Goal: Task Accomplishment & Management: Manage account settings

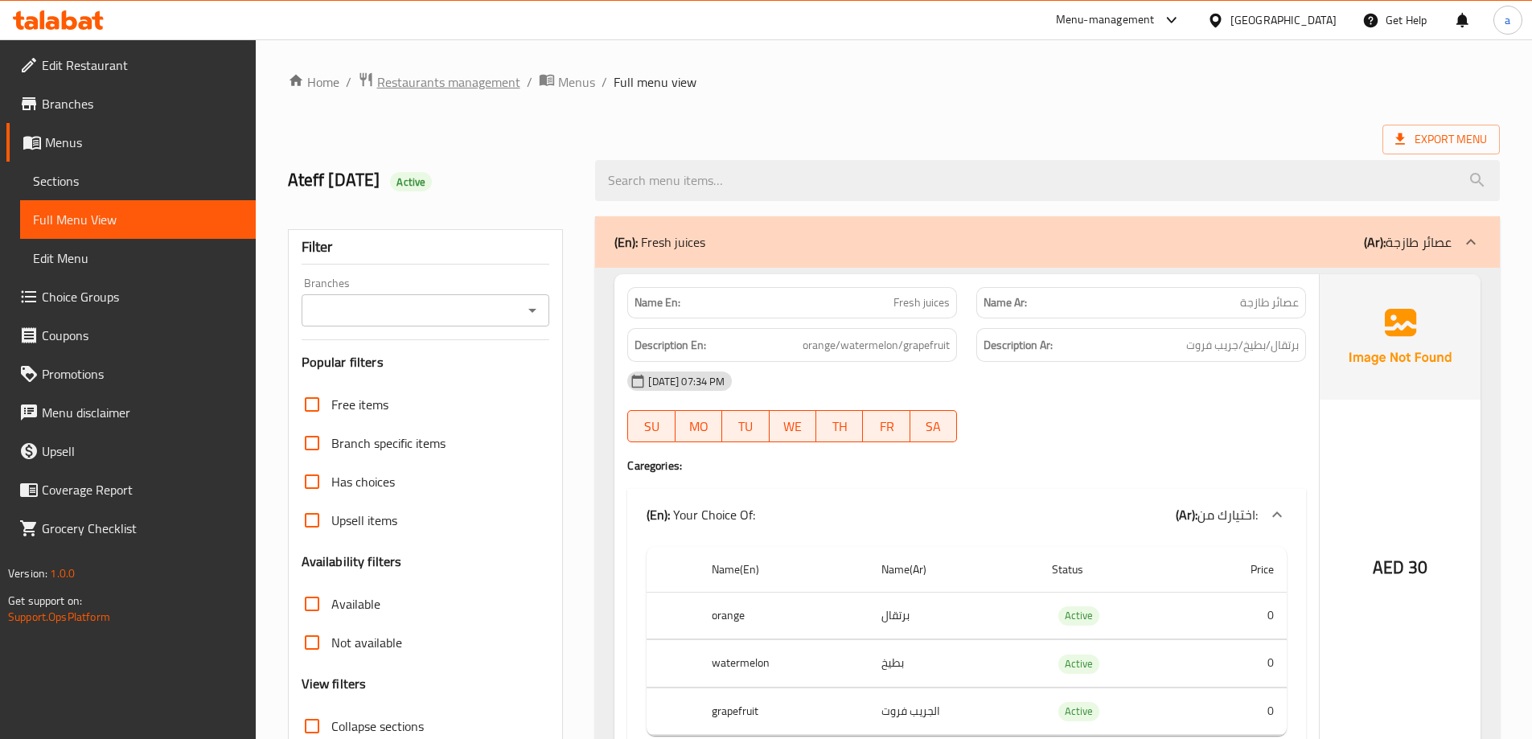
click at [450, 83] on span "Restaurants management" at bounding box center [448, 81] width 143 height 19
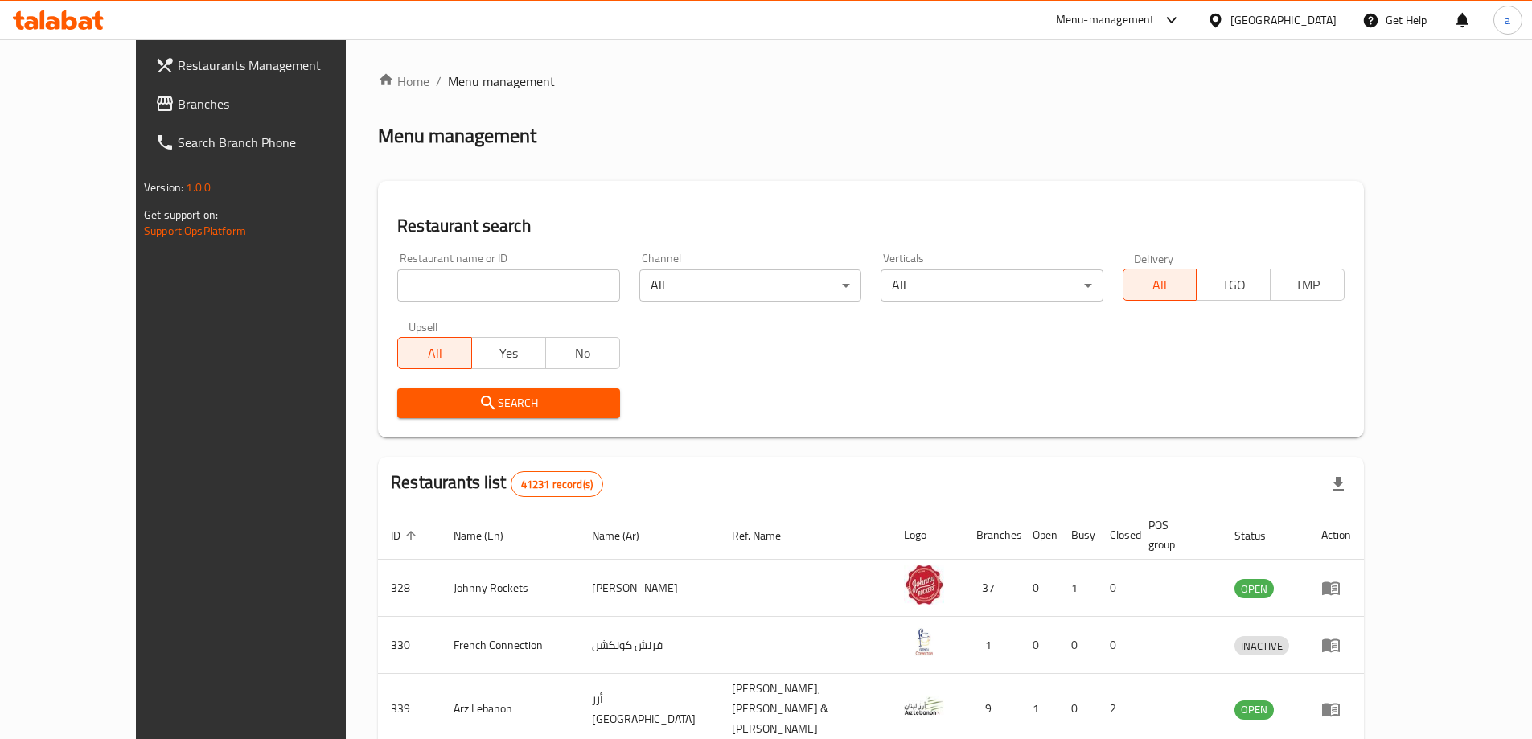
click at [178, 98] on span "Branches" at bounding box center [278, 103] width 201 height 19
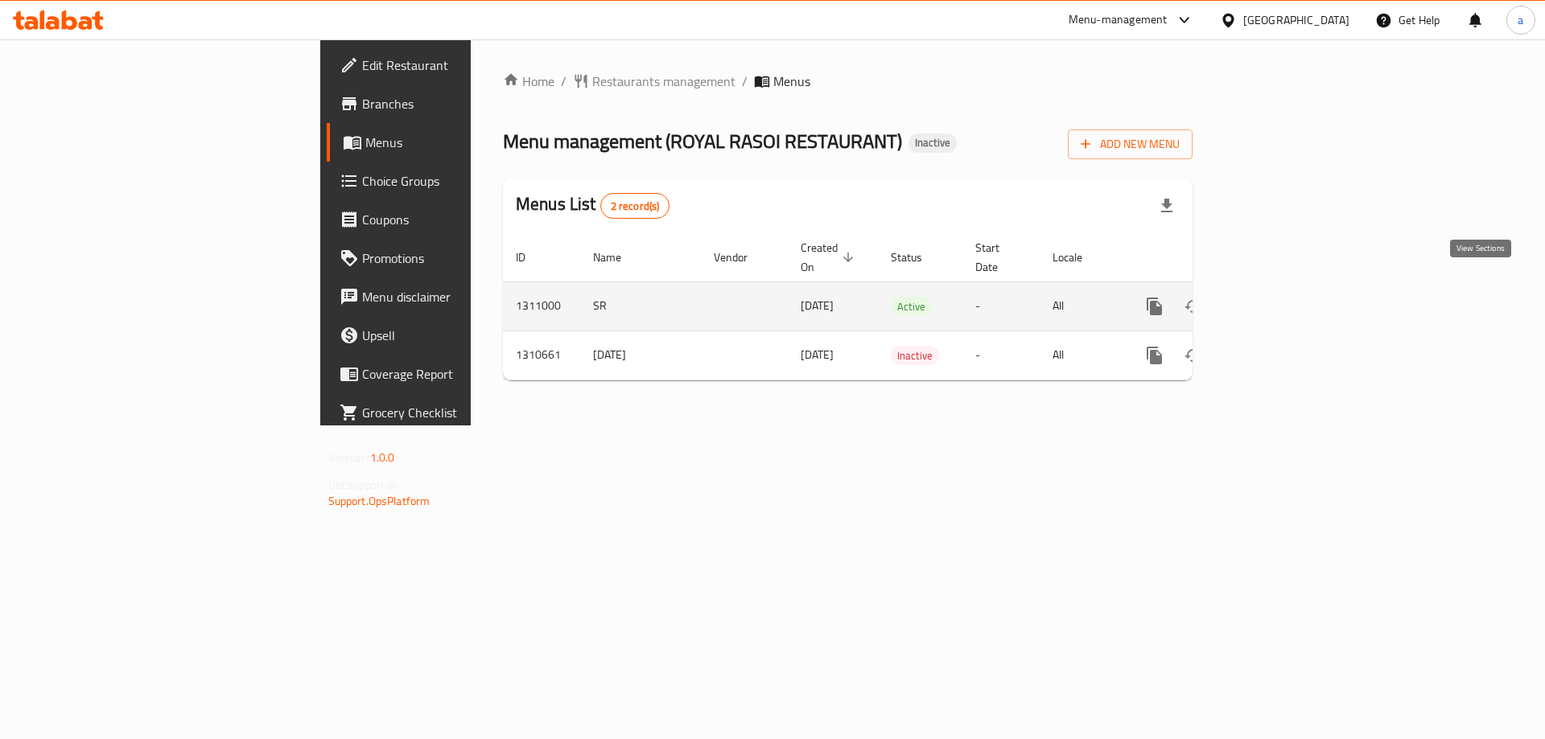
click at [1290, 298] on link "enhanced table" at bounding box center [1270, 306] width 39 height 39
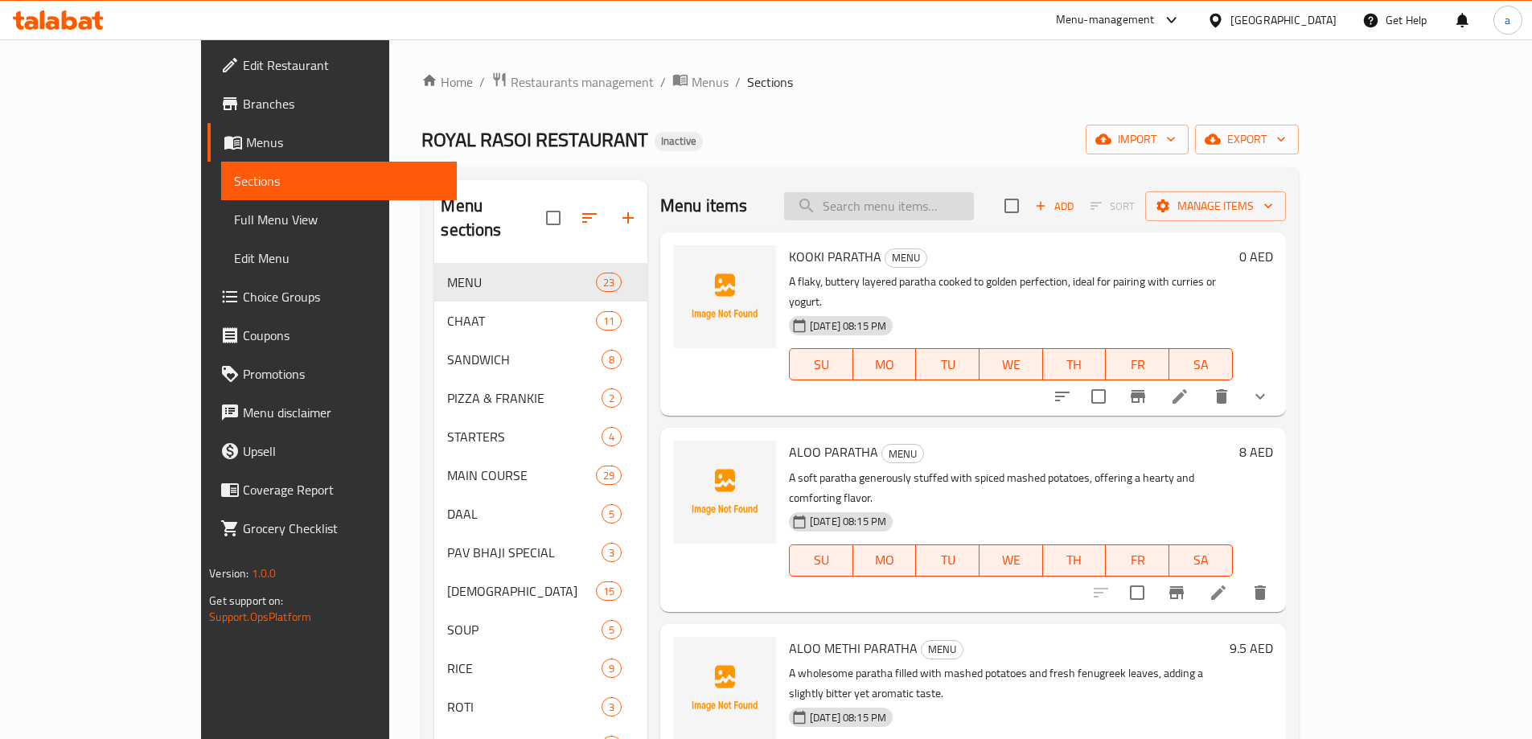
click at [971, 220] on input "search" at bounding box center [879, 206] width 190 height 28
paste input "UPWAS FOOD"
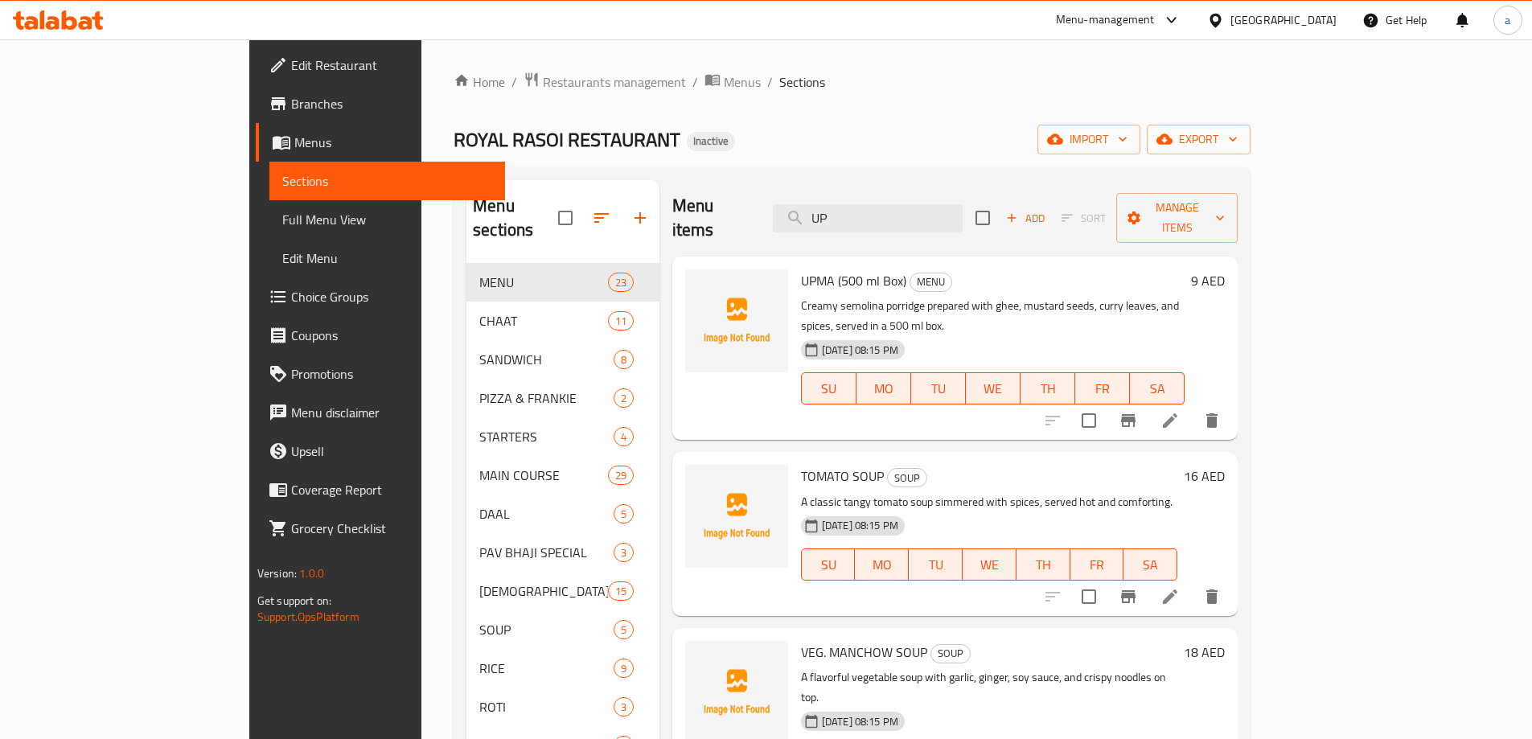
type input "UP"
drag, startPoint x: 858, startPoint y: 245, endPoint x: 895, endPoint y: 256, distance: 39.5
click at [895, 269] on h6 "UPMA (500 ml Box) MENU" at bounding box center [993, 280] width 384 height 23
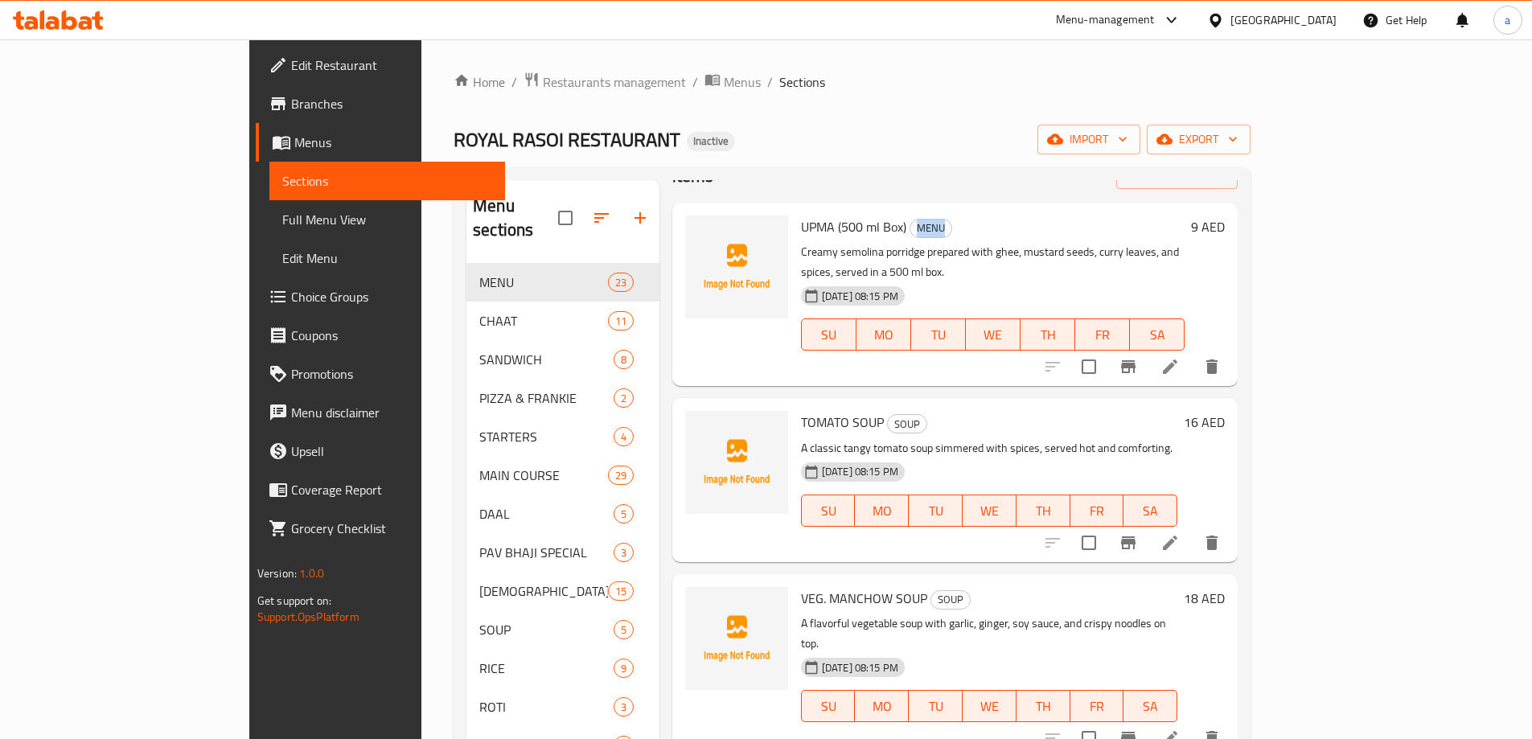
scroll to position [80, 0]
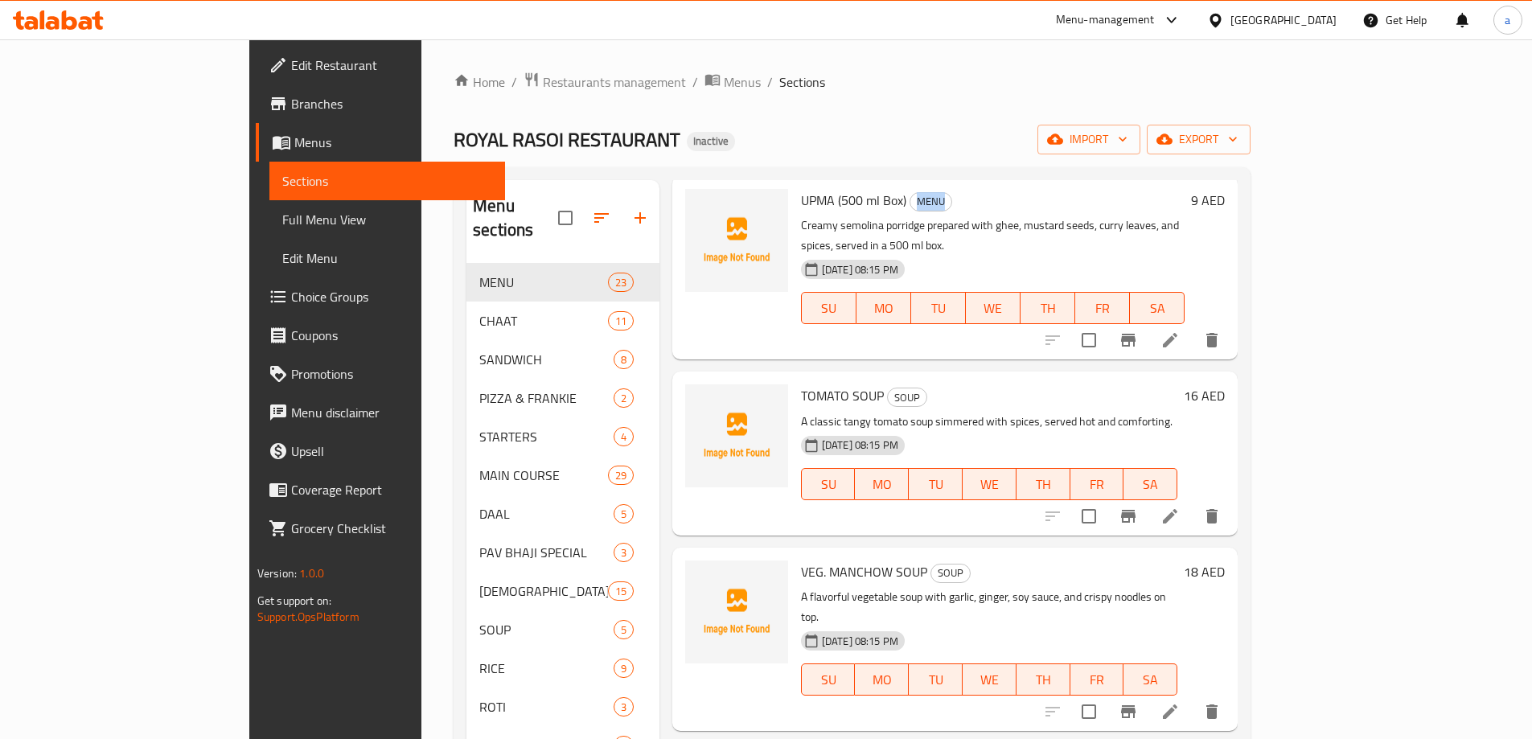
click at [282, 229] on span "Full Menu View" at bounding box center [387, 219] width 210 height 19
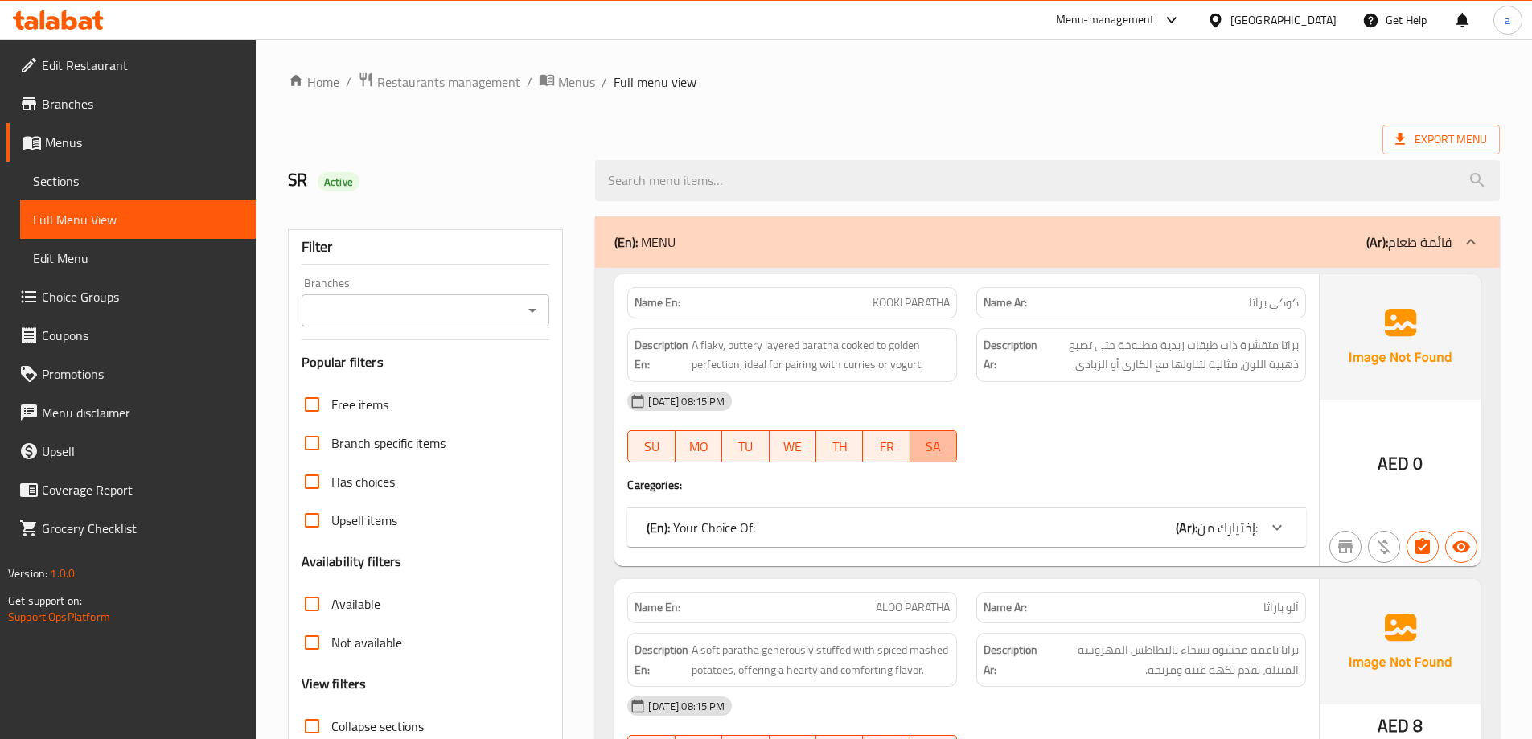
type button "6"
click at [937, 453] on span "SA" at bounding box center [934, 446] width 34 height 23
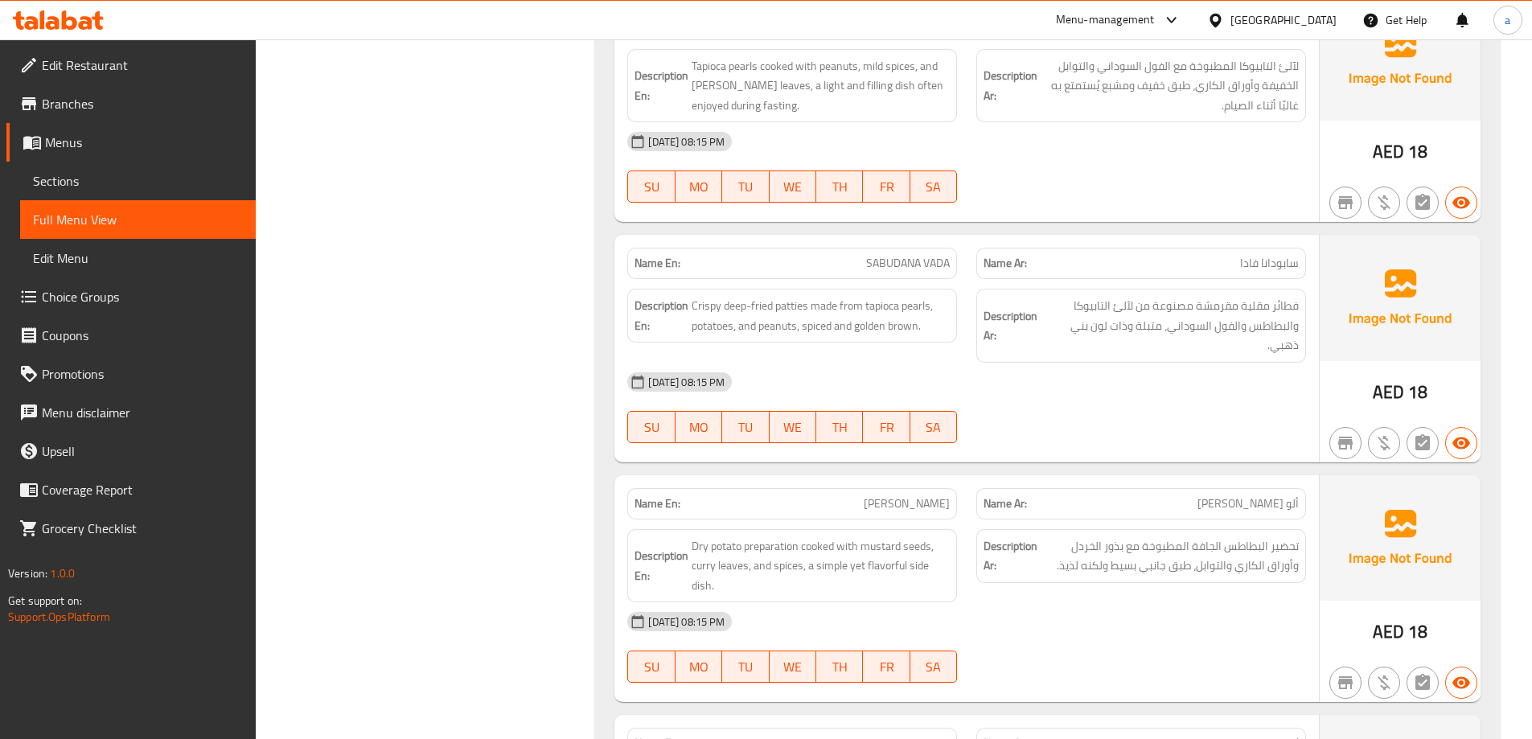
scroll to position [29521, 0]
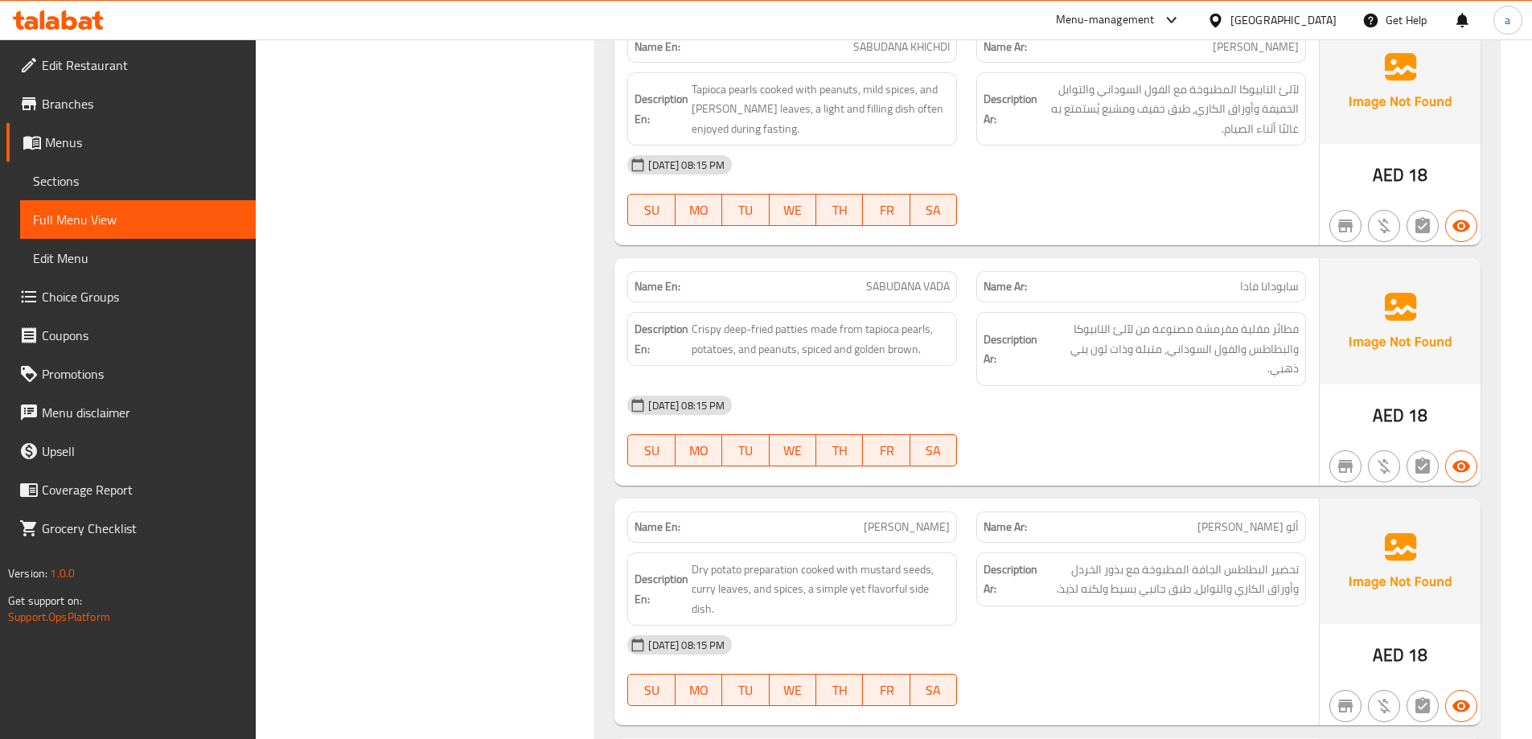
drag, startPoint x: 109, startPoint y: 180, endPoint x: 215, endPoint y: 191, distance: 106.8
click at [109, 180] on span "Sections" at bounding box center [138, 180] width 210 height 19
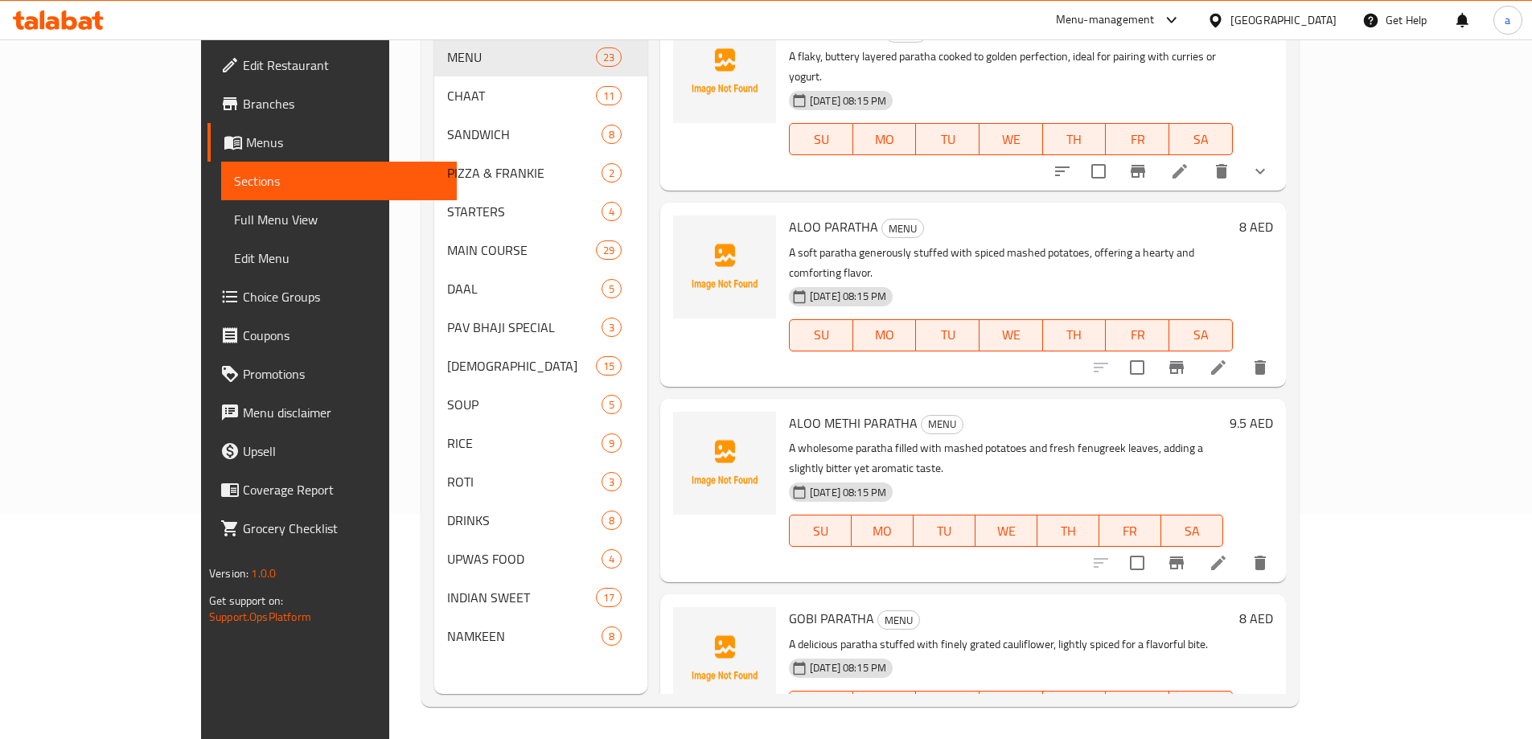
scroll to position [225, 0]
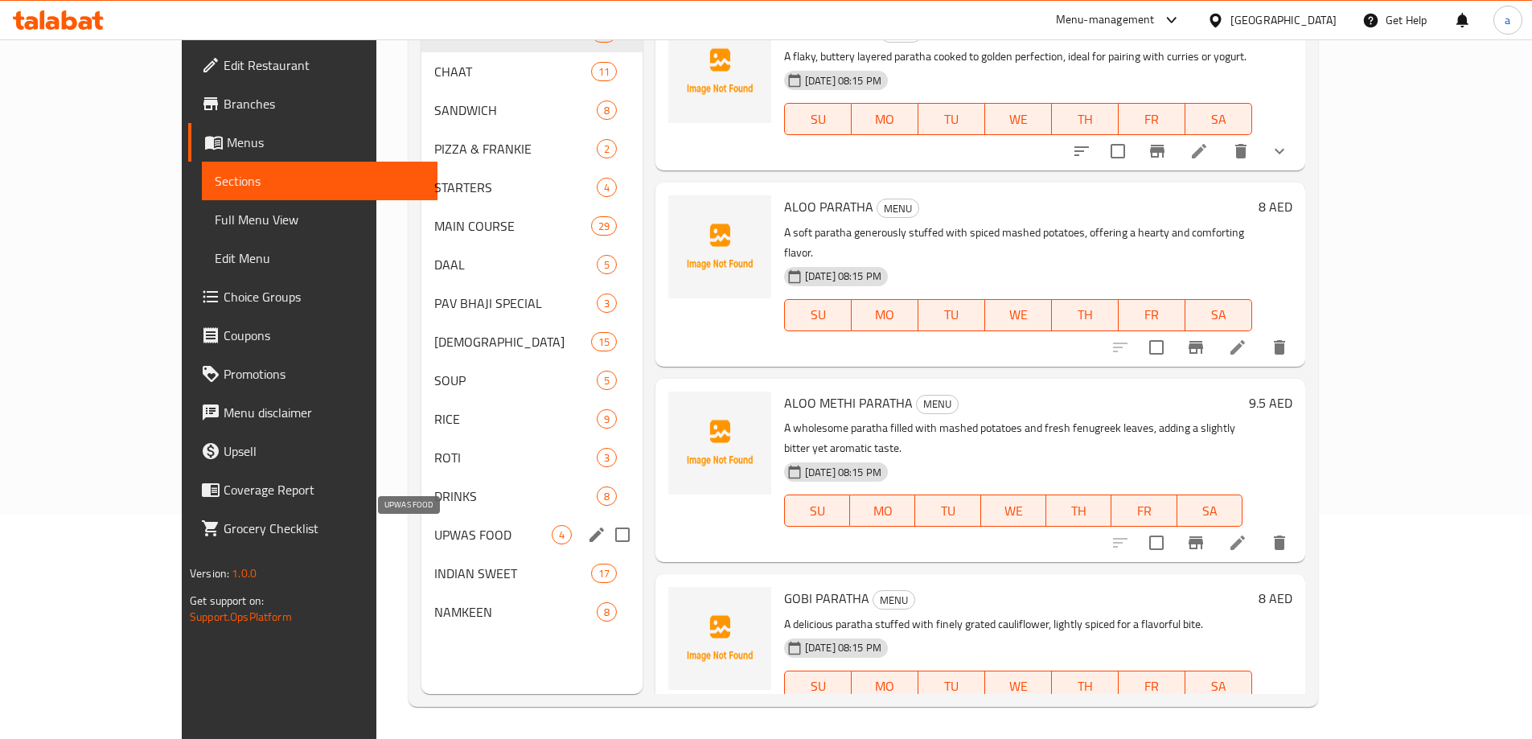
click at [434, 542] on span "UPWAS FOOD" at bounding box center [492, 534] width 117 height 19
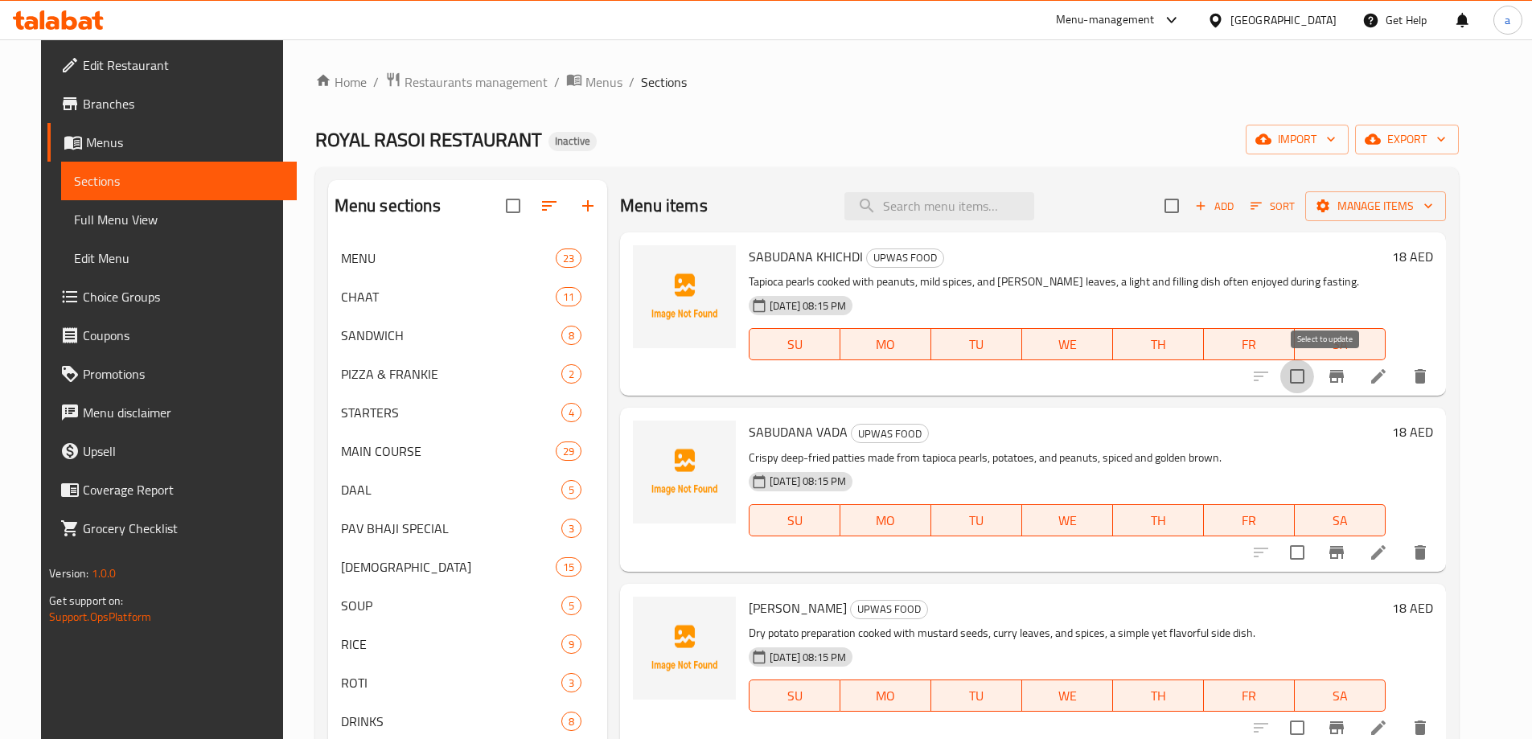
click at [1314, 375] on input "checkbox" at bounding box center [1298, 377] width 34 height 34
checkbox input "true"
click at [1314, 547] on input "checkbox" at bounding box center [1298, 553] width 34 height 34
checkbox input "true"
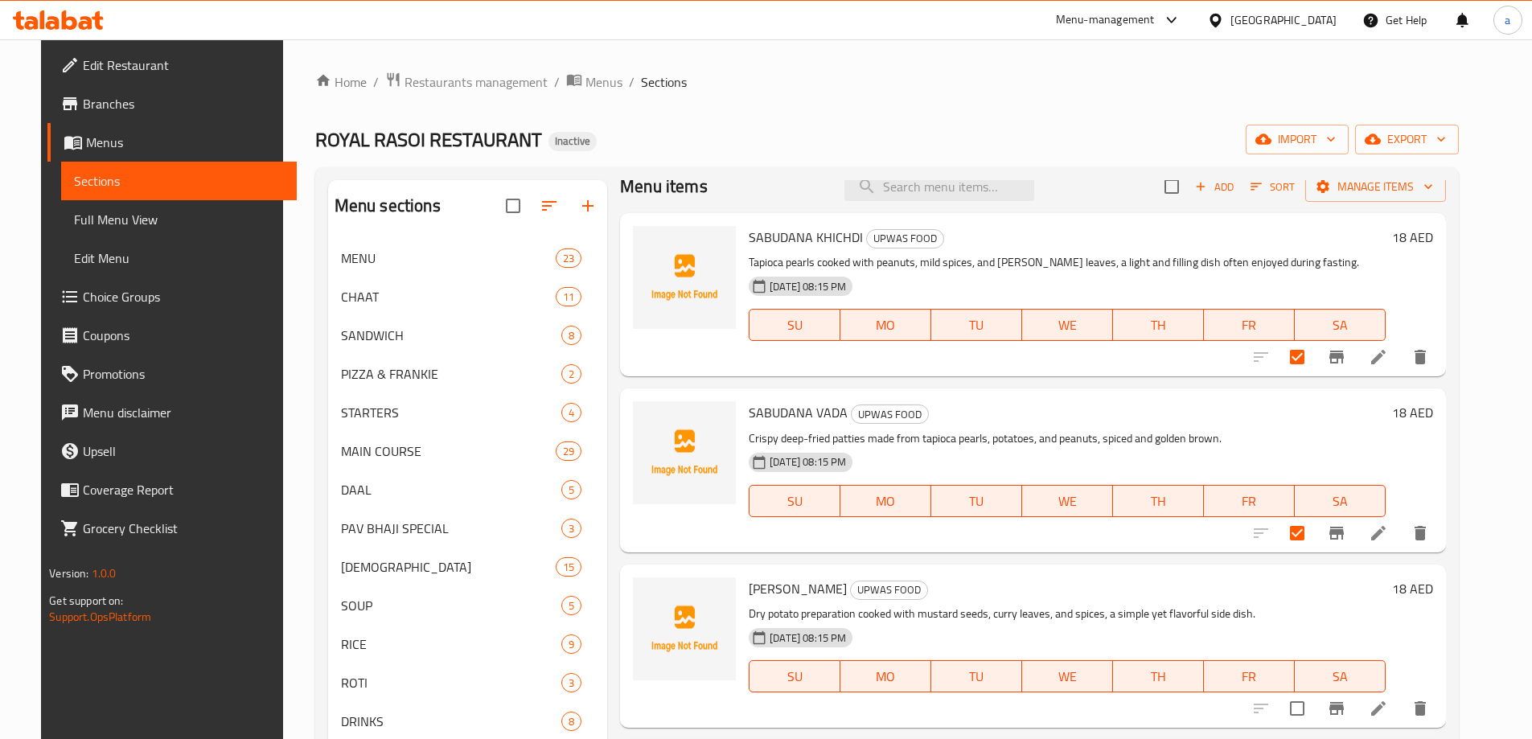
scroll to position [24, 0]
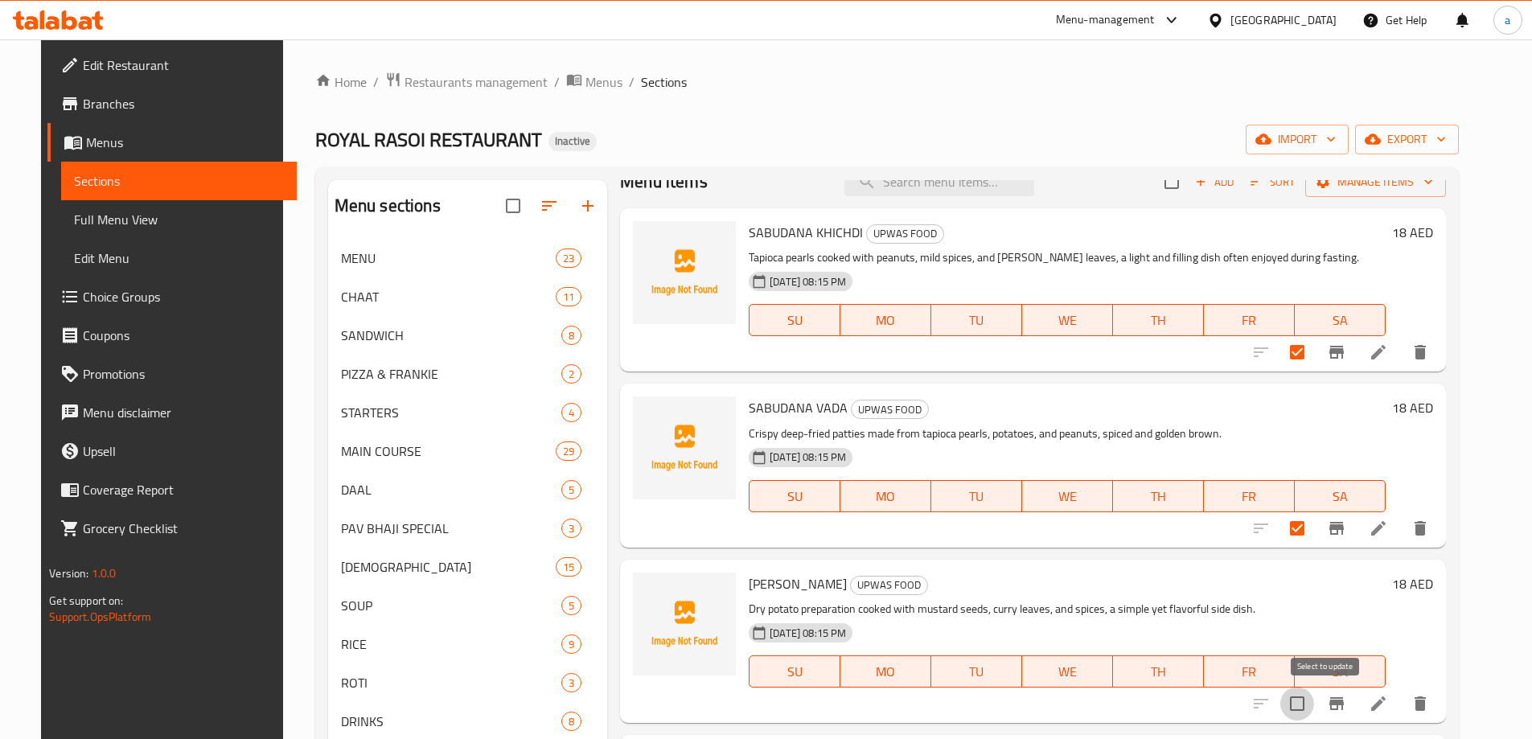
click at [1314, 702] on input "checkbox" at bounding box center [1298, 704] width 34 height 34
checkbox input "true"
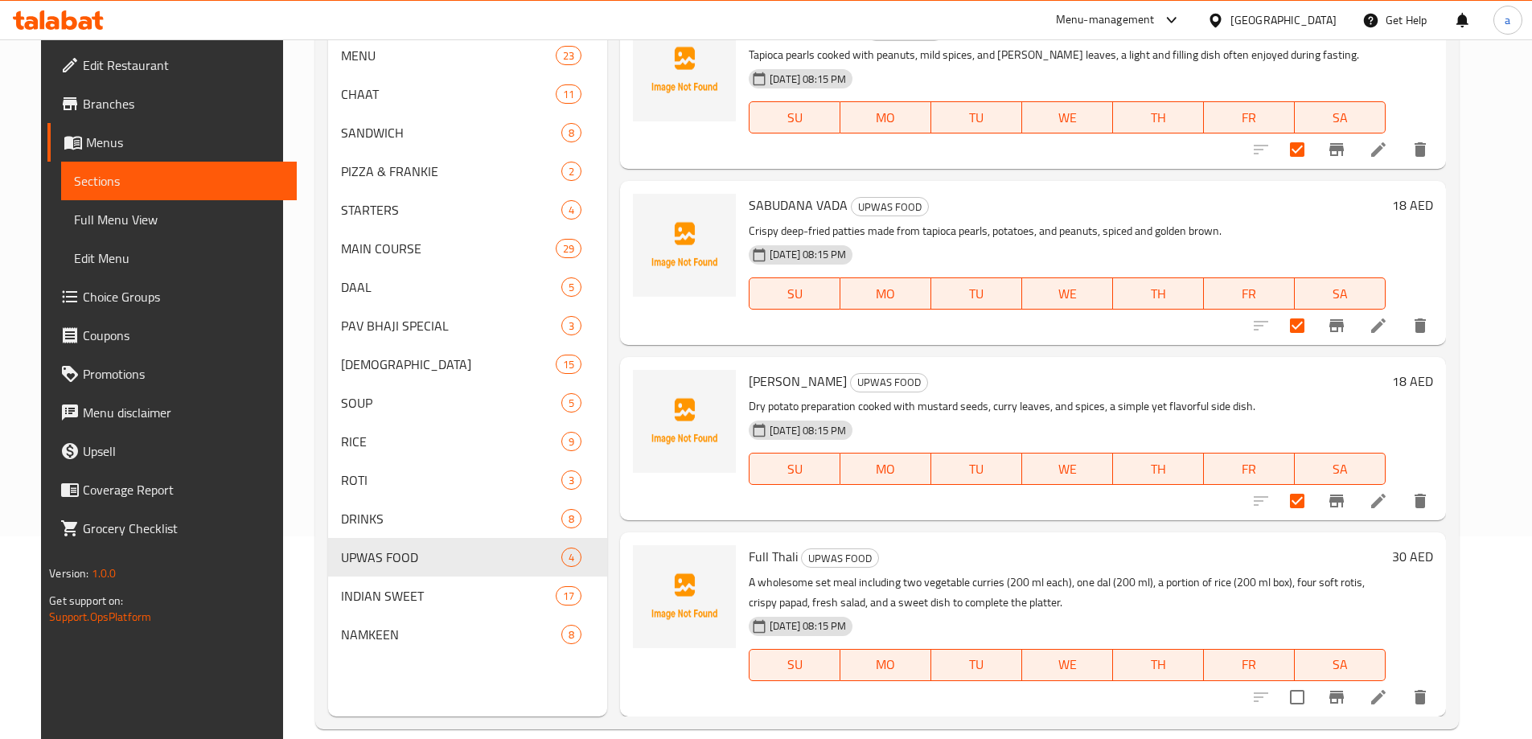
scroll to position [225, 0]
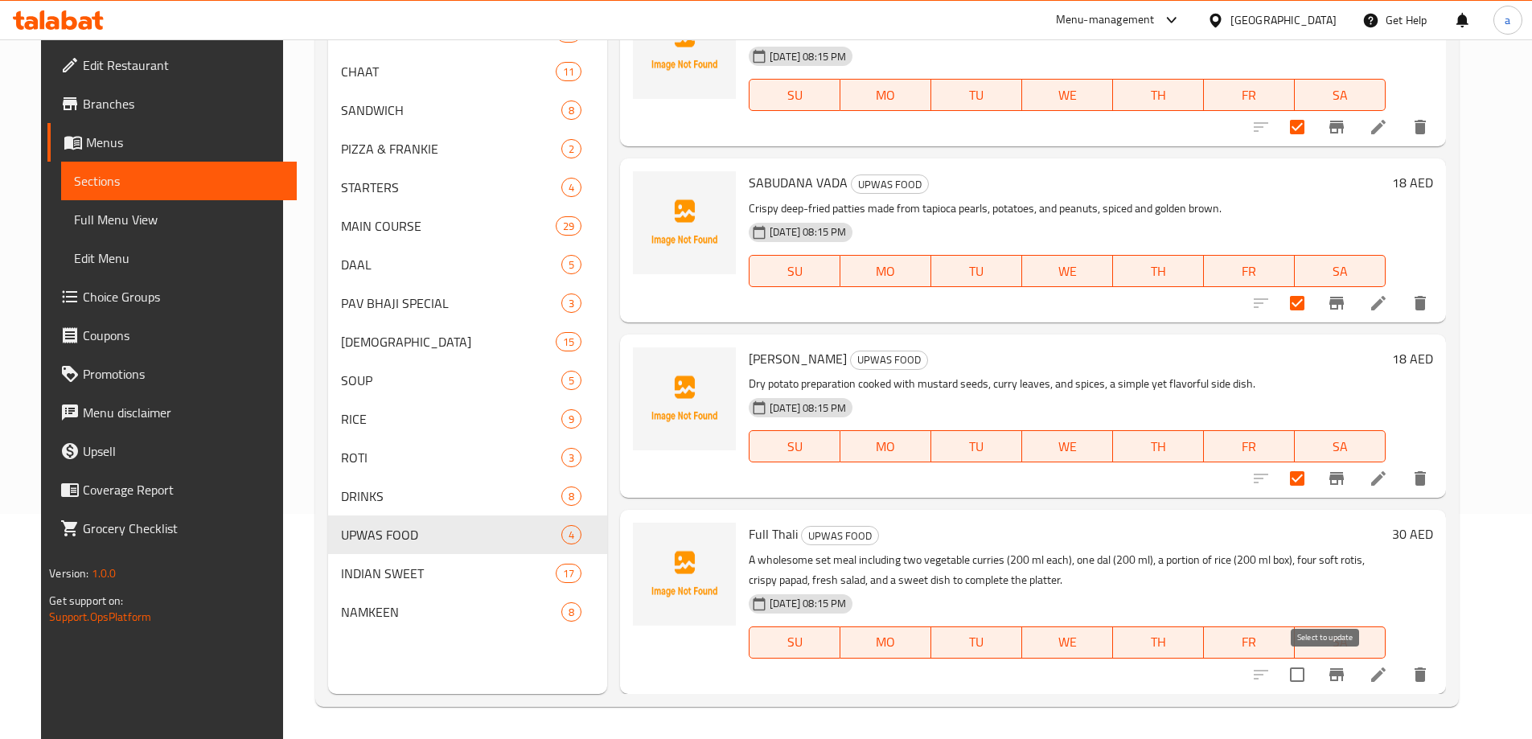
click at [1314, 676] on input "checkbox" at bounding box center [1298, 675] width 34 height 34
checkbox input "true"
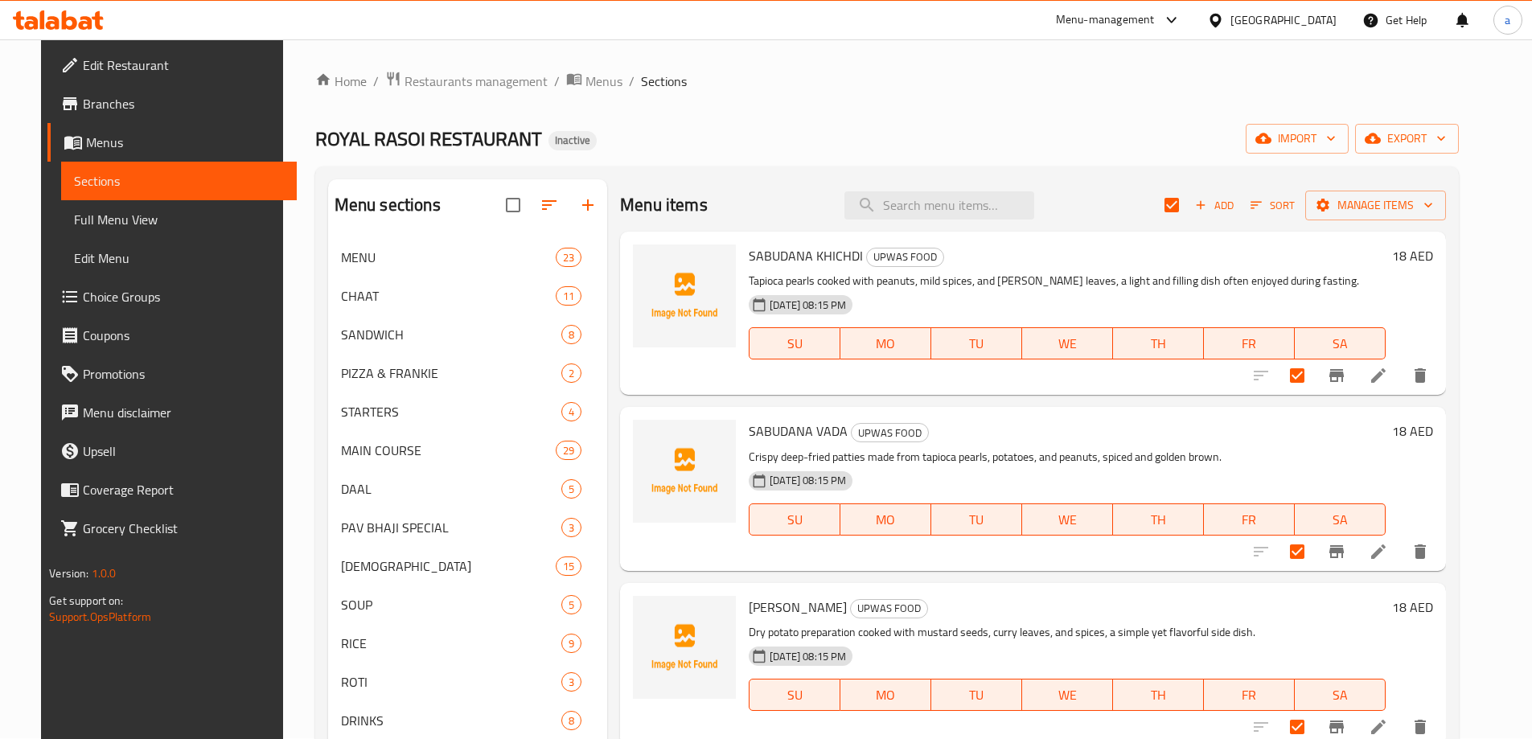
scroll to position [0, 0]
click at [1417, 205] on span "Manage items" at bounding box center [1375, 206] width 115 height 20
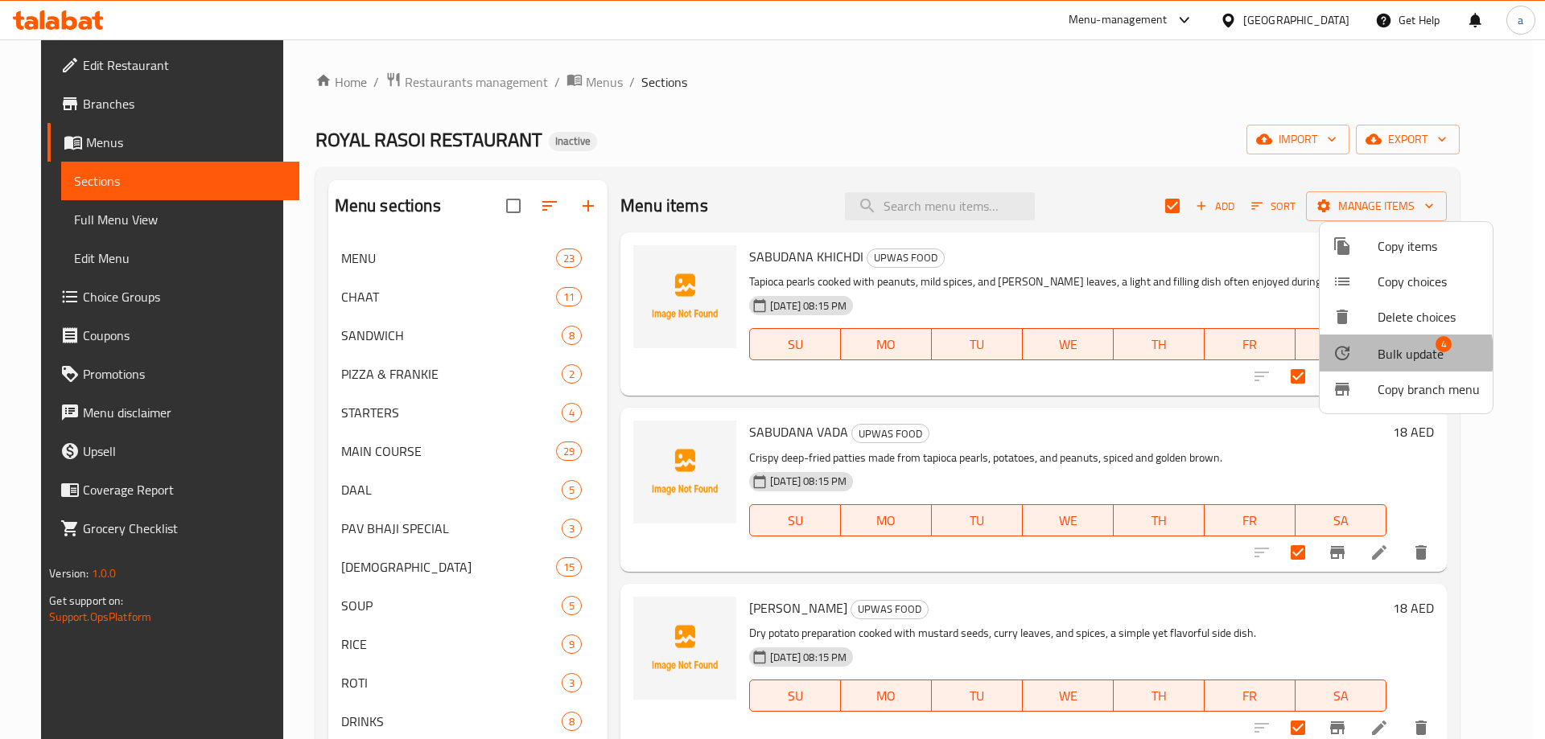
click at [1376, 355] on div at bounding box center [1354, 352] width 45 height 19
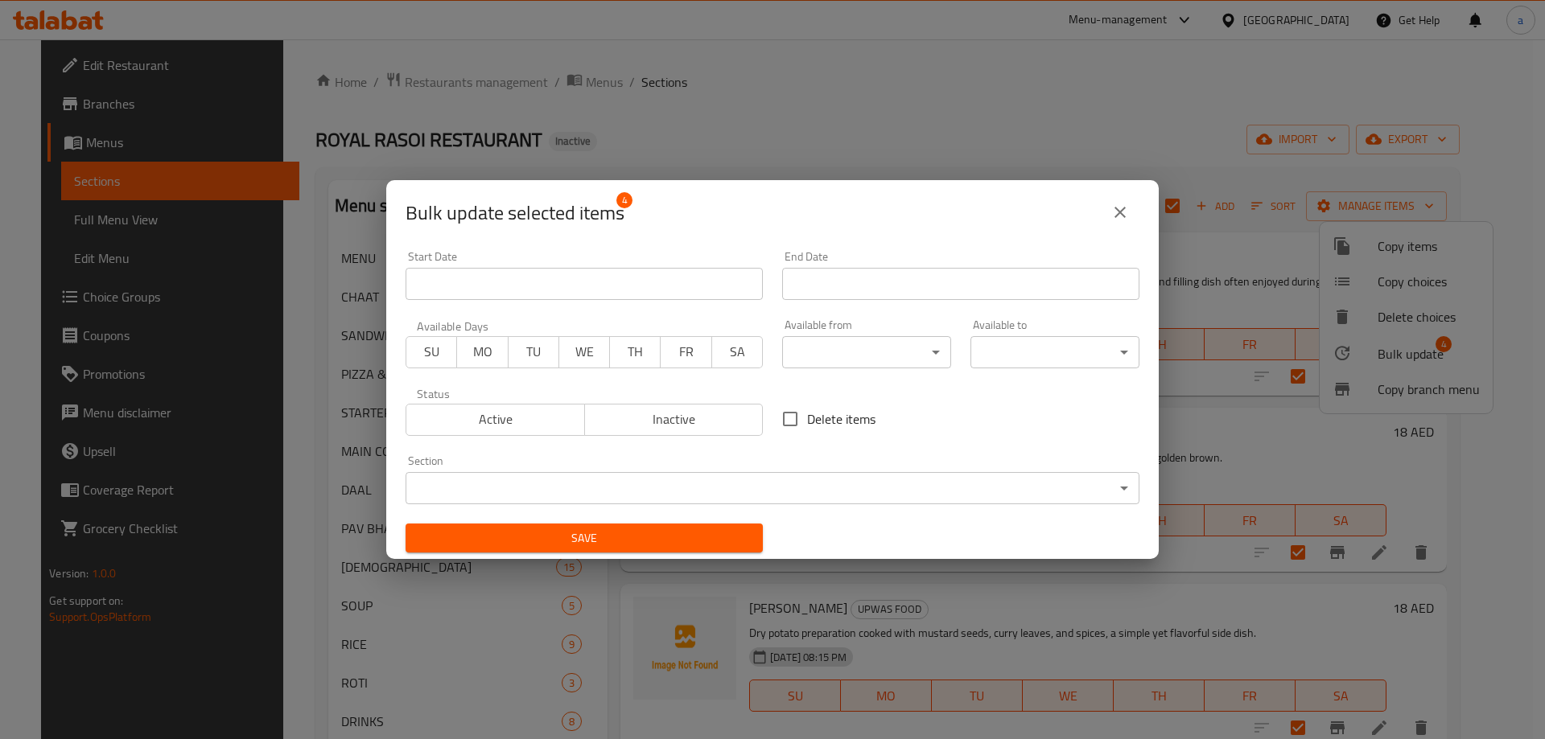
click at [924, 343] on body "​ Menu-management [GEOGRAPHIC_DATA] Get Help a Edit Restaurant Branches Menus S…" at bounding box center [772, 389] width 1545 height 700
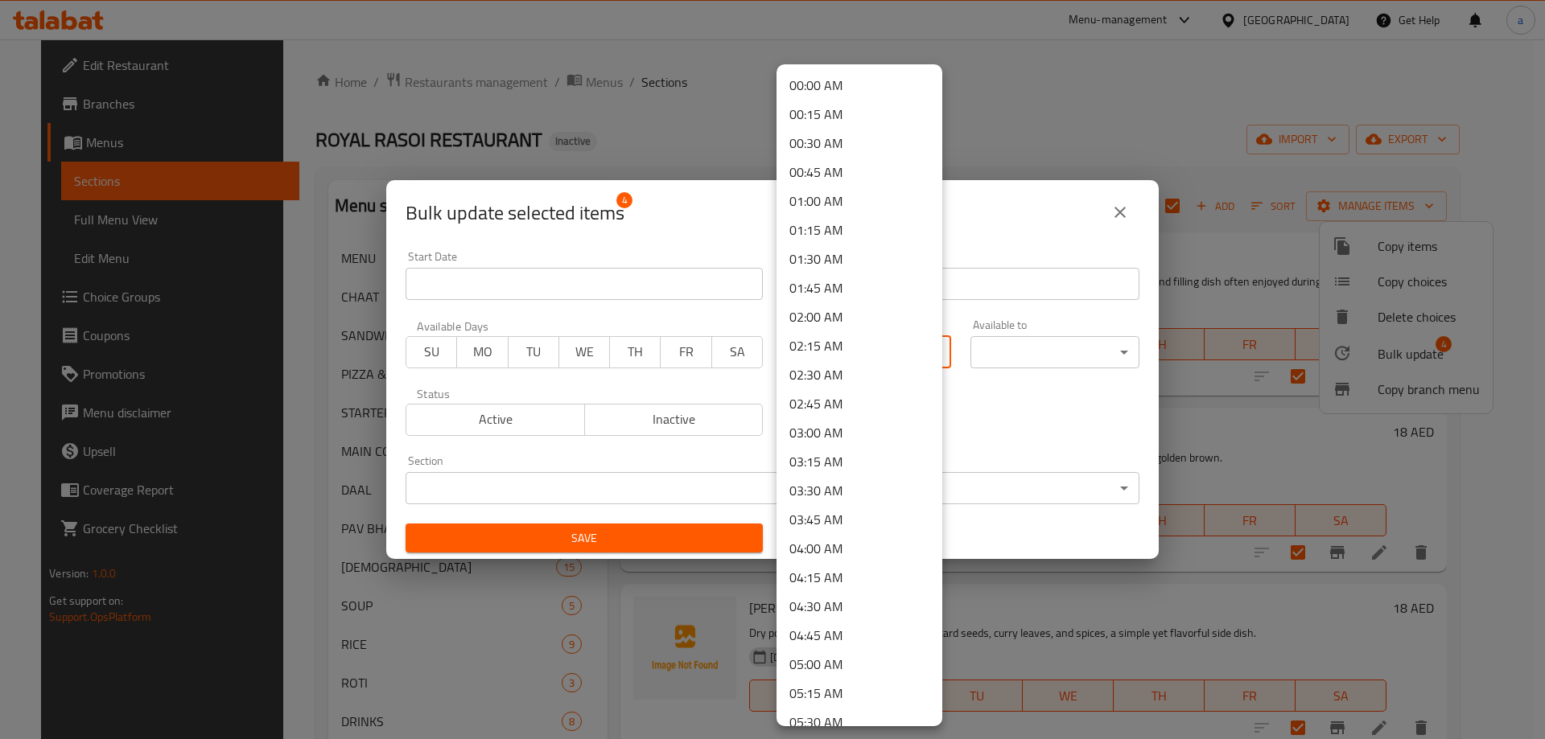
click at [1126, 222] on div at bounding box center [772, 369] width 1545 height 739
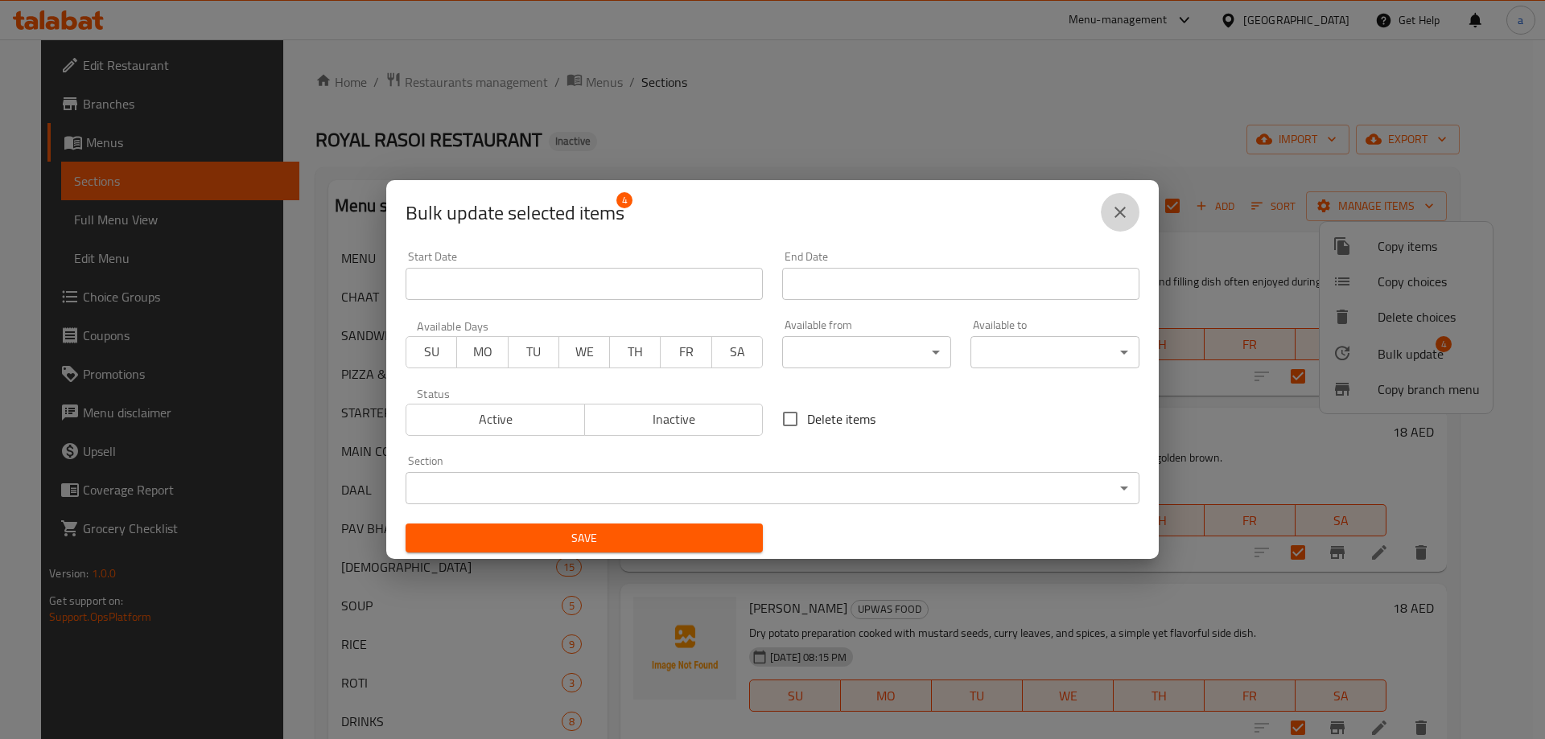
click at [1118, 214] on icon "close" at bounding box center [1119, 212] width 11 height 11
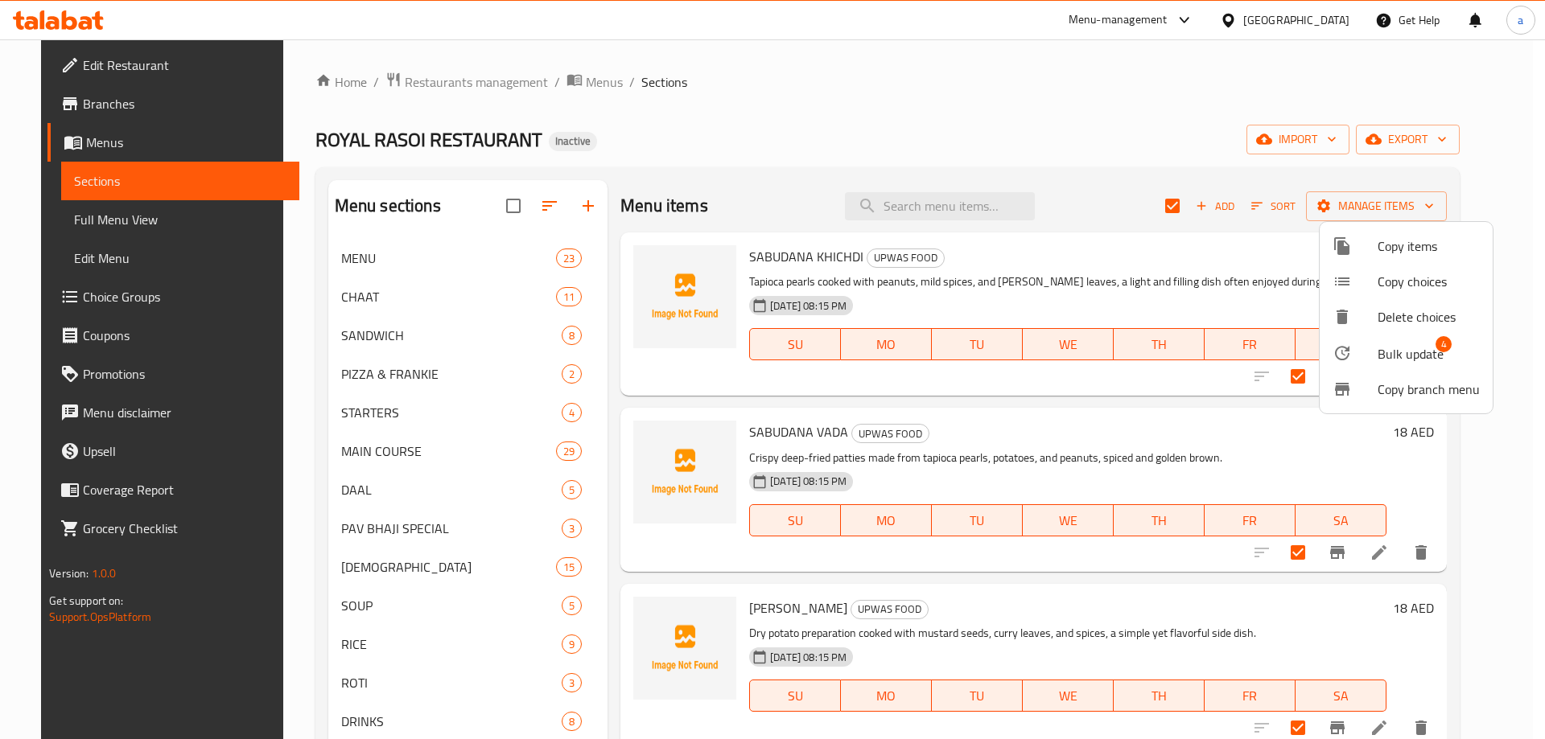
click at [1416, 366] on li "Bulk update 4" at bounding box center [1405, 353] width 173 height 37
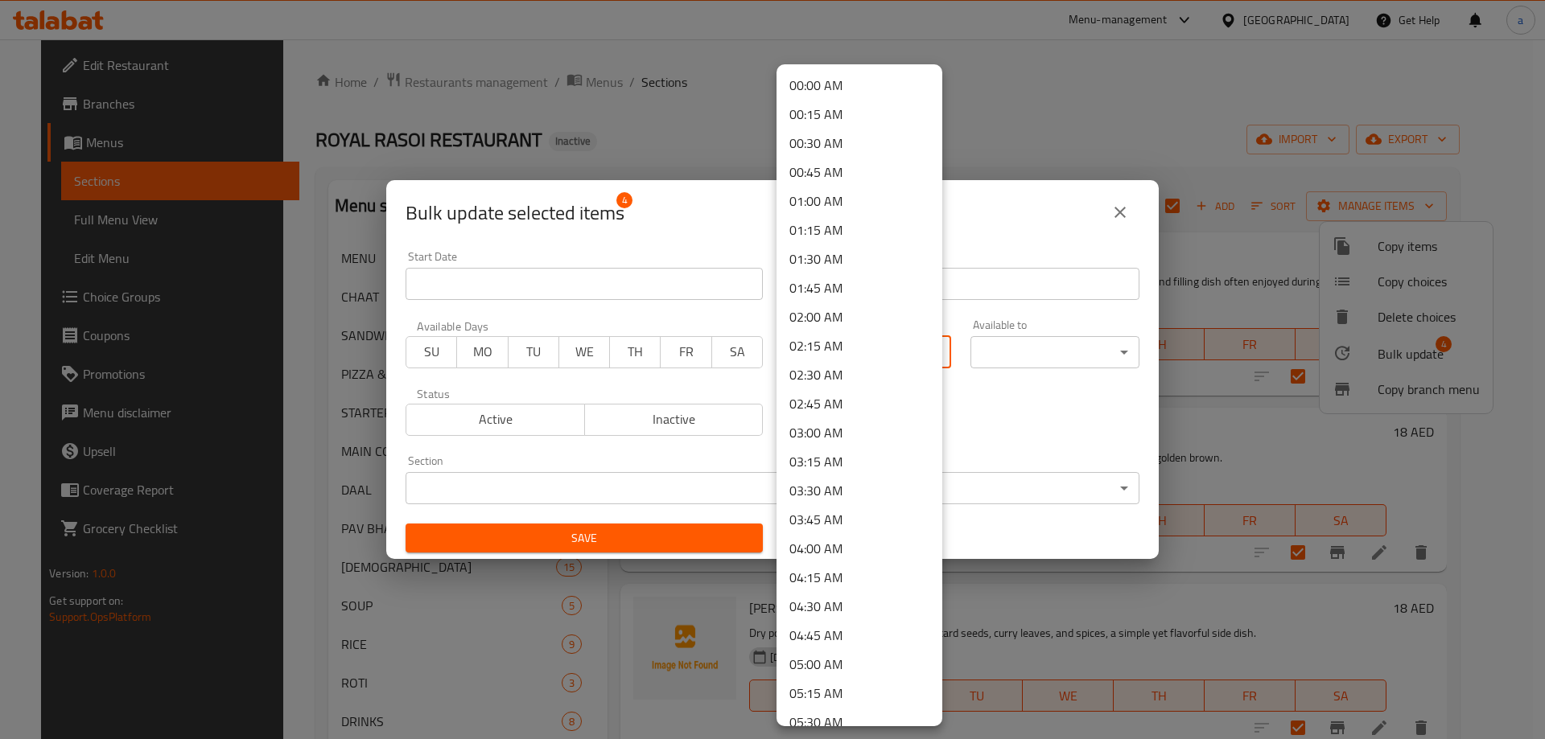
click at [854, 343] on body "​ Menu-management [GEOGRAPHIC_DATA] Get Help a Edit Restaurant Branches Menus S…" at bounding box center [772, 389] width 1545 height 700
click at [1271, 483] on div at bounding box center [772, 369] width 1545 height 739
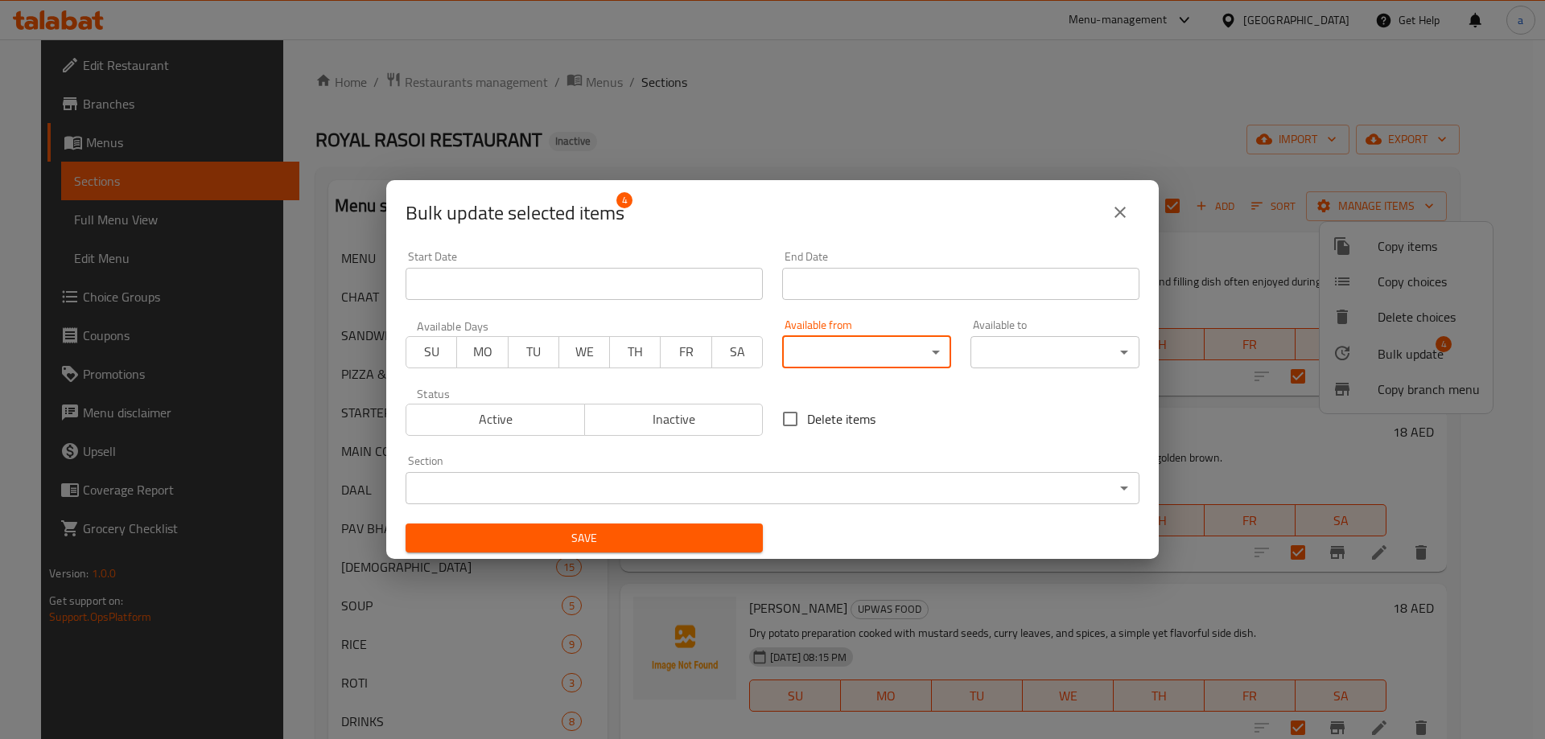
click at [1120, 212] on icon "close" at bounding box center [1119, 212] width 11 height 11
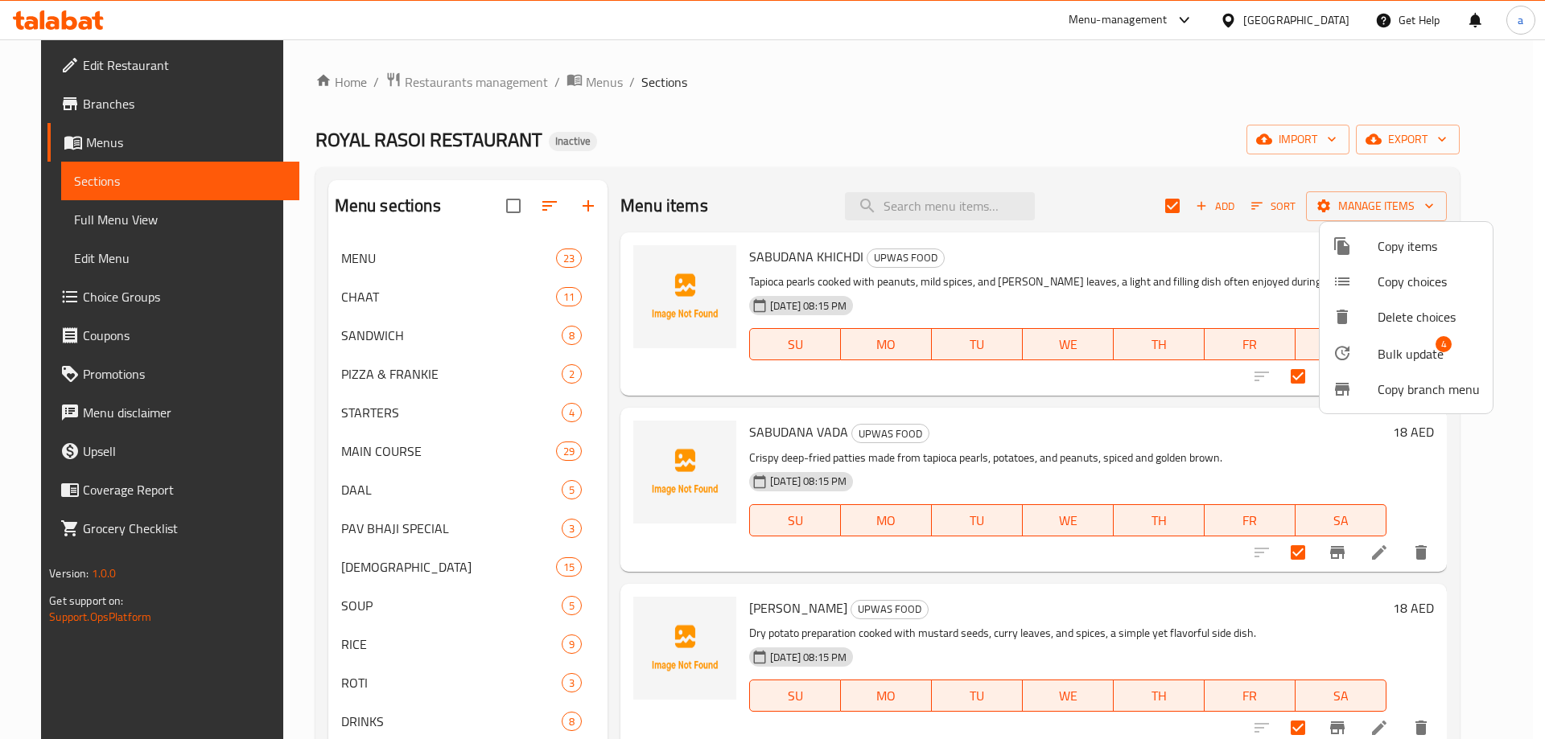
click at [1173, 309] on div at bounding box center [772, 369] width 1545 height 739
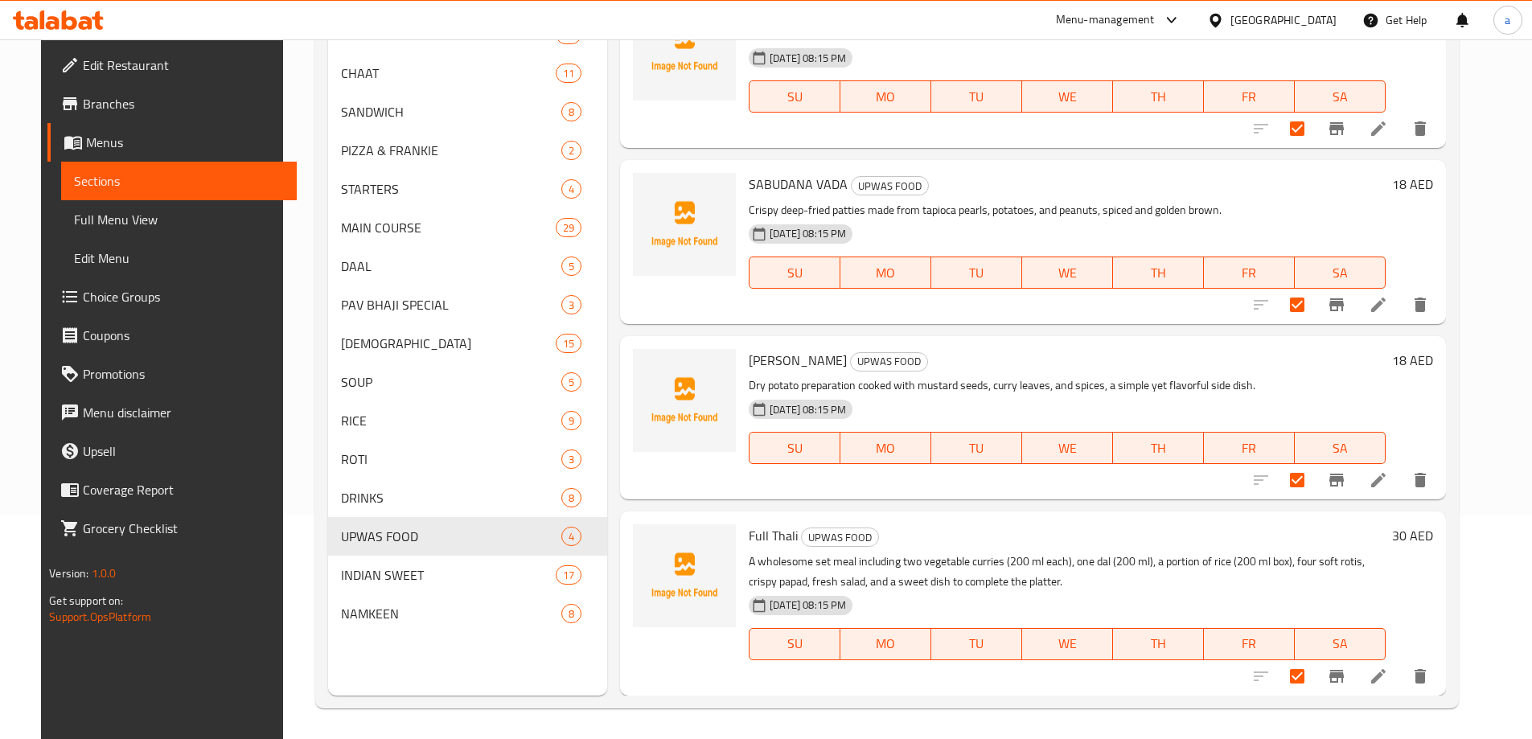
scroll to position [225, 0]
click at [1314, 681] on input "checkbox" at bounding box center [1298, 675] width 34 height 34
checkbox input "false"
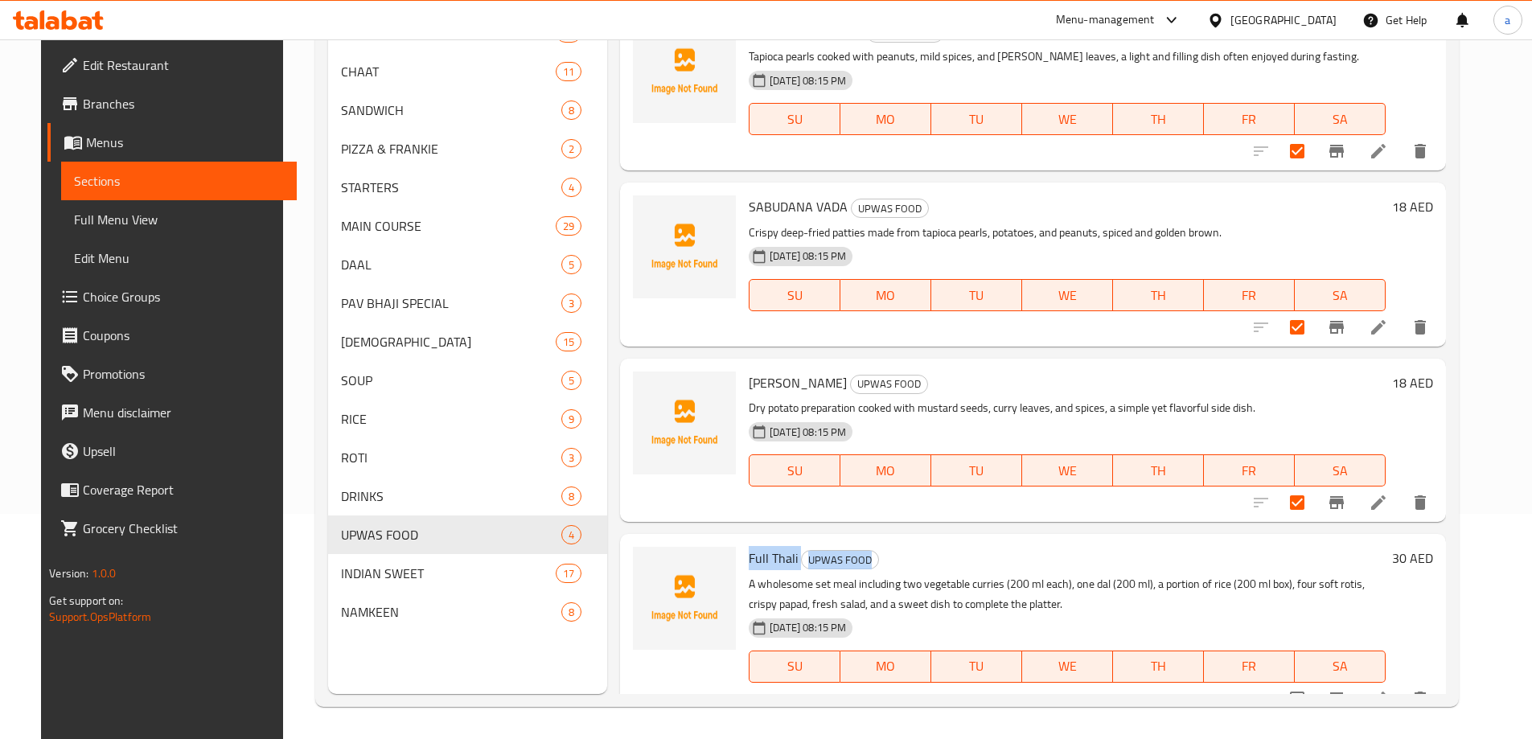
drag, startPoint x: 742, startPoint y: 559, endPoint x: 1051, endPoint y: 583, distance: 309.8
click at [916, 569] on h6 "Full Thali UPWAS FOOD" at bounding box center [1067, 558] width 636 height 23
click at [1092, 566] on h6 "Full Thali UPWAS FOOD" at bounding box center [1067, 558] width 636 height 23
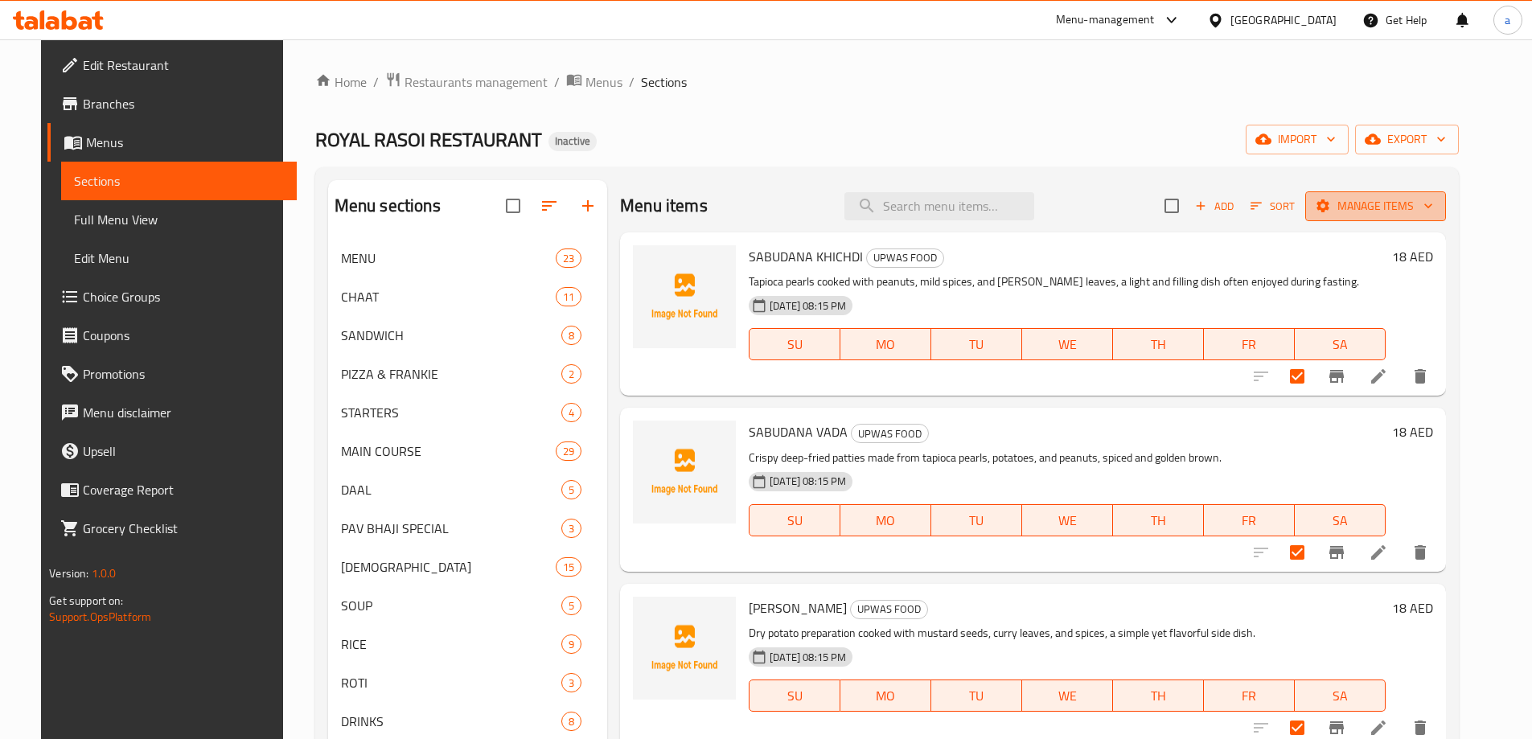
click at [1401, 208] on span "Manage items" at bounding box center [1375, 206] width 115 height 20
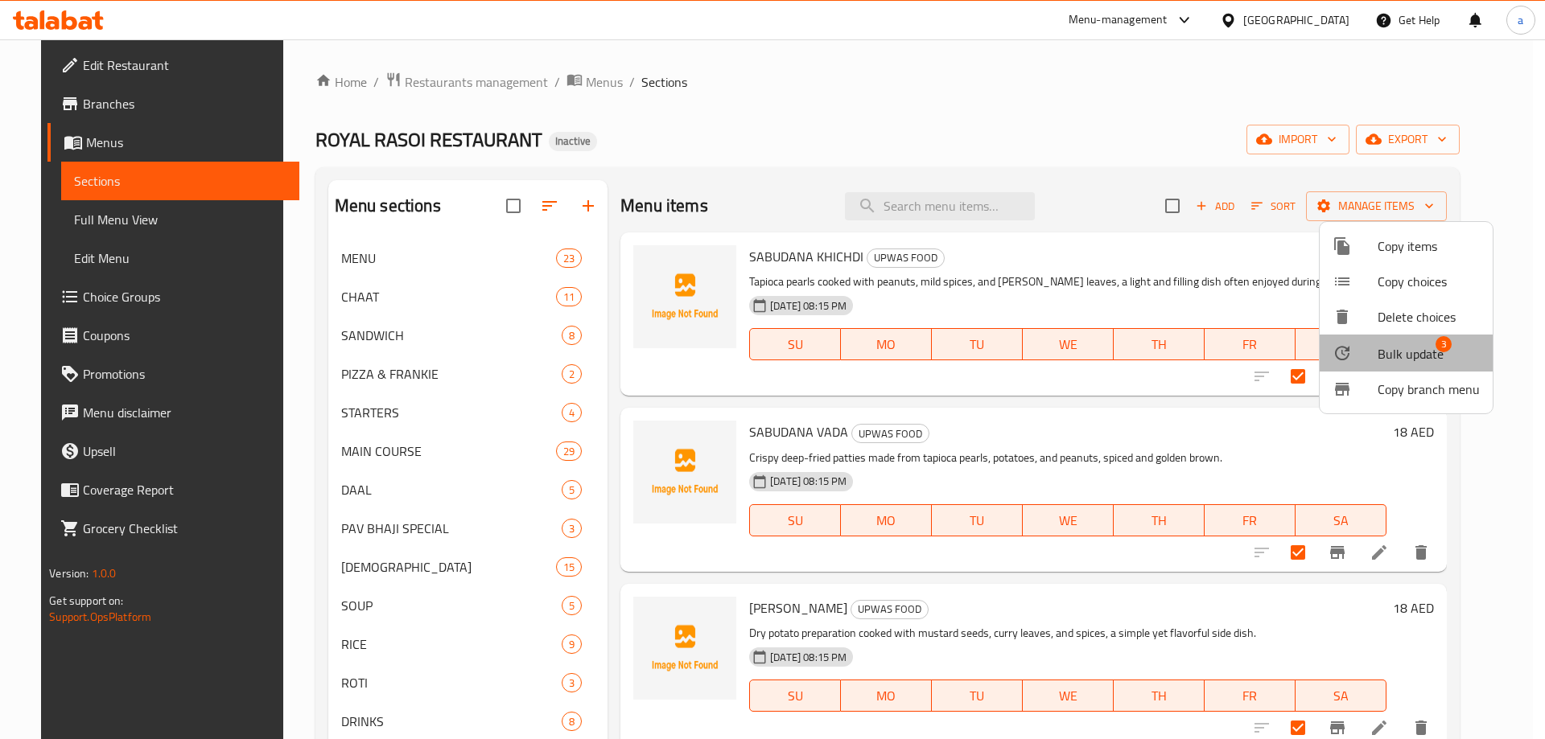
click at [1429, 368] on li "Bulk update 3" at bounding box center [1405, 353] width 173 height 37
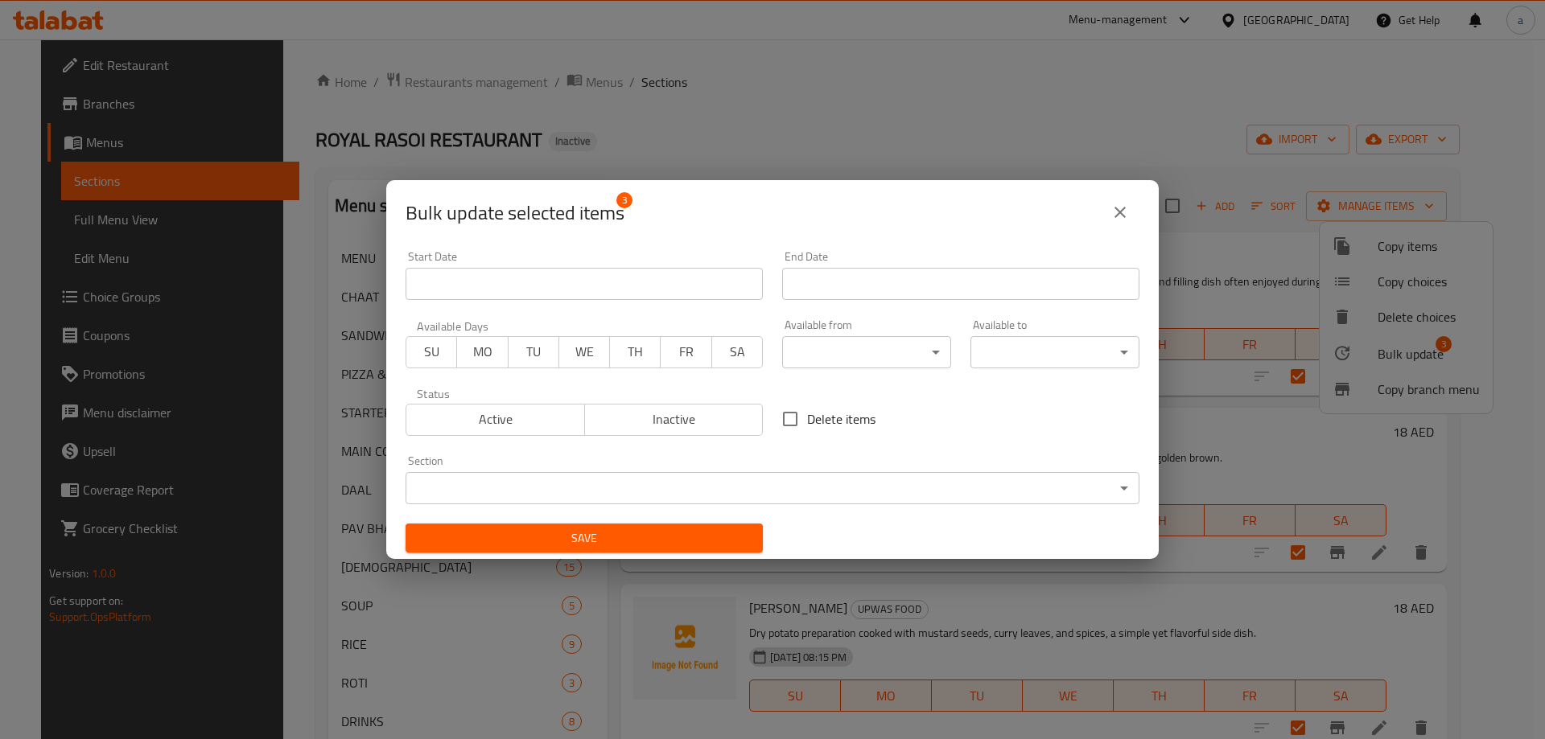
click at [804, 348] on body "​ Menu-management [GEOGRAPHIC_DATA] Get Help a Edit Restaurant Branches Menus S…" at bounding box center [772, 389] width 1545 height 700
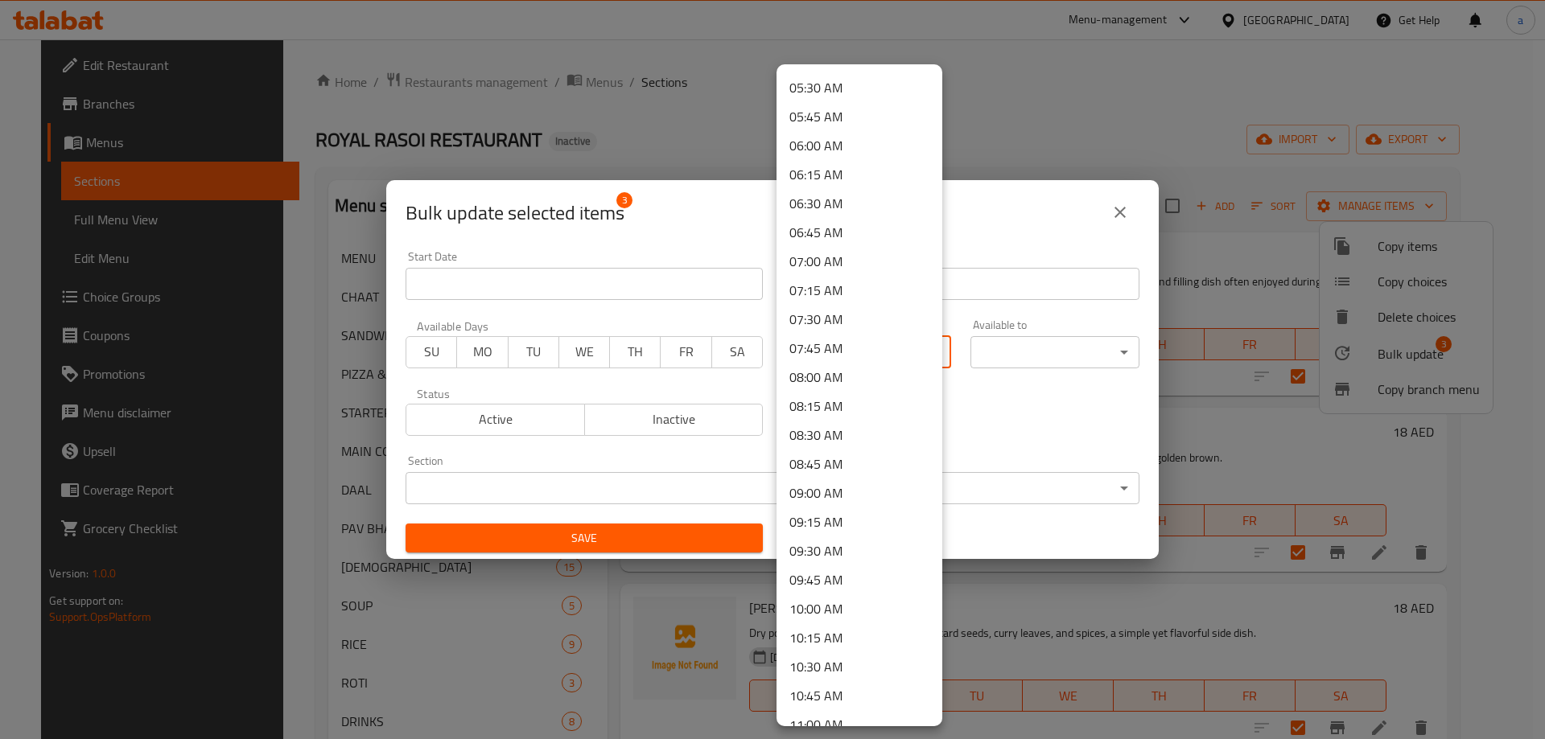
scroll to position [724, 0]
click at [838, 529] on li "10:00 AM" at bounding box center [859, 519] width 166 height 29
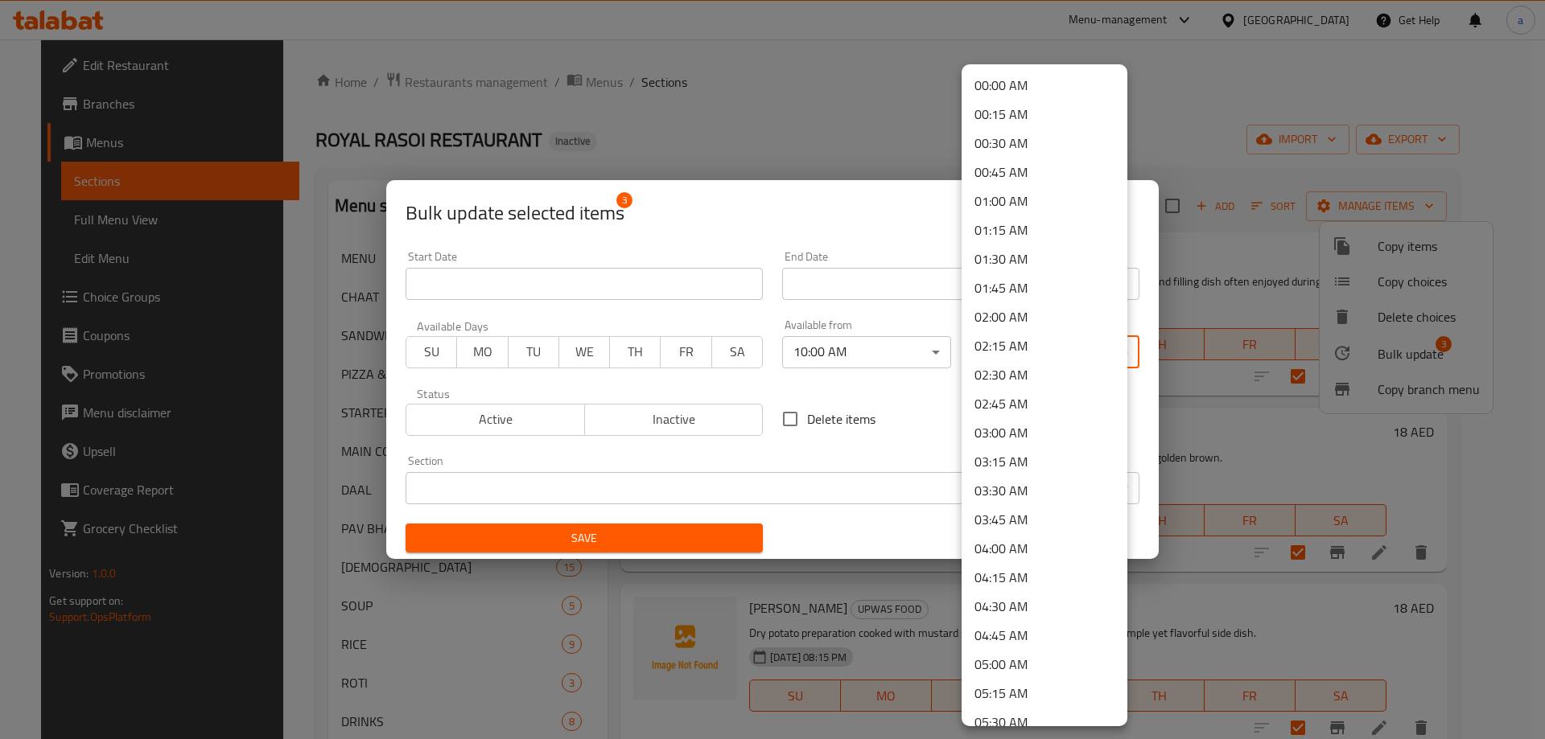
click at [1022, 360] on body "​ Menu-management [GEOGRAPHIC_DATA] Get Help a Edit Restaurant Branches Menus S…" at bounding box center [772, 389] width 1545 height 700
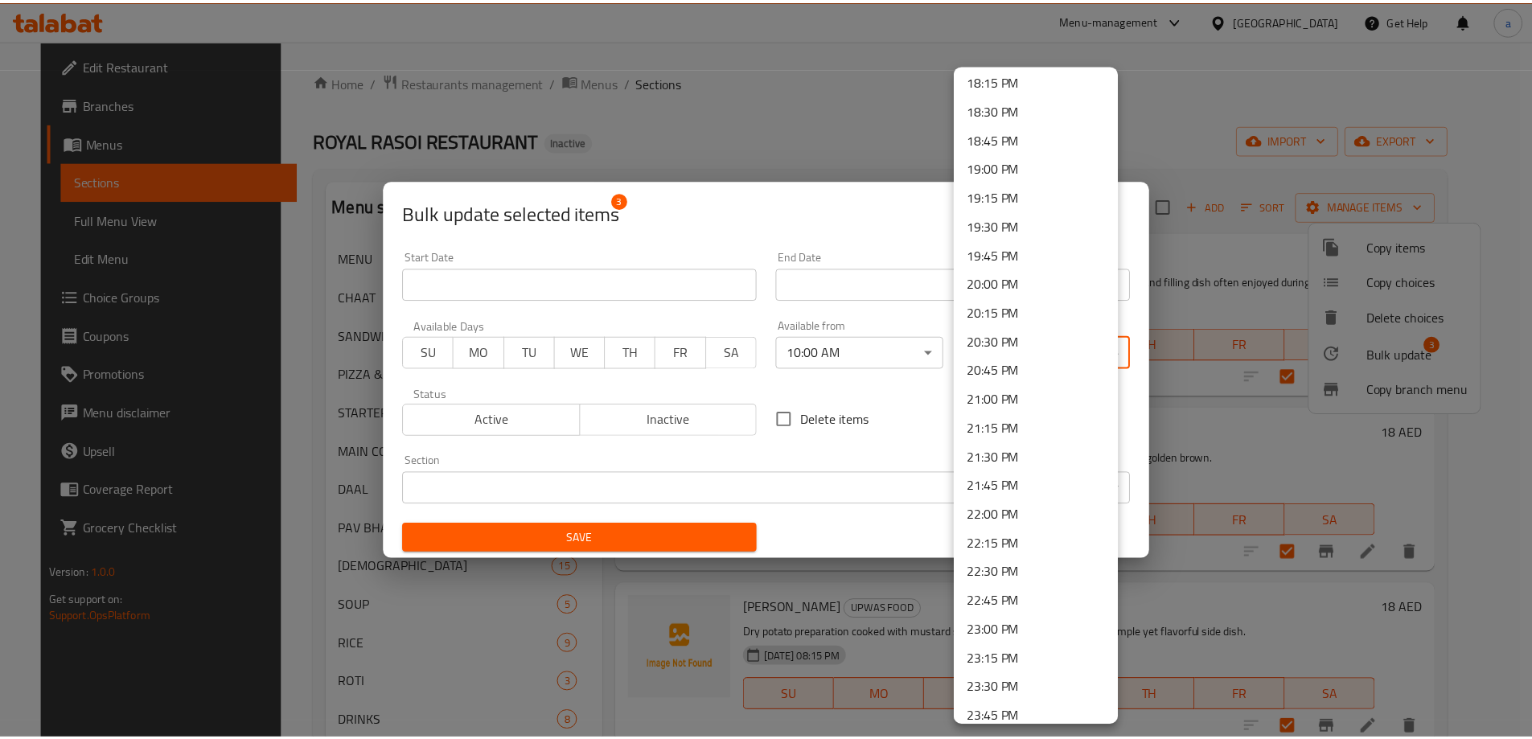
scroll to position [2160, 0]
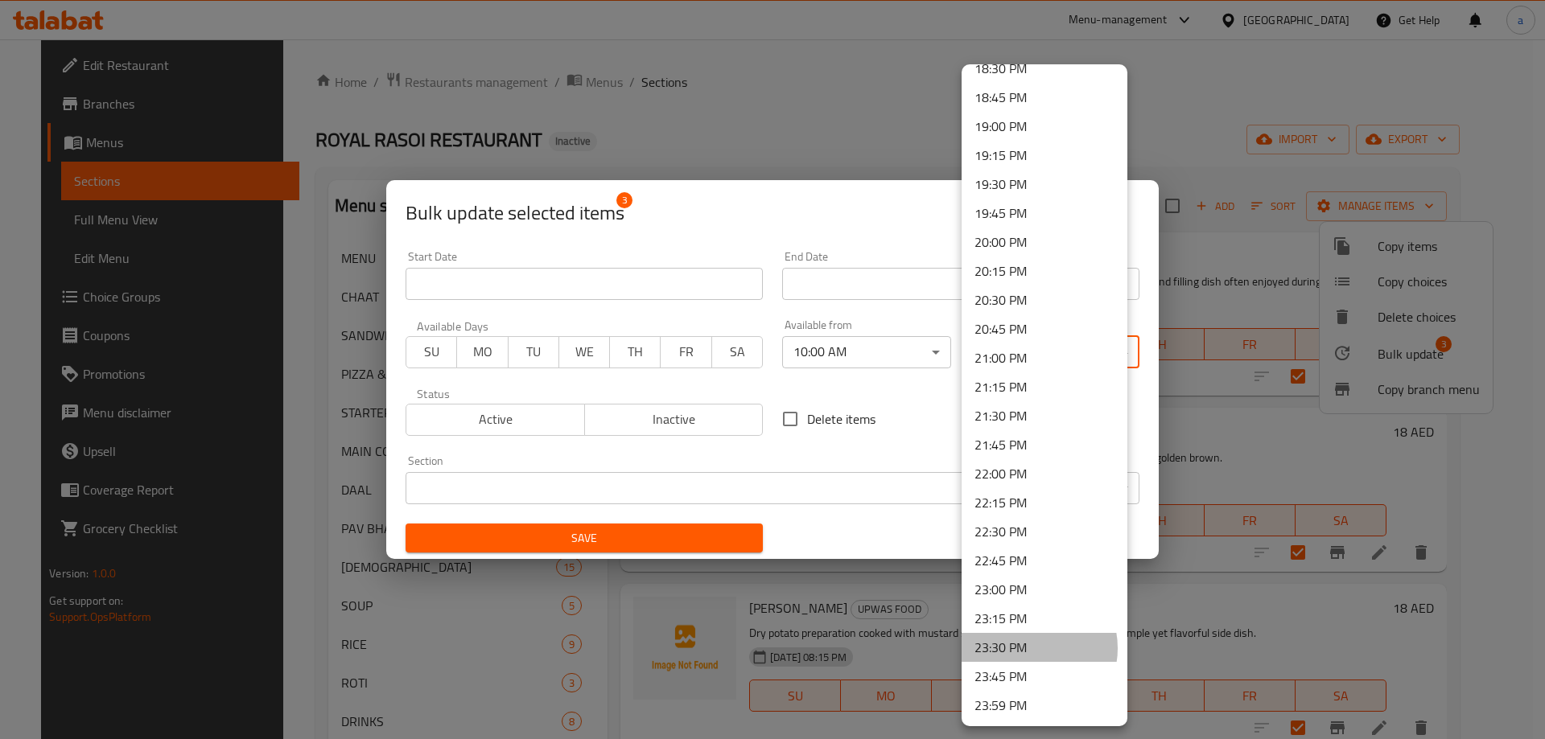
click at [1028, 648] on li "23:30 PM" at bounding box center [1044, 647] width 166 height 29
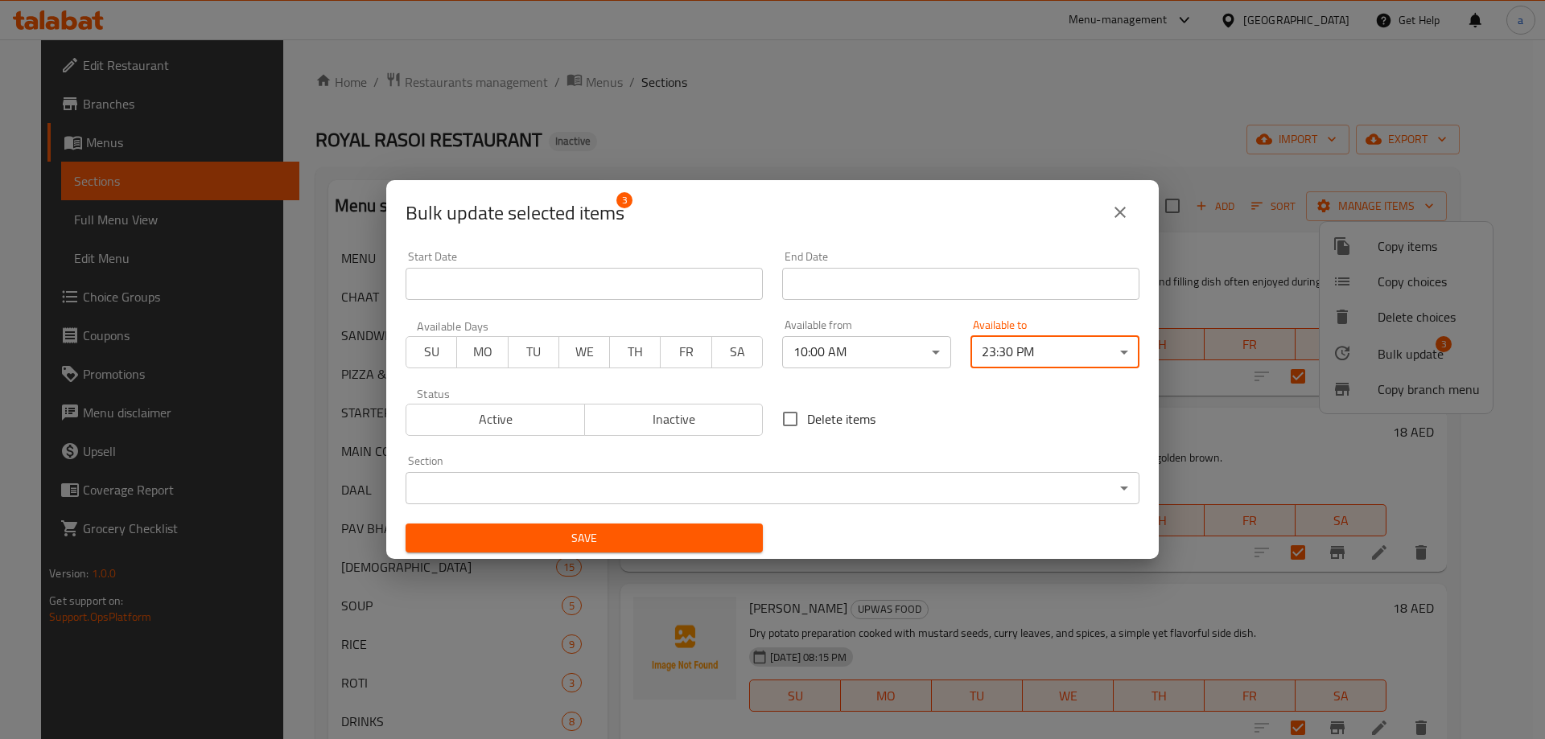
click at [596, 548] on span "Save" at bounding box center [583, 539] width 331 height 20
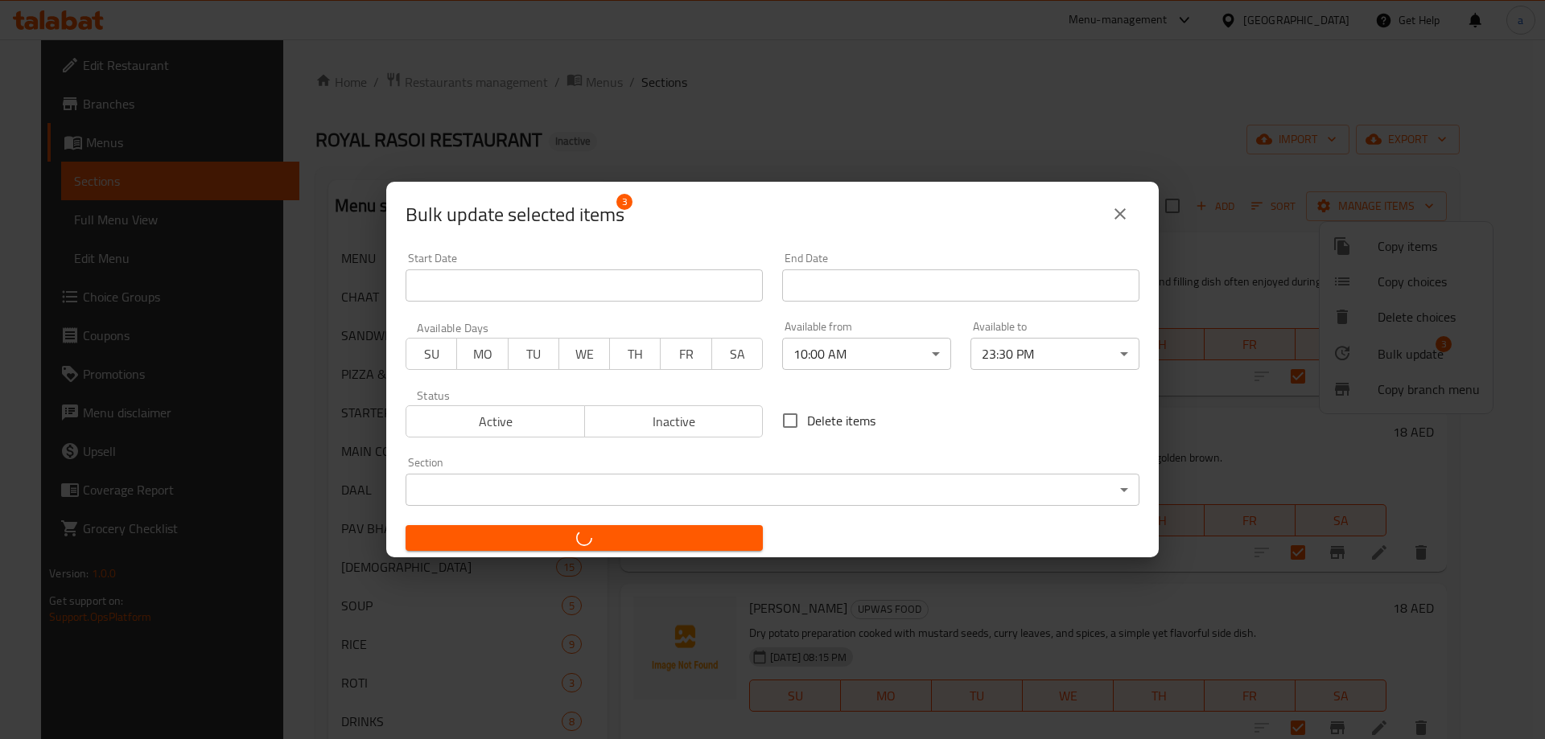
checkbox input "false"
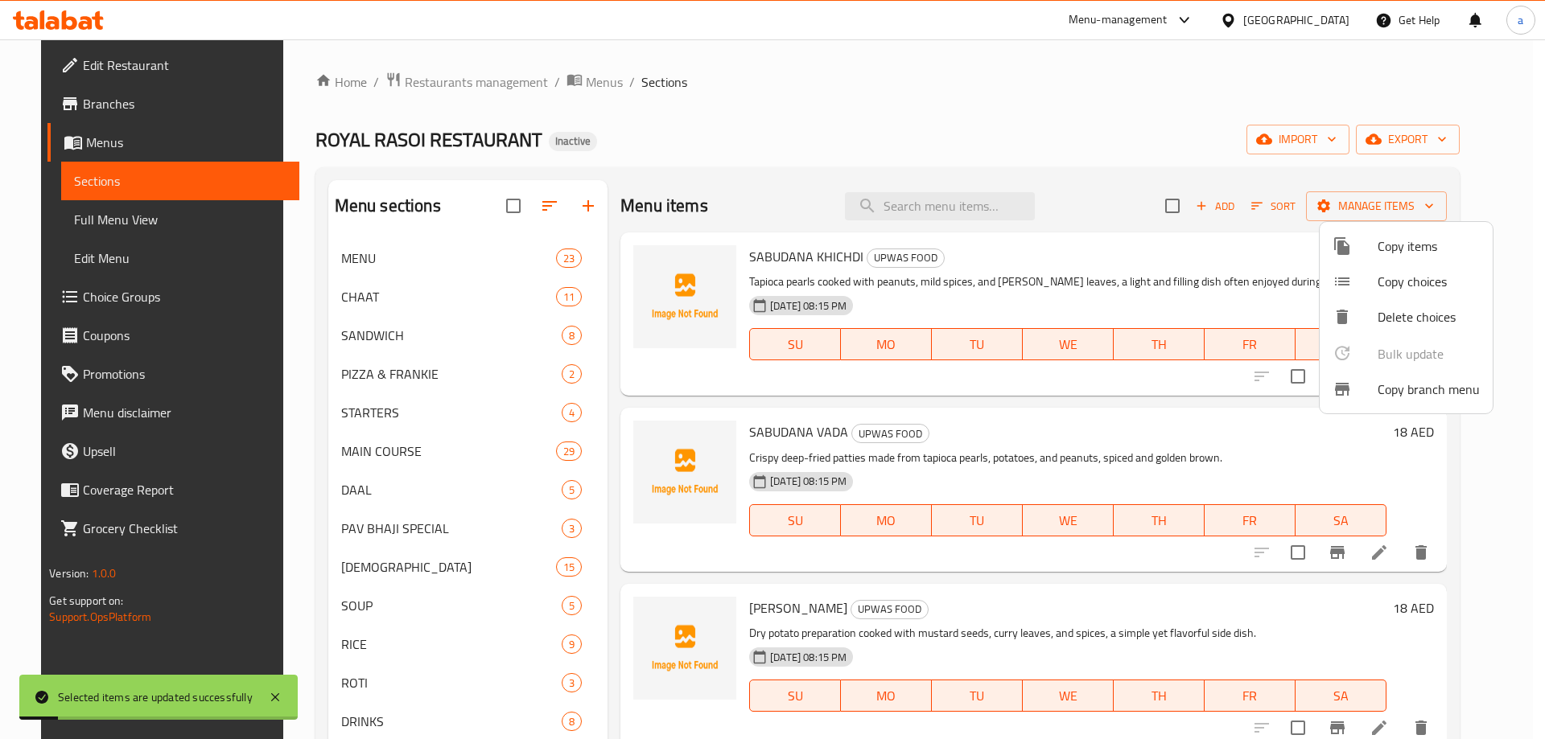
click at [806, 273] on div at bounding box center [772, 369] width 1545 height 739
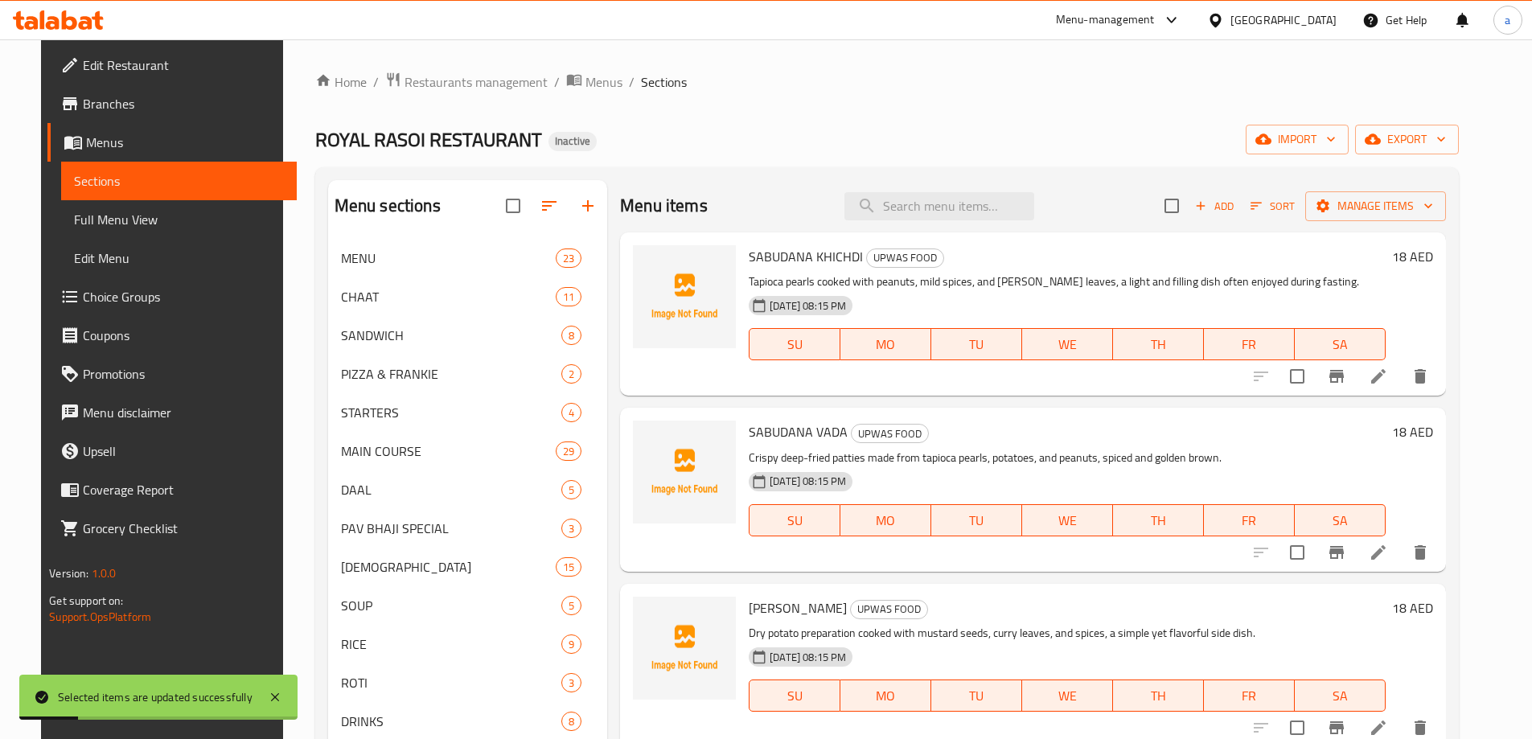
click at [767, 428] on span "SABUDANA VADA" at bounding box center [798, 432] width 99 height 24
click at [749, 600] on span "[PERSON_NAME]" at bounding box center [798, 608] width 98 height 24
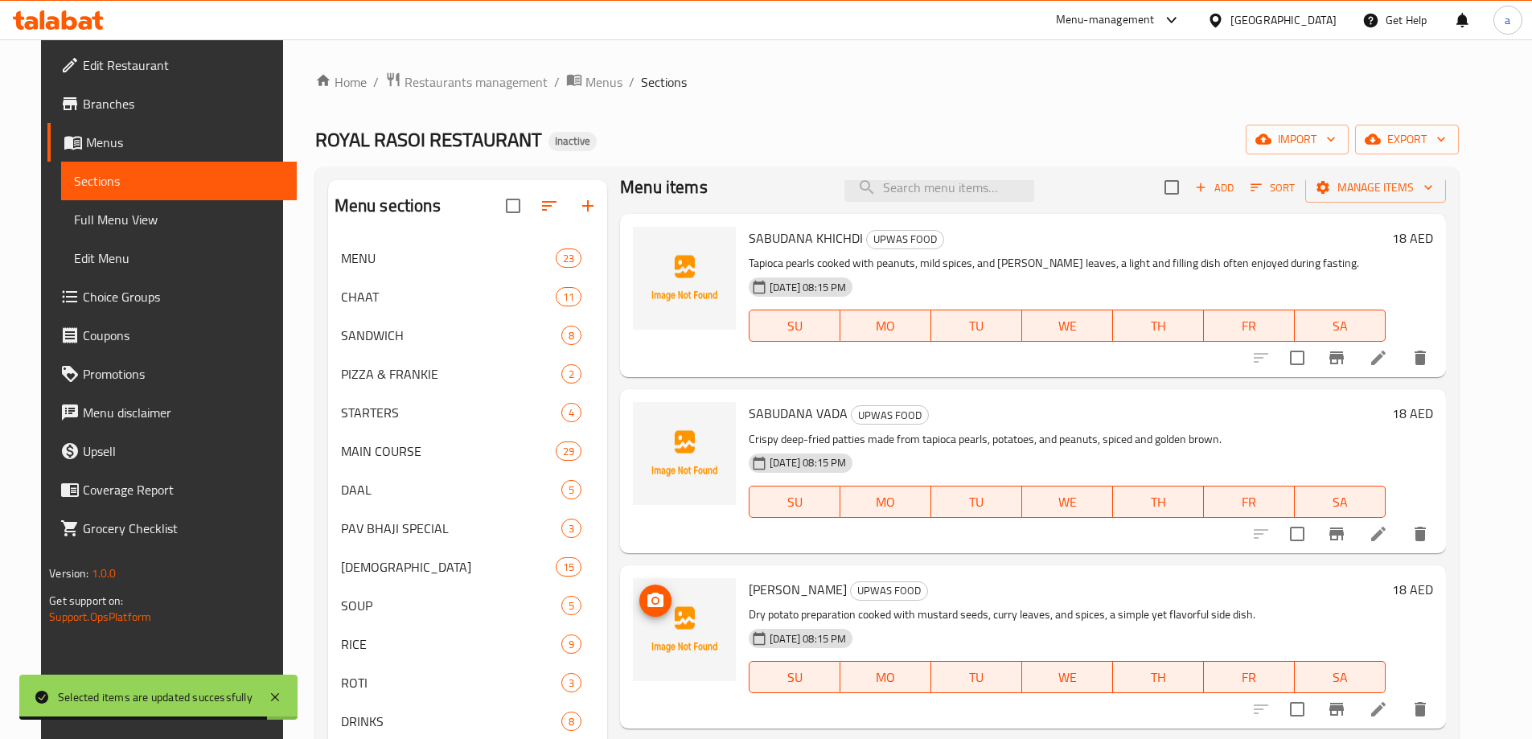
scroll to position [24, 0]
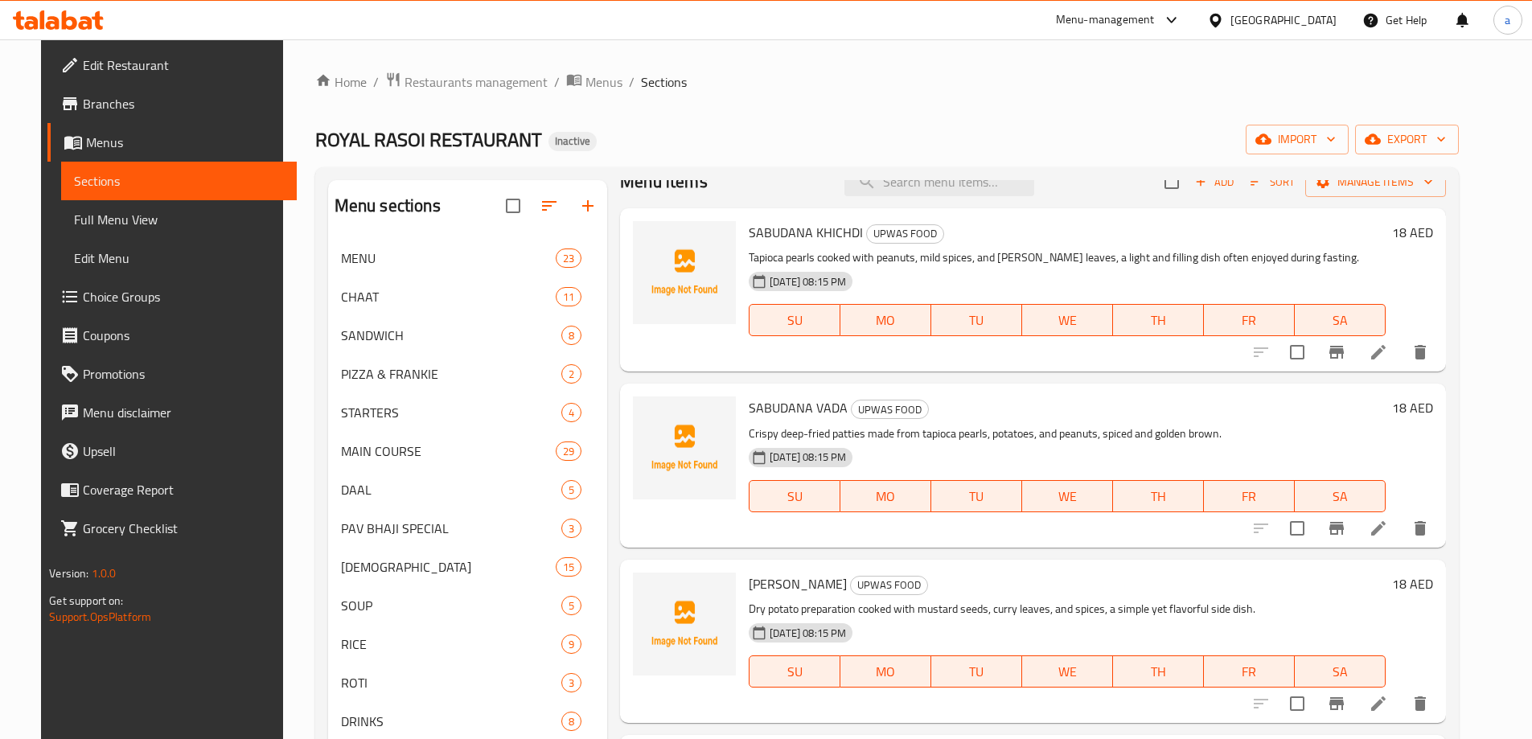
click at [1187, 441] on p "Crispy deep-fried patties made from tapioca pearls, potatoes, and peanuts, spic…" at bounding box center [1067, 434] width 636 height 20
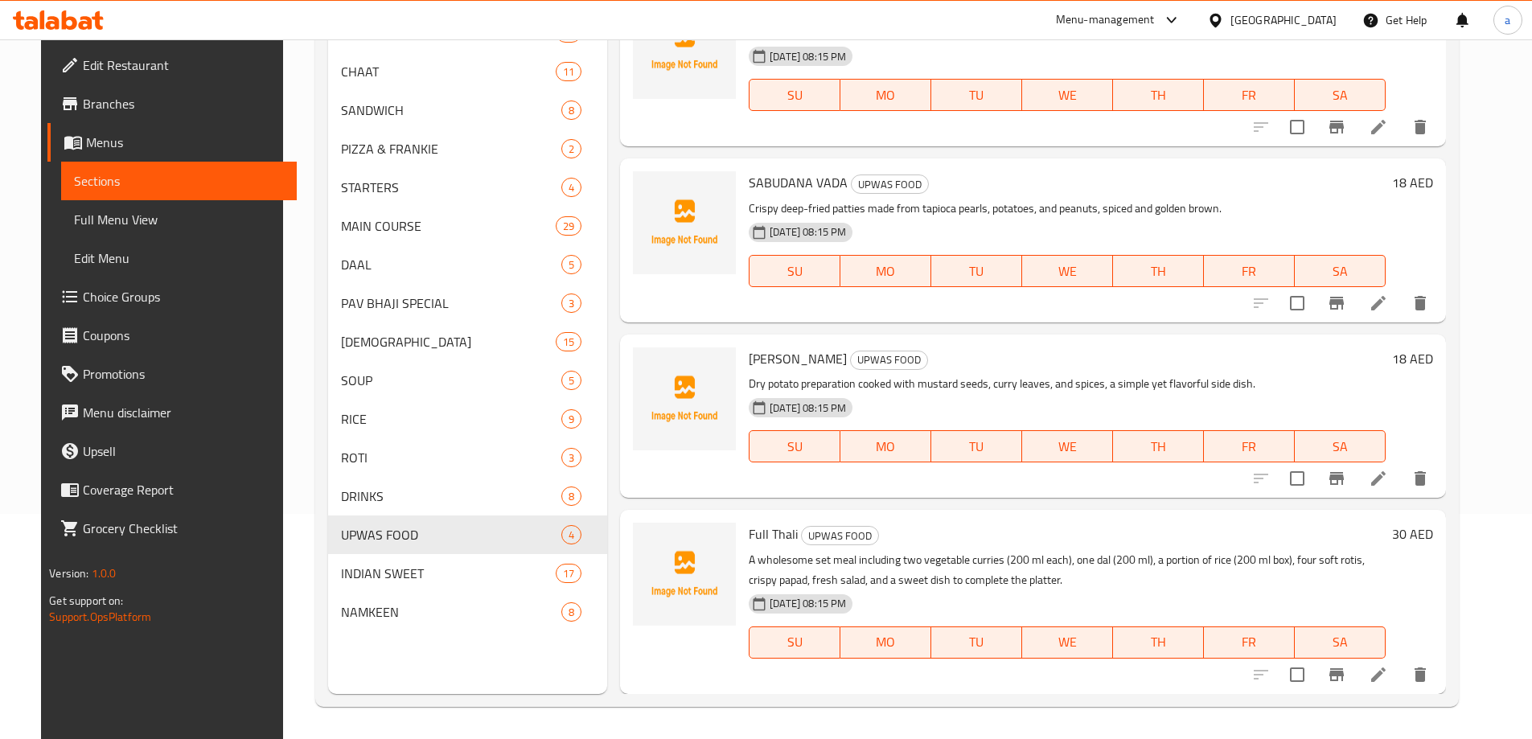
scroll to position [0, 0]
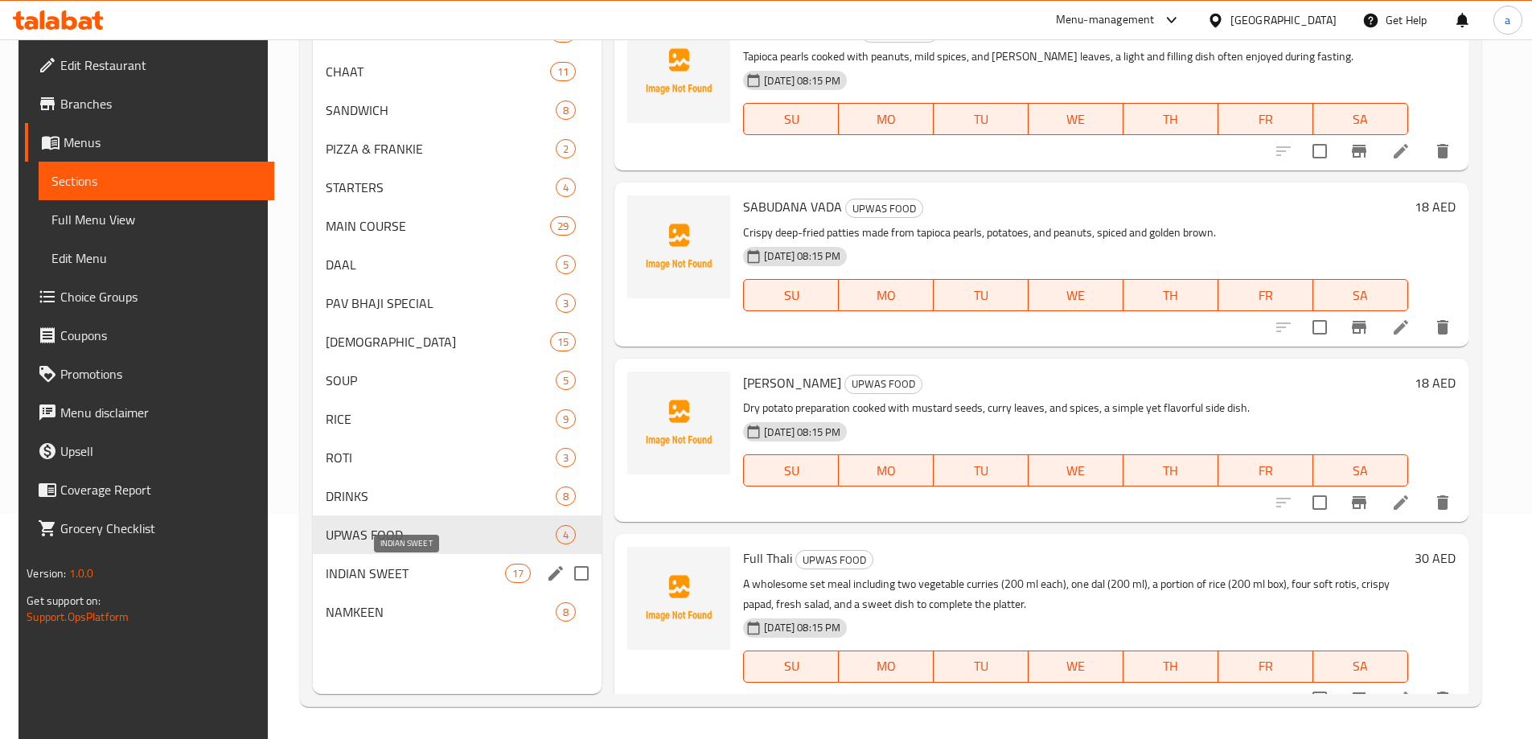
click at [377, 580] on span "INDIAN SWEET" at bounding box center [415, 573] width 179 height 19
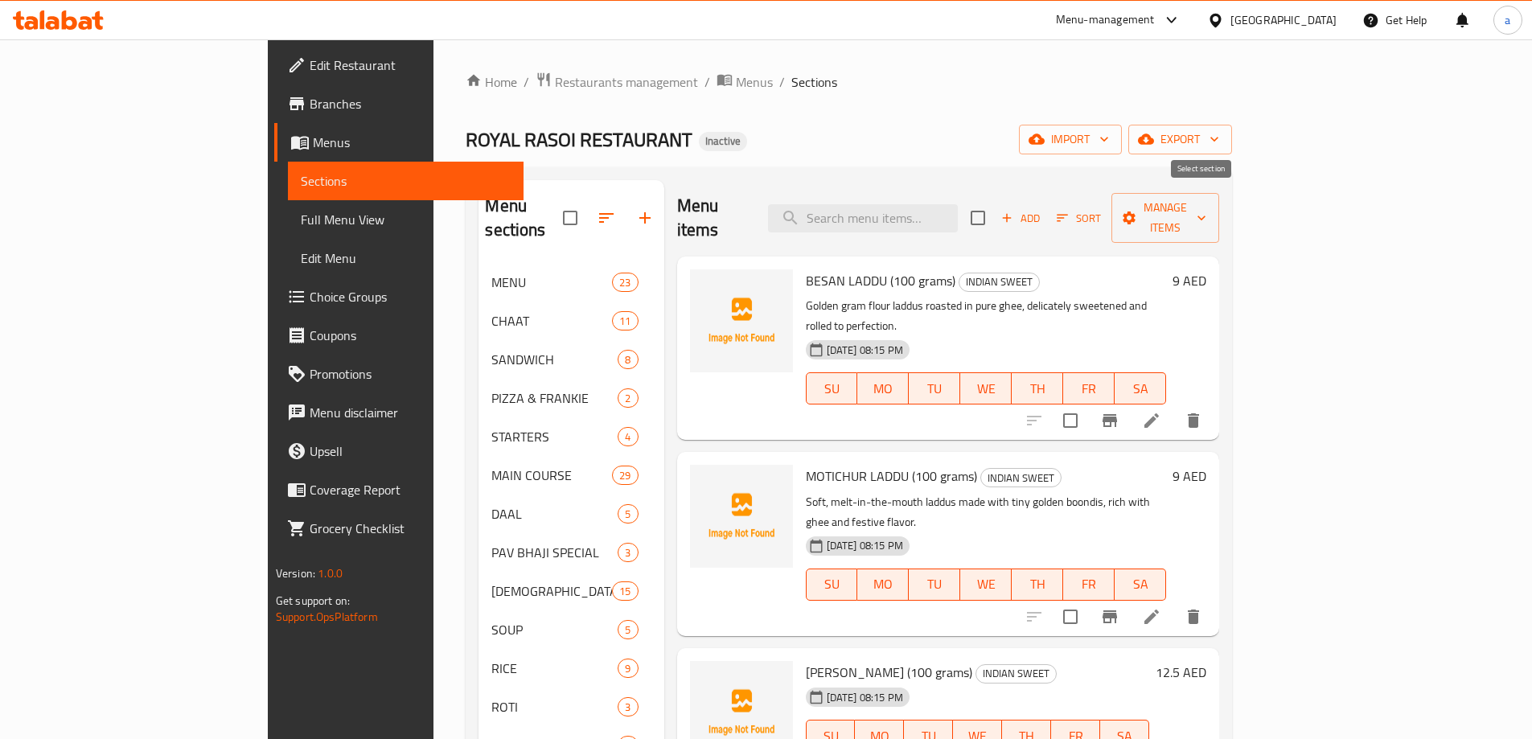
drag, startPoint x: 1204, startPoint y: 208, endPoint x: 1219, endPoint y: 223, distance: 21.1
click at [995, 208] on input "checkbox" at bounding box center [978, 218] width 34 height 34
checkbox input "true"
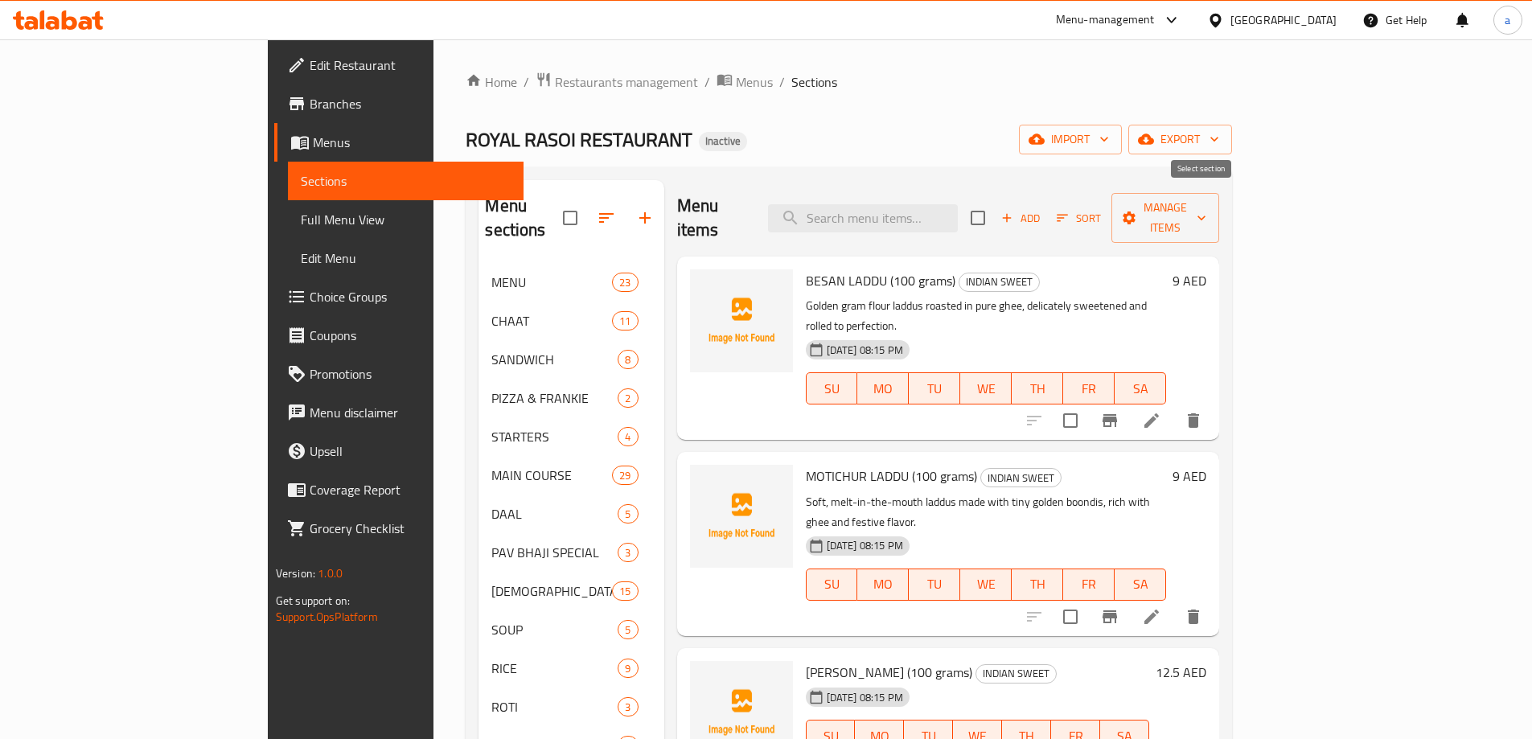
checkbox input "true"
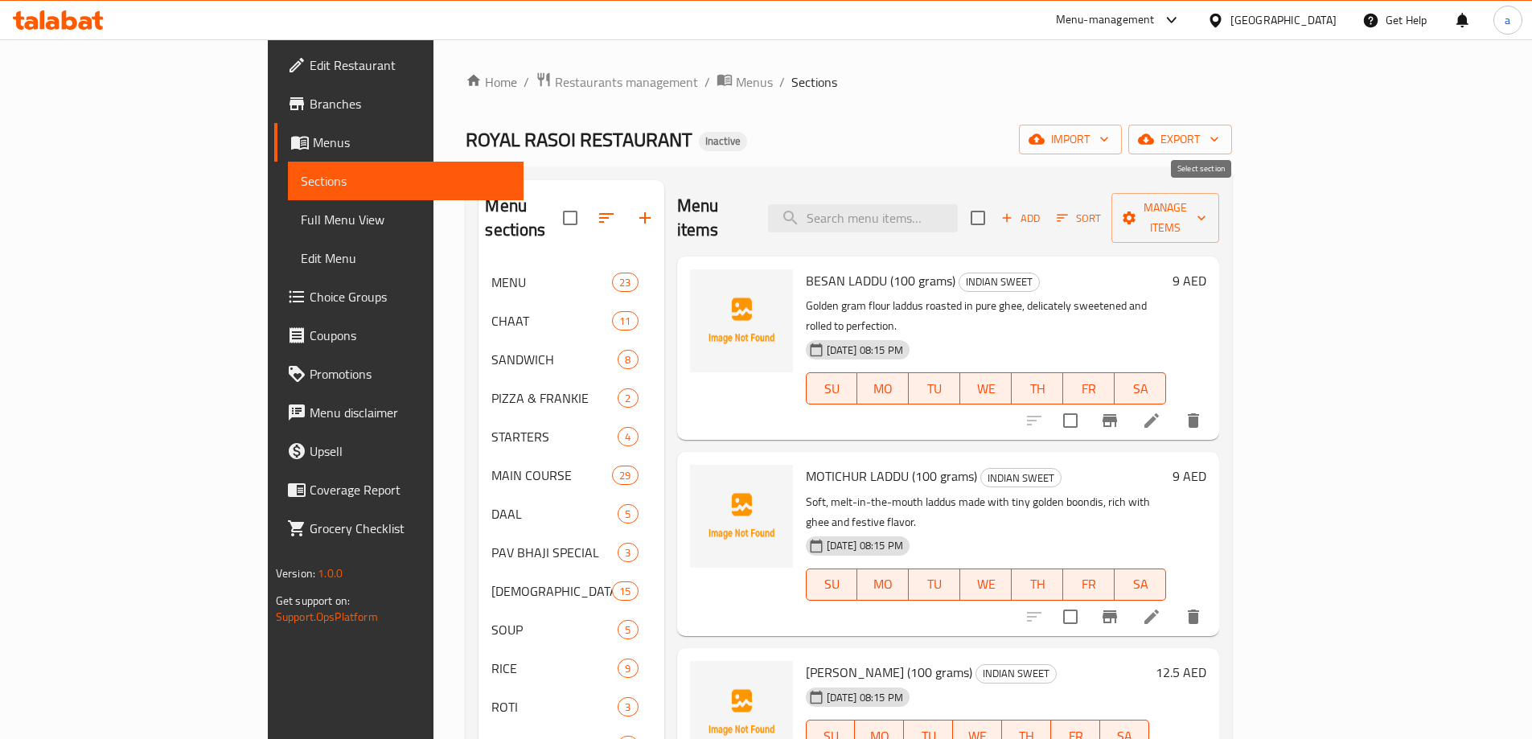
checkbox input "true"
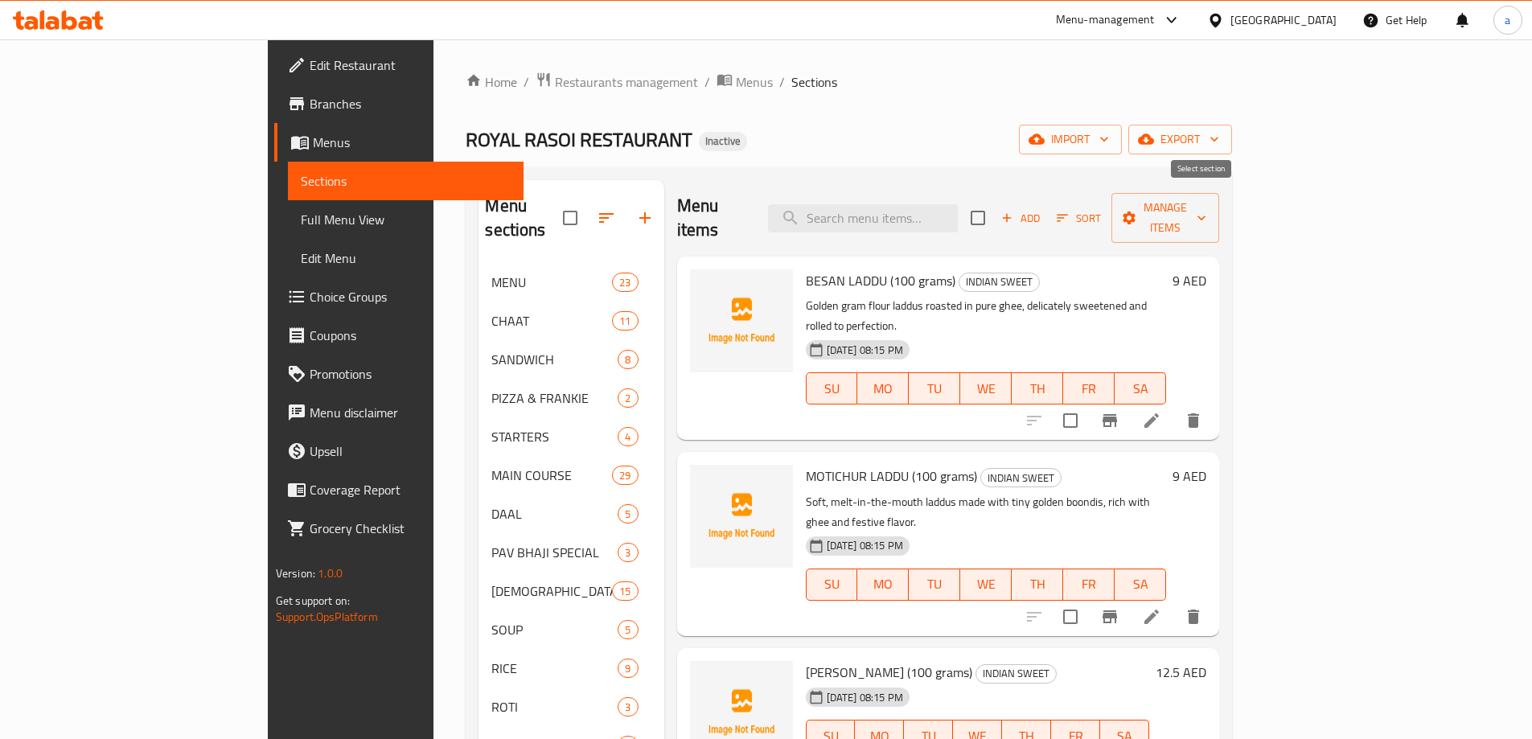
checkbox input "true"
click at [1207, 211] on span "Manage items" at bounding box center [1166, 218] width 82 height 40
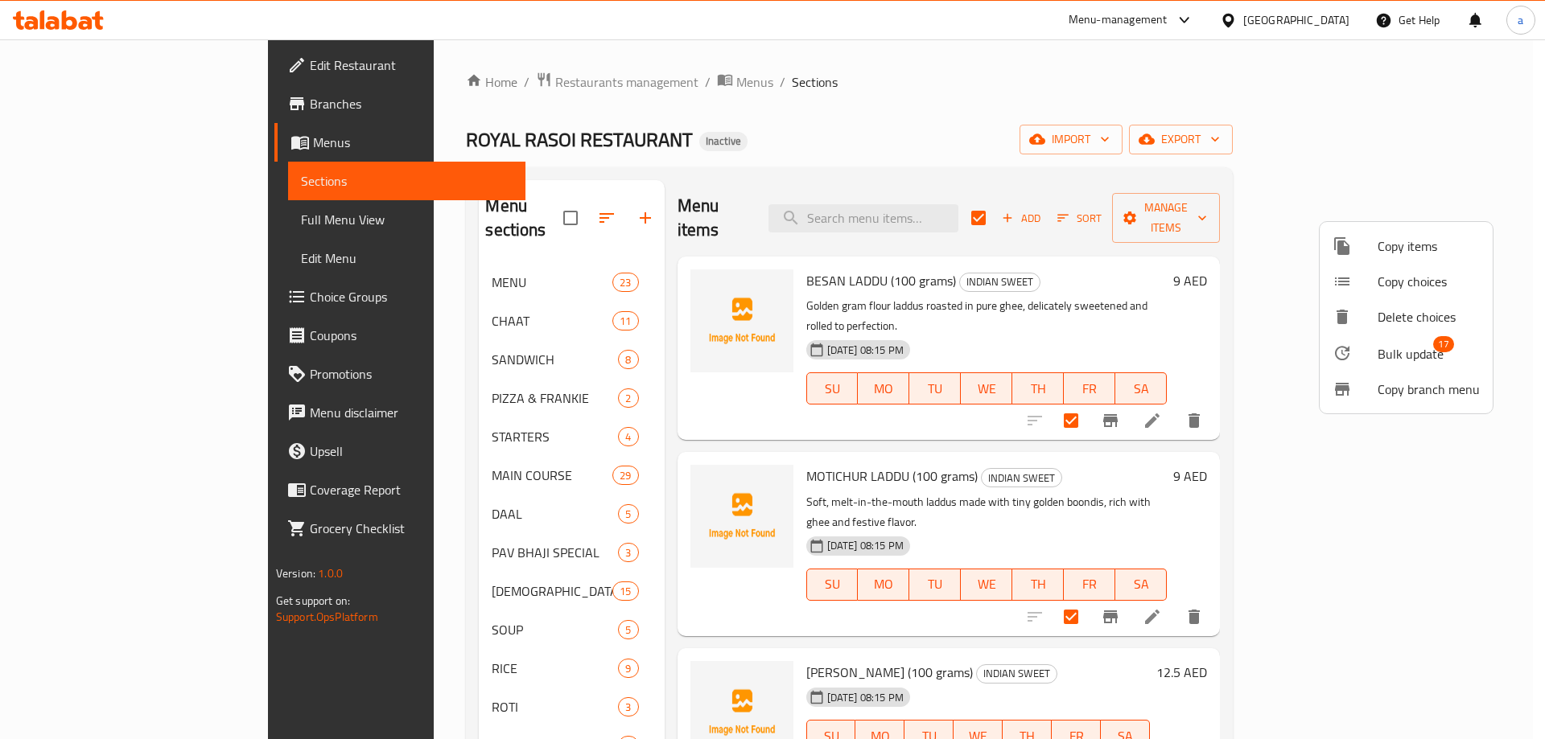
click at [1410, 361] on span "Bulk update" at bounding box center [1410, 353] width 66 height 19
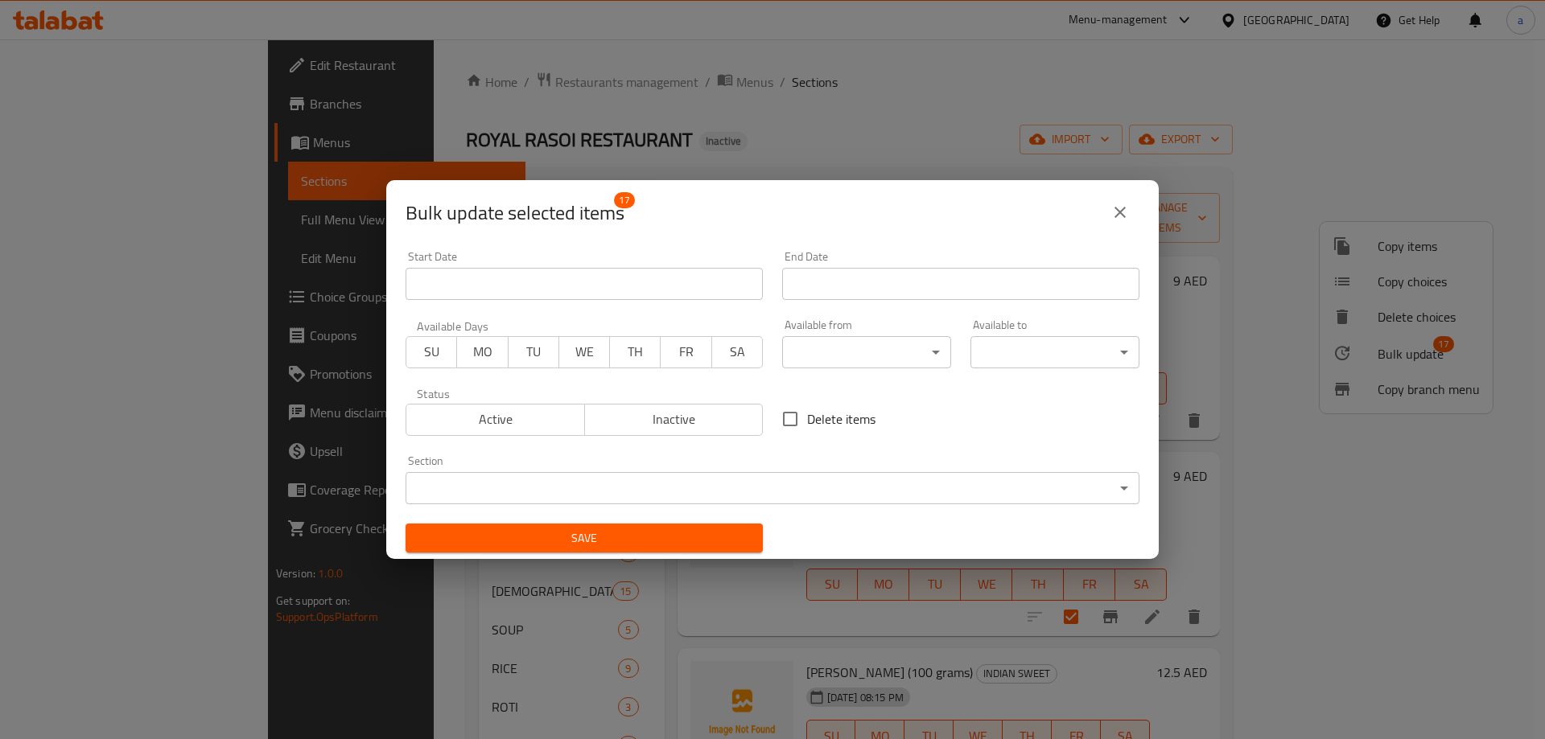
click at [1121, 216] on icon "close" at bounding box center [1119, 212] width 19 height 19
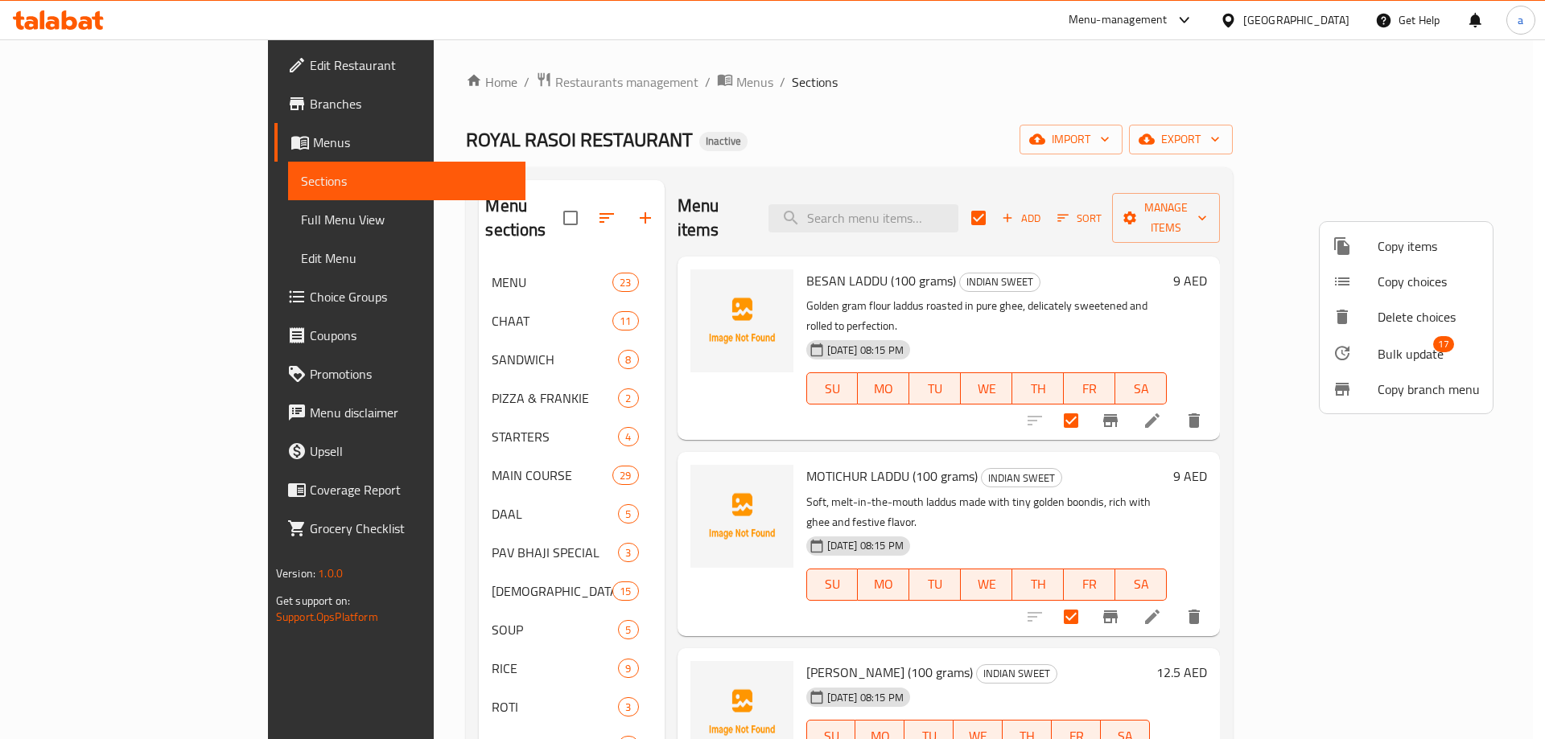
click at [1196, 542] on div at bounding box center [772, 369] width 1545 height 739
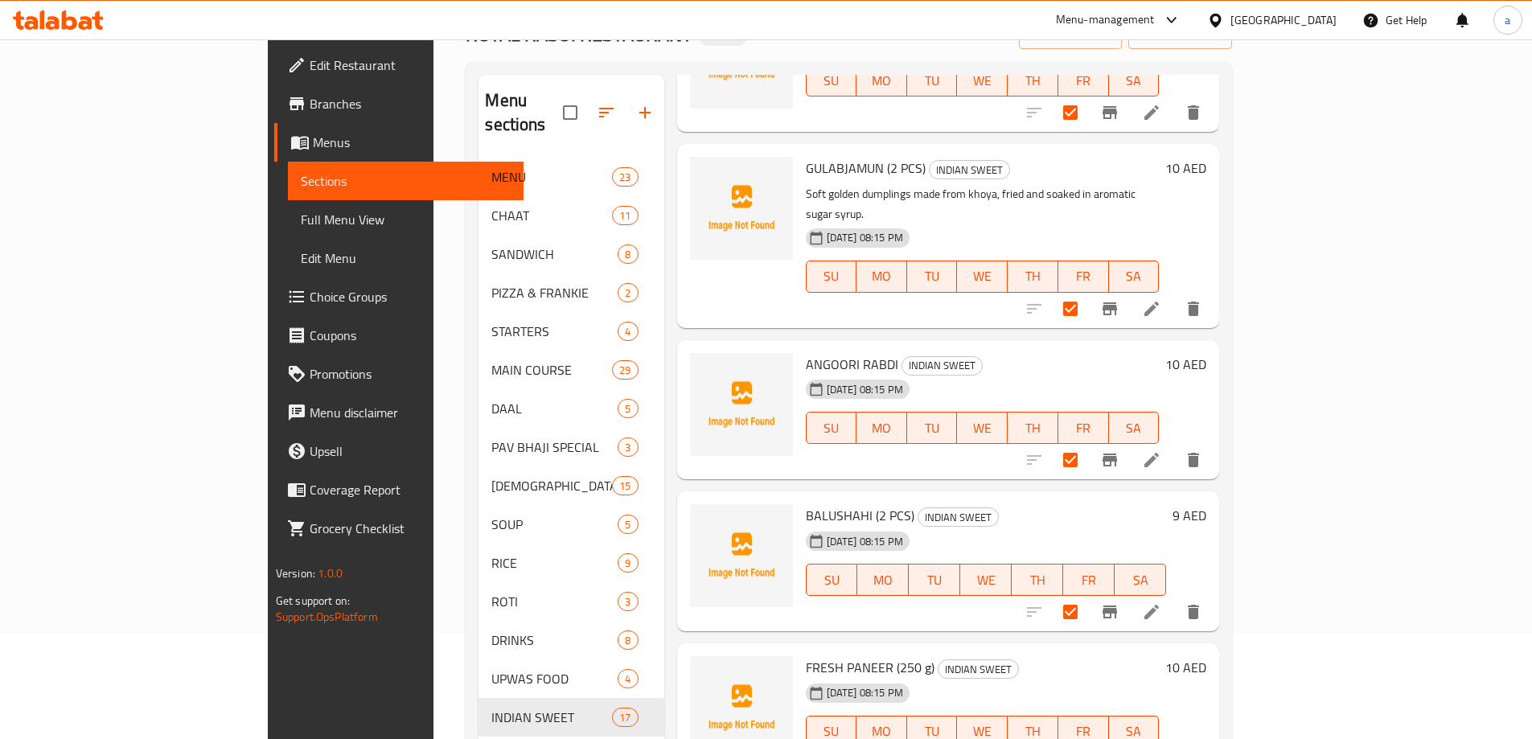
scroll to position [225, 0]
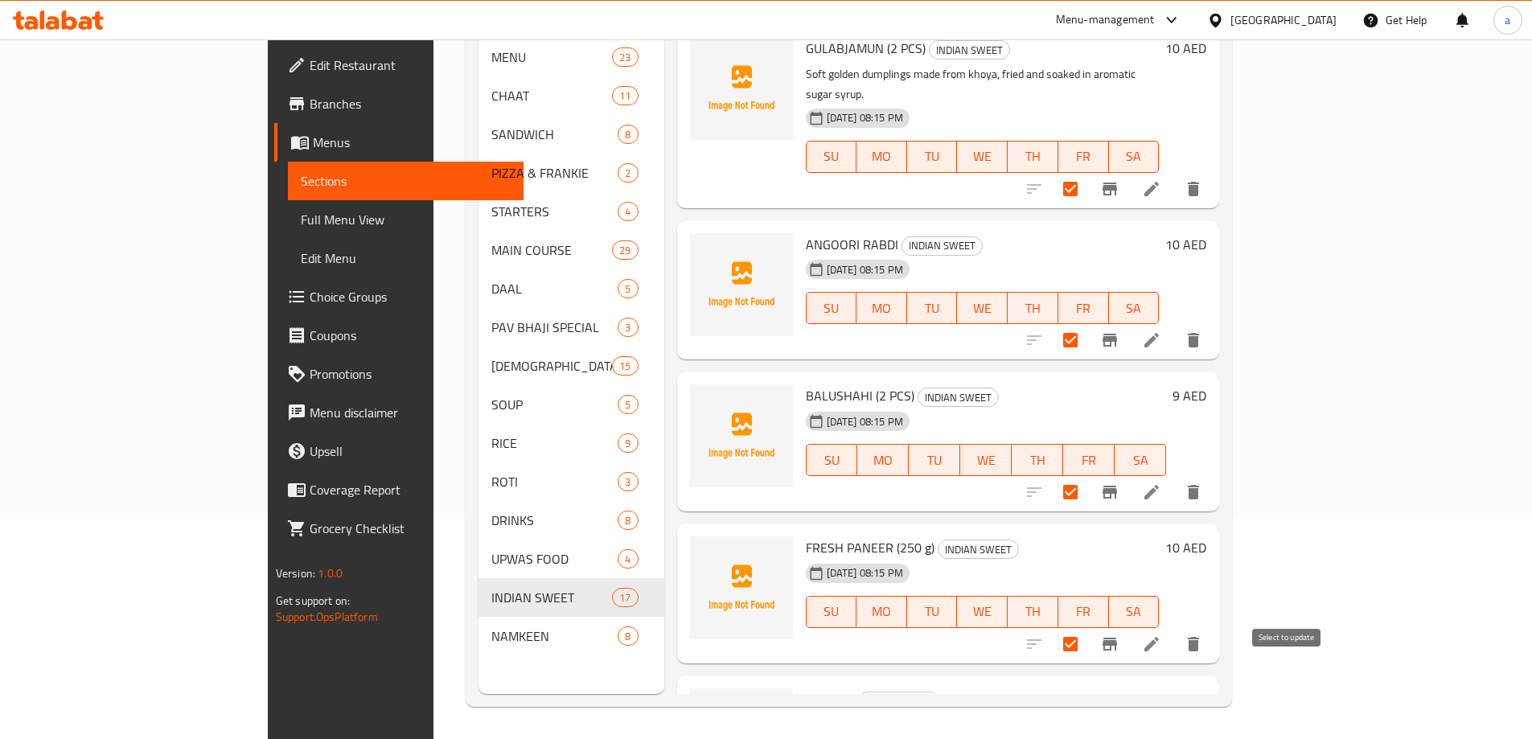
drag, startPoint x: 1284, startPoint y: 685, endPoint x: 1322, endPoint y: 583, distance: 108.2
checkbox input "false"
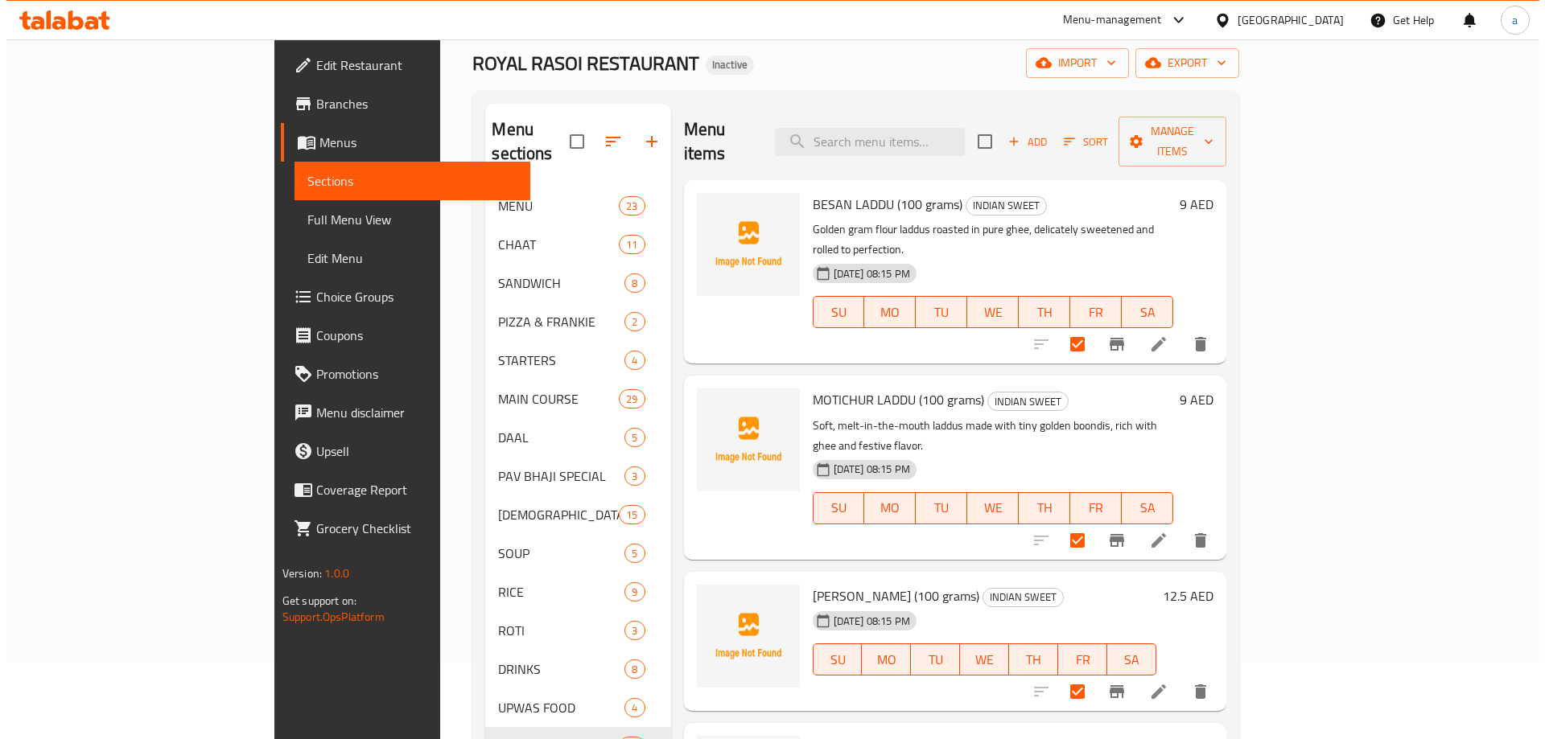
scroll to position [0, 0]
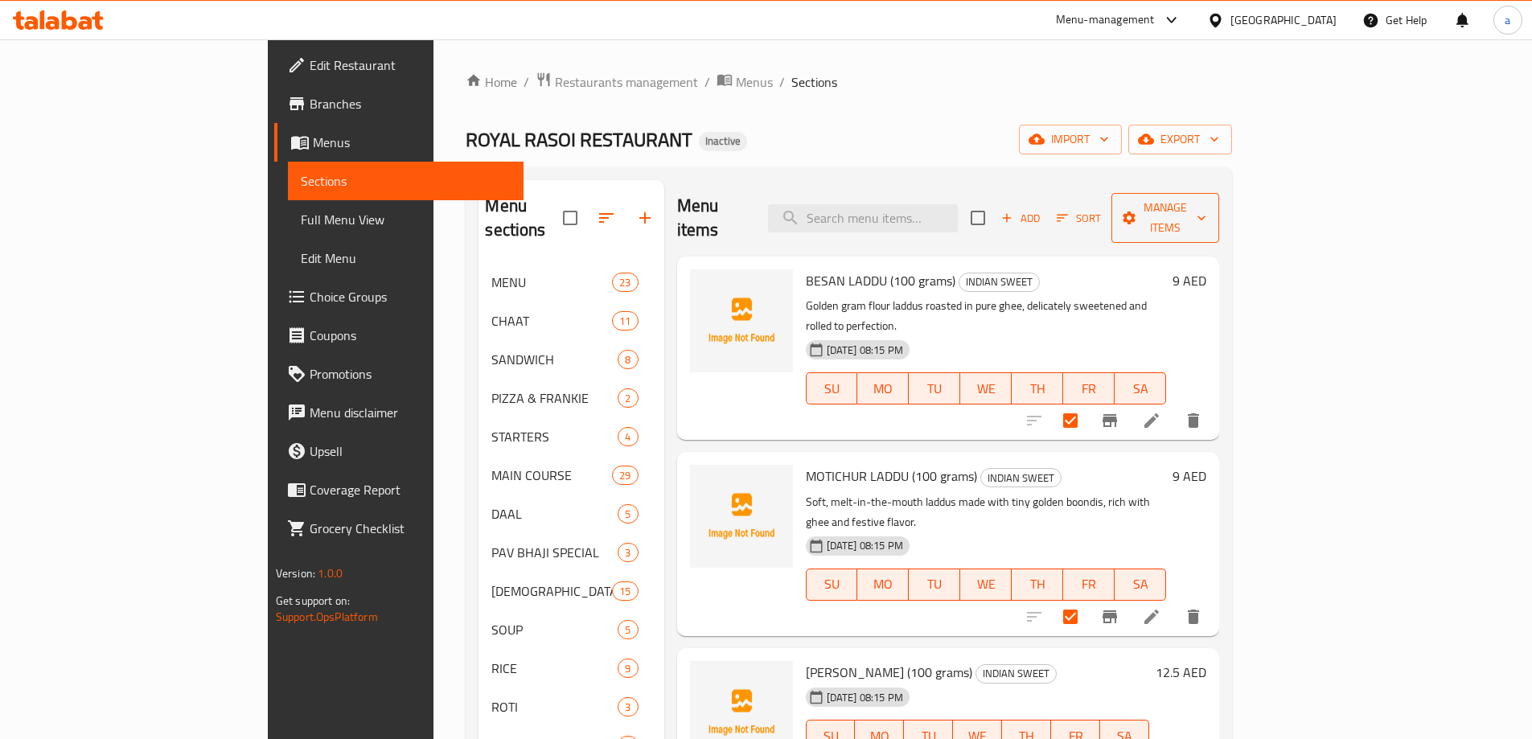
click at [1207, 204] on span "Manage items" at bounding box center [1166, 218] width 82 height 40
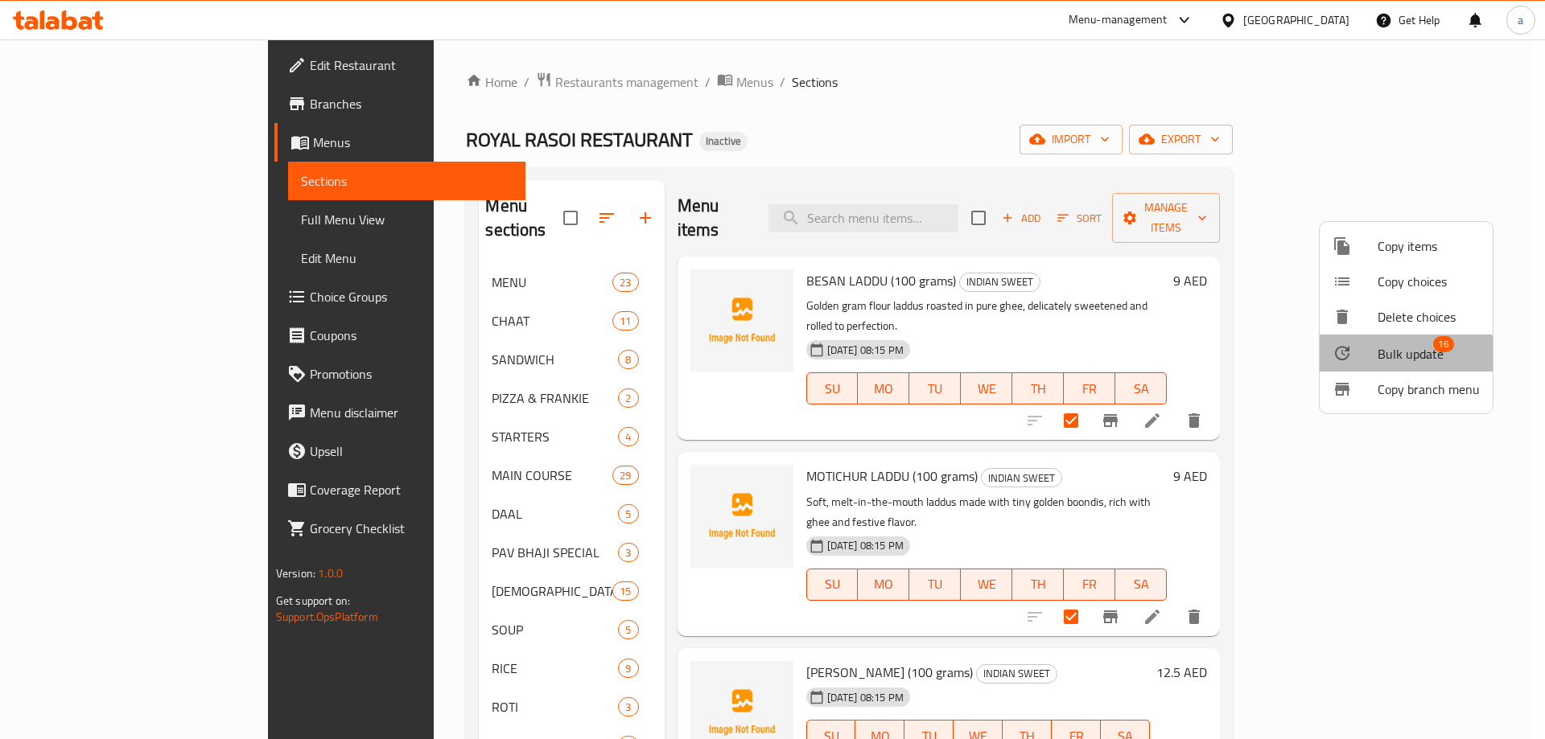
click at [1365, 366] on li "Bulk update 16" at bounding box center [1405, 353] width 173 height 37
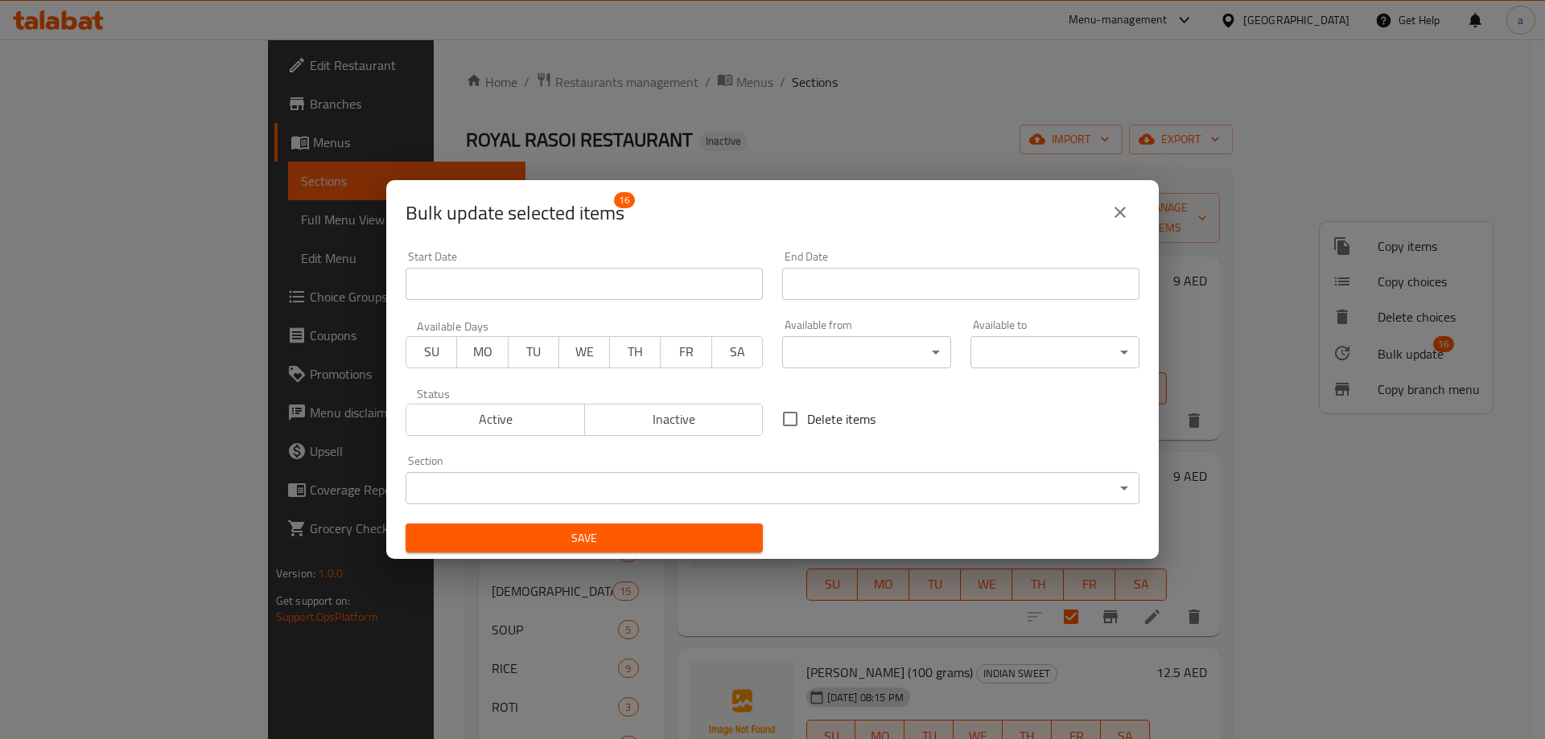
click at [872, 364] on body "​ Menu-management [GEOGRAPHIC_DATA] Get Help a Edit Restaurant Branches Menus S…" at bounding box center [772, 389] width 1545 height 700
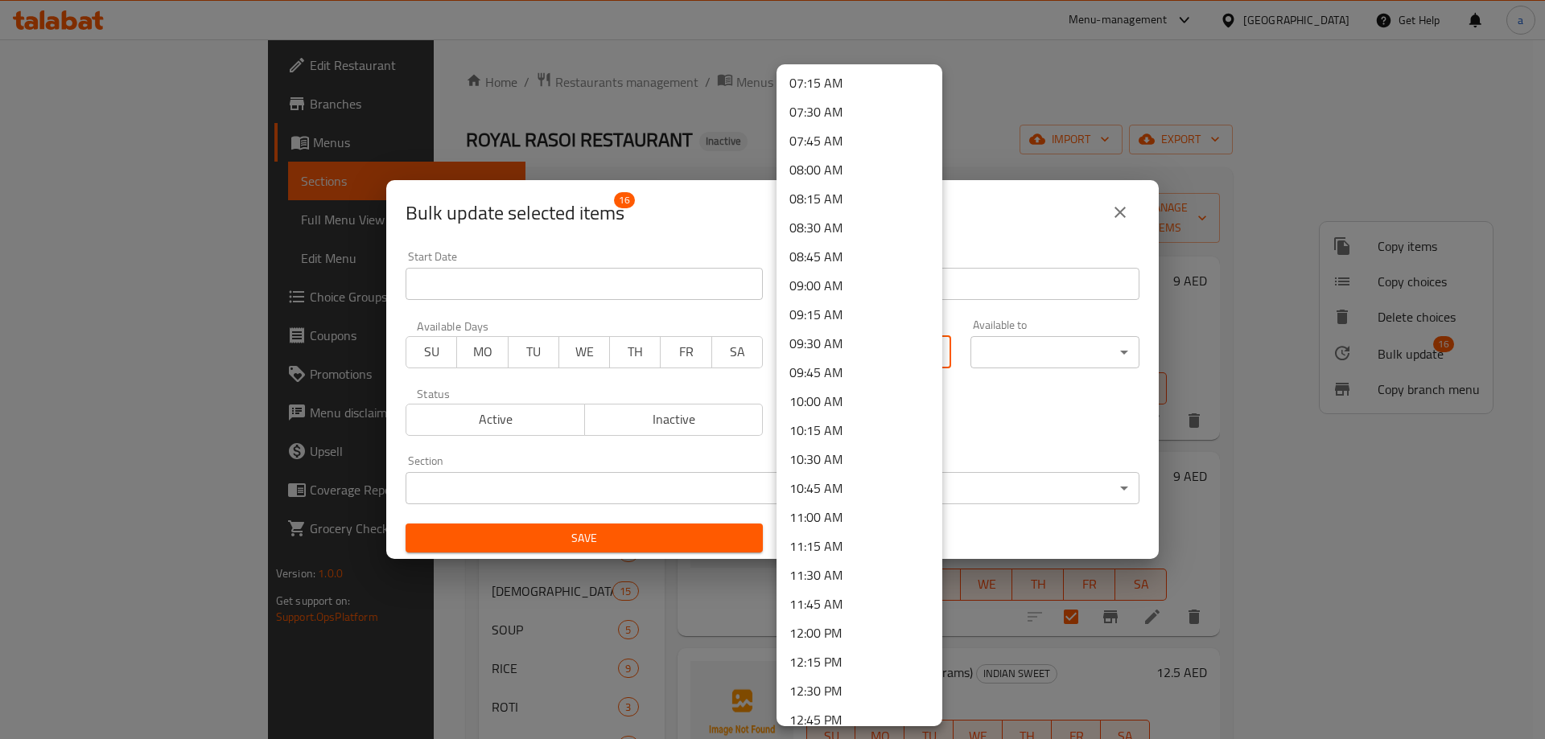
scroll to position [804, 0]
click at [843, 446] on li "10:00 AM" at bounding box center [859, 439] width 166 height 29
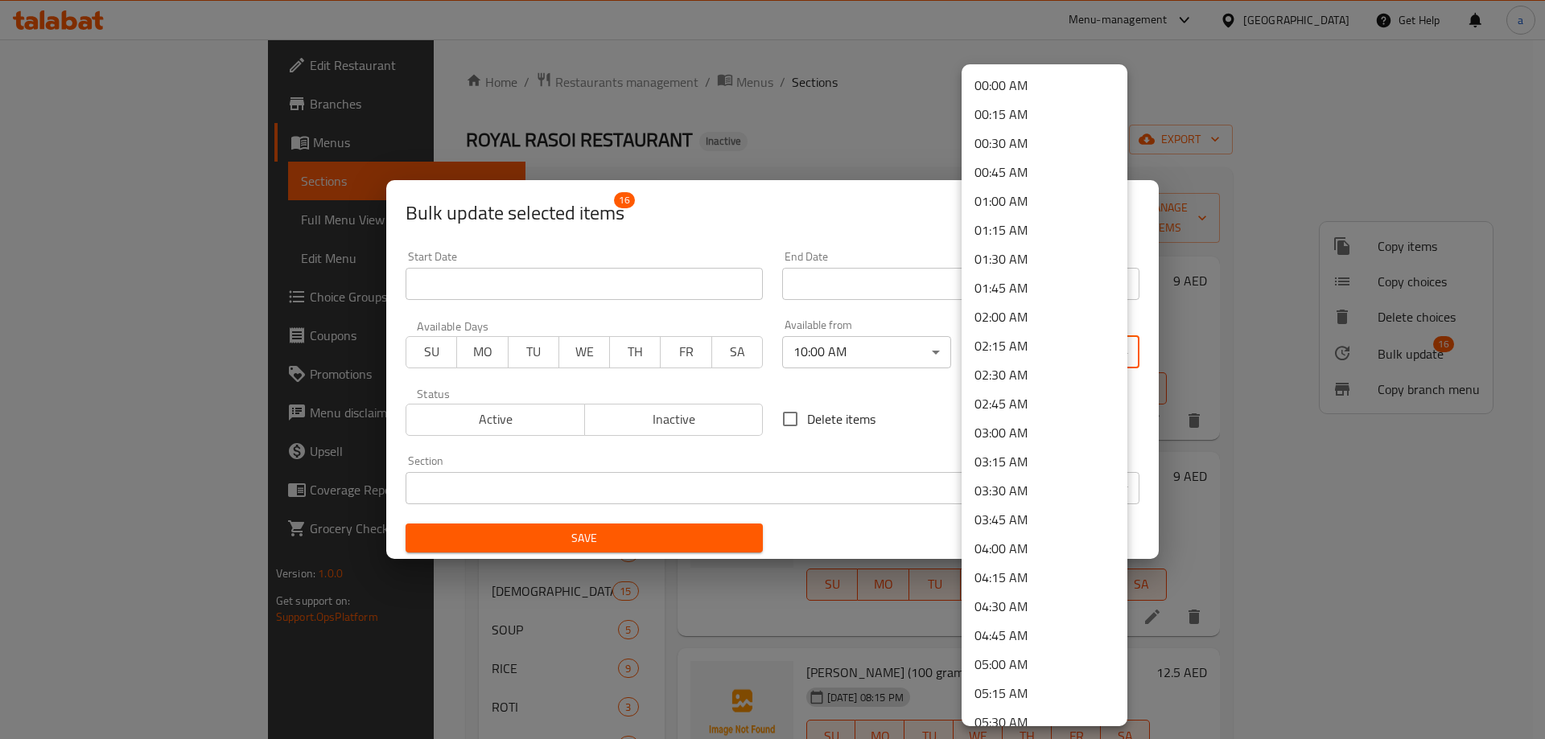
click at [1043, 348] on body "​ Menu-management [GEOGRAPHIC_DATA] Get Help a Edit Restaurant Branches Menus S…" at bounding box center [772, 389] width 1545 height 700
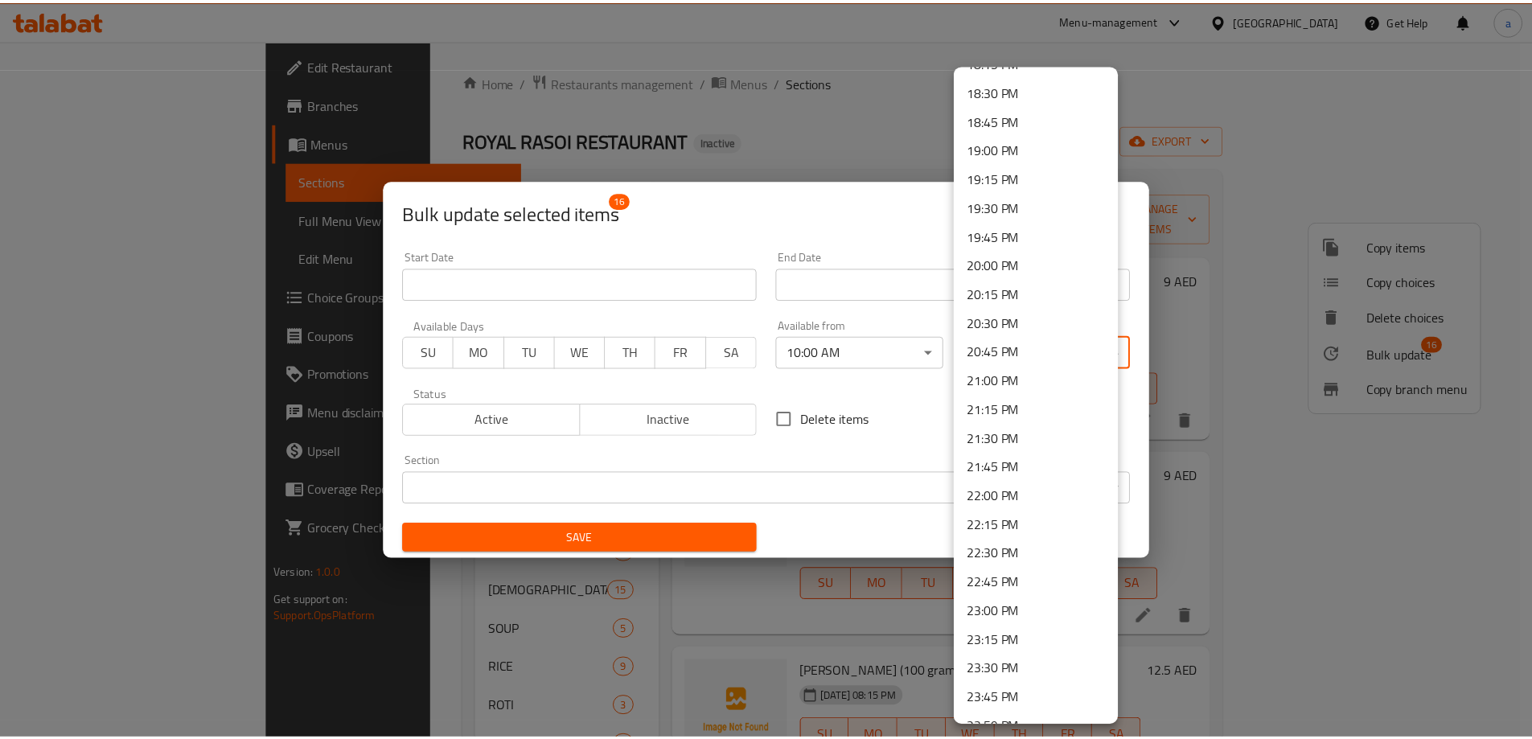
scroll to position [2160, 0]
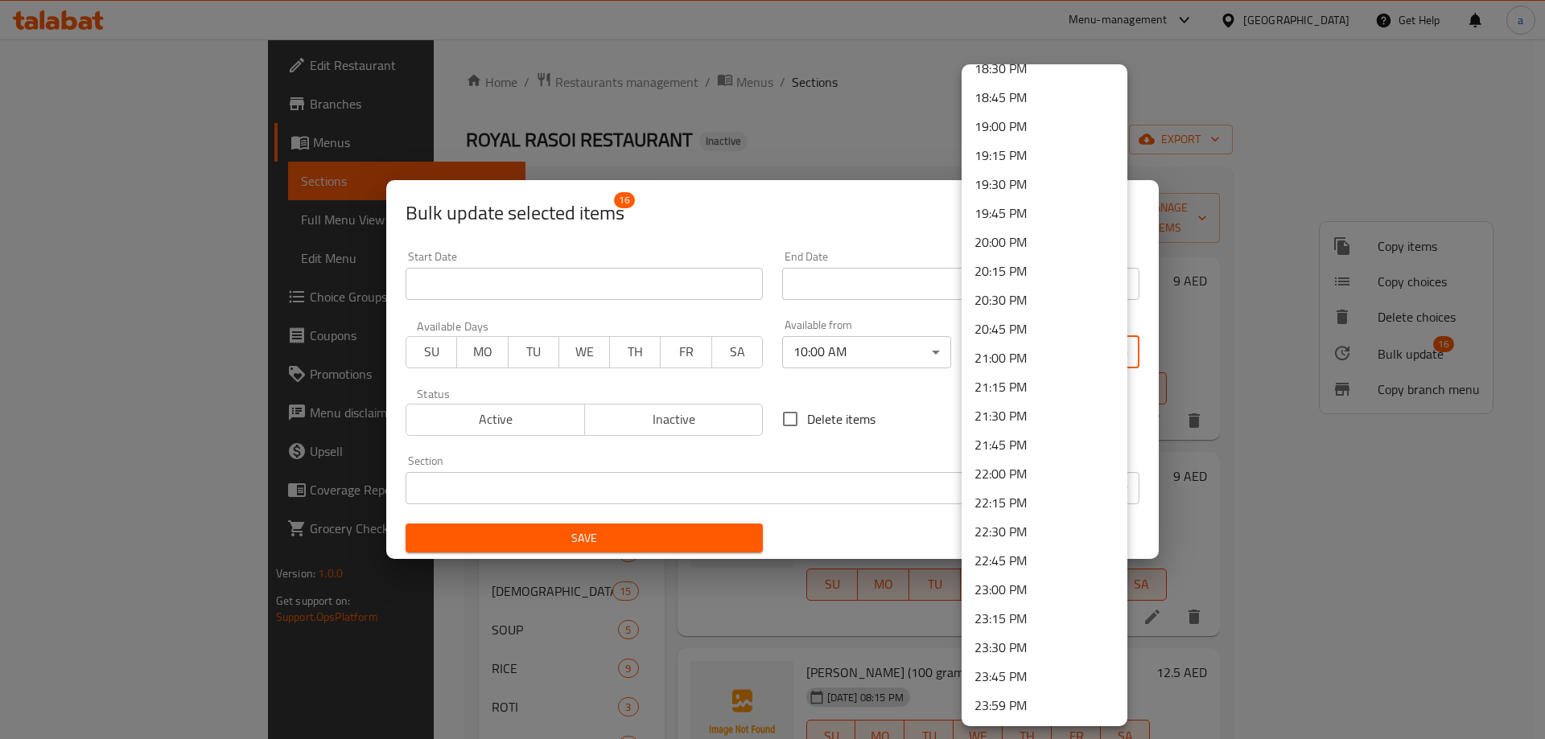
click at [1016, 635] on li "23:30 PM" at bounding box center [1044, 647] width 166 height 29
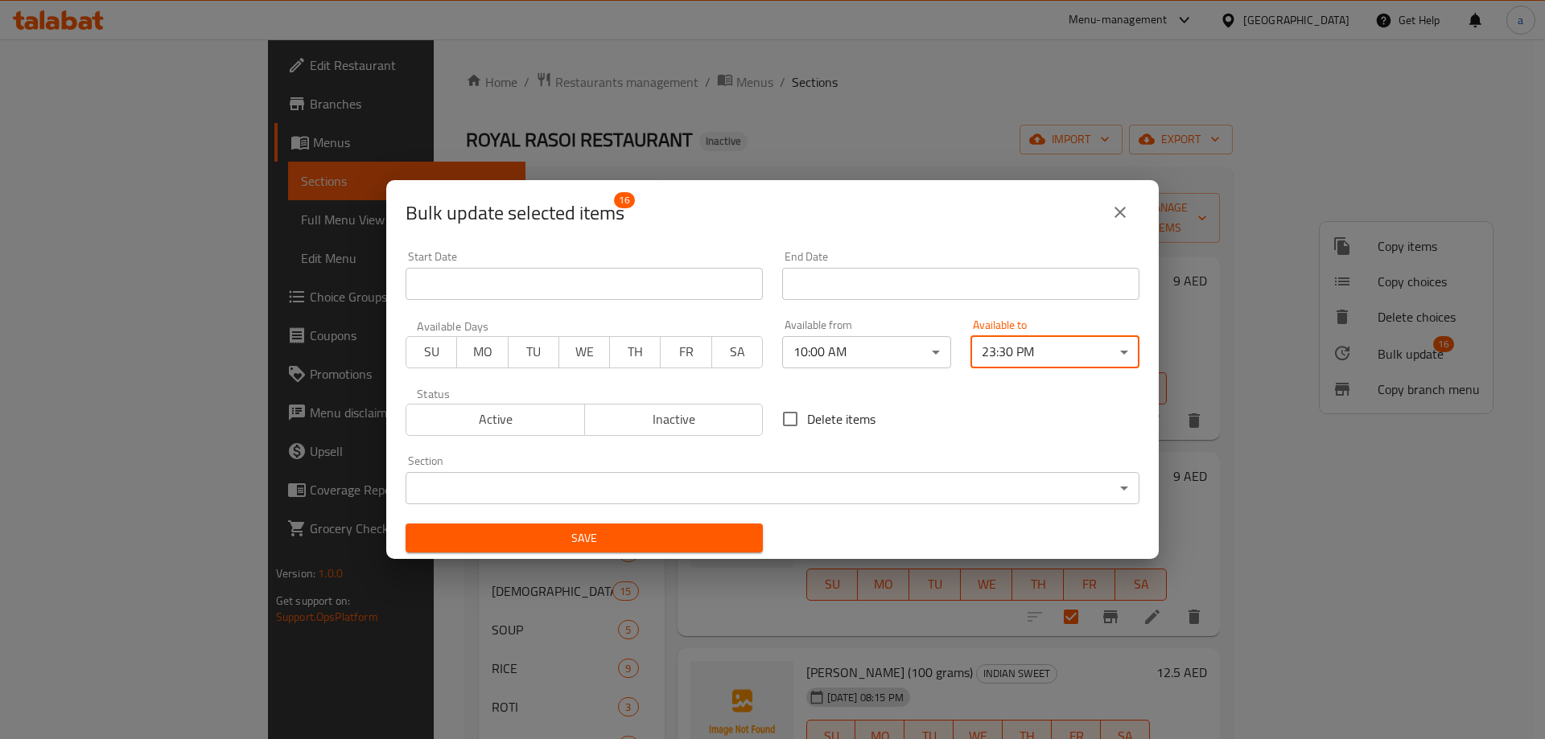
click at [613, 534] on span "Save" at bounding box center [583, 539] width 331 height 20
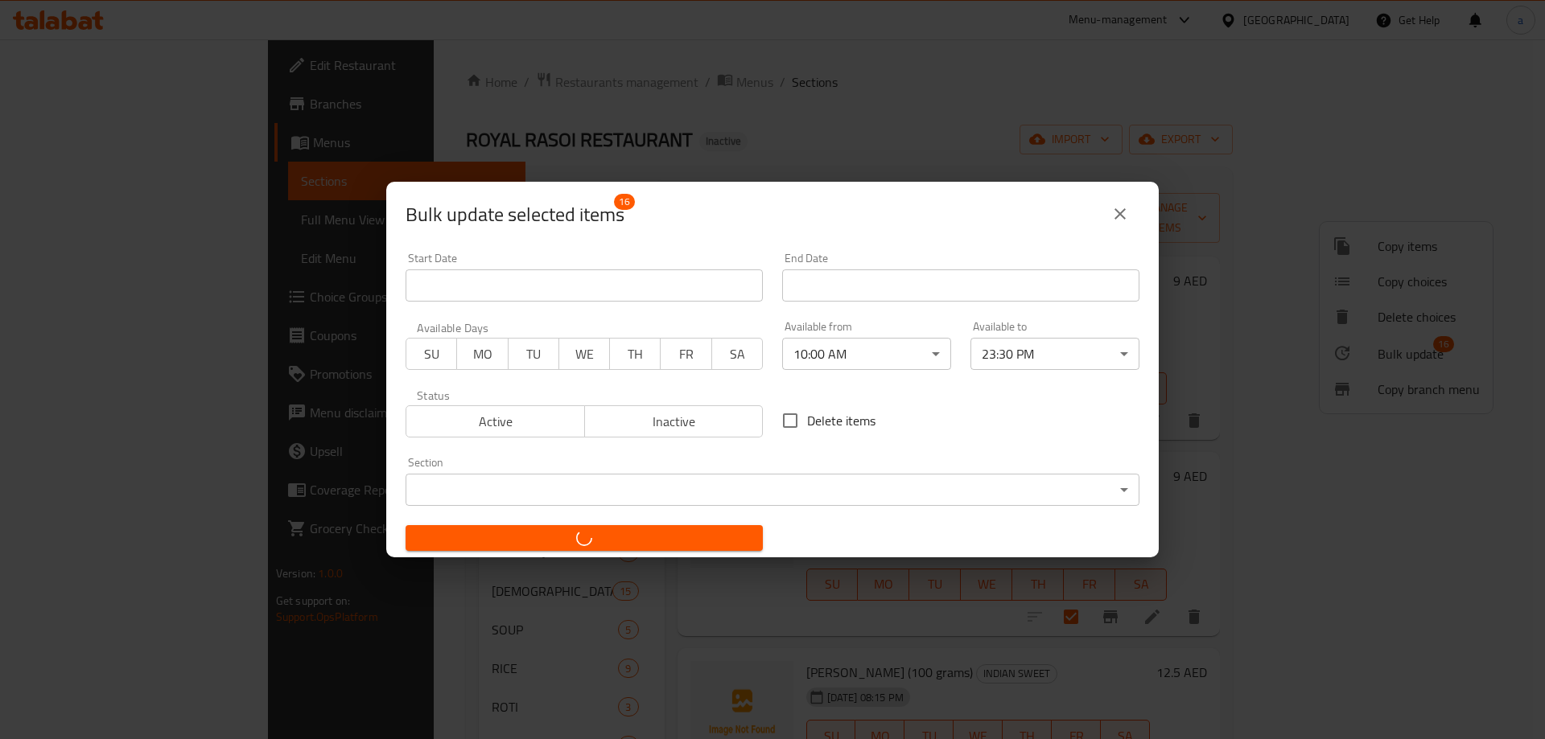
checkbox input "false"
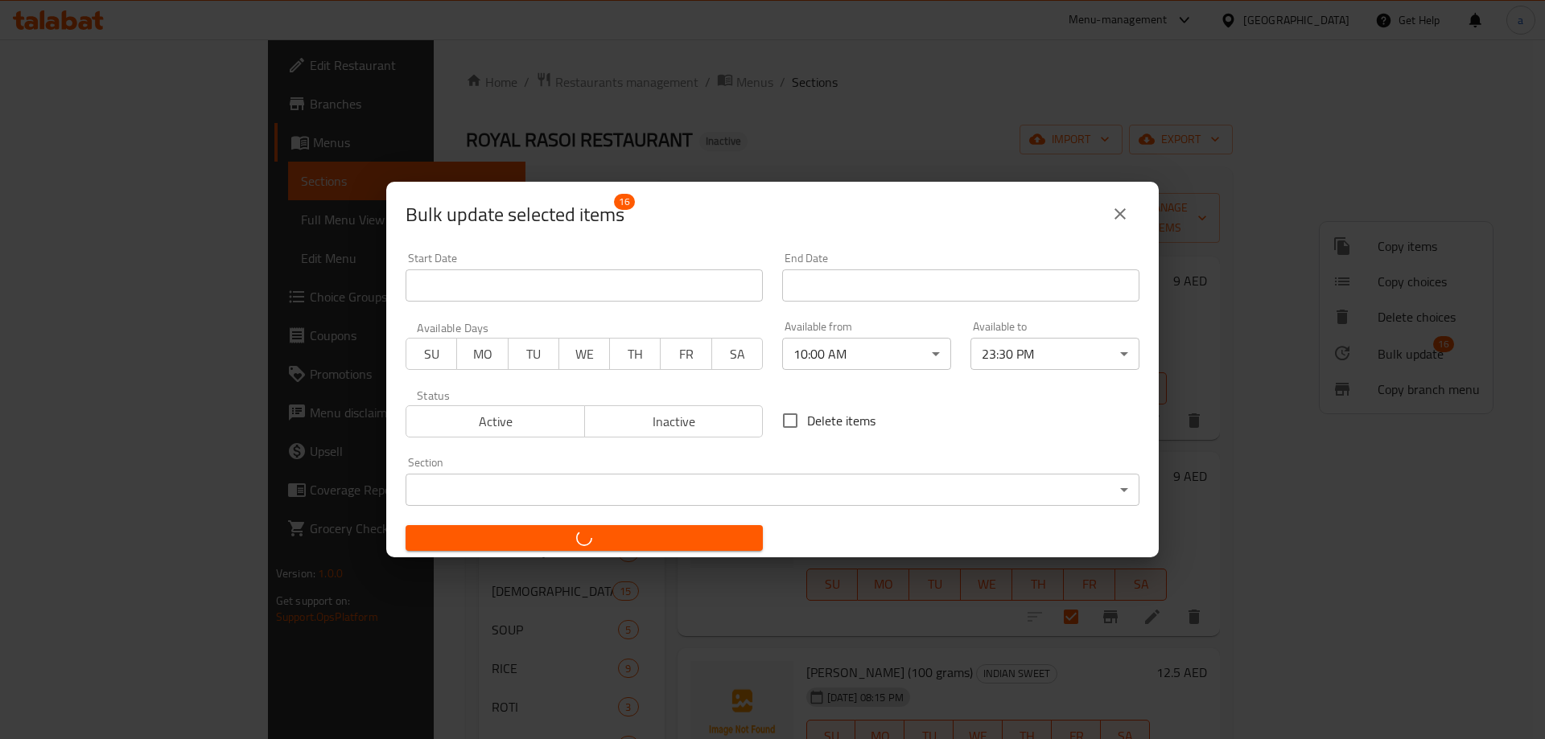
checkbox input "false"
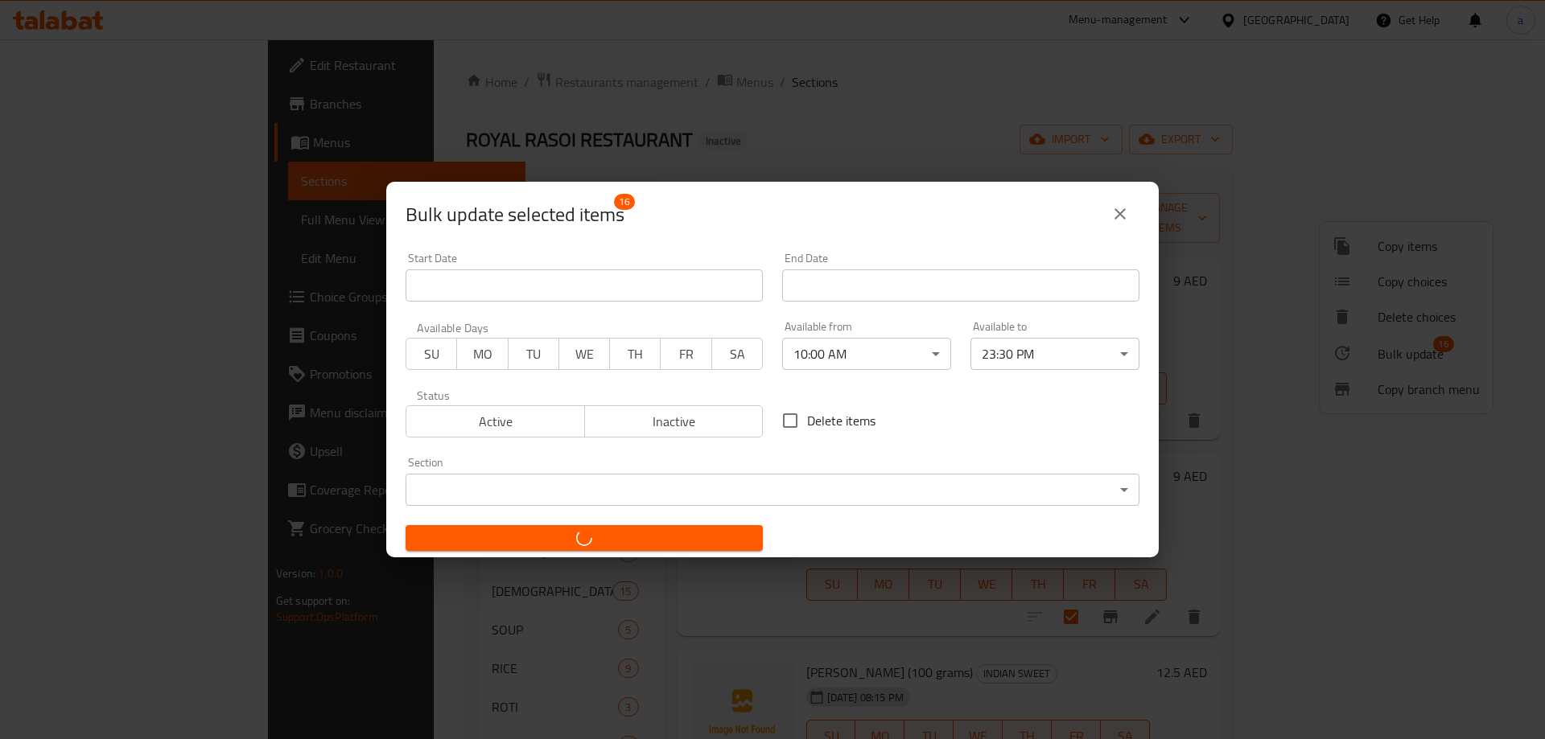
checkbox input "false"
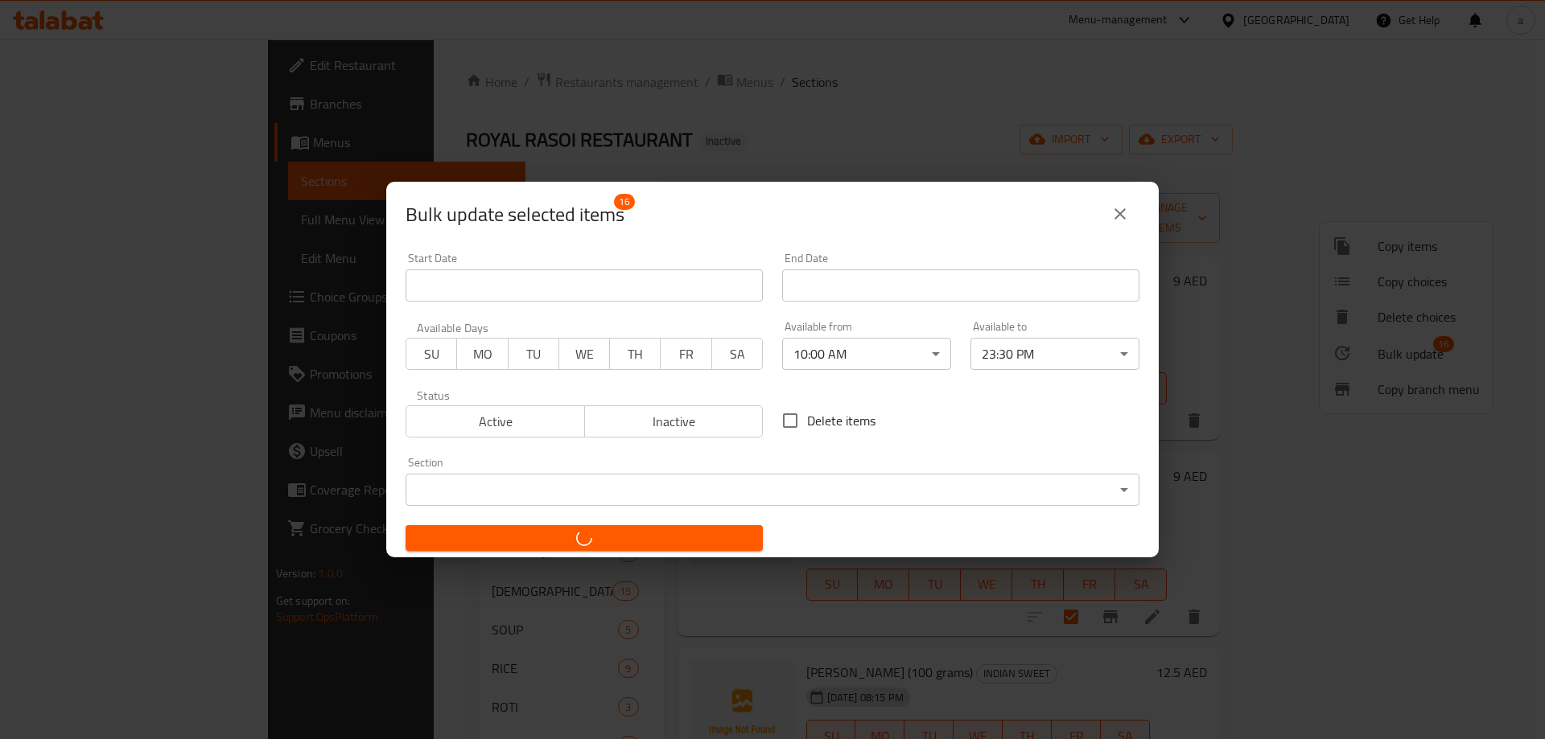
checkbox input "false"
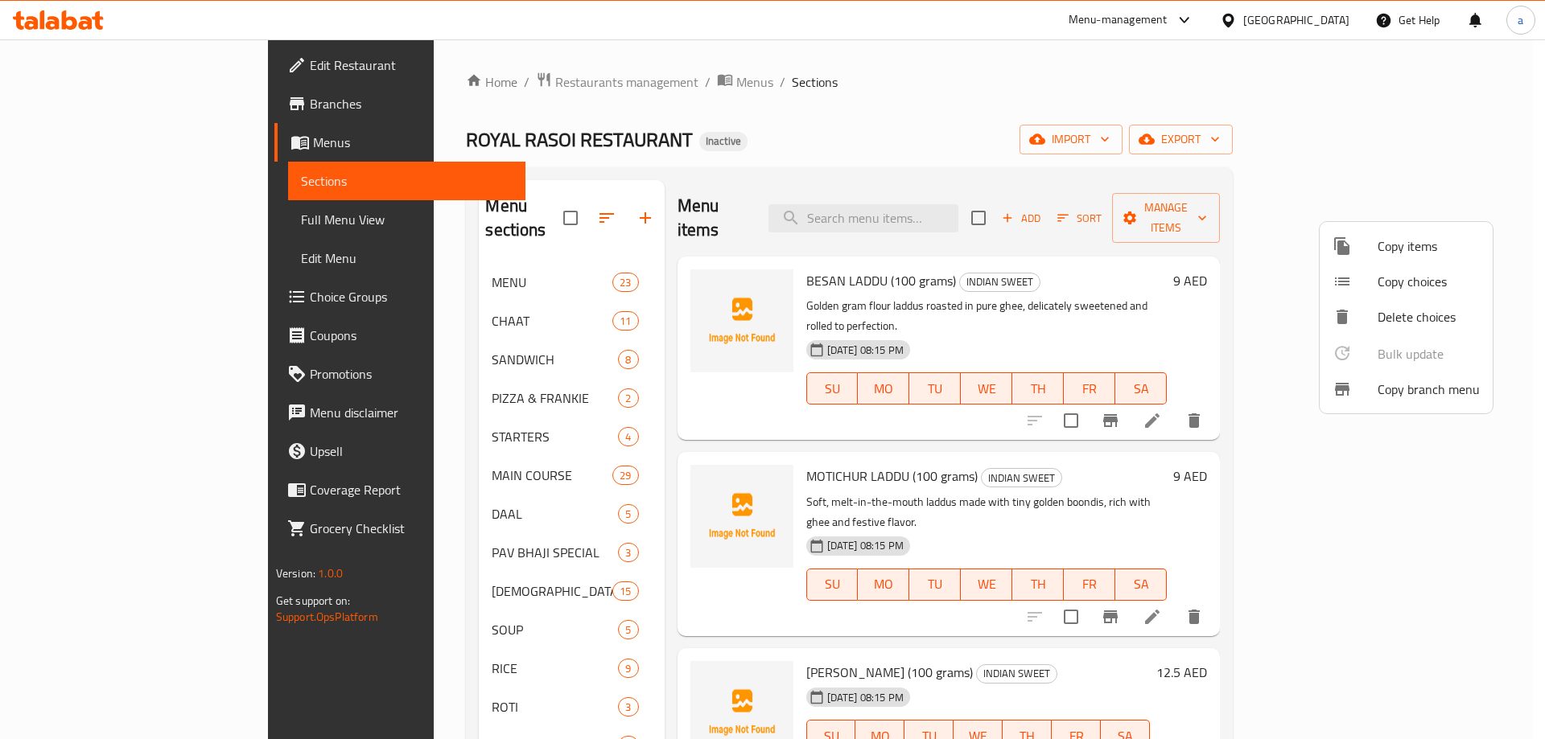
click at [391, 527] on div at bounding box center [772, 369] width 1545 height 739
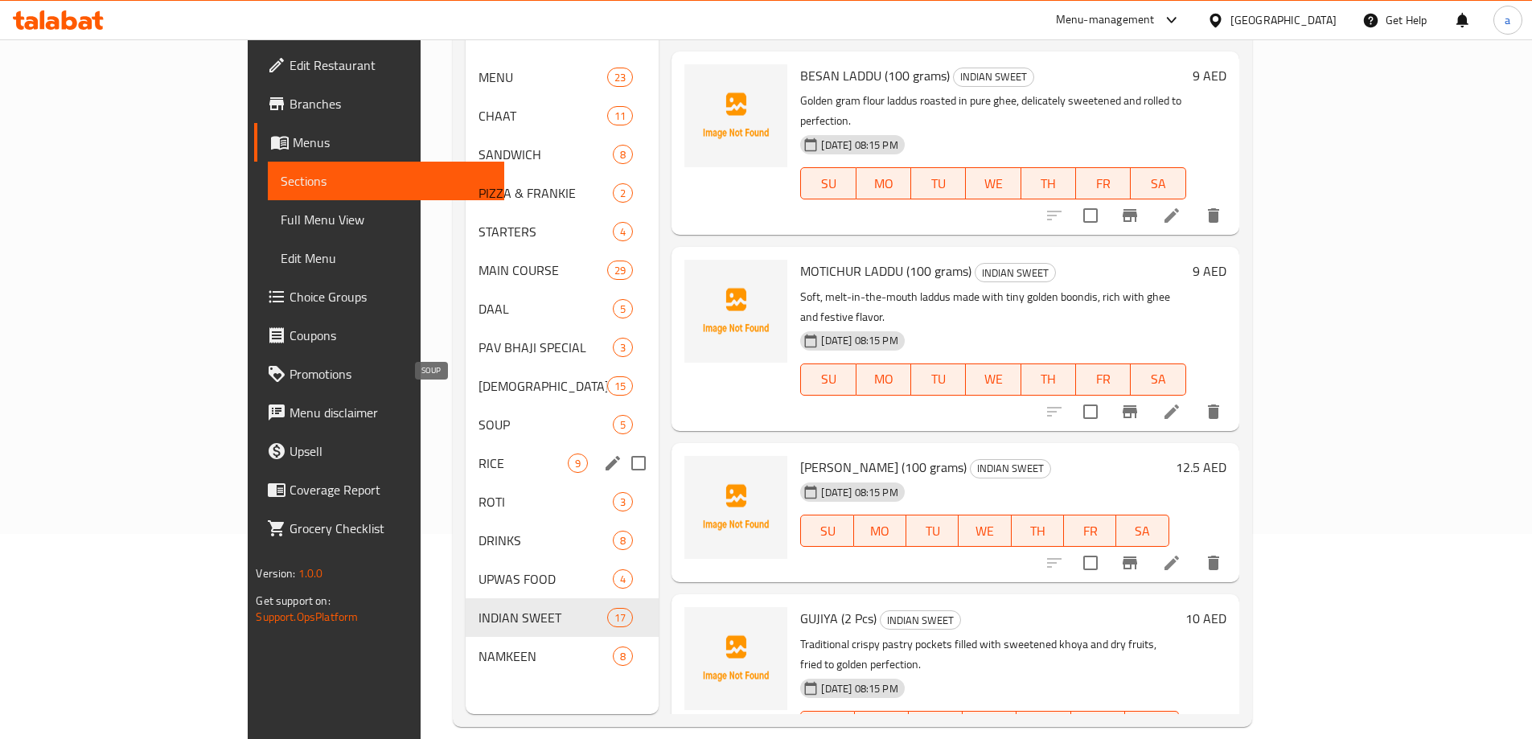
scroll to position [225, 0]
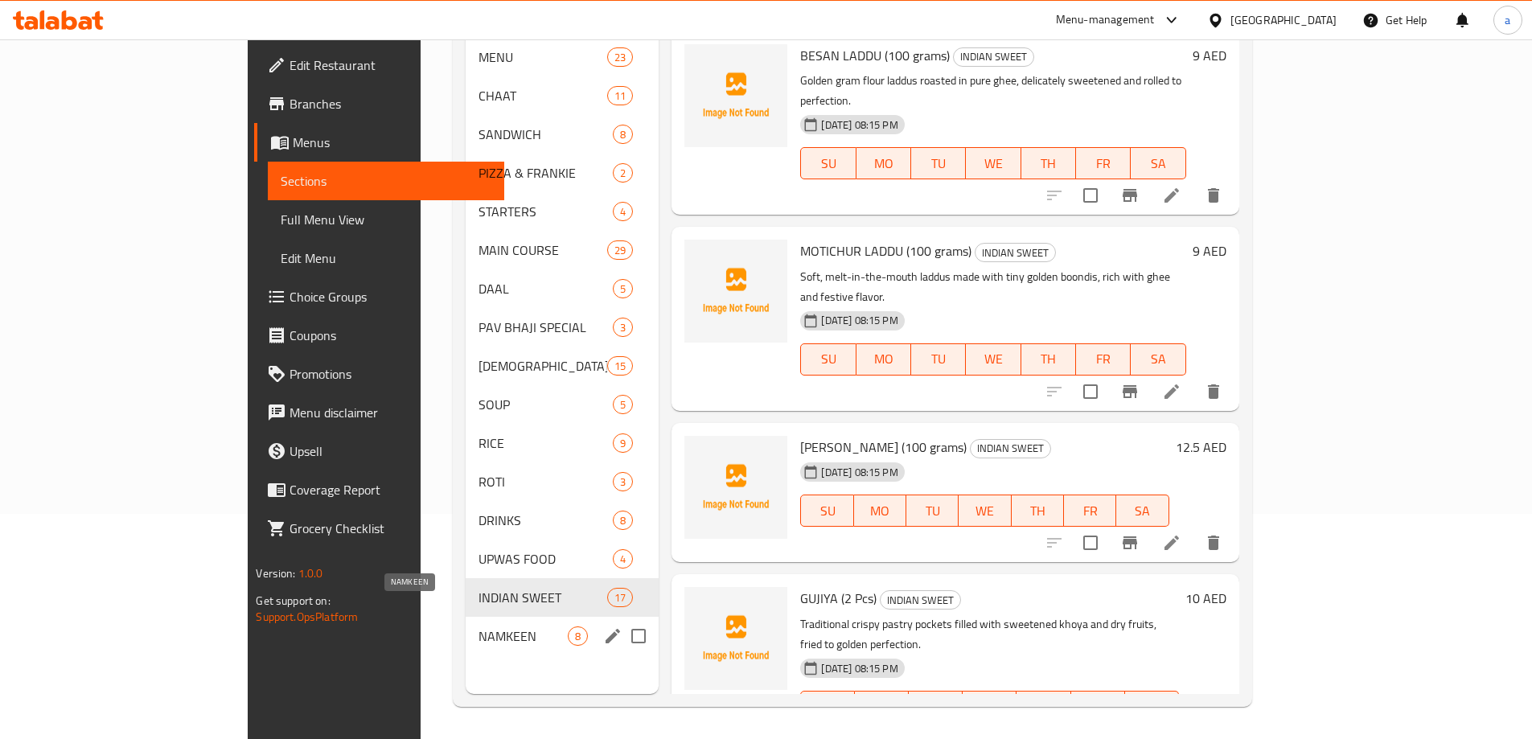
click at [479, 627] on span "NAMKEEN" at bounding box center [523, 636] width 89 height 19
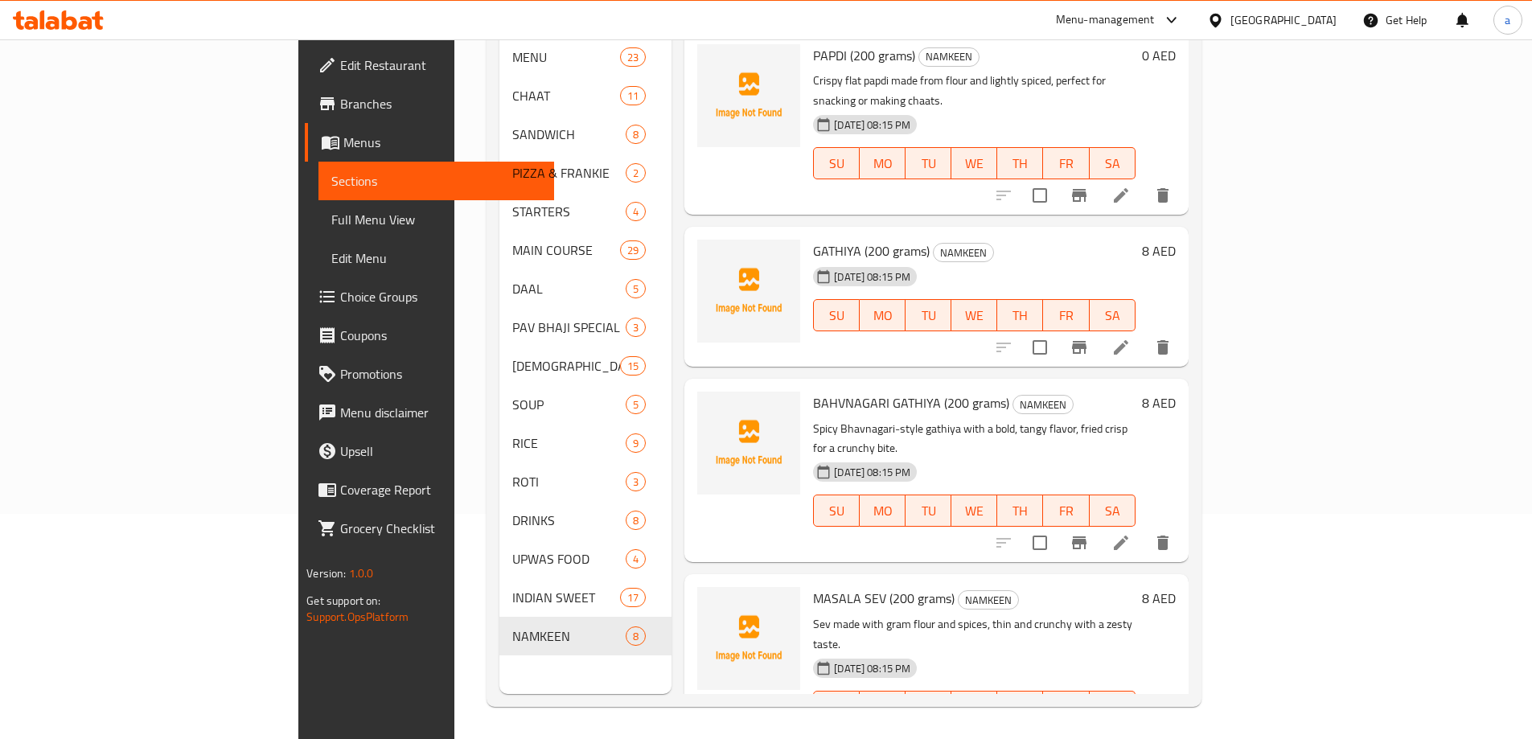
click at [1154, 325] on div "Menu items Add Sort Manage items PAPDI (200 grams) NAMKEEN Crispy flat papdi ma…" at bounding box center [930, 324] width 516 height 739
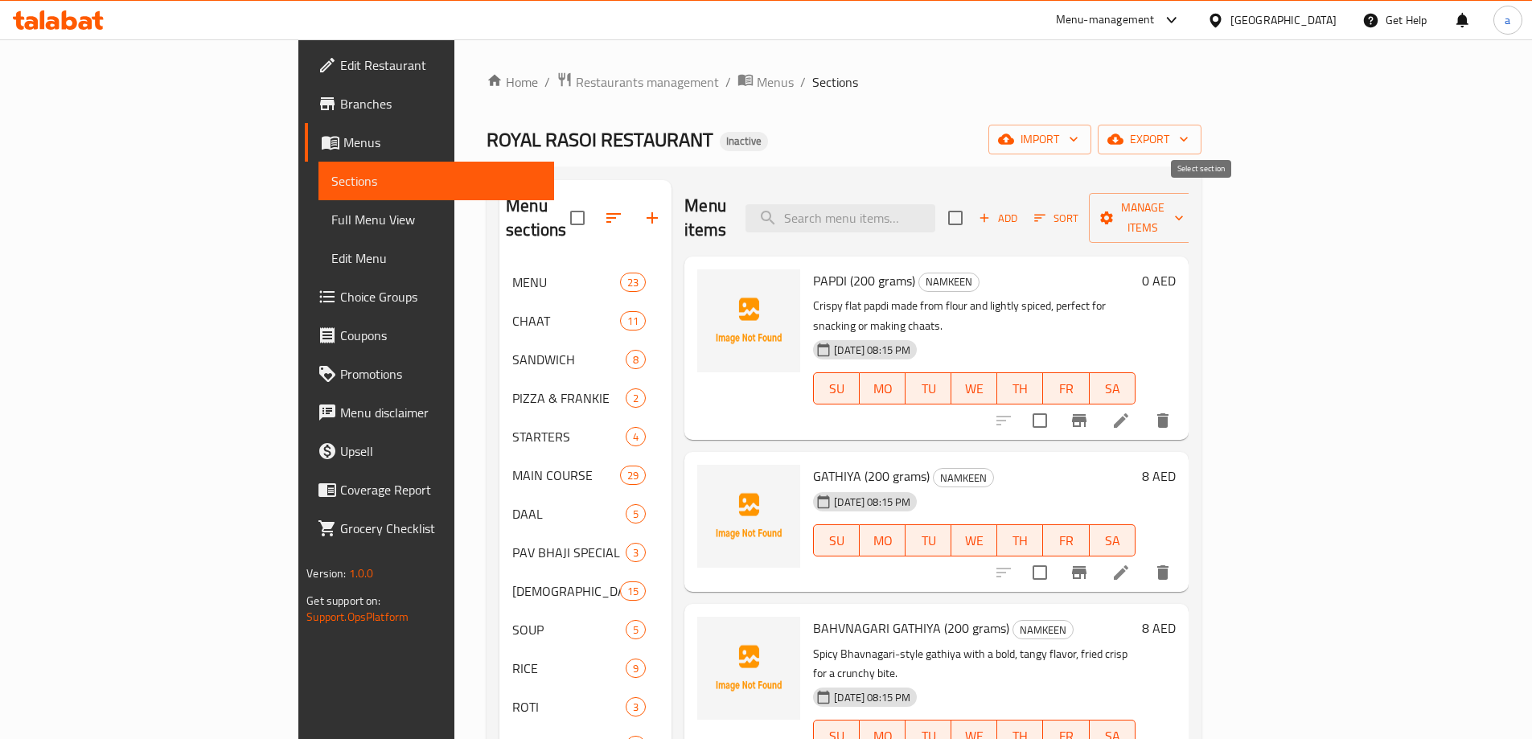
click at [973, 201] on input "checkbox" at bounding box center [956, 218] width 34 height 34
checkbox input "true"
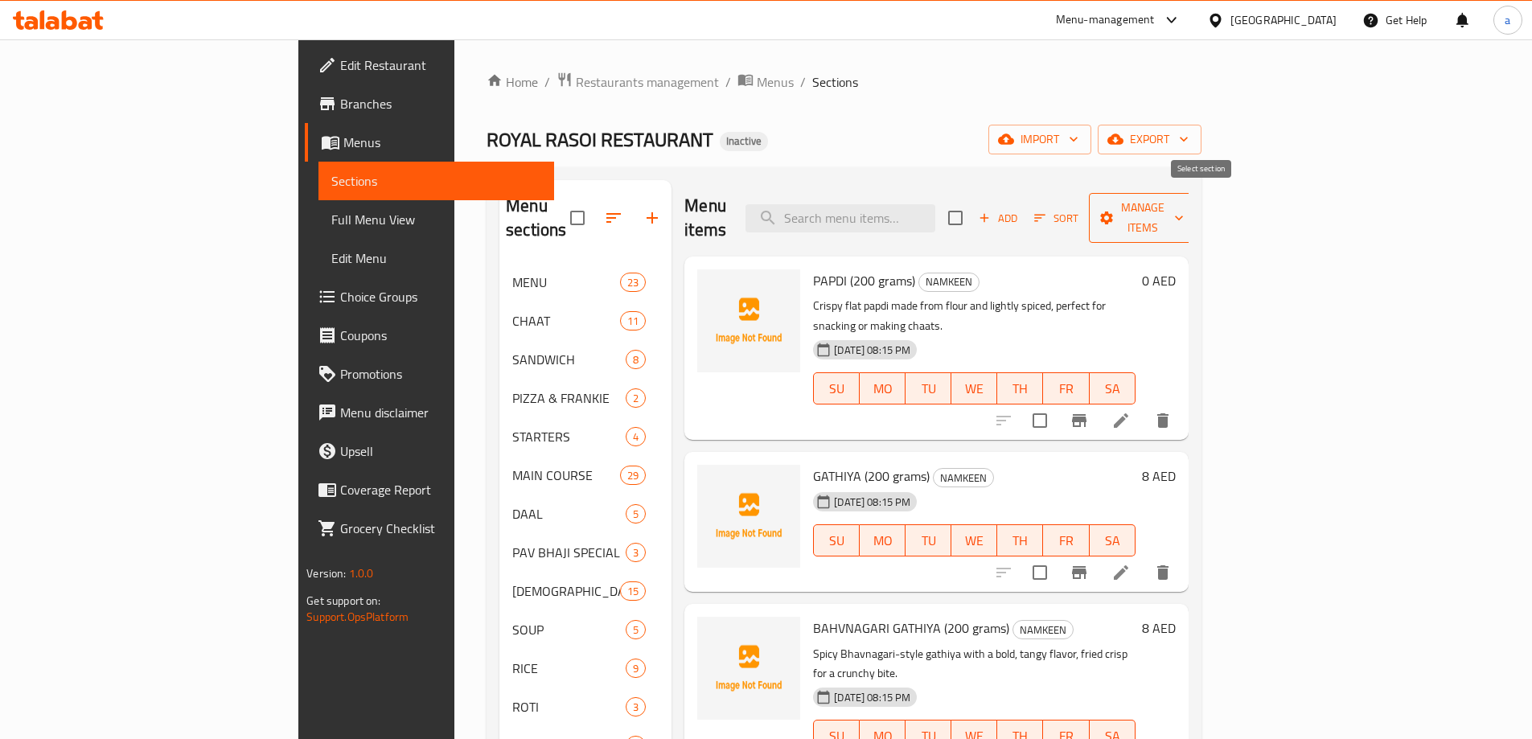
checkbox input "true"
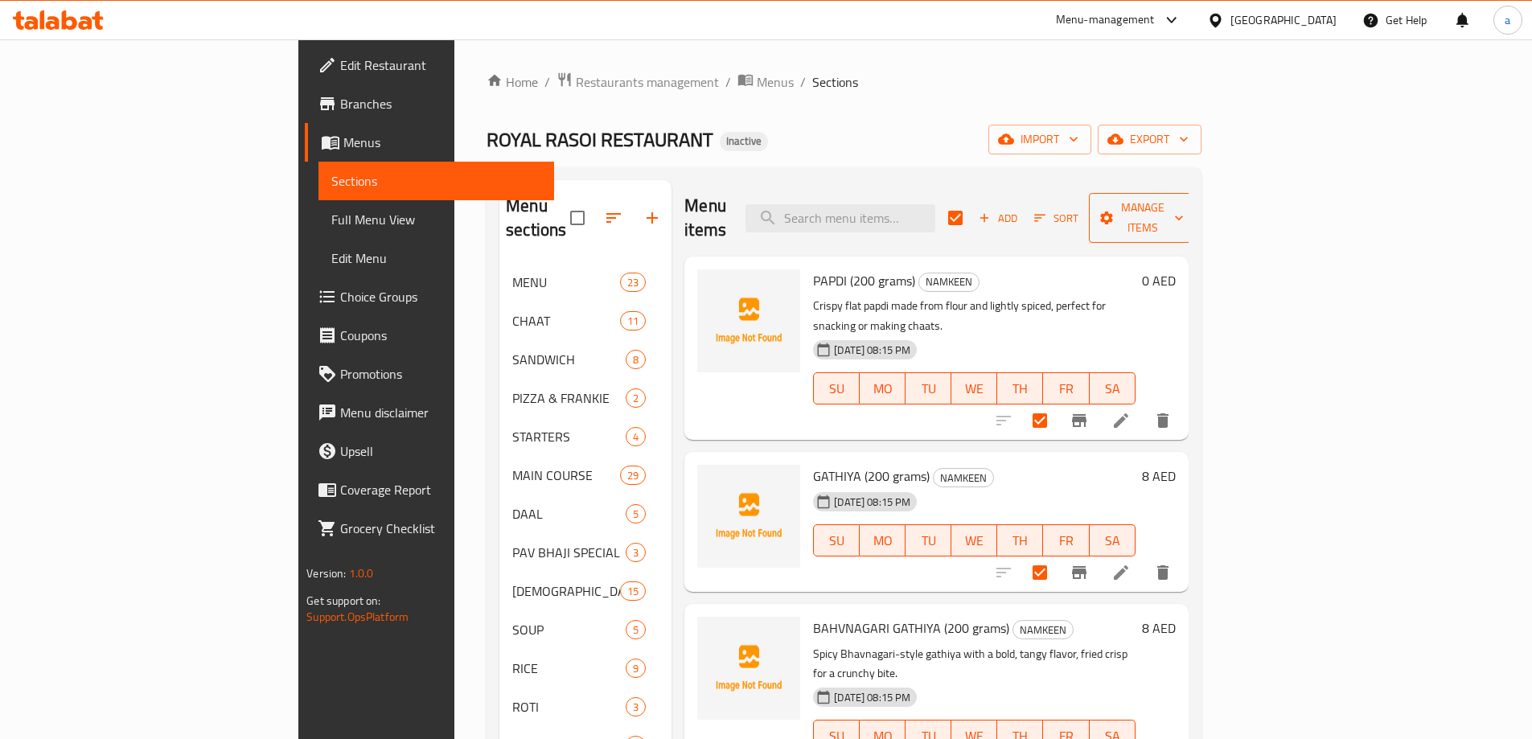
click at [1184, 203] on span "Manage items" at bounding box center [1143, 218] width 82 height 40
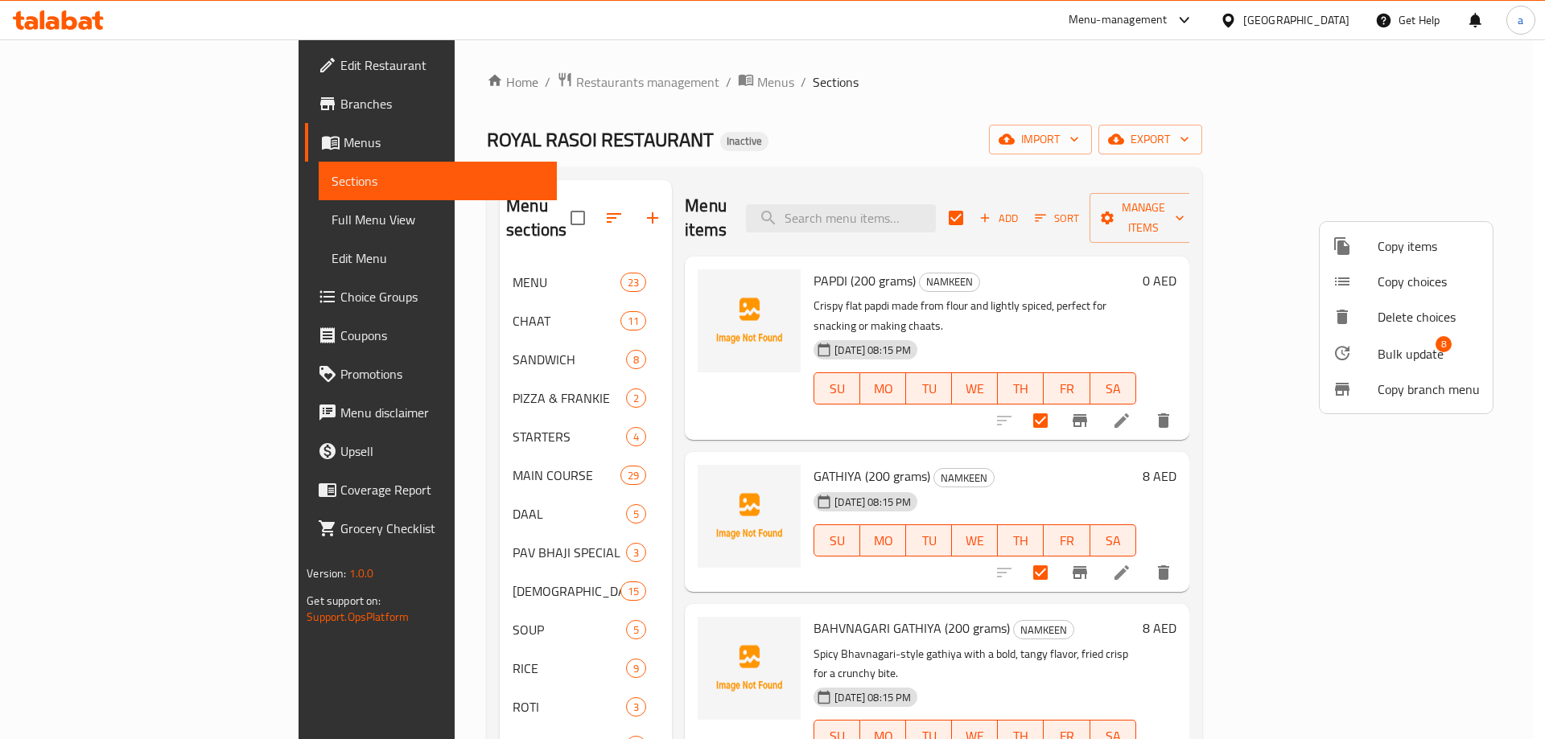
click at [1369, 364] on li "Bulk update 8" at bounding box center [1405, 353] width 173 height 37
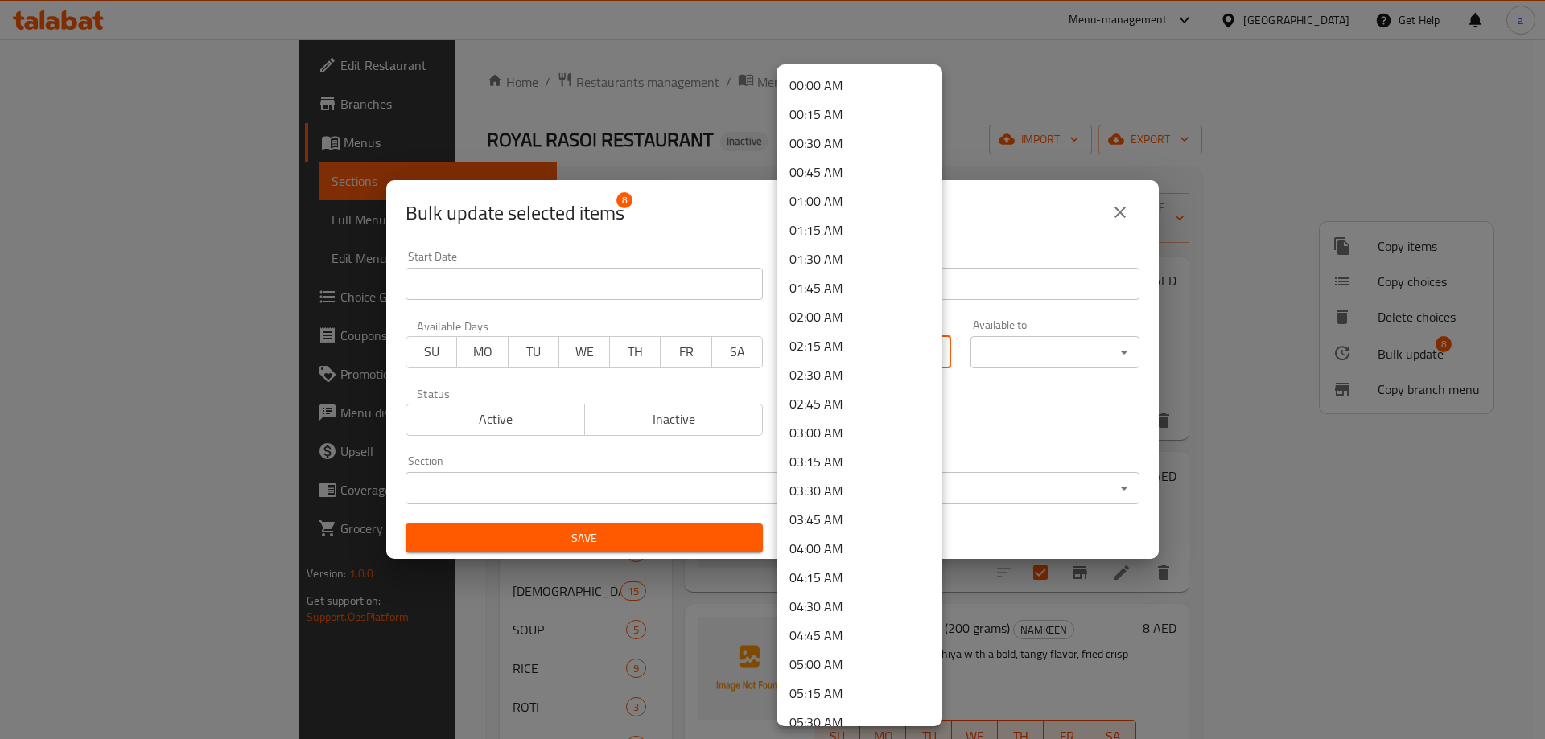
click at [811, 351] on body "​ Menu-management [GEOGRAPHIC_DATA] Get Help a Edit Restaurant Branches Menus S…" at bounding box center [772, 389] width 1545 height 700
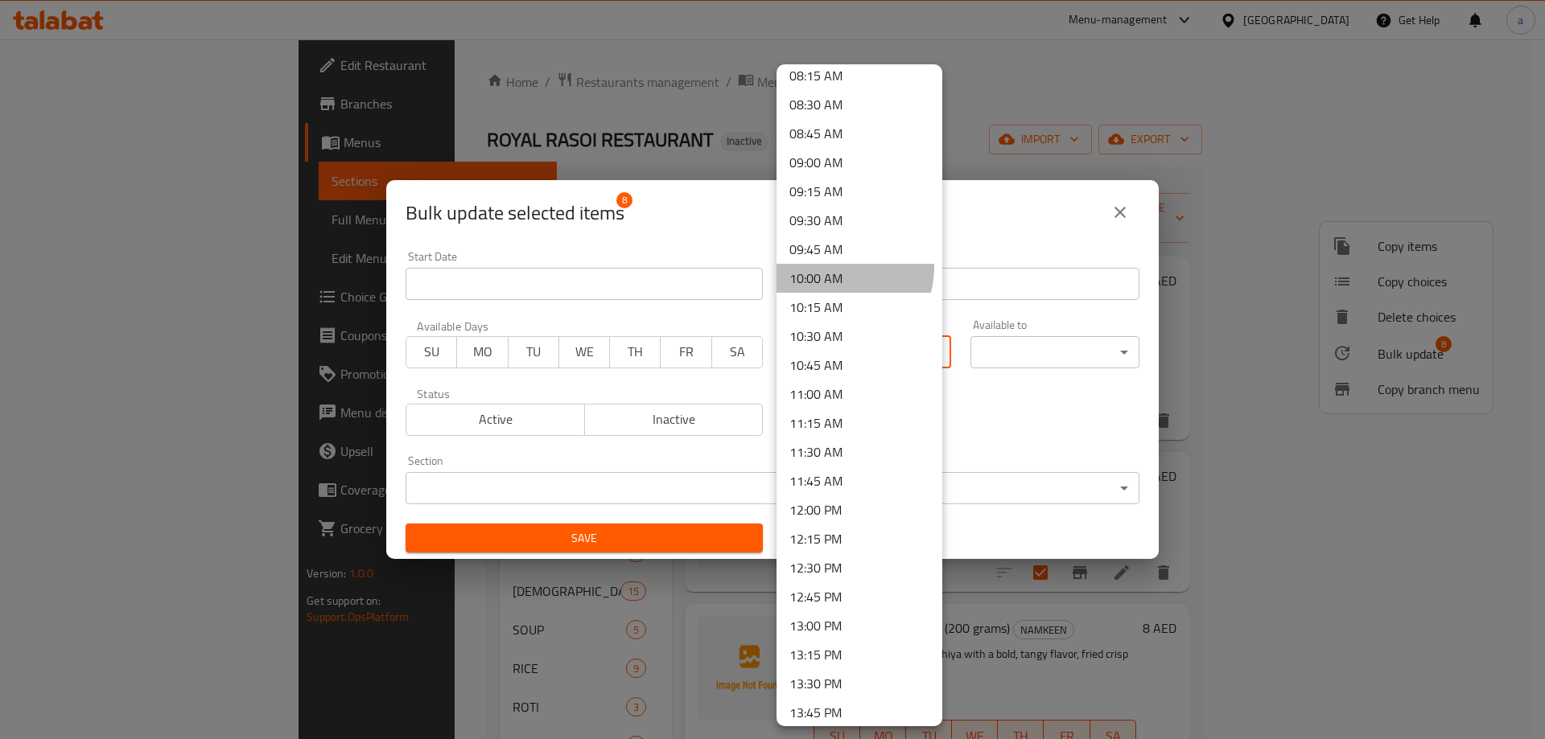
click at [838, 268] on li "10:00 AM" at bounding box center [859, 278] width 166 height 29
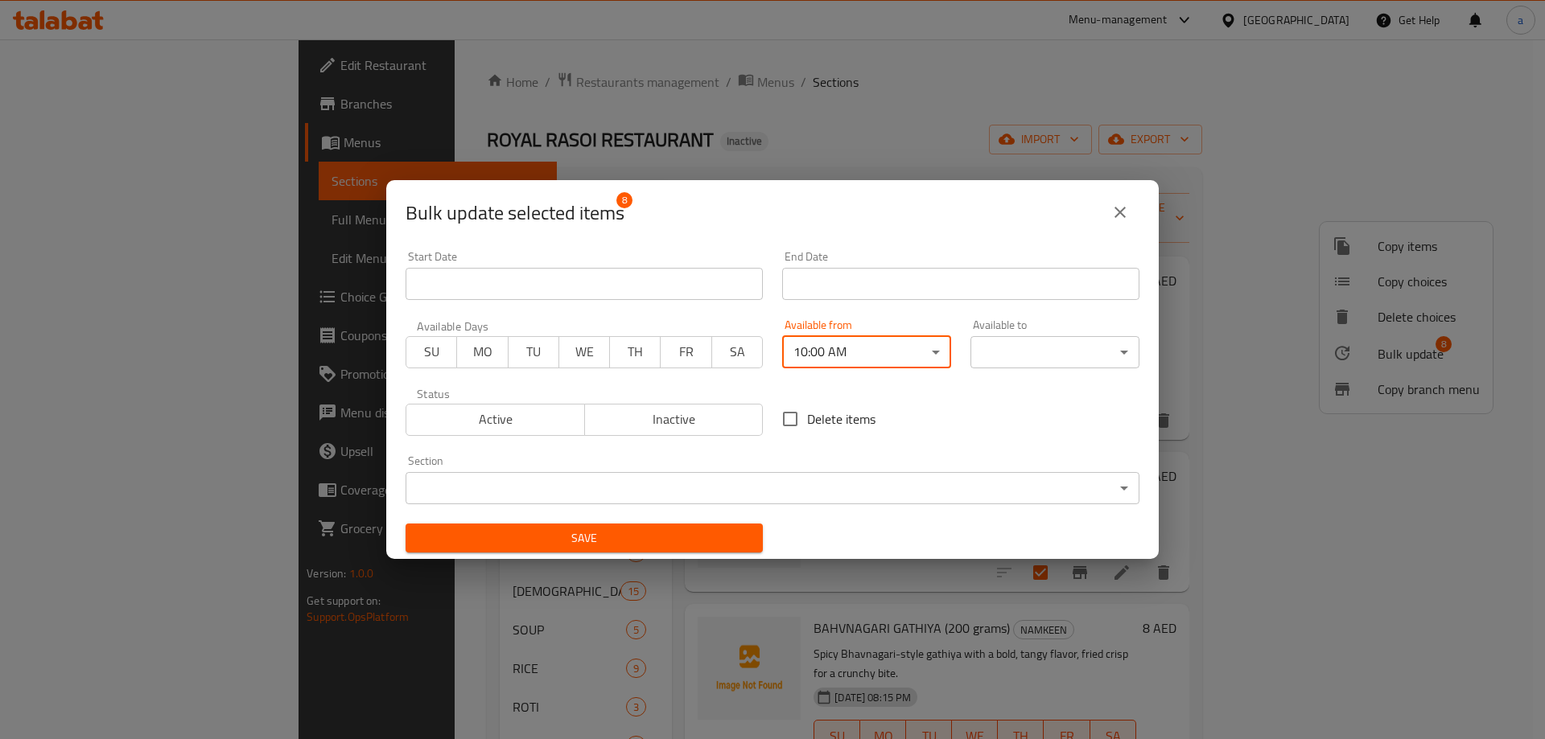
click at [1034, 360] on body "​ Menu-management [GEOGRAPHIC_DATA] Get Help a Edit Restaurant Branches Menus S…" at bounding box center [772, 389] width 1545 height 700
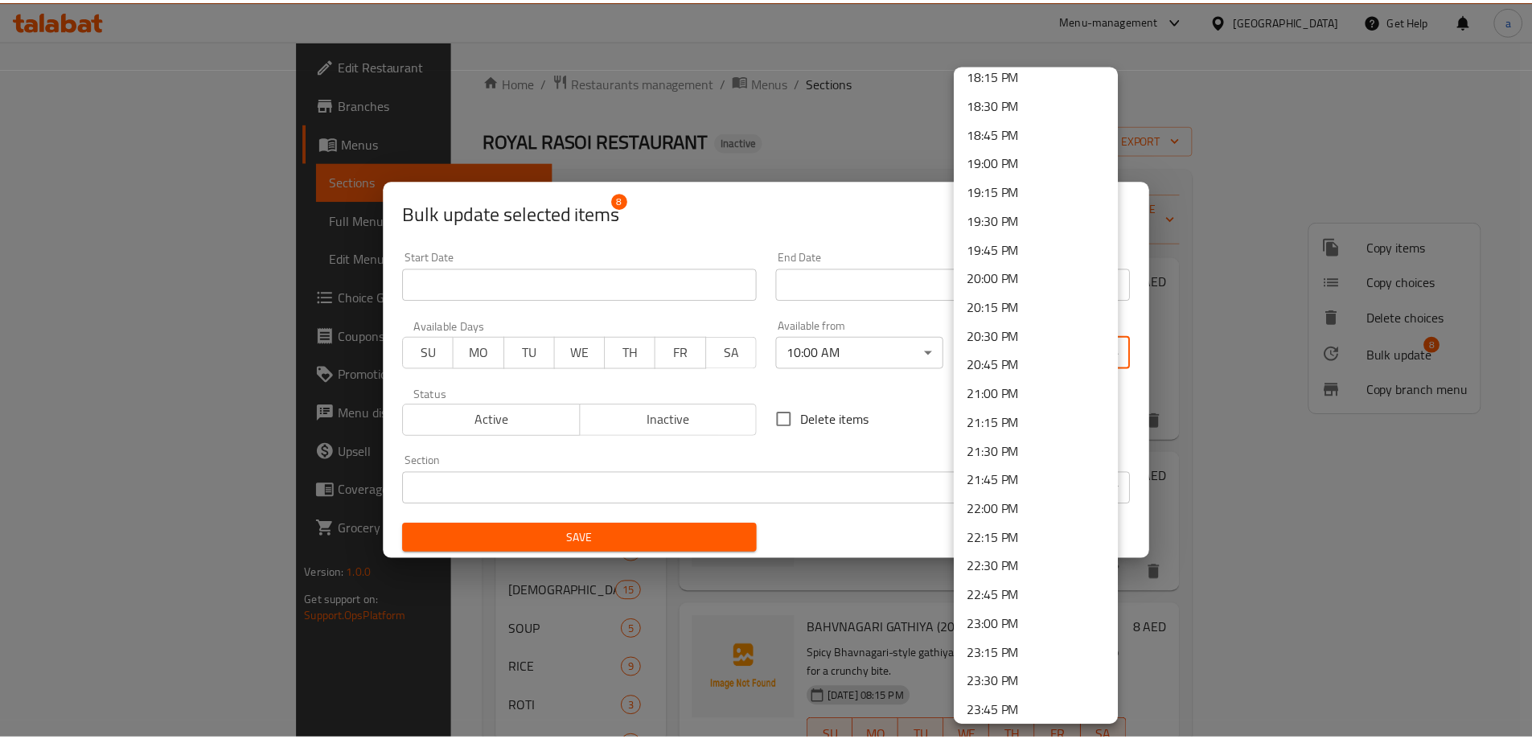
scroll to position [2160, 0]
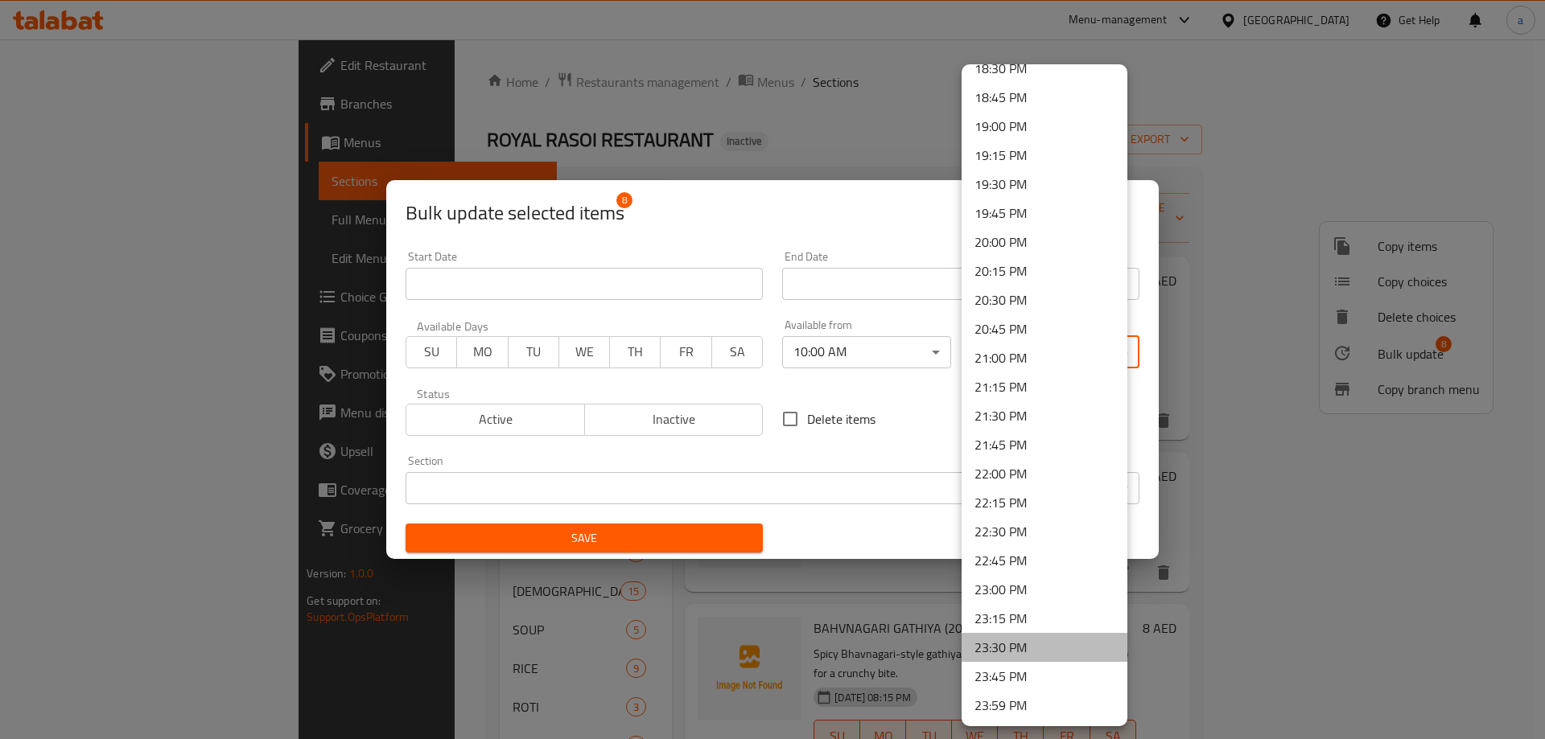
click at [1074, 653] on li "23:30 PM" at bounding box center [1044, 647] width 166 height 29
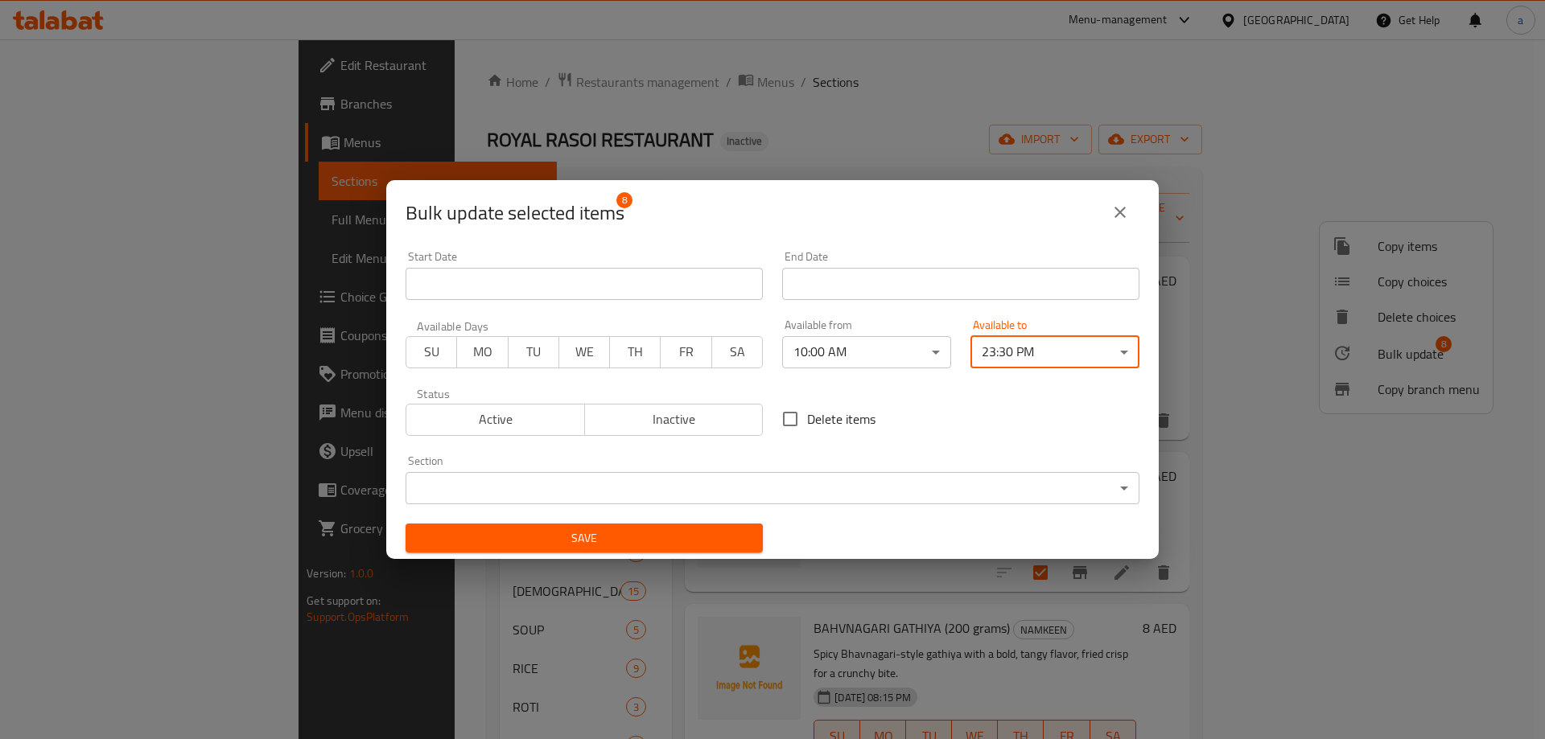
click at [590, 537] on span "Save" at bounding box center [583, 539] width 331 height 20
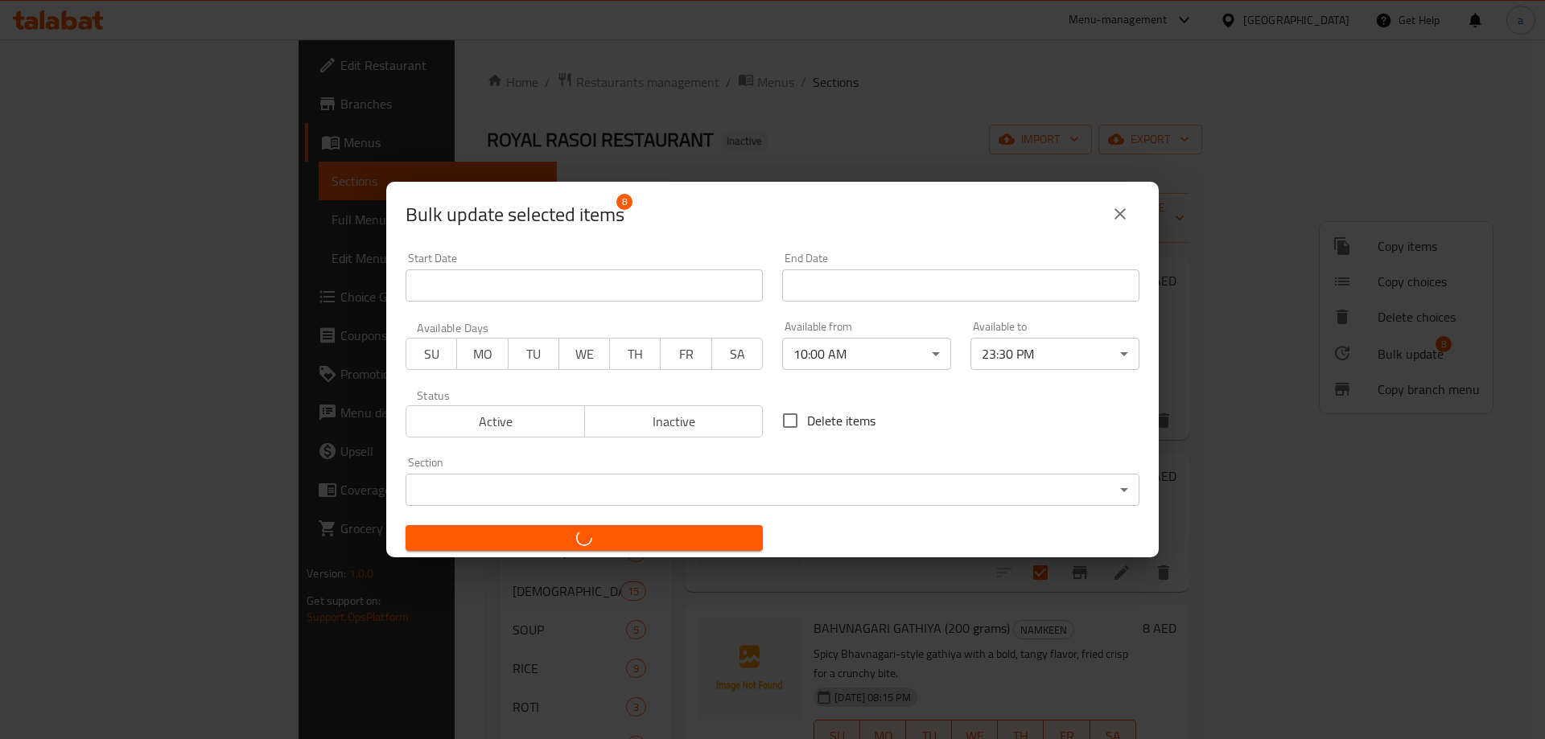
checkbox input "false"
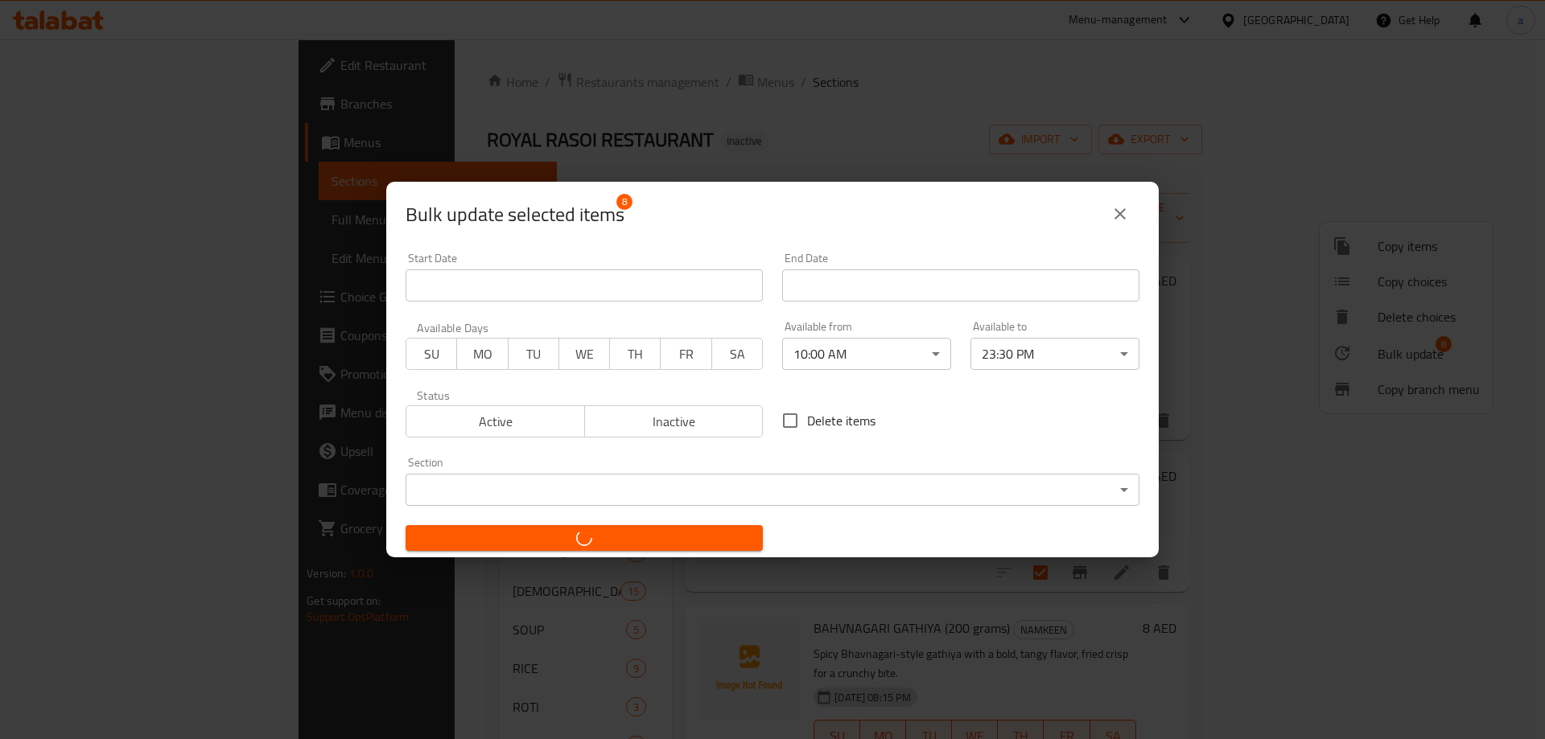
checkbox input "false"
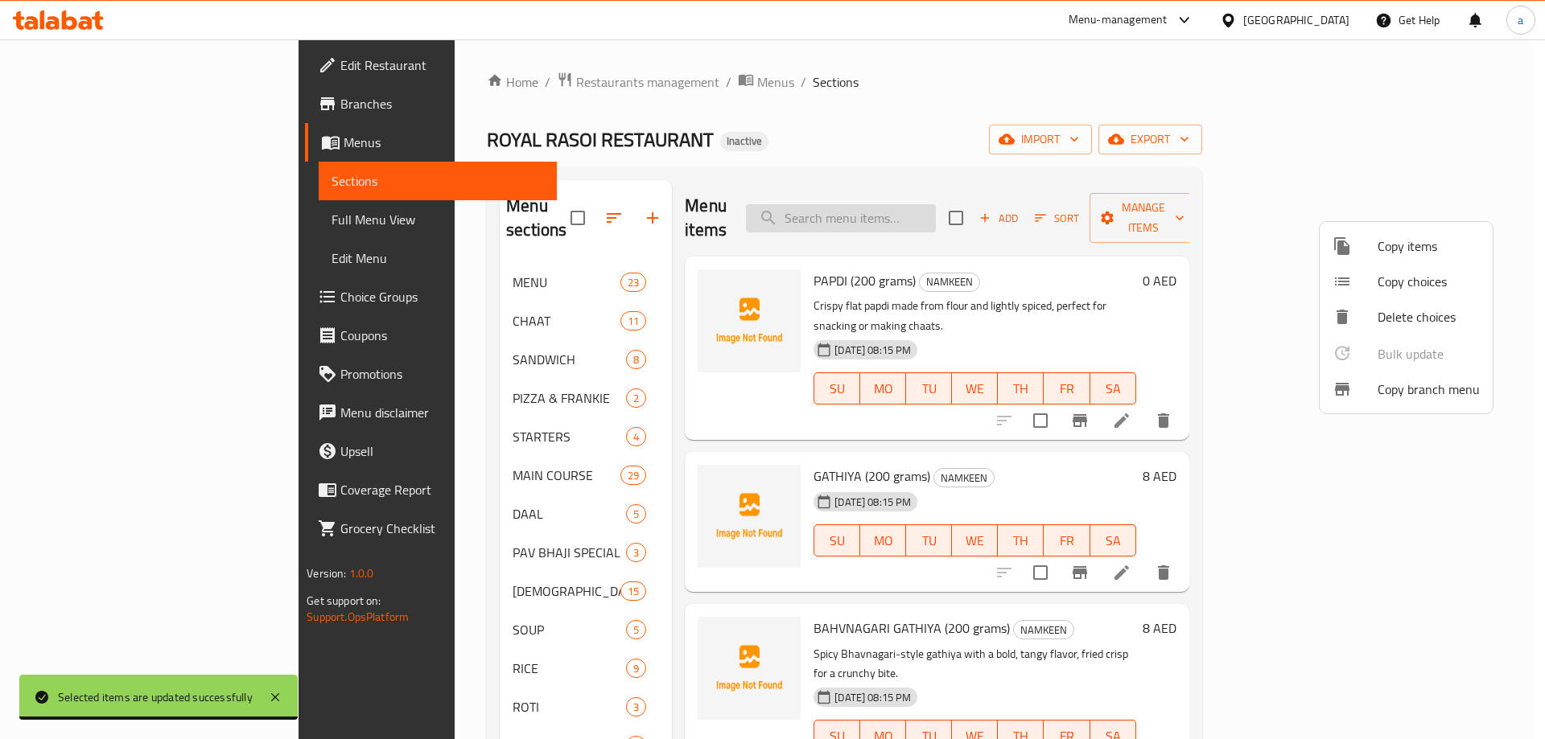
click at [952, 197] on div at bounding box center [772, 369] width 1545 height 739
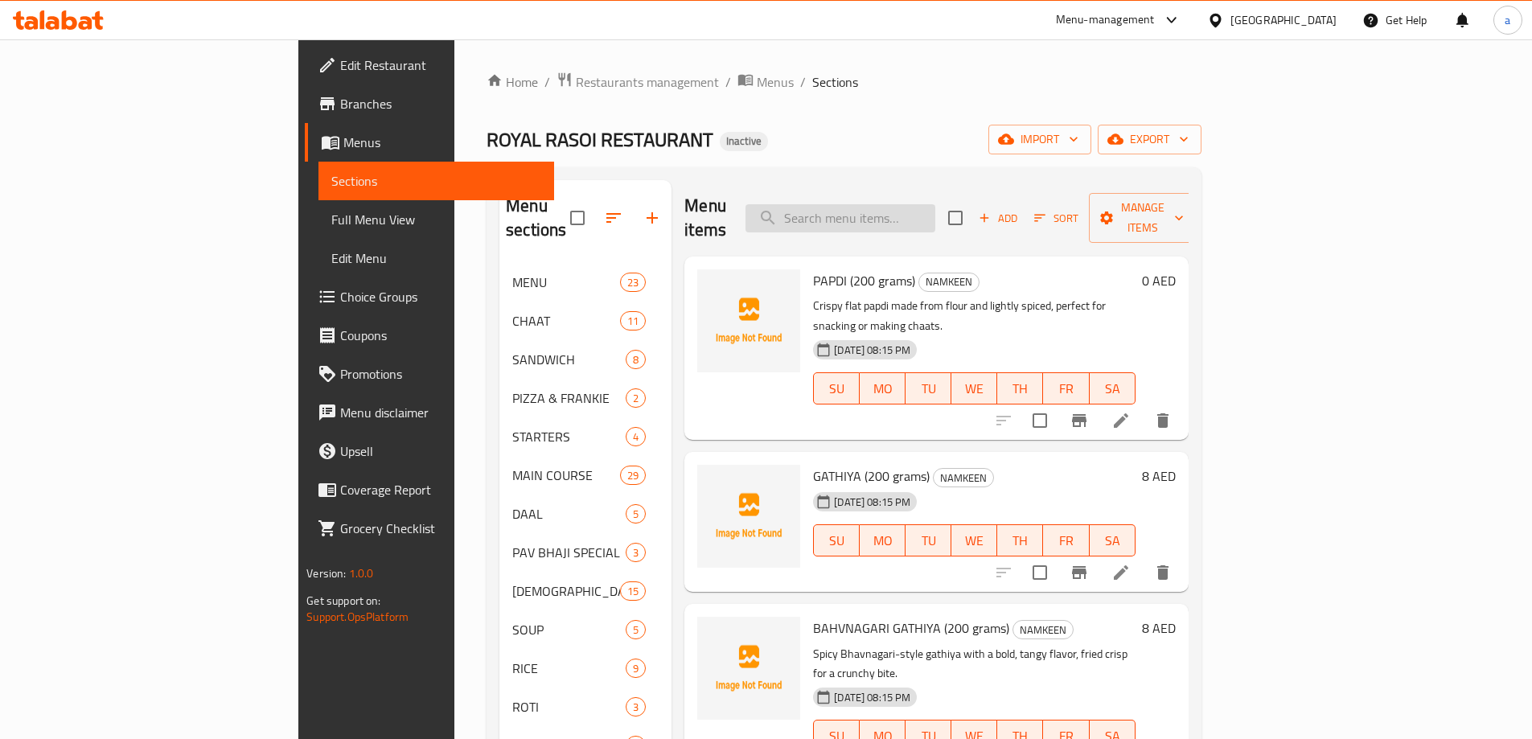
click at [936, 205] on input "search" at bounding box center [841, 218] width 190 height 28
paste input "KOOKI PARATHA"
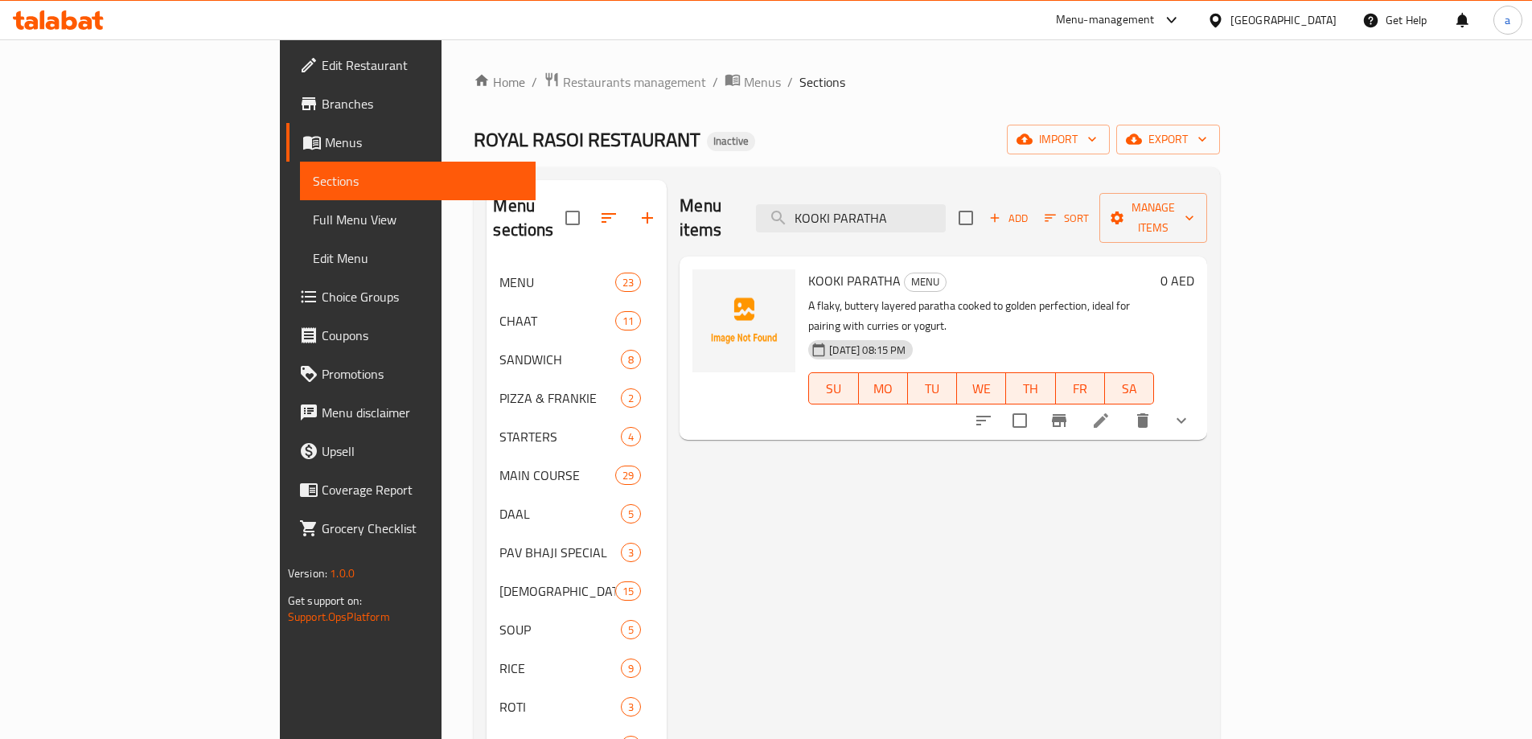
type input "KOOKI PARATHA"
click at [1124, 406] on li at bounding box center [1101, 420] width 45 height 29
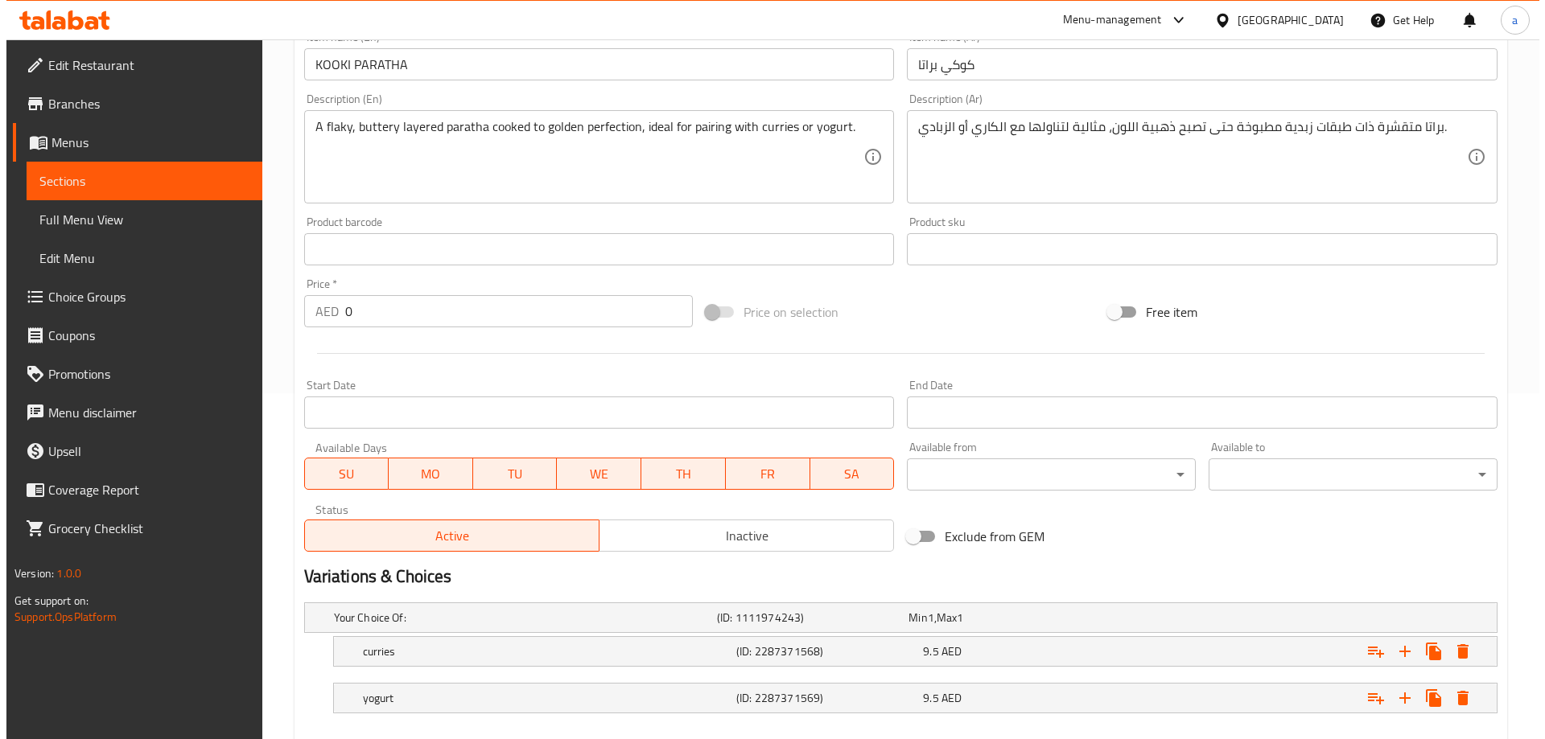
scroll to position [434, 0]
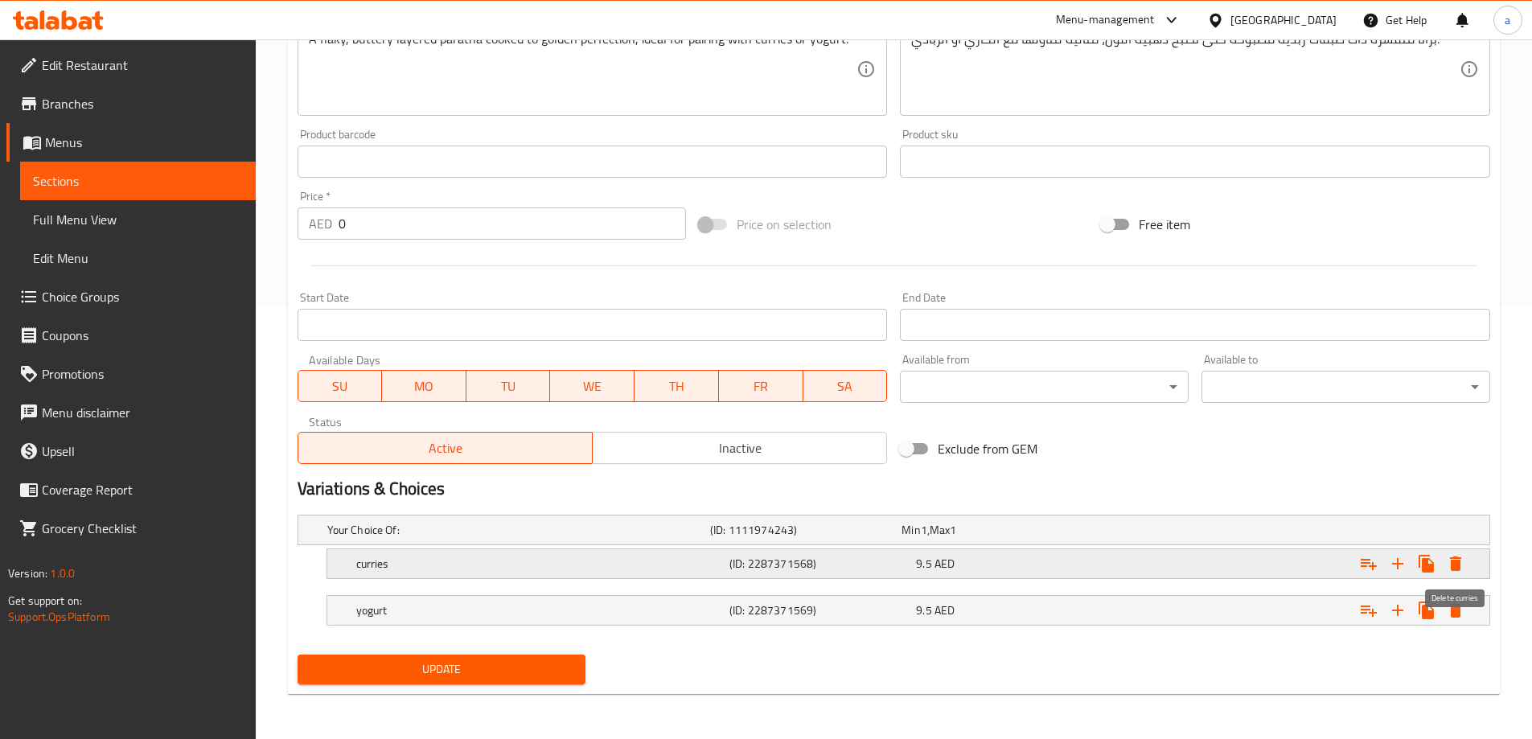
click at [1454, 565] on icon "Expand" at bounding box center [1455, 564] width 11 height 14
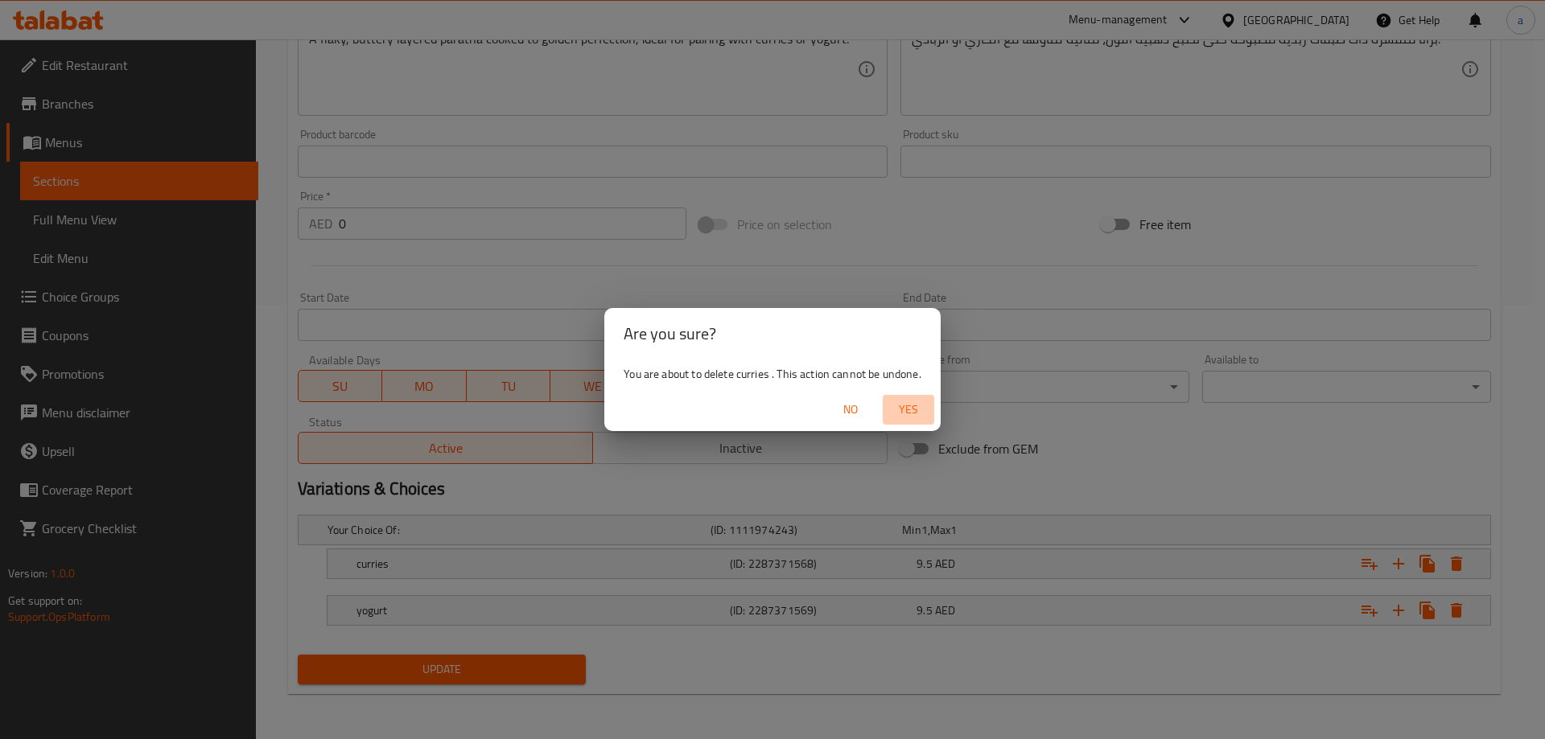
click at [915, 401] on span "Yes" at bounding box center [908, 410] width 39 height 20
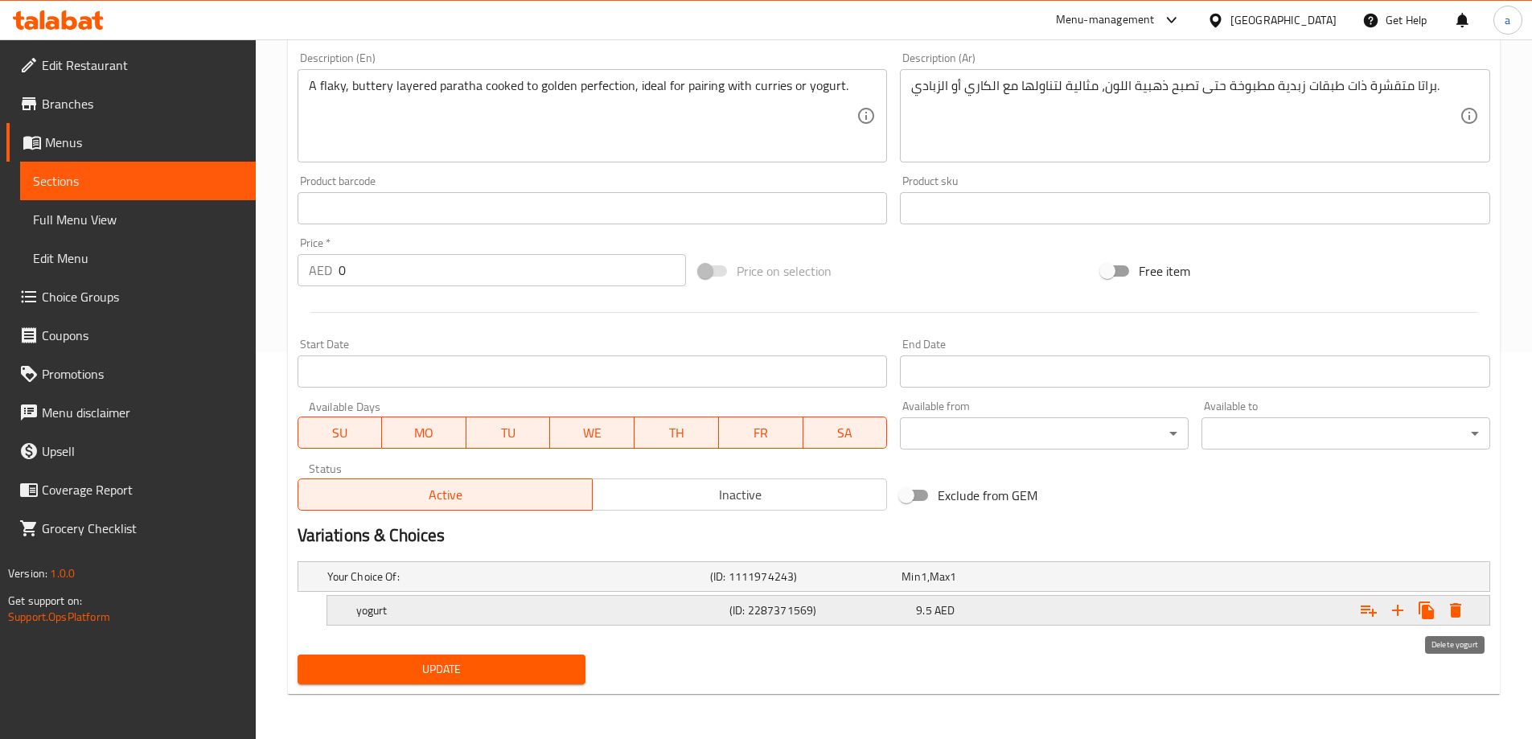
click at [1466, 615] on button "Expand" at bounding box center [1456, 610] width 29 height 29
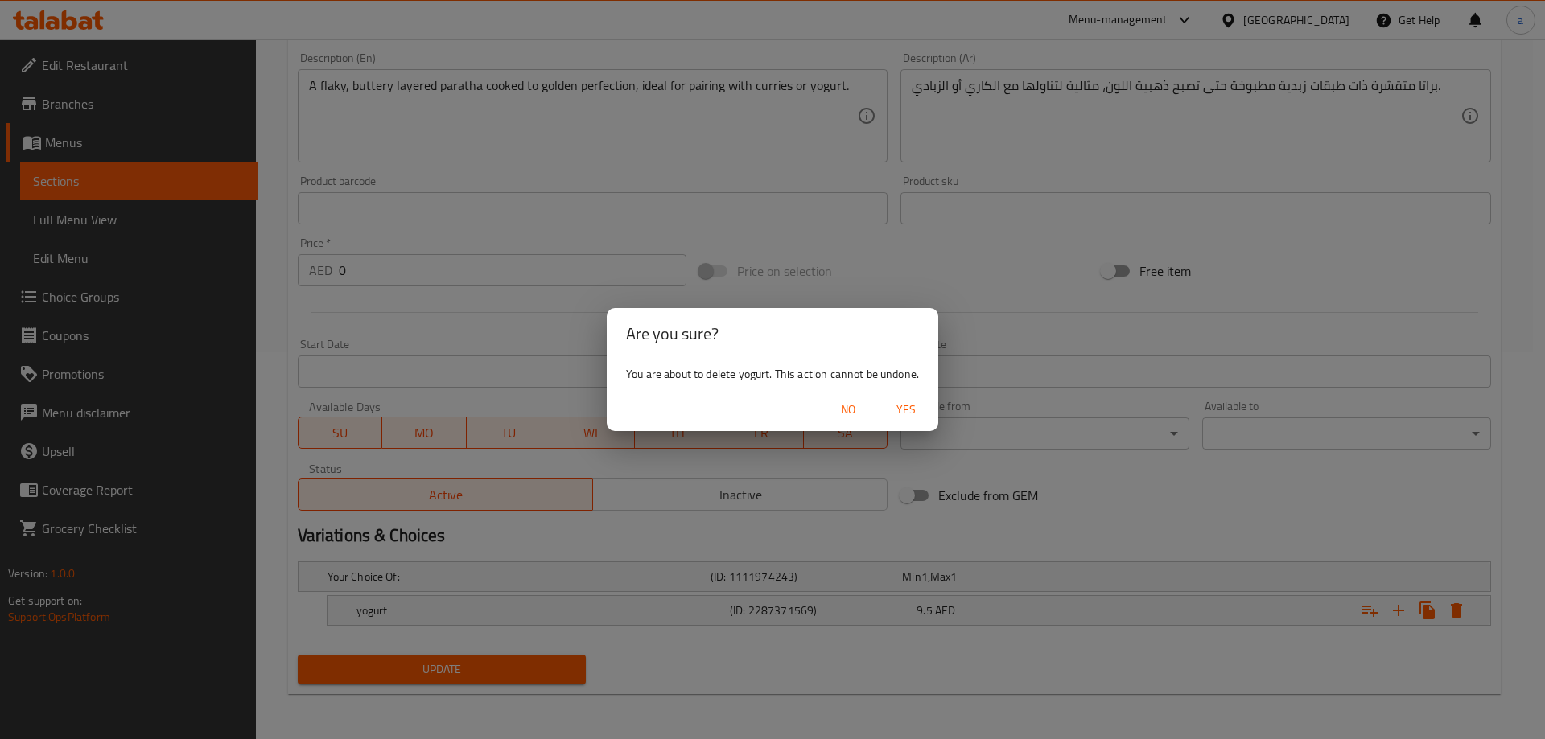
click at [912, 405] on span "Yes" at bounding box center [905, 410] width 39 height 20
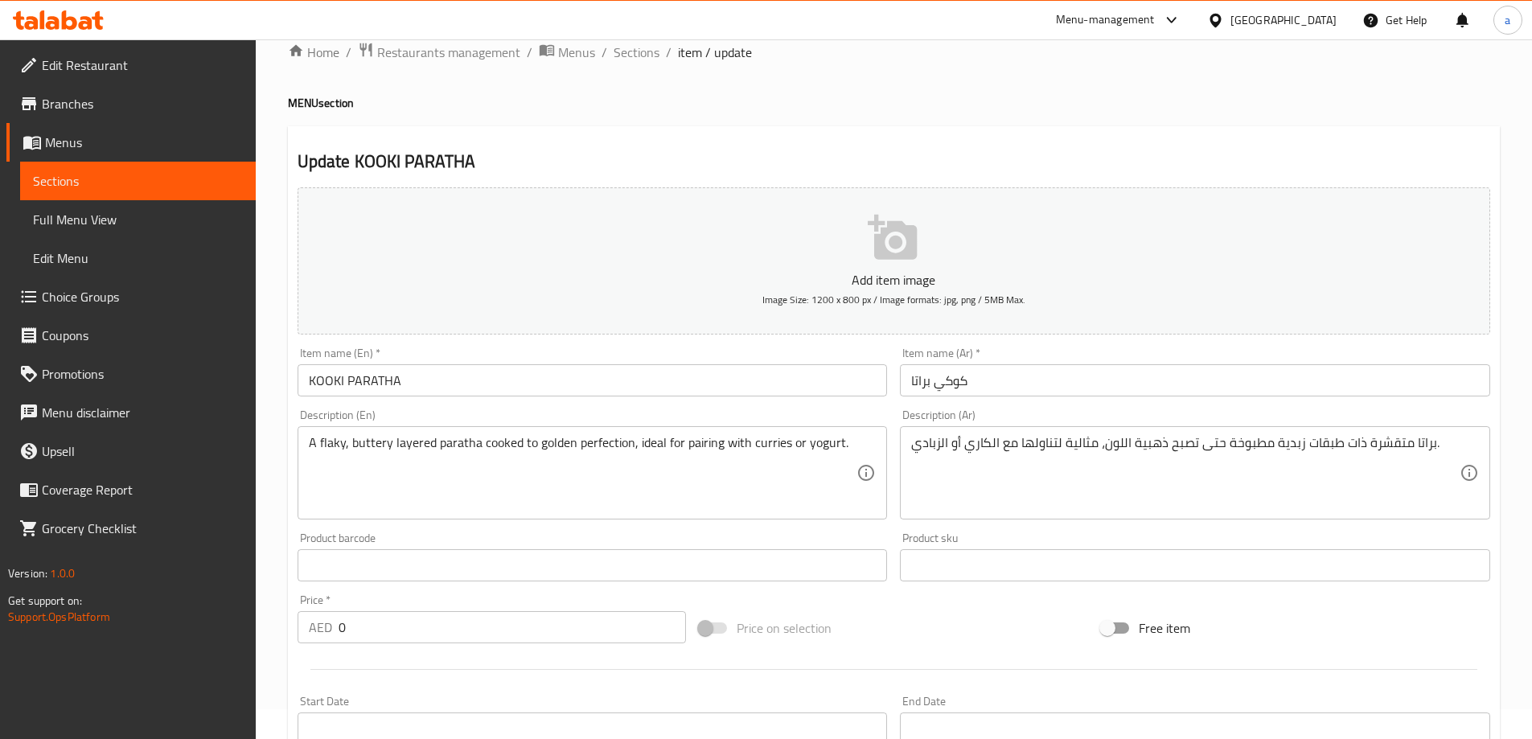
scroll to position [0, 0]
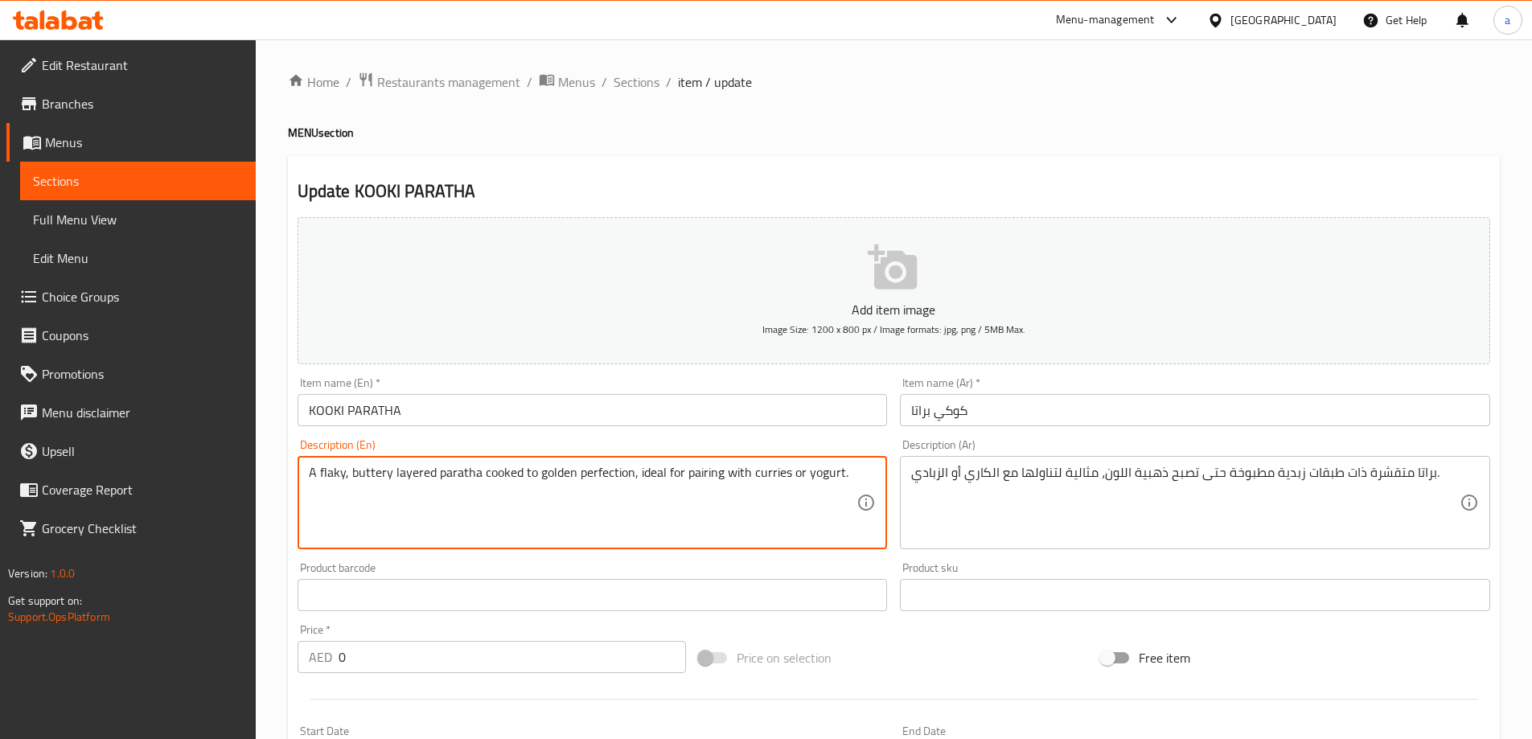
drag, startPoint x: 849, startPoint y: 475, endPoint x: 627, endPoint y: 483, distance: 222.2
type textarea "A flaky, buttery layered paratha cooked to golden perfection"
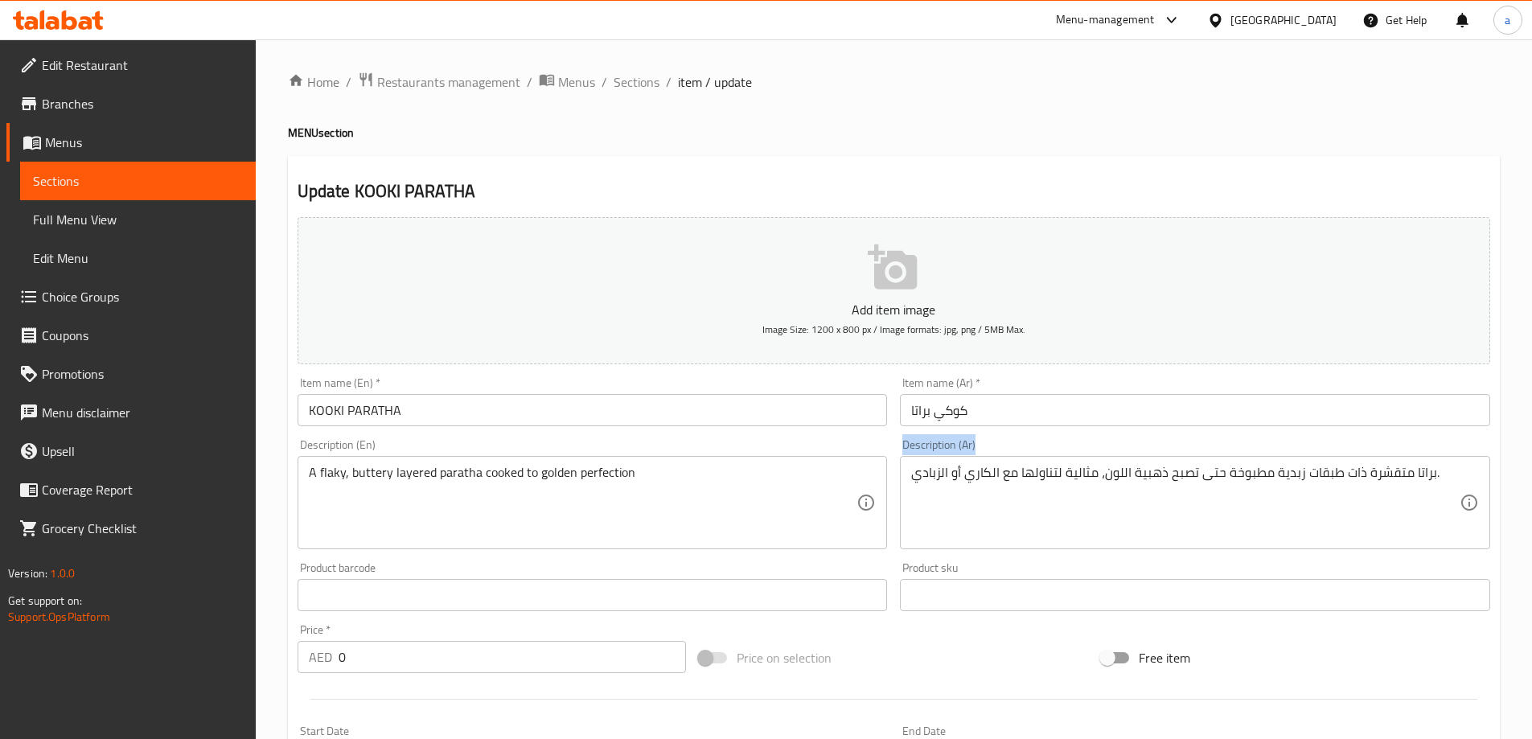
drag, startPoint x: 899, startPoint y: 474, endPoint x: 1018, endPoint y: 473, distance: 119.9
click at [1018, 473] on div "Description (Ar) براتا متقشرة ذات طبقات زبدية مطبوخة حتى تصبح ذهبية اللون، مثال…" at bounding box center [1195, 494] width 603 height 123
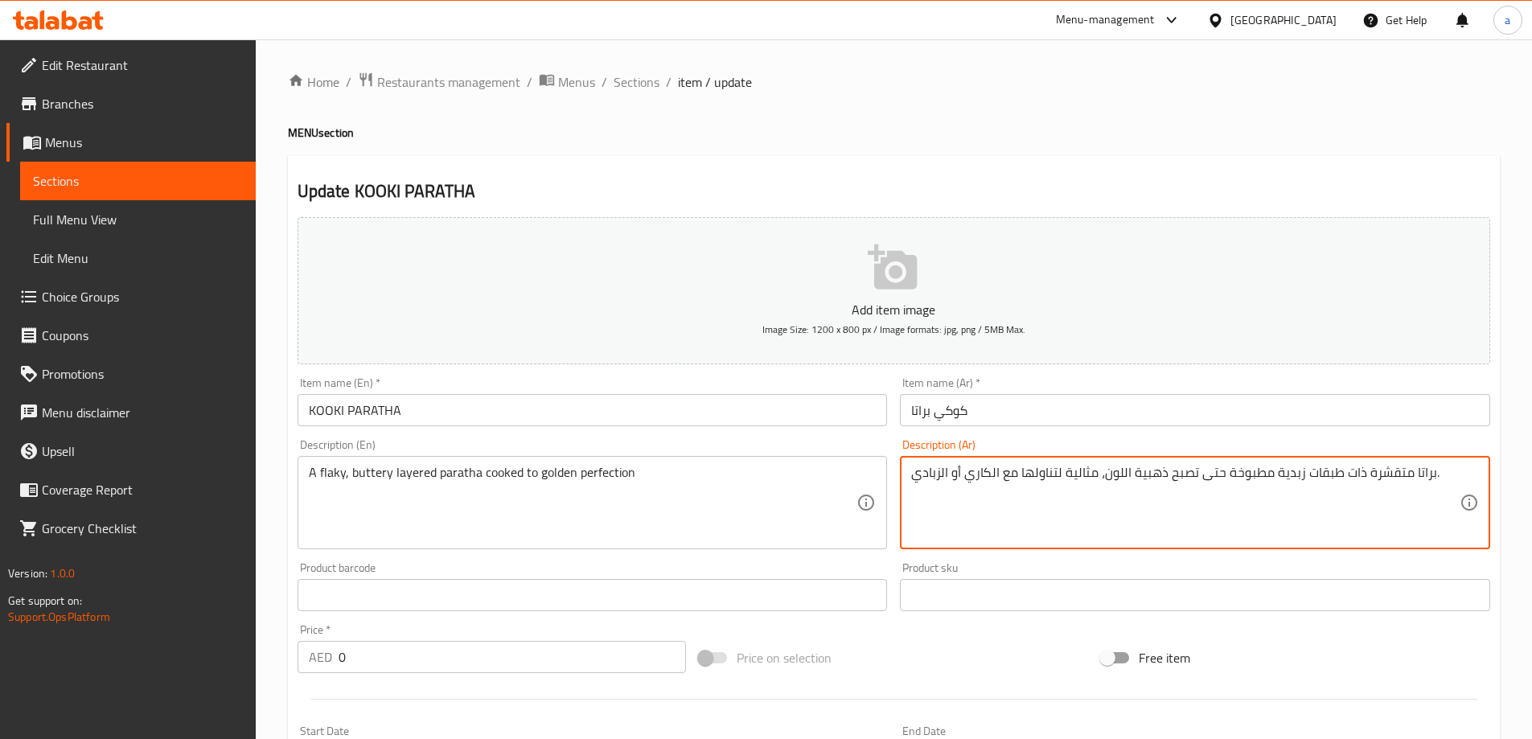
drag, startPoint x: 1098, startPoint y: 475, endPoint x: 213, endPoint y: 500, distance: 885.2
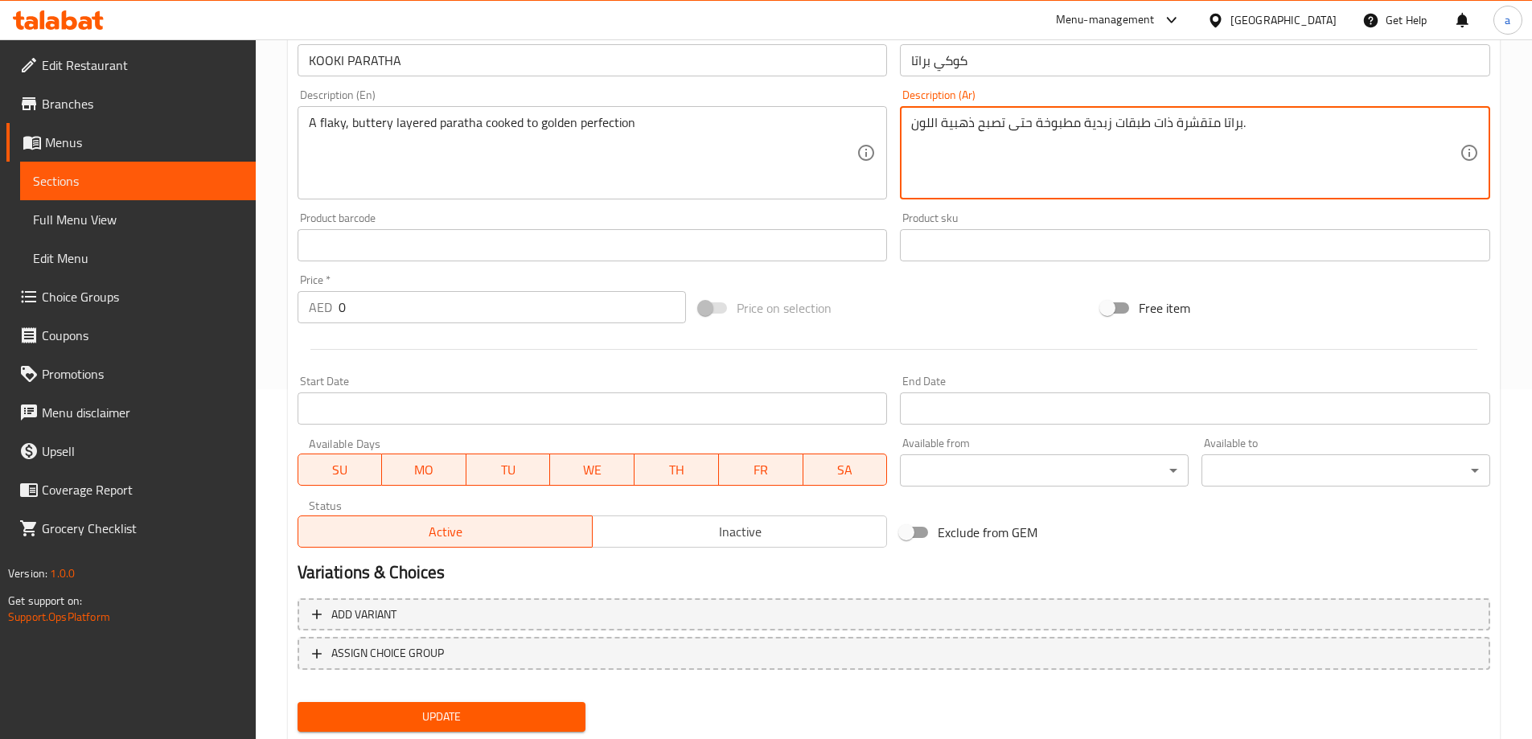
scroll to position [397, 0]
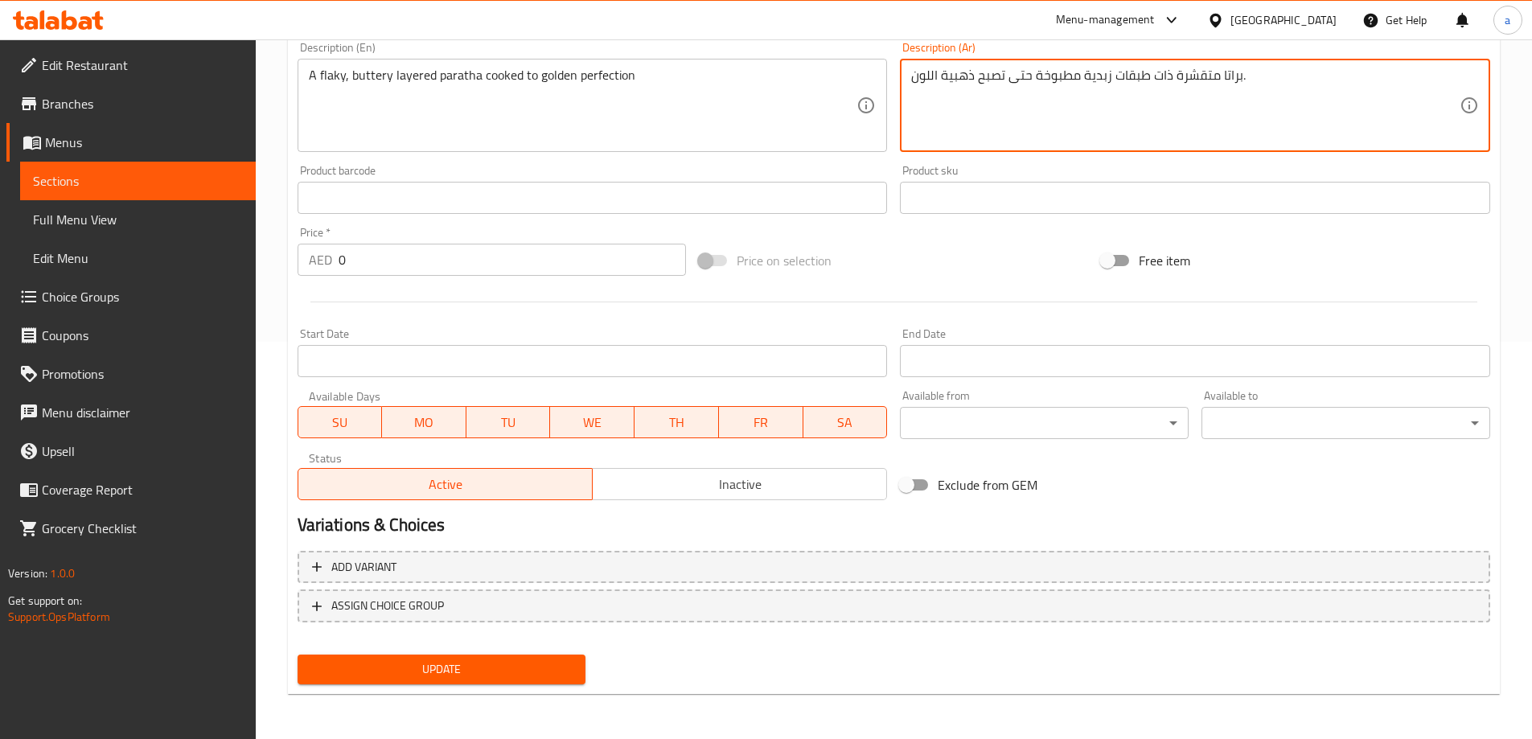
type textarea "براتا متقشرة ذات طبقات زبدية مطبوخة حتى تصبح ذهبية اللون."
click at [520, 678] on span "Update" at bounding box center [442, 670] width 263 height 20
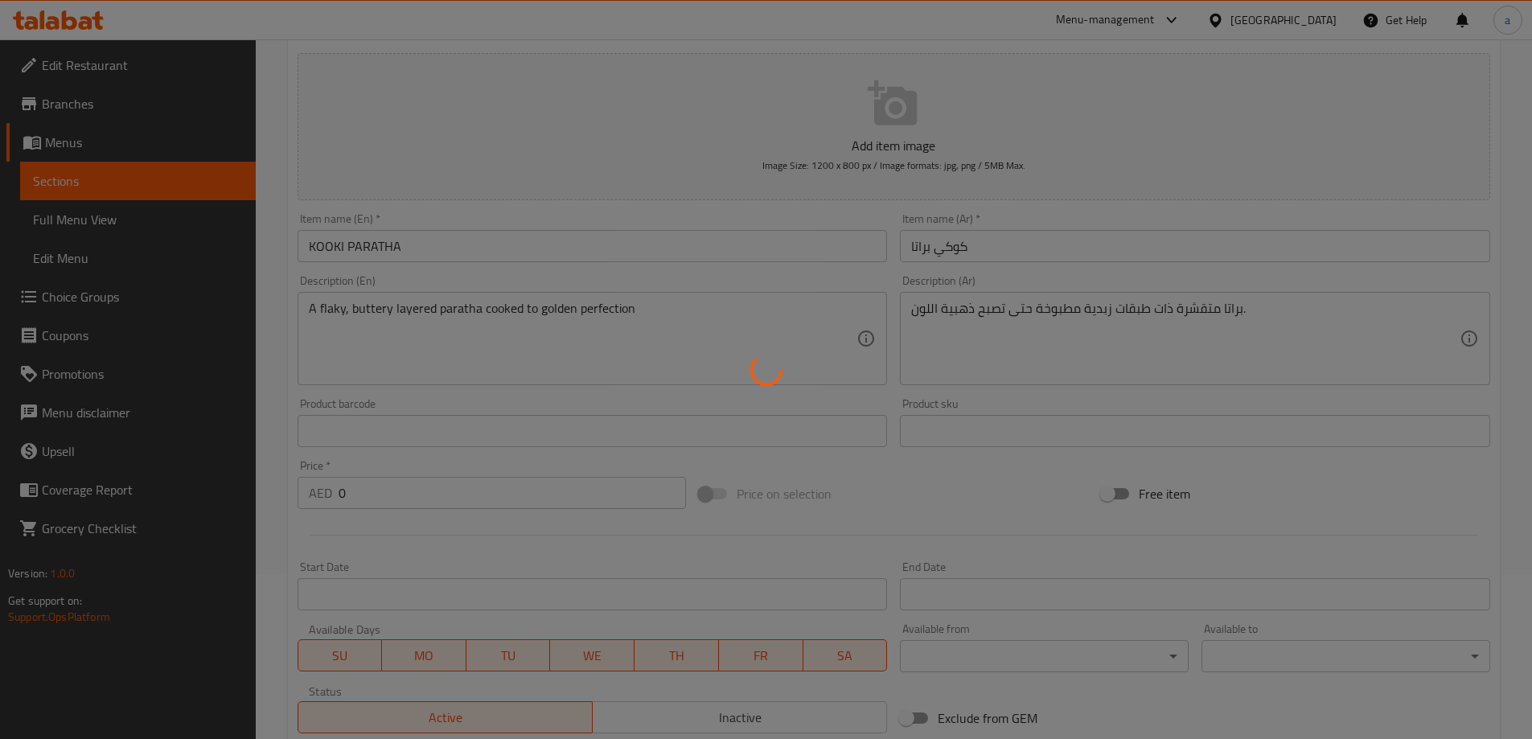
scroll to position [156, 0]
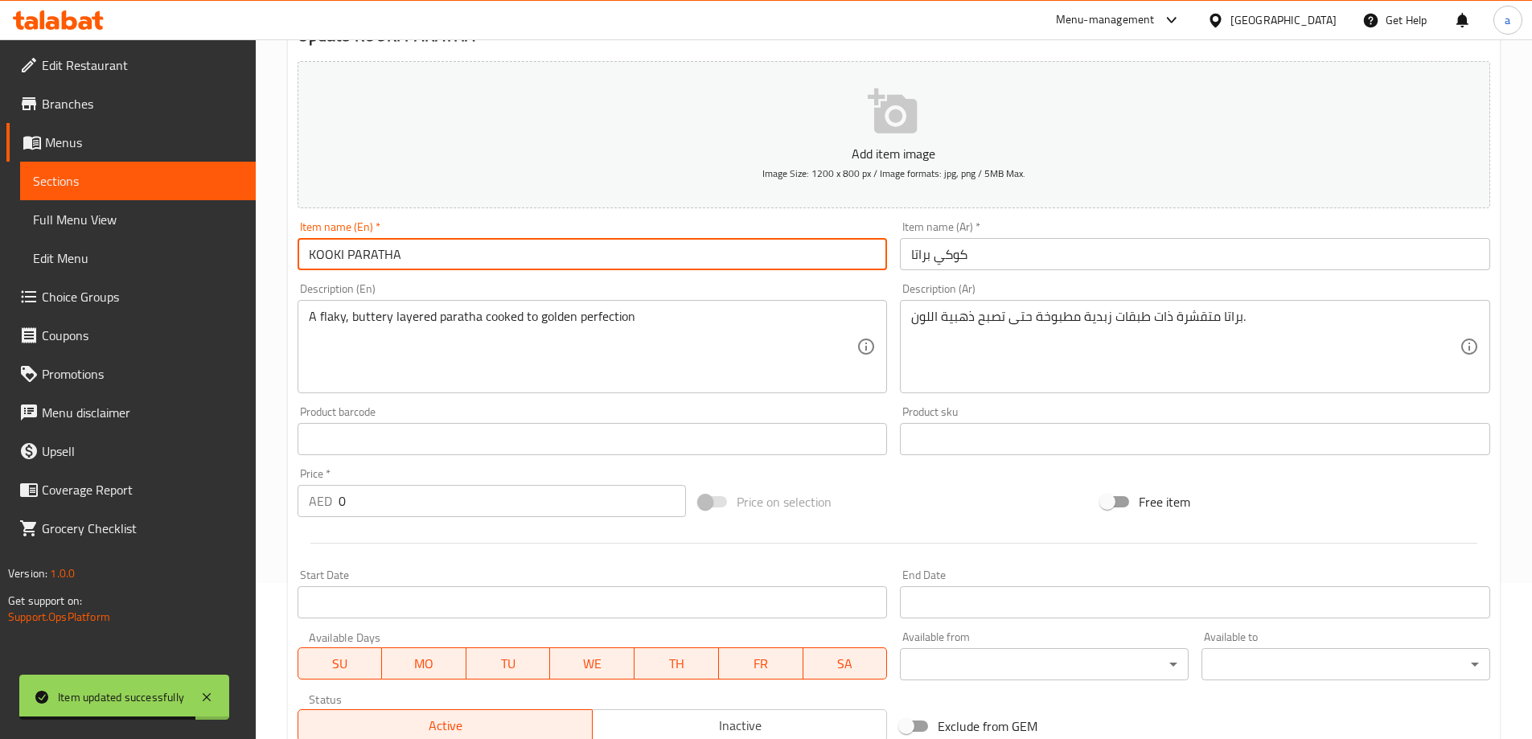
click at [603, 248] on input "KOOKI PARATHA" at bounding box center [593, 254] width 590 height 32
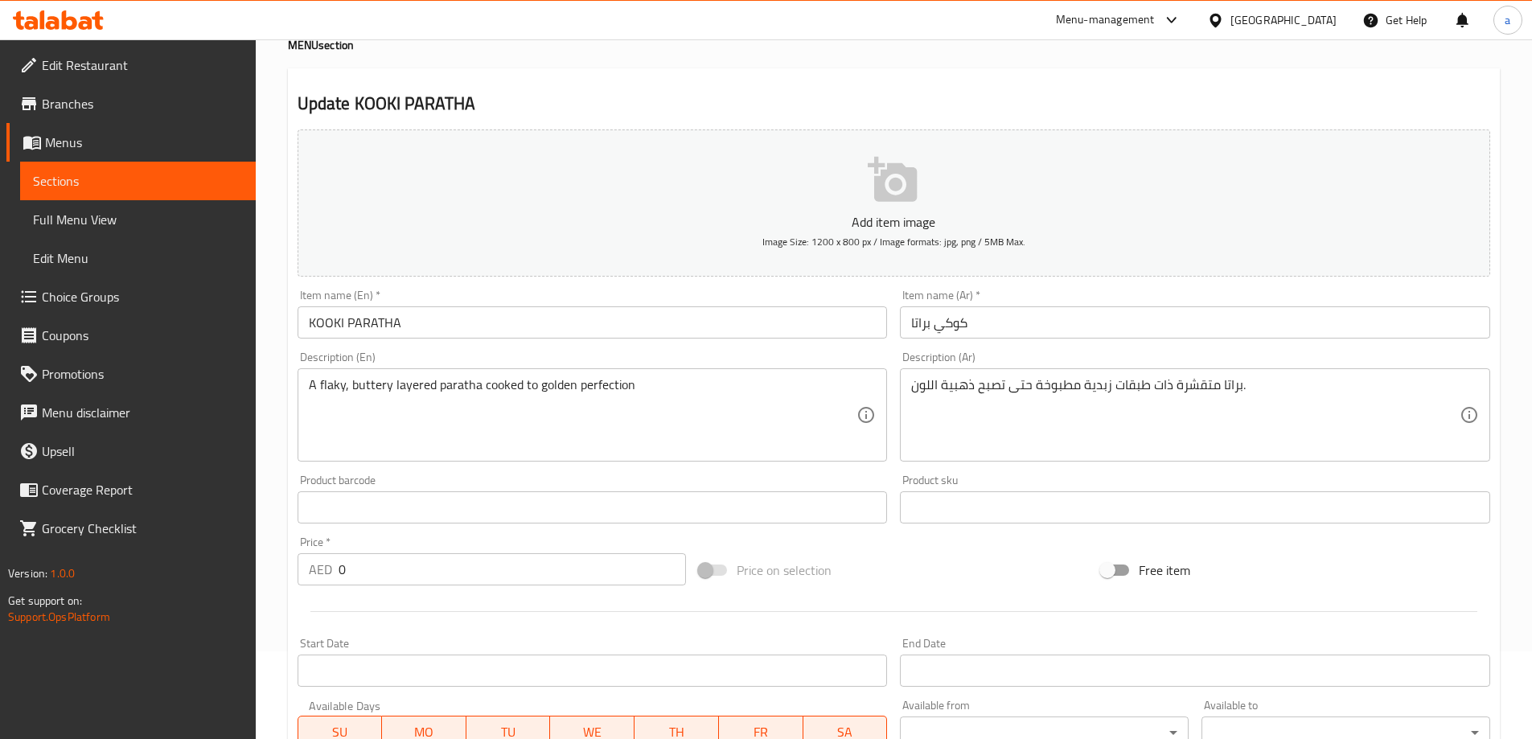
scroll to position [0, 0]
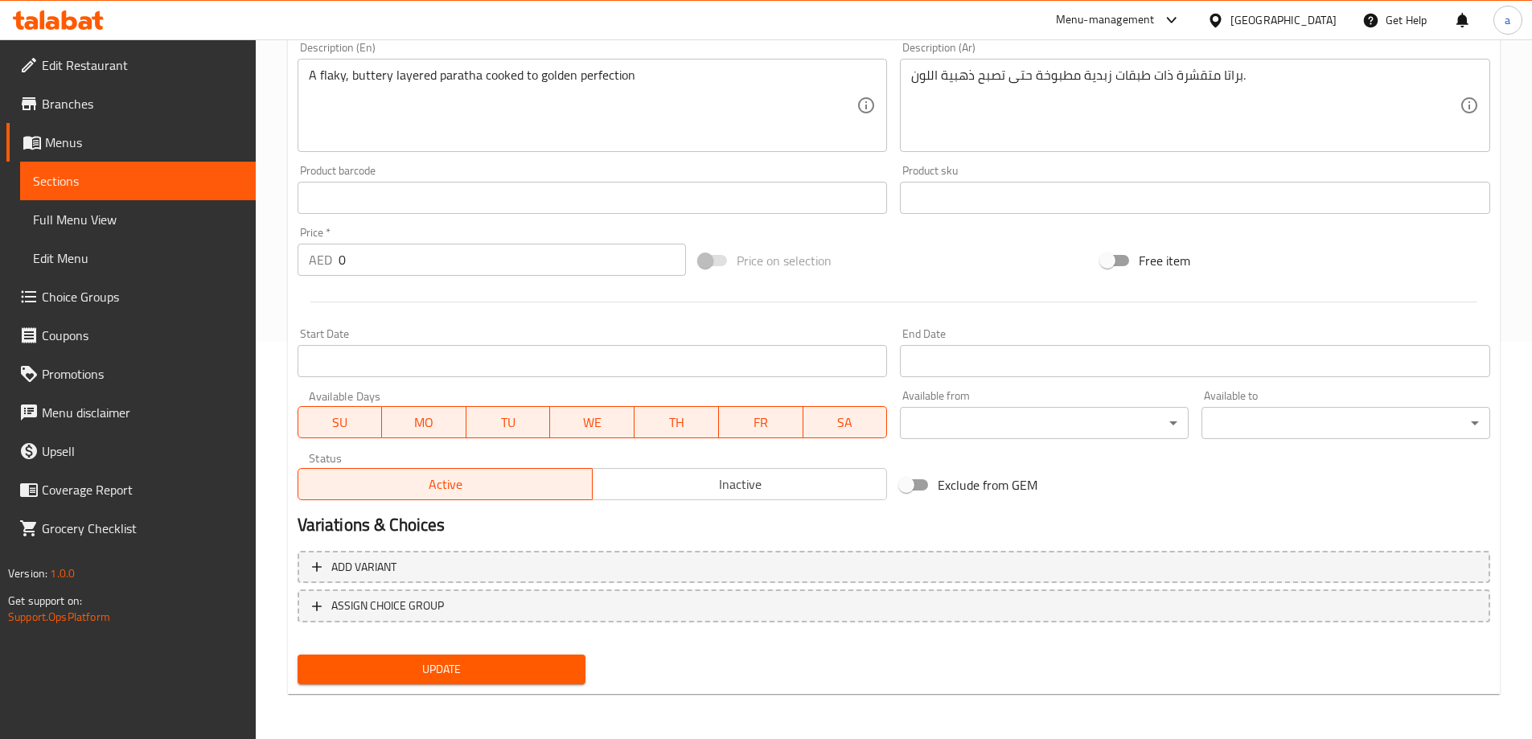
drag, startPoint x: 438, startPoint y: 659, endPoint x: 435, endPoint y: 532, distance: 127.1
click at [438, 660] on span "Update" at bounding box center [442, 670] width 263 height 20
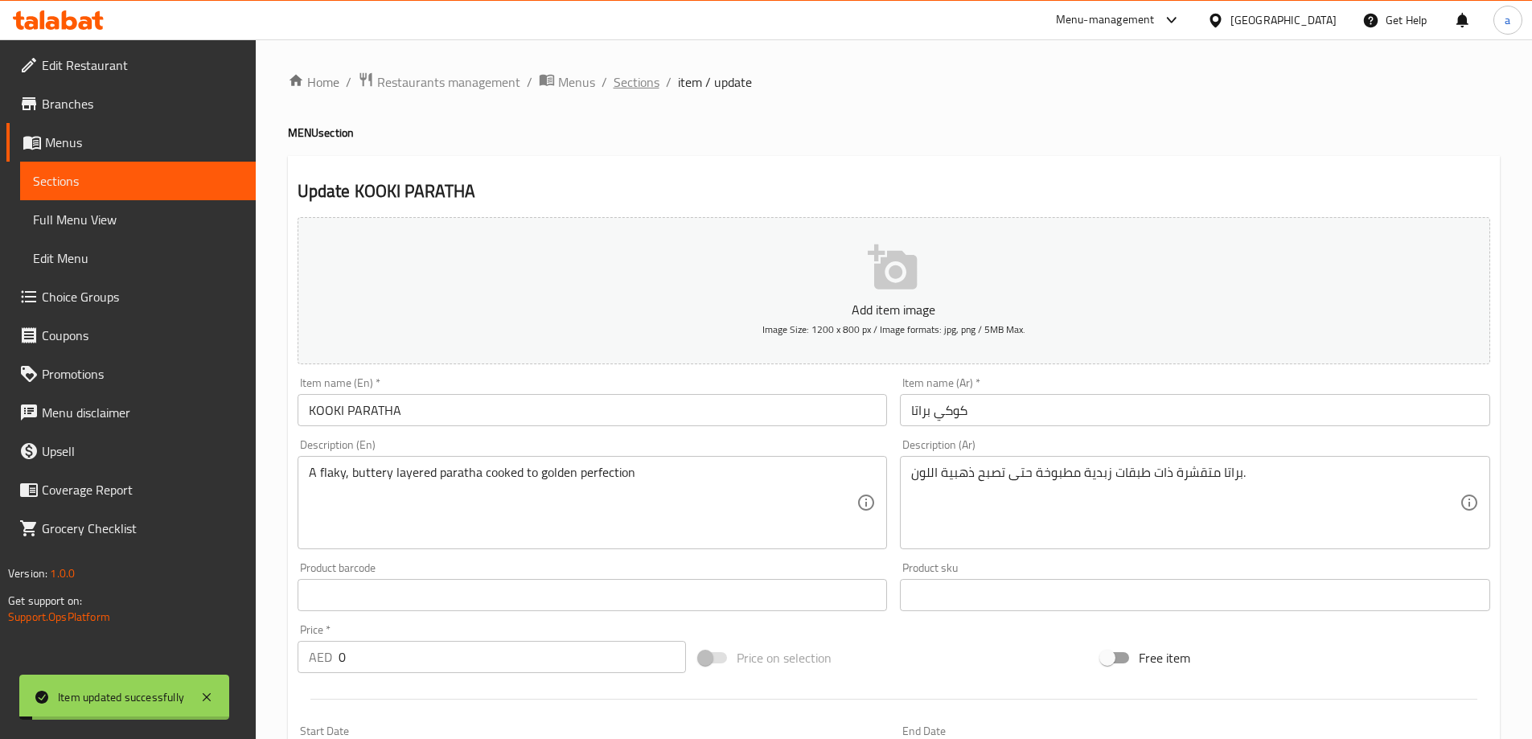
click at [637, 89] on span "Sections" at bounding box center [637, 81] width 46 height 19
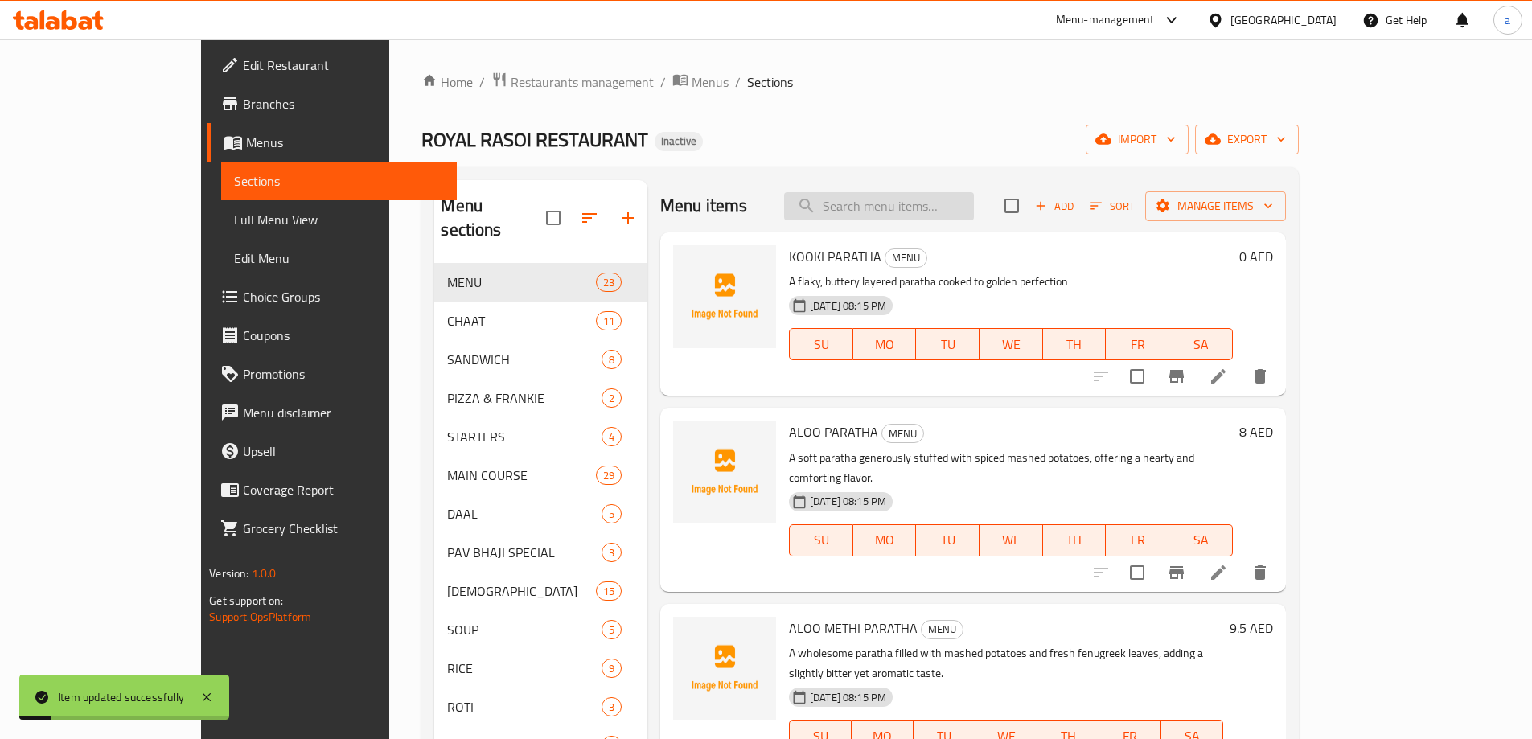
click at [946, 208] on input "search" at bounding box center [879, 206] width 190 height 28
paste input "SADA DOSA"
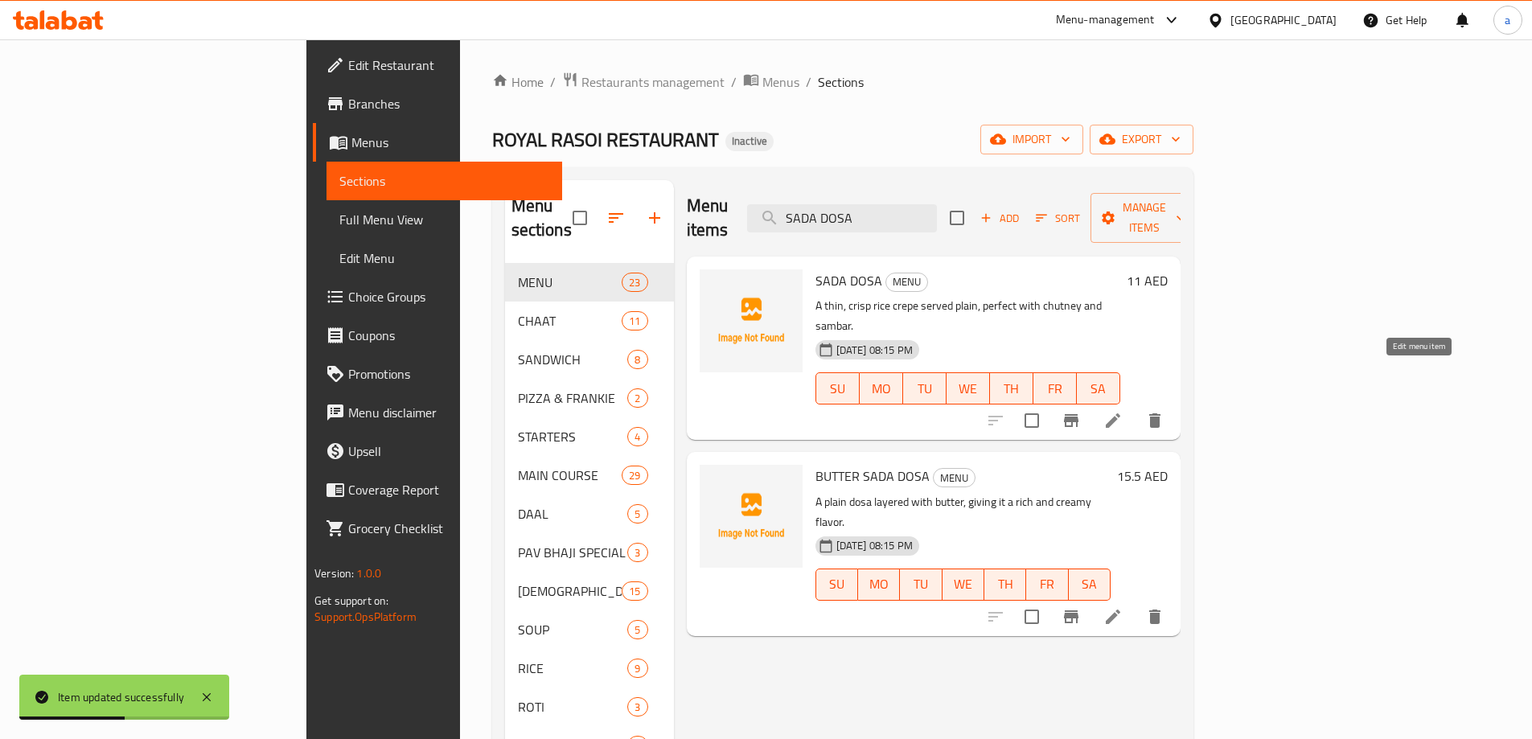
type input "SADA DOSA"
click at [1123, 411] on icon at bounding box center [1113, 420] width 19 height 19
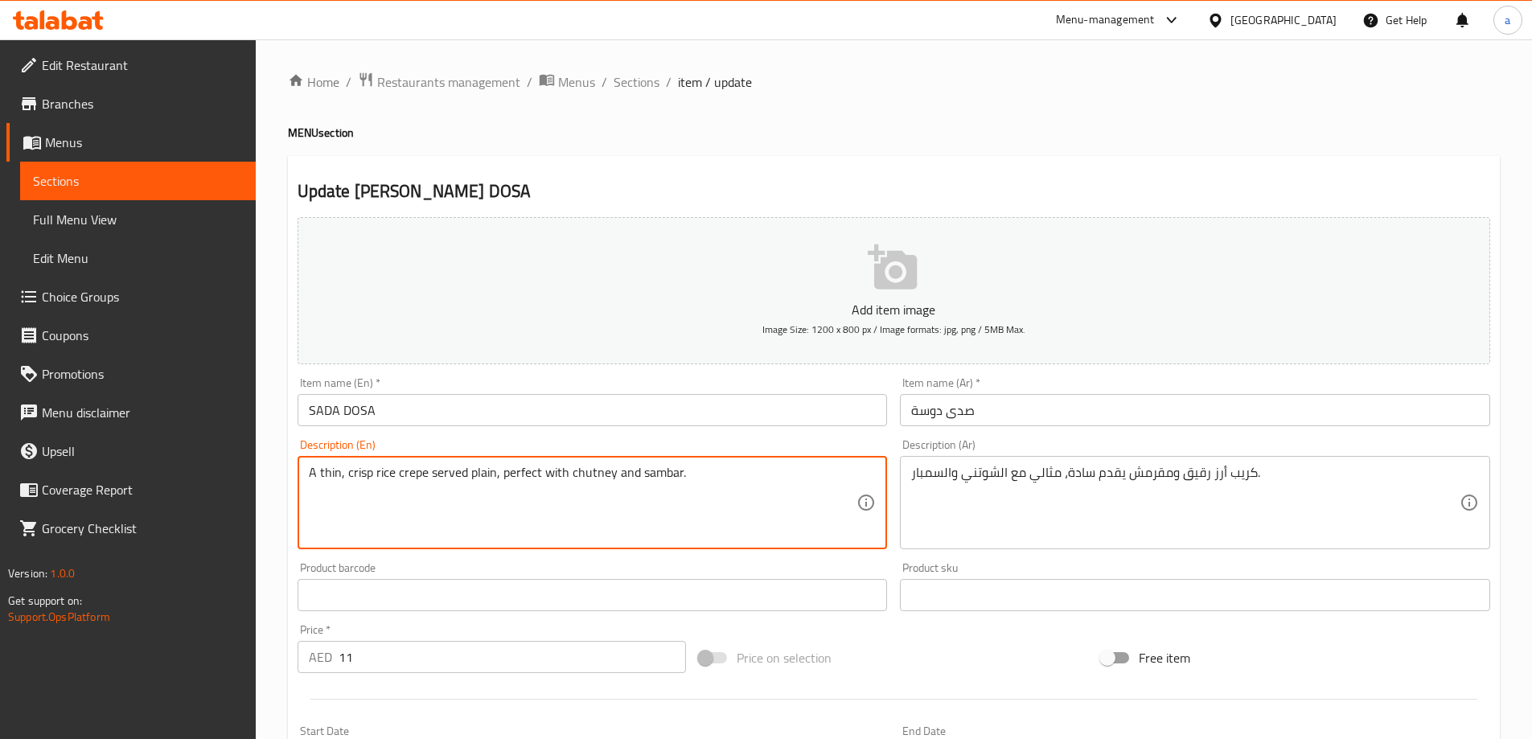
drag, startPoint x: 707, startPoint y: 482, endPoint x: 494, endPoint y: 512, distance: 215.2
type textarea "A thin, crisp rice crepe served plain"
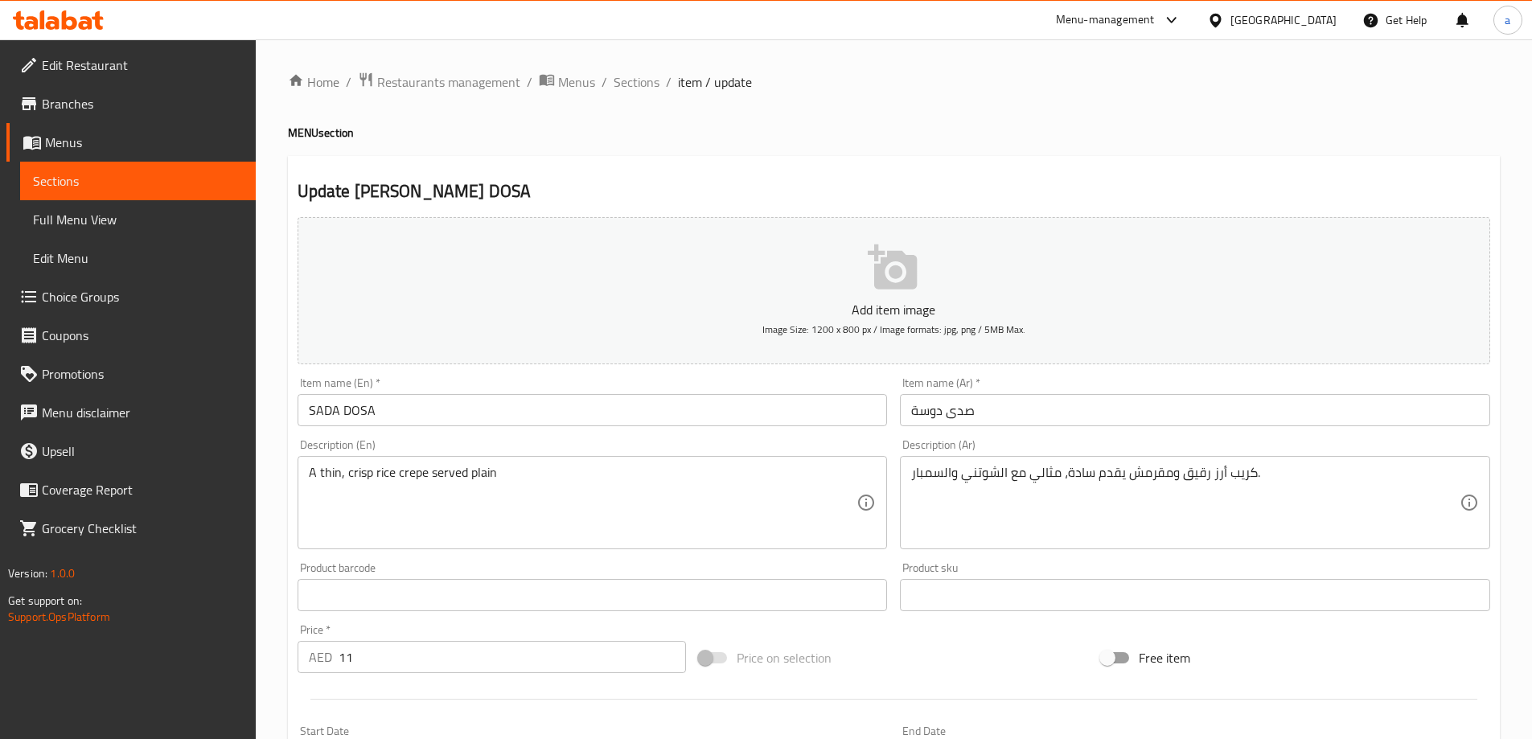
drag, startPoint x: 907, startPoint y: 464, endPoint x: 1021, endPoint y: 490, distance: 116.3
click at [1021, 490] on div "كريب أرز رقيق ومقرمش يقدم سادة، مثالي مع الشوتني والسمبار. Description (Ar)" at bounding box center [1195, 502] width 590 height 93
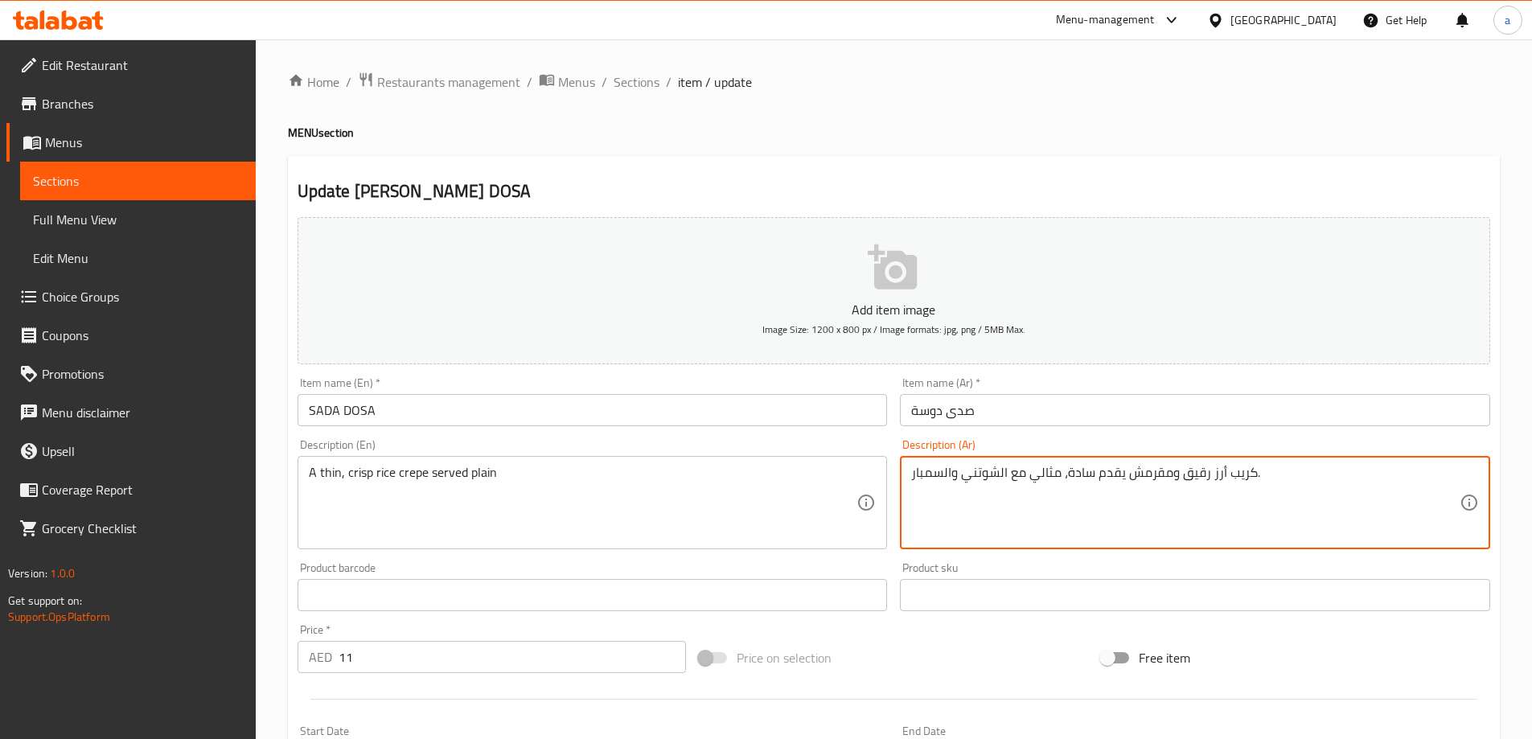
click at [1044, 478] on textarea "كريب أرز رقيق ومقرمش يقدم سادة، مثالي مع الشوتني والسمبار." at bounding box center [1185, 503] width 549 height 76
click at [919, 481] on textarea "كريب أرز رقيق ومقرمش يقدم سادة، مثالي مع الشوتني والسمبار." at bounding box center [1185, 503] width 549 height 76
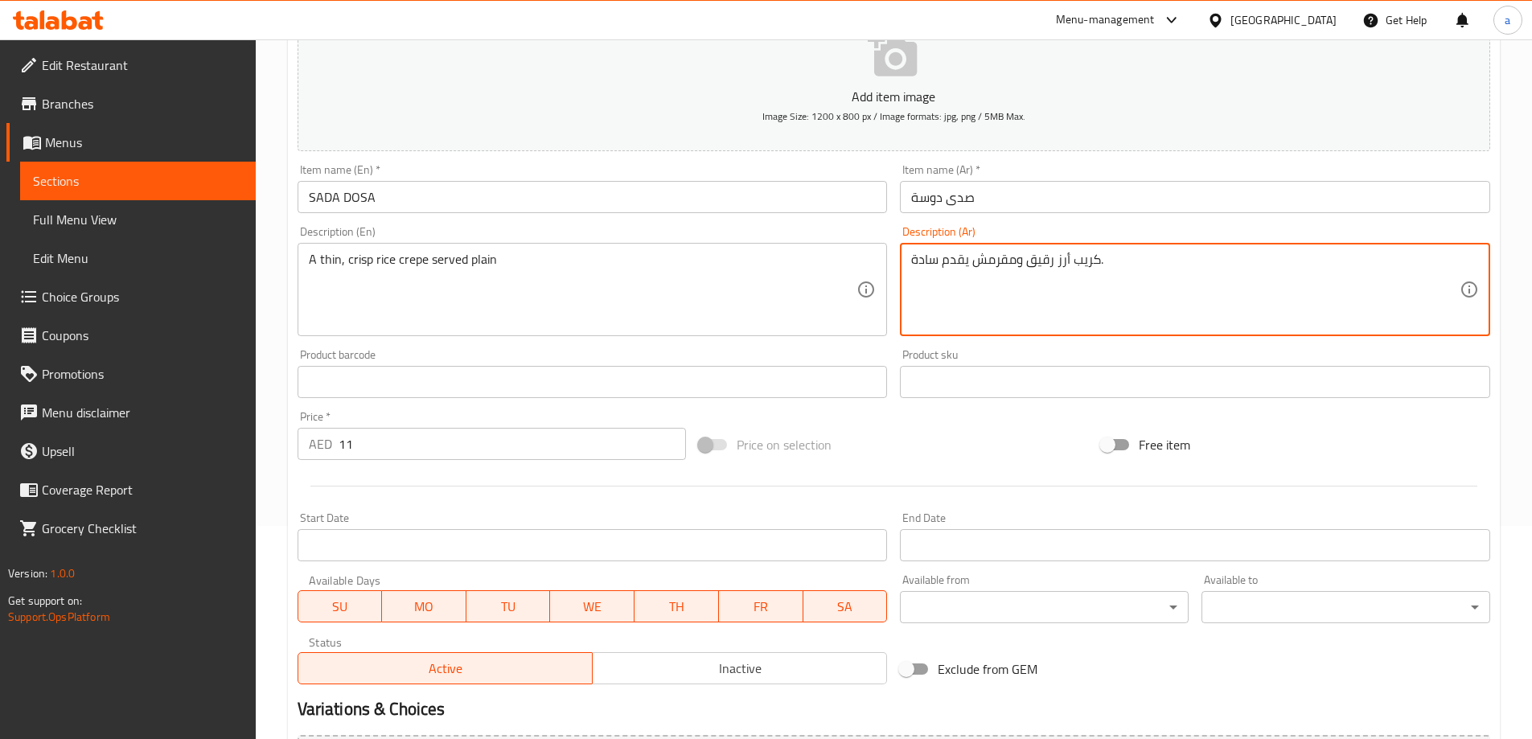
scroll to position [156, 0]
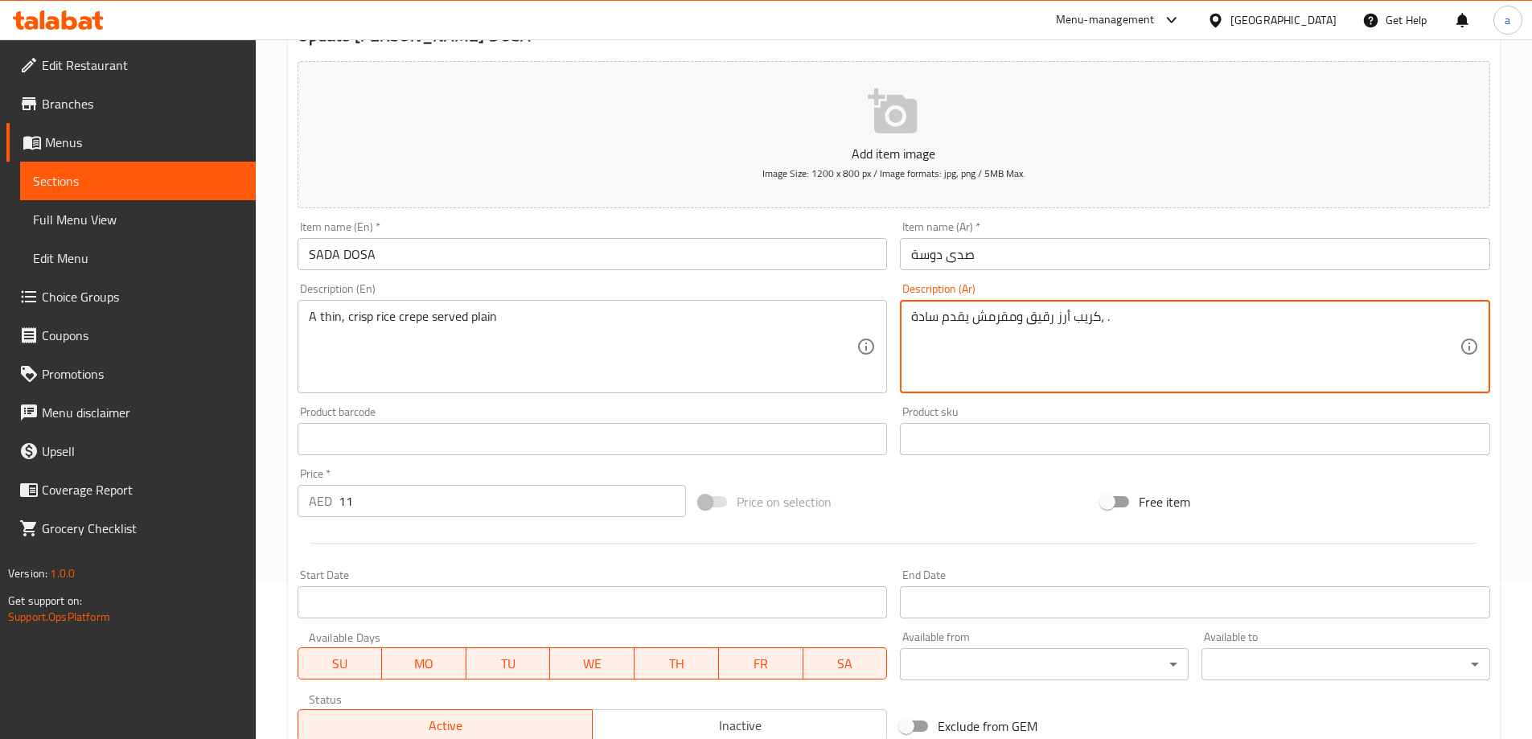
type textarea "كريب أرز رقيق ومقرمش يقدم سادة، مثالي مع الشوتني والسمبار."
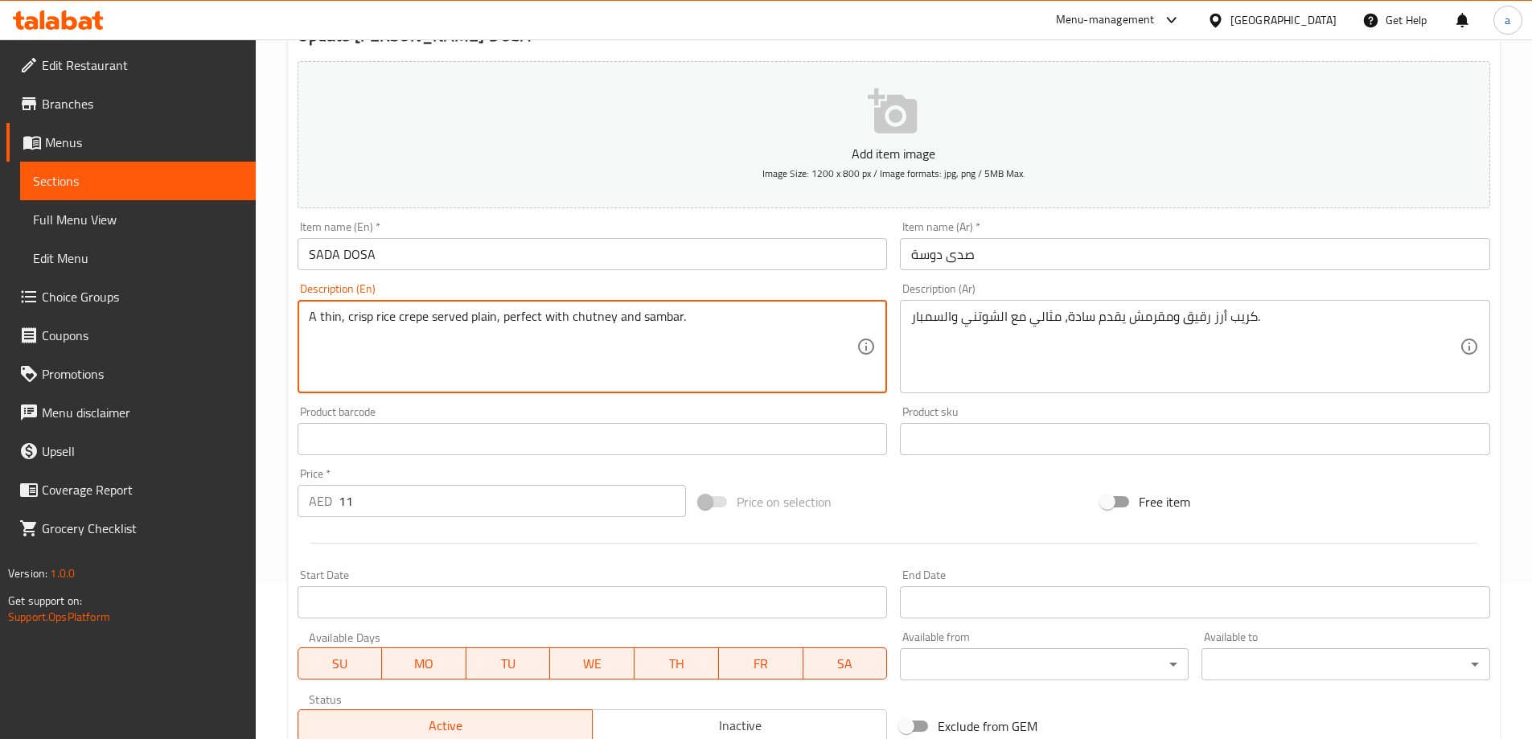
click at [664, 369] on textarea "A thin, crisp rice crepe served plain, perfect with chutney and sambar." at bounding box center [583, 347] width 549 height 76
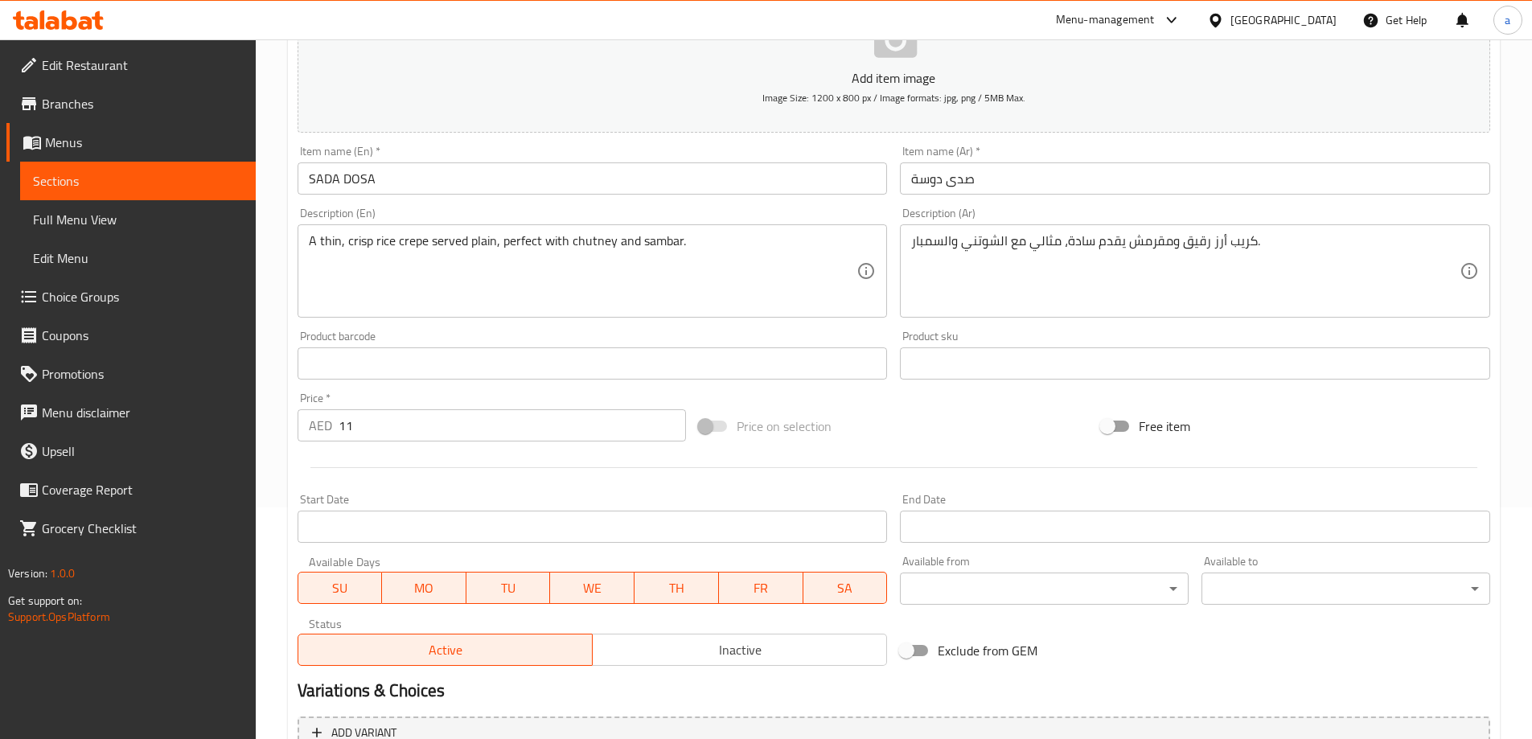
scroll to position [0, 0]
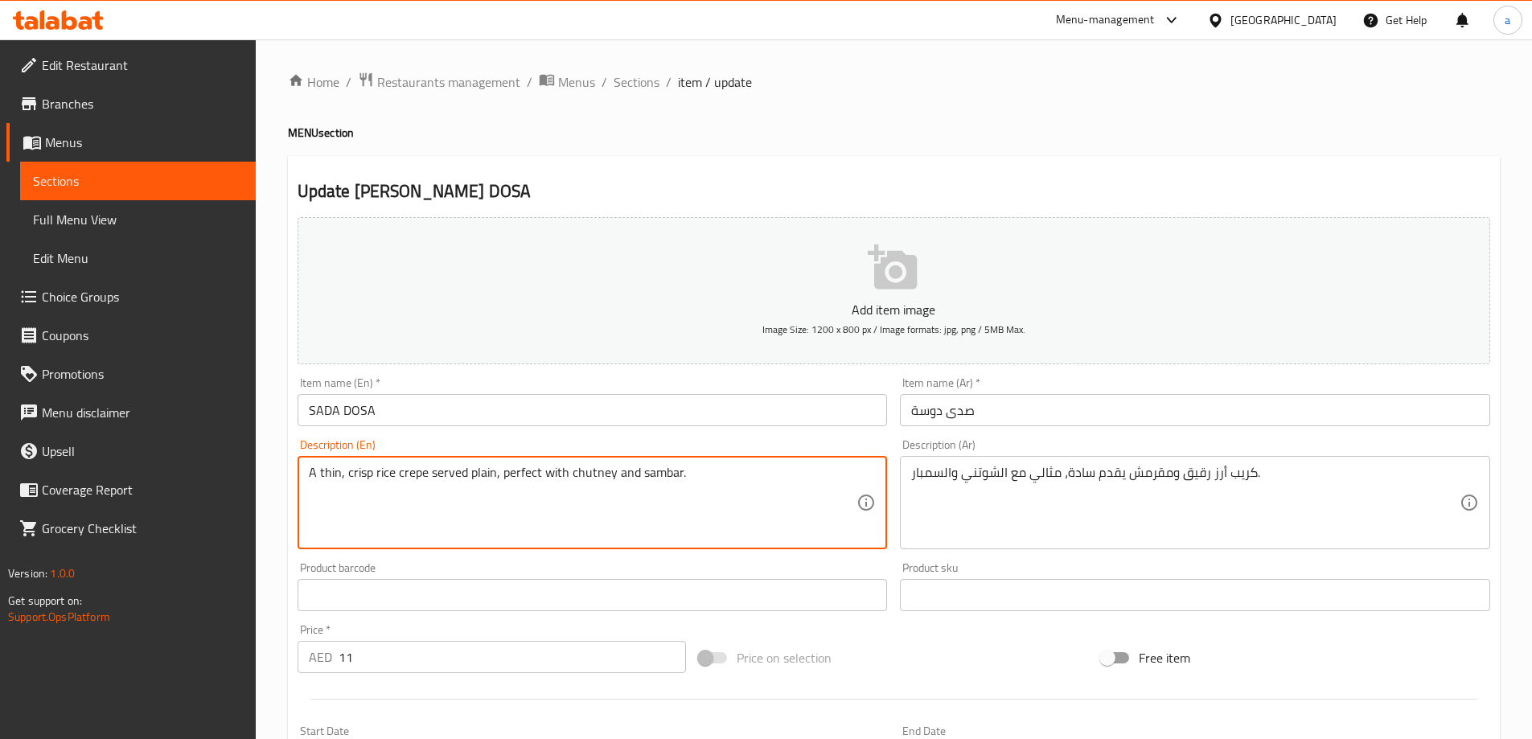
drag, startPoint x: 718, startPoint y: 497, endPoint x: 500, endPoint y: 504, distance: 218.1
click at [500, 504] on textarea "A thin, crisp rice crepe served plain, perfect with chutney and sambar." at bounding box center [583, 503] width 549 height 76
type textarea "A thin, crisp rice crepe served plain,"
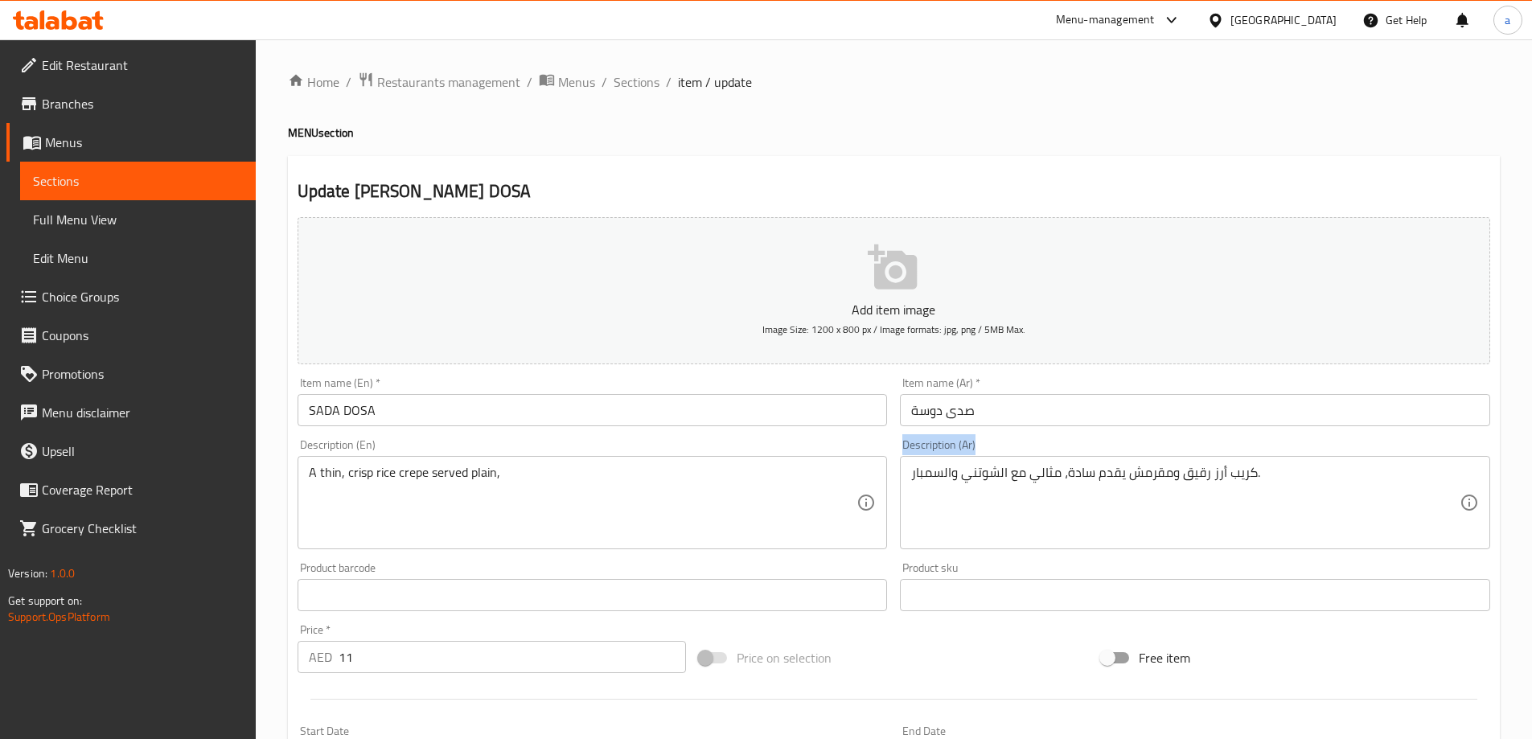
drag, startPoint x: 895, startPoint y: 476, endPoint x: 1021, endPoint y: 486, distance: 126.7
click at [1021, 486] on div "Description (Ar) كريب أرز رقيق ومقرمش يقدم سادة، مثالي مع الشوتني والسمبار. Des…" at bounding box center [1195, 494] width 603 height 123
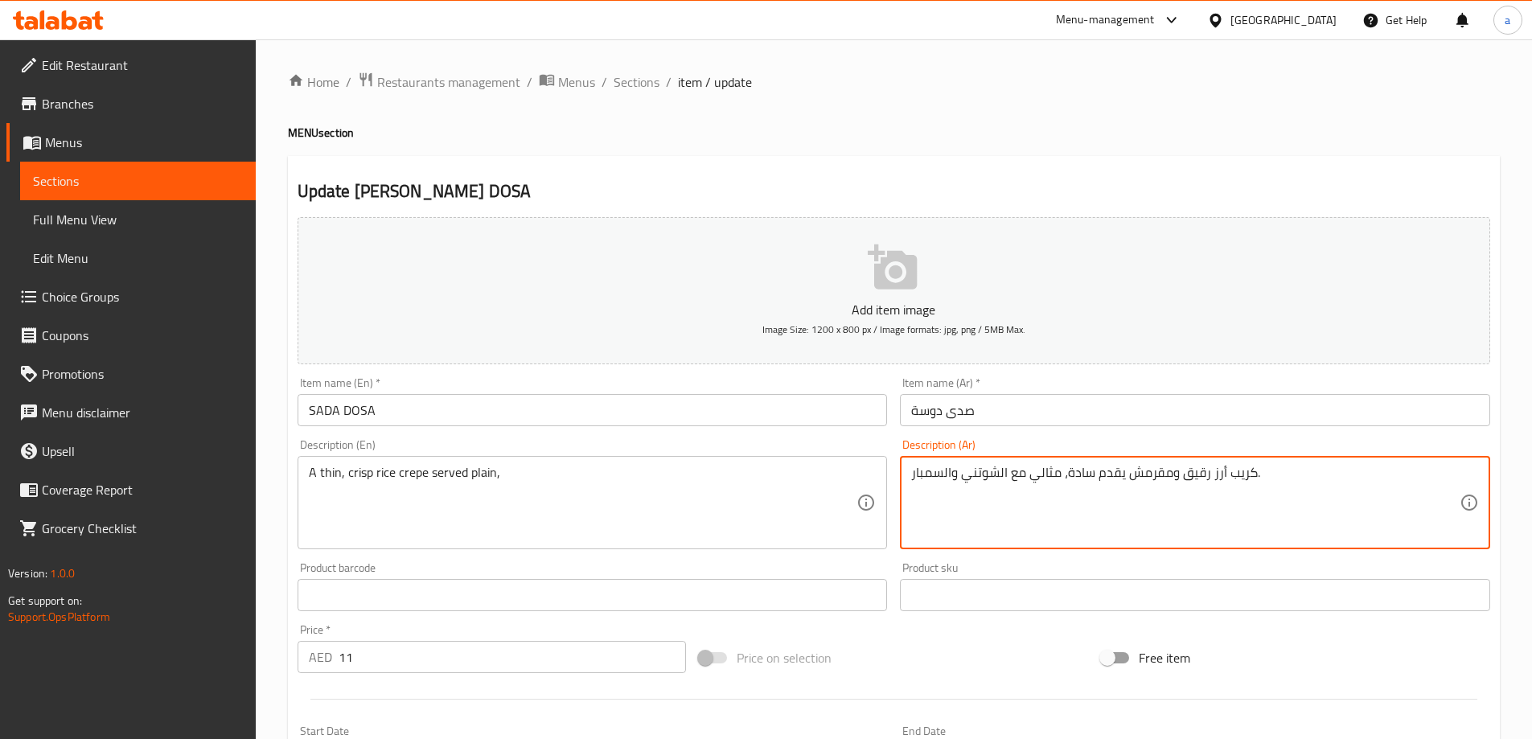
click at [1049, 477] on textarea "كريب أرز رقيق ومقرمش يقدم سادة، مثالي مع الشوتني والسمبار." at bounding box center [1185, 503] width 549 height 76
click at [929, 483] on textarea "كريب أرز رقيق ومقرمش يقدم سادة، مثالي مع الشوتني والسمبار." at bounding box center [1185, 503] width 549 height 76
type textarea "كريب أرز رقيق ومقرمش يقدم سادة، مثالي مع الشوتني والسمبار."
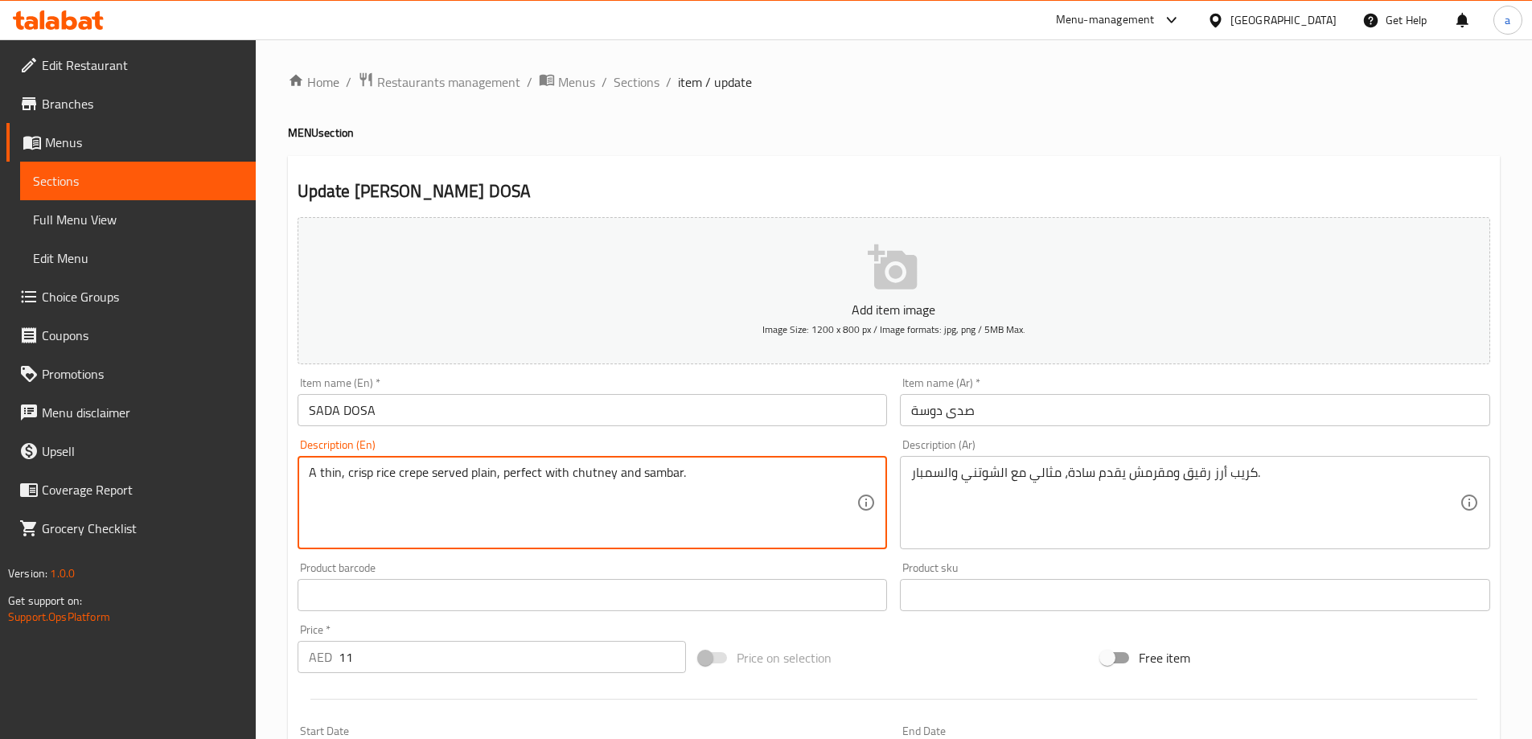
click at [583, 498] on textarea "A thin, crisp rice crepe served plain, perfect with chutney and sambar." at bounding box center [583, 503] width 549 height 76
type textarea "A thin, crisp rice crepe served plain, perfect with chutney and sambar."
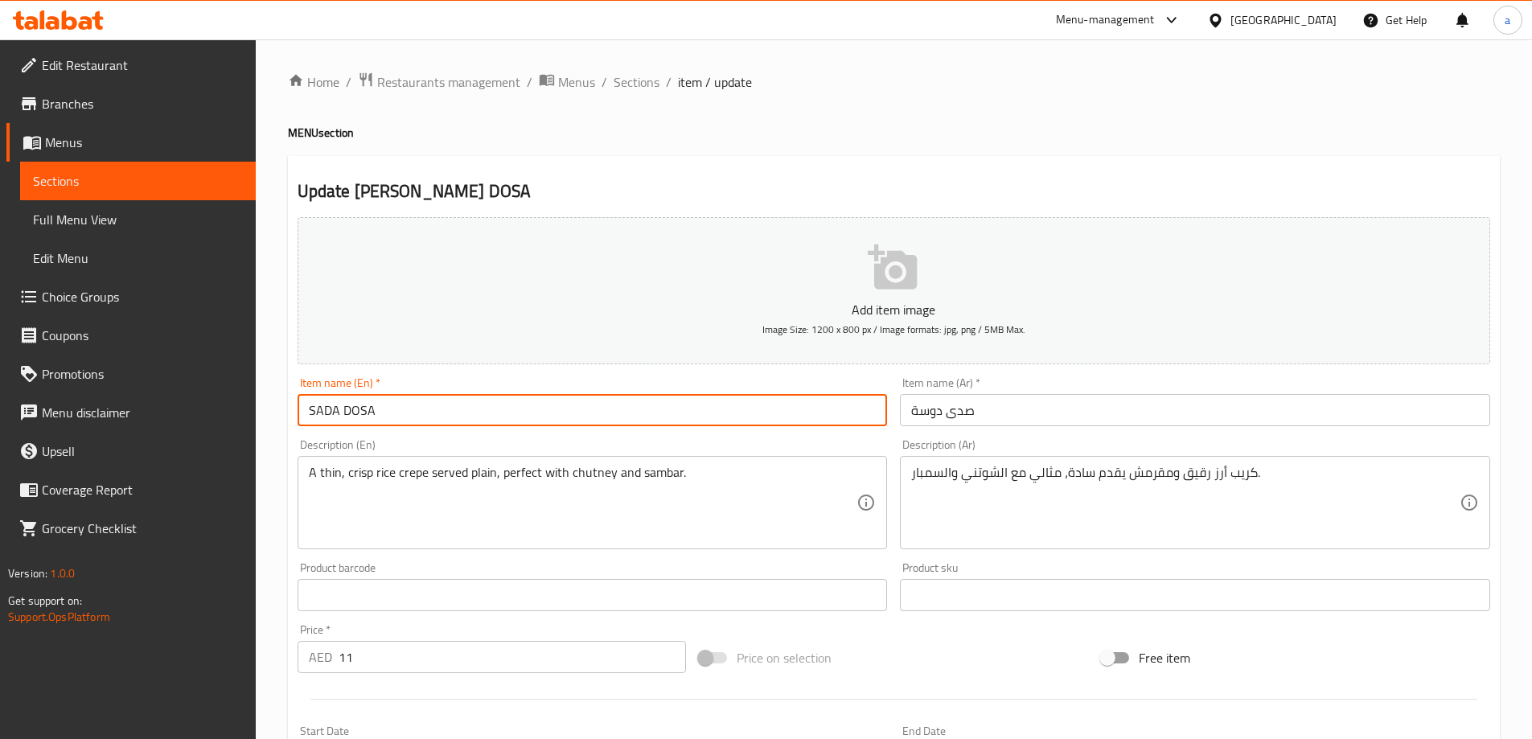
drag, startPoint x: 300, startPoint y: 413, endPoint x: 436, endPoint y: 433, distance: 137.4
click at [419, 428] on div "Item name (En)   * [PERSON_NAME] DOSA Item name (En) *" at bounding box center [592, 402] width 603 height 62
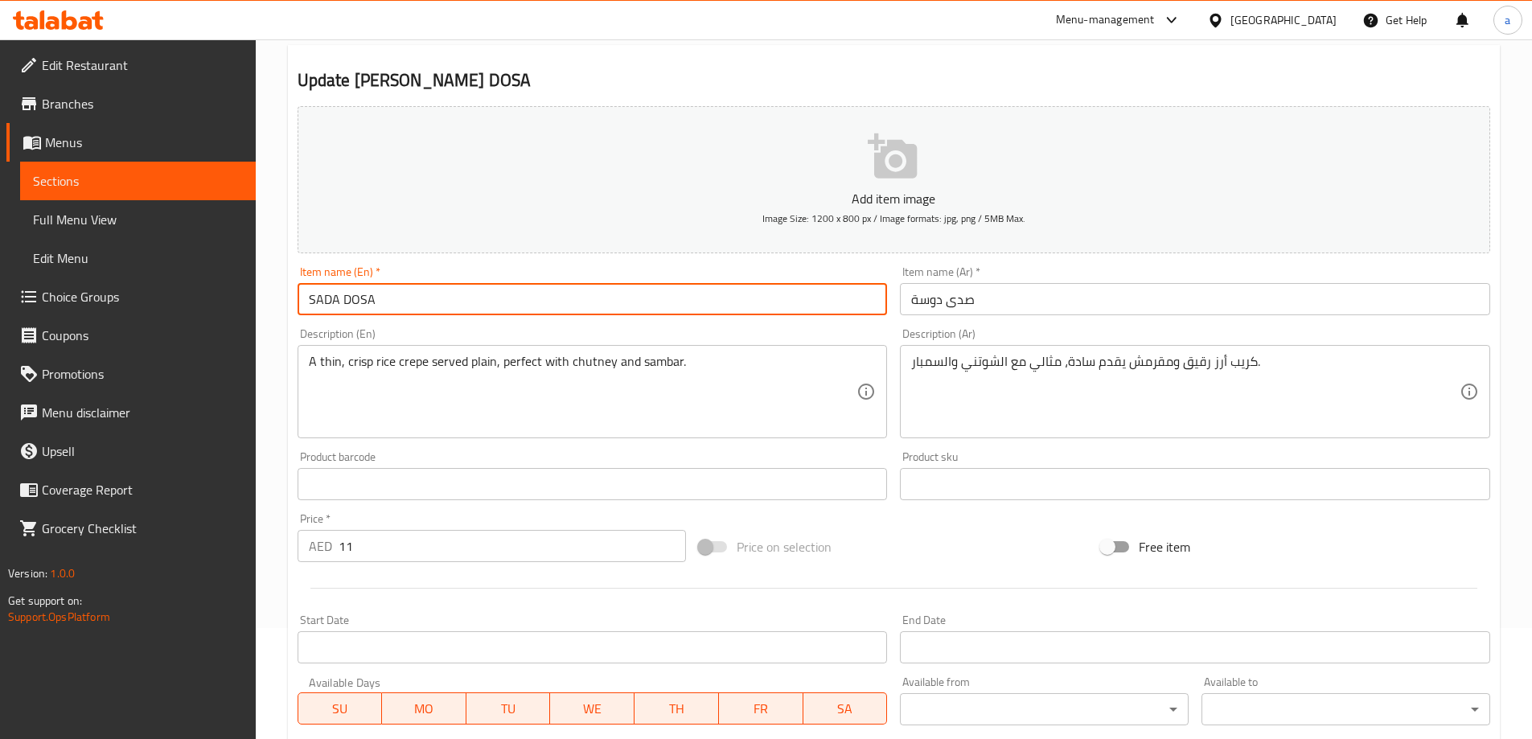
scroll to position [397, 0]
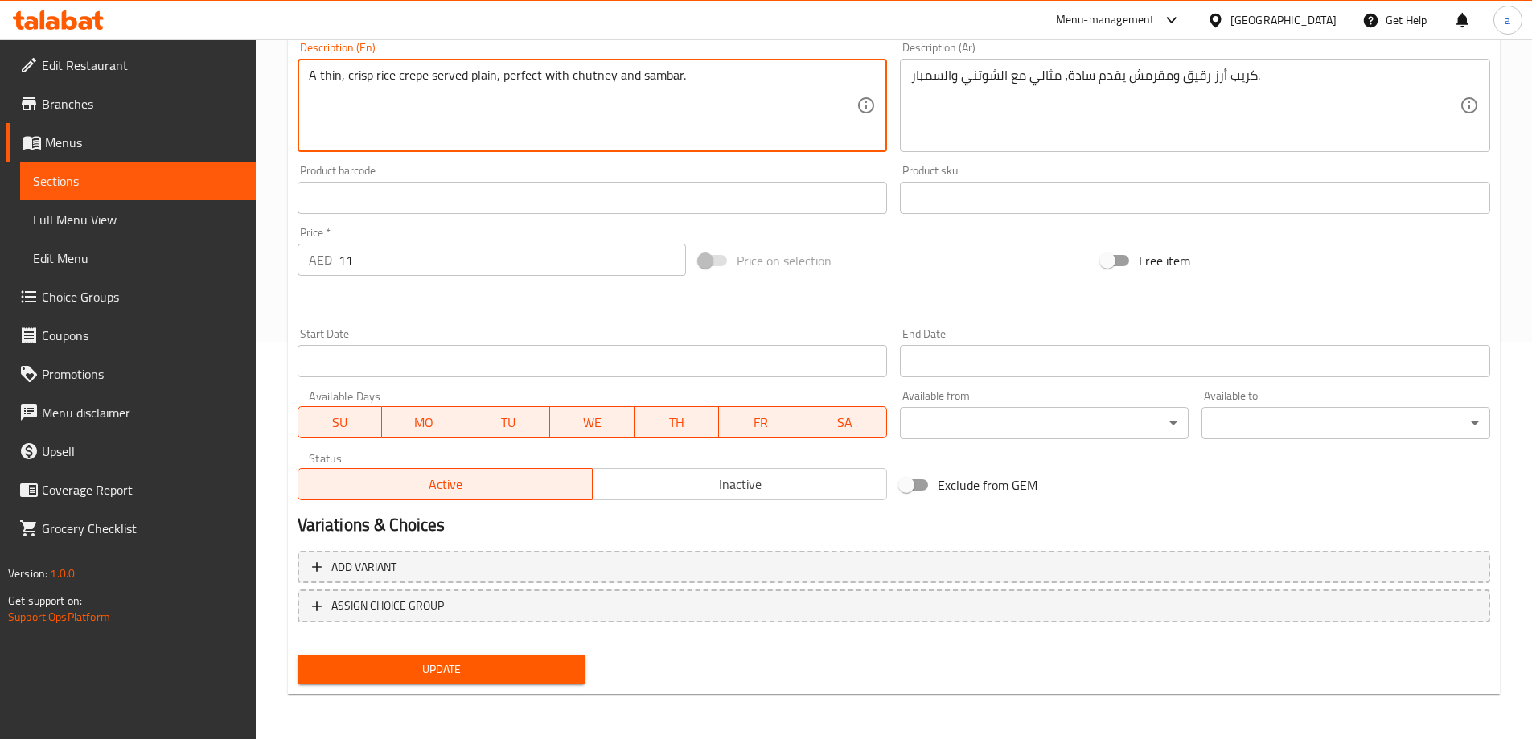
drag, startPoint x: 567, startPoint y: 83, endPoint x: 1051, endPoint y: 93, distance: 483.6
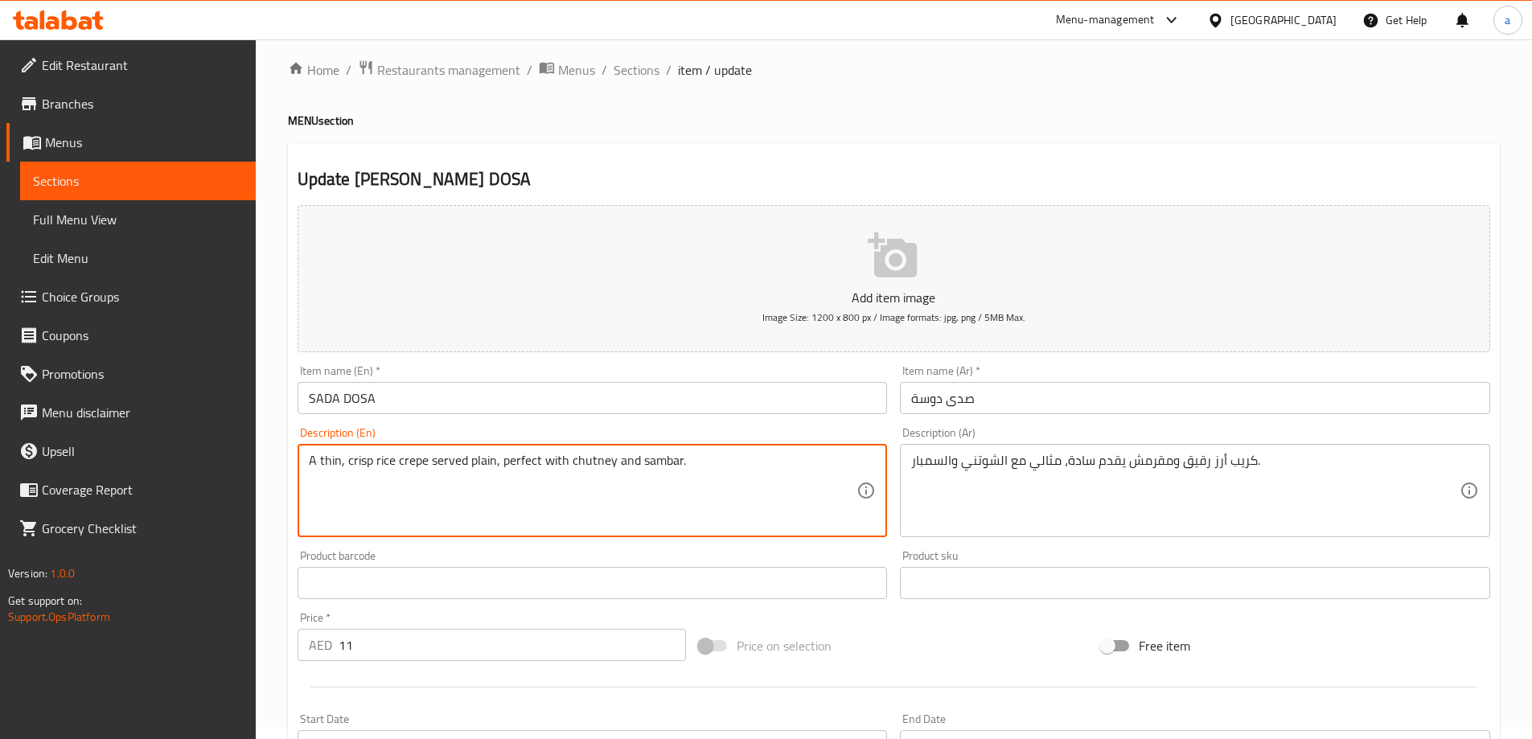
scroll to position [0, 0]
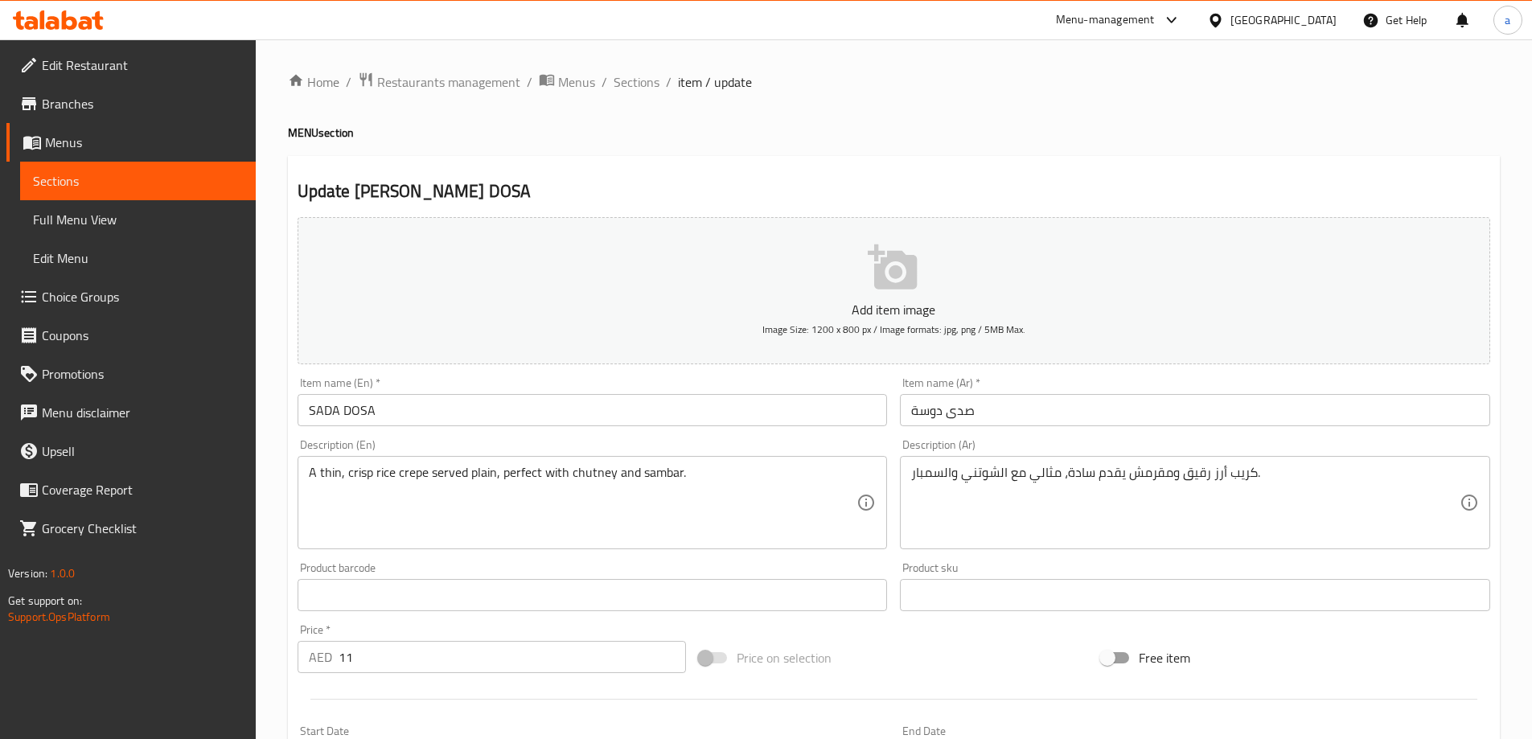
click at [676, 381] on div "Item name (En)   * [PERSON_NAME] DOSA Item name (En) *" at bounding box center [593, 401] width 590 height 49
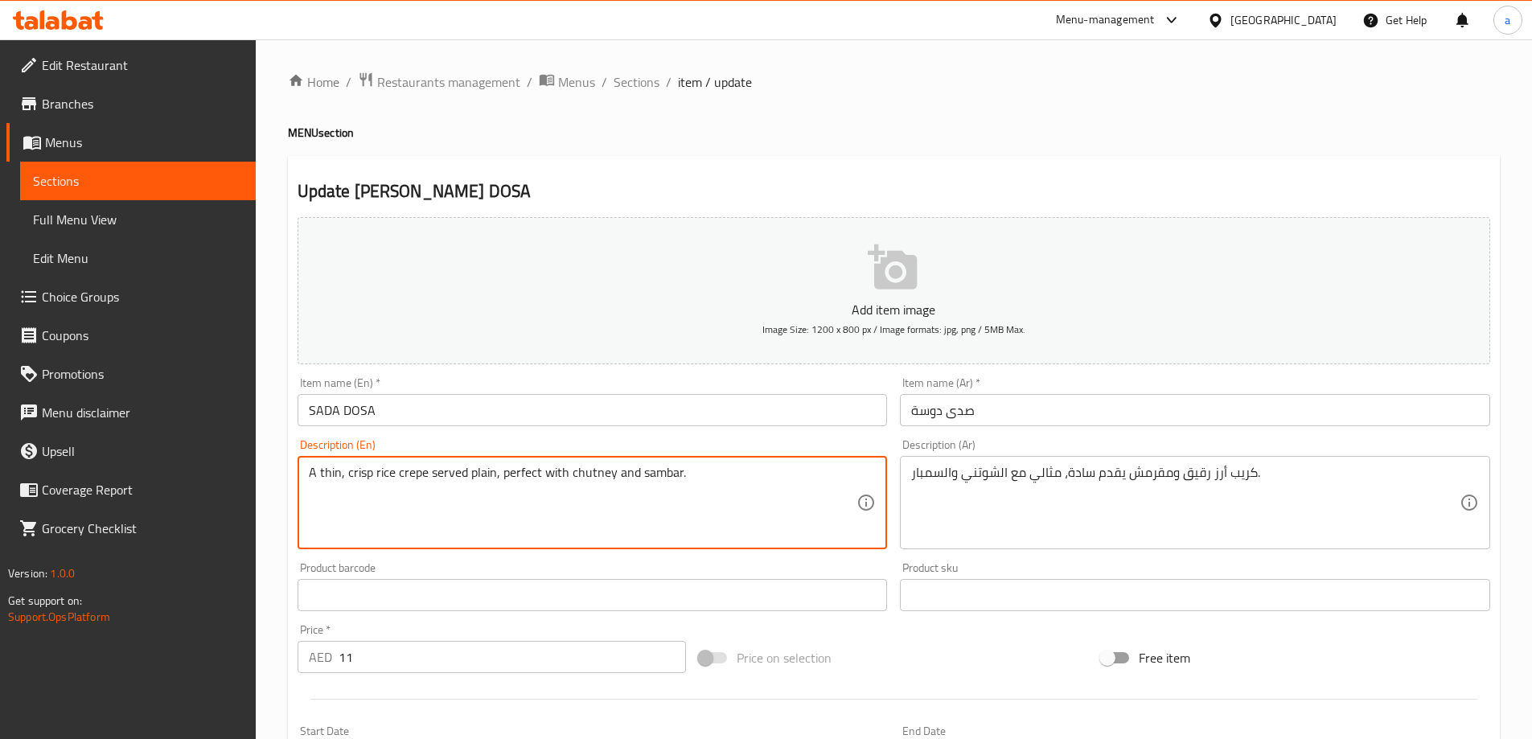
drag, startPoint x: 494, startPoint y: 484, endPoint x: 1055, endPoint y: 527, distance: 563.1
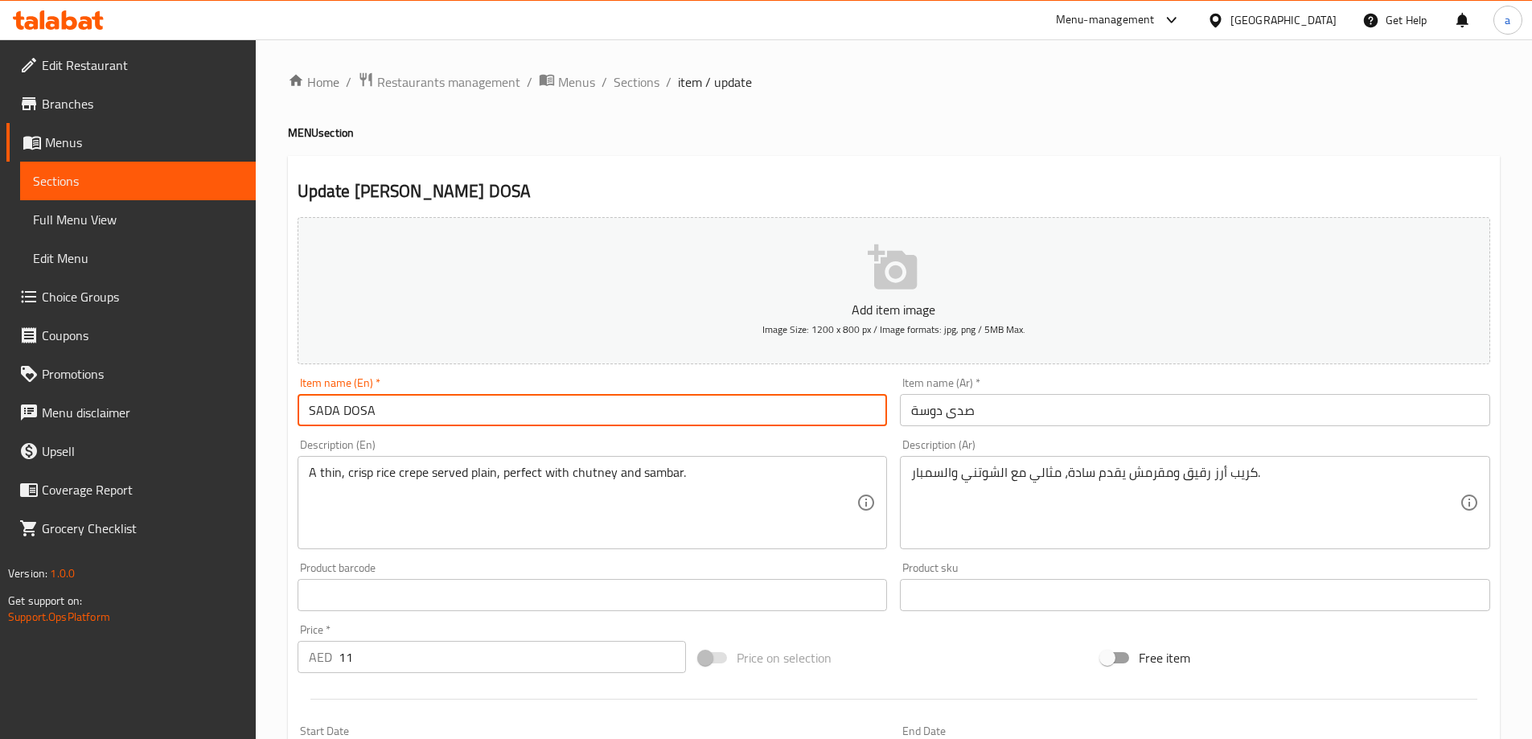
click at [719, 418] on input "SADA DOSA" at bounding box center [593, 410] width 590 height 32
type input "SADA DOSA"
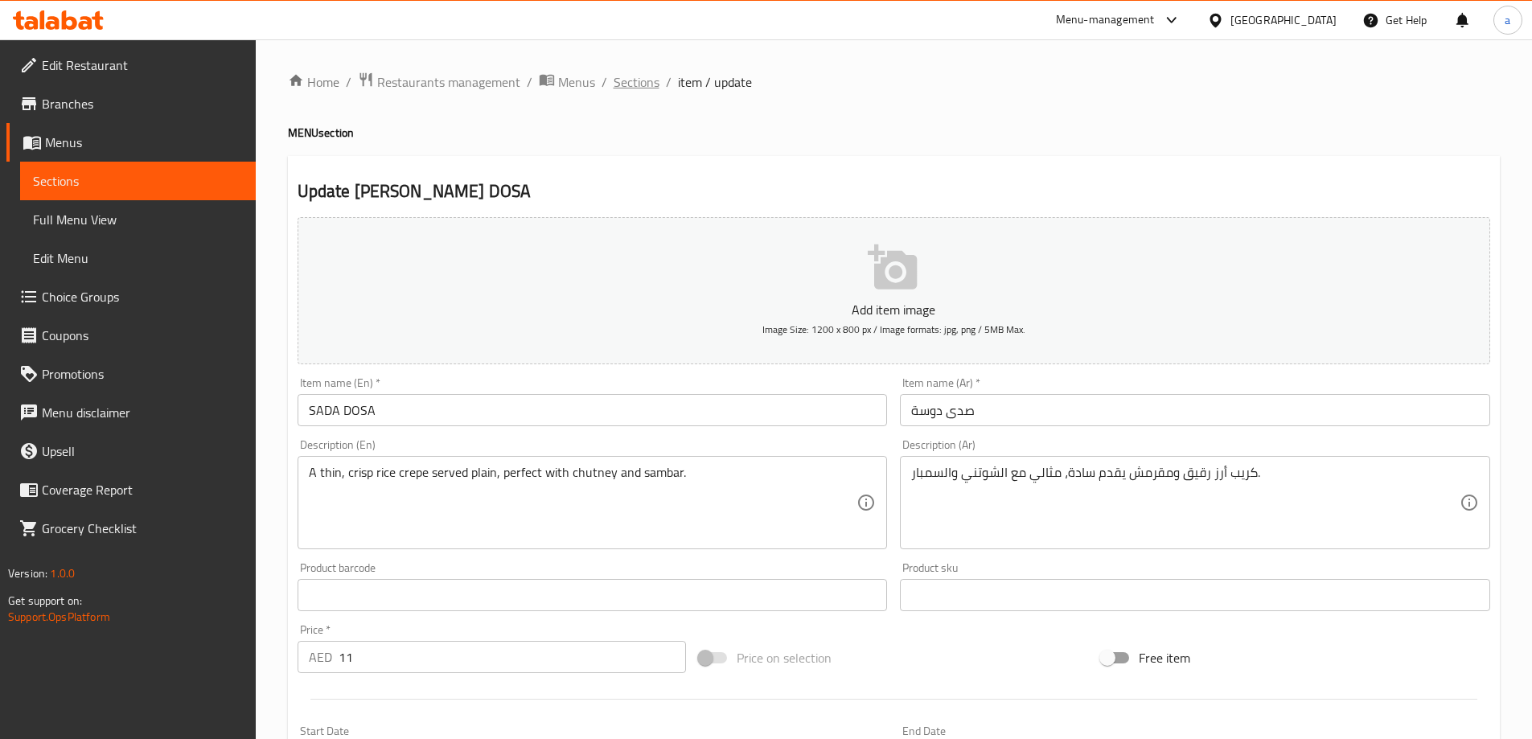
click at [631, 75] on span "Sections" at bounding box center [637, 81] width 46 height 19
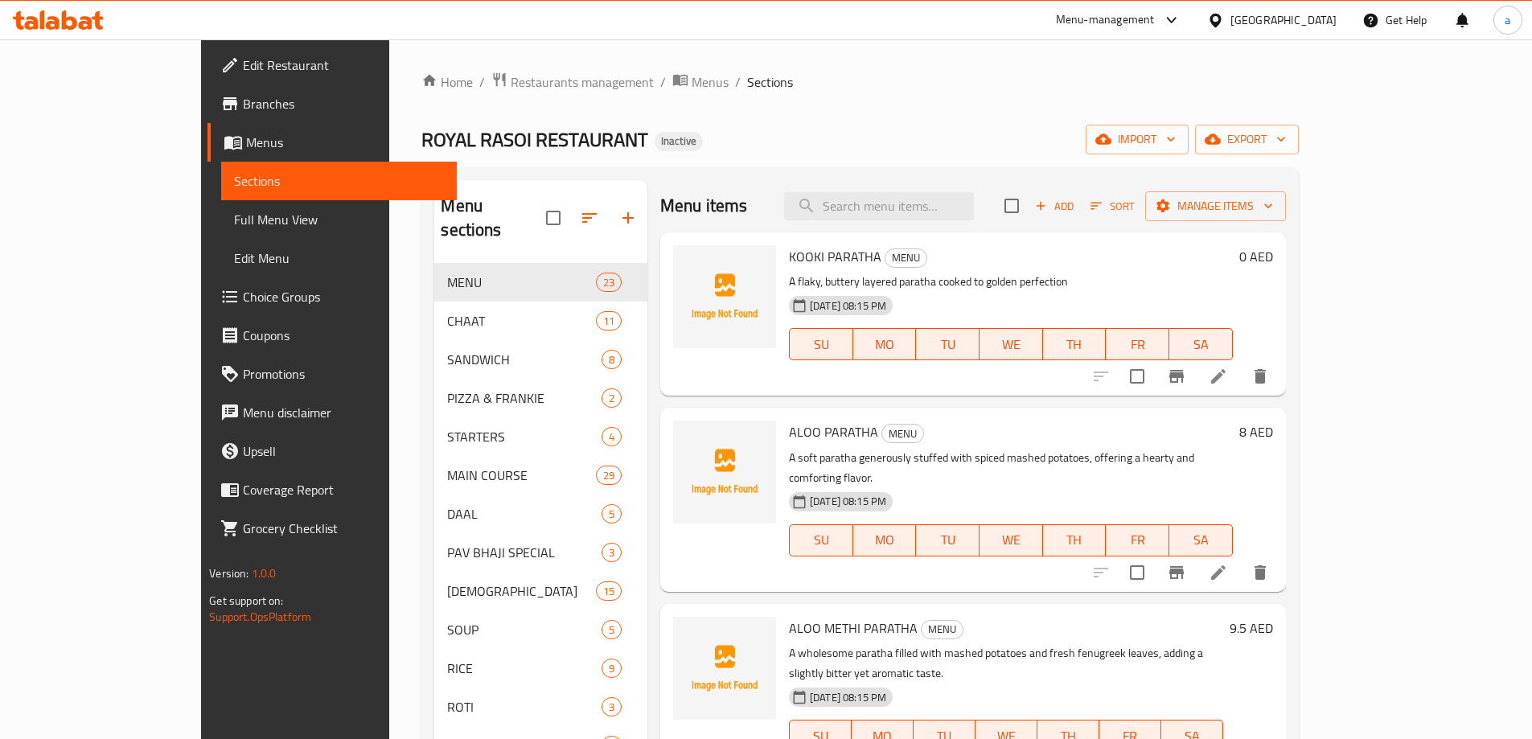
click at [942, 221] on div "Menu items Add Sort Manage items" at bounding box center [973, 206] width 626 height 52
paste input "PAPDI"
click at [953, 193] on input "search" at bounding box center [879, 206] width 190 height 28
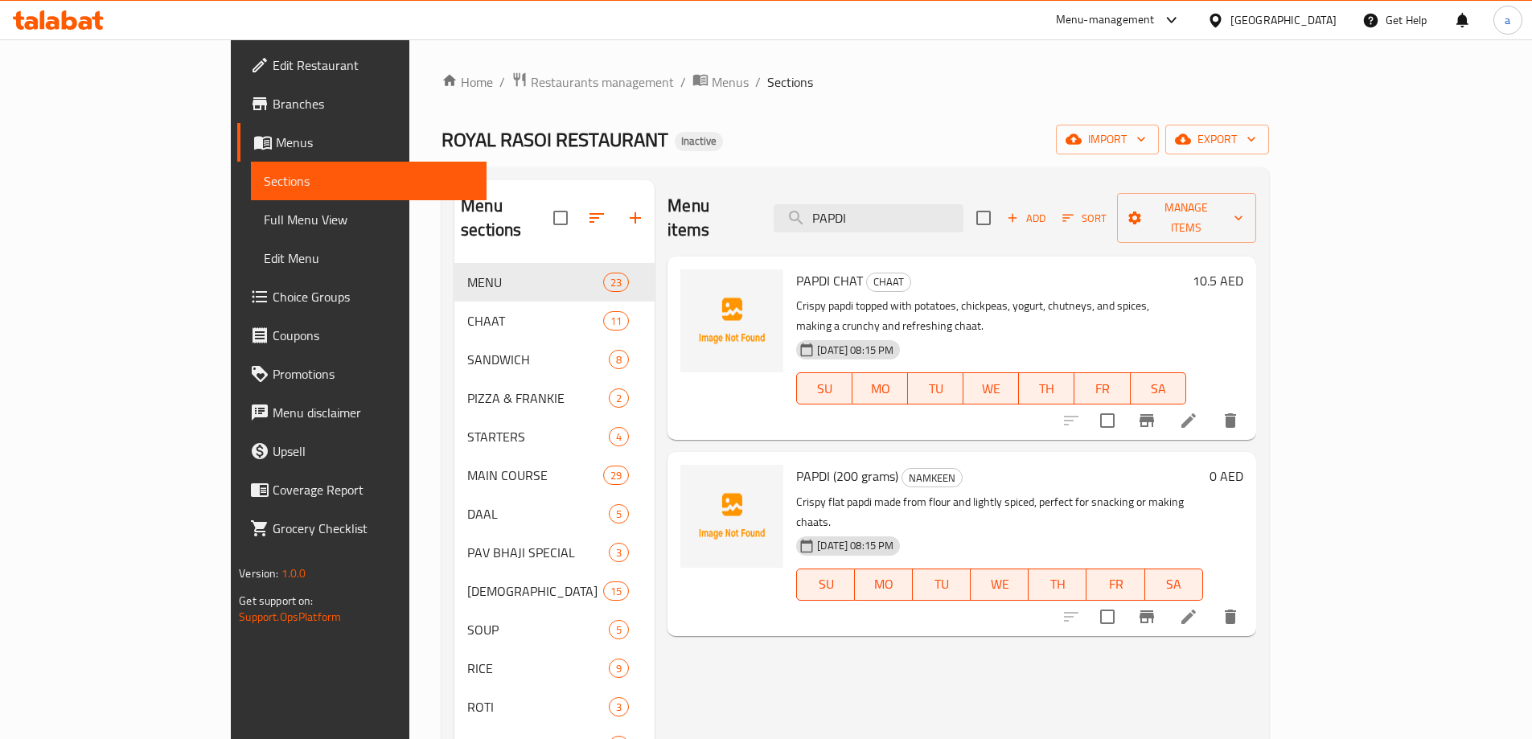
type input "PAPDI"
click at [1211, 603] on li at bounding box center [1188, 617] width 45 height 29
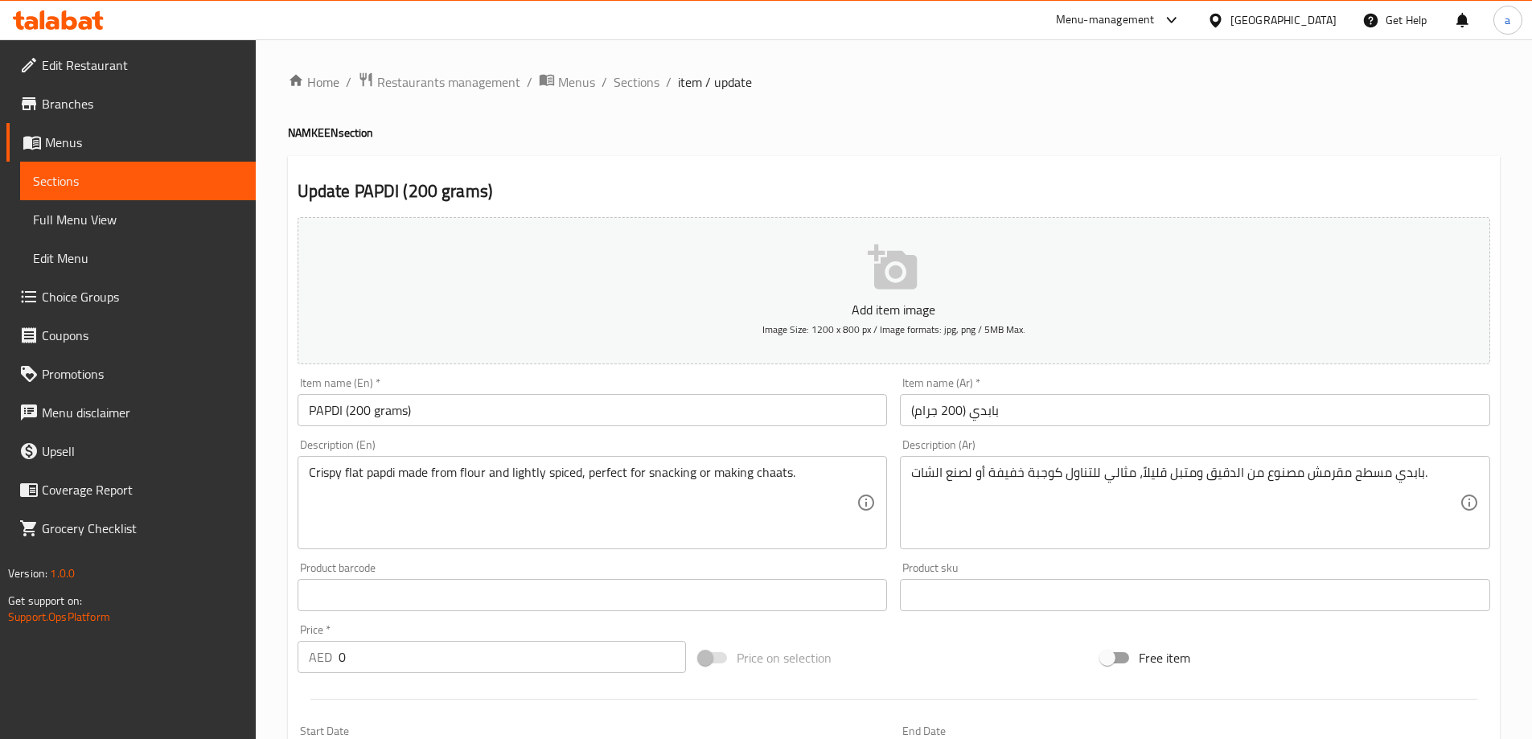
click at [644, 68] on div "Home / Restaurants management / Menus / Sections / item / update NAMKEEN sectio…" at bounding box center [894, 587] width 1277 height 1097
click at [656, 78] on span "Sections" at bounding box center [637, 81] width 46 height 19
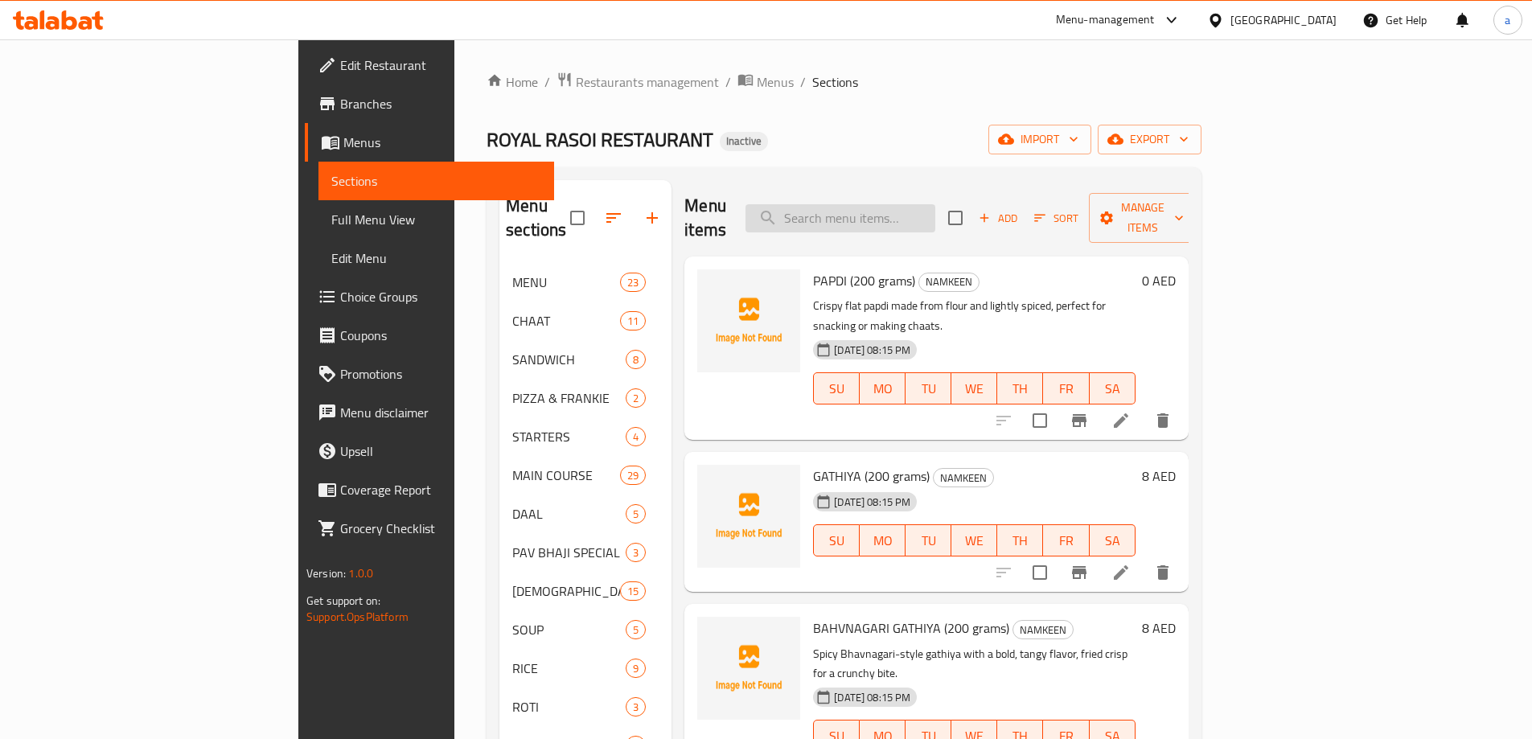
click at [936, 204] on input "search" at bounding box center [841, 218] width 190 height 28
paste input "SEV"
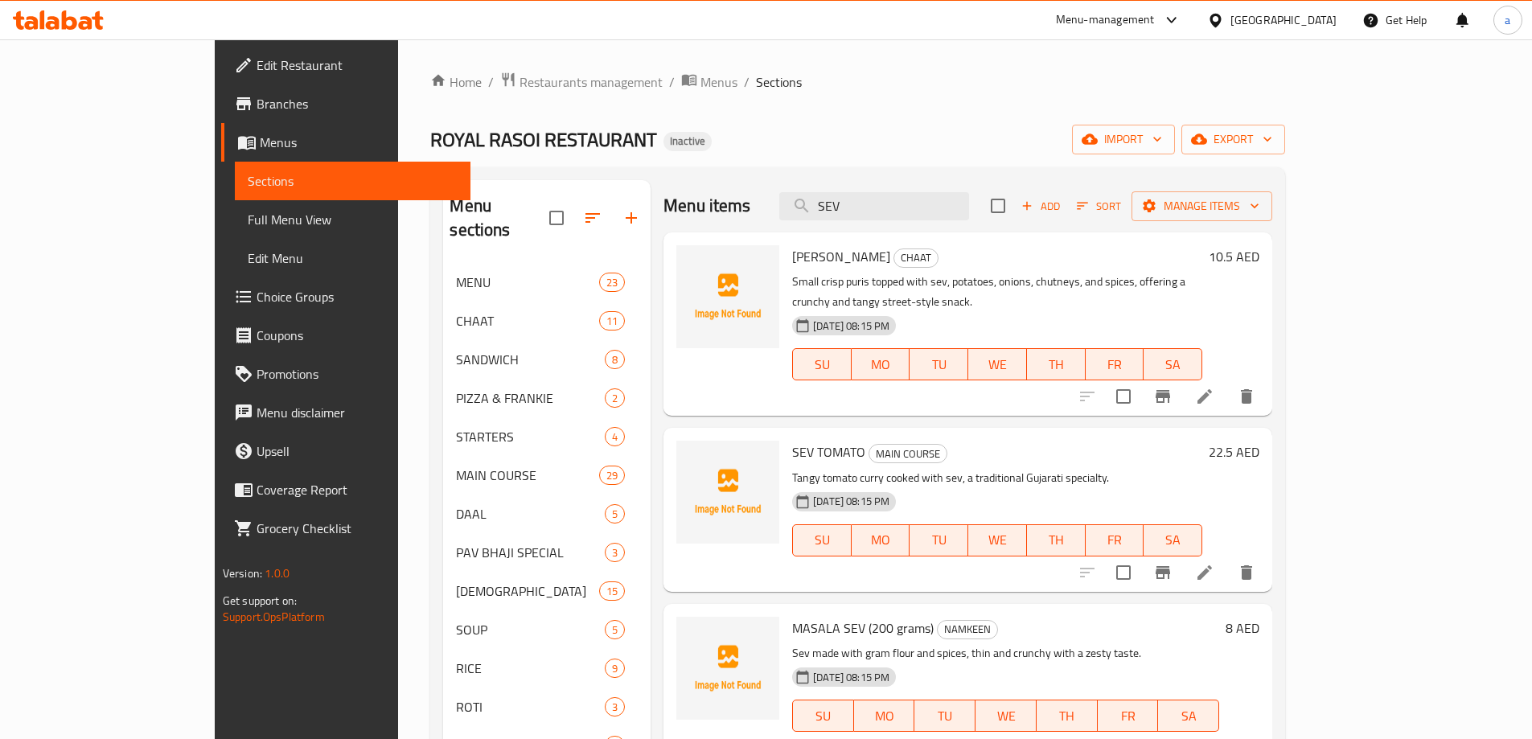
type input "SEV"
click at [1228, 388] on li at bounding box center [1205, 396] width 45 height 29
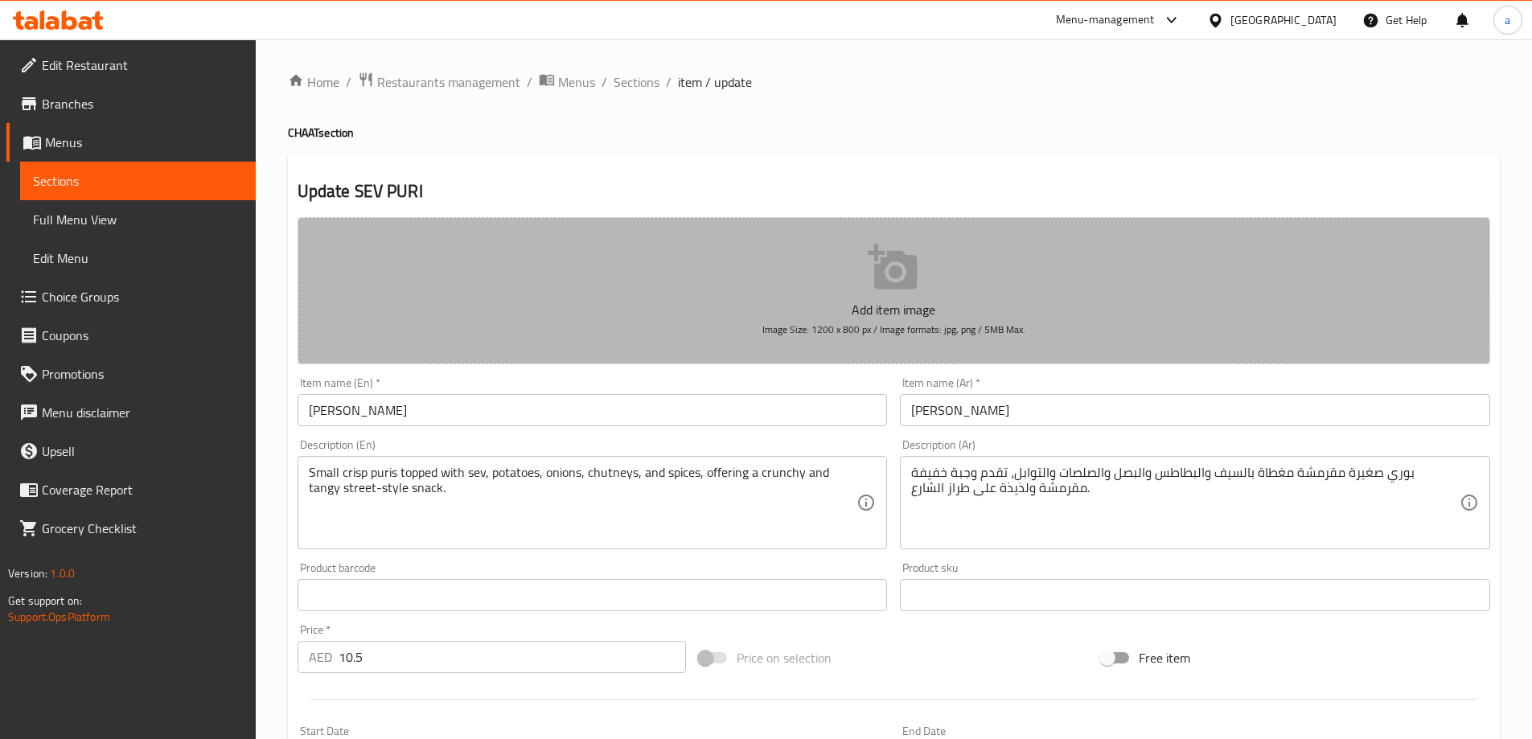
click at [603, 299] on button "Add item image Image Size: 1200 x 800 px / Image formats: jpg, png / 5MB Max." at bounding box center [894, 290] width 1193 height 147
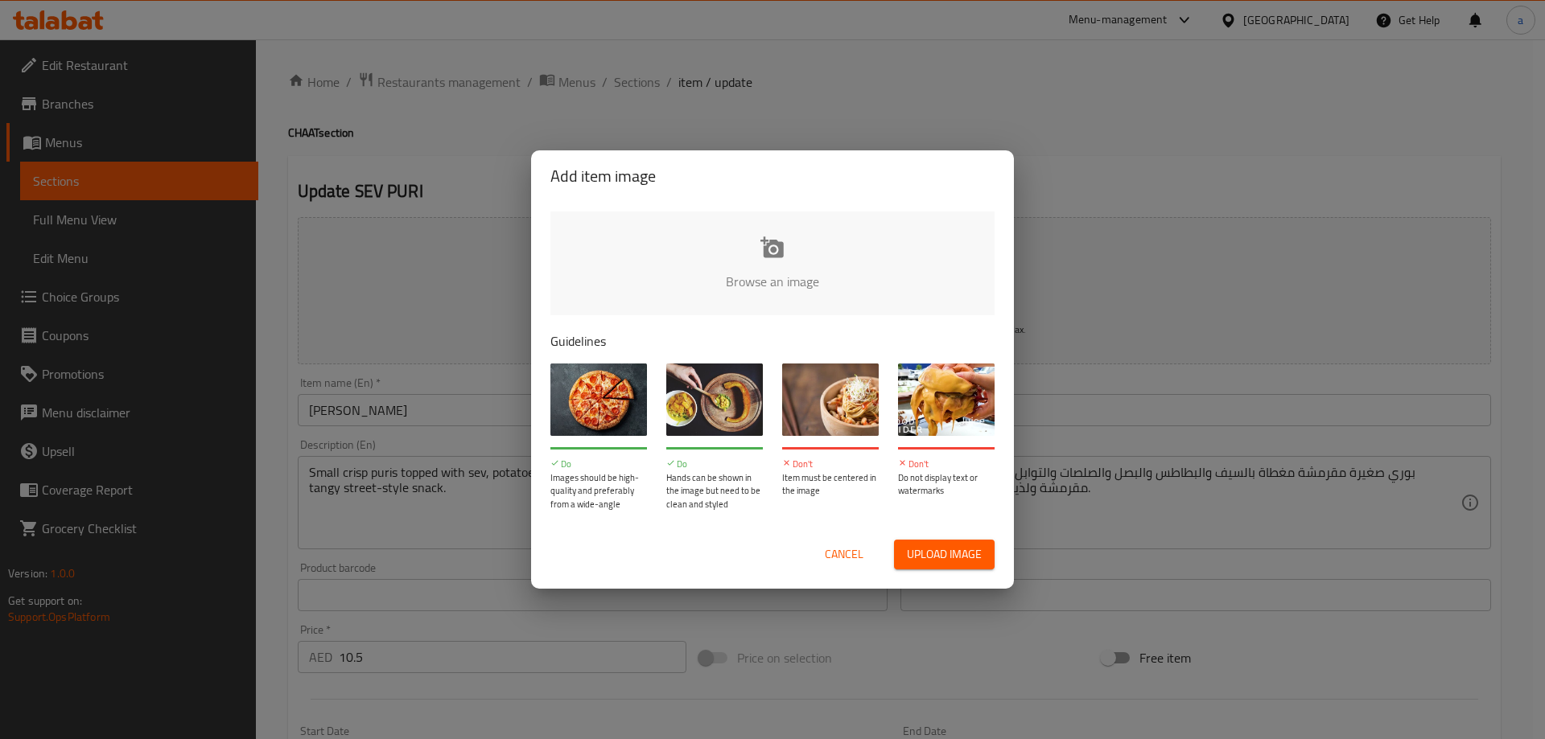
click at [1176, 190] on div "Add item image Browse an image Guidelines Do Images should be high-quality and …" at bounding box center [772, 369] width 1545 height 739
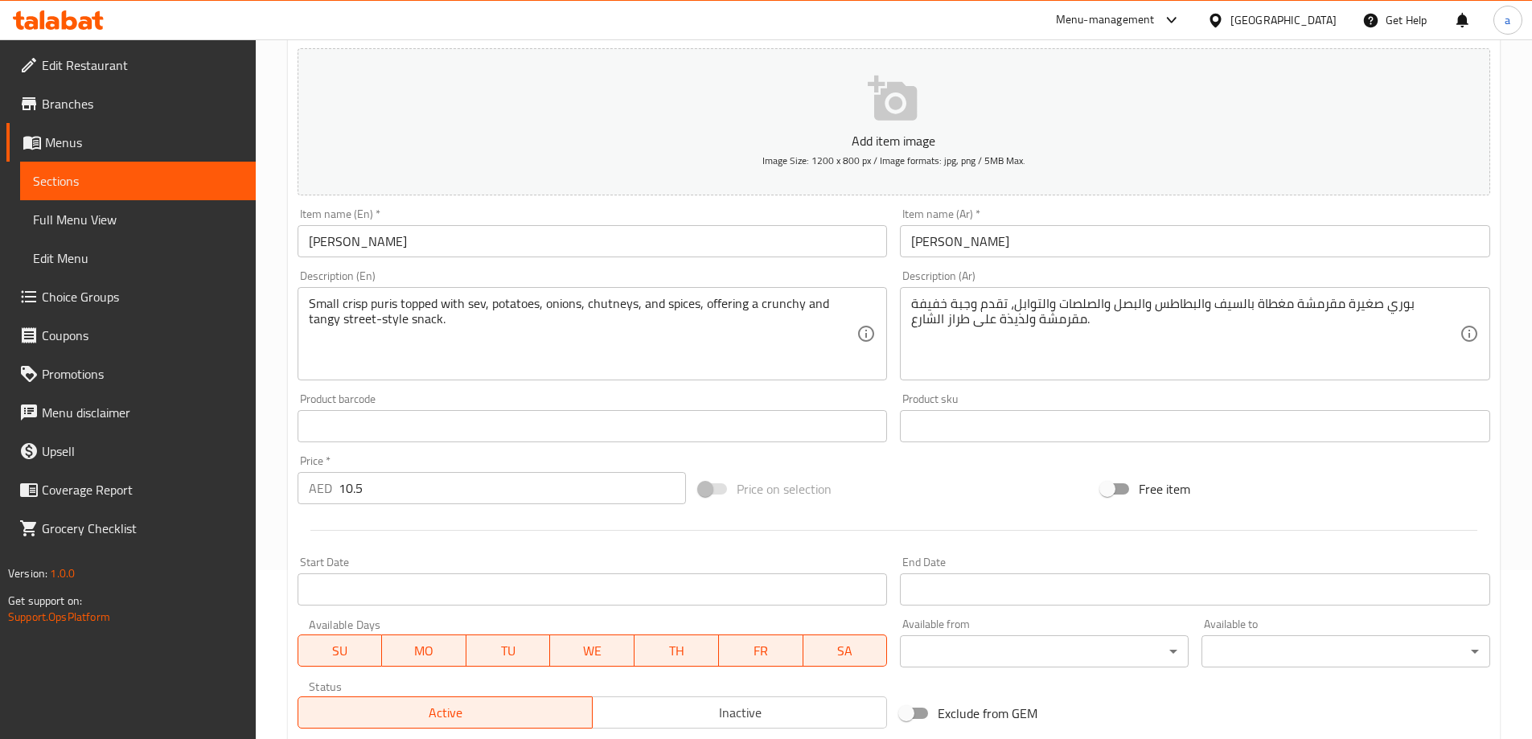
scroll to position [397, 0]
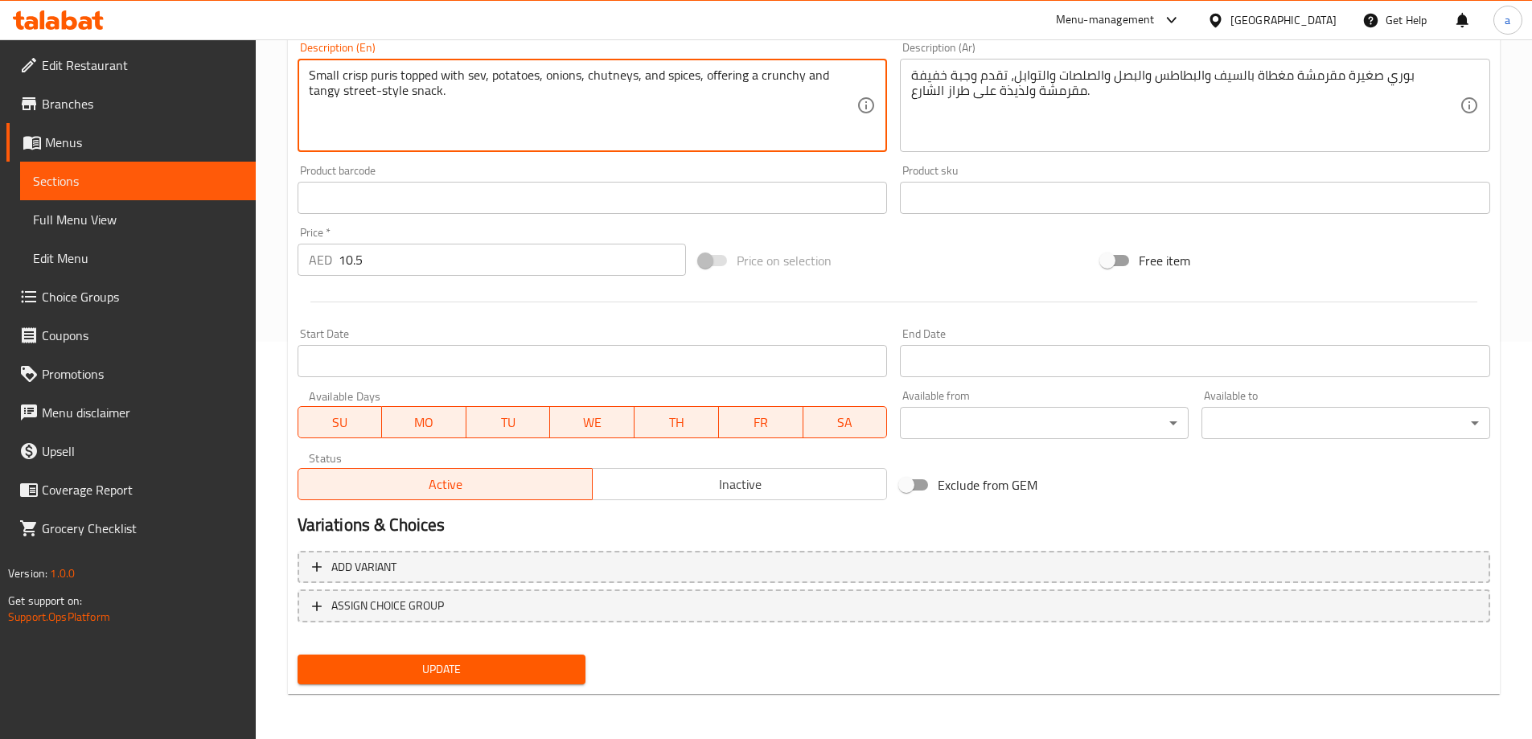
drag, startPoint x: 738, startPoint y: 130, endPoint x: 700, endPoint y: 64, distance: 76.0
type textarea "Small crisp puris topped with sev, potatoes, onions, chutneys, and spices"
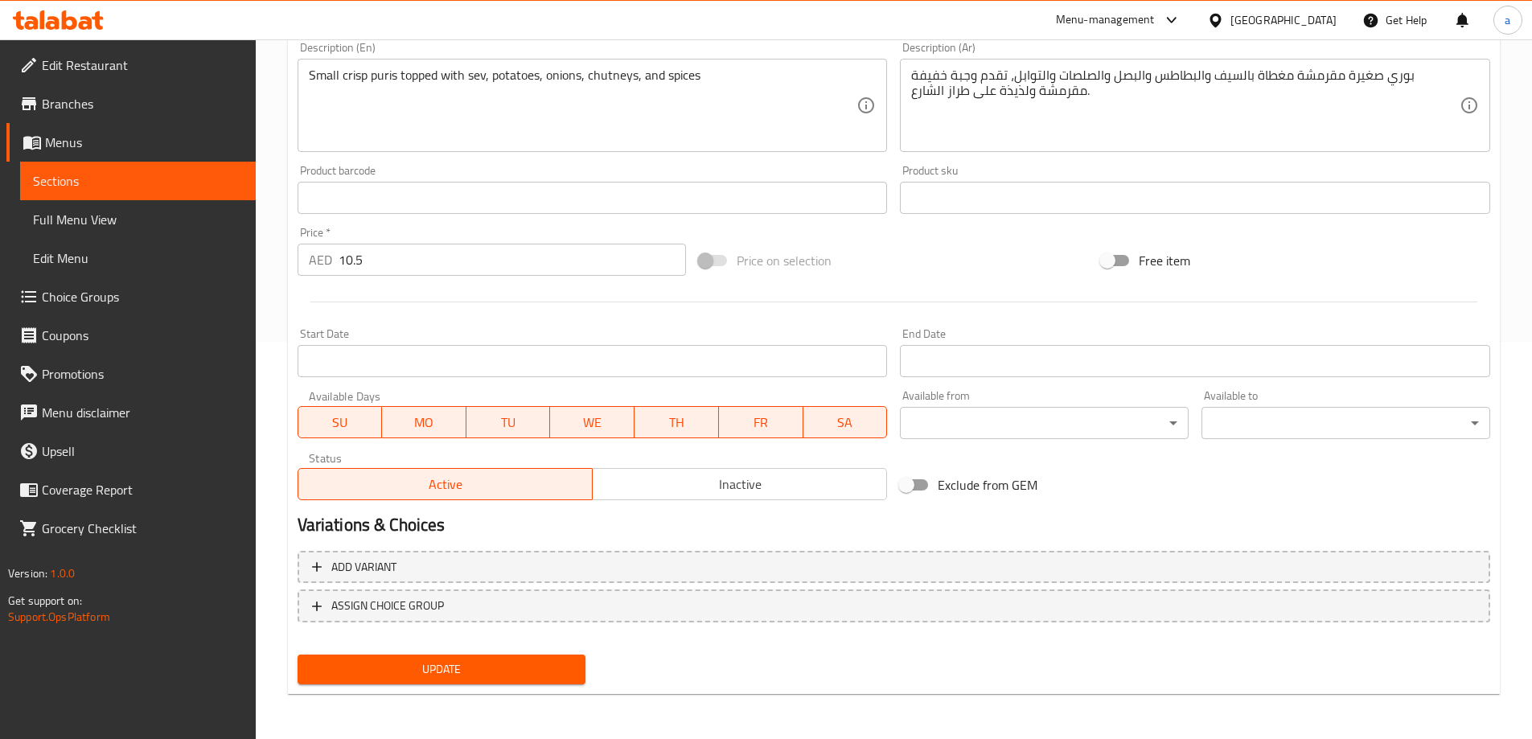
drag, startPoint x: 1037, startPoint y: 146, endPoint x: 1062, endPoint y: 63, distance: 86.5
click at [1062, 63] on div "بوري صغيرة مقرمشة مغطاة بالسيف والبطاطس والبصل والصلصات والتوابل، تقدم وجبة خفي…" at bounding box center [1195, 105] width 590 height 93
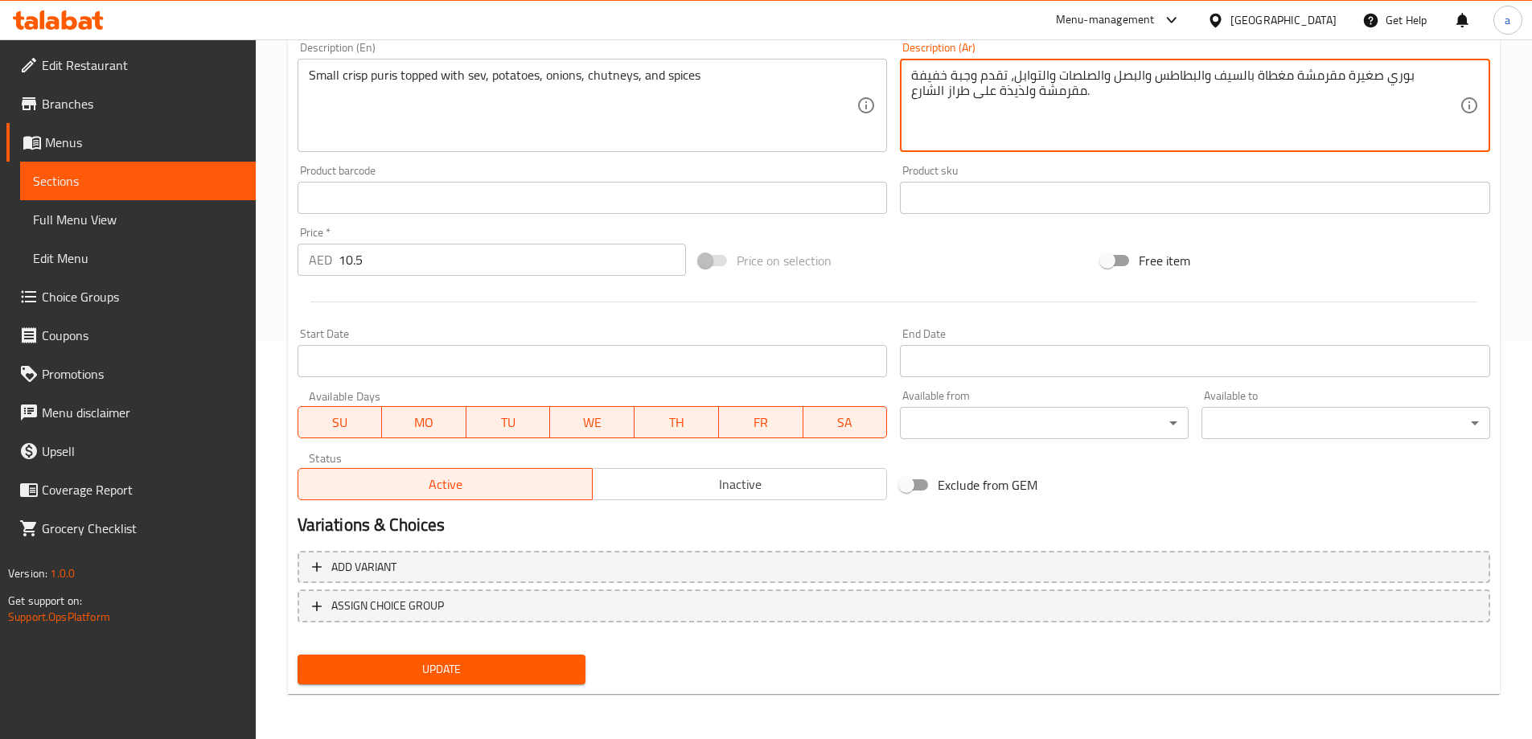
drag, startPoint x: 1062, startPoint y: 69, endPoint x: 728, endPoint y: 379, distance: 455.4
click at [729, 375] on div "Add item image Image Size: 1200 x 800 px / Image formats: jpg, png / 5MB Max. I…" at bounding box center [894, 159] width 1206 height 693
type textarea "بوري صغيرة مقرمشة مغطاة بالسيف والبطاطس والبصل والصلصات والتوابل، تقدم وجبة خفي…"
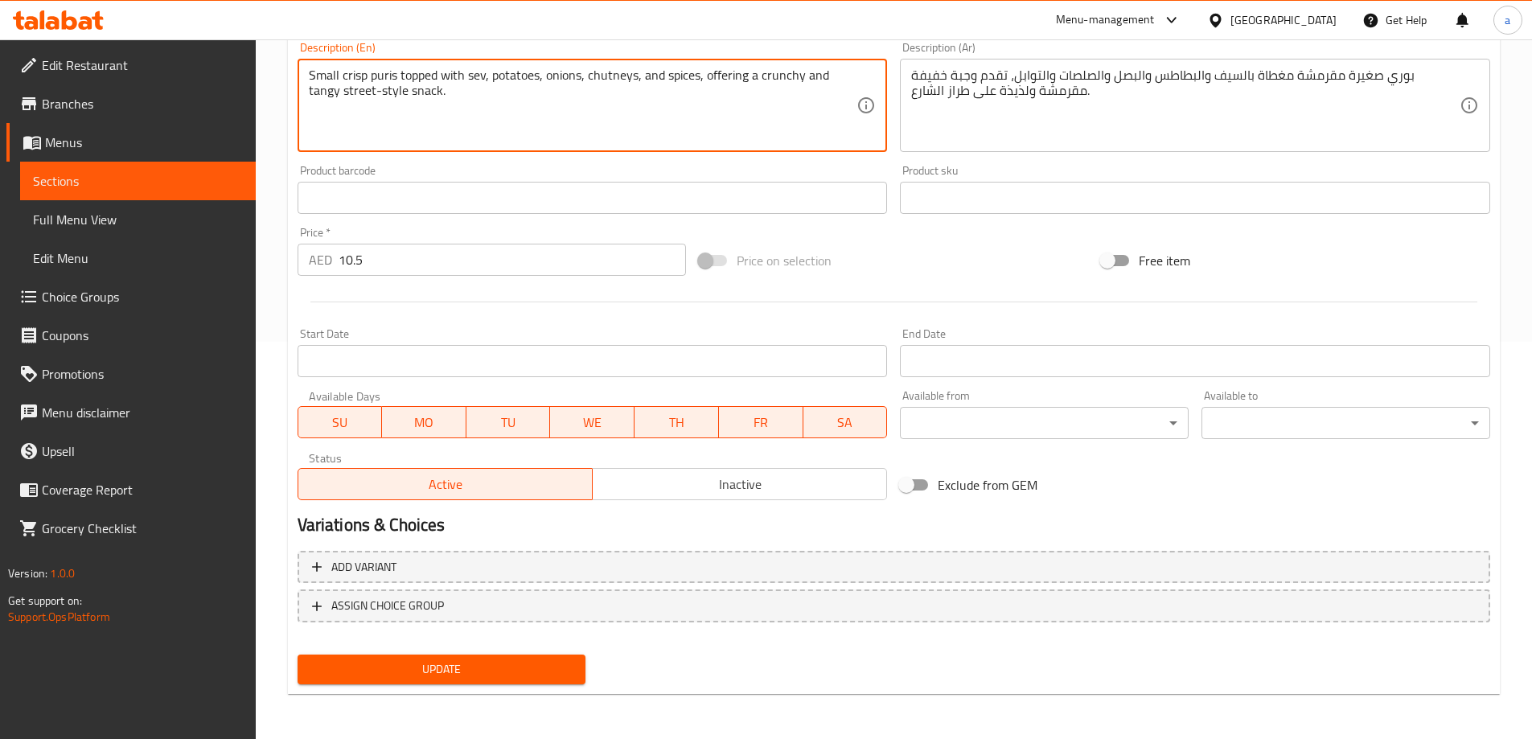
type textarea "Small crisp puris topped with sev, potatoes, onions, chutneys, and spices, offe…"
click at [827, 176] on div "Product barcode Product barcode" at bounding box center [593, 189] width 590 height 49
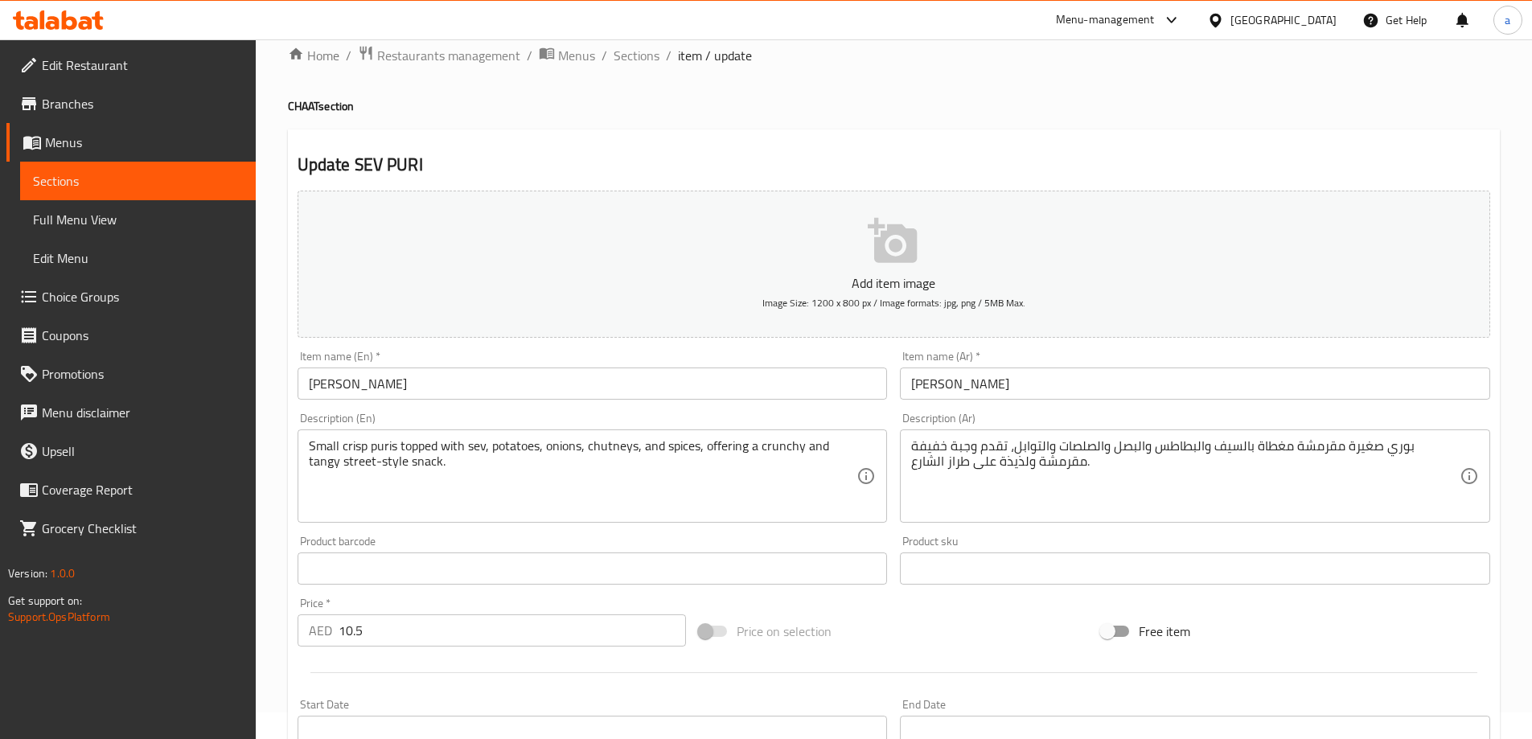
scroll to position [0, 0]
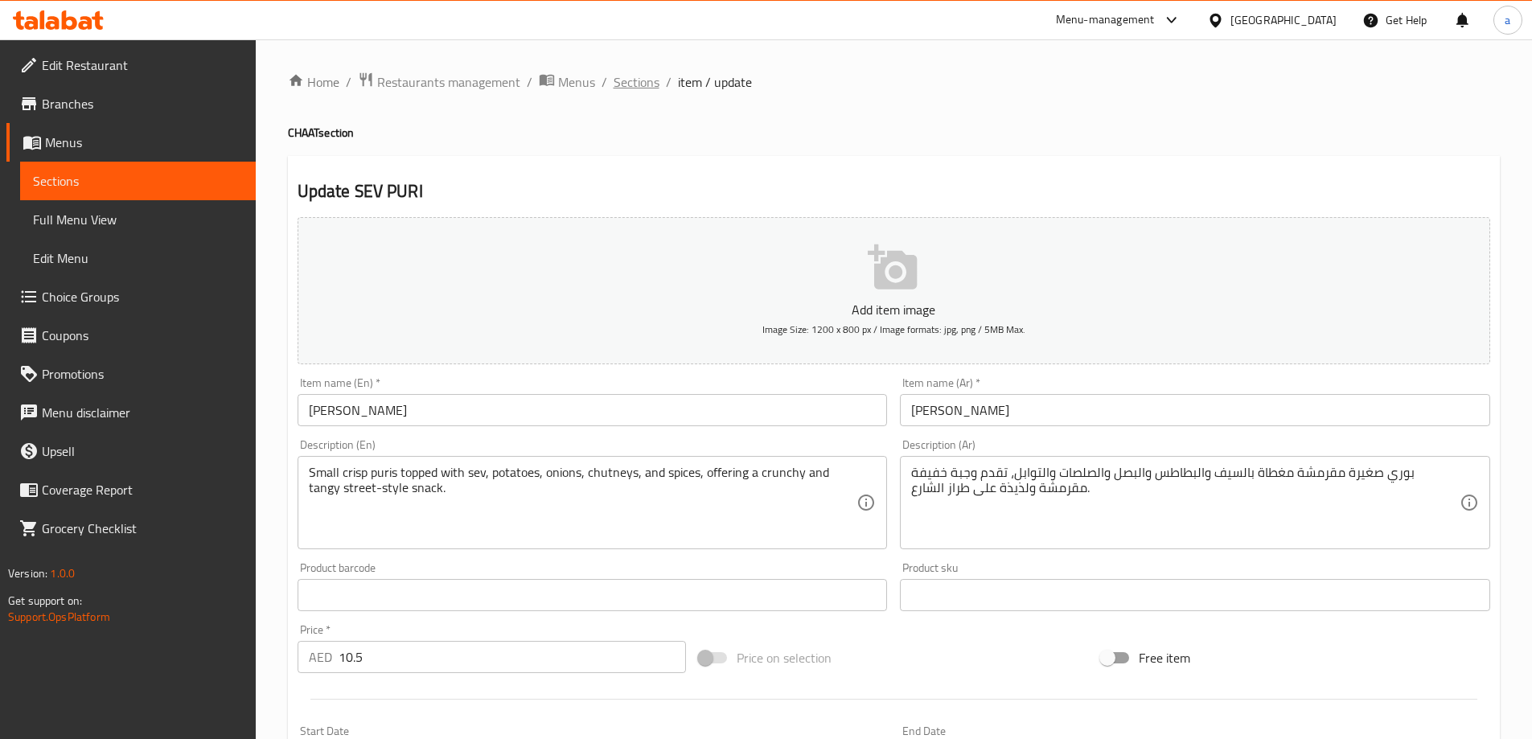
click at [648, 84] on span "Sections" at bounding box center [637, 81] width 46 height 19
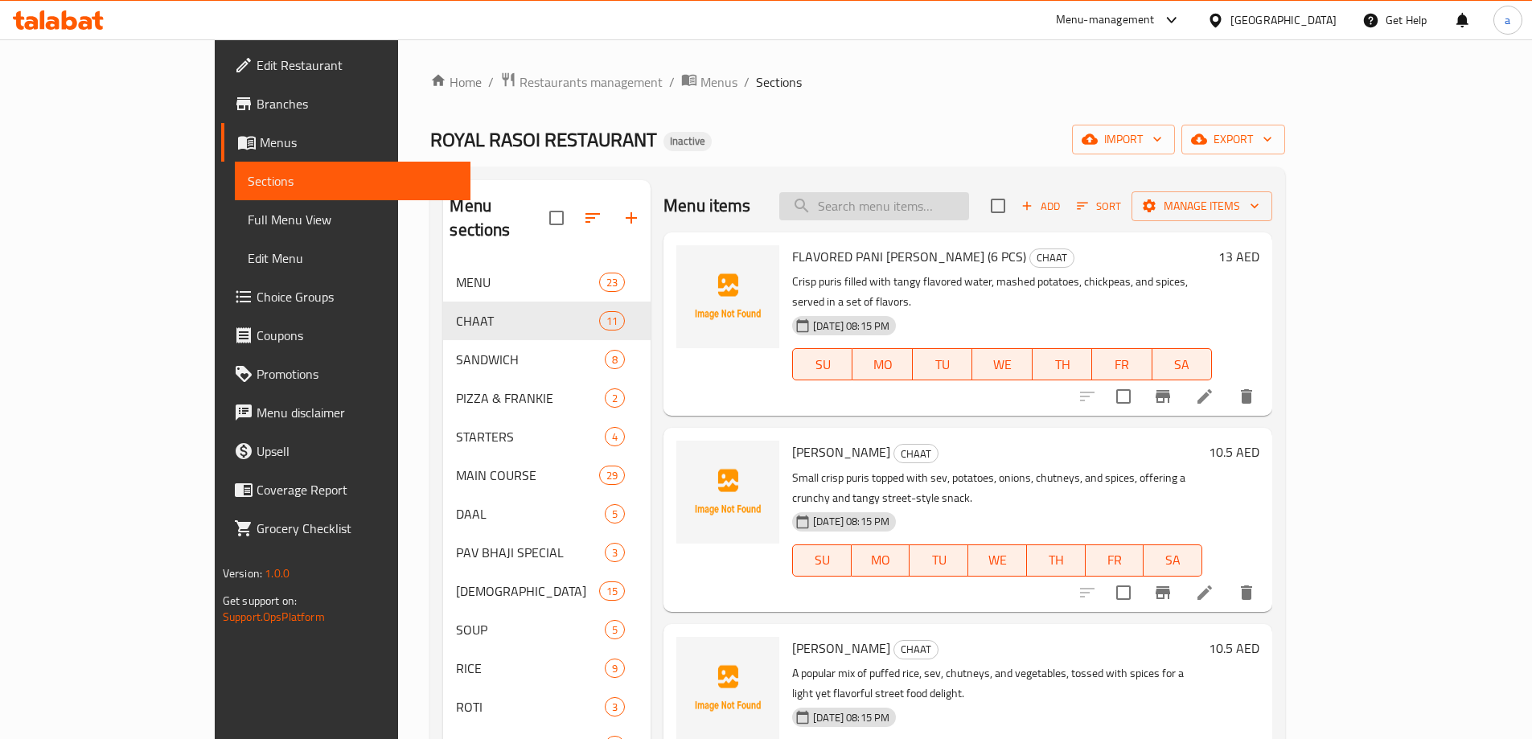
click at [955, 216] on input "search" at bounding box center [874, 206] width 190 height 28
paste input "KOOKI PARATHA"
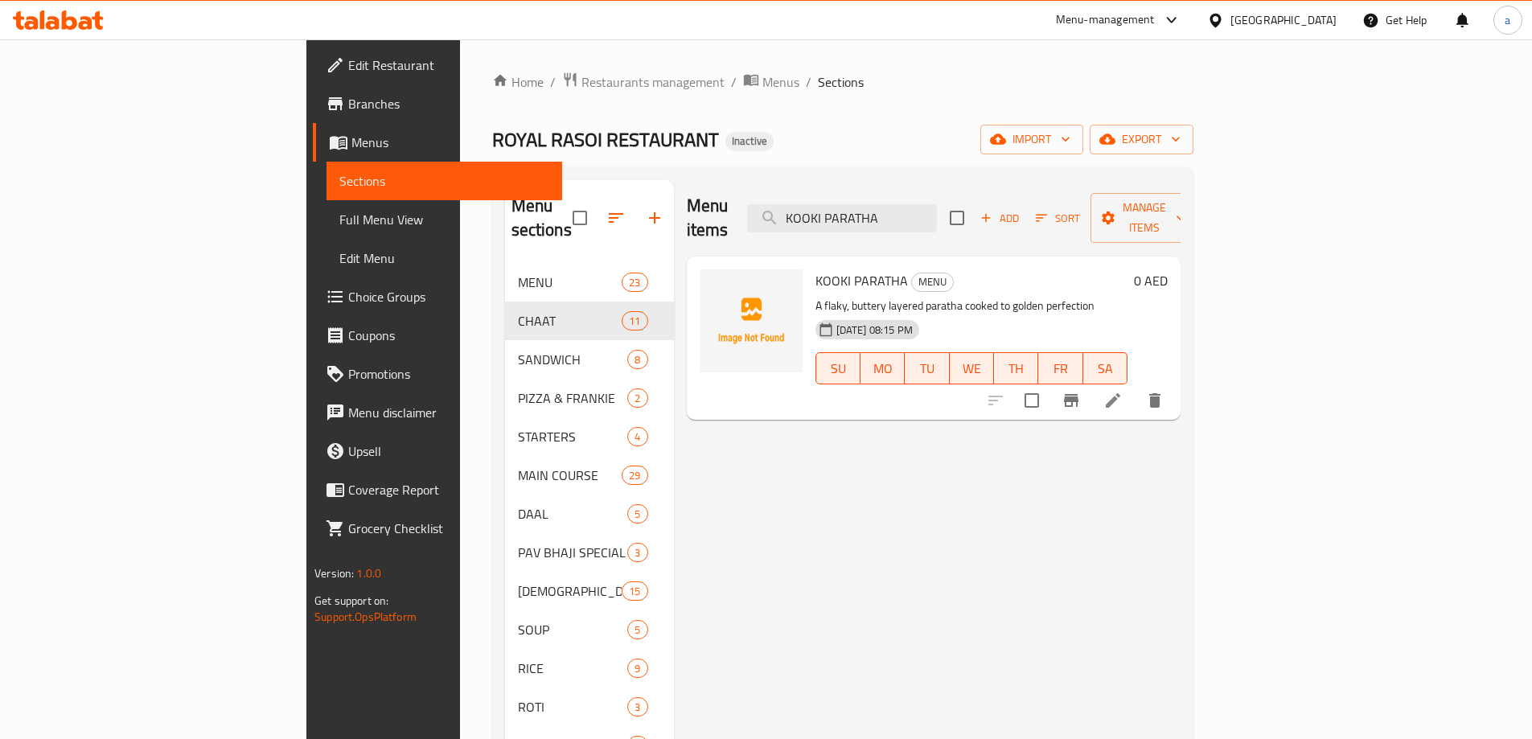
type input "KOOKI PARATHA"
click at [1123, 391] on icon at bounding box center [1113, 400] width 19 height 19
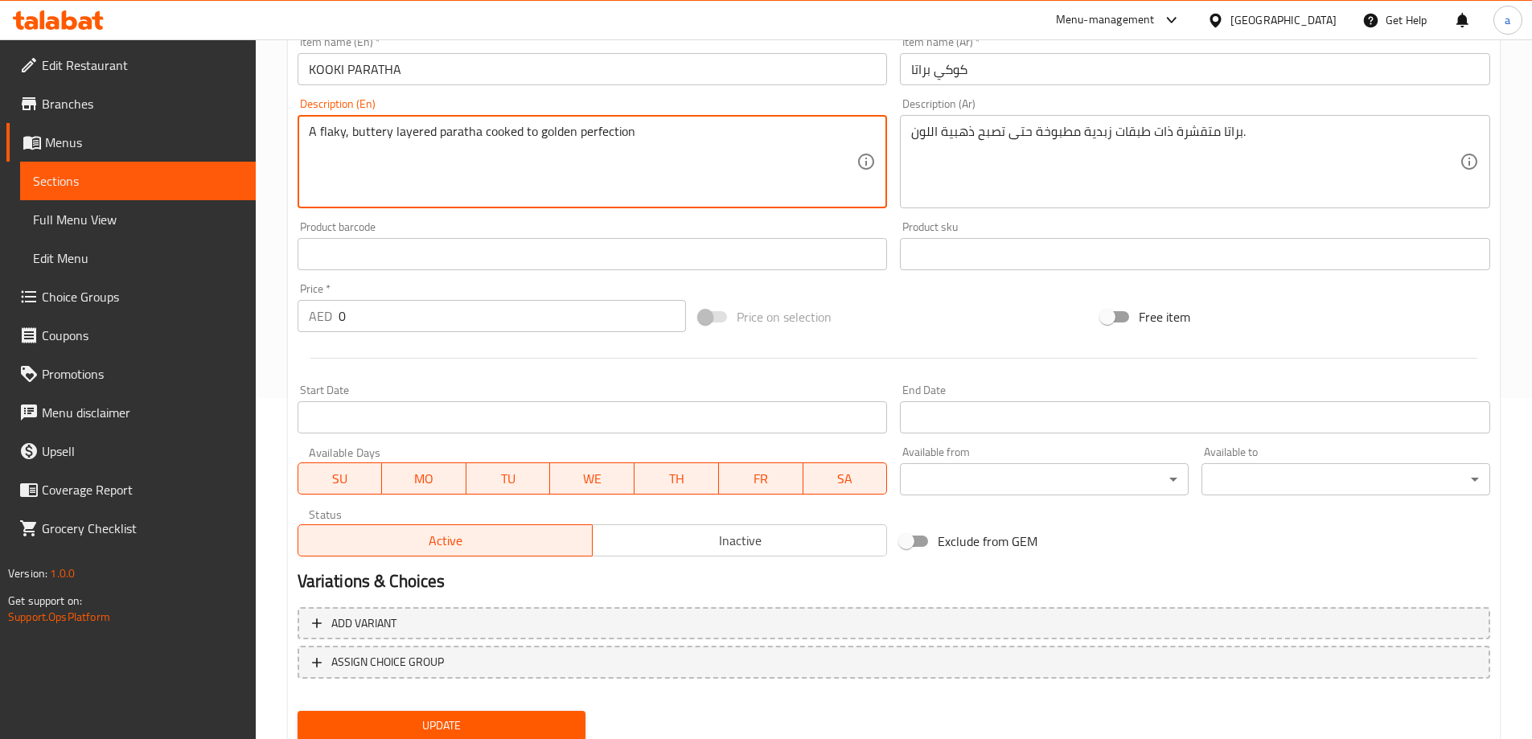
scroll to position [317, 0]
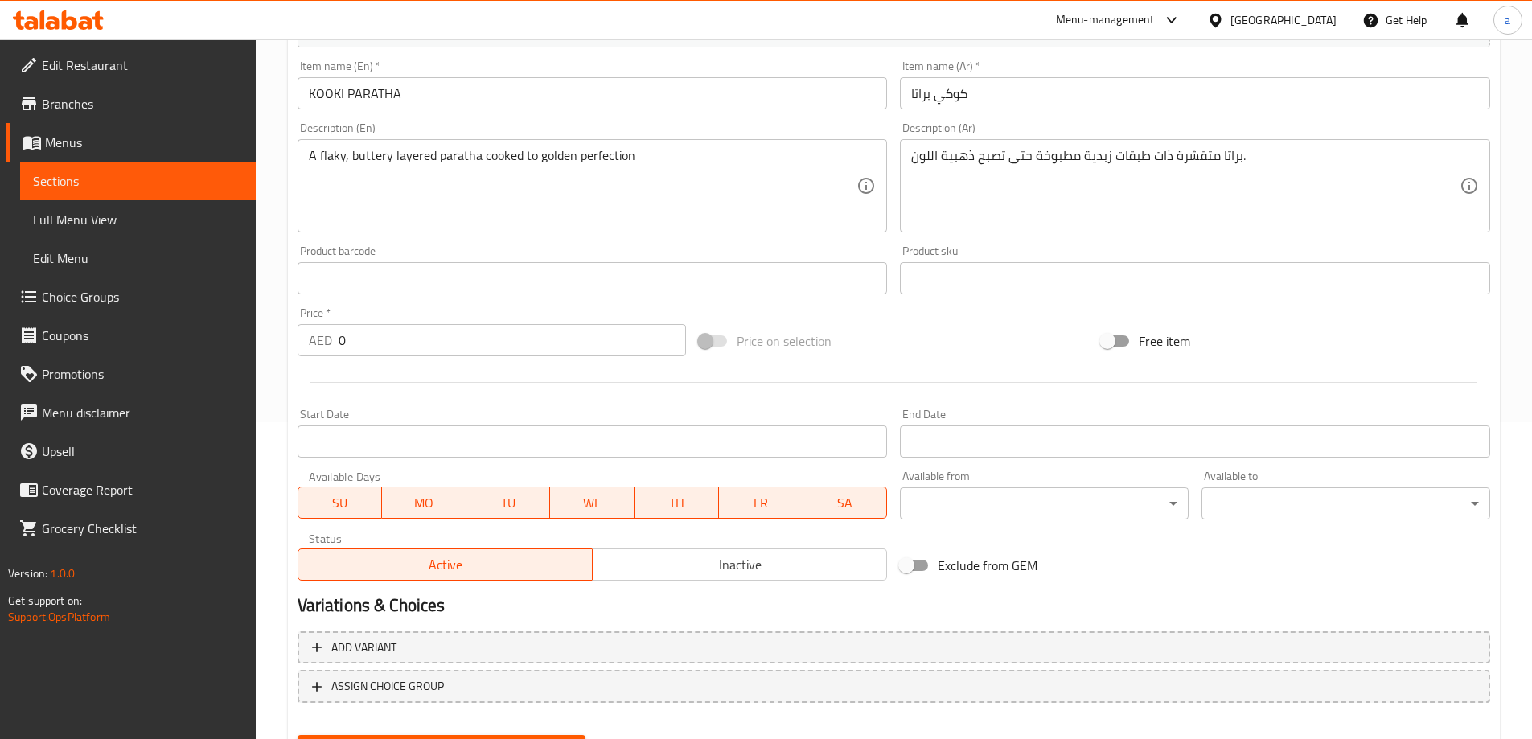
click at [624, 245] on div "Product barcode Product barcode" at bounding box center [592, 270] width 603 height 62
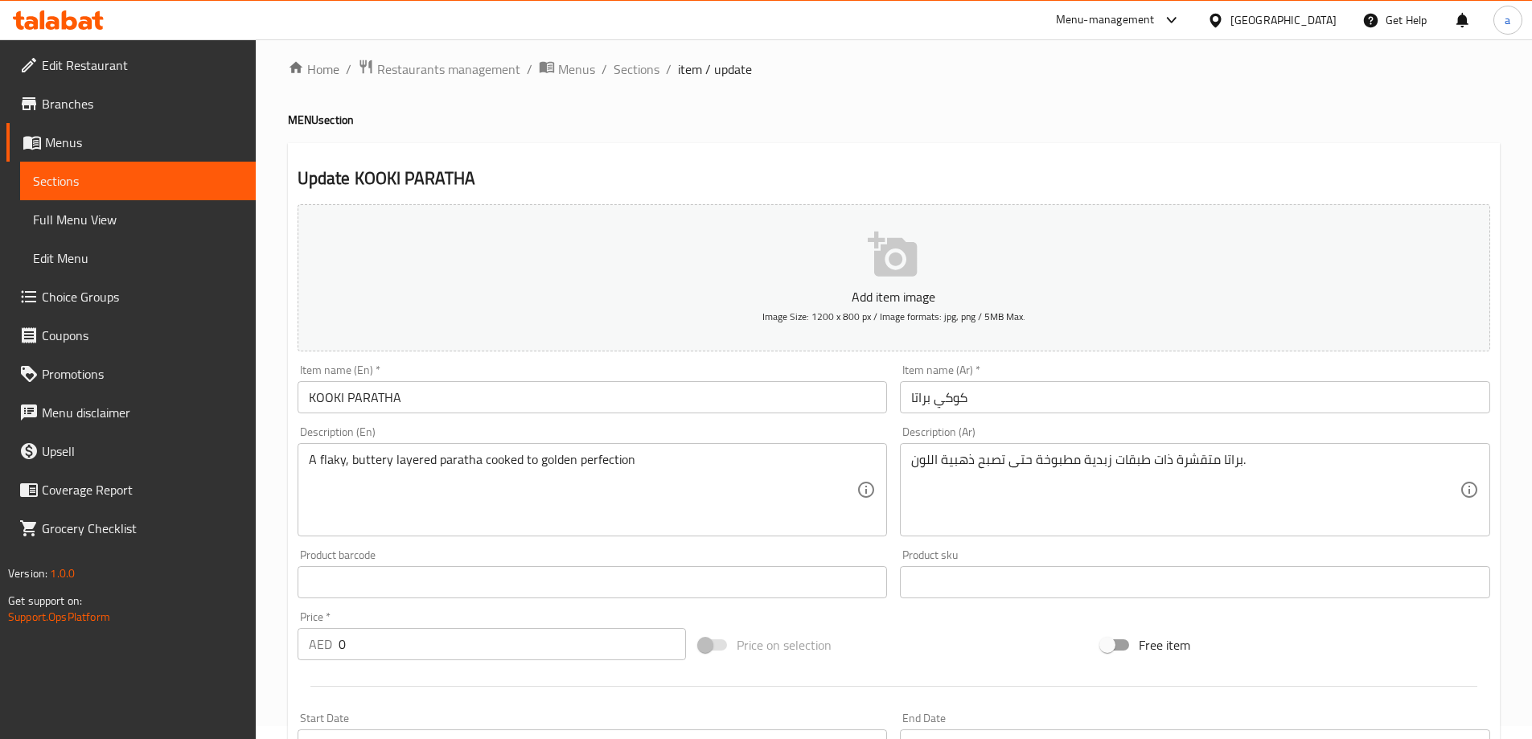
scroll to position [0, 0]
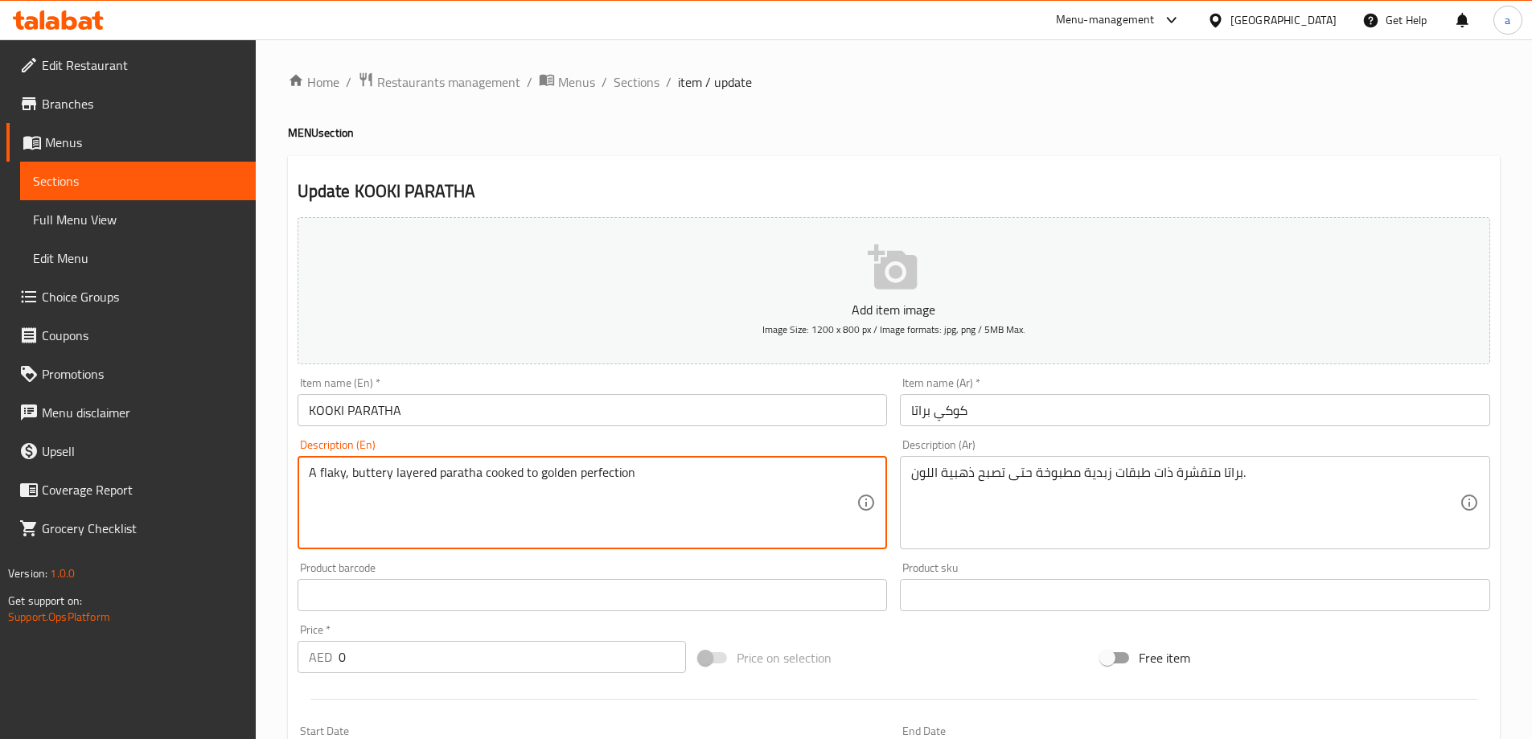
click at [726, 487] on textarea "A flaky, buttery layered paratha cooked to golden perfection" at bounding box center [583, 503] width 549 height 76
paste textarea ", ideal for pairing with curries or yogurt."
type textarea "A flaky, buttery layered paratha cooked to golden perfection, ideal for pairing…"
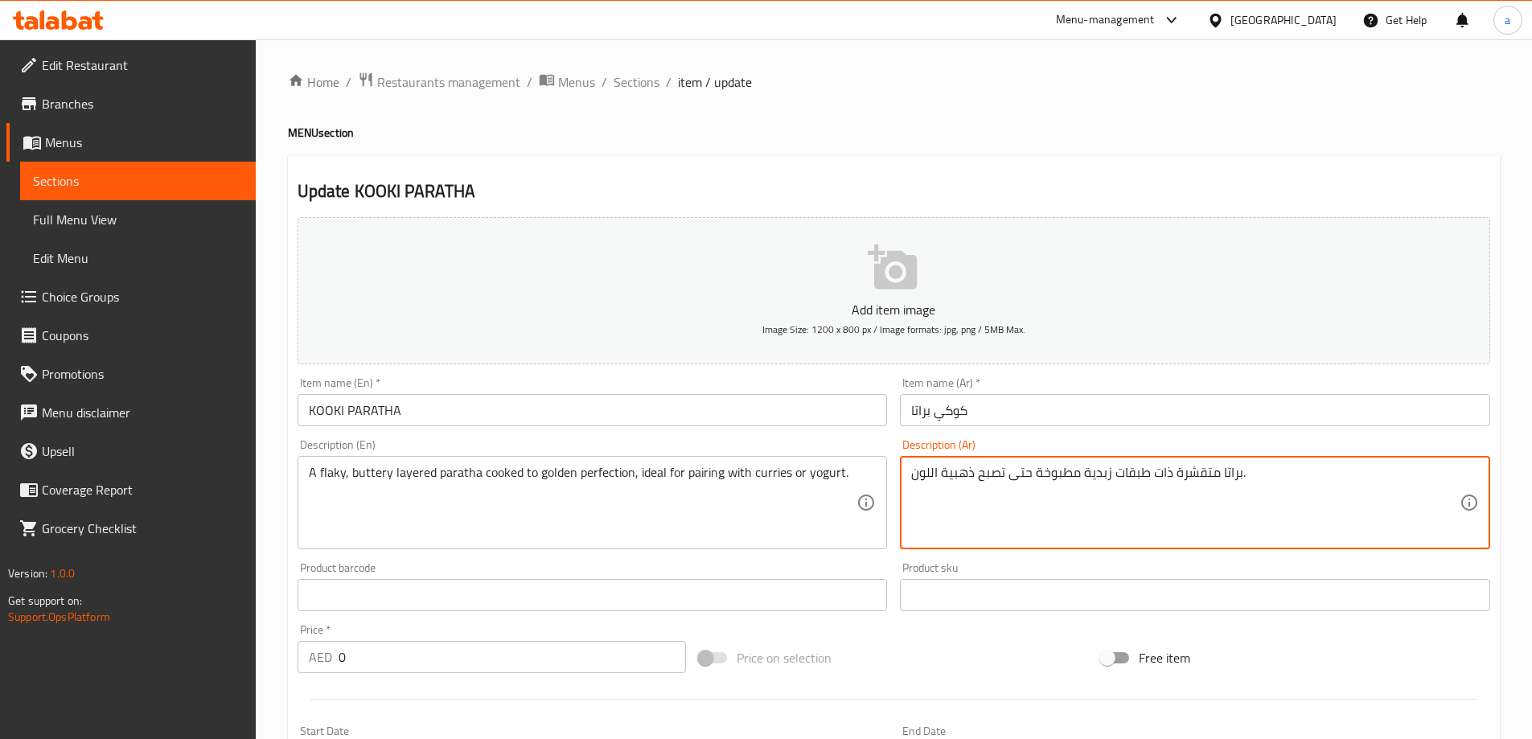
click at [931, 500] on textarea "براتا متقشرة ذات طبقات زبدية مطبوخة حتى تصبح ذهبية اللون." at bounding box center [1185, 503] width 549 height 76
click at [903, 481] on div "براتا متقشرة ذات طبقات زبدية مطبوخة حتى تصبح ذهبية اللون. Description (Ar)" at bounding box center [1195, 502] width 590 height 93
click at [915, 500] on textarea "براتا متقشرة ذات طبقات زبدية مطبوخة حتى تصبح ذهبية اللون." at bounding box center [1185, 503] width 549 height 76
click at [1311, 500] on textarea "براتا متقشرة ذات طبقات زبدية مطبوخة حتى تصبح ذهبية اللون." at bounding box center [1185, 503] width 549 height 76
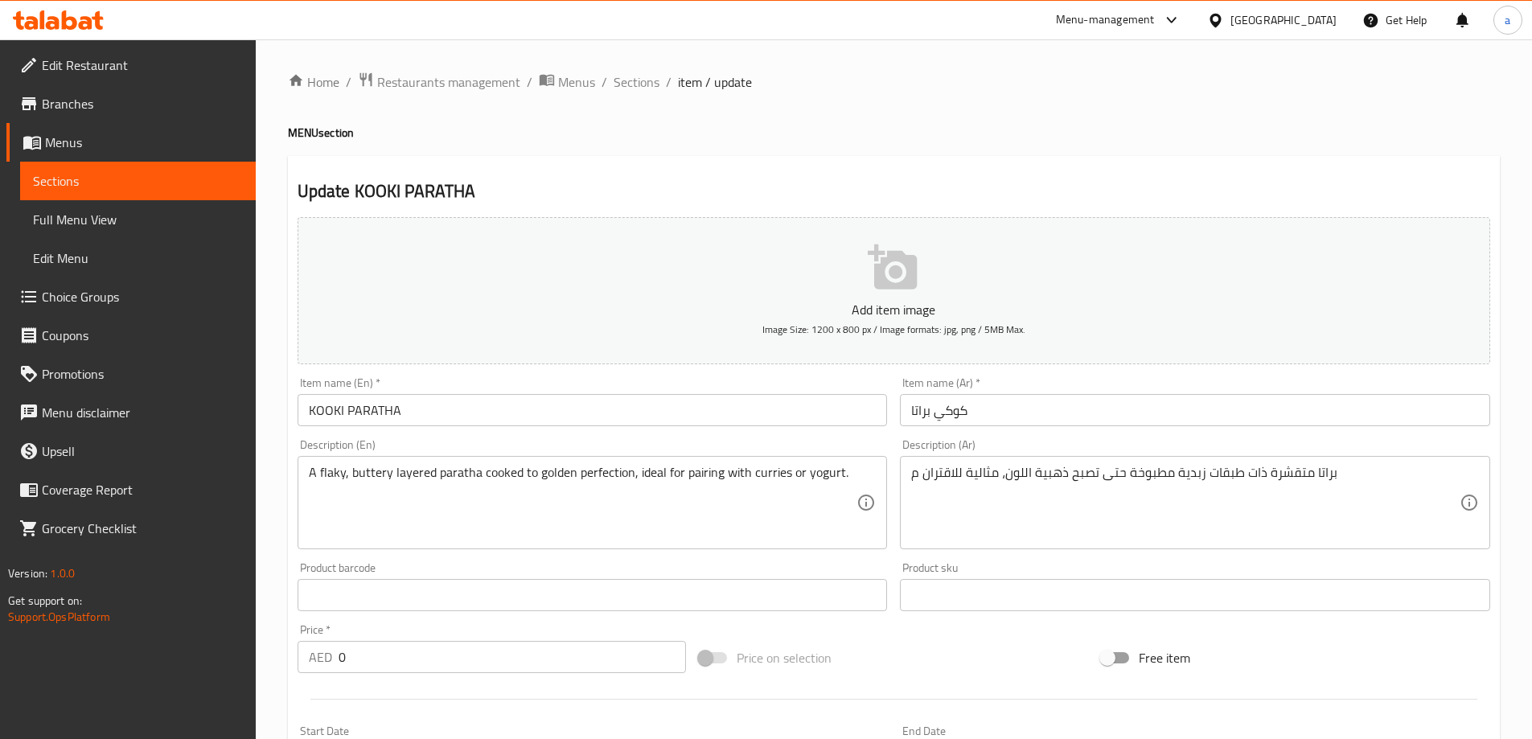
click at [1382, 485] on textarea "براتا متقشرة ذات طبقات زبدية مطبوخة حتى تصبح ذهبية اللون، مثالية للاقتران م" at bounding box center [1185, 503] width 549 height 76
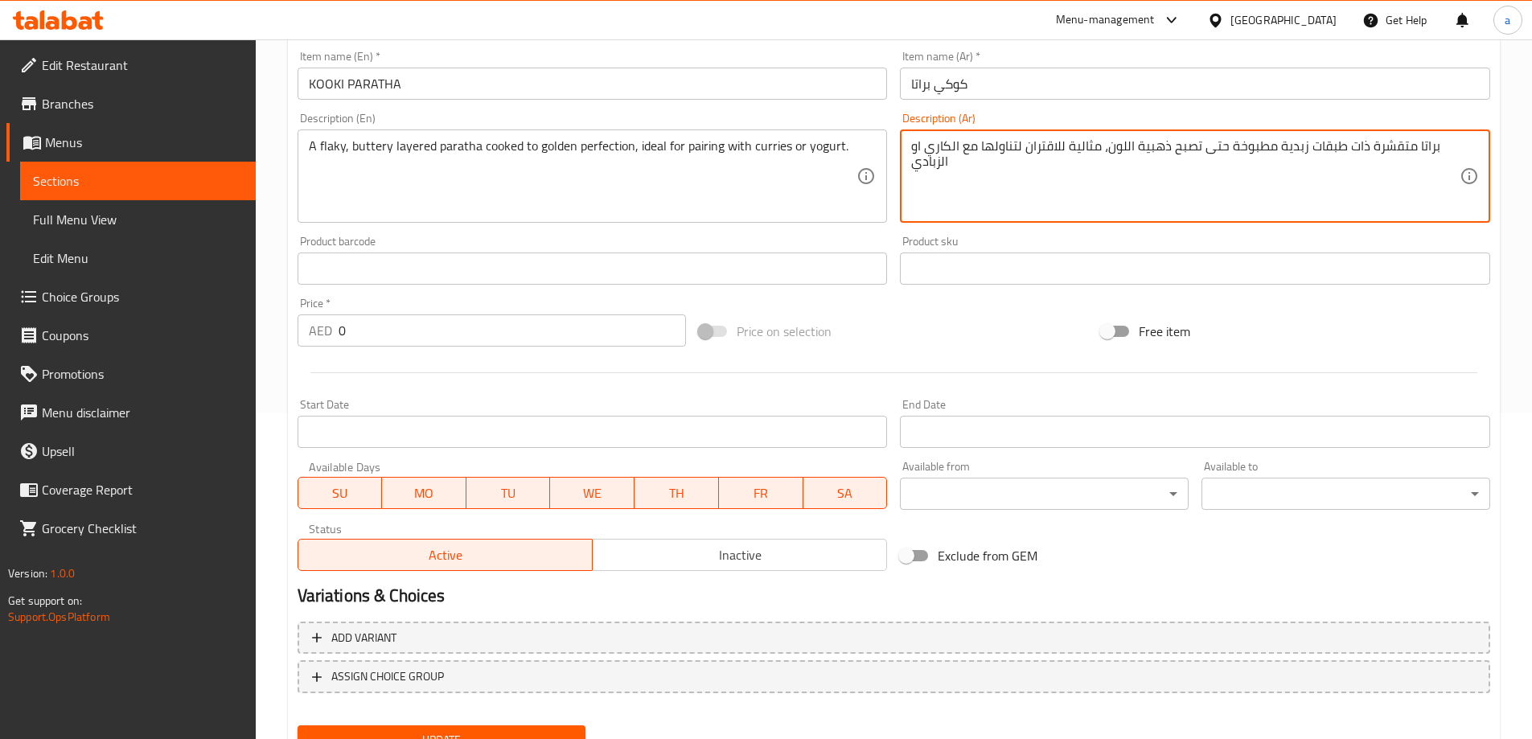
scroll to position [397, 0]
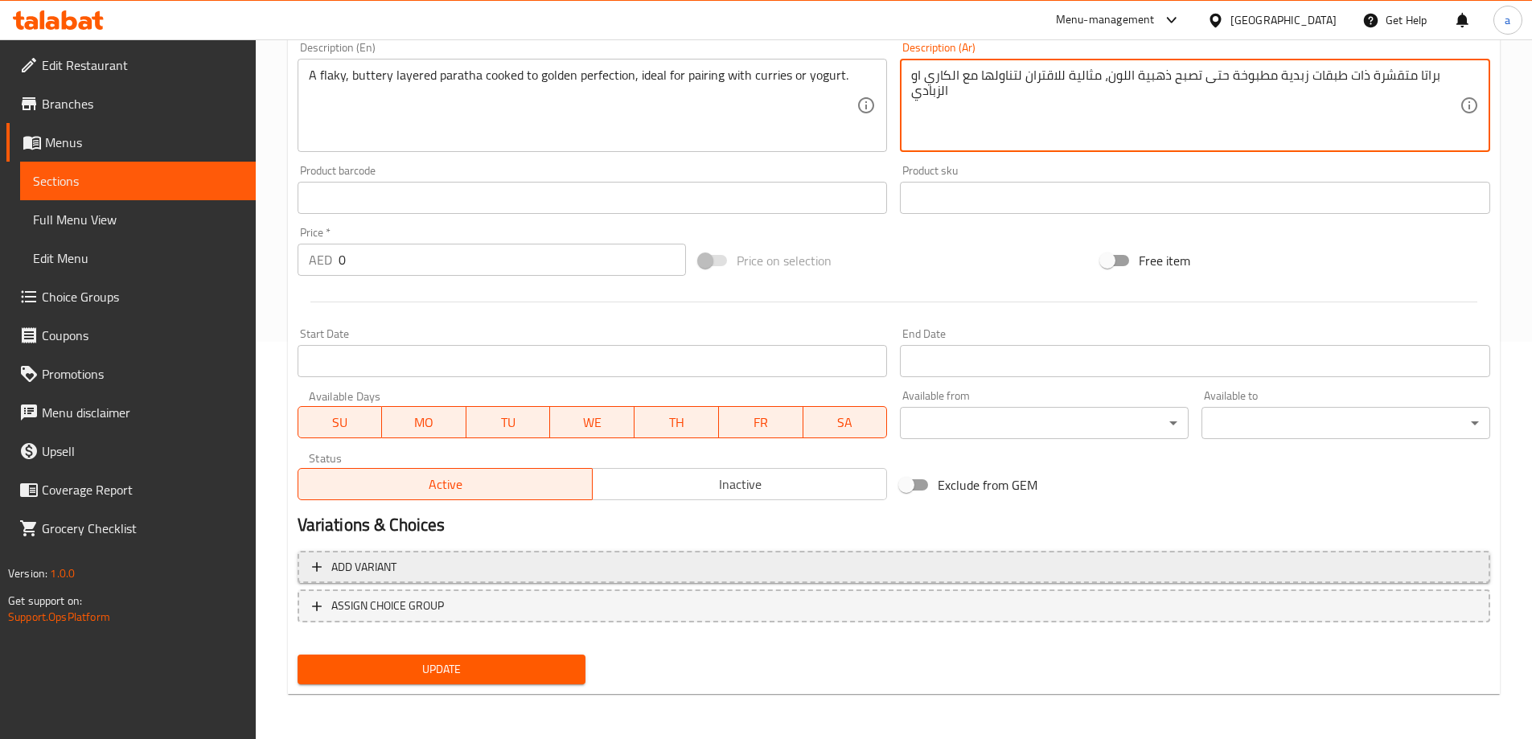
type textarea "براتا متقشرة ذات طبقات زبدية مطبوخة حتى تصبح ذهبية اللون، مثالية للاقتران لتناو…"
click at [490, 570] on span "Add variant" at bounding box center [894, 567] width 1164 height 20
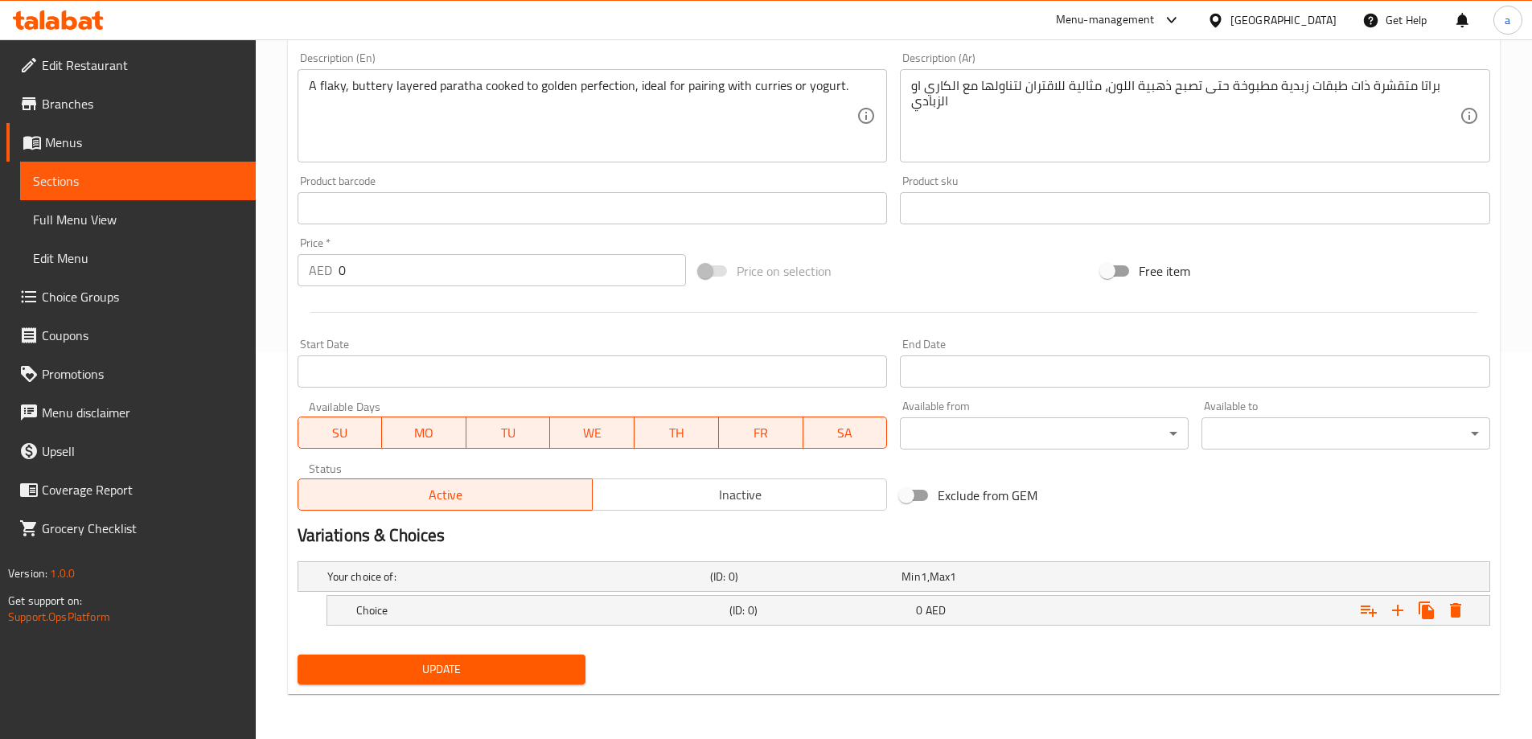
scroll to position [387, 0]
click at [506, 607] on h5 "Choice" at bounding box center [539, 611] width 367 height 16
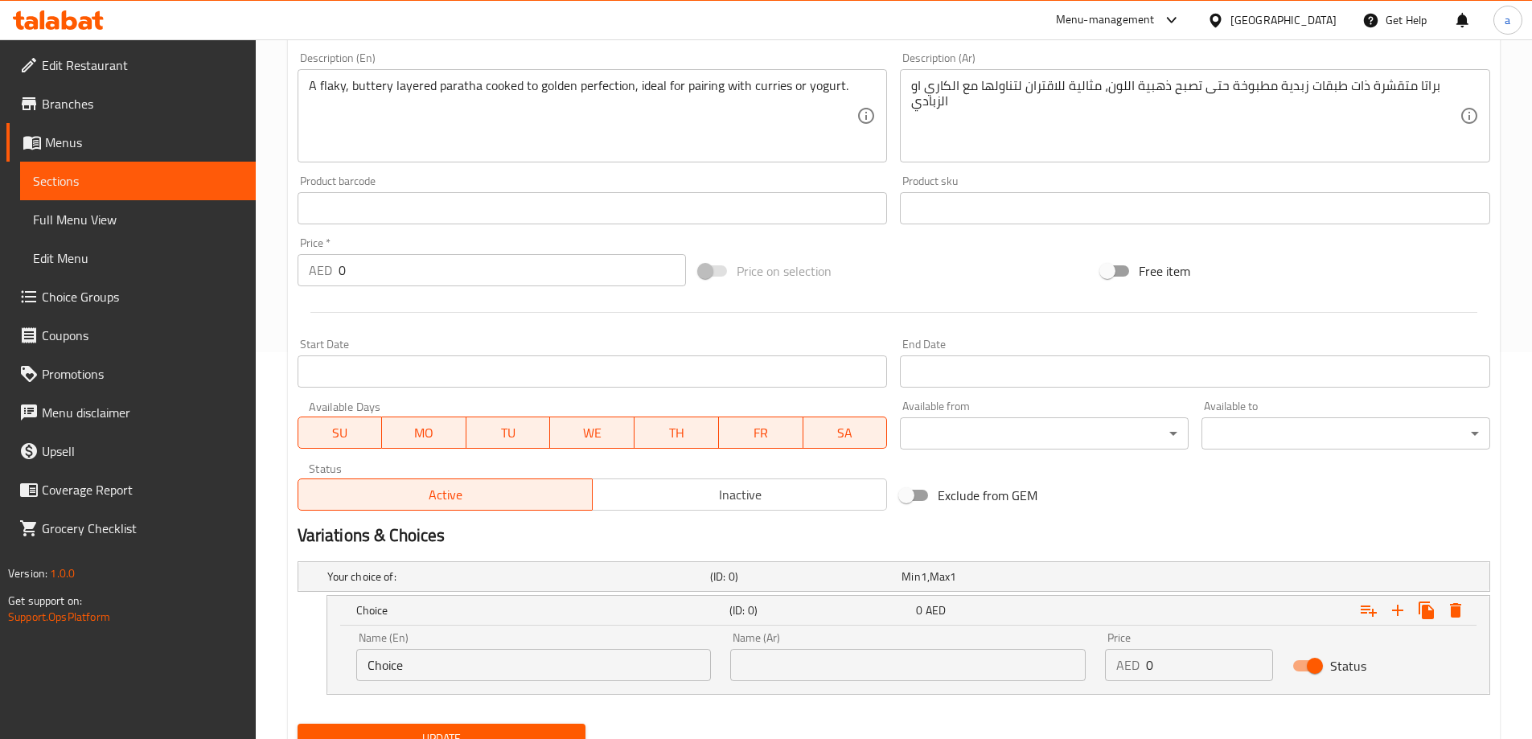
click at [504, 690] on div "Name (En) Choice Name (En)" at bounding box center [534, 657] width 375 height 68
click at [512, 652] on input "Choice" at bounding box center [534, 665] width 356 height 32
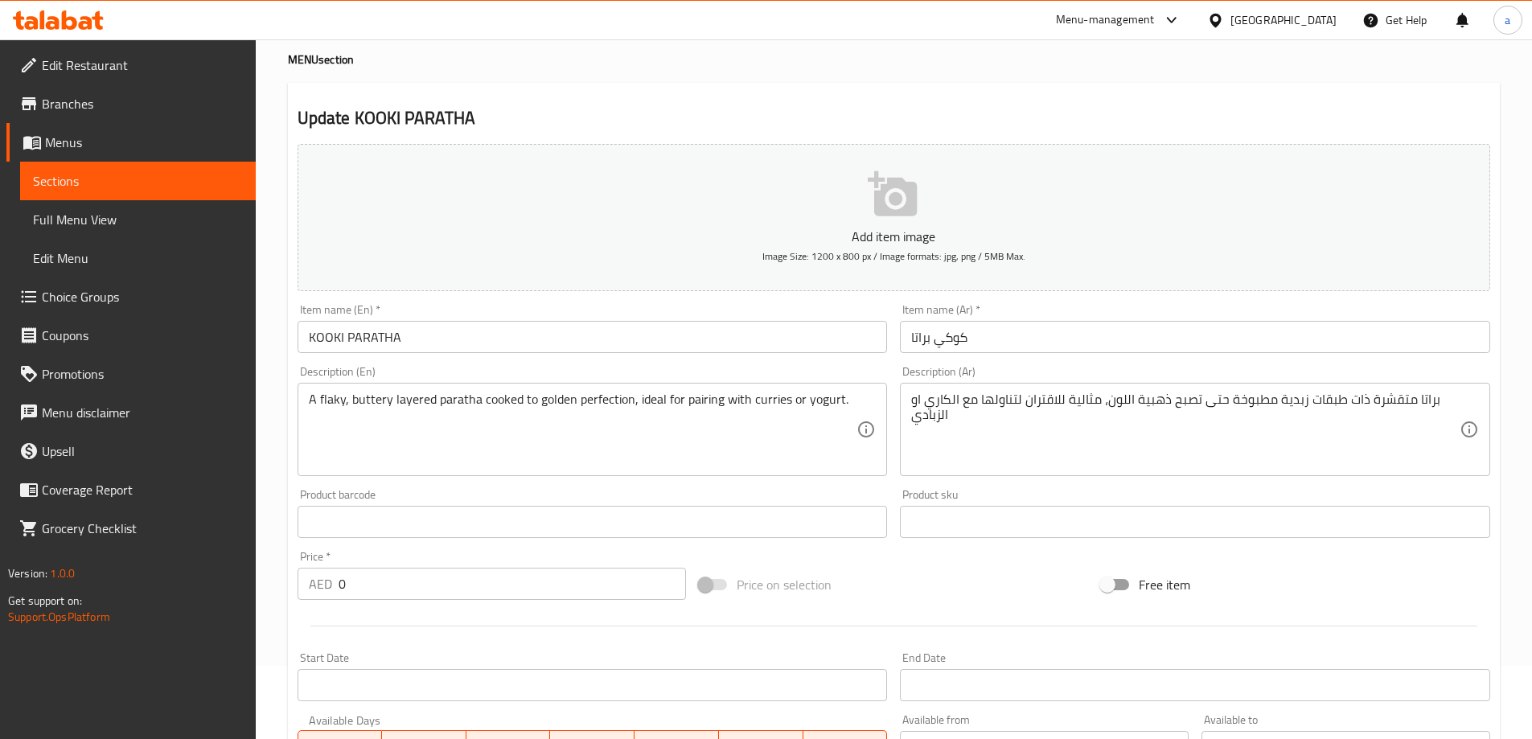
scroll to position [65, 0]
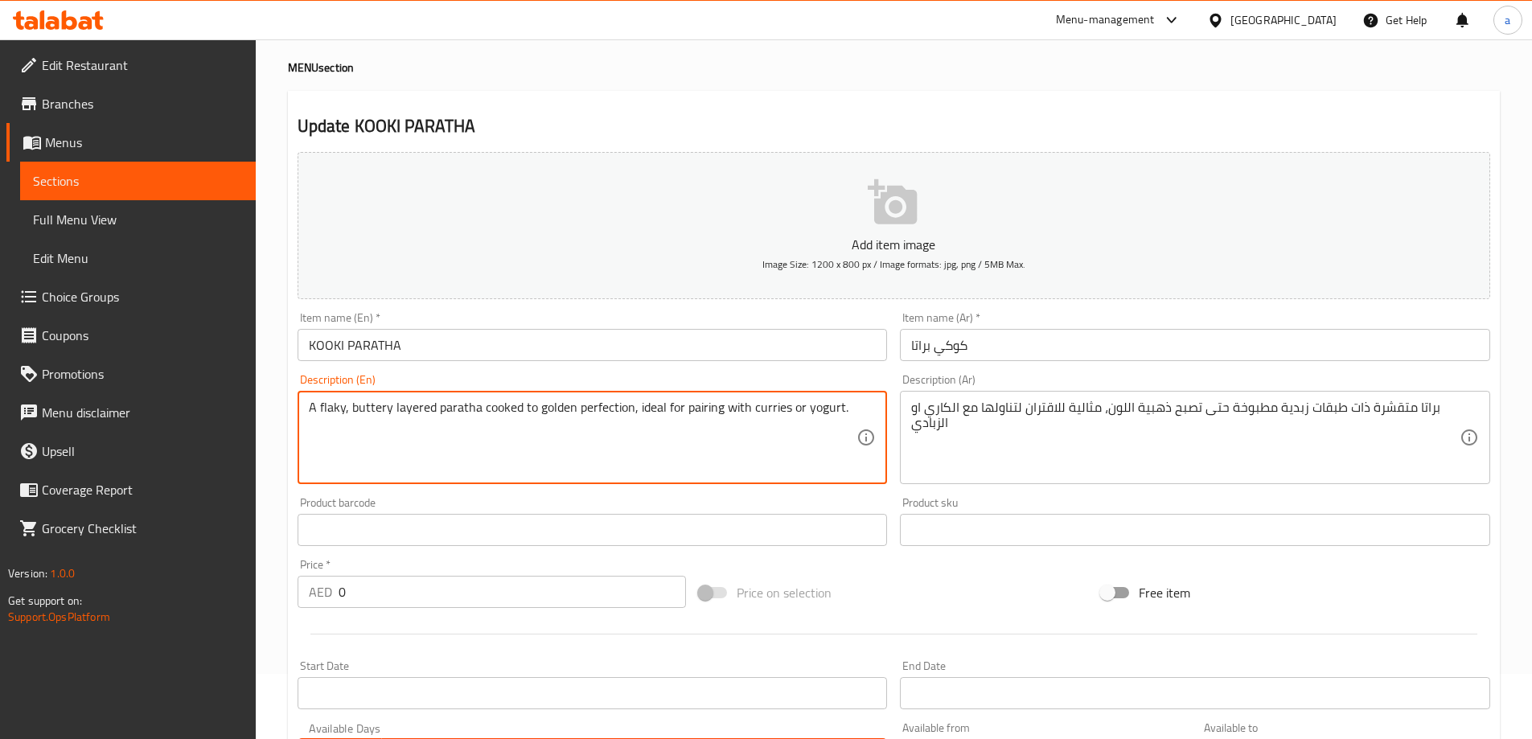
click at [767, 420] on textarea "A flaky, buttery layered paratha cooked to golden perfection, ideal for pairing…" at bounding box center [583, 438] width 549 height 76
click at [768, 407] on textarea "A flaky, buttery layered paratha cooked to golden perfection, ideal for pairing…" at bounding box center [583, 438] width 549 height 76
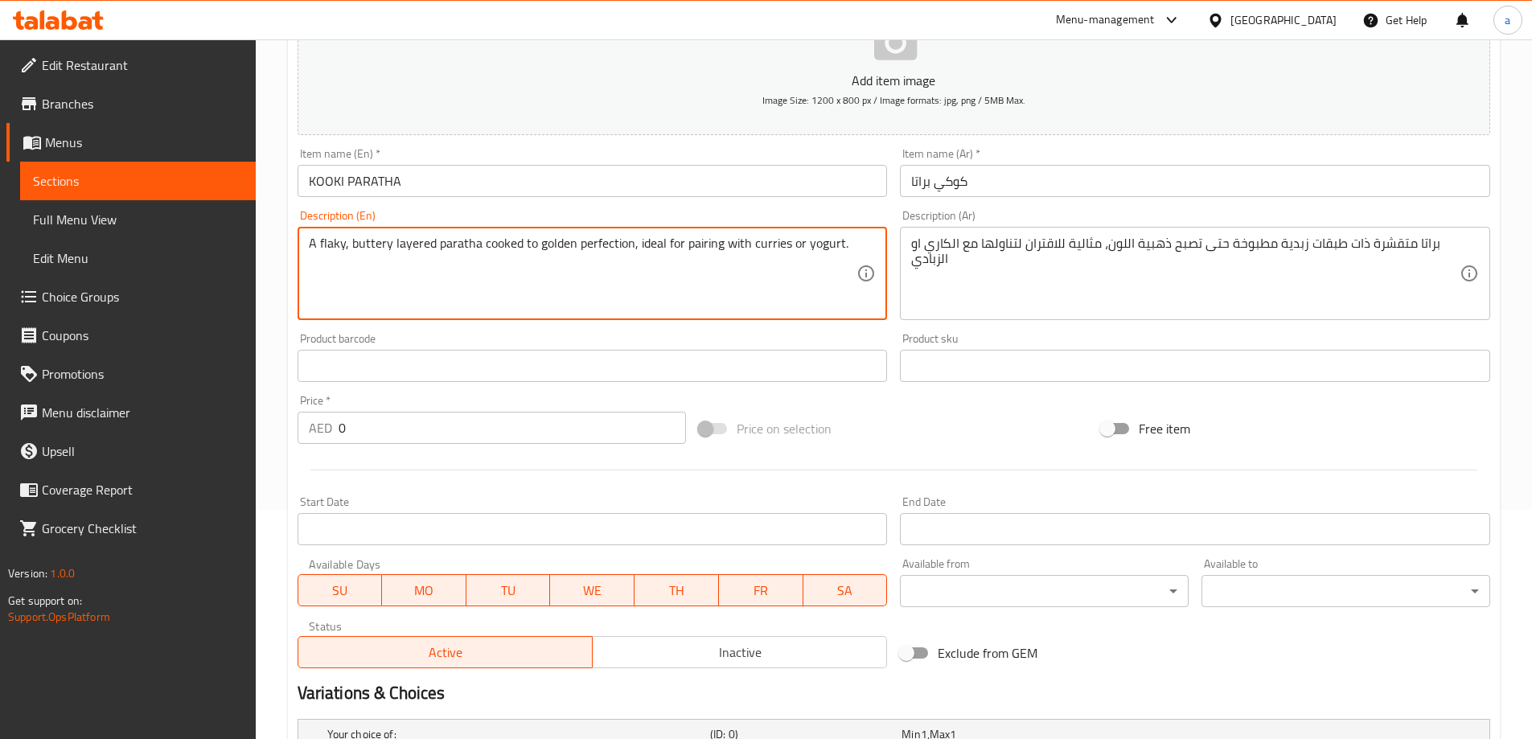
scroll to position [456, 0]
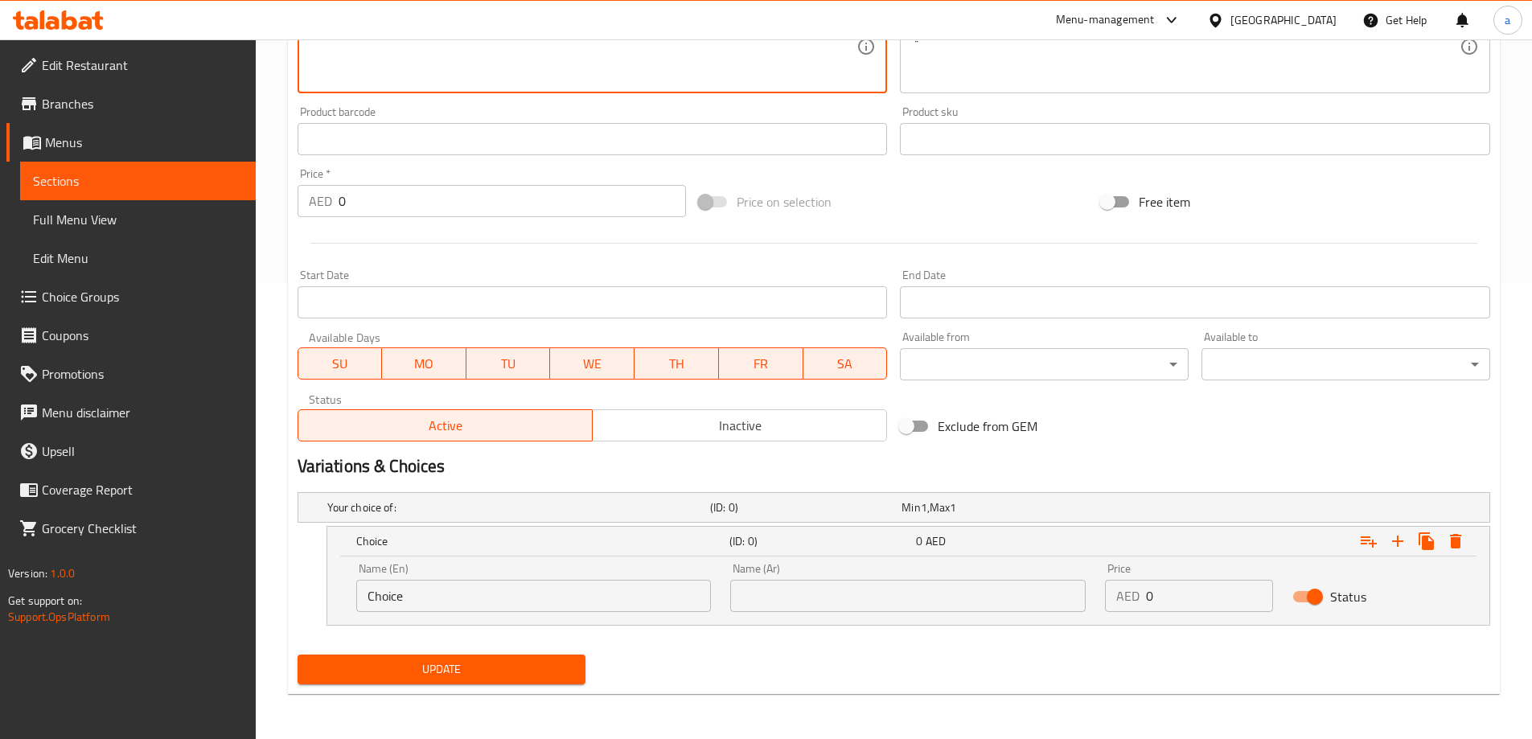
click at [566, 596] on input "Choice" at bounding box center [534, 596] width 356 height 32
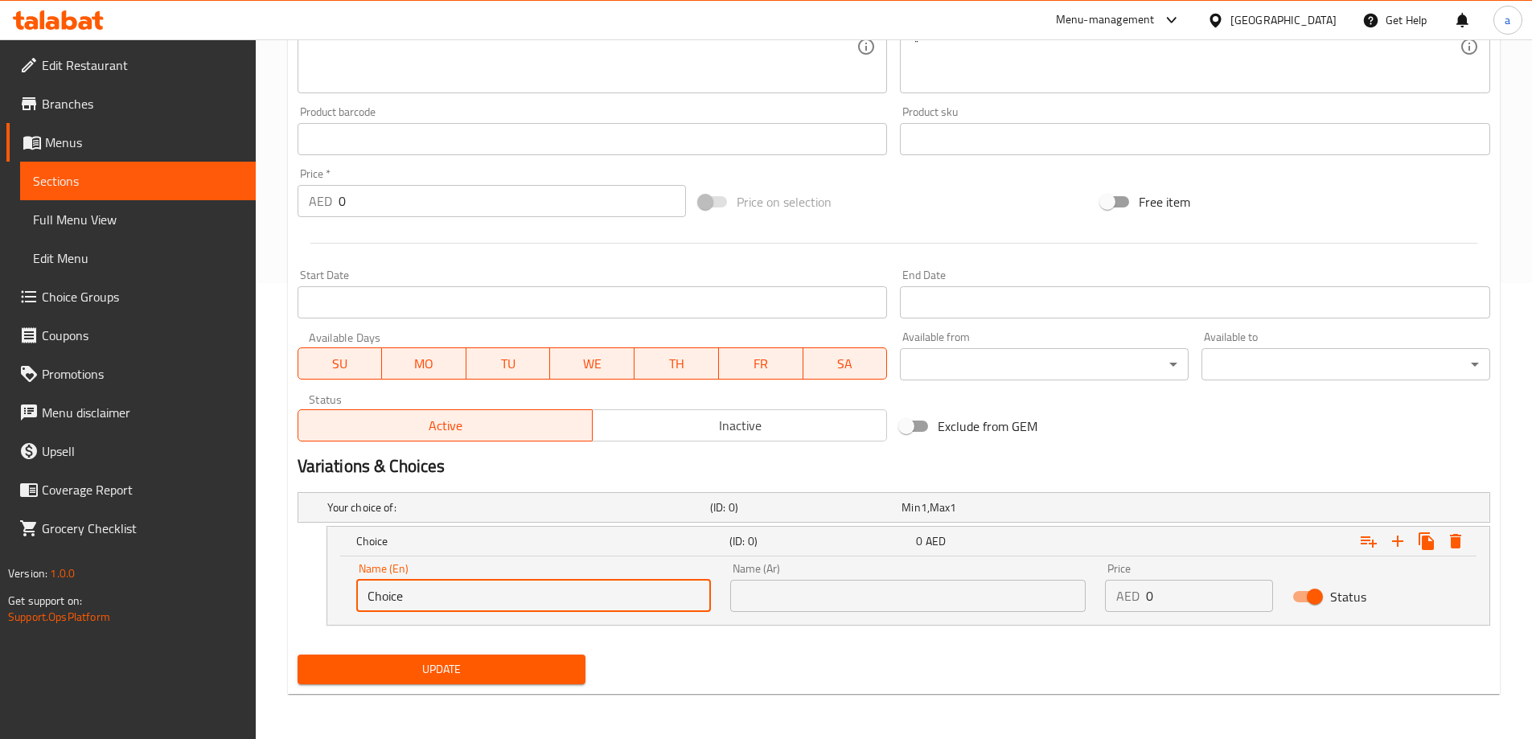
click at [566, 596] on input "Choice" at bounding box center [534, 596] width 356 height 32
paste input "curries"
type input "curries"
click at [860, 585] on input "text" at bounding box center [908, 596] width 356 height 32
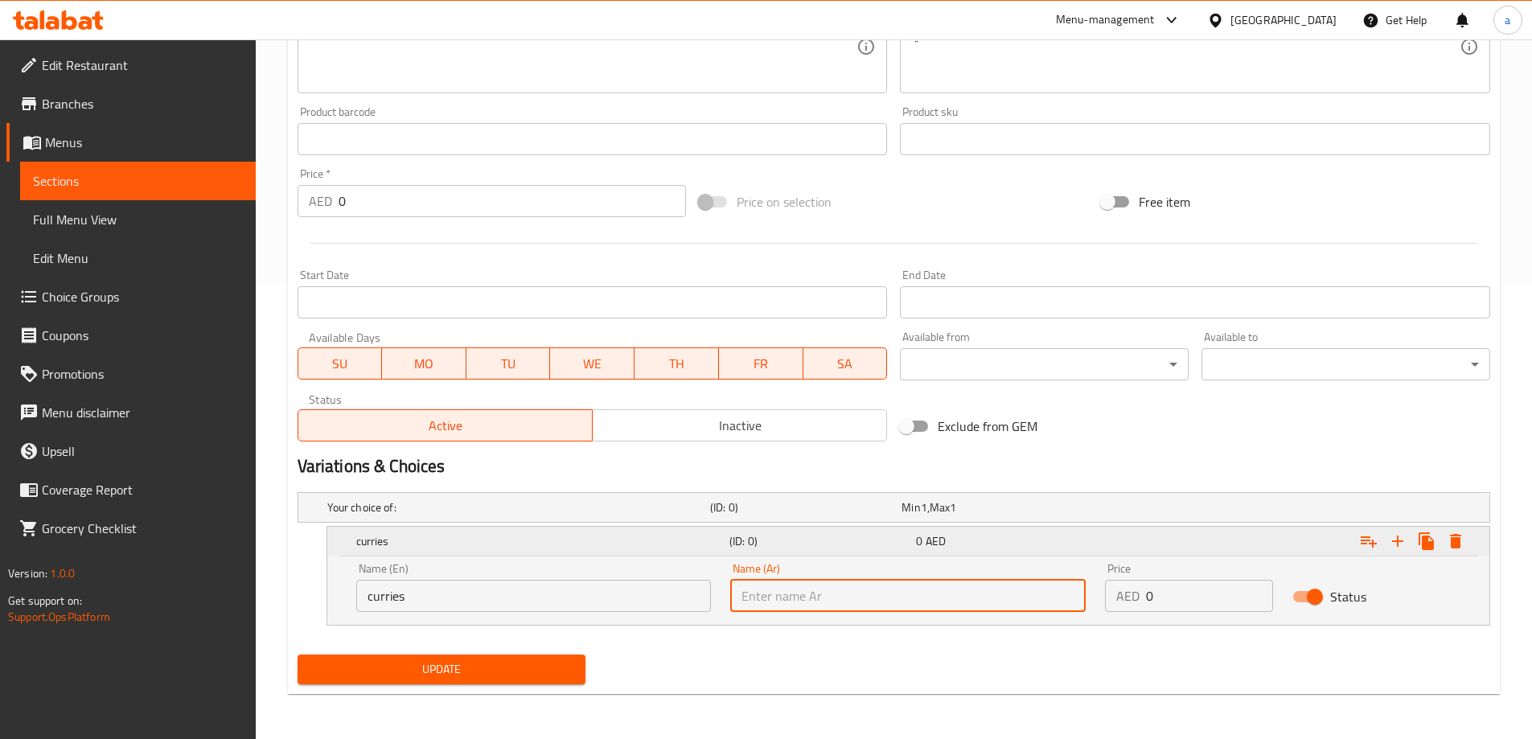
click at [1397, 547] on icon "Expand" at bounding box center [1397, 541] width 19 height 19
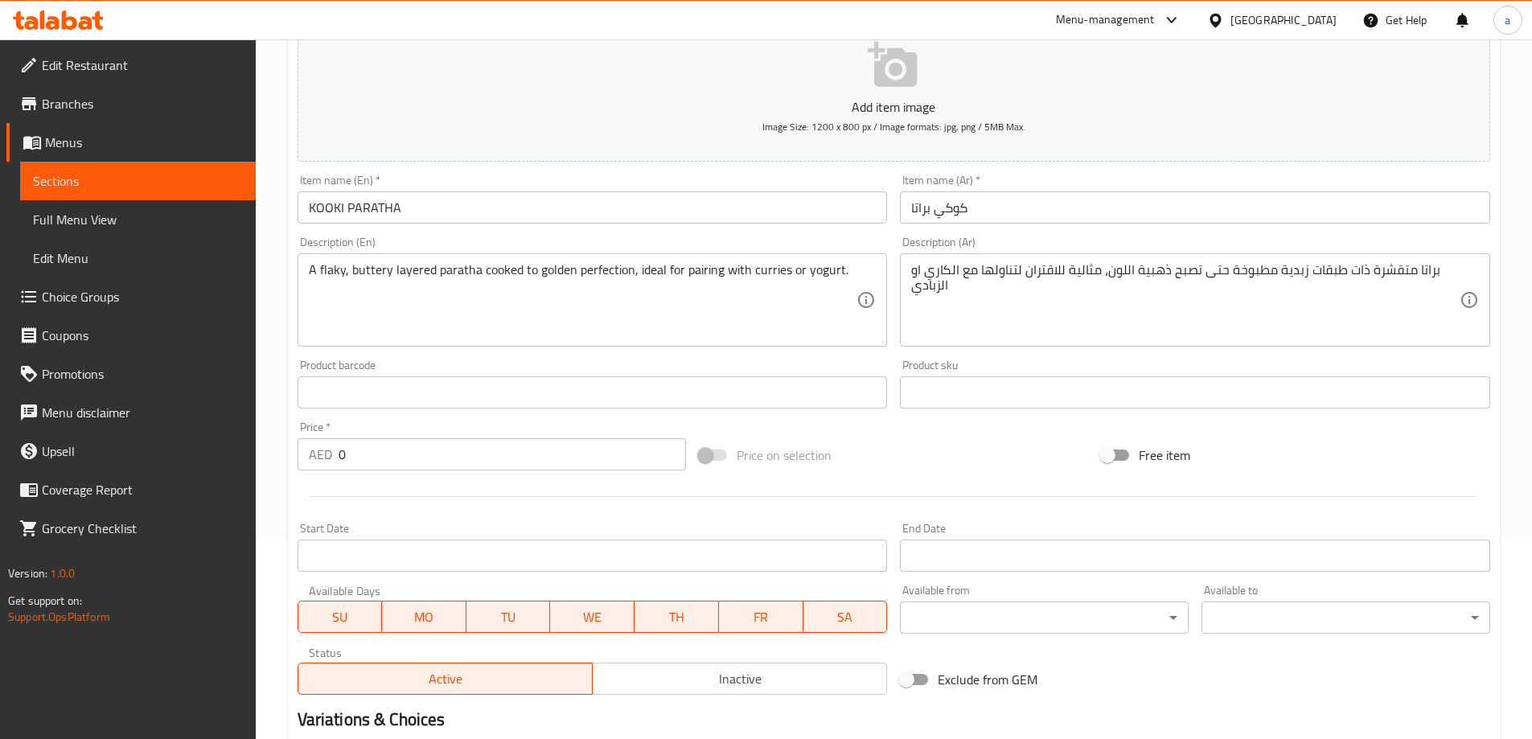
scroll to position [134, 0]
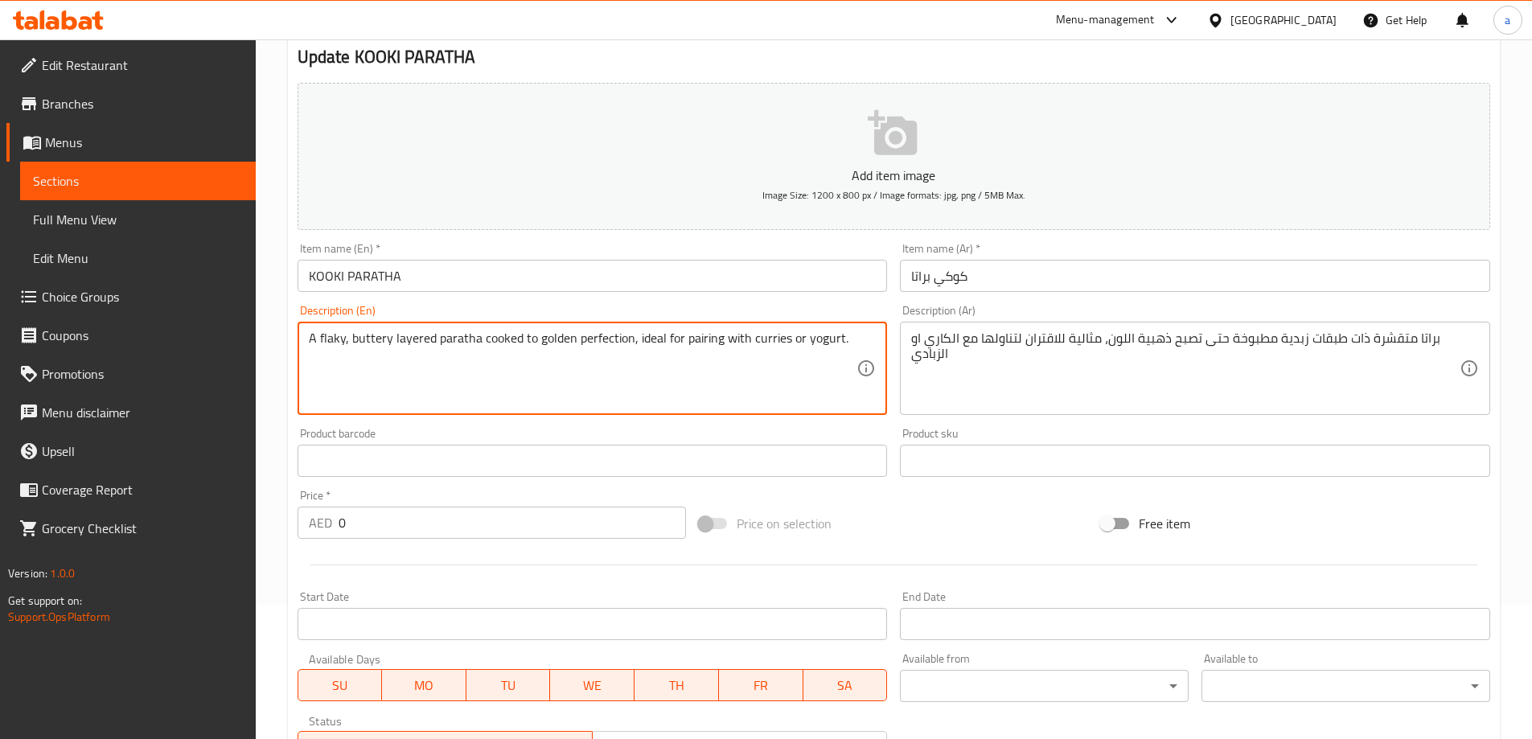
click at [806, 336] on textarea "A flaky, buttery layered paratha cooked to golden perfection, ideal for pairing…" at bounding box center [583, 369] width 549 height 76
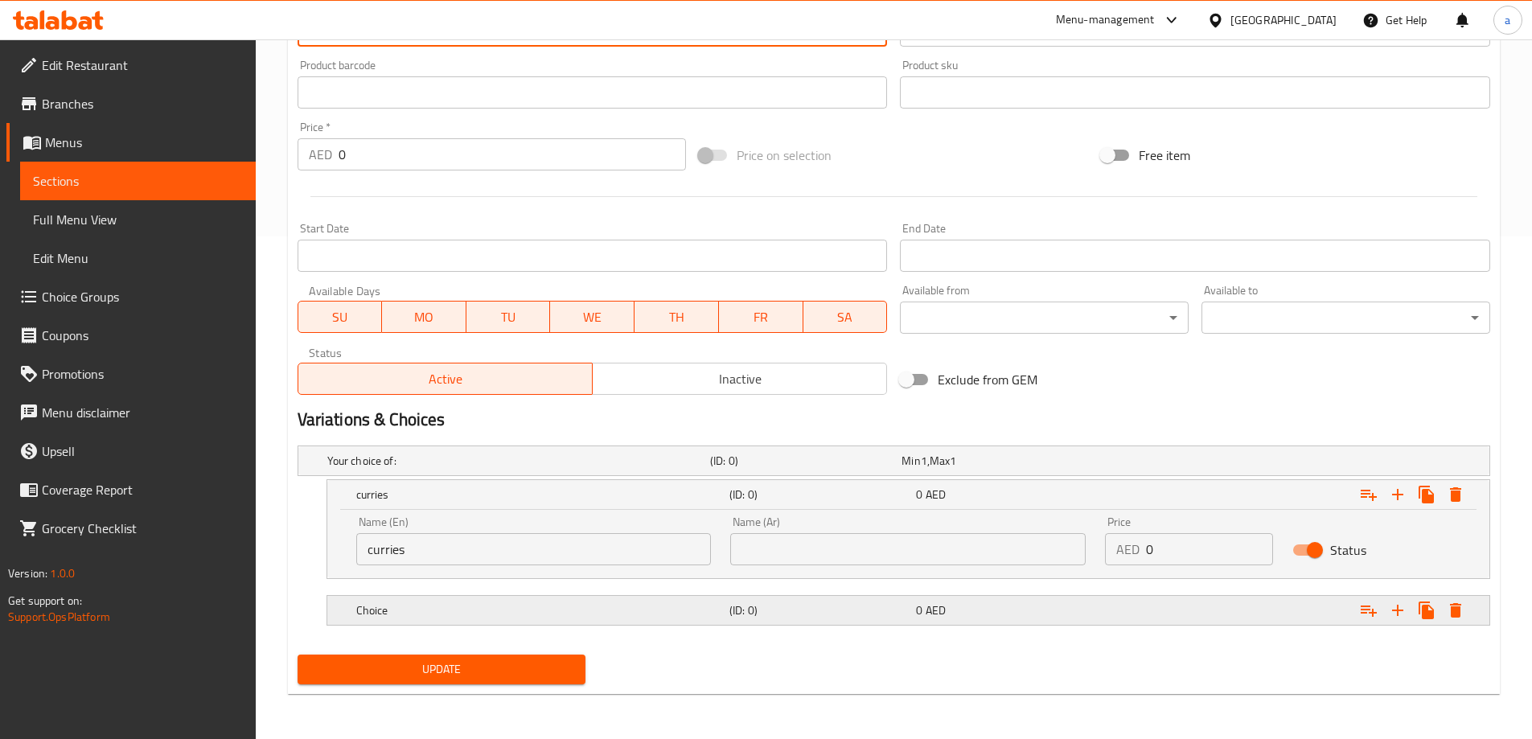
click at [528, 609] on h5 "Choice" at bounding box center [539, 611] width 367 height 16
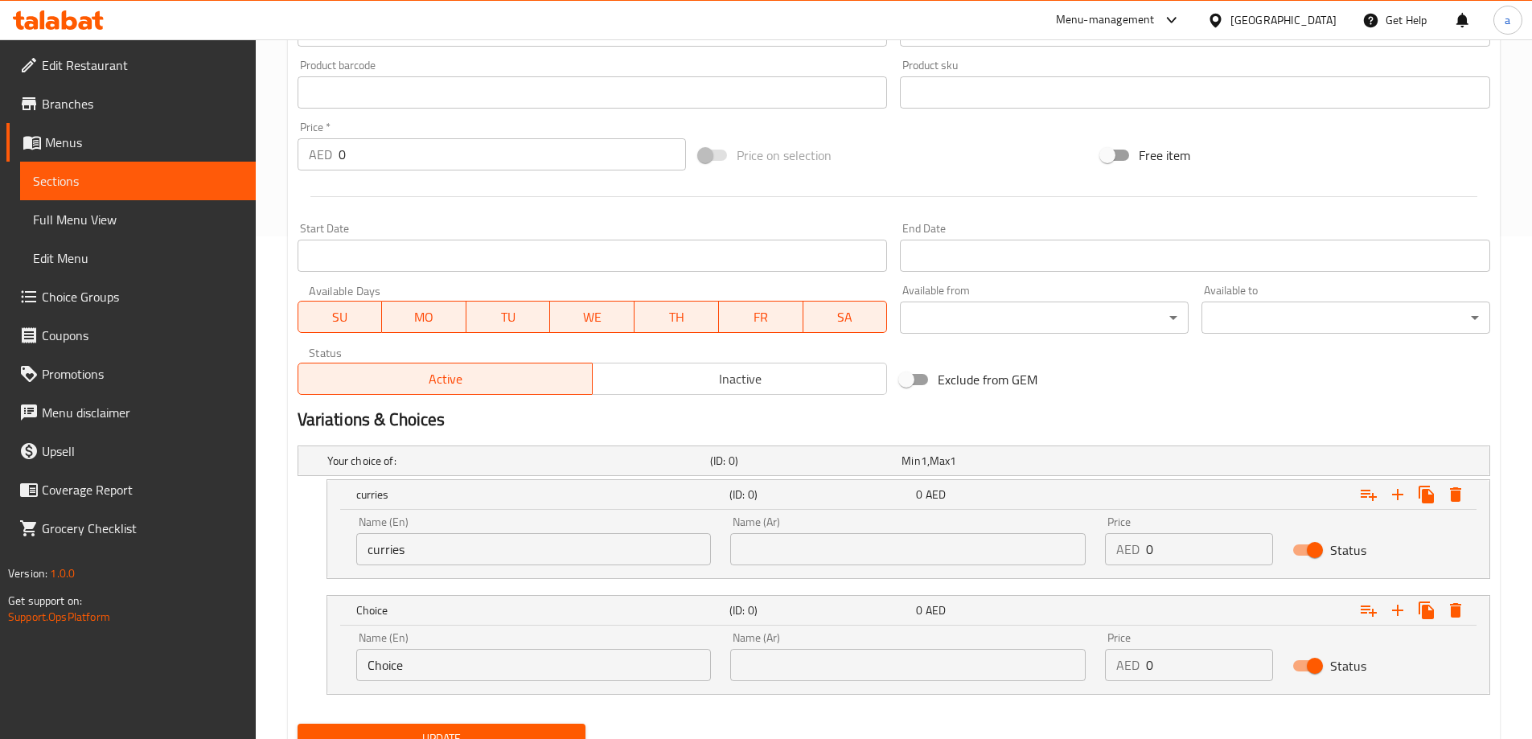
click at [508, 673] on input "Choice" at bounding box center [534, 665] width 356 height 32
paste input "yogurt"
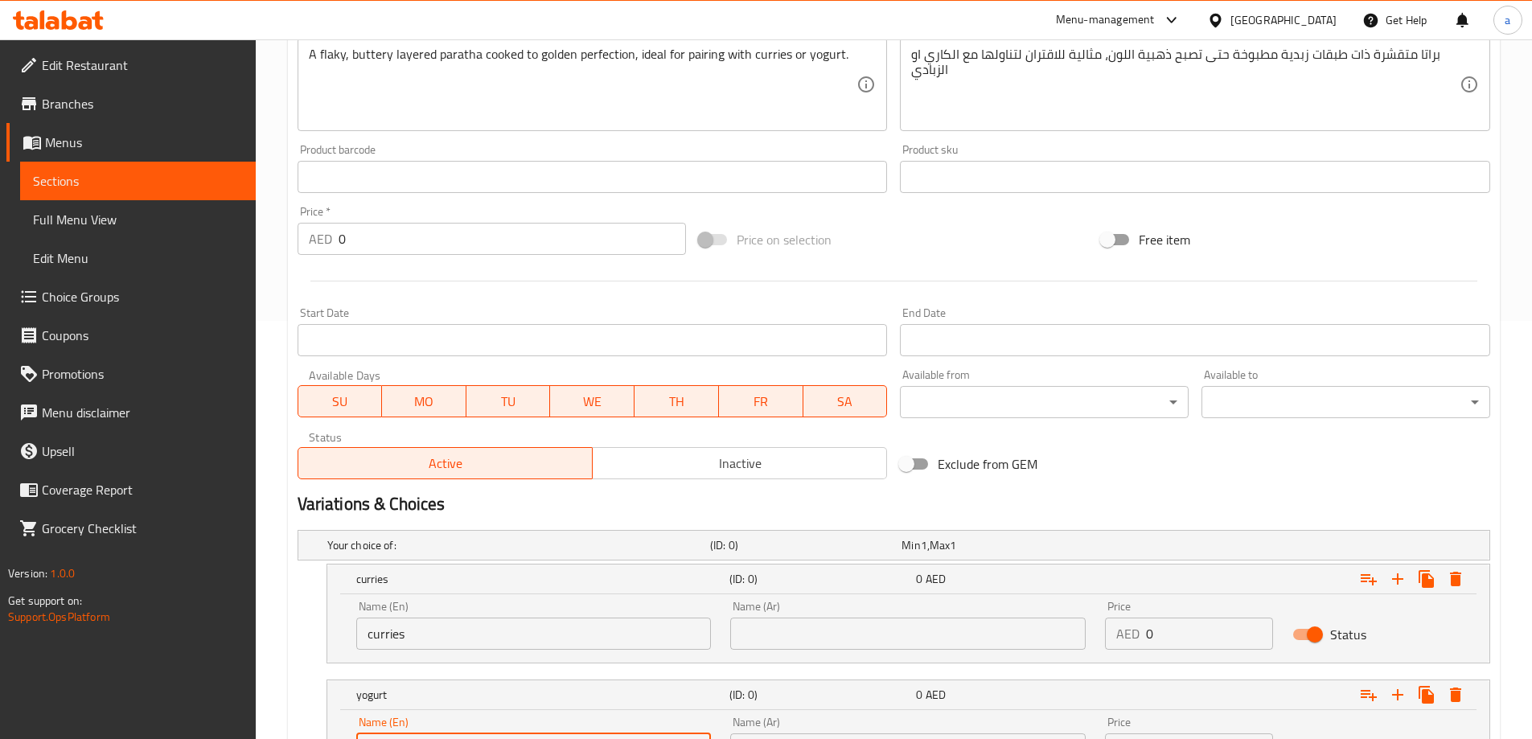
scroll to position [261, 0]
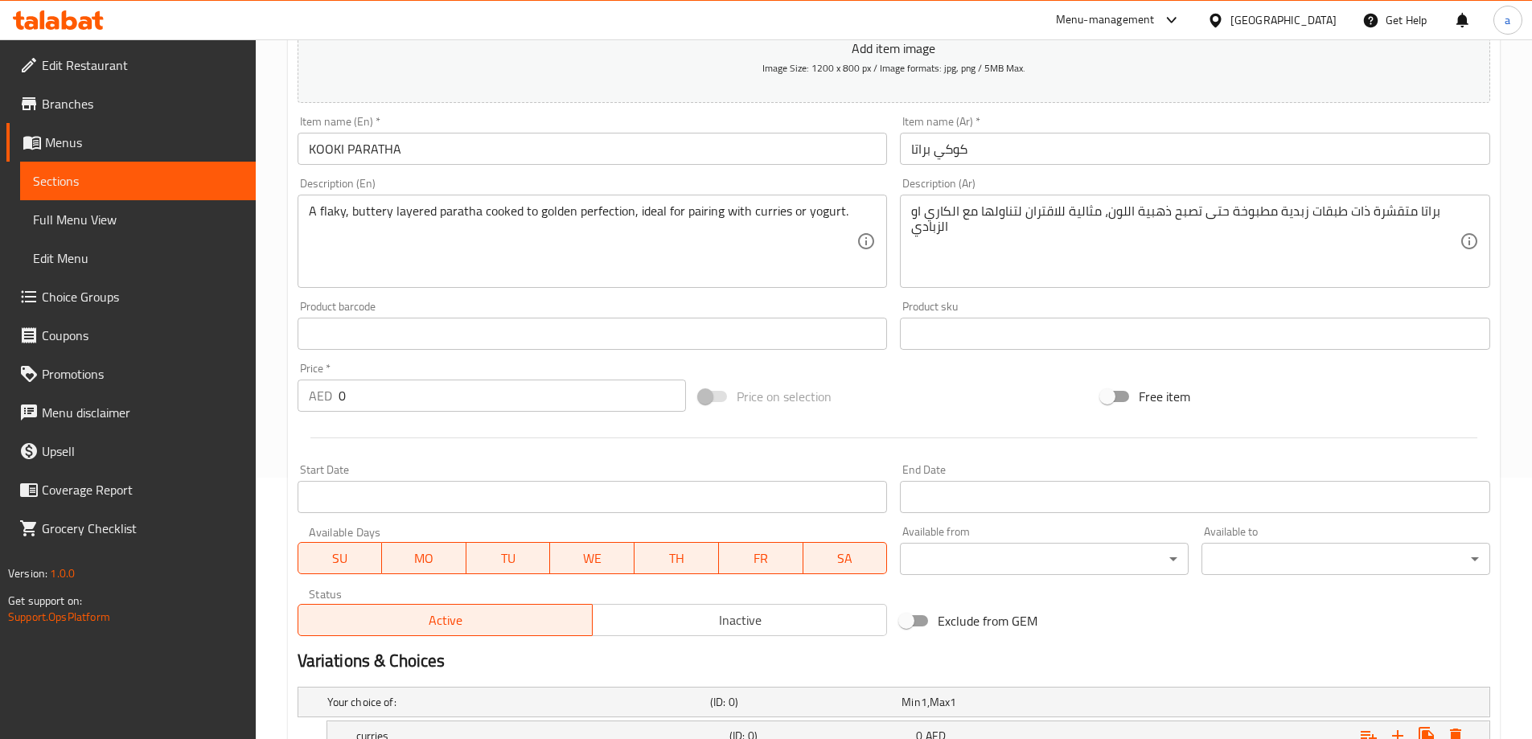
type input "yogurt"
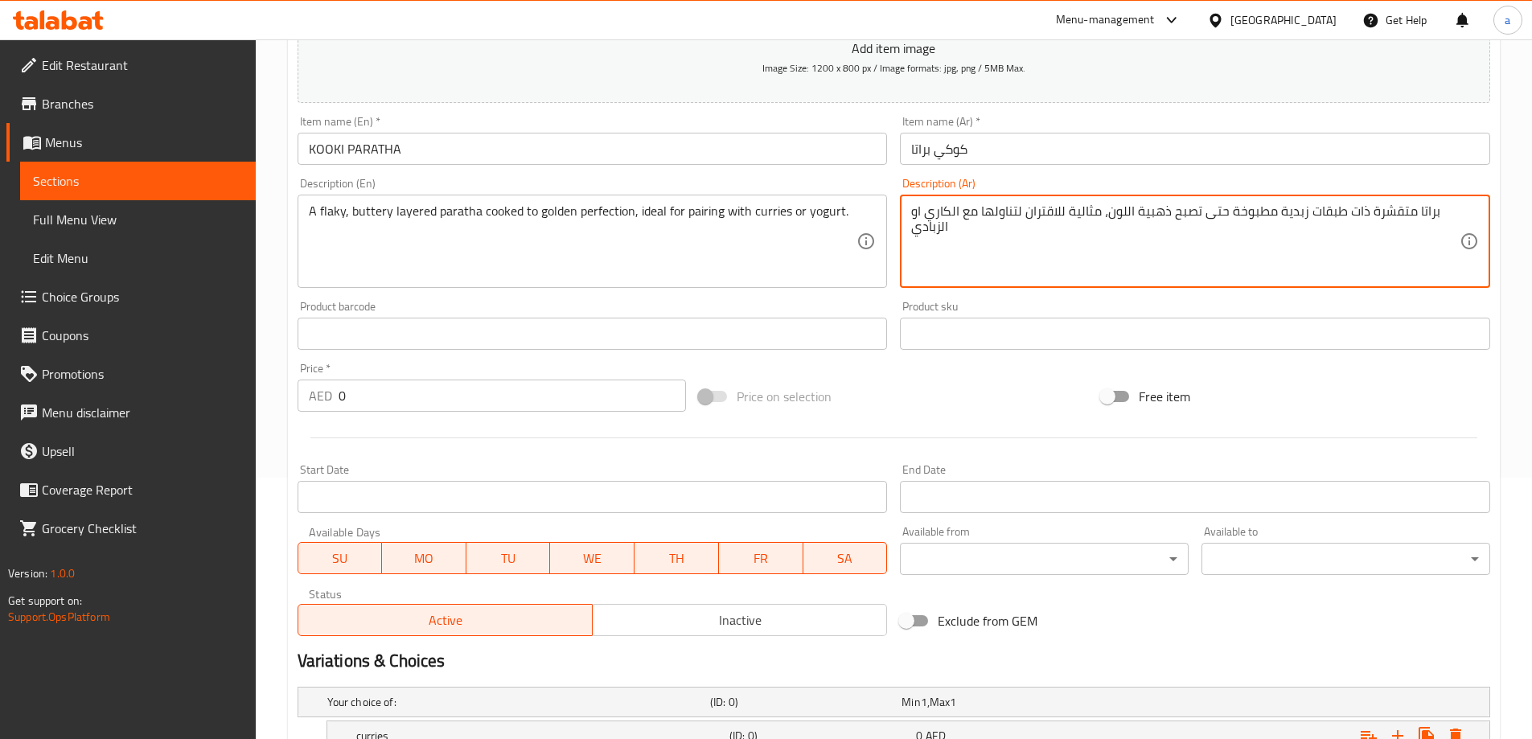
click at [938, 208] on textarea "براتا متقشرة ذات طبقات زبدية مطبوخة حتى تصبح ذهبية اللون، مثالية للاقتران لتناو…" at bounding box center [1185, 242] width 549 height 76
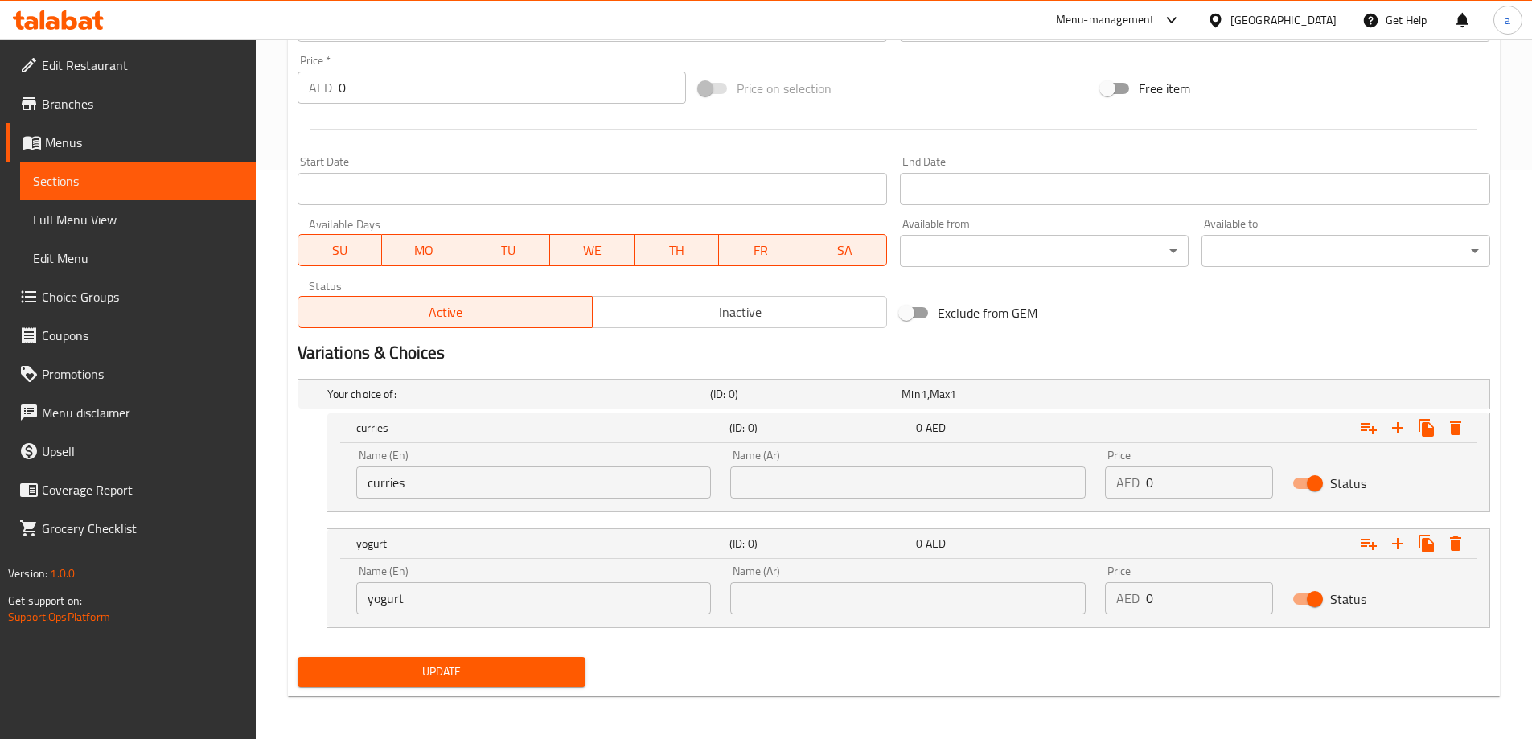
scroll to position [572, 0]
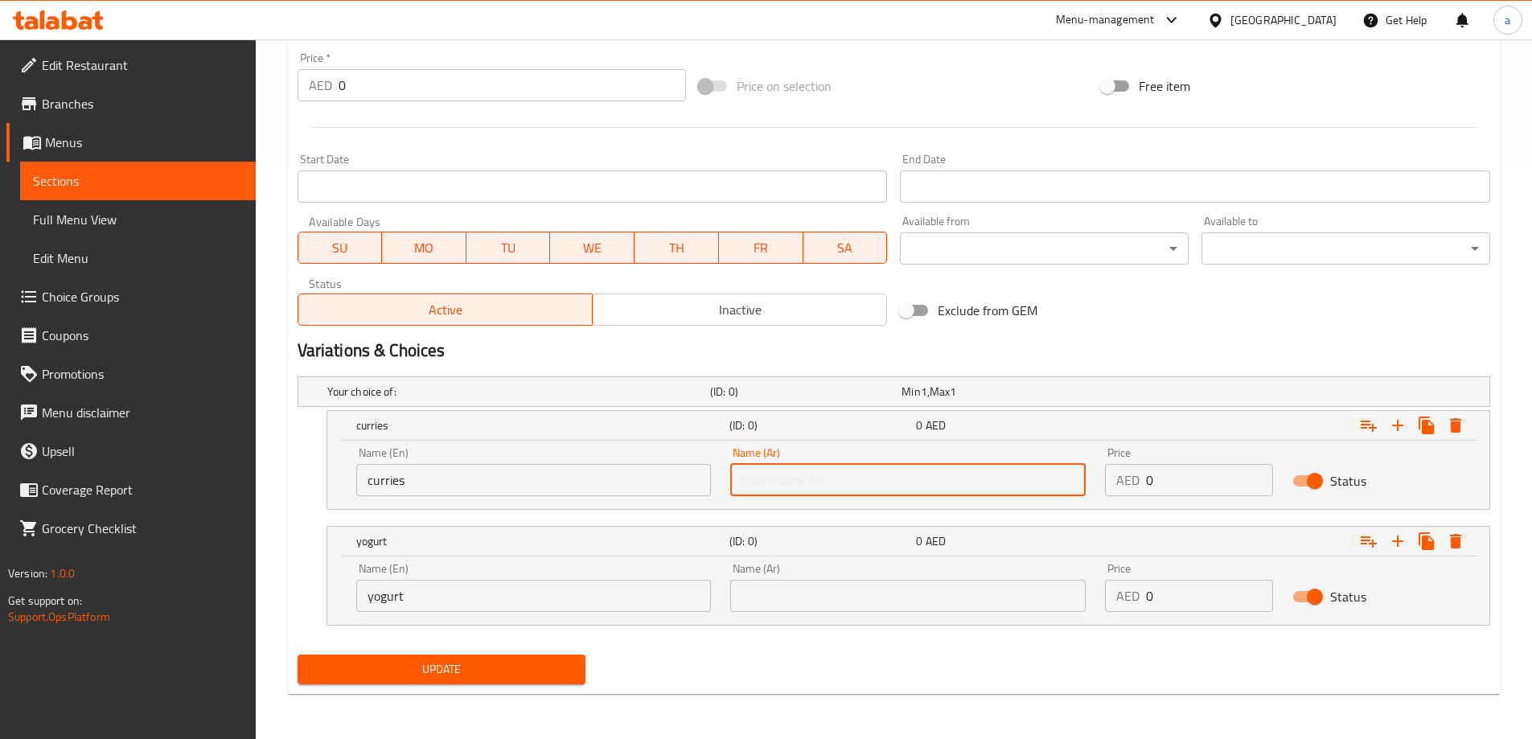
click at [894, 492] on input "text" at bounding box center [908, 480] width 356 height 32
paste input "الكاري"
type input "الكاري"
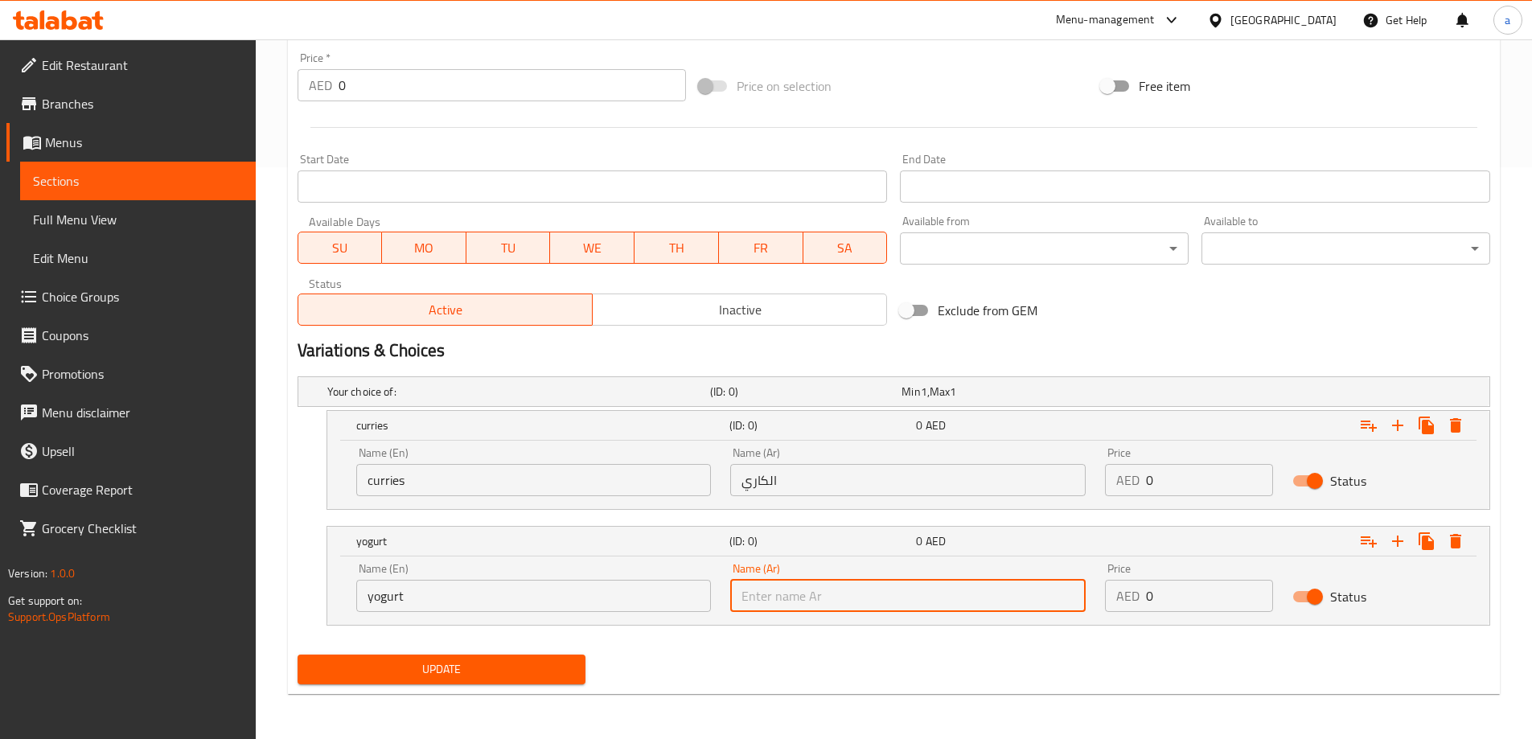
click at [793, 600] on input "text" at bounding box center [908, 596] width 356 height 32
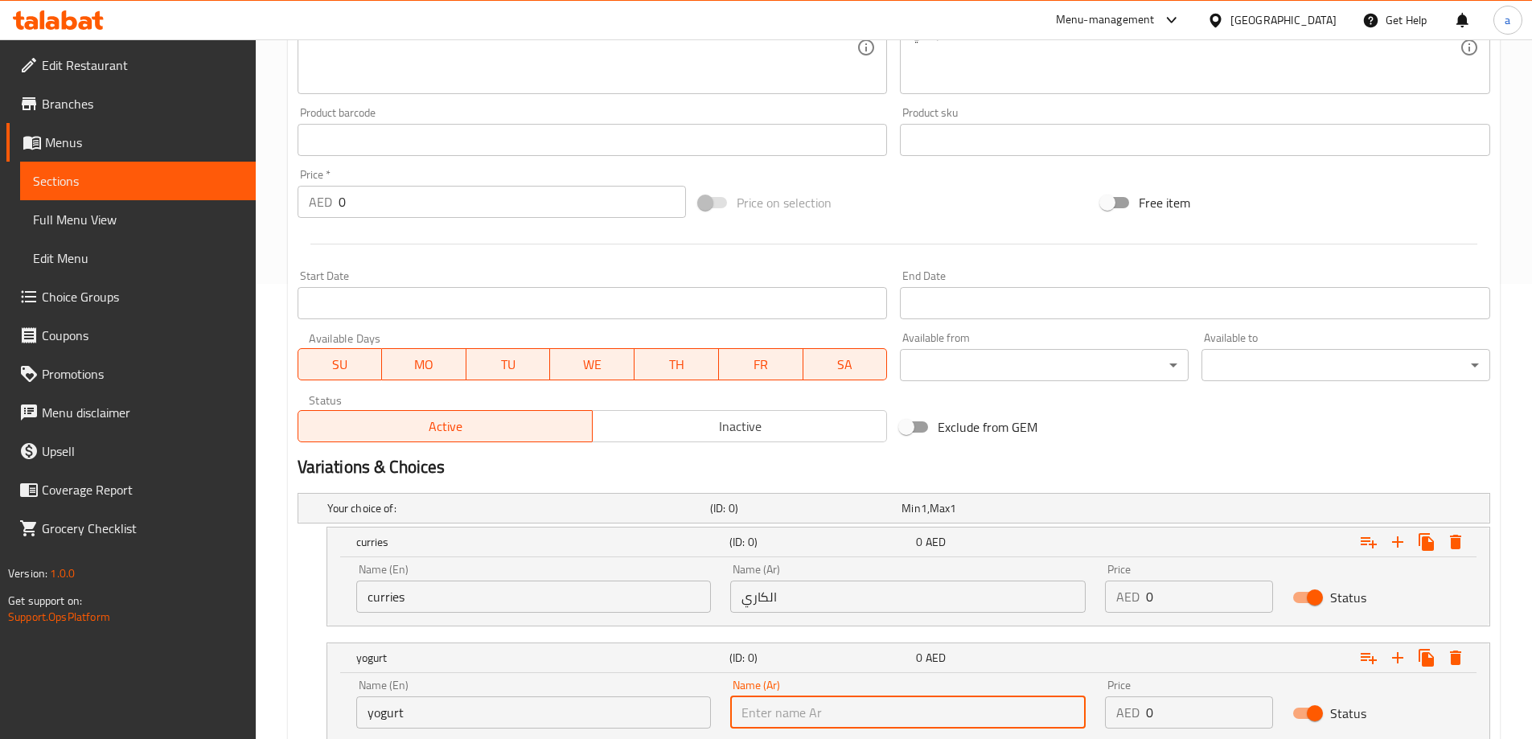
scroll to position [250, 0]
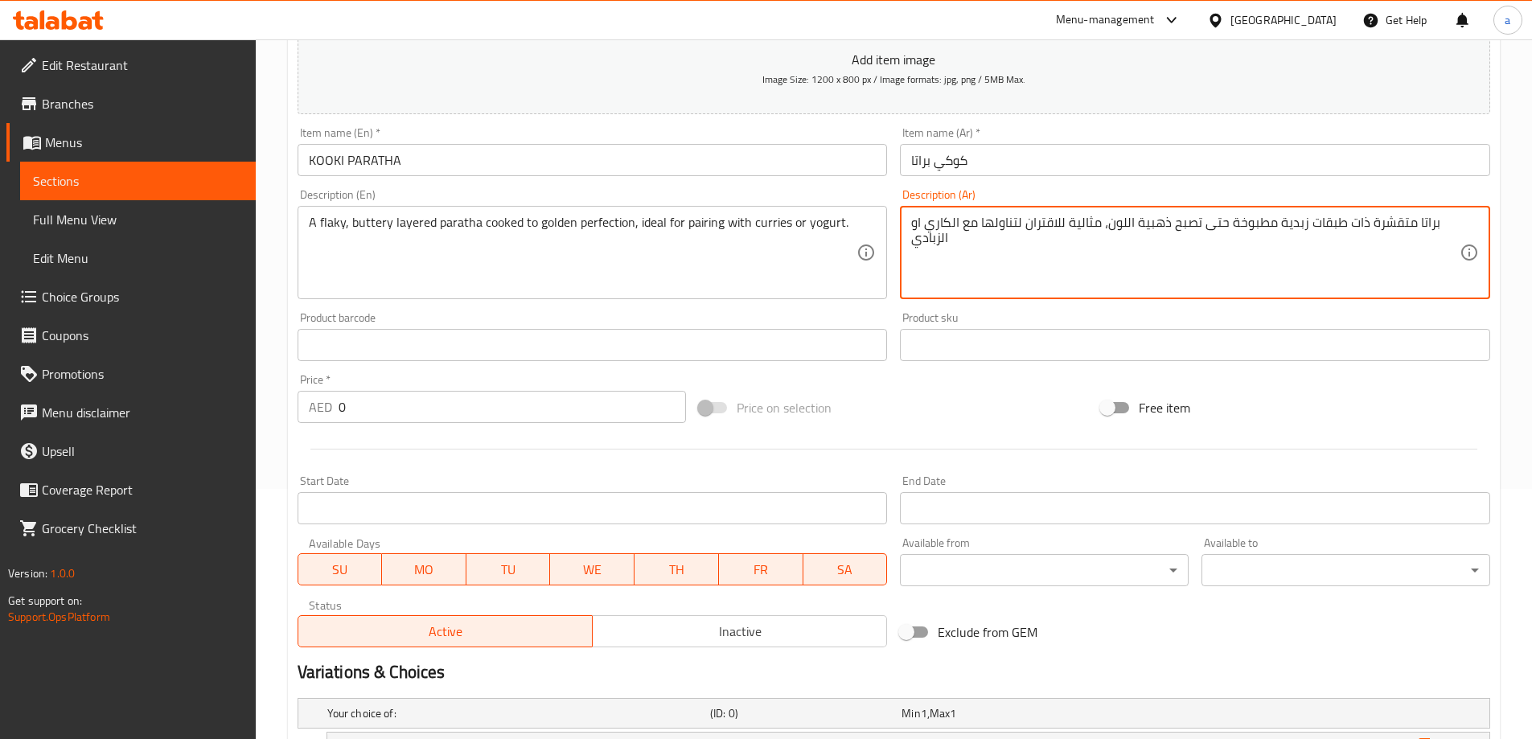
click at [935, 245] on textarea "براتا متقشرة ذات طبقات زبدية مطبوخة حتى تصبح ذهبية اللون، مثالية للاقتران لتناو…" at bounding box center [1185, 253] width 549 height 76
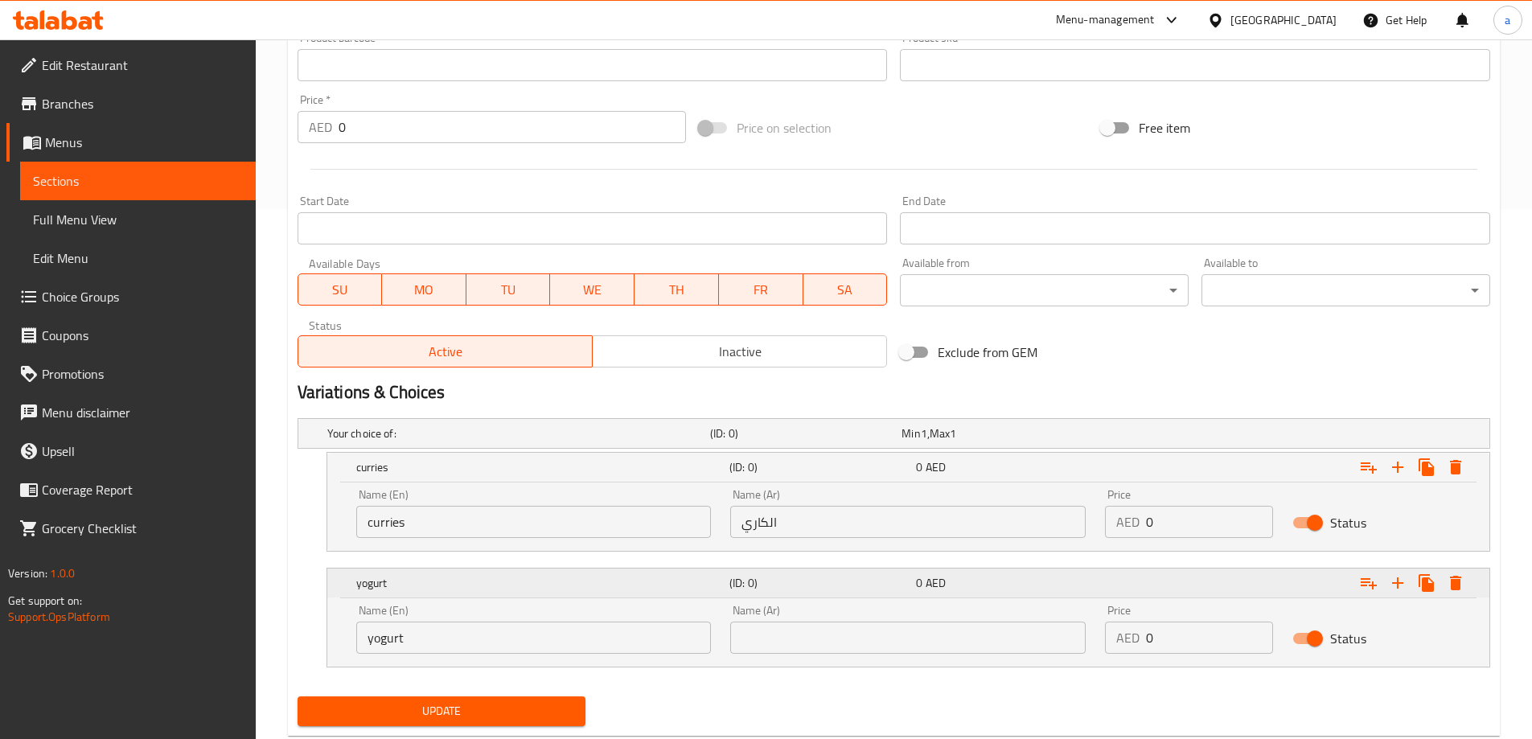
scroll to position [572, 0]
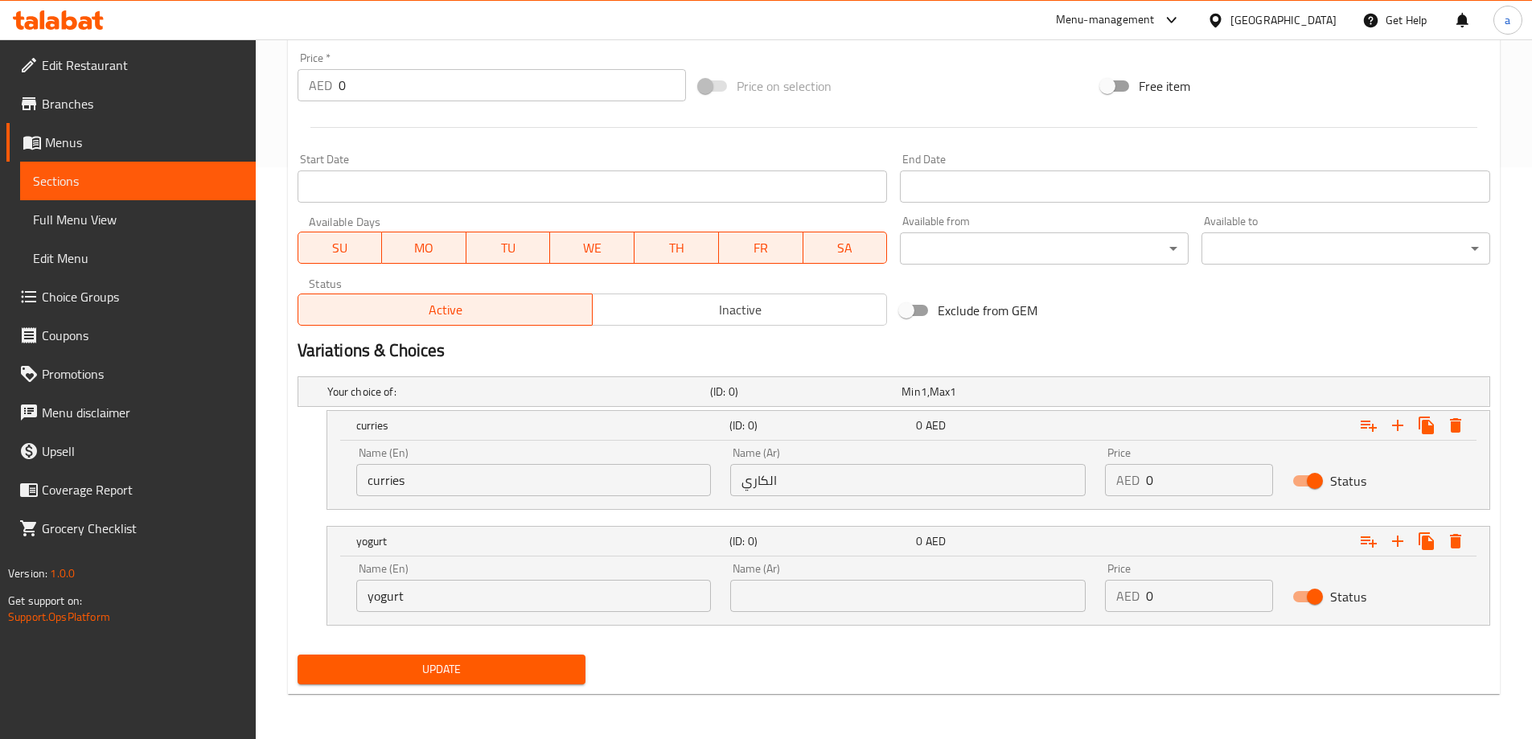
click at [942, 605] on input "text" at bounding box center [908, 596] width 356 height 32
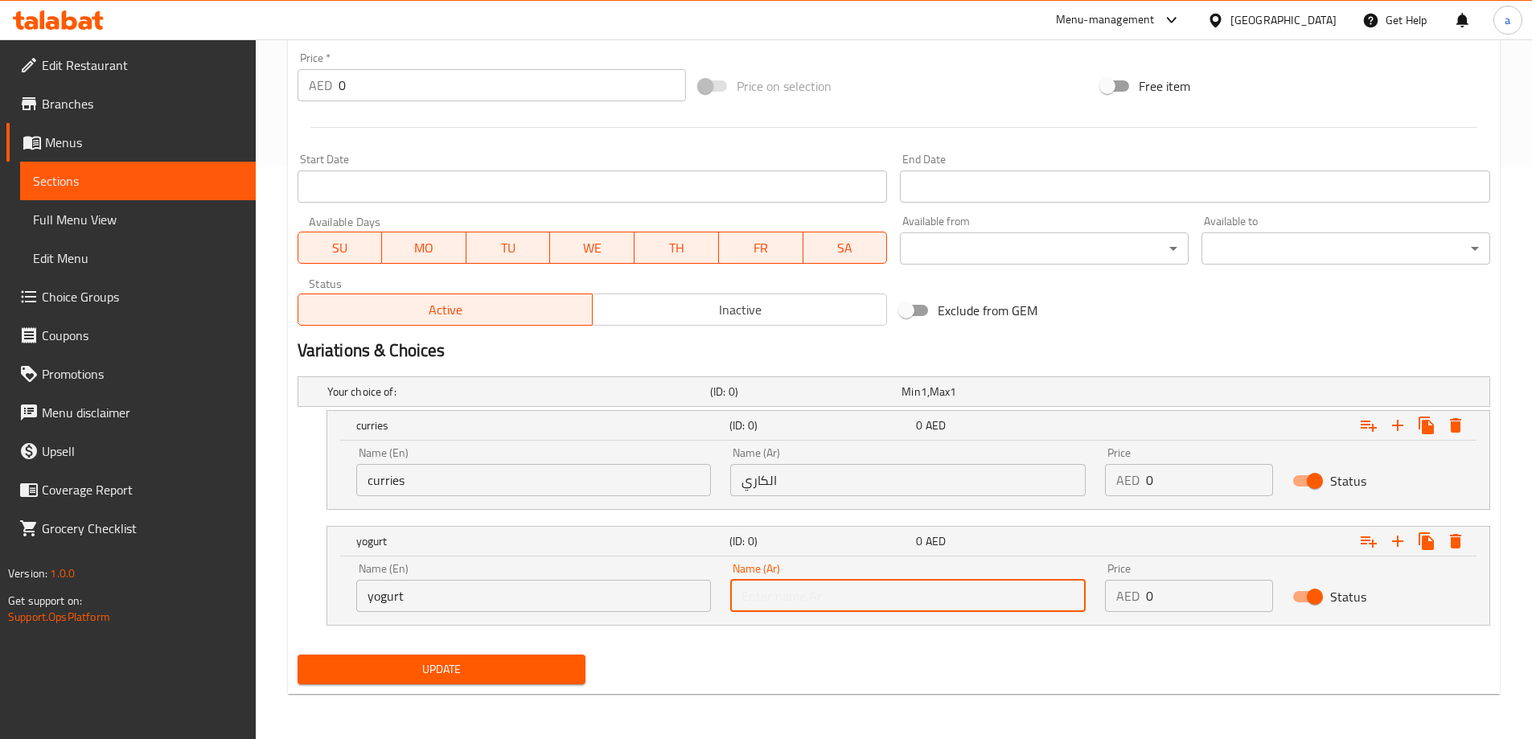
paste input "الزبادي"
type input "الزبادي"
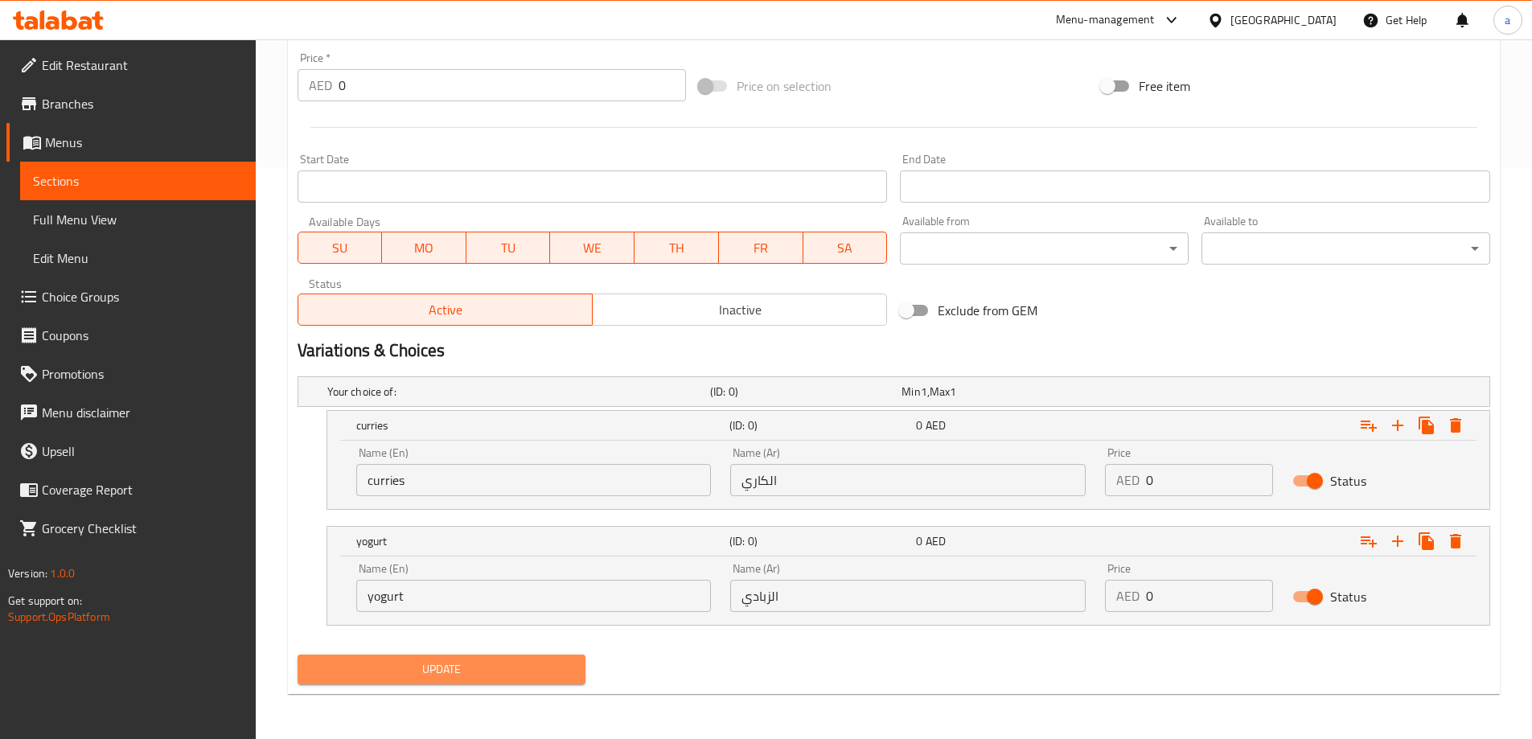
click at [497, 681] on button "Update" at bounding box center [442, 670] width 289 height 30
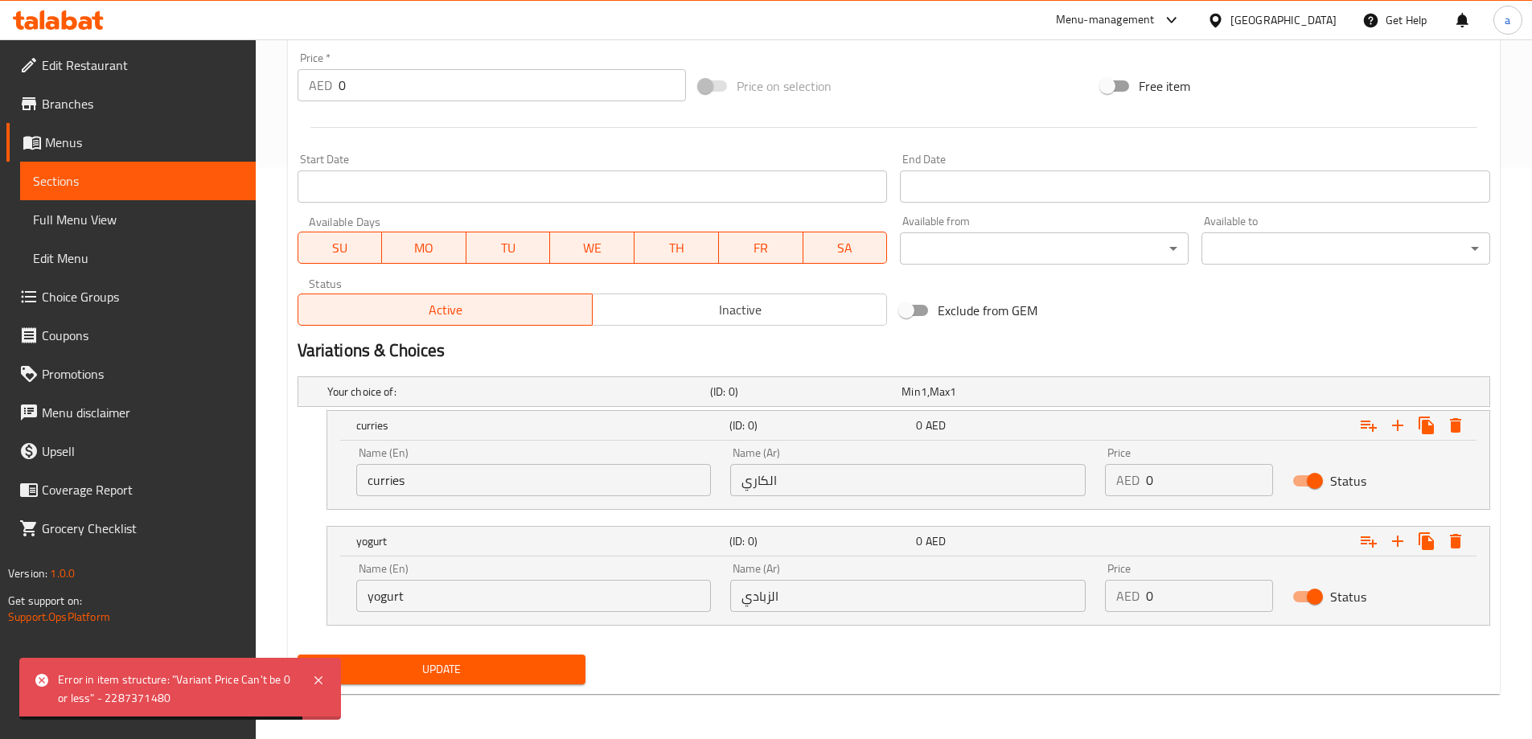
click at [1192, 471] on input "0" at bounding box center [1209, 480] width 127 height 32
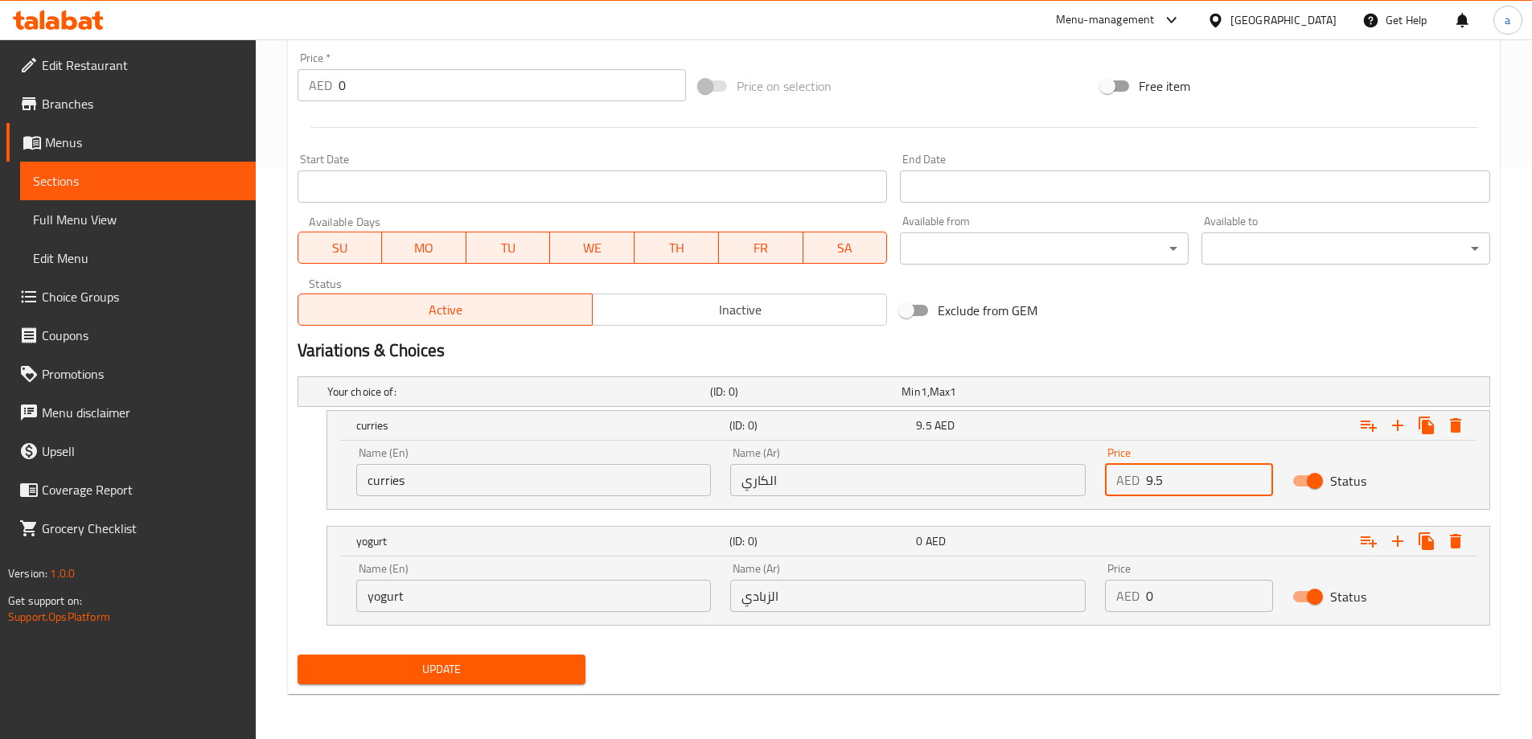
type input "9.5"
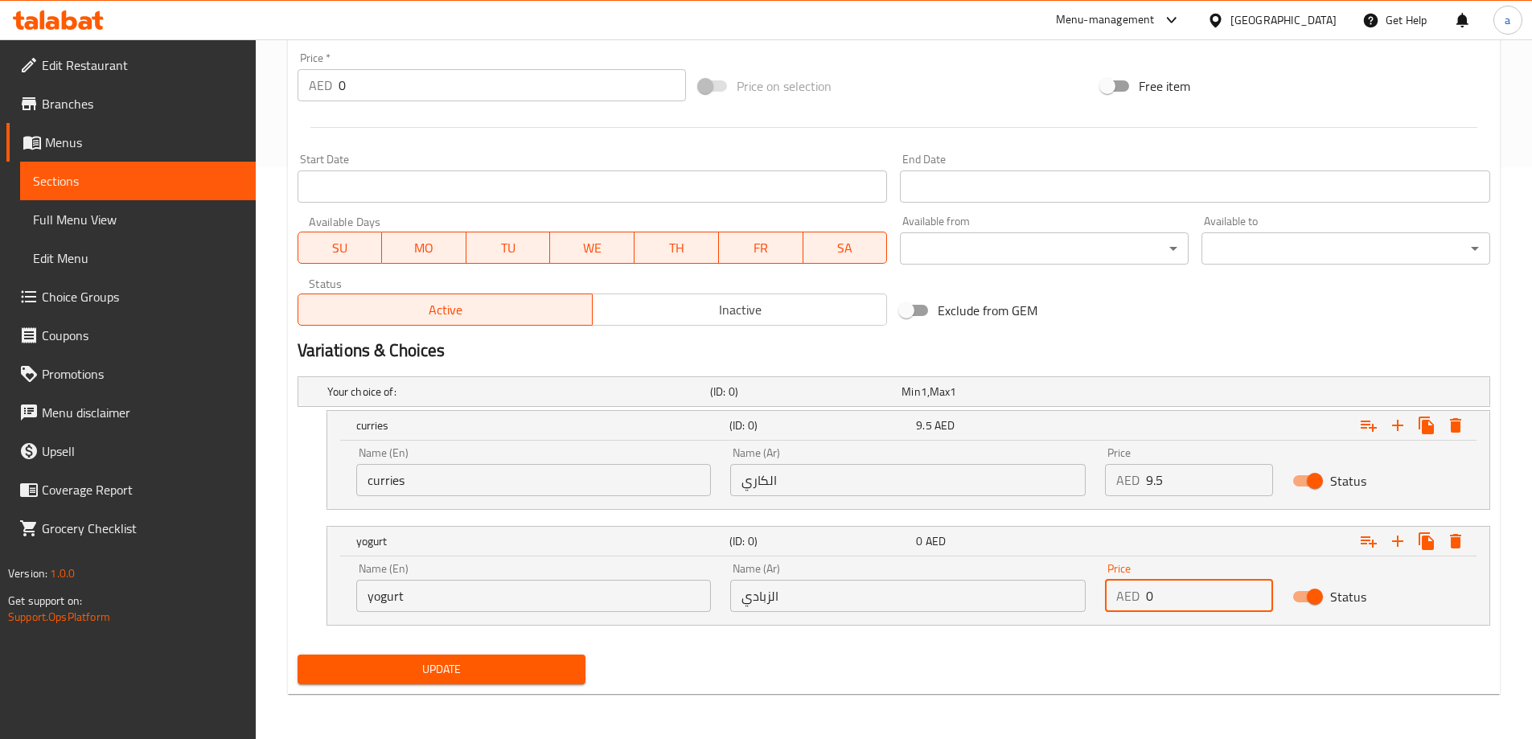
click at [1181, 601] on input "0" at bounding box center [1209, 596] width 127 height 32
type input "9.5"
click at [570, 675] on span "Update" at bounding box center [442, 670] width 263 height 20
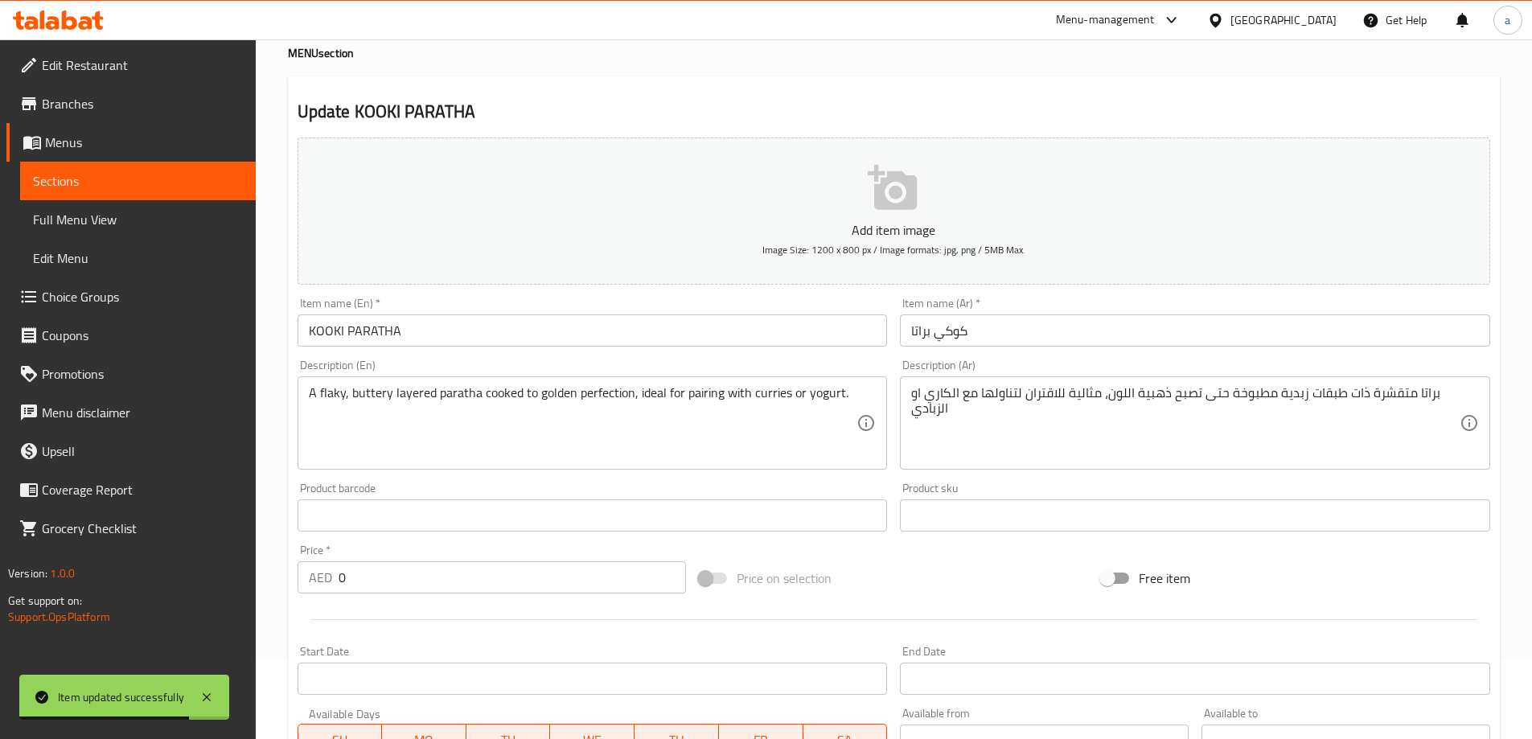
scroll to position [0, 0]
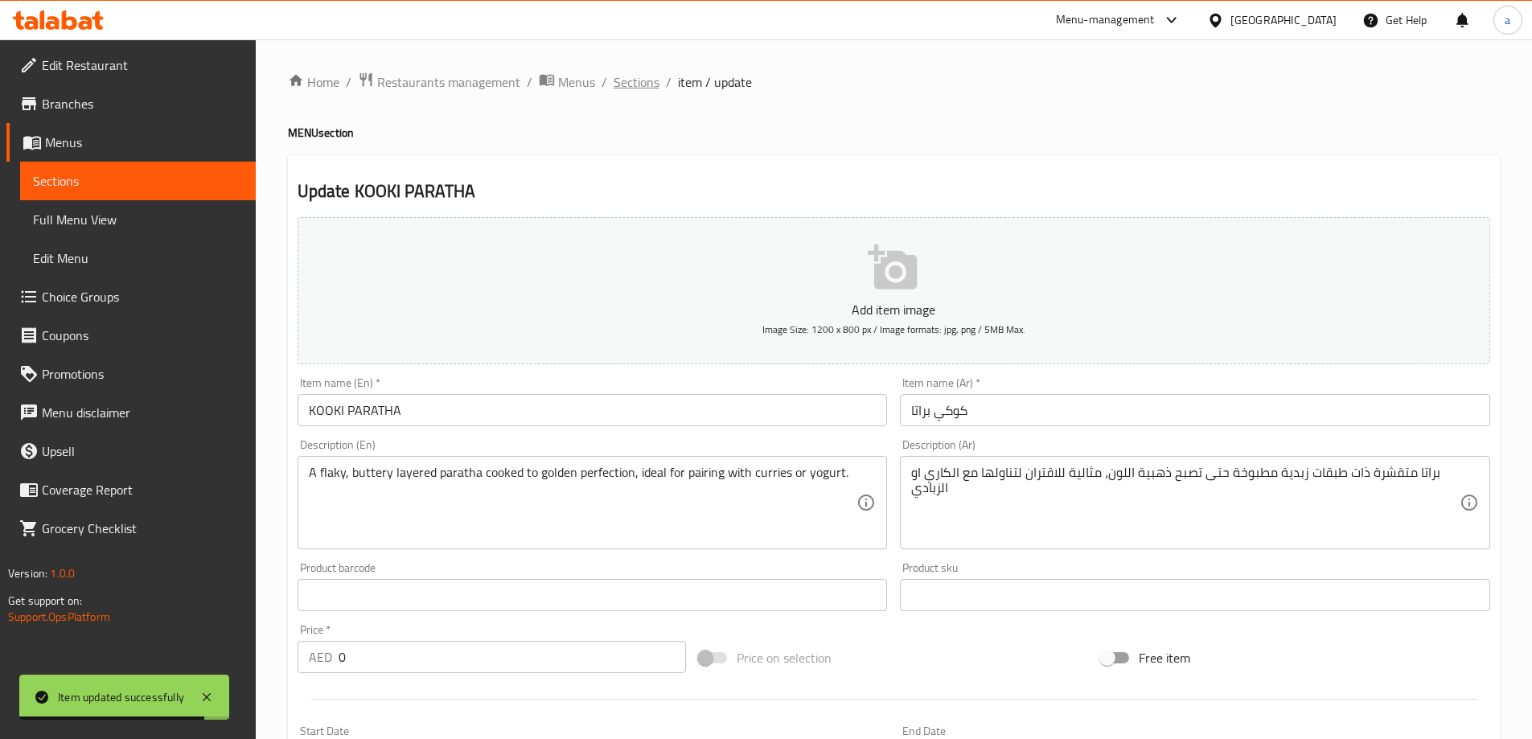
click at [631, 82] on span "Sections" at bounding box center [637, 81] width 46 height 19
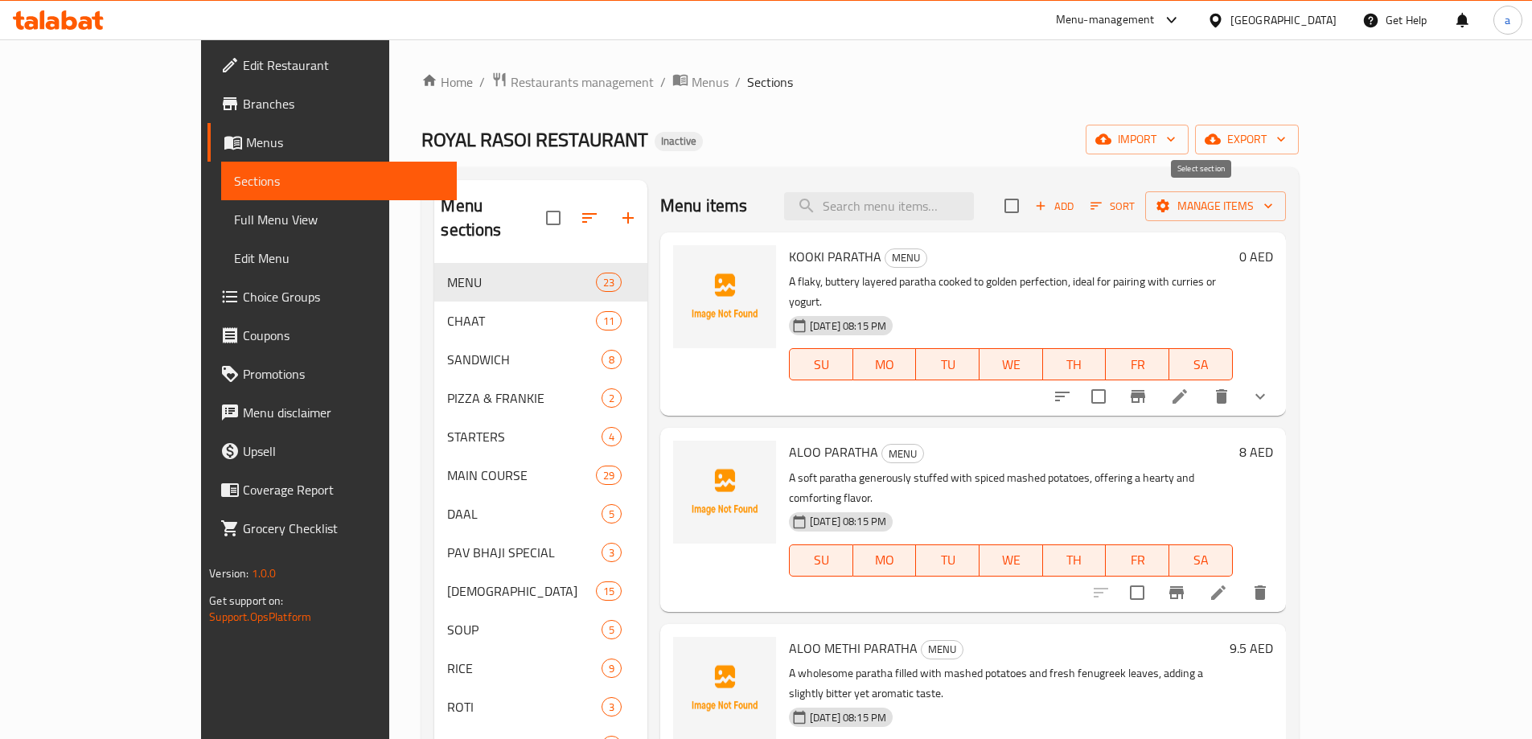
click at [1029, 204] on input "checkbox" at bounding box center [1012, 206] width 34 height 34
checkbox input "true"
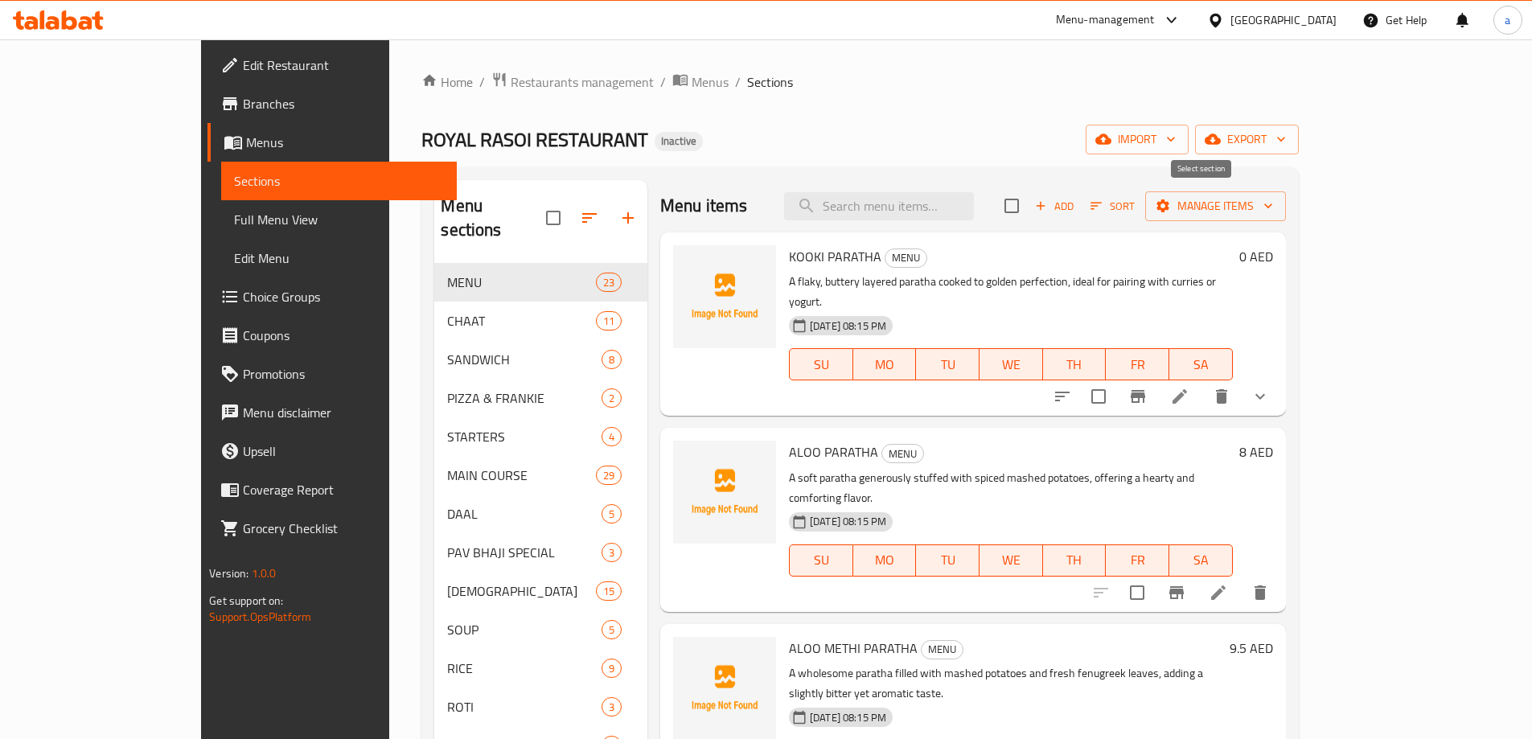
checkbox input "true"
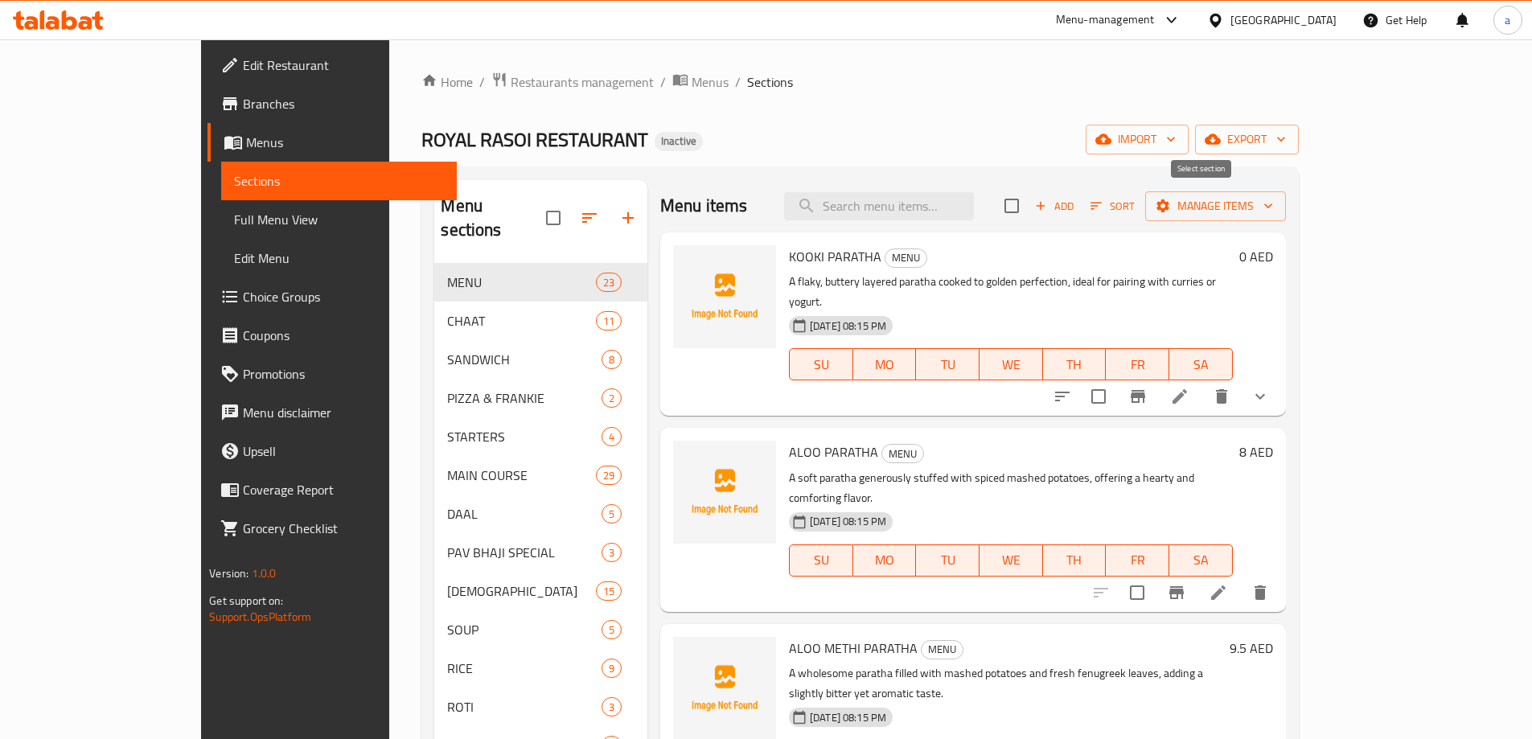
checkbox input "true"
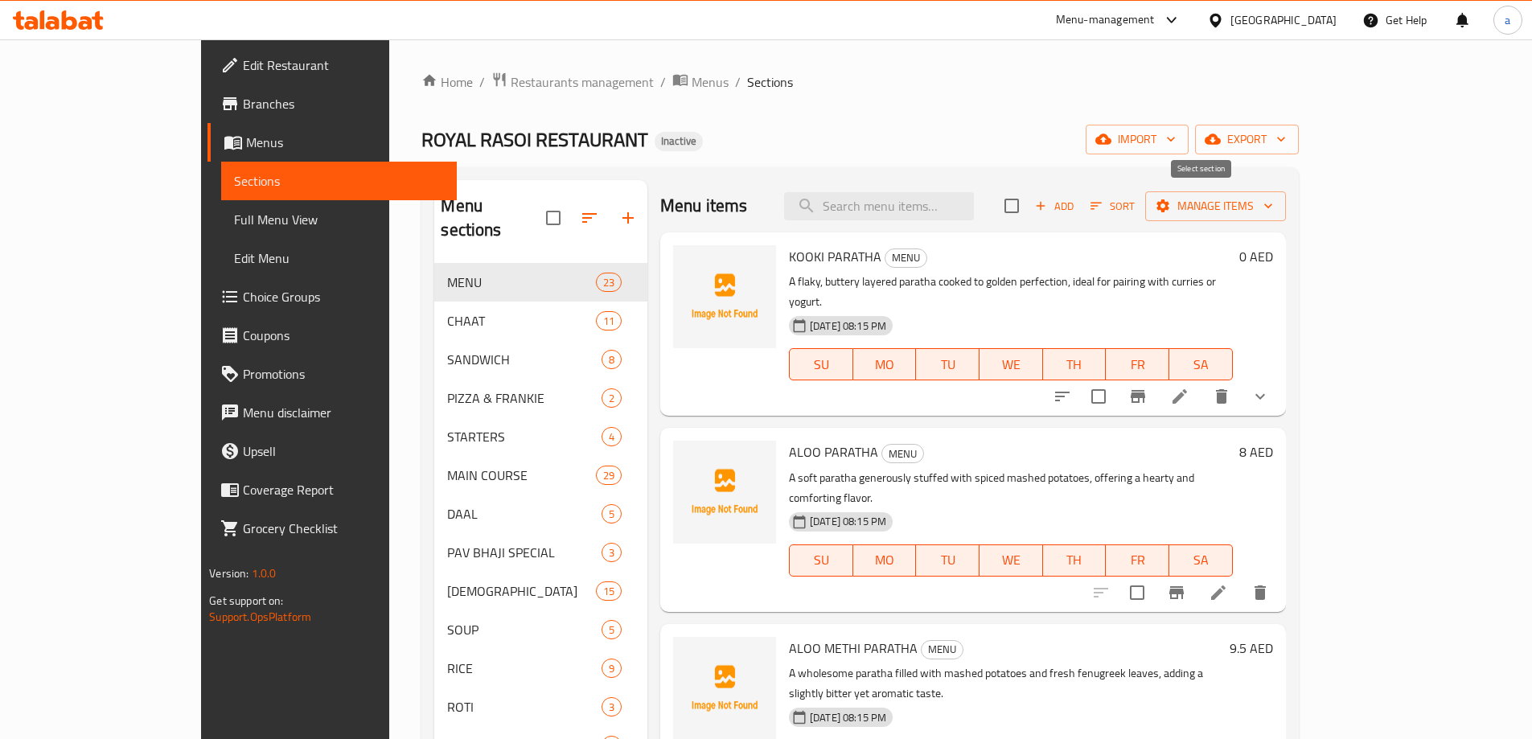
checkbox input "true"
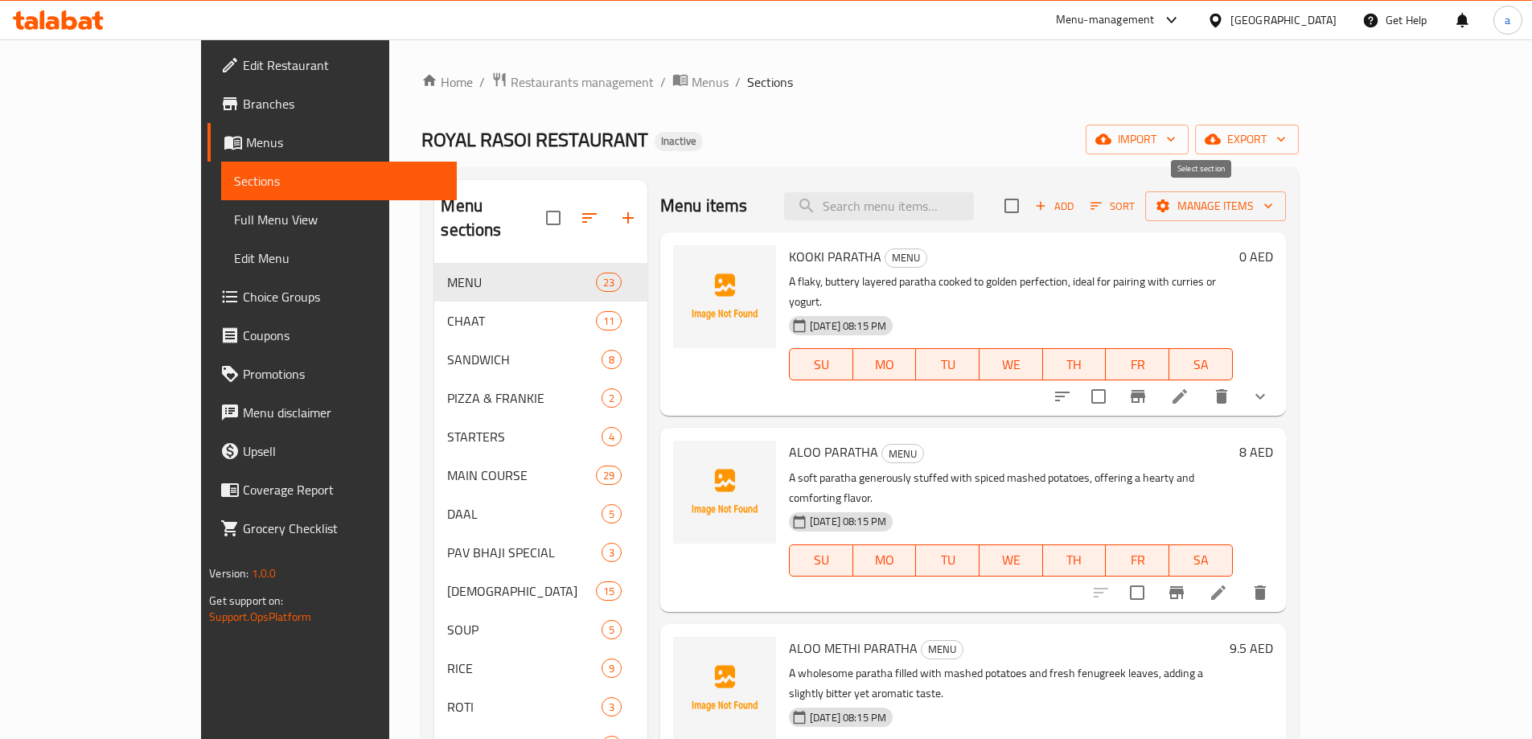
checkbox input "true"
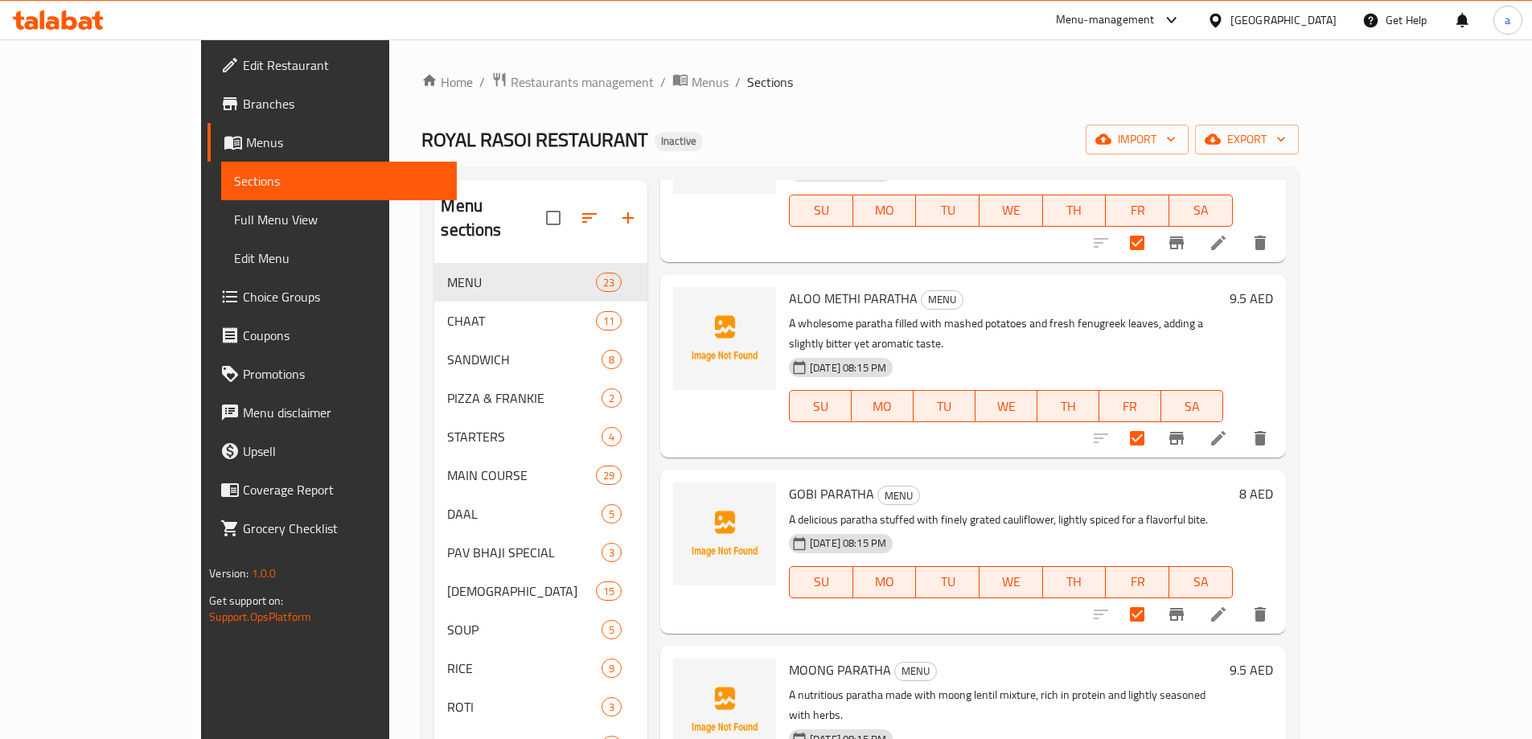
scroll to position [402, 0]
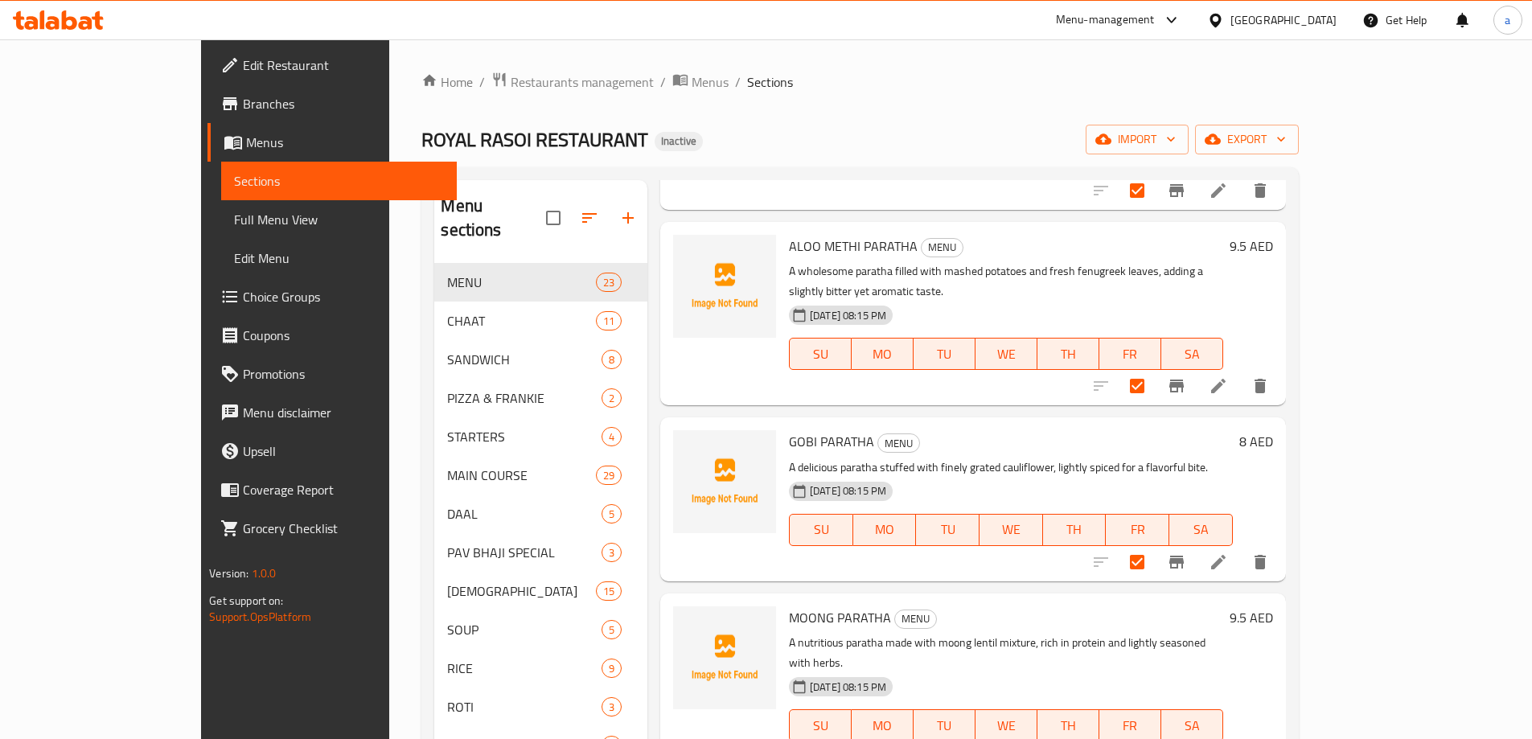
click at [1233, 430] on h6 "GOBI PARATHA MENU" at bounding box center [1011, 441] width 444 height 23
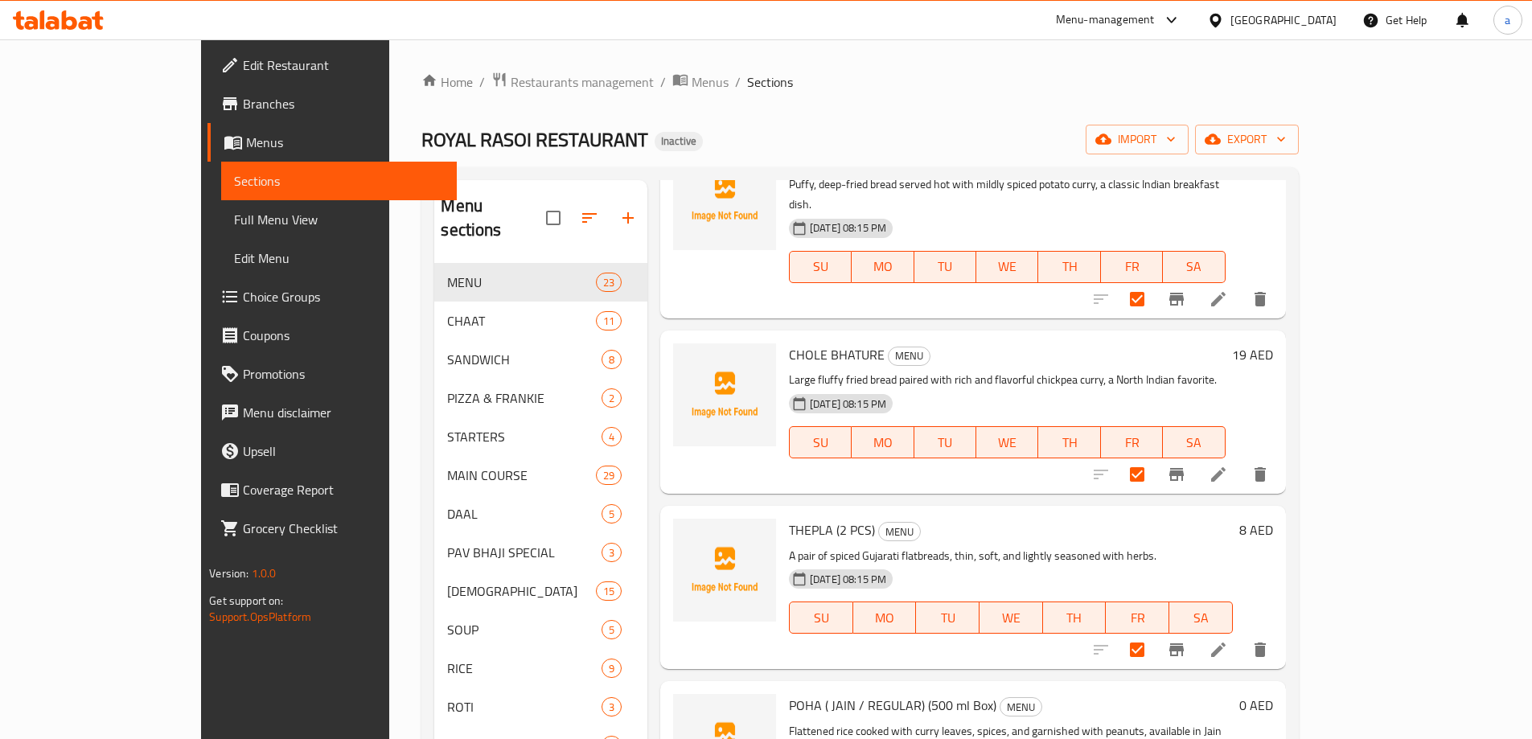
scroll to position [1777, 0]
click at [1154, 632] on input "checkbox" at bounding box center [1138, 649] width 34 height 34
checkbox input "false"
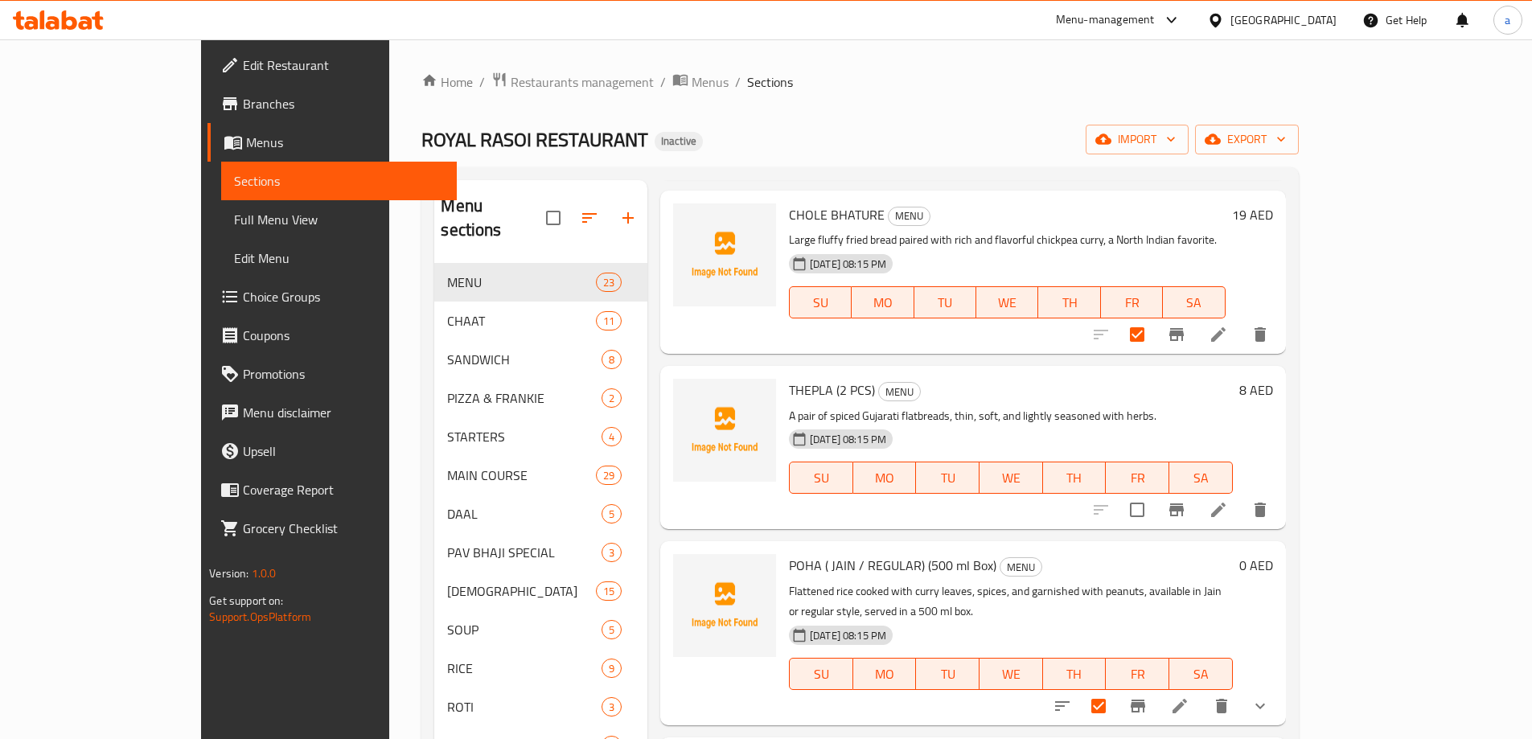
scroll to position [1938, 0]
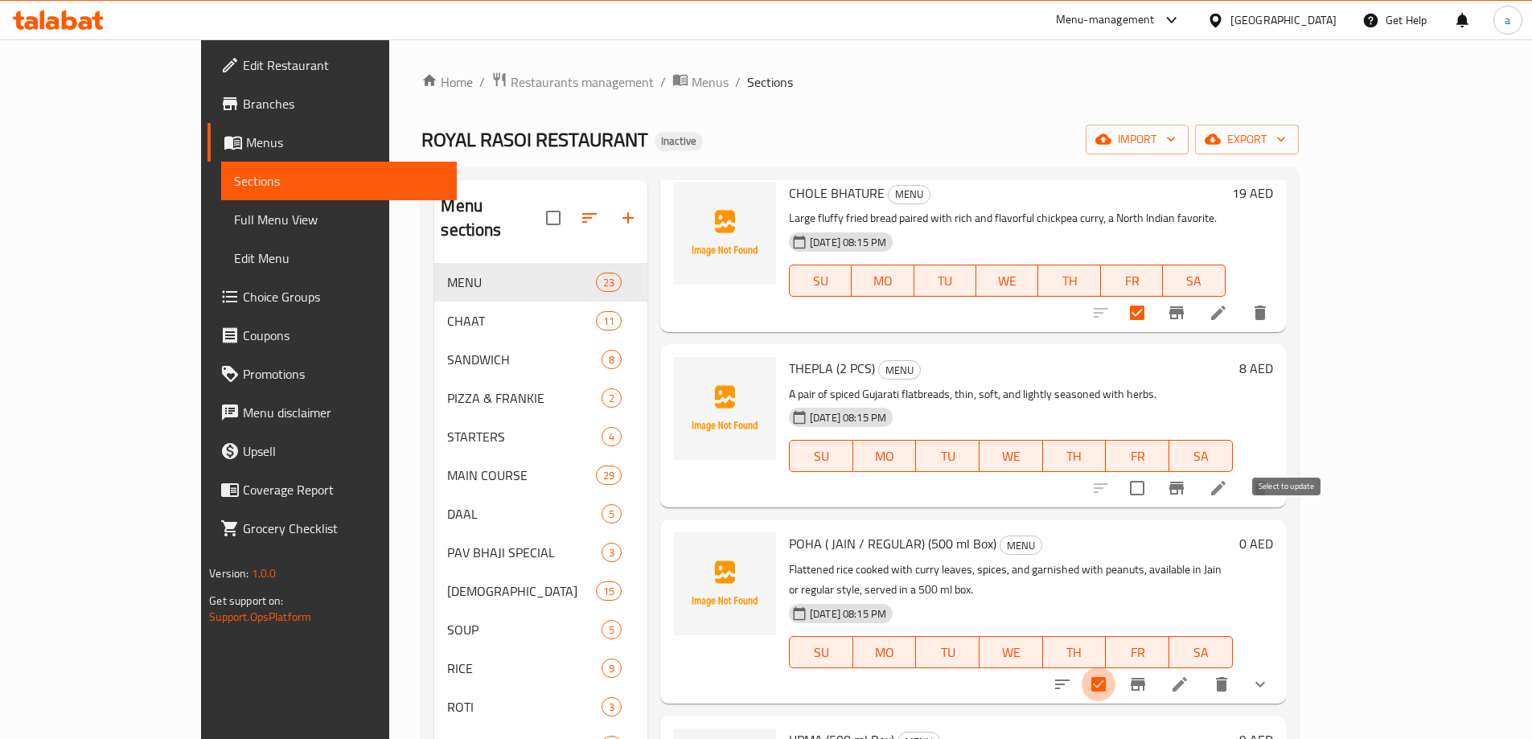
click at [1116, 668] on input "checkbox" at bounding box center [1099, 685] width 34 height 34
checkbox input "false"
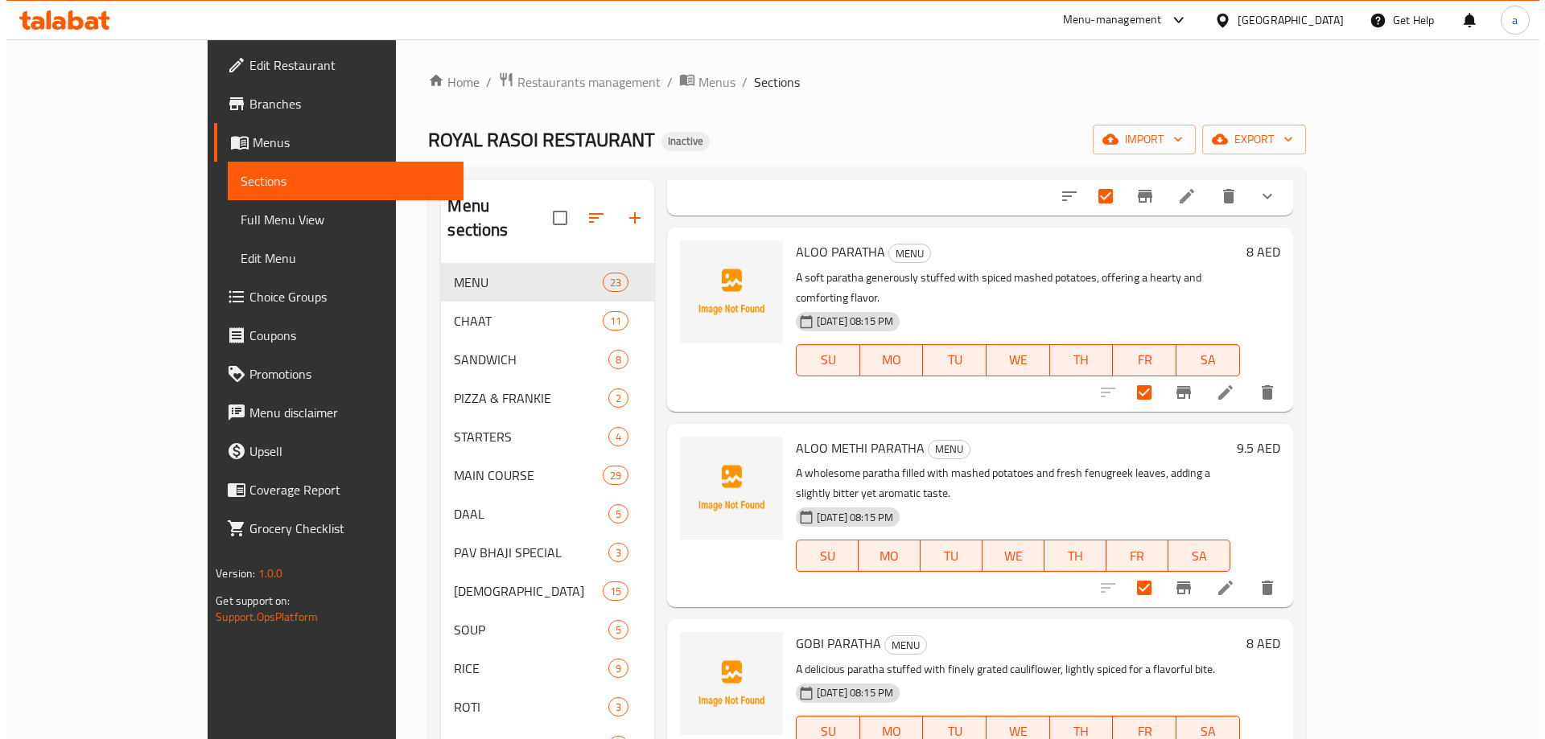
scroll to position [0, 0]
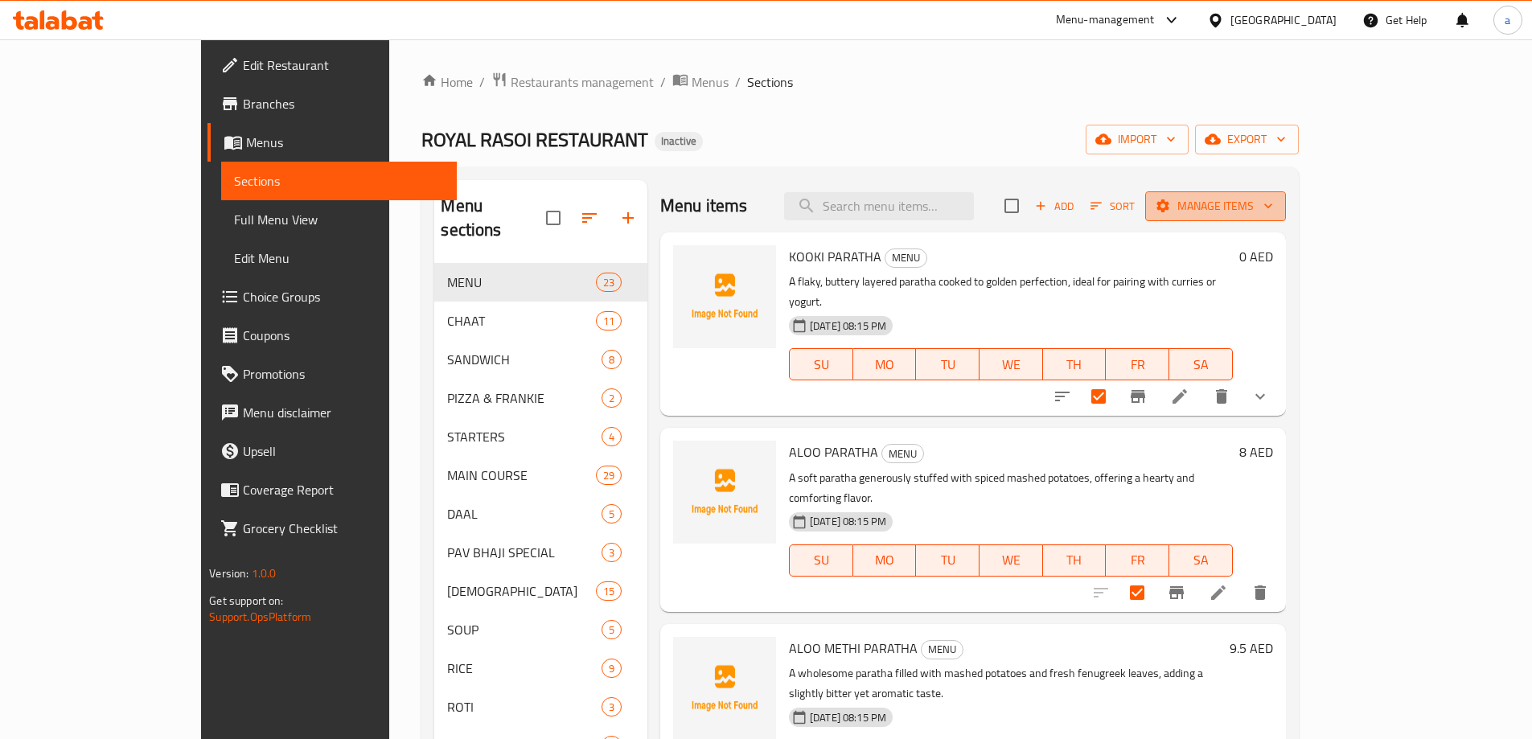
click at [1286, 219] on button "Manage items" at bounding box center [1216, 206] width 141 height 30
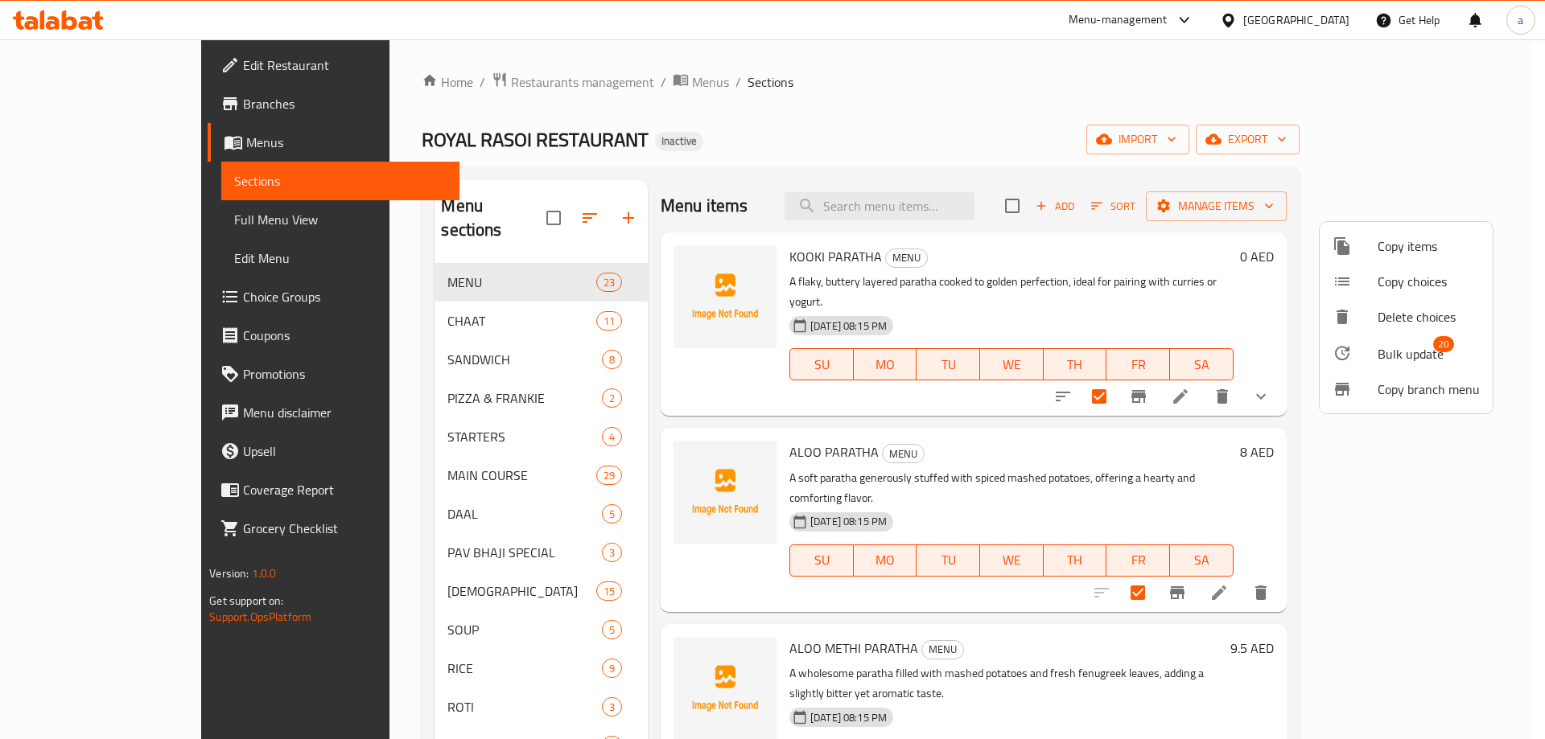
click at [1413, 361] on span "Bulk update" at bounding box center [1410, 353] width 66 height 19
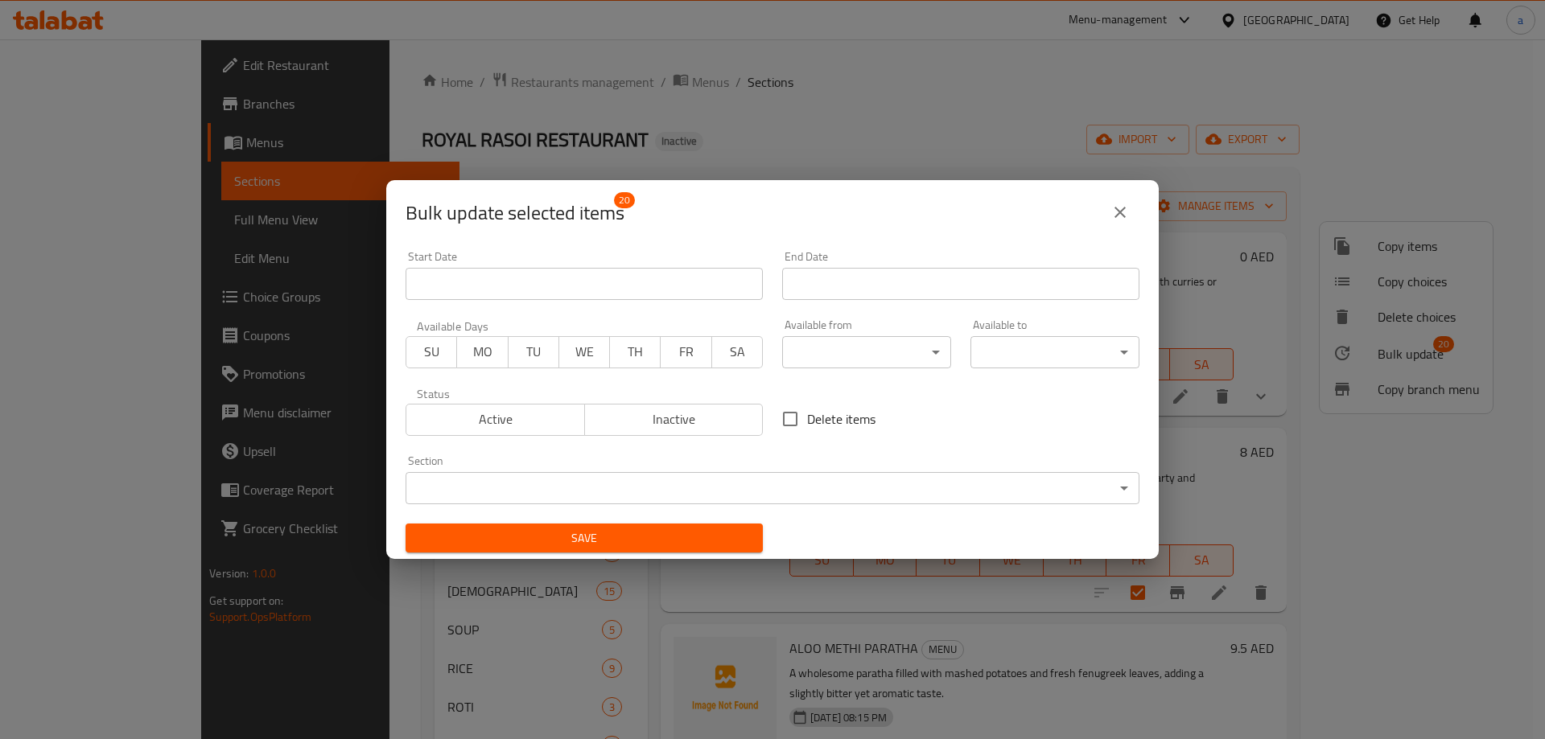
click at [883, 352] on body "​ Menu-management [GEOGRAPHIC_DATA] Get Help a Edit Restaurant Branches Menus S…" at bounding box center [772, 389] width 1545 height 700
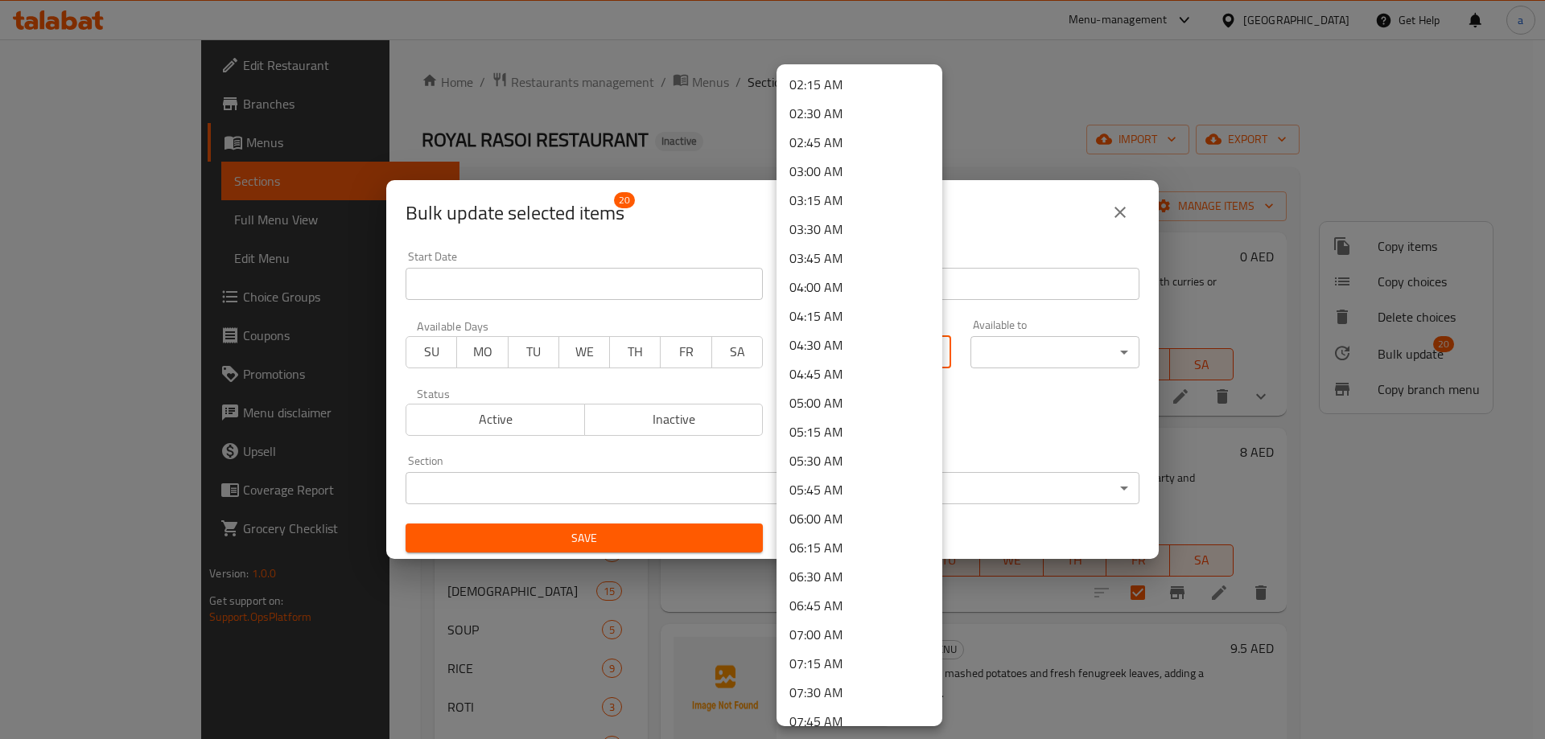
scroll to position [402, 0]
click at [853, 613] on li "08:00 AM" at bounding box center [859, 609] width 166 height 29
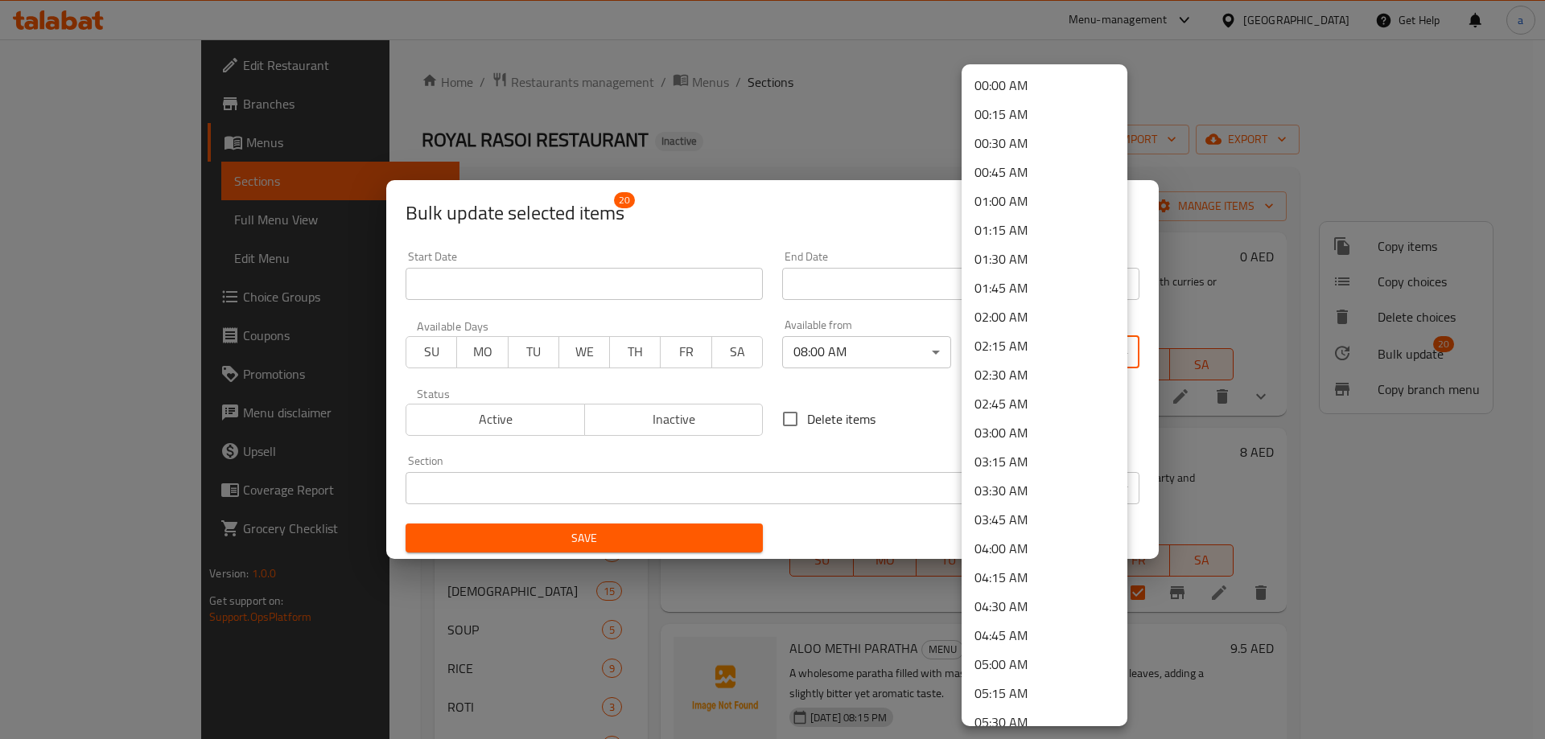
click at [982, 352] on body "​ Menu-management [GEOGRAPHIC_DATA] Get Help a Edit Restaurant Branches Menus S…" at bounding box center [772, 389] width 1545 height 700
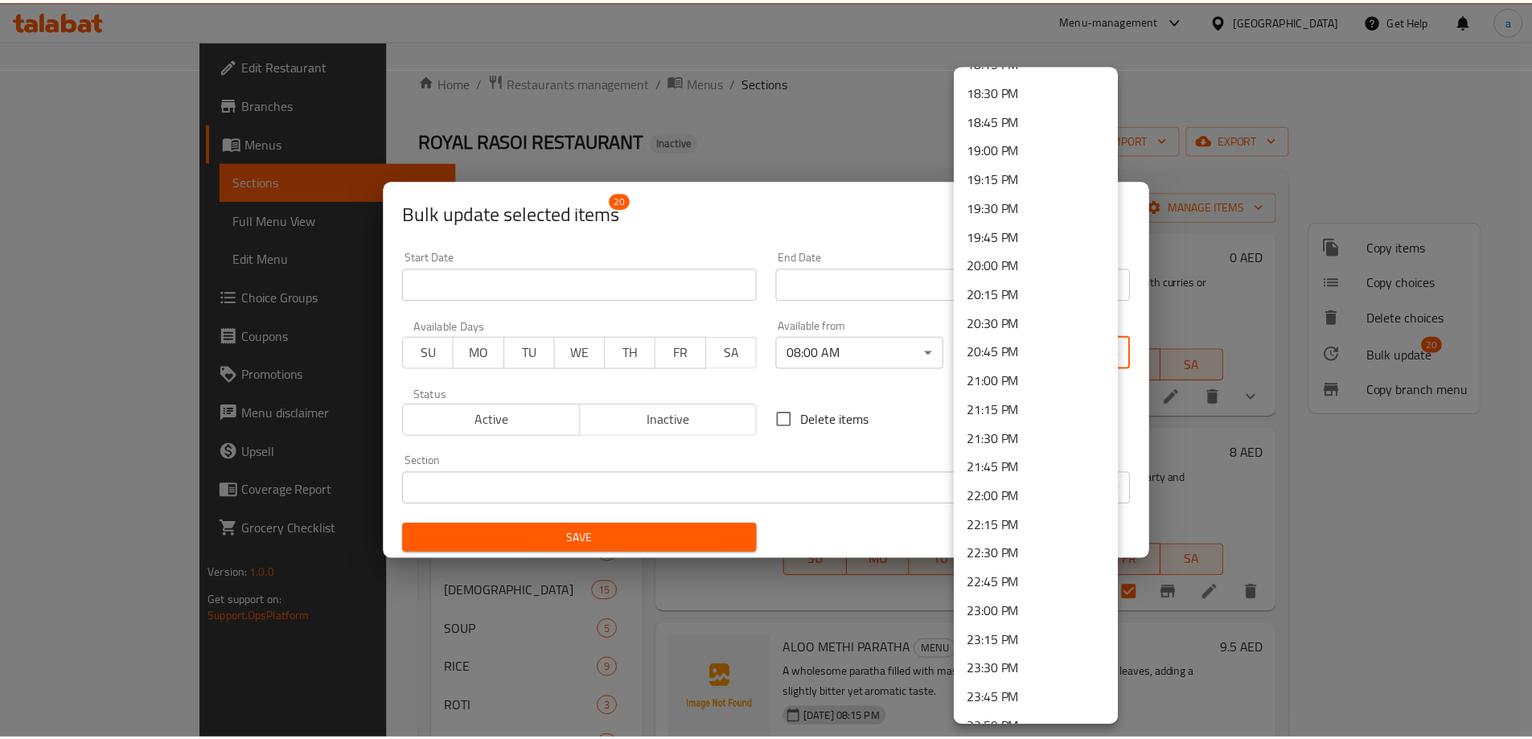
scroll to position [2160, 0]
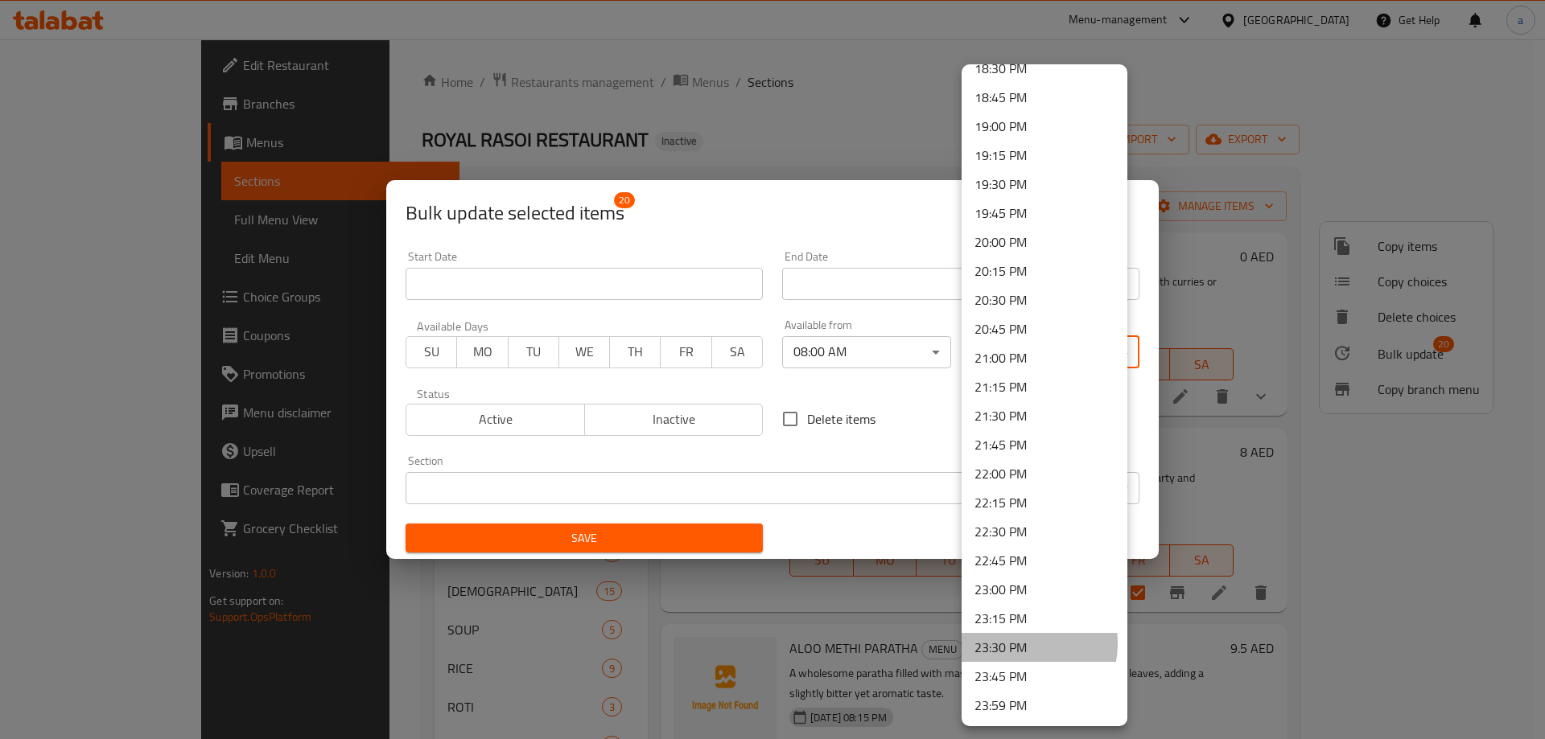
click at [1010, 644] on li "23:30 PM" at bounding box center [1044, 647] width 166 height 29
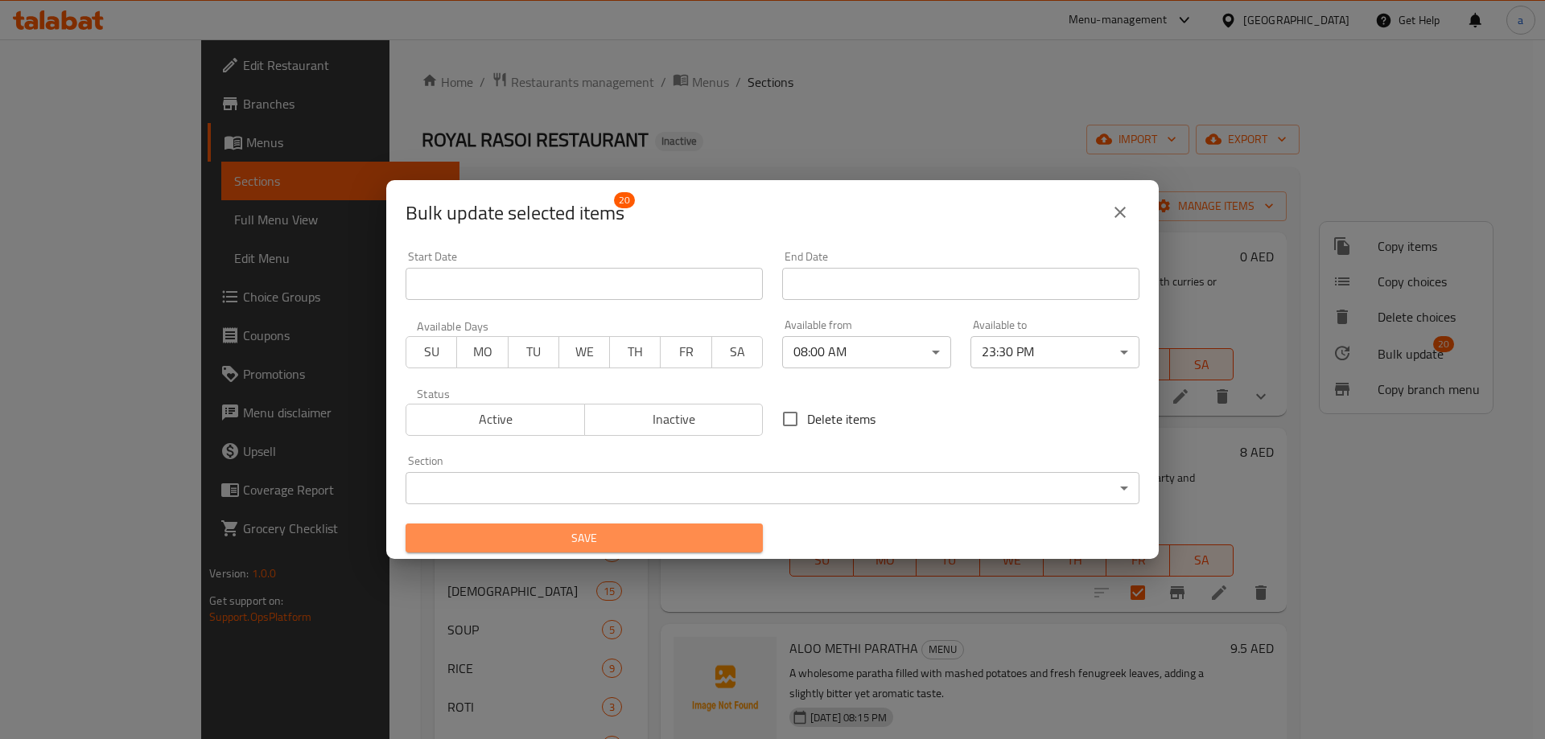
click at [730, 524] on button "Save" at bounding box center [583, 539] width 357 height 30
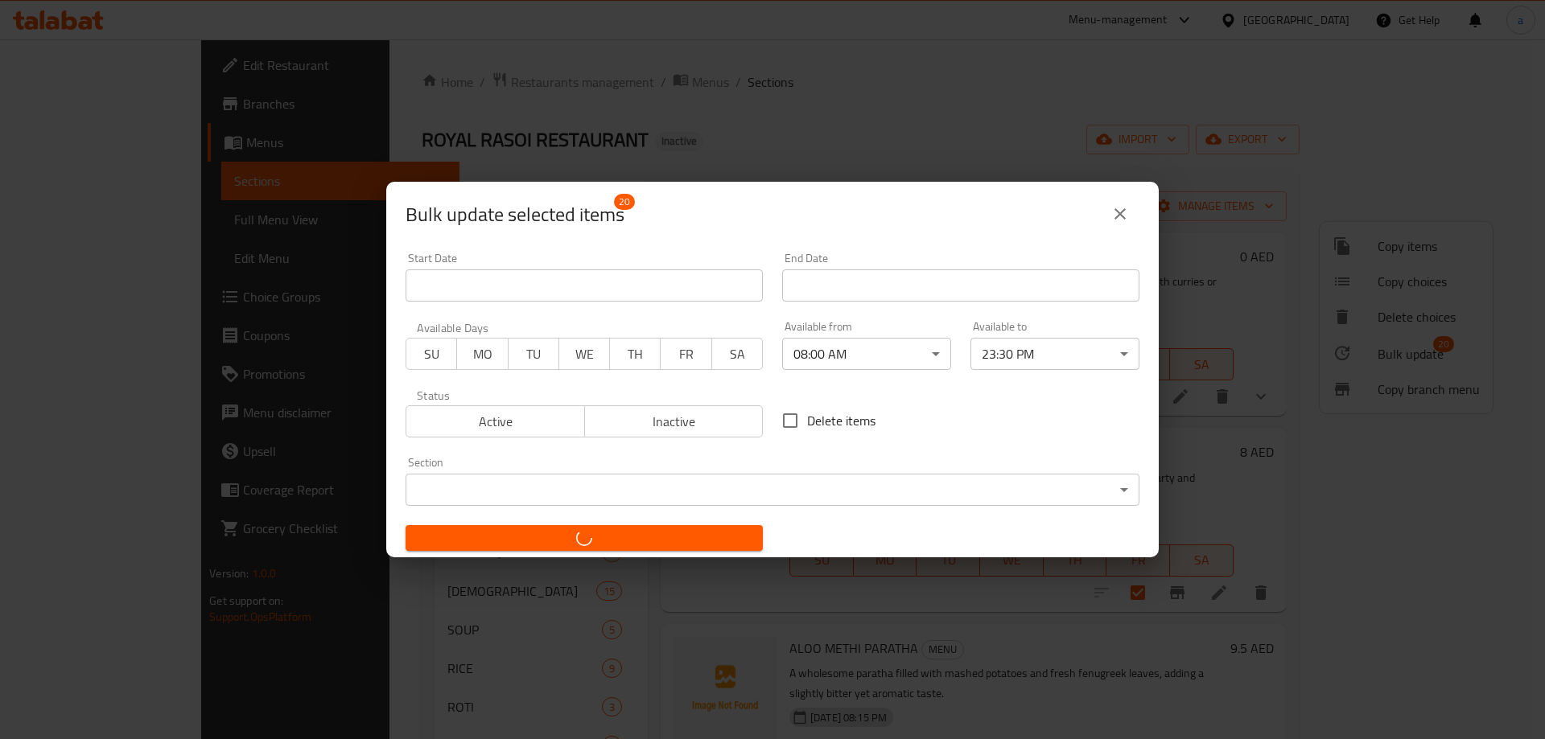
checkbox input "false"
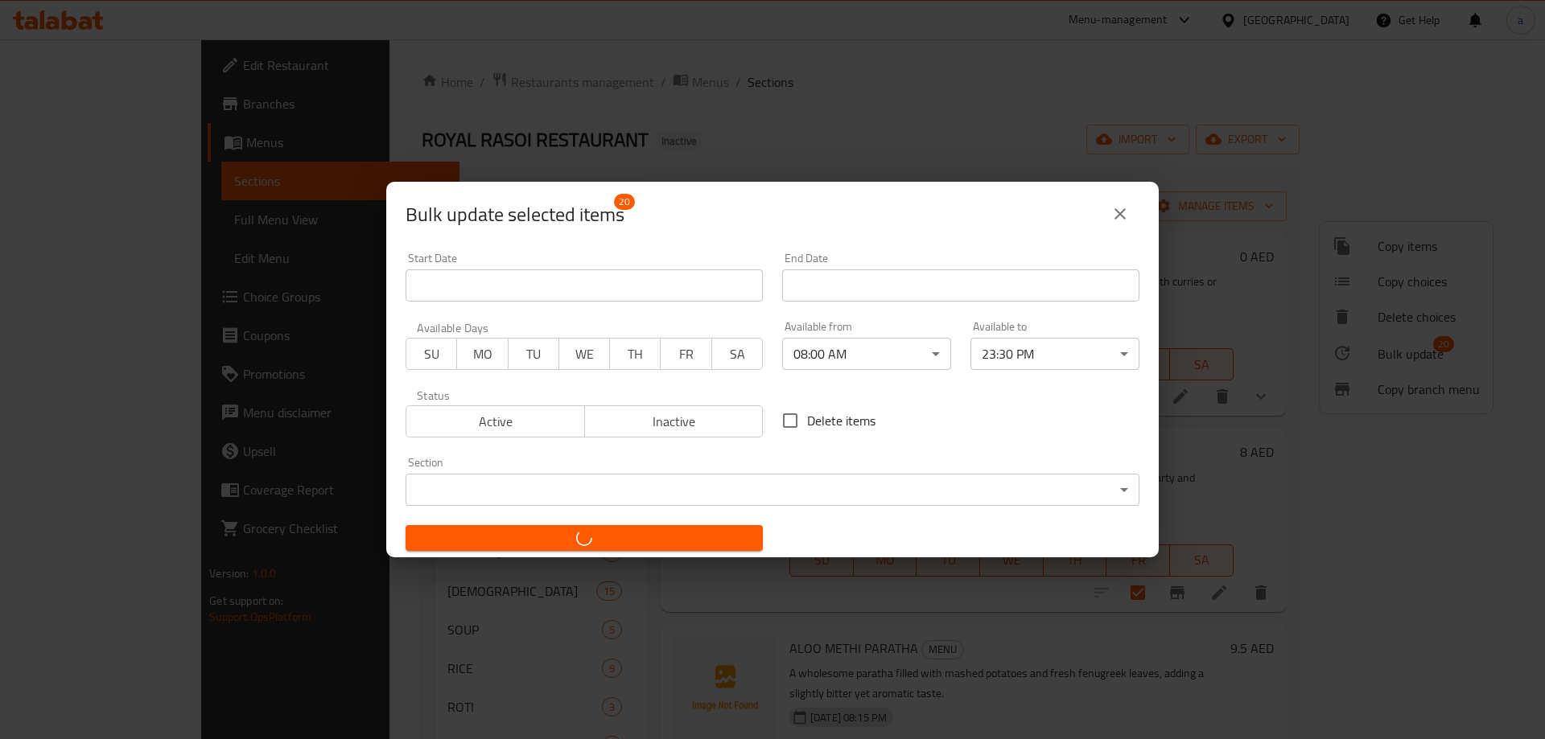
checkbox input "false"
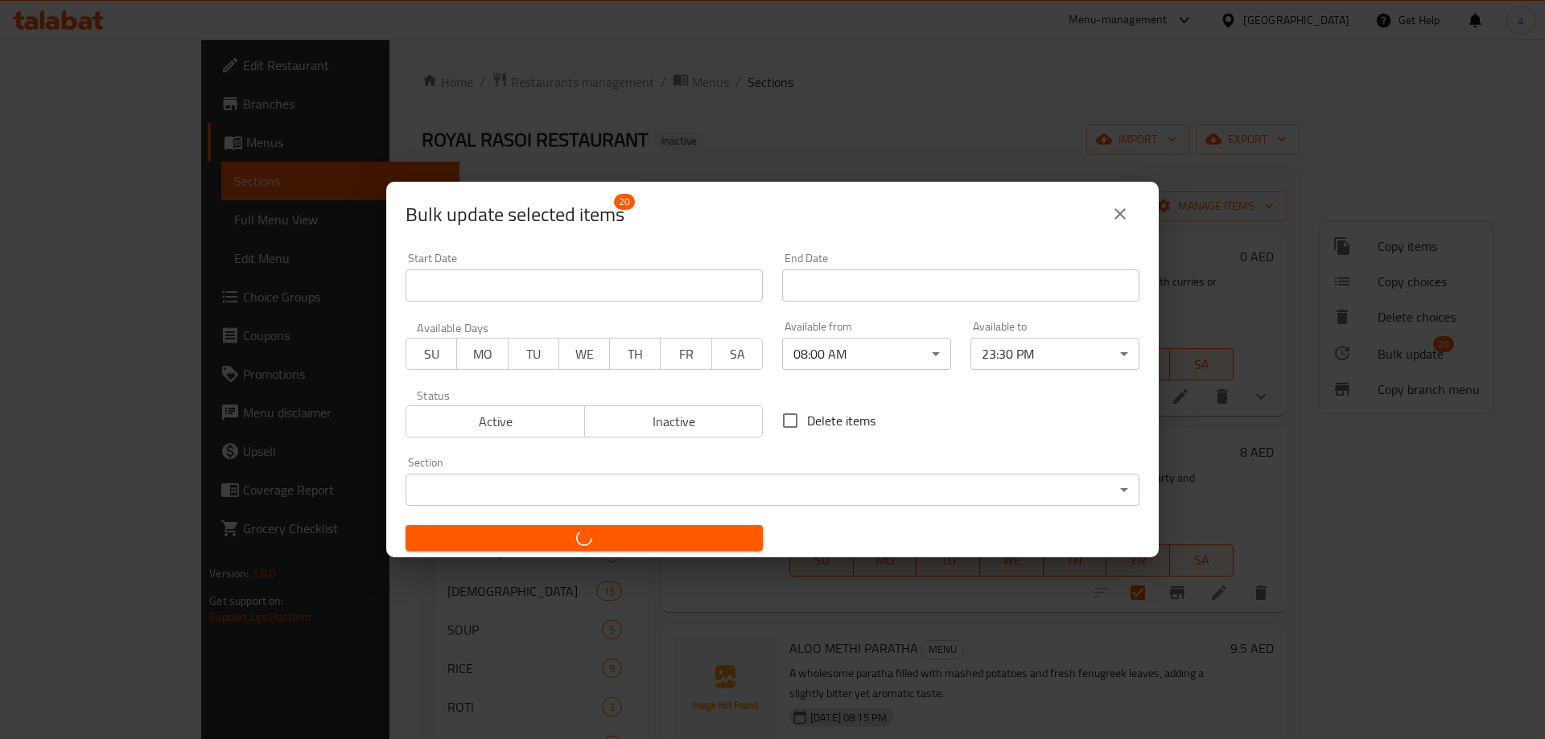
checkbox input "false"
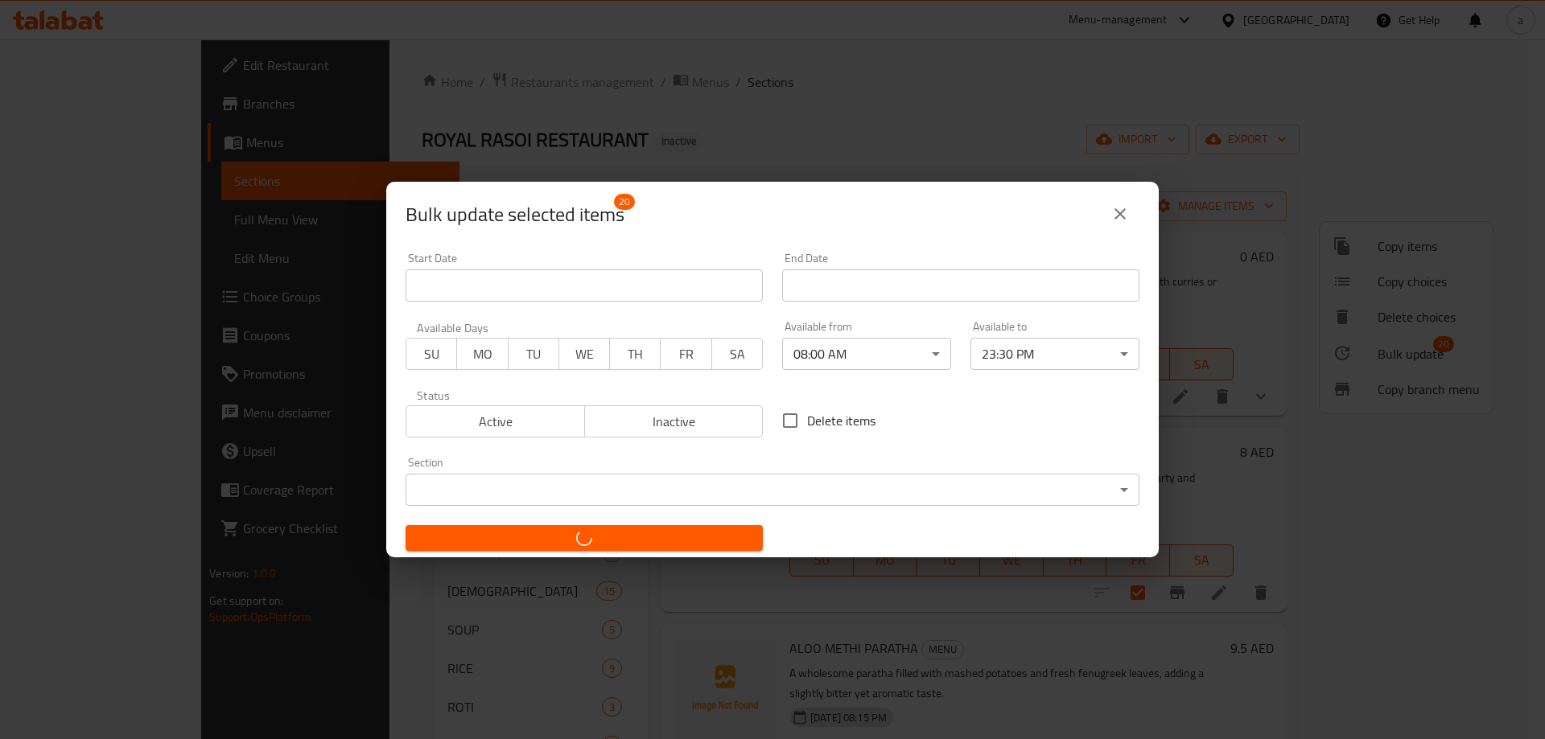
checkbox input "false"
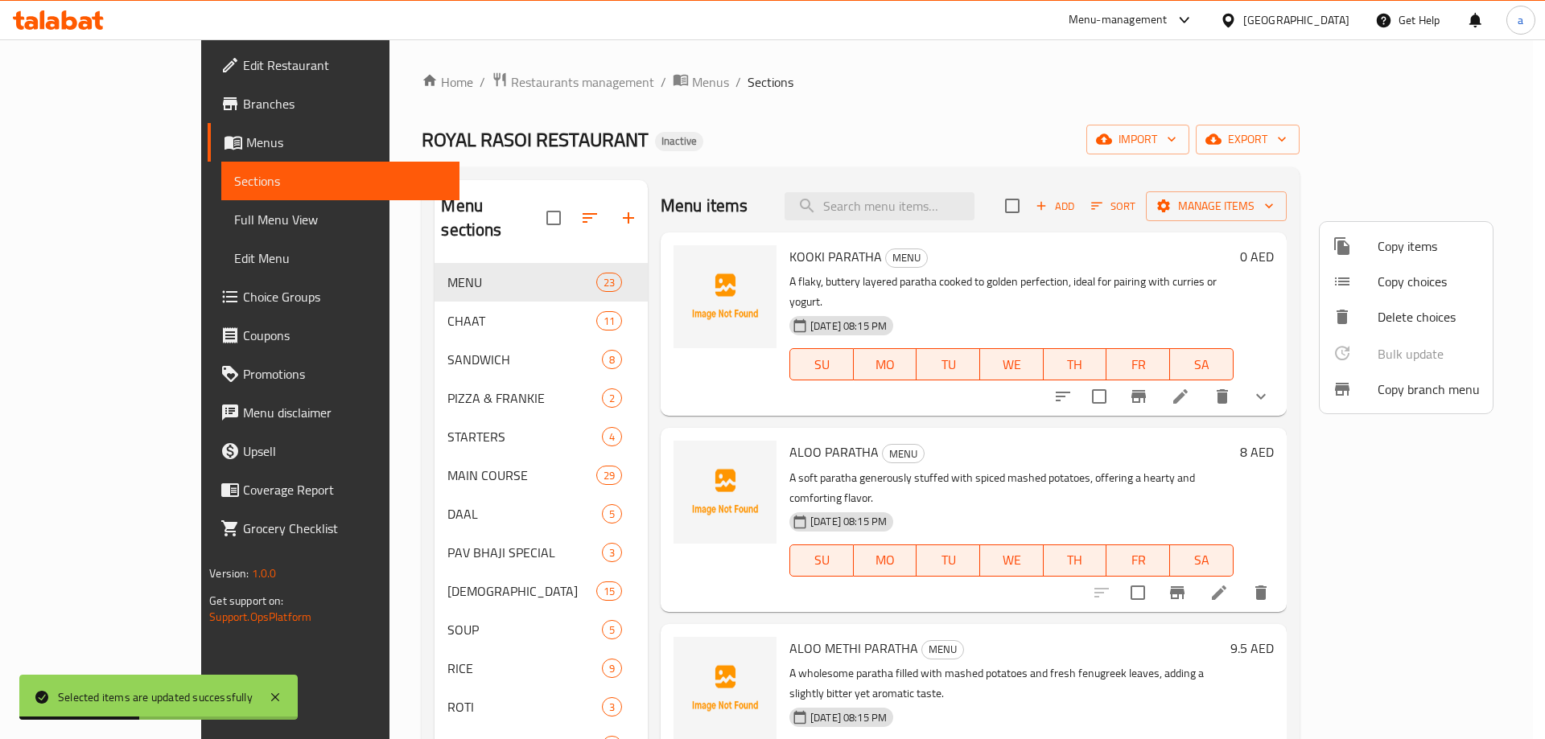
click at [1195, 475] on div at bounding box center [772, 369] width 1545 height 739
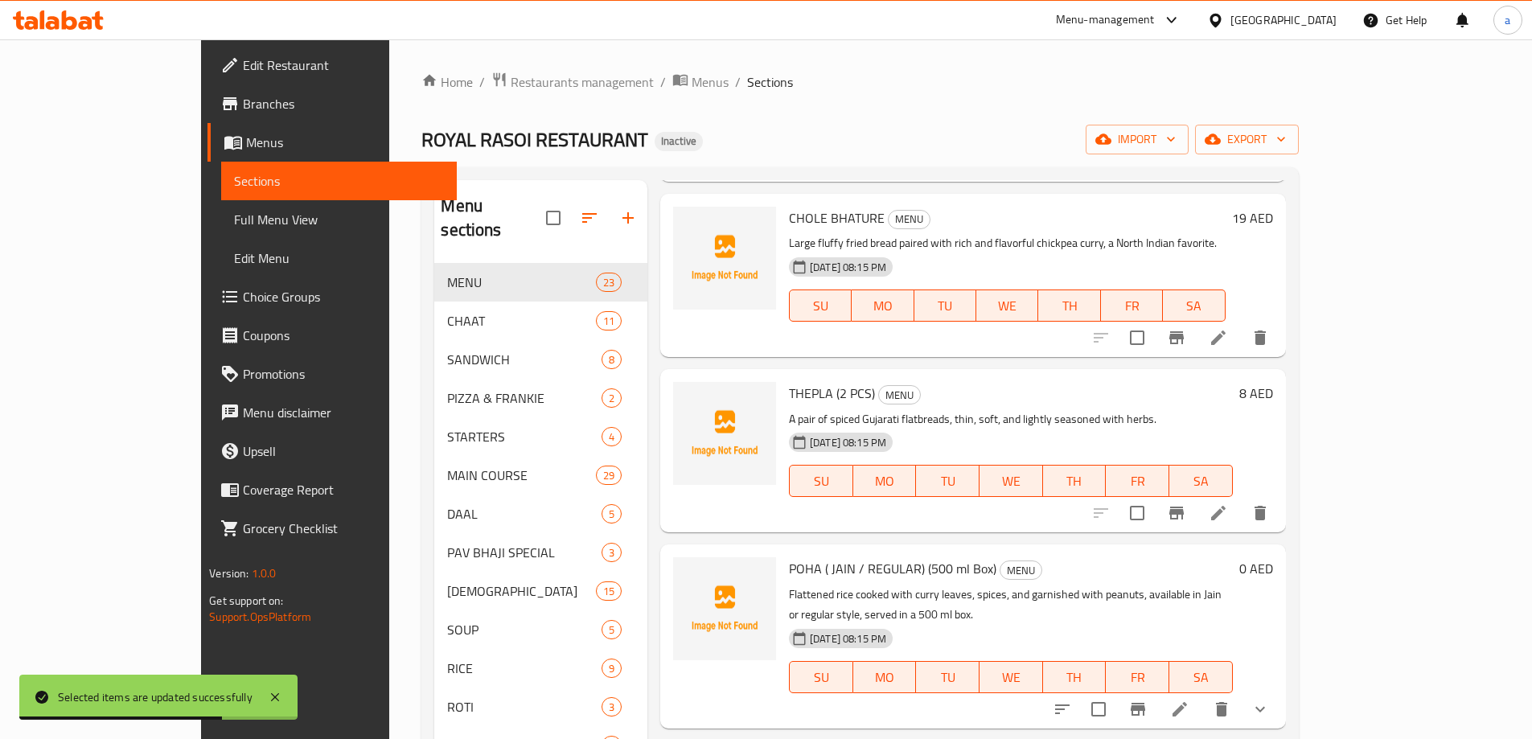
scroll to position [1938, 0]
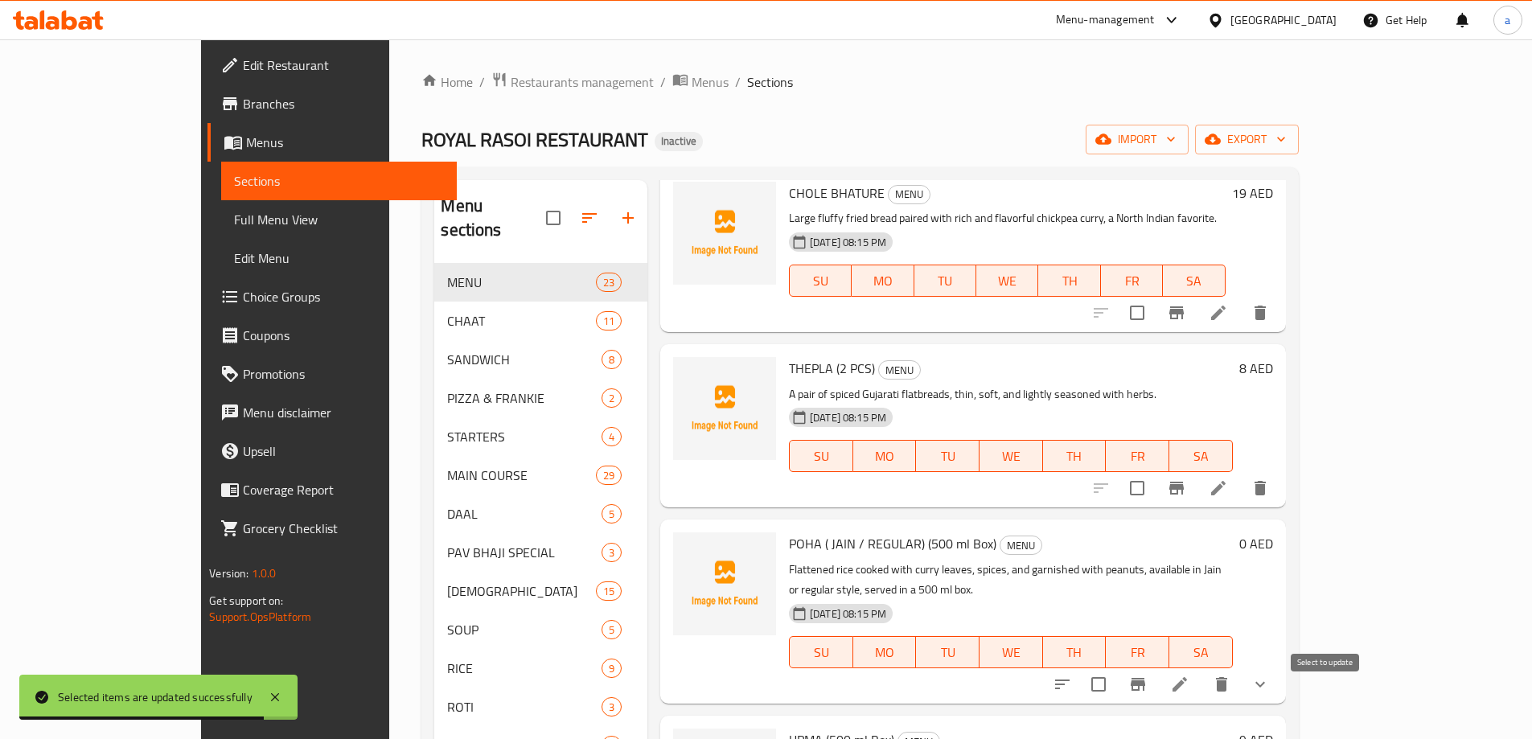
checkbox input "true"
click at [1116, 668] on input "checkbox" at bounding box center [1099, 685] width 34 height 34
checkbox input "true"
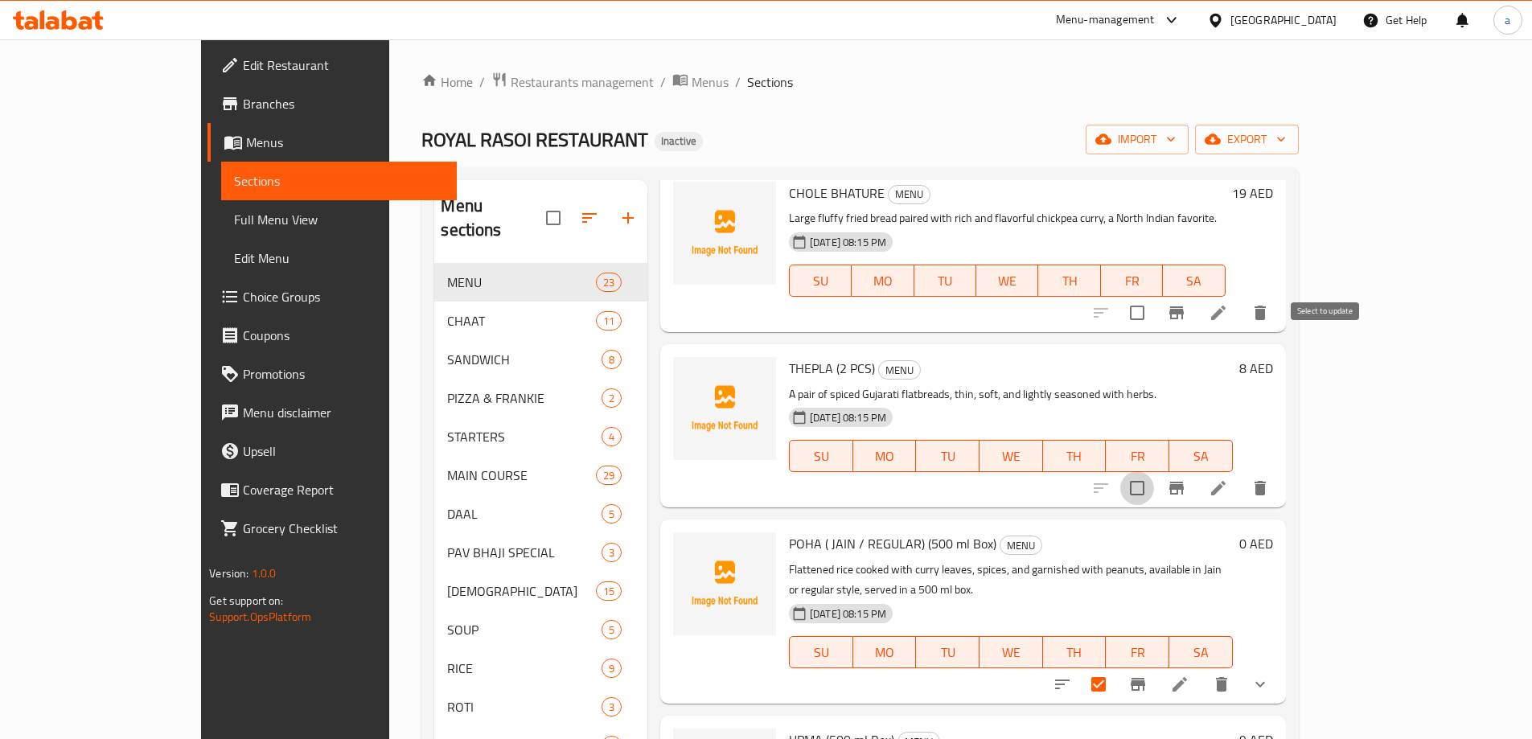
click at [1154, 471] on input "checkbox" at bounding box center [1138, 488] width 34 height 34
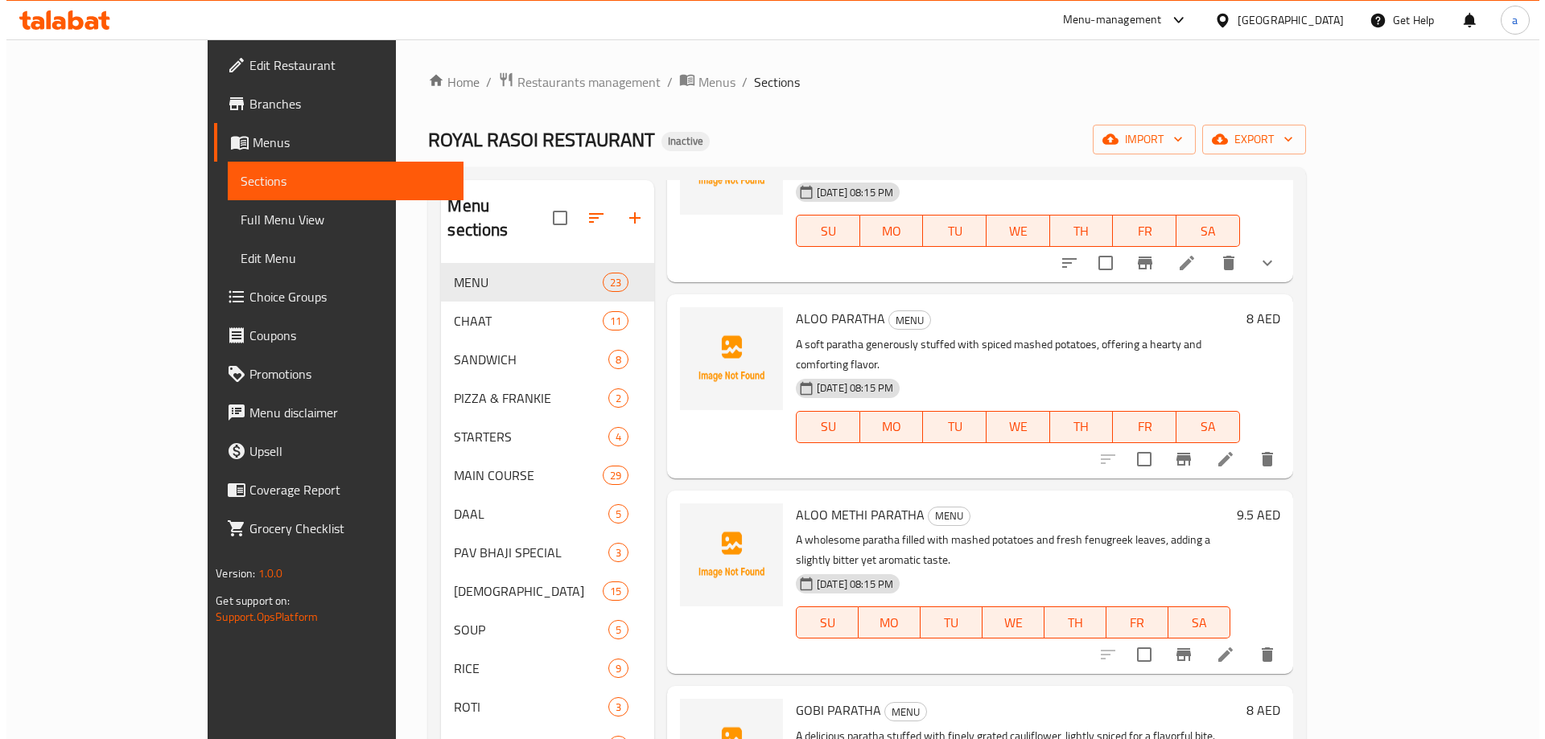
scroll to position [0, 0]
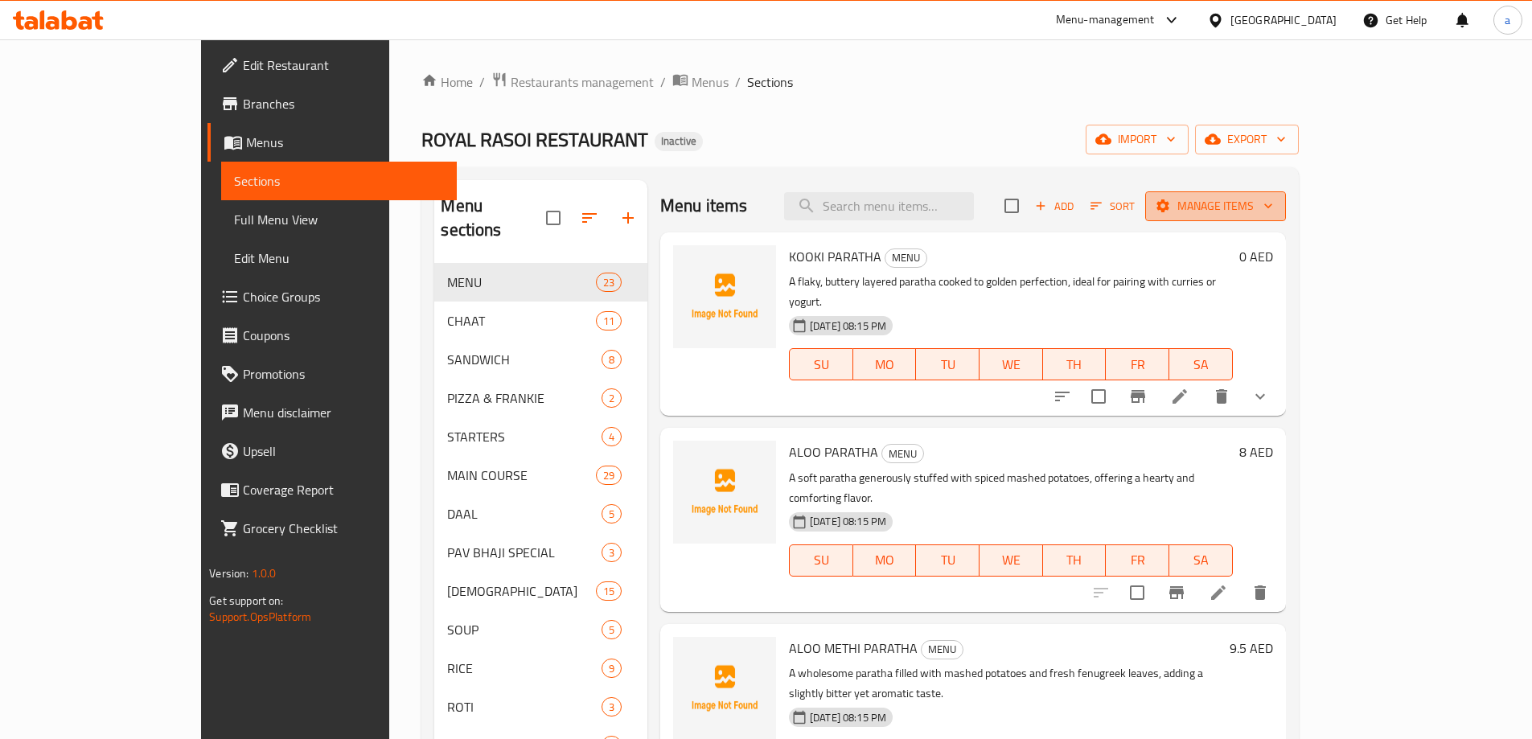
click at [1273, 207] on span "Manage items" at bounding box center [1215, 206] width 115 height 20
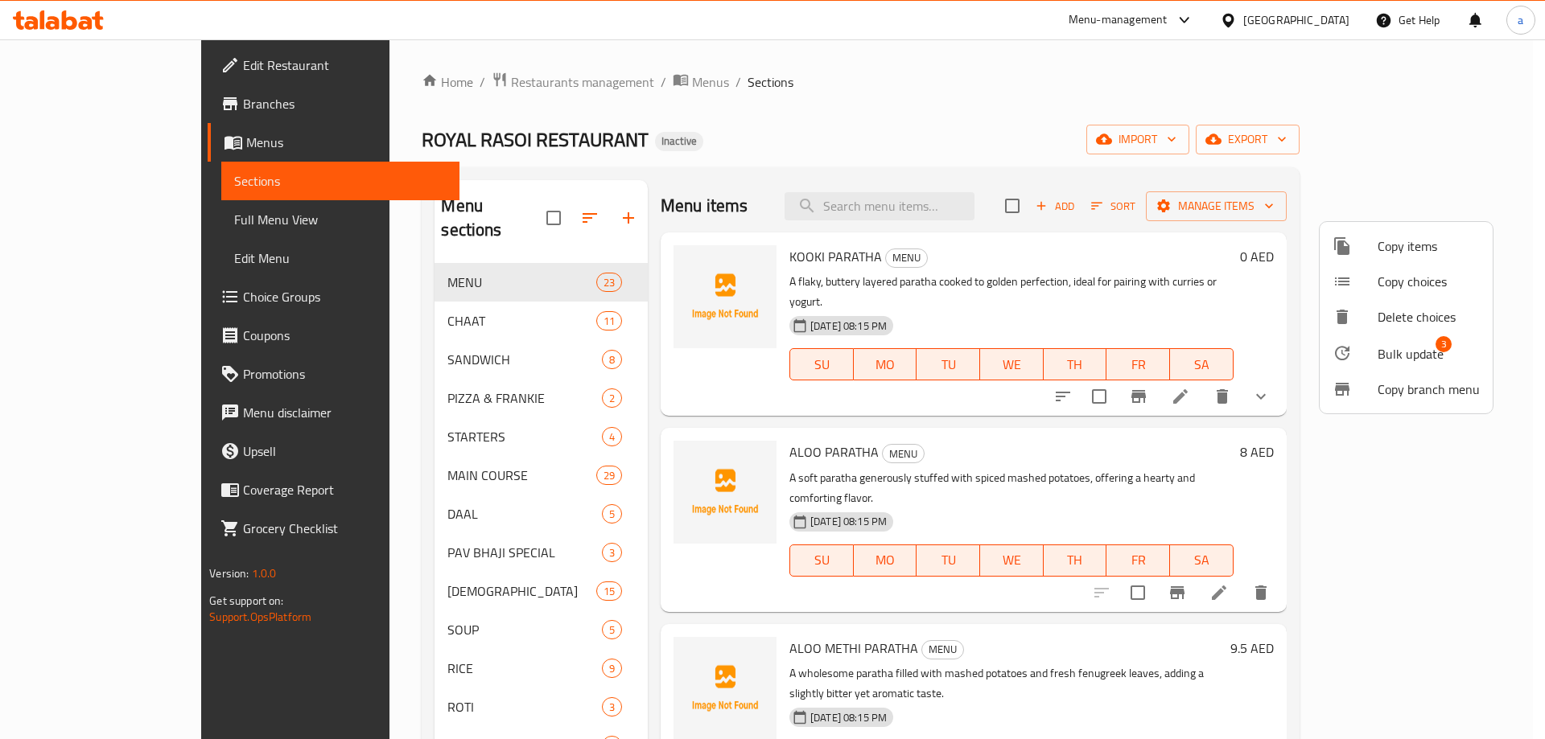
click at [1390, 348] on span "Bulk update" at bounding box center [1410, 353] width 66 height 19
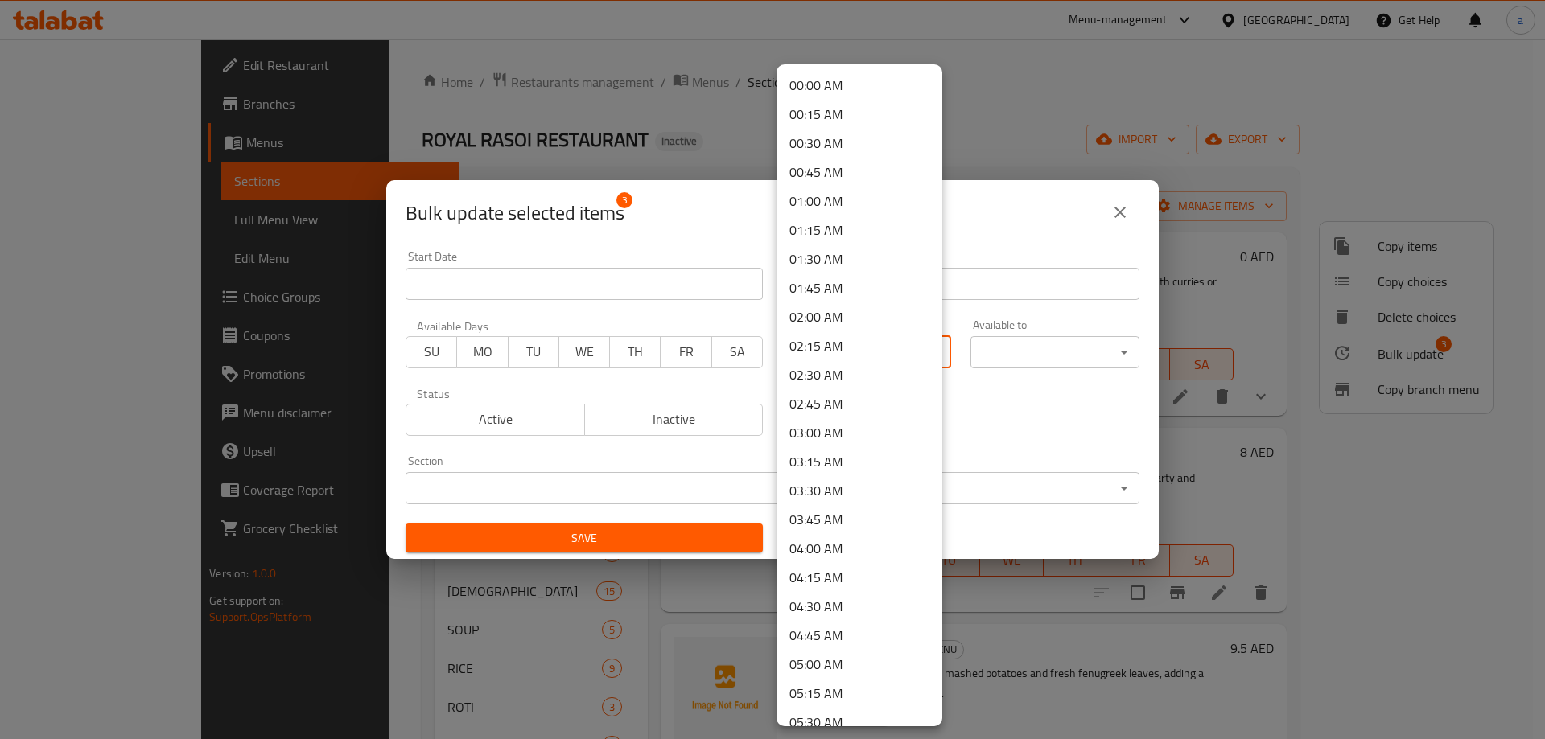
click at [877, 356] on body "​ Menu-management [GEOGRAPHIC_DATA] Get Help a Edit Restaurant Branches Menus S…" at bounding box center [772, 389] width 1545 height 700
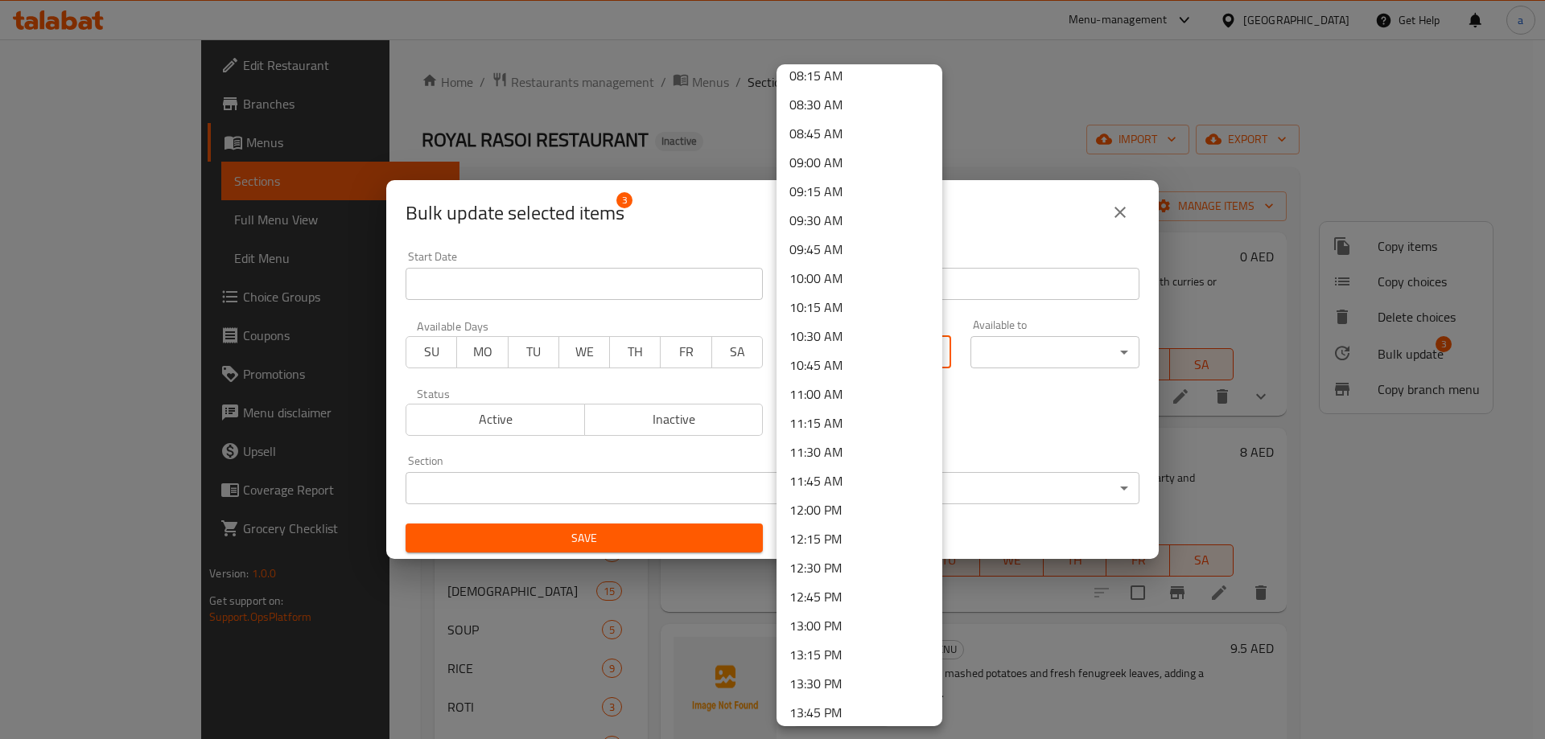
scroll to position [885, 0]
click at [844, 131] on li "08:00 AM" at bounding box center [859, 127] width 166 height 29
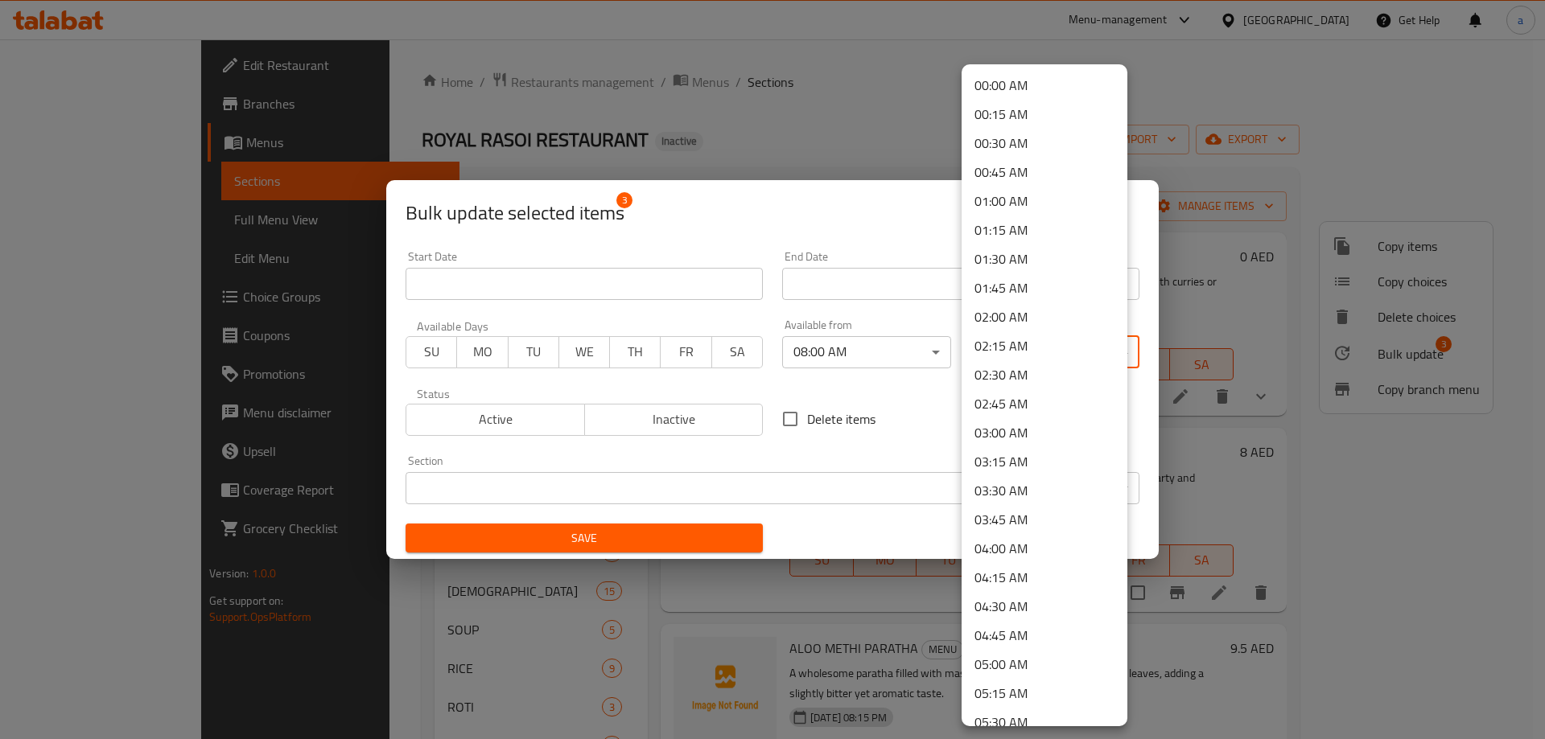
click at [1049, 358] on body "​ Menu-management [GEOGRAPHIC_DATA] Get Help a Edit Restaurant Branches Menus S…" at bounding box center [772, 389] width 1545 height 700
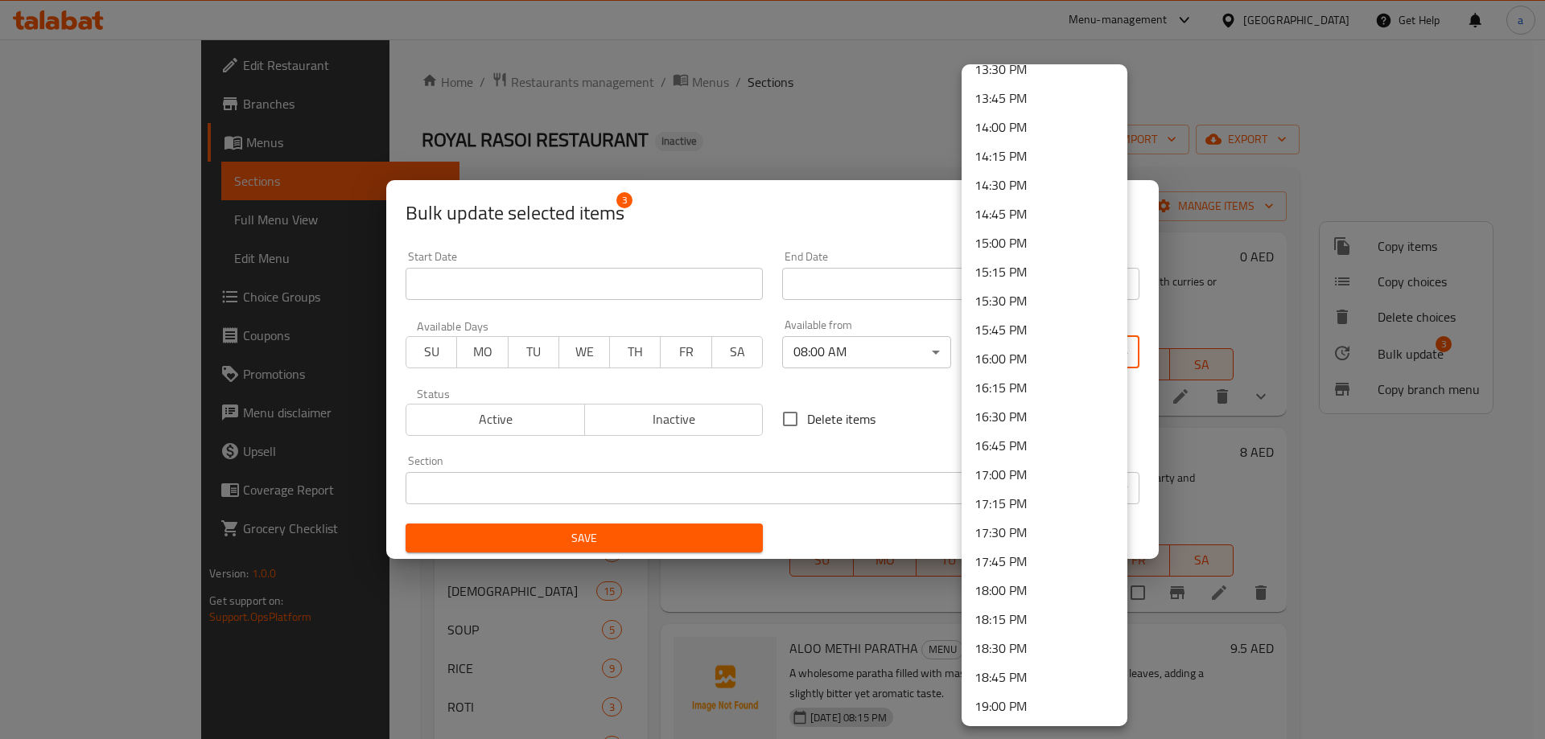
scroll to position [2160, 0]
click at [1043, 584] on li "23:00 PM" at bounding box center [1044, 589] width 166 height 29
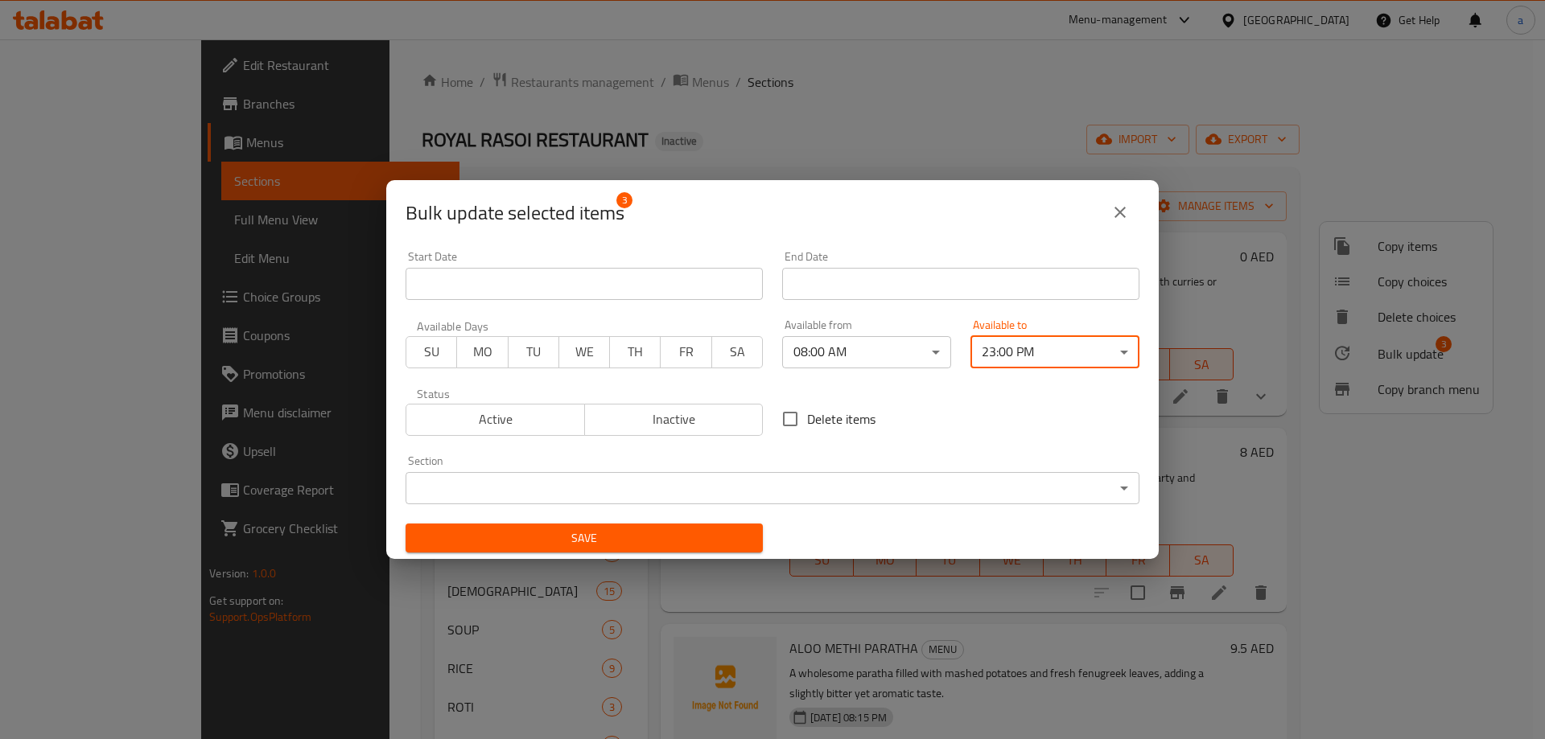
click at [705, 538] on span "Save" at bounding box center [583, 539] width 331 height 20
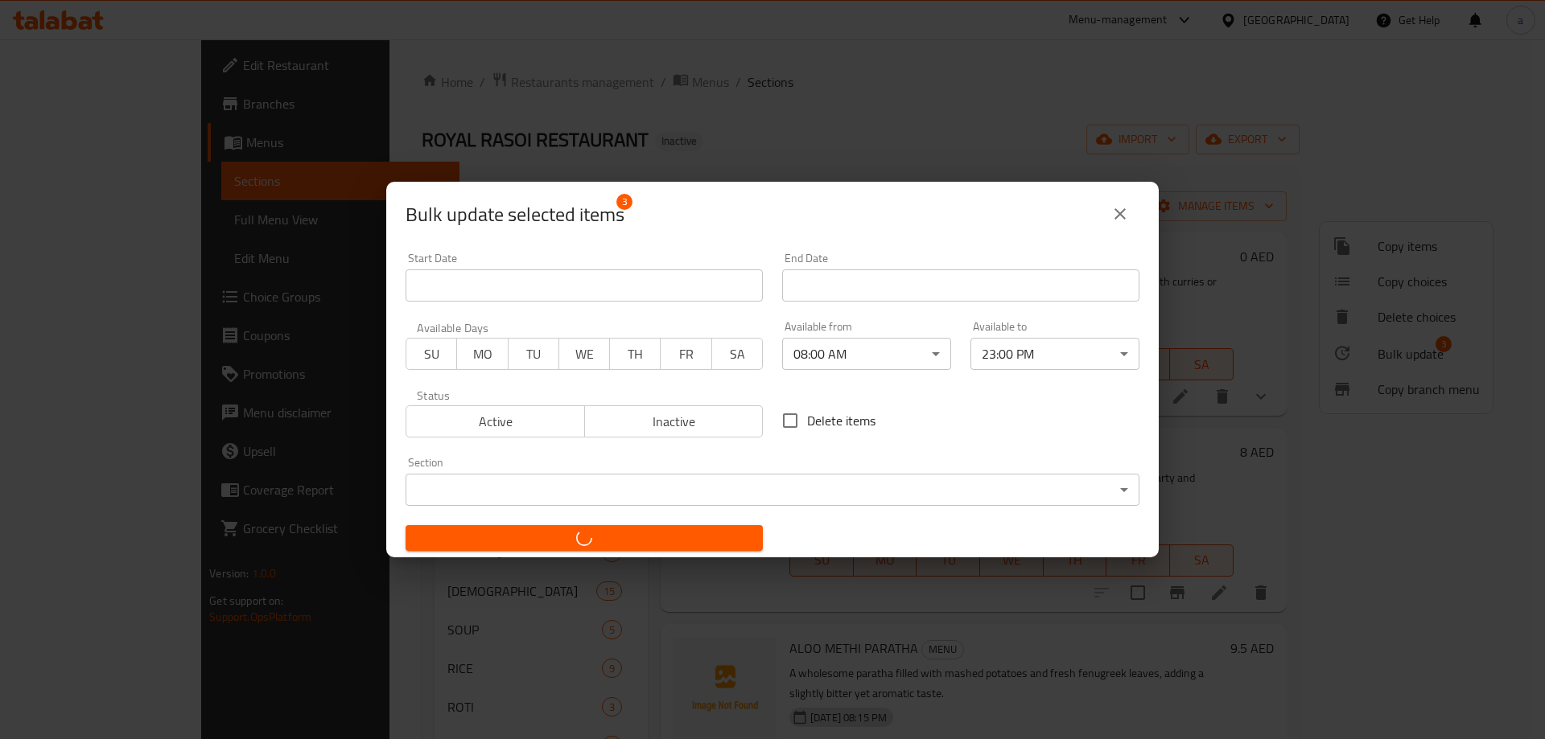
checkbox input "false"
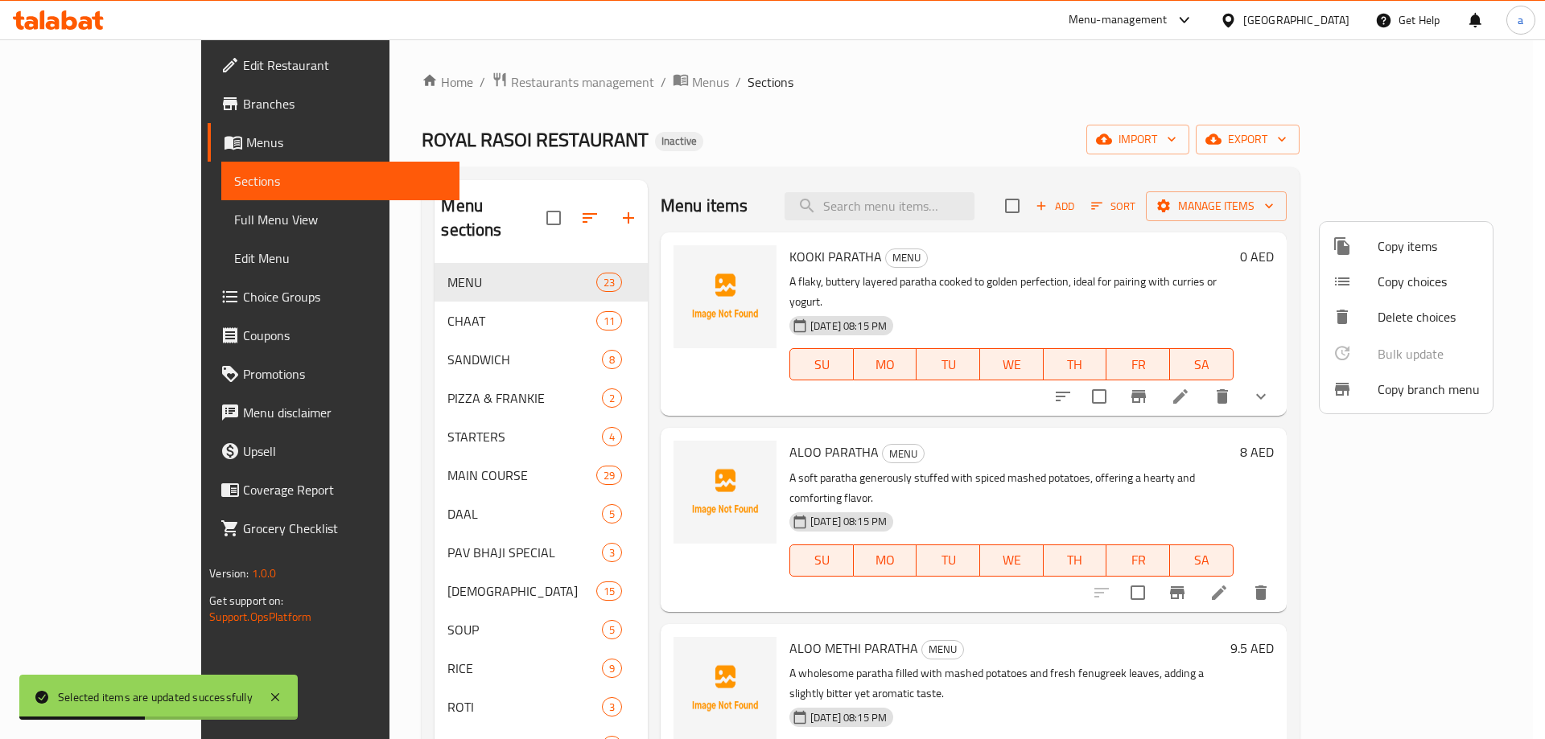
click at [427, 302] on div at bounding box center [772, 369] width 1545 height 739
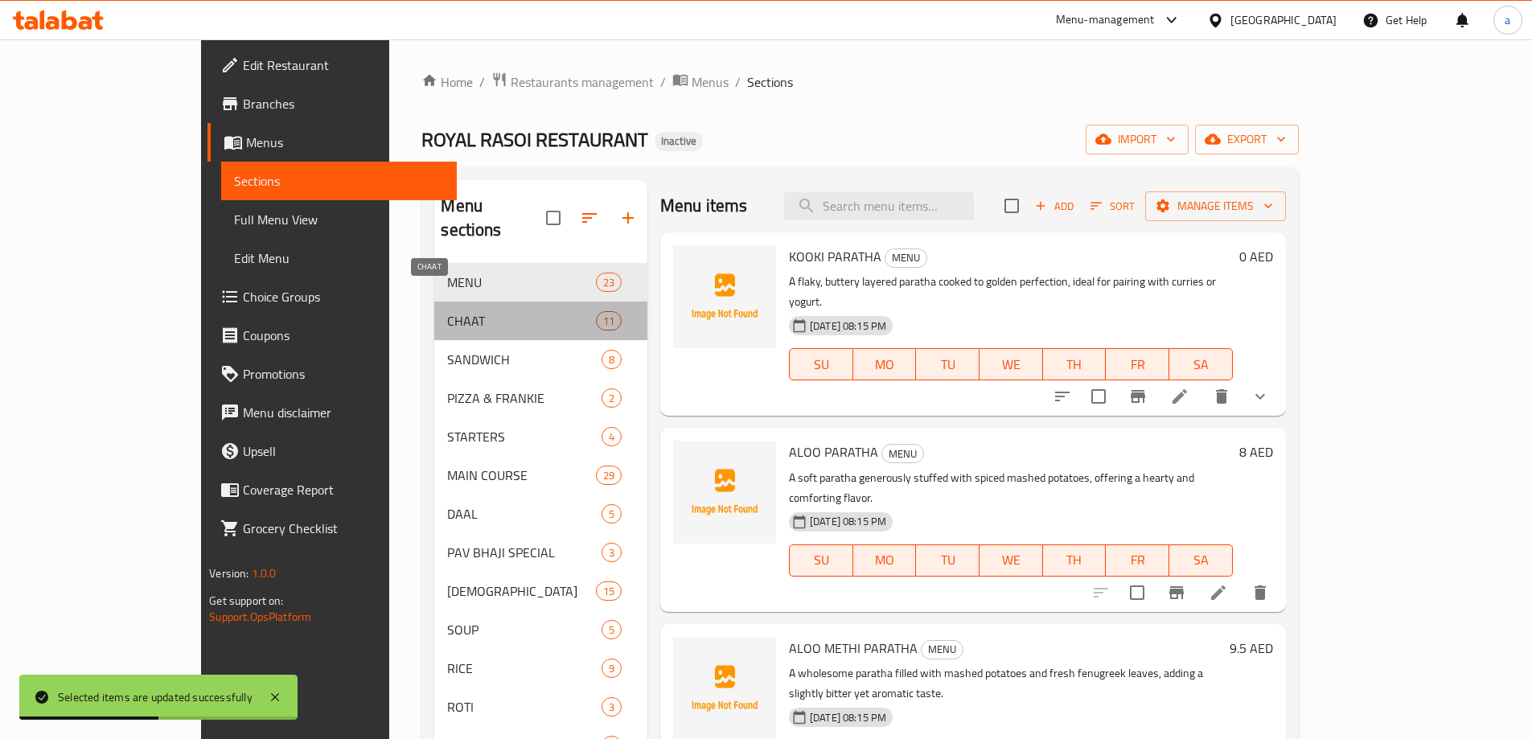
click at [447, 311] on span "CHAAT" at bounding box center [521, 320] width 148 height 19
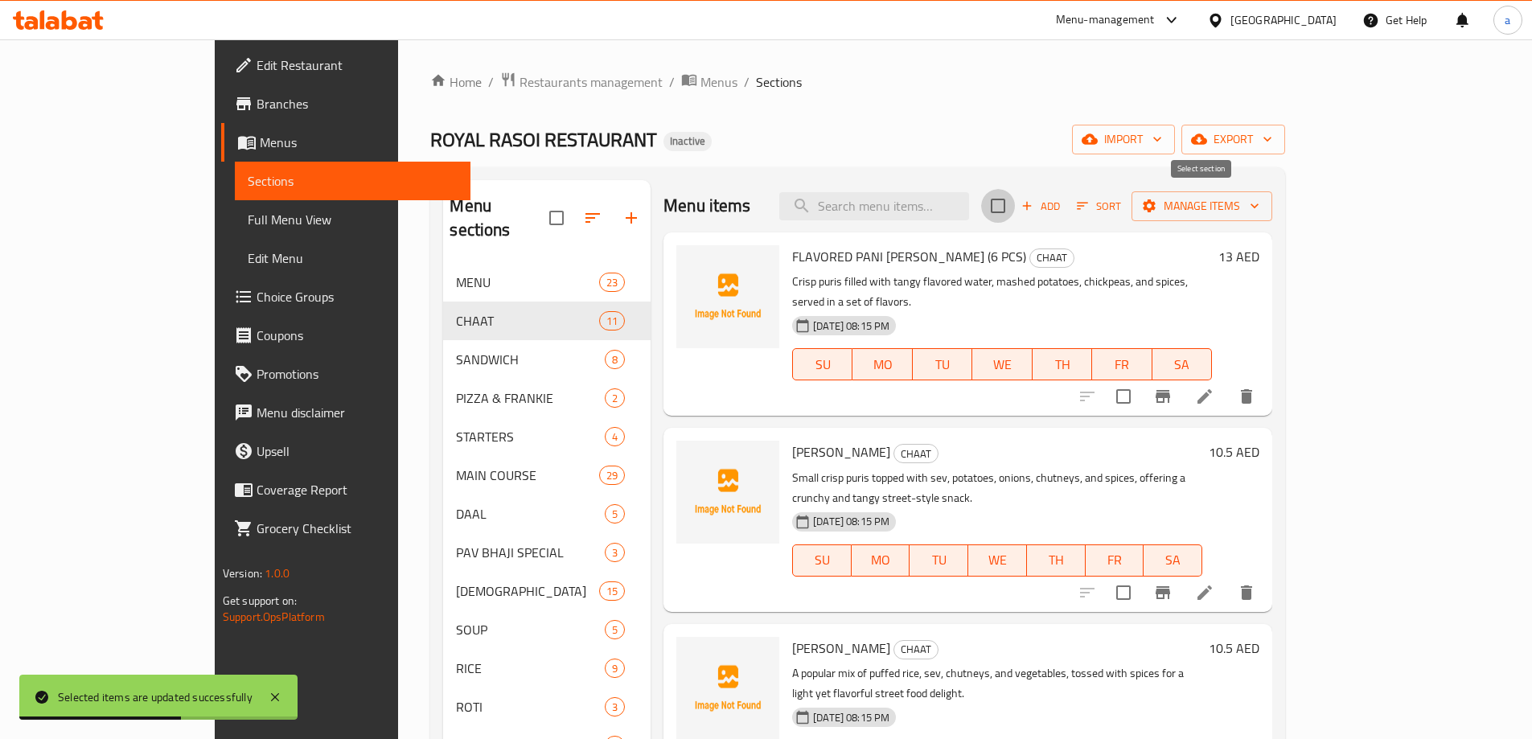
click at [1015, 214] on input "checkbox" at bounding box center [998, 206] width 34 height 34
checkbox input "true"
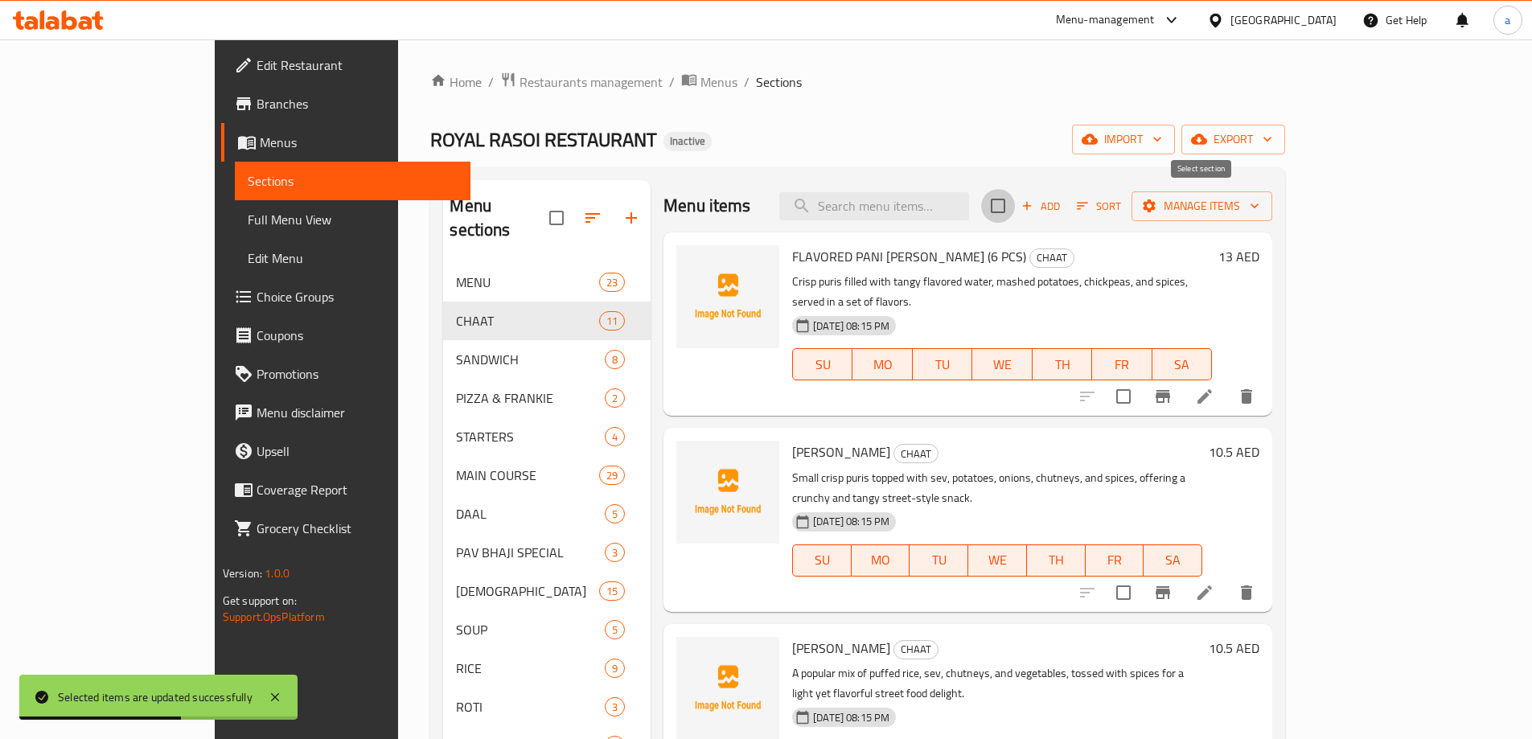
checkbox input "true"
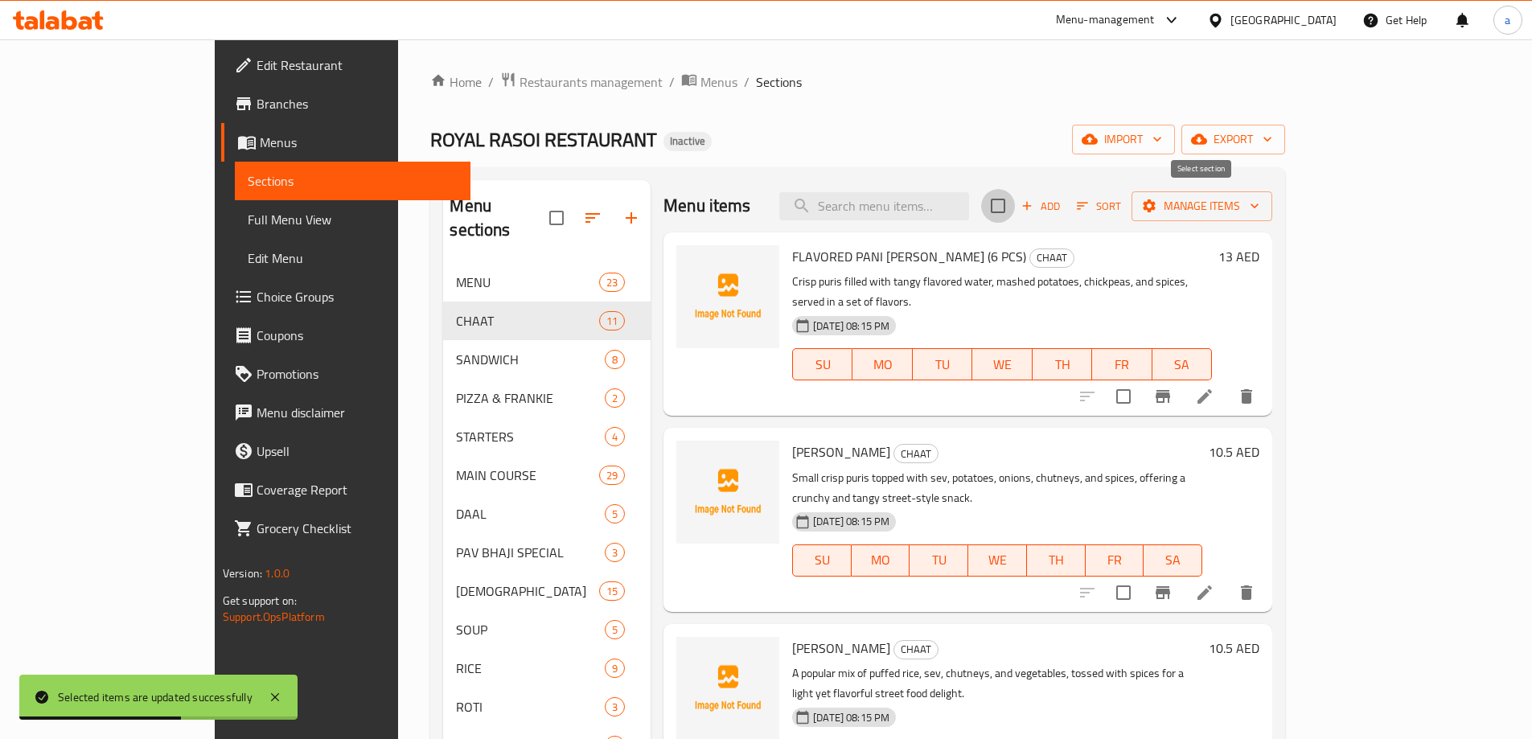
checkbox input "true"
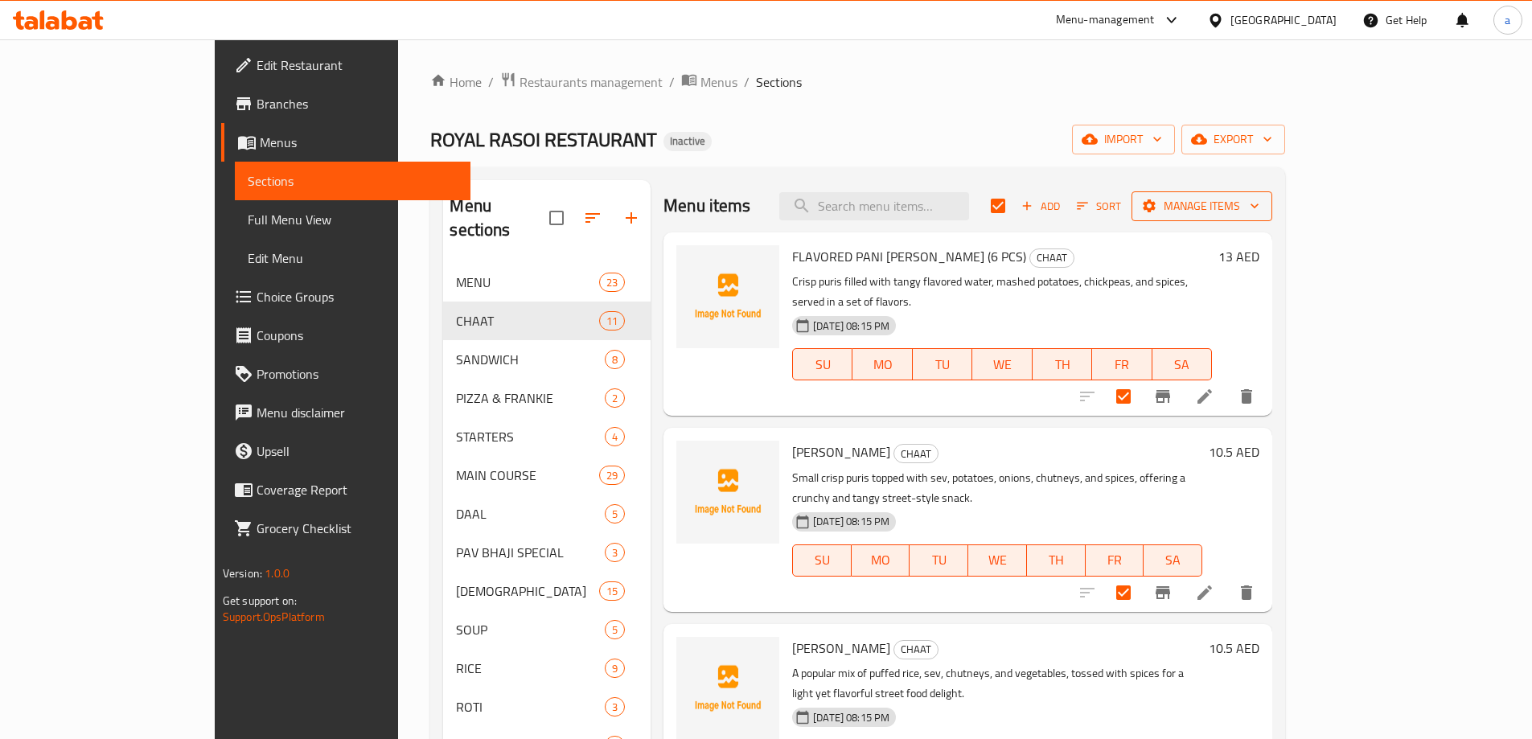
click at [1260, 209] on span "Manage items" at bounding box center [1202, 206] width 115 height 20
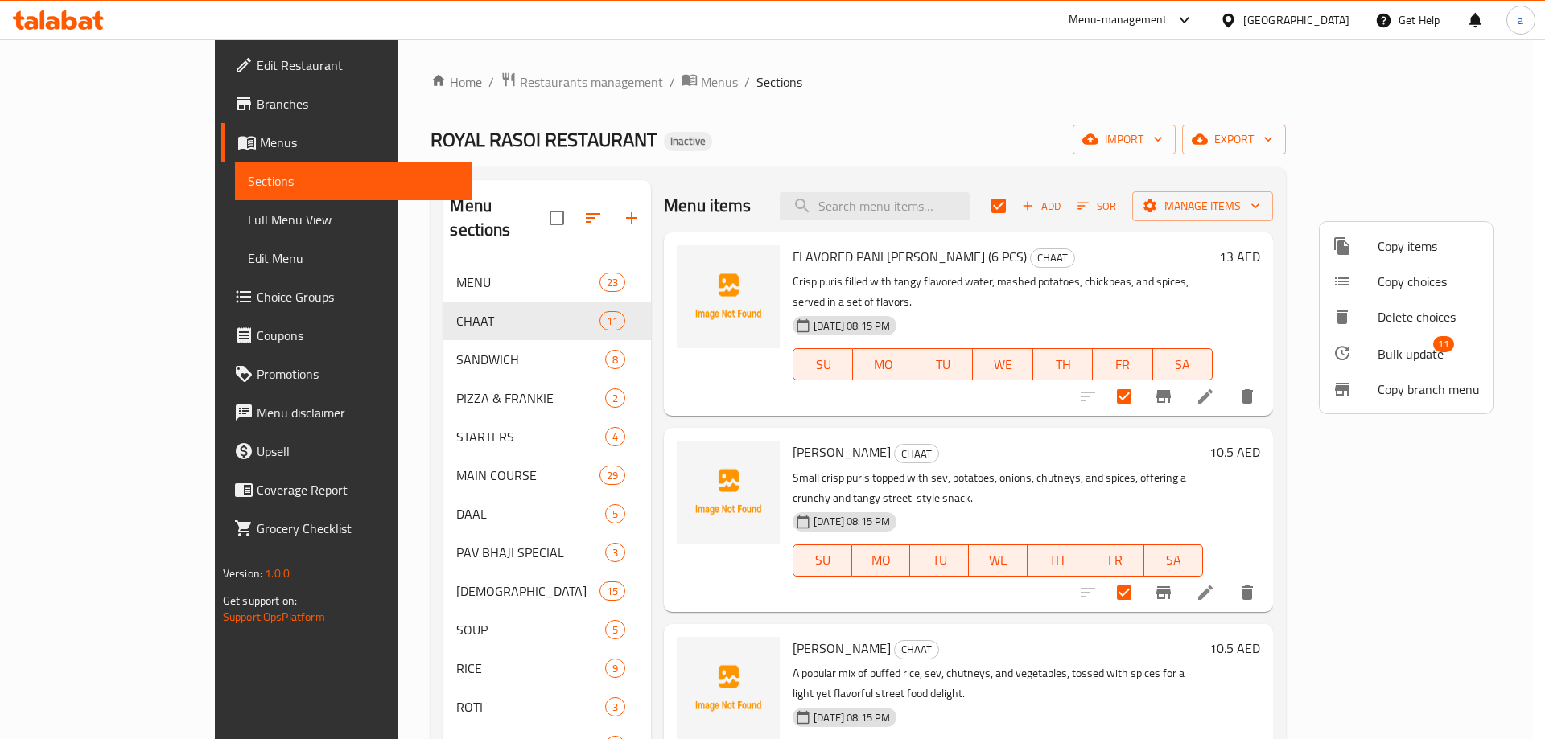
click at [1410, 347] on span "Bulk update" at bounding box center [1410, 353] width 66 height 19
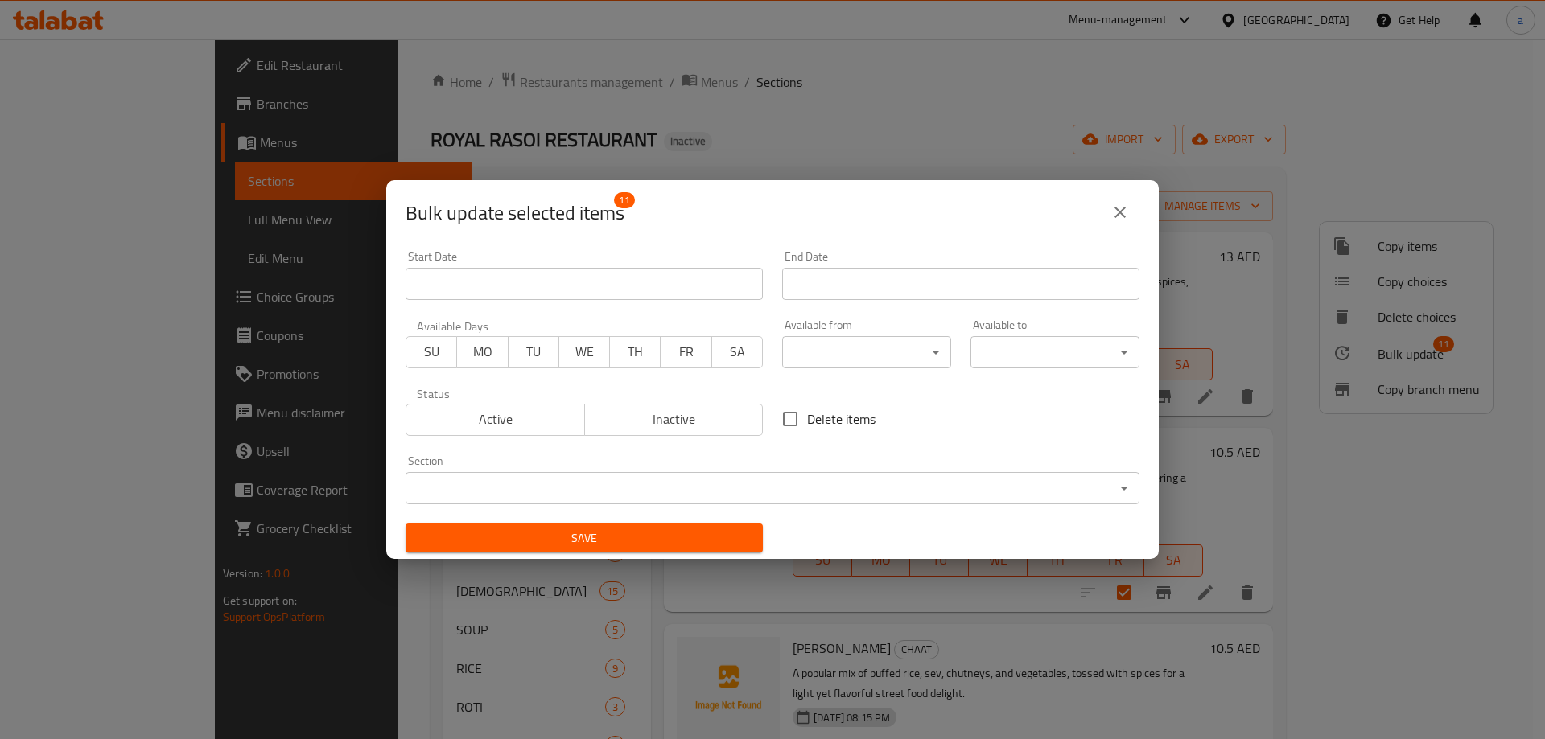
click at [836, 363] on body "​ Menu-management [GEOGRAPHIC_DATA] Get Help a Edit Restaurant Branches Menus S…" at bounding box center [772, 389] width 1545 height 700
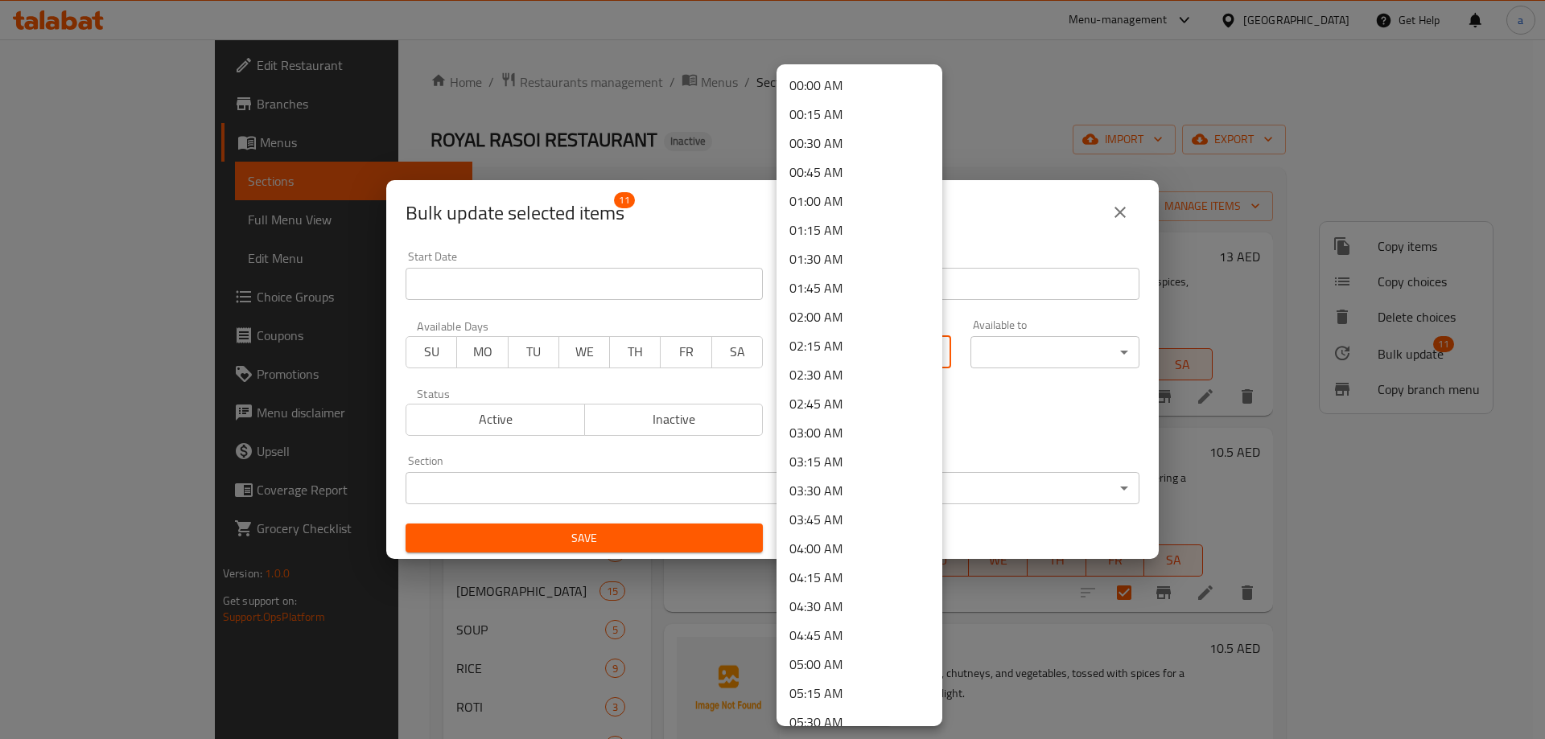
click at [854, 547] on li "04:00 AM" at bounding box center [859, 548] width 166 height 29
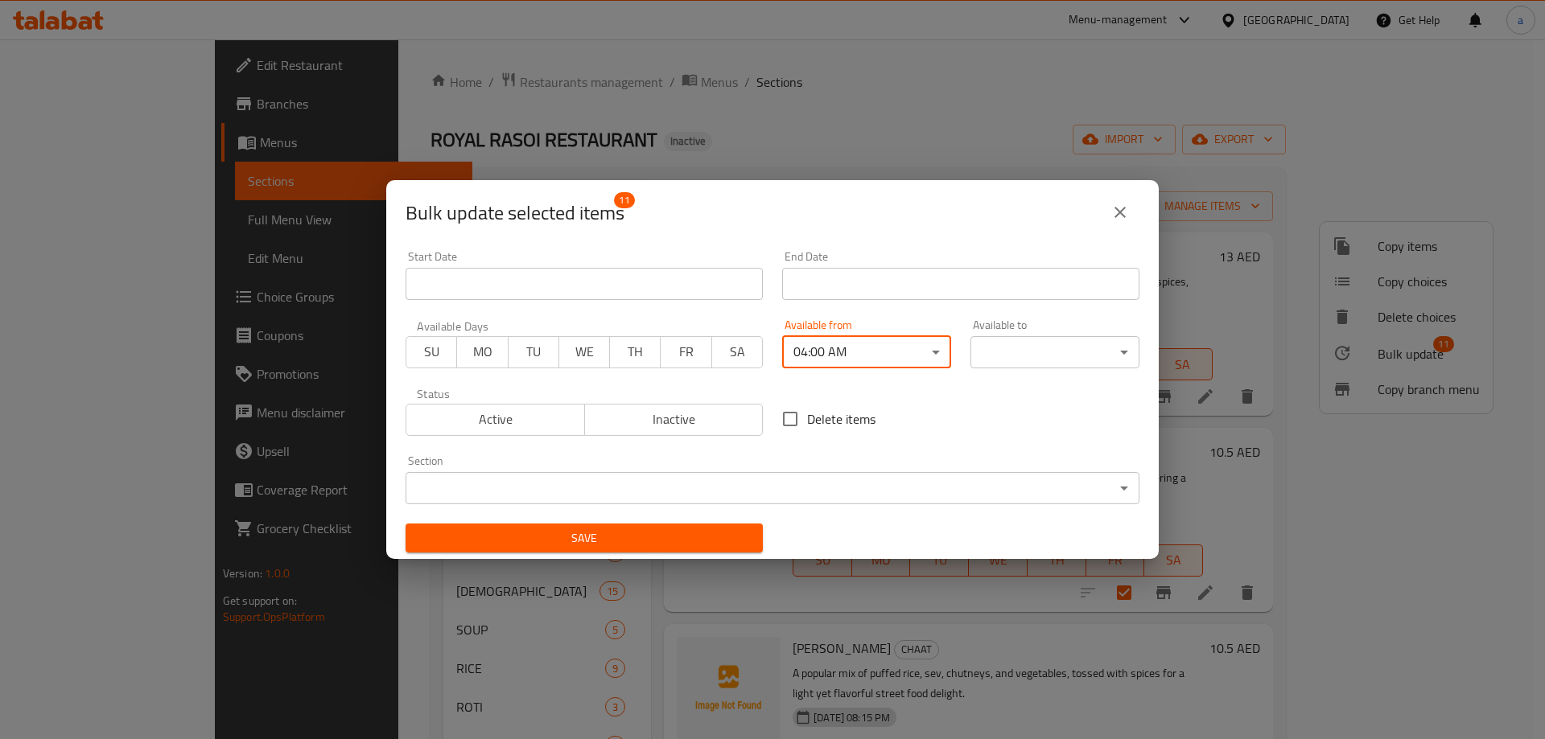
click at [1077, 348] on body "​ Menu-management [GEOGRAPHIC_DATA] Get Help a Edit Restaurant Branches Menus S…" at bounding box center [772, 389] width 1545 height 700
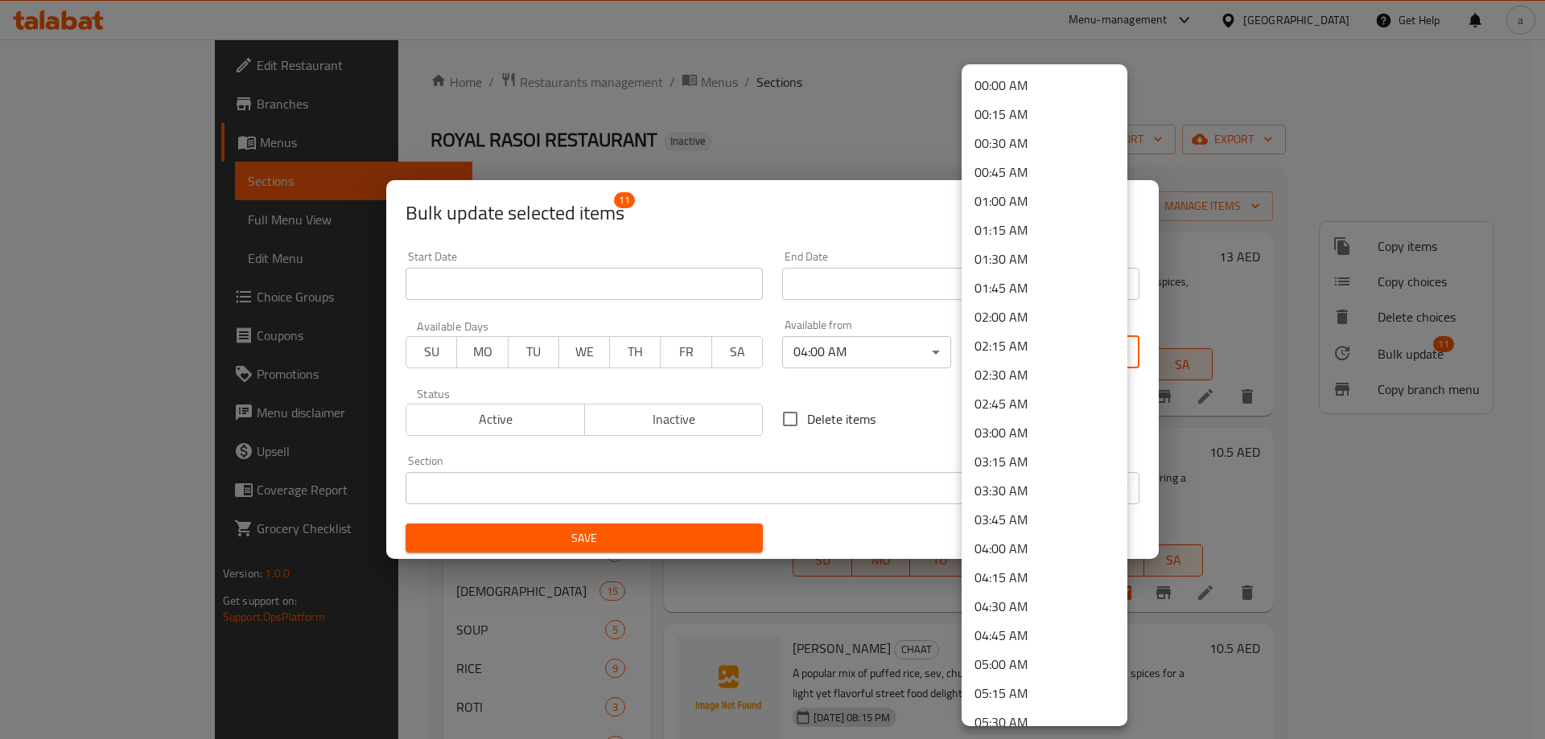
click at [1077, 348] on li "02:15 AM" at bounding box center [1044, 345] width 166 height 29
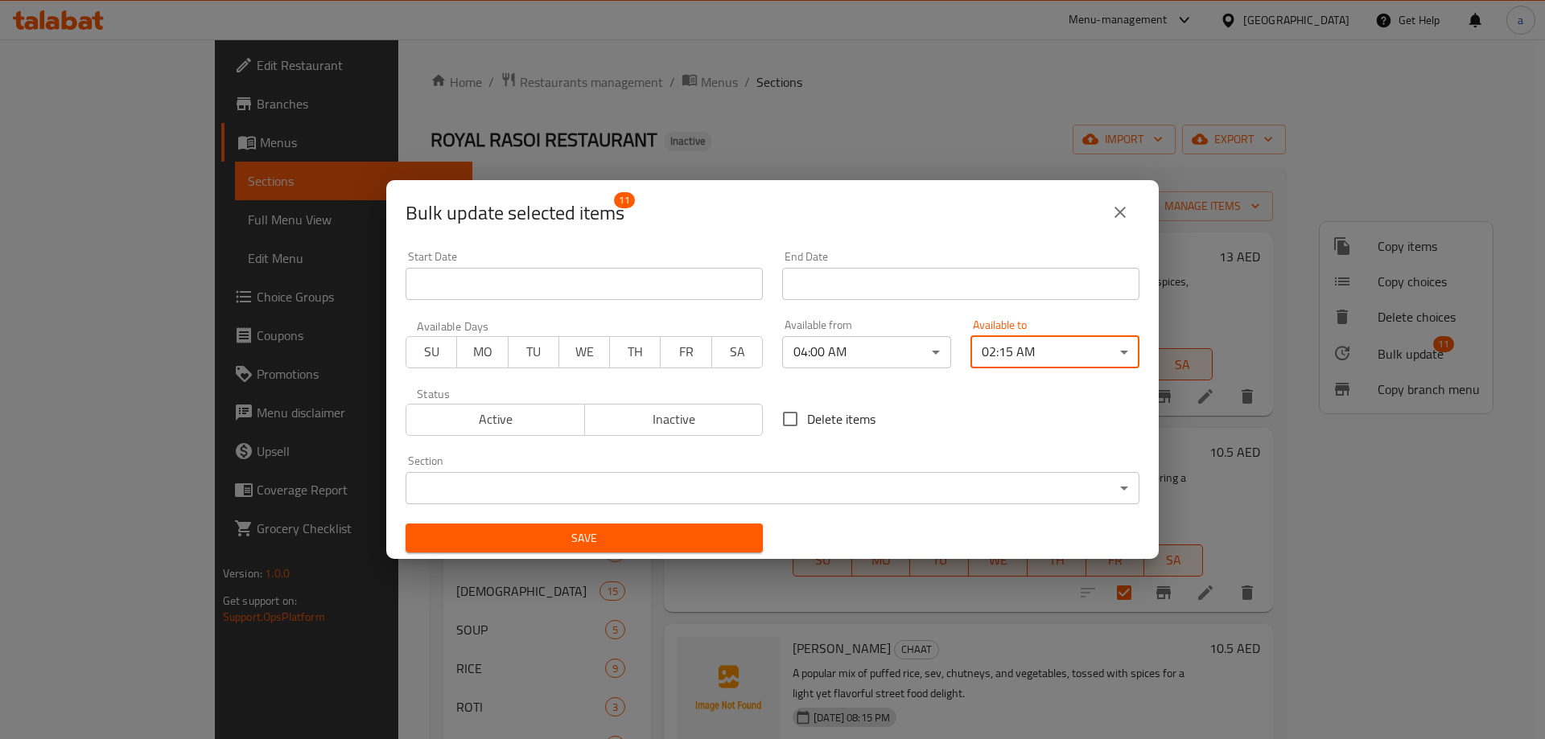
click at [893, 376] on div "Available from 04:00 AM ​" at bounding box center [866, 344] width 188 height 68
click at [893, 361] on body "​ Menu-management [GEOGRAPHIC_DATA] Get Help a Edit Restaurant Branches Menus S…" at bounding box center [772, 389] width 1545 height 700
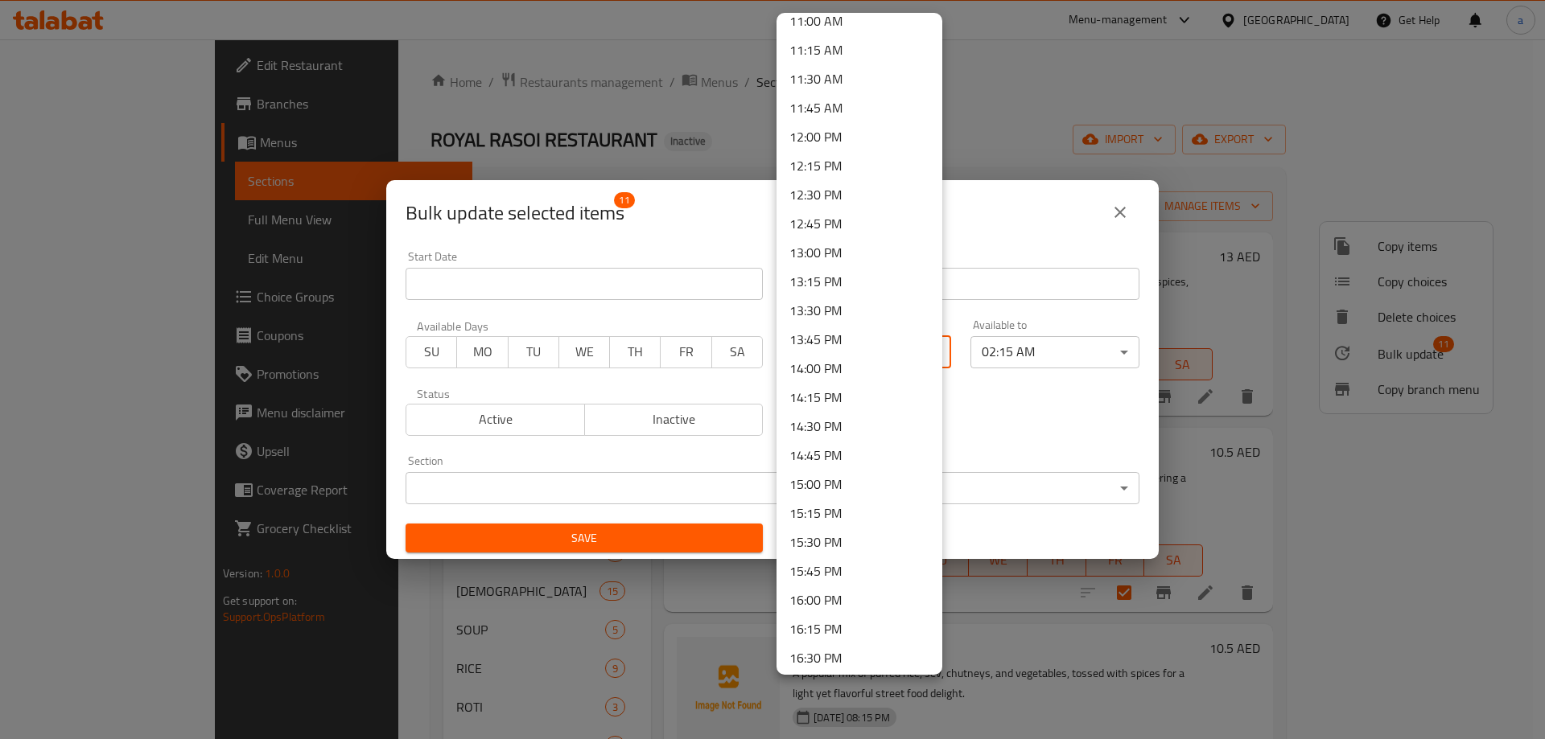
scroll to position [1850, 0]
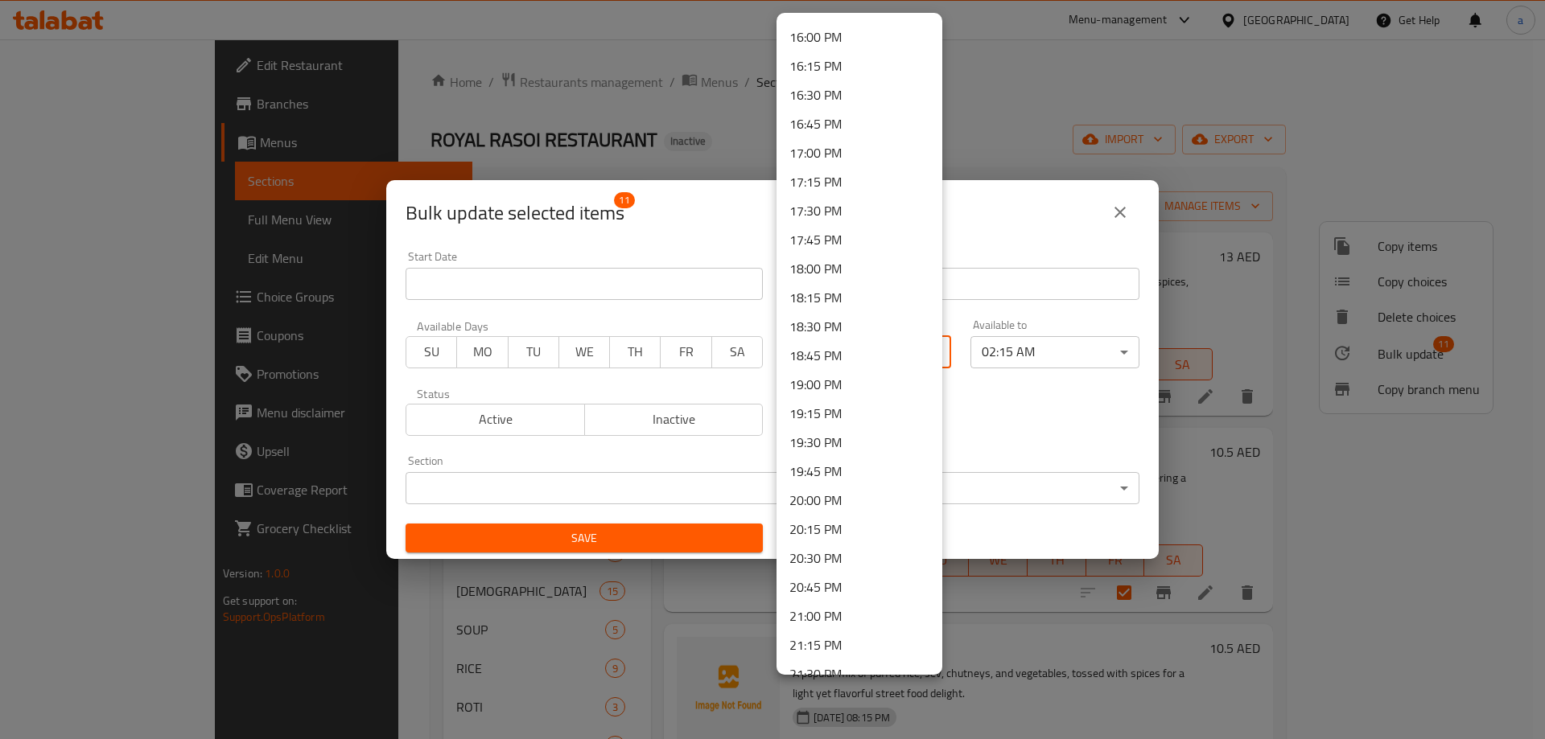
click at [849, 45] on li "16:00 PM" at bounding box center [859, 37] width 166 height 29
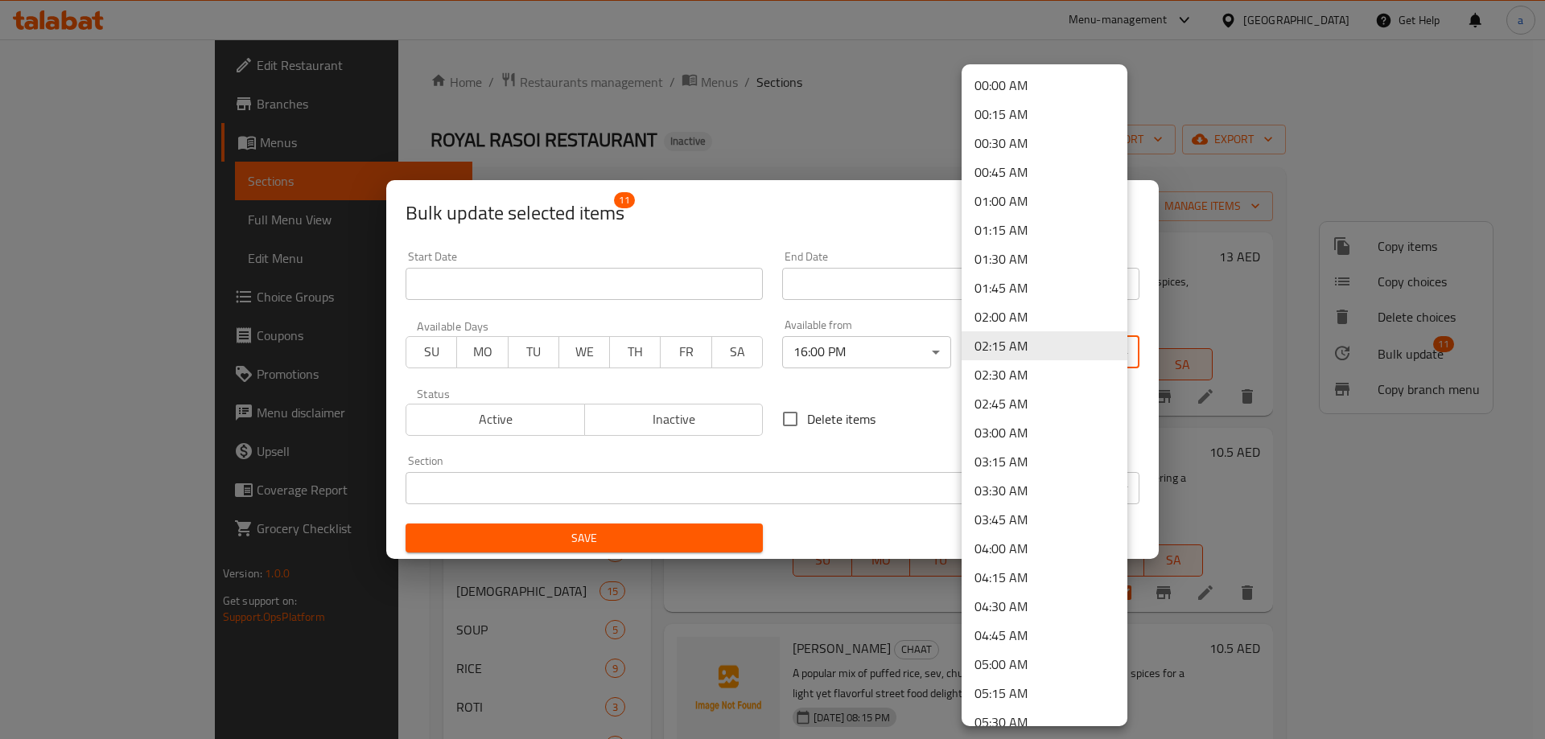
click at [1000, 344] on body "​ Menu-management [GEOGRAPHIC_DATA] Get Help a Edit Restaurant Branches Menus S…" at bounding box center [772, 389] width 1545 height 700
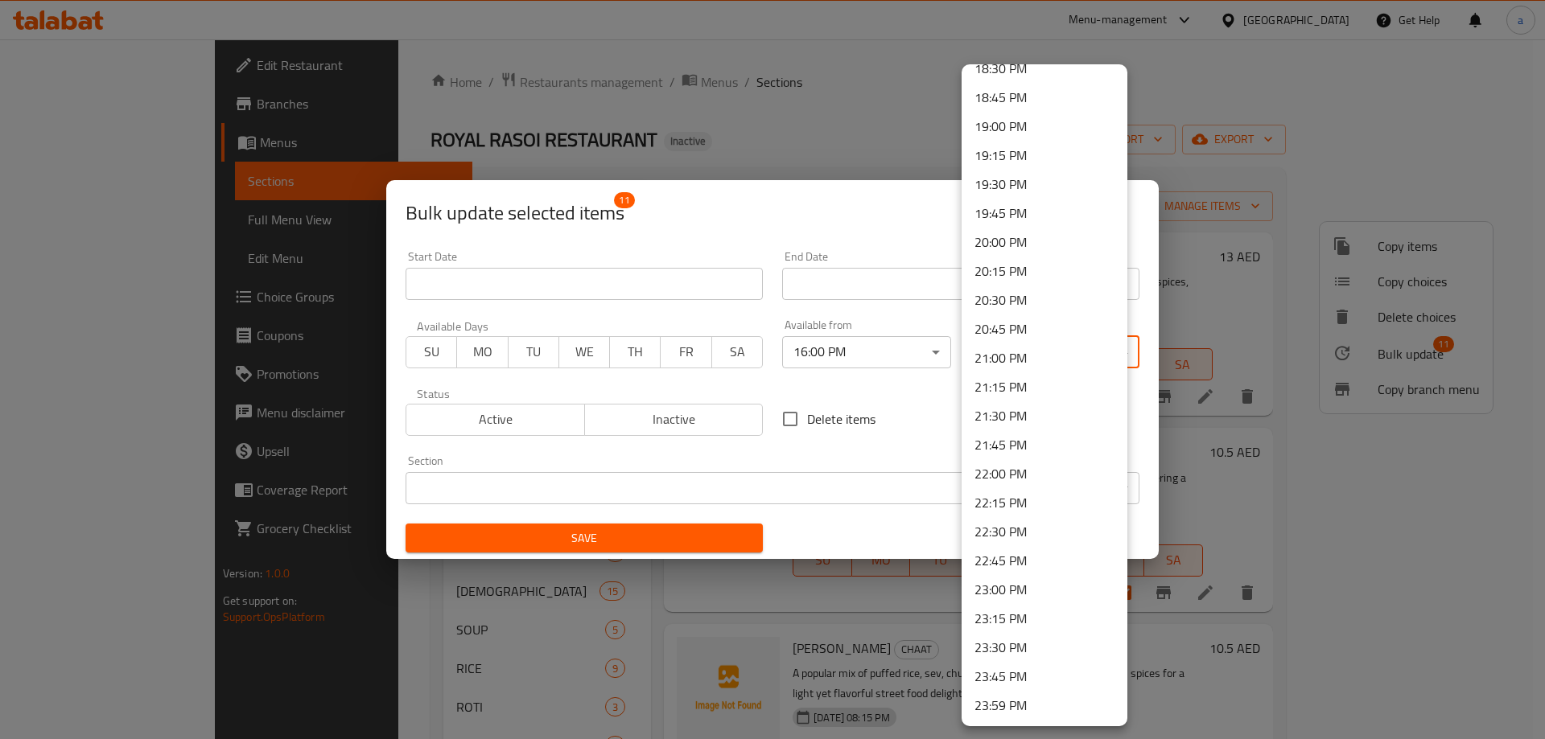
click at [1033, 648] on li "23:30 PM" at bounding box center [1044, 647] width 166 height 29
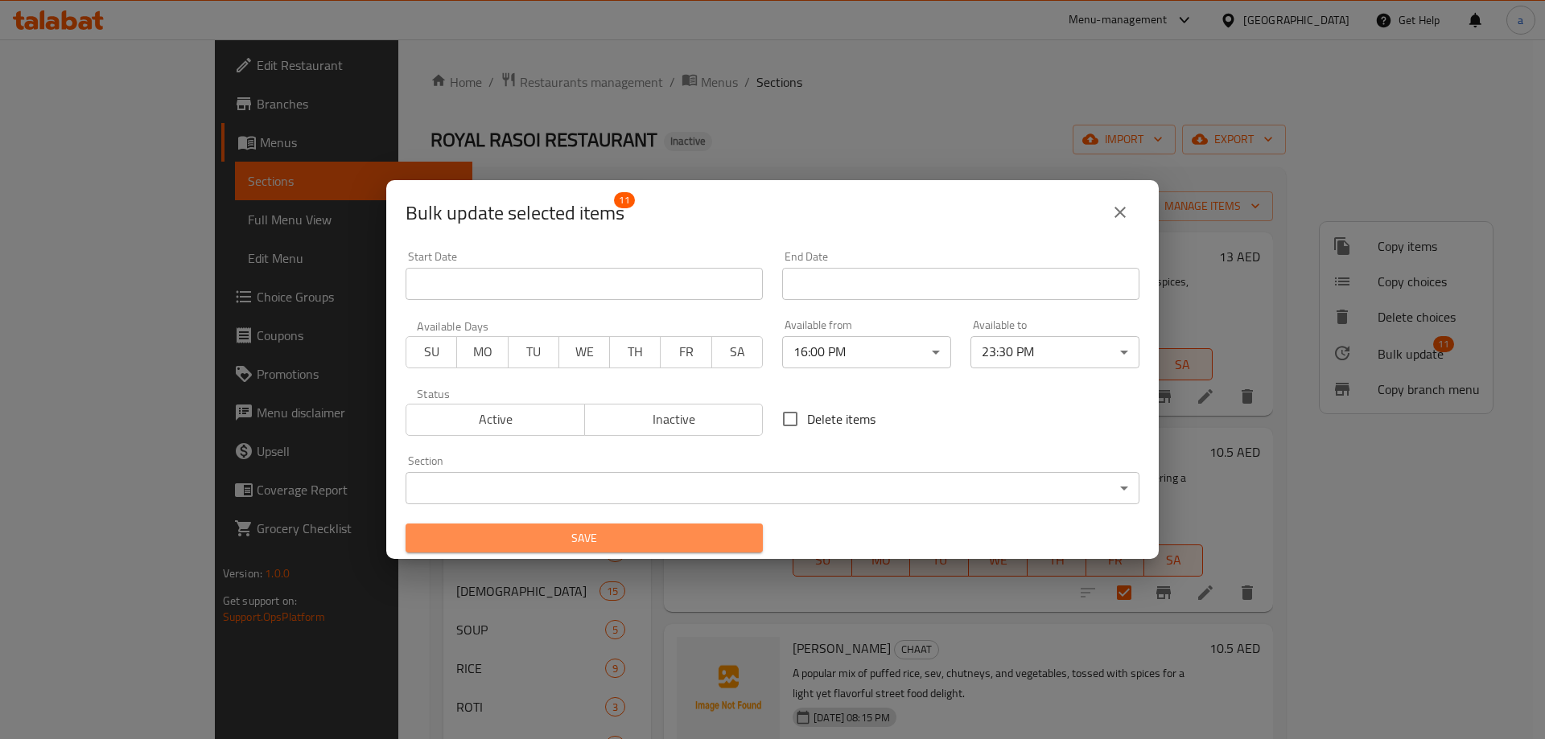
click at [697, 541] on span "Save" at bounding box center [583, 539] width 331 height 20
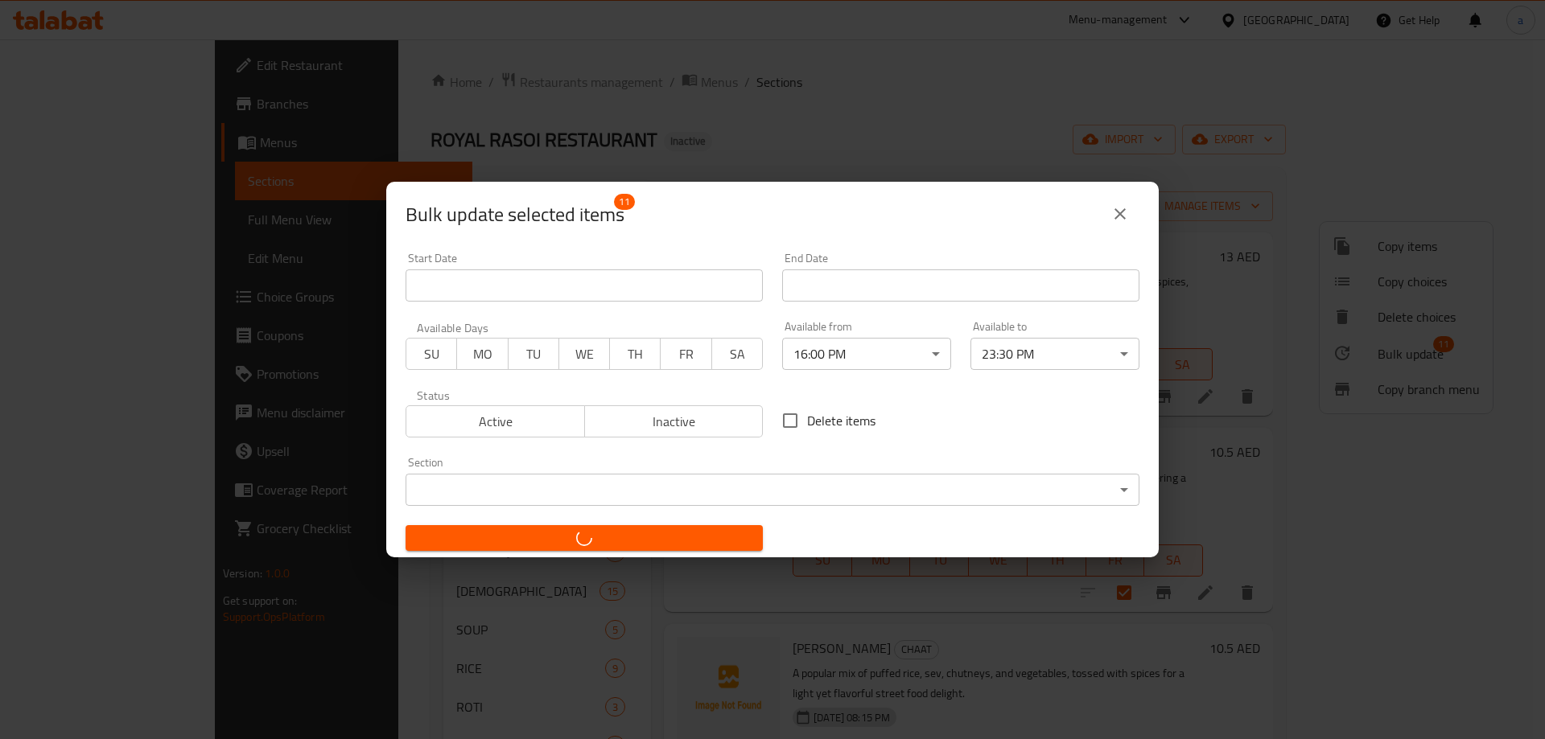
checkbox input "false"
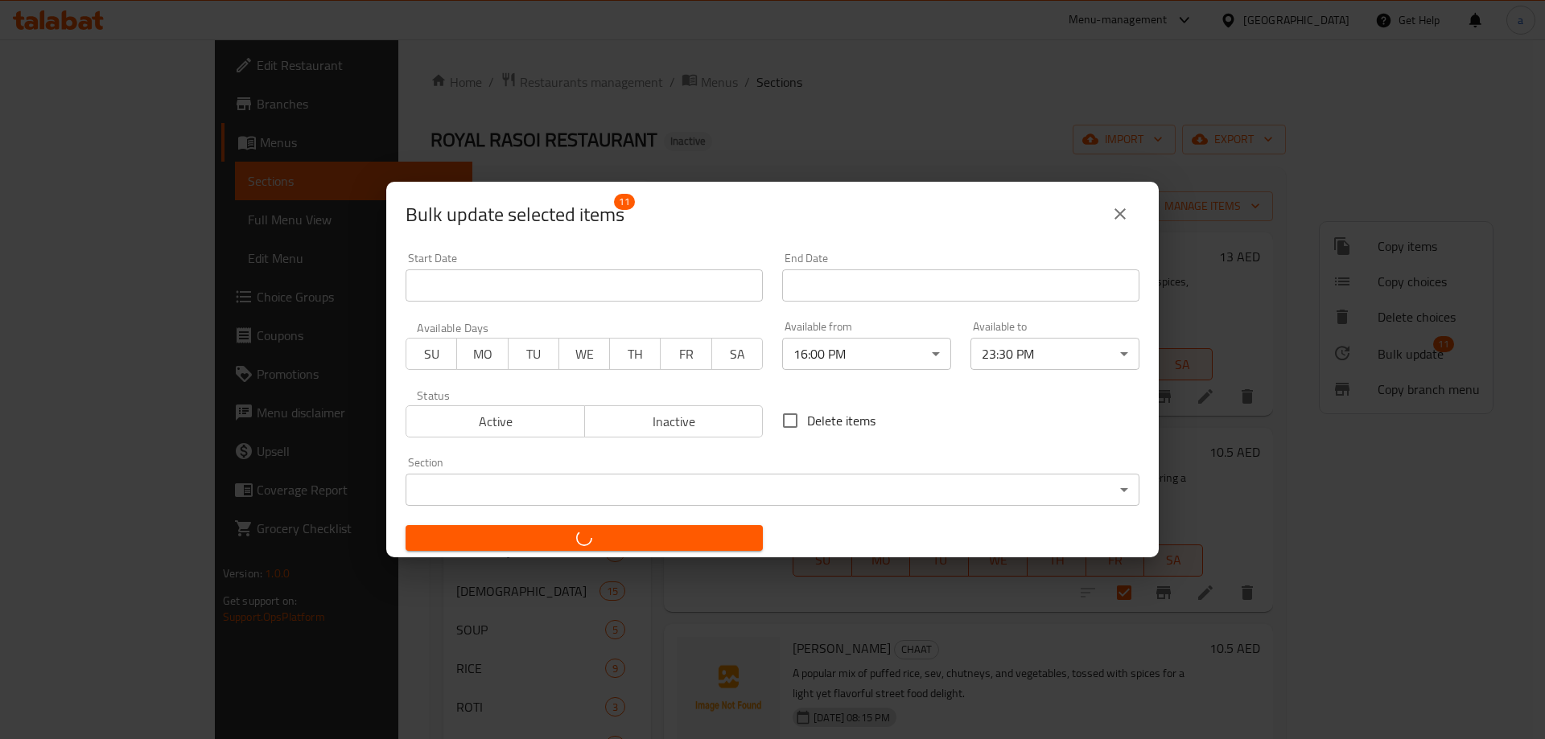
checkbox input "false"
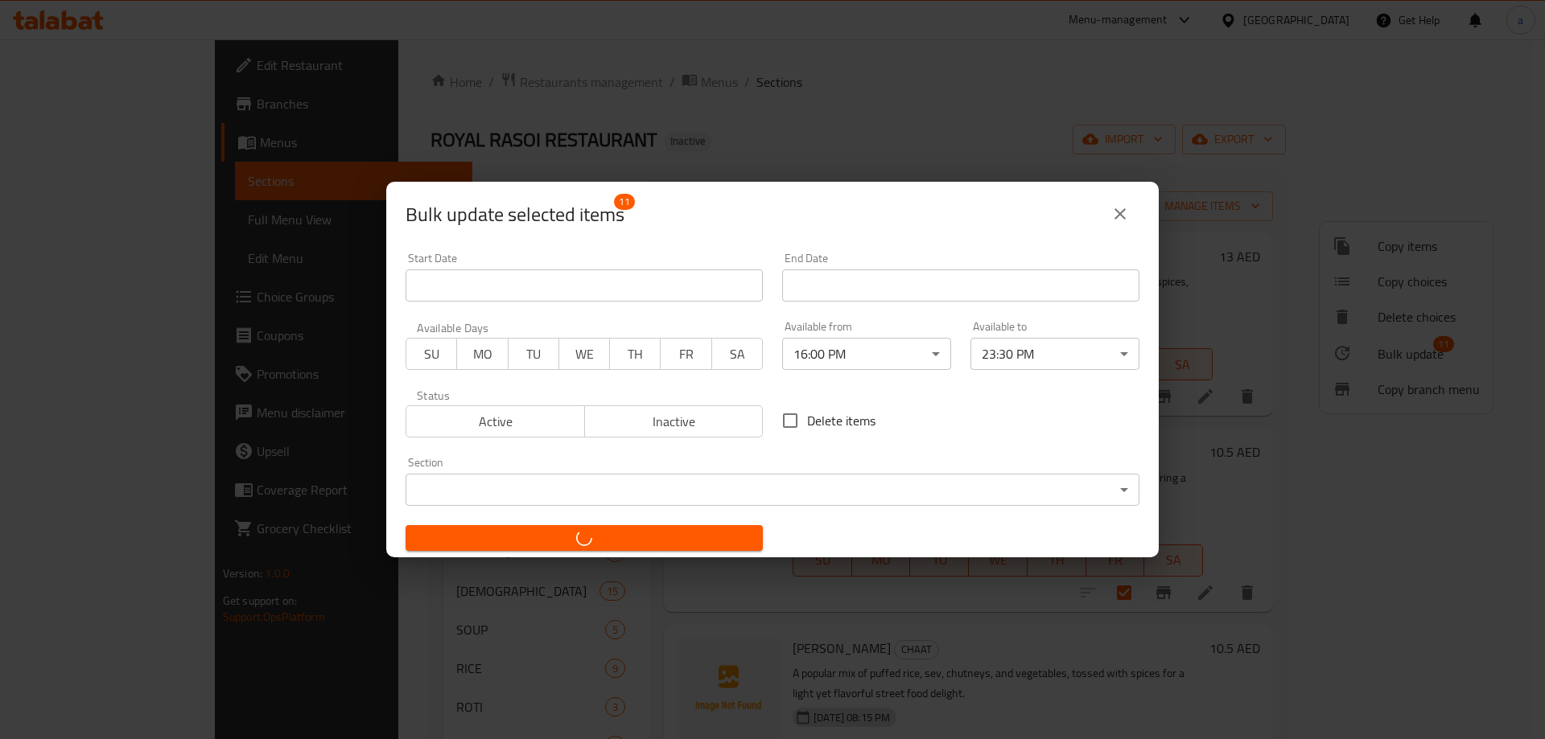
checkbox input "false"
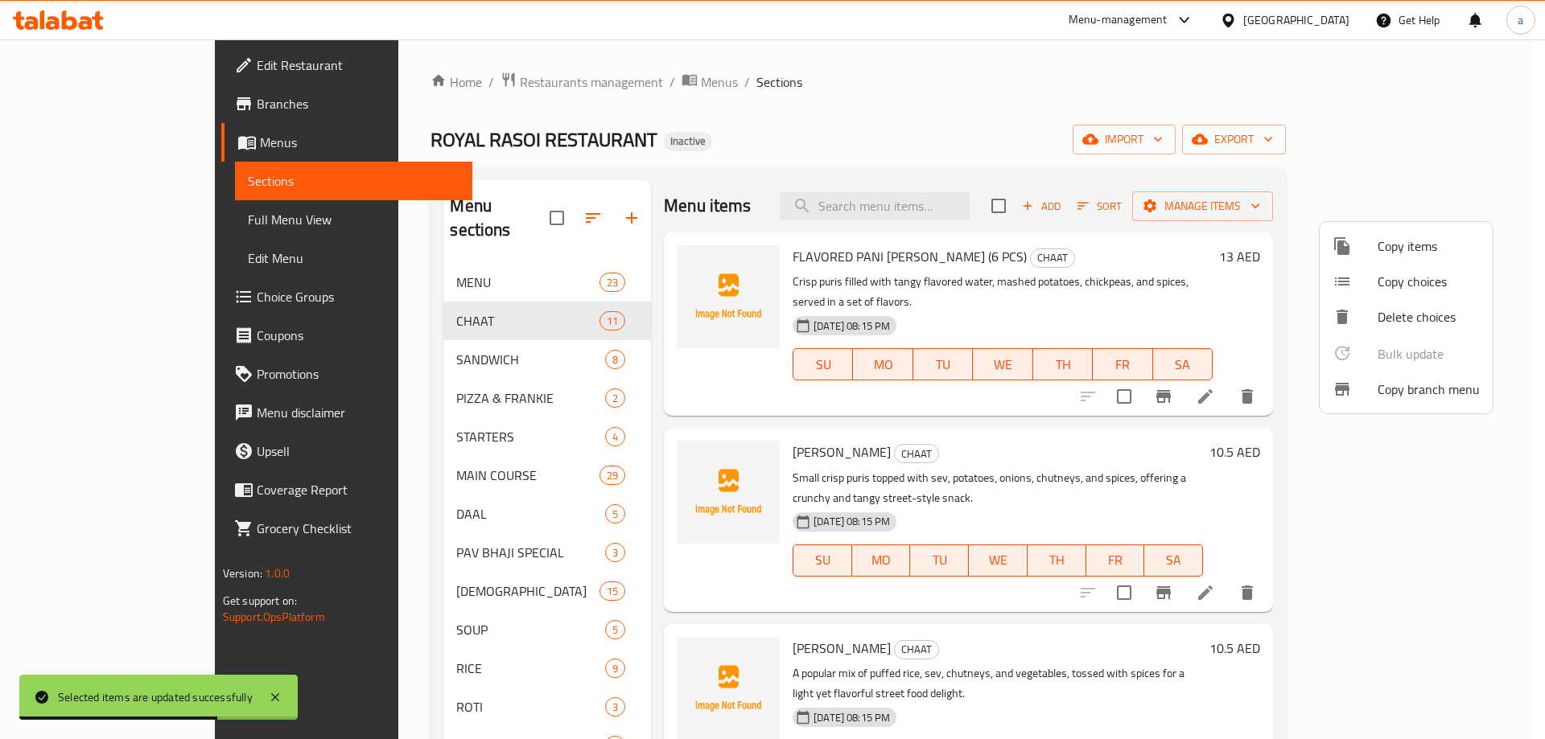
click at [367, 342] on div at bounding box center [772, 369] width 1545 height 739
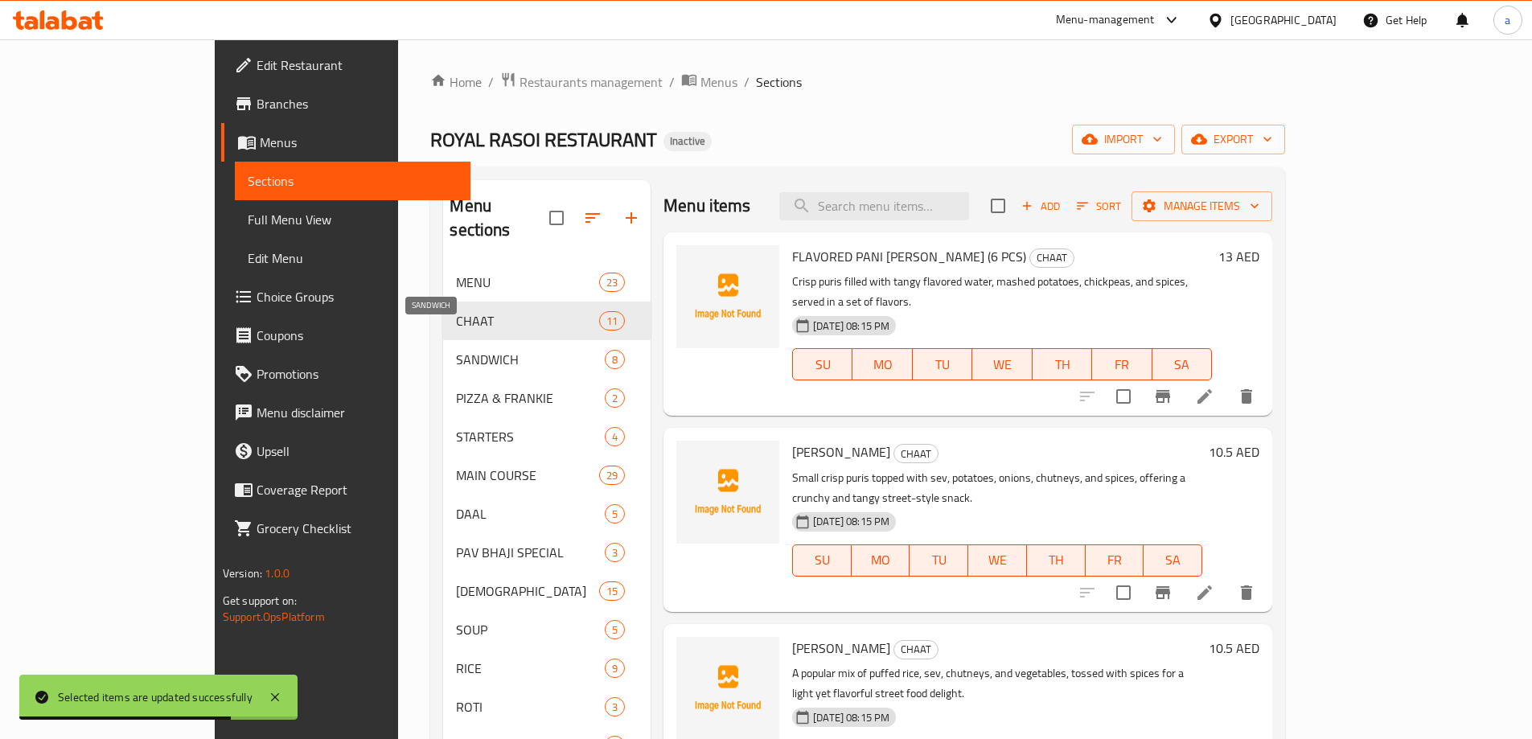
click at [456, 350] on span "SANDWICH" at bounding box center [530, 359] width 149 height 19
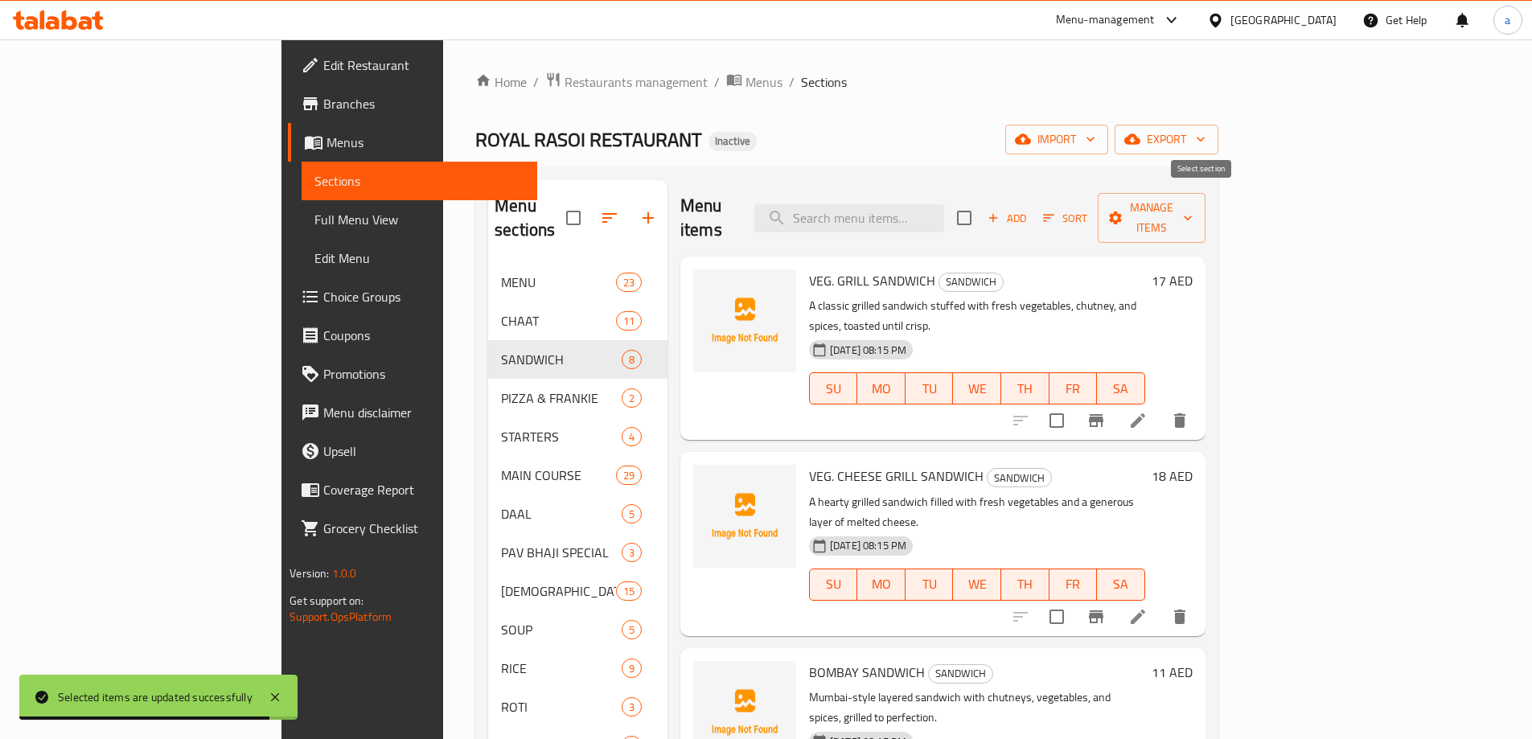
click at [981, 207] on input "checkbox" at bounding box center [965, 218] width 34 height 34
checkbox input "true"
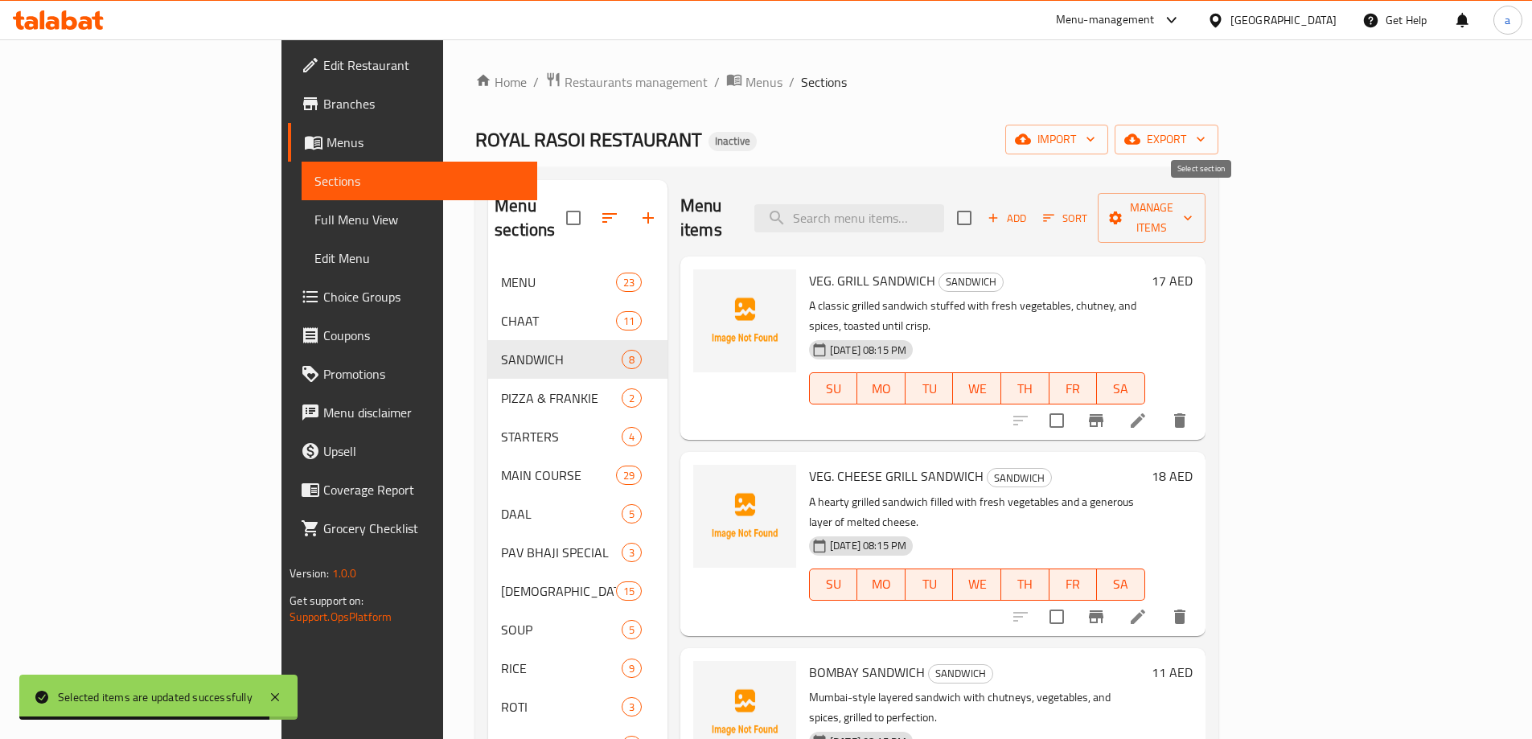
checkbox input "true"
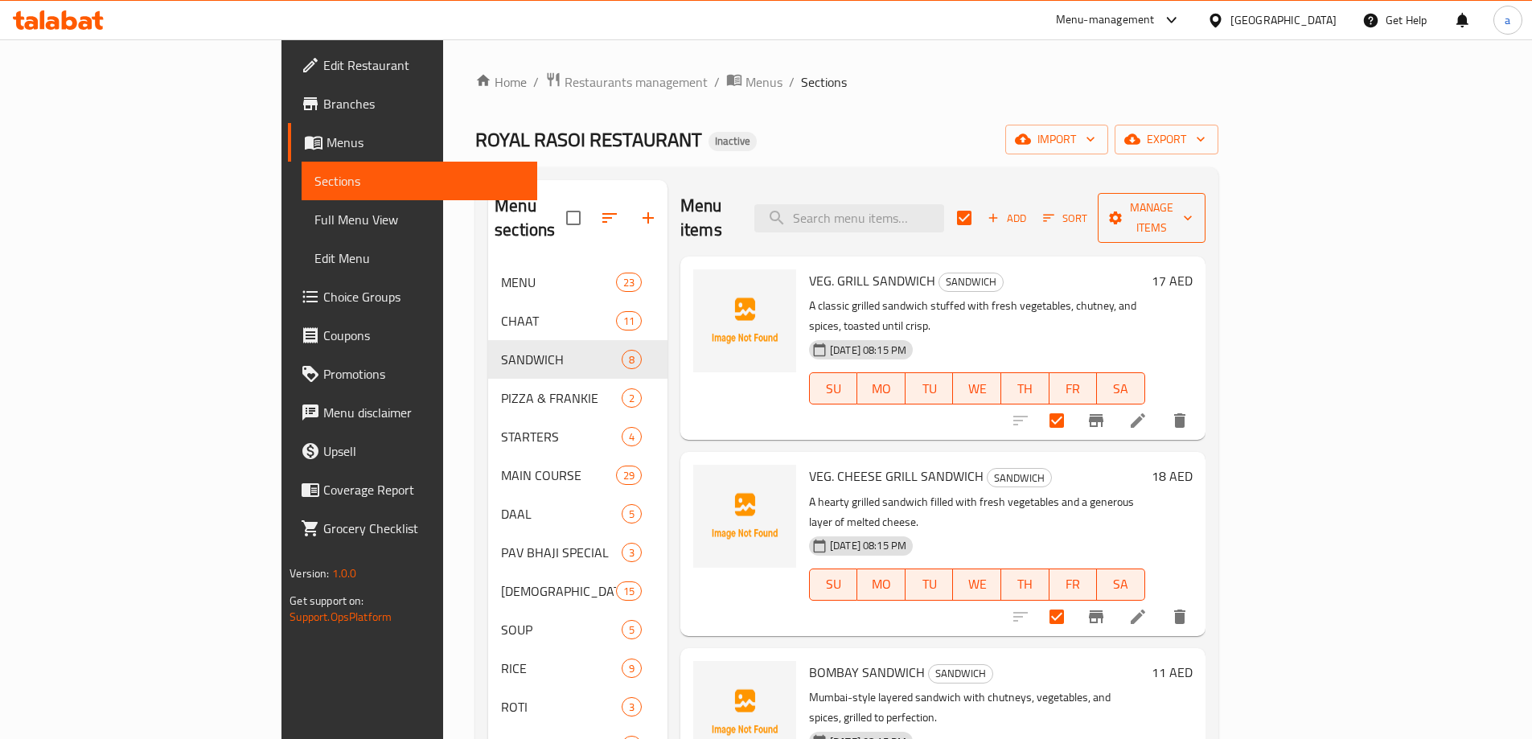
click at [1193, 198] on span "Manage items" at bounding box center [1152, 218] width 82 height 40
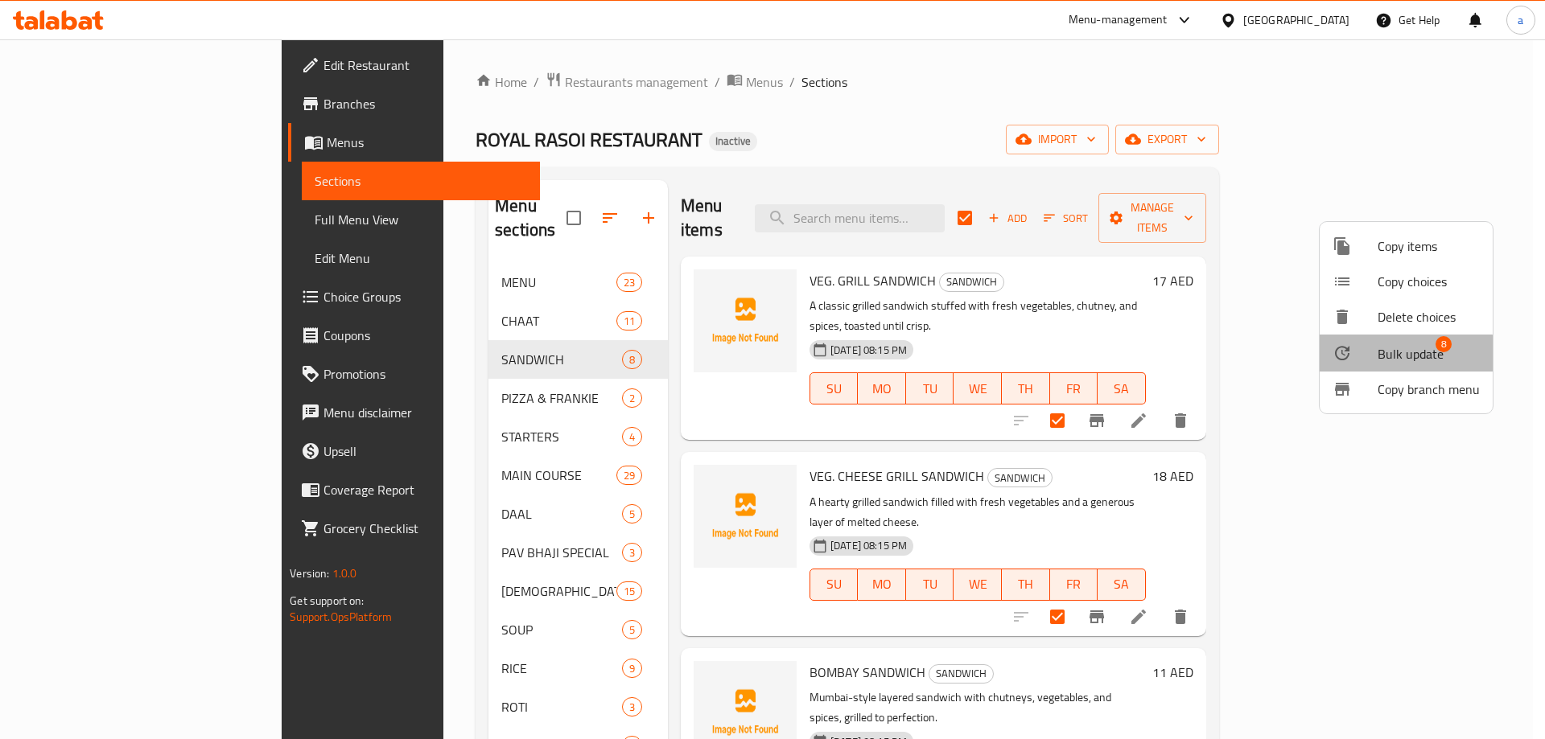
click at [1397, 364] on span "Bulk update" at bounding box center [1410, 353] width 66 height 19
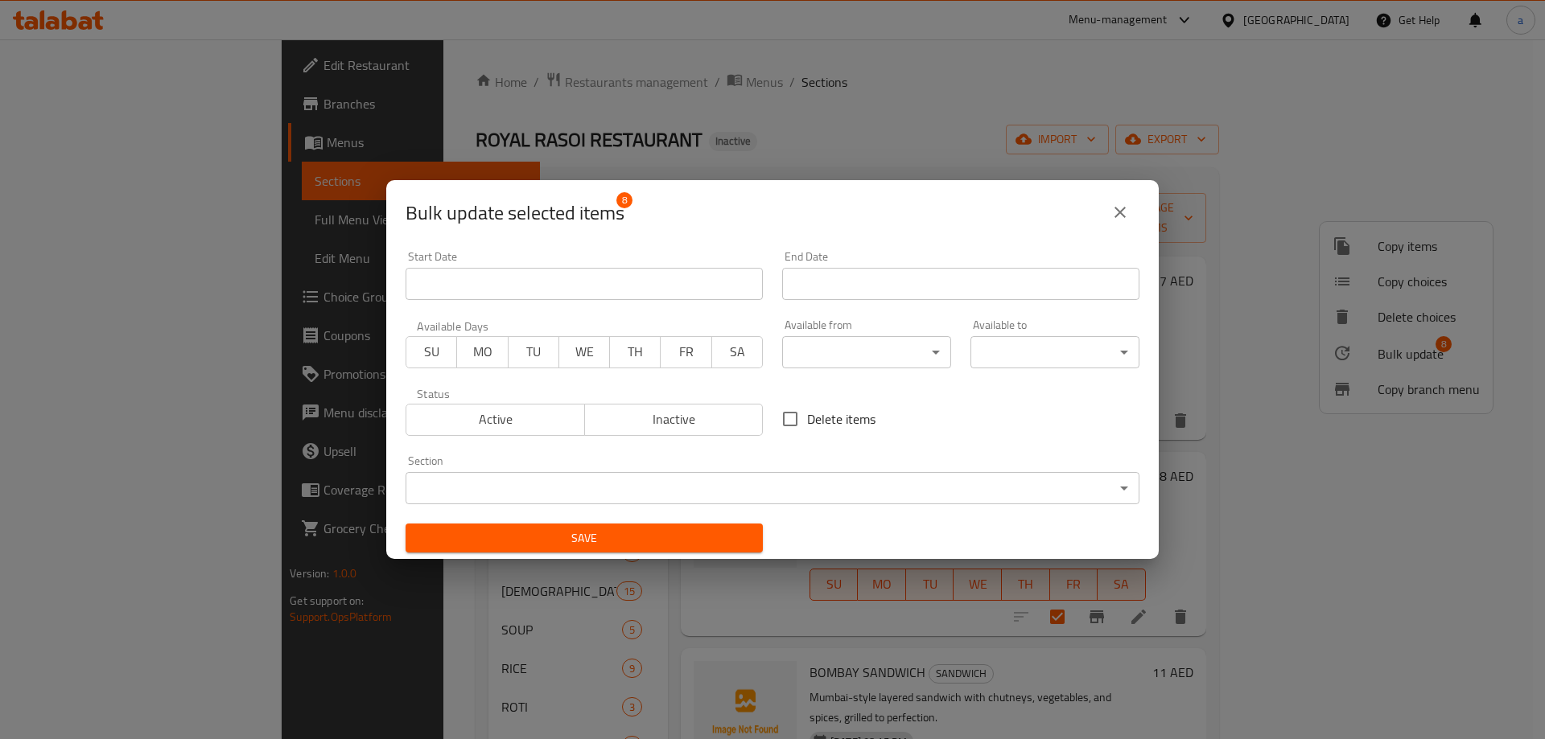
scroll to position [3, 0]
click at [824, 352] on body "​ Menu-management [GEOGRAPHIC_DATA] Get Help a Edit Restaurant Branches Menus S…" at bounding box center [772, 389] width 1545 height 700
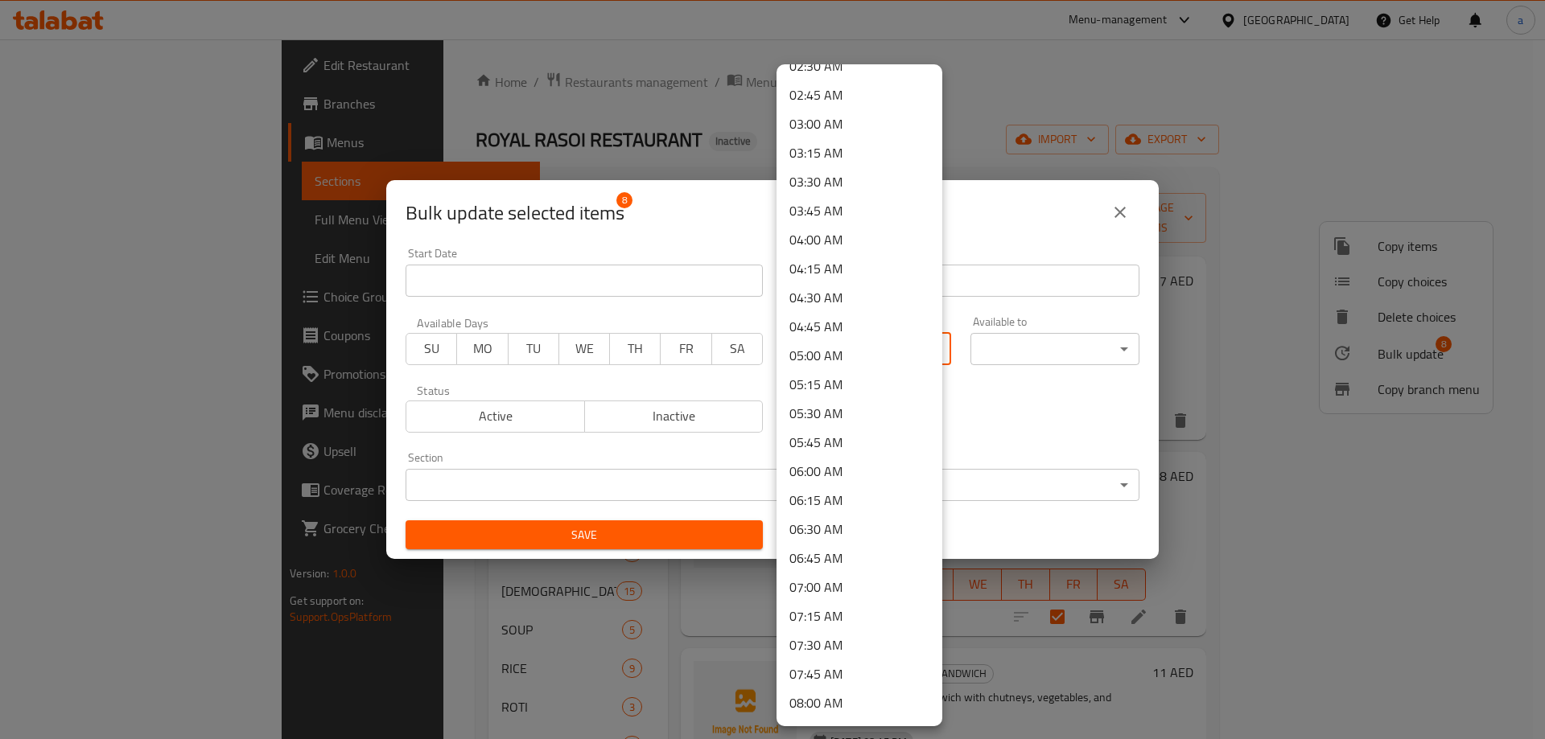
scroll to position [644, 0]
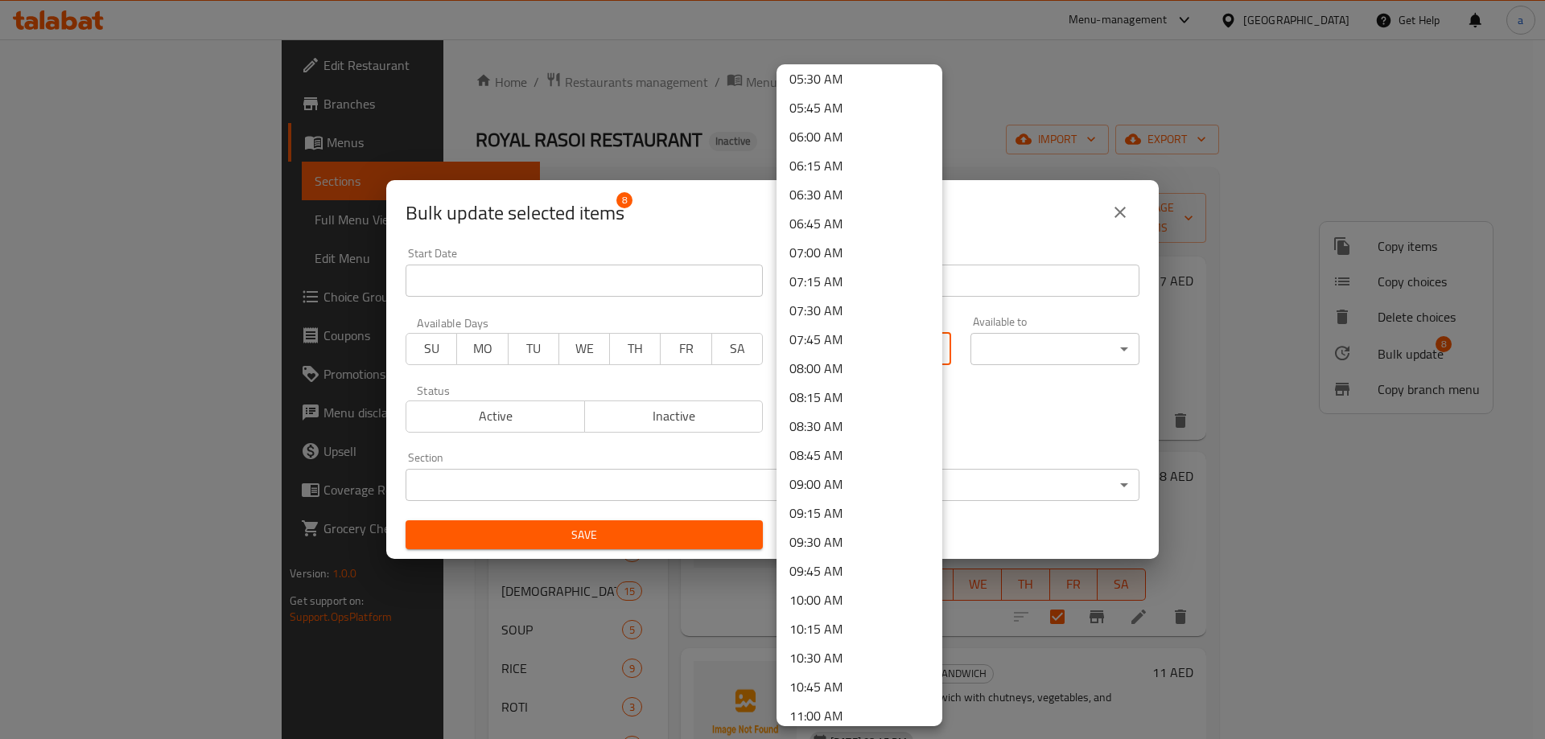
click at [812, 594] on li "10:00 AM" at bounding box center [859, 600] width 166 height 29
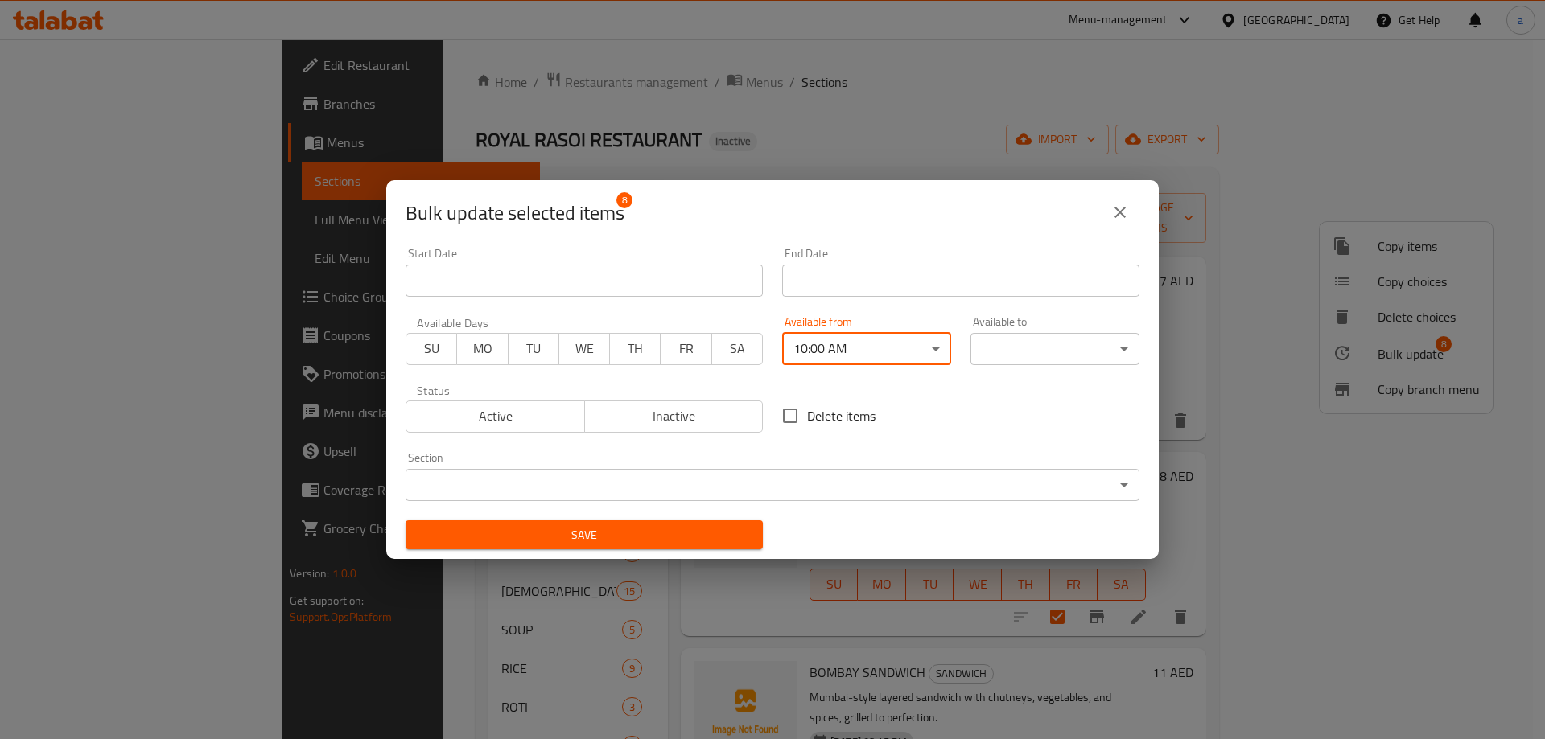
click at [1035, 352] on body "​ Menu-management [GEOGRAPHIC_DATA] Get Help a Edit Restaurant Branches Menus S…" at bounding box center [772, 389] width 1545 height 700
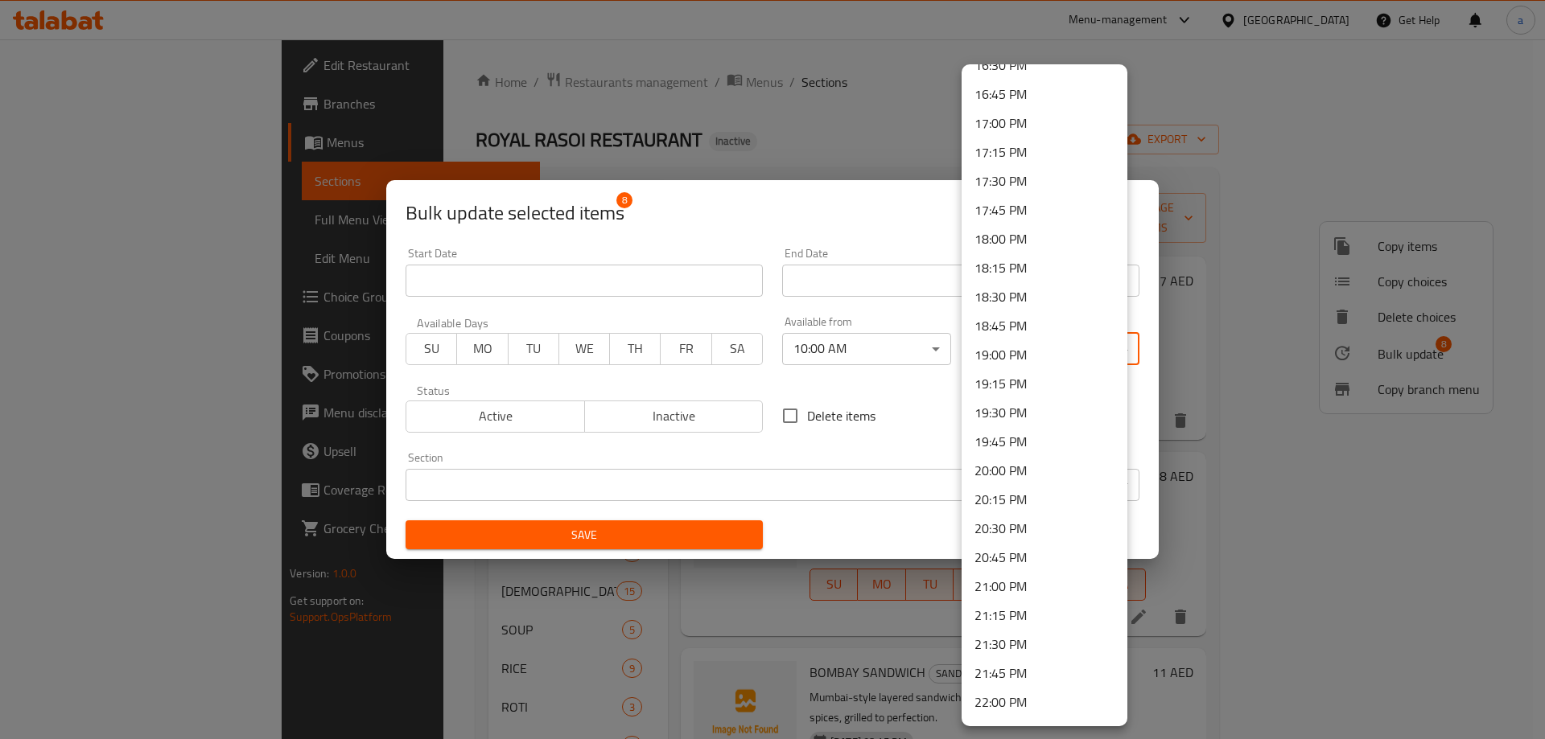
scroll to position [2125, 0]
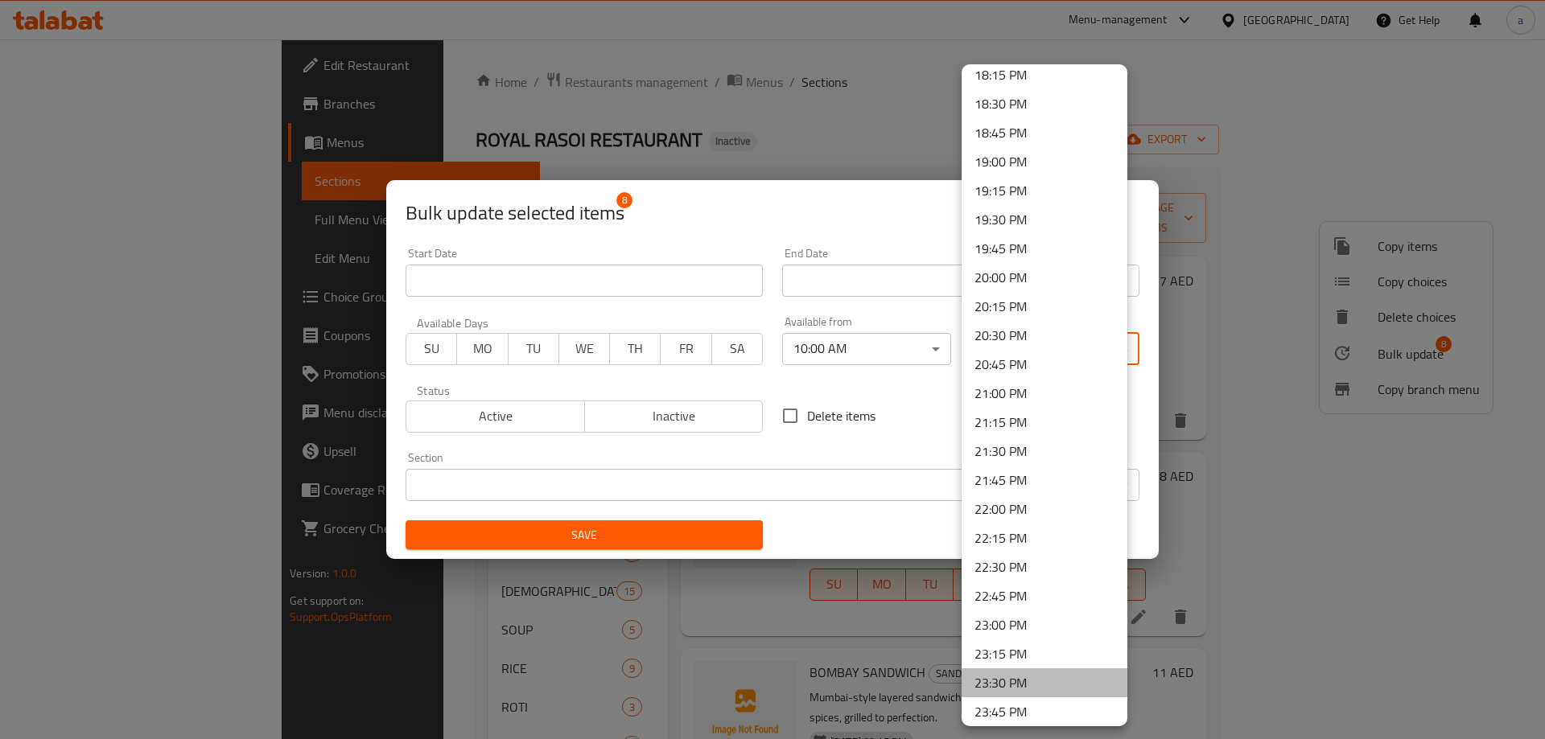
click at [1050, 671] on li "23:30 PM" at bounding box center [1044, 682] width 166 height 29
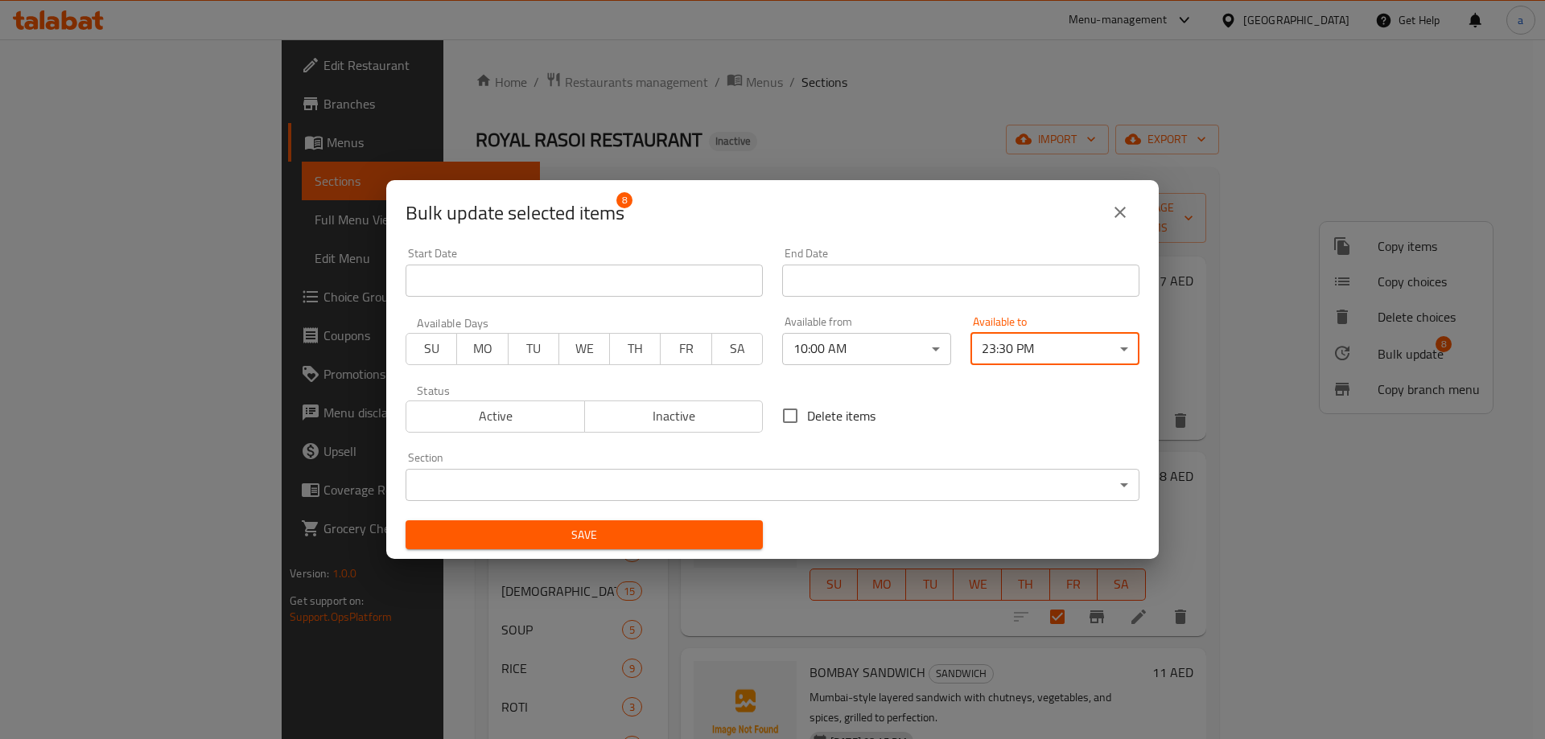
click at [708, 520] on button "Save" at bounding box center [583, 535] width 357 height 30
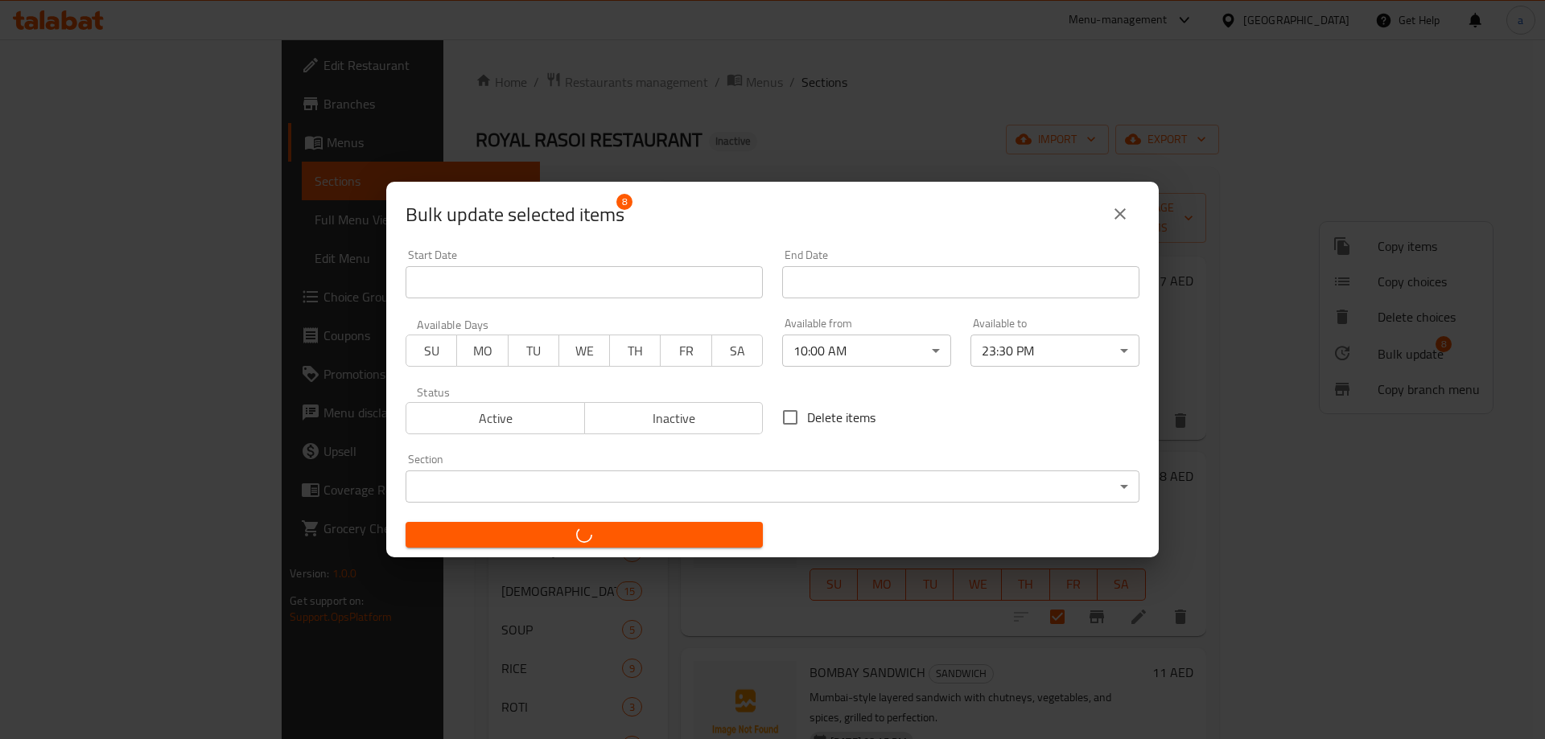
checkbox input "false"
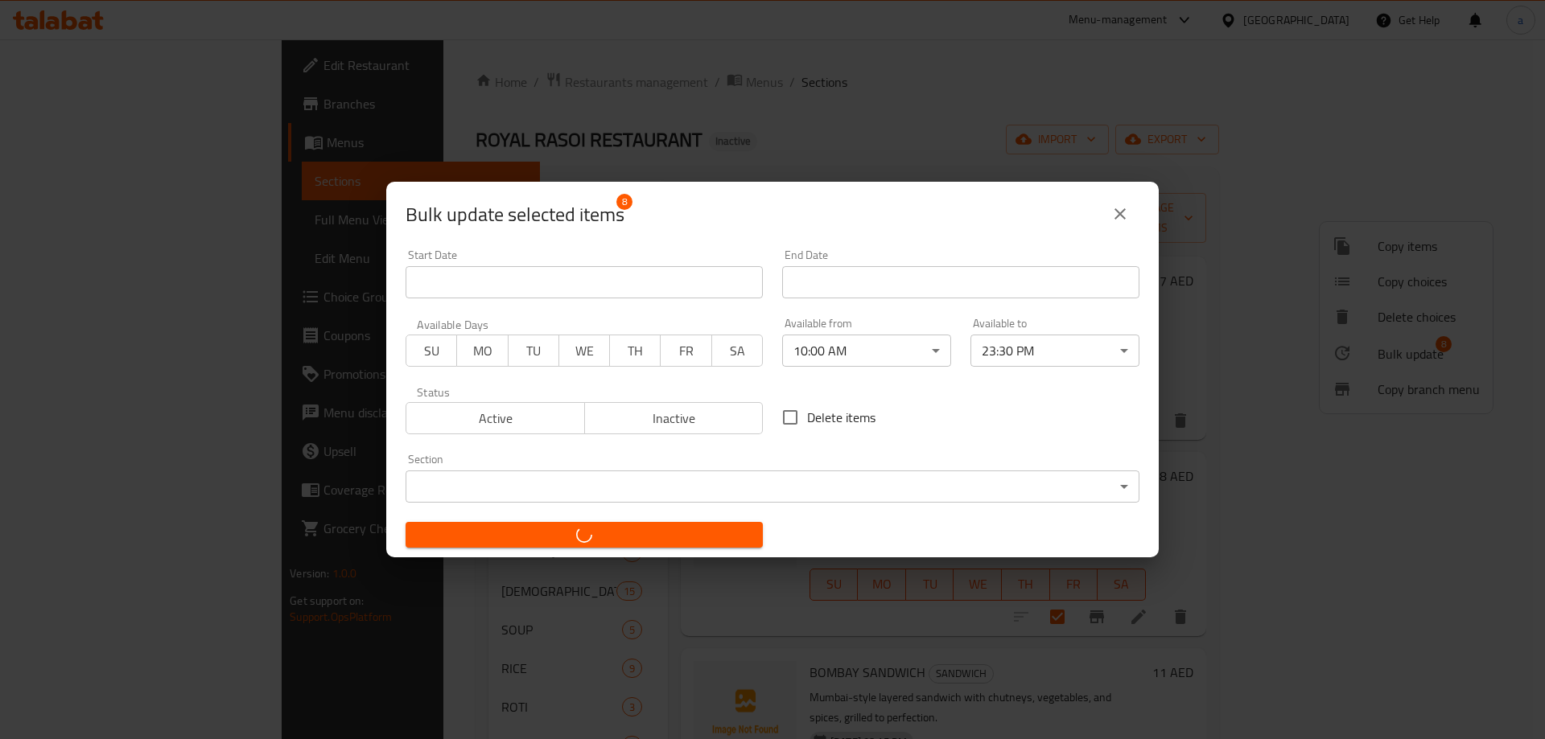
checkbox input "false"
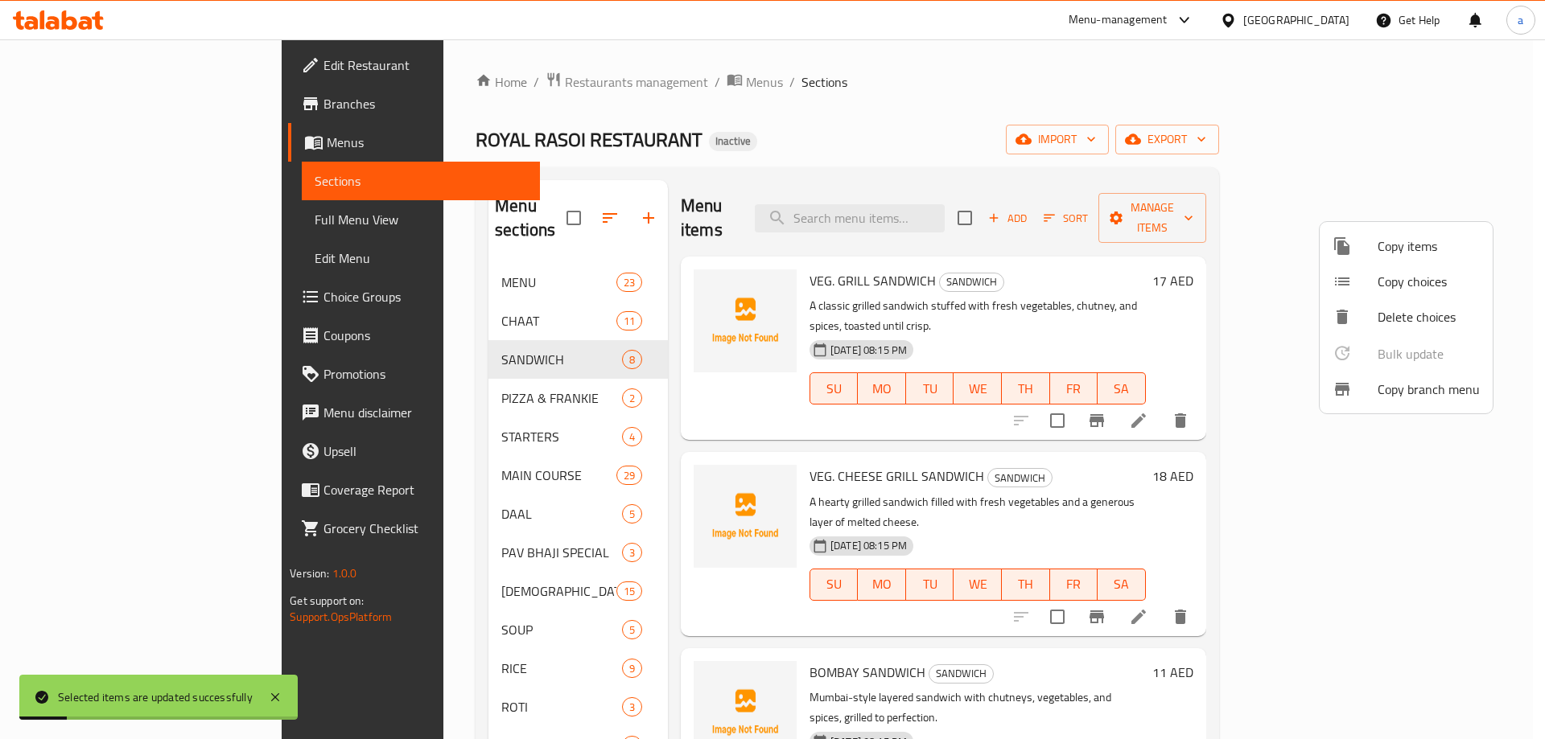
click at [394, 380] on div at bounding box center [772, 369] width 1545 height 739
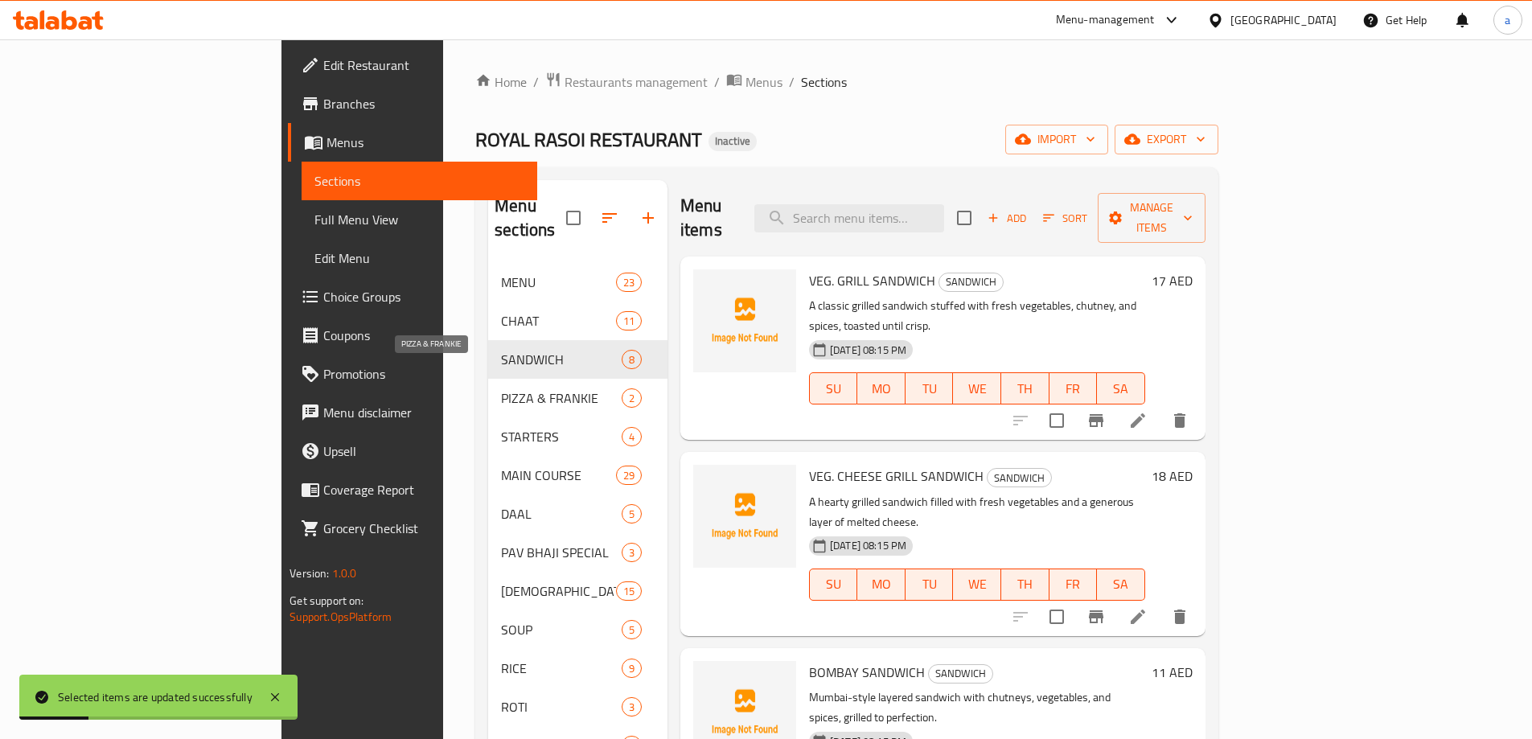
click at [501, 389] on span "PIZZA & FRANKIE" at bounding box center [561, 398] width 121 height 19
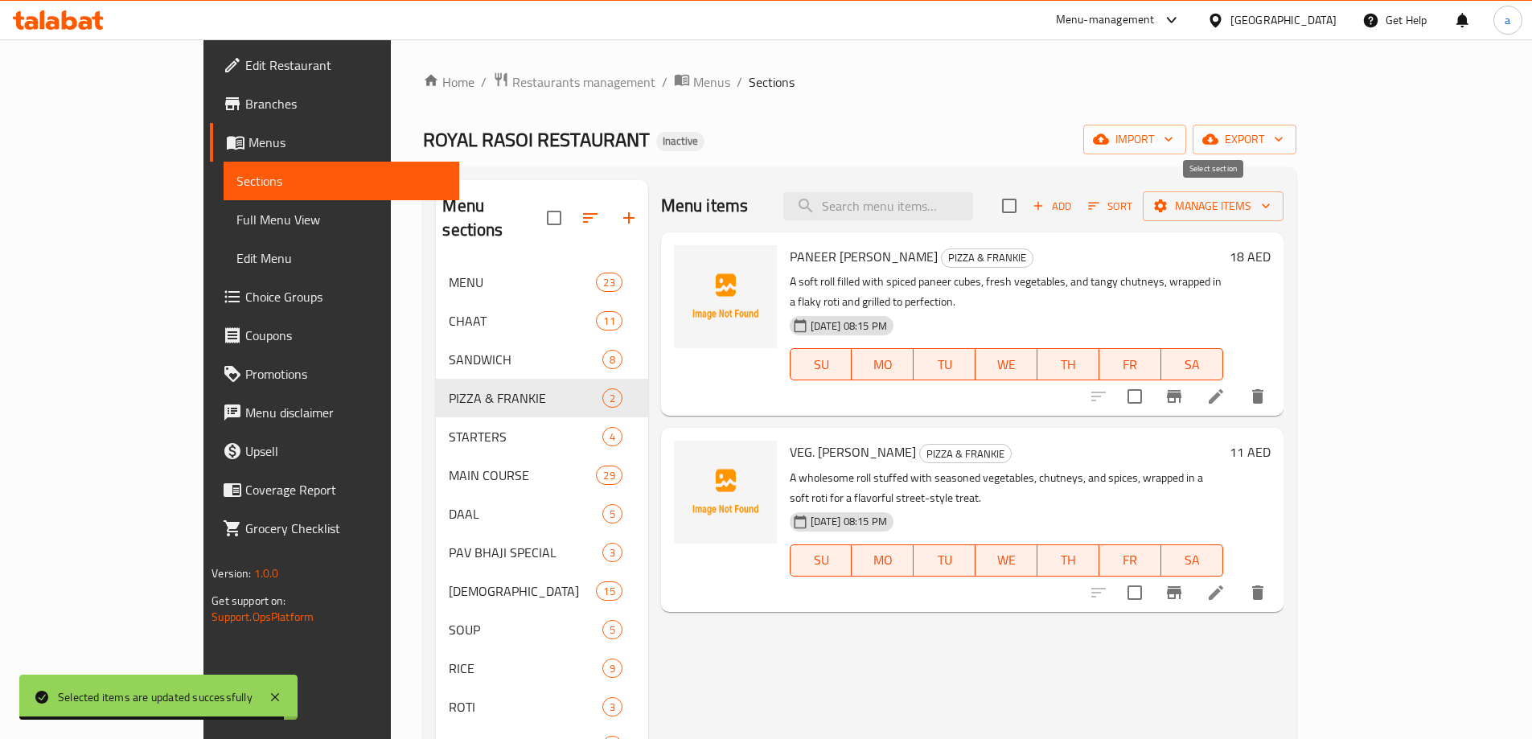
click at [1026, 204] on input "checkbox" at bounding box center [1010, 206] width 34 height 34
checkbox input "true"
click at [1271, 213] on span "Manage items" at bounding box center [1213, 206] width 115 height 20
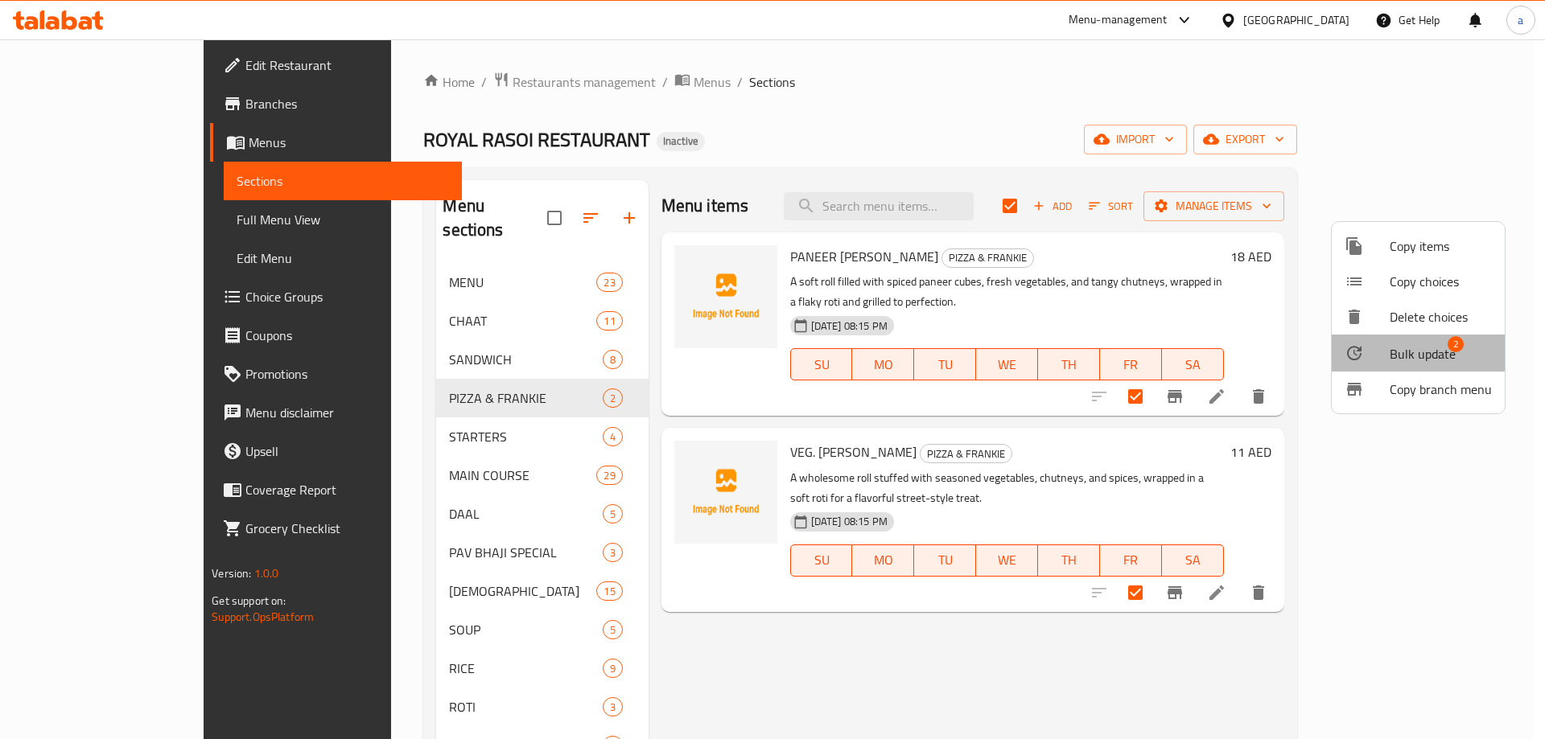
click at [1414, 349] on span "Bulk update" at bounding box center [1422, 353] width 66 height 19
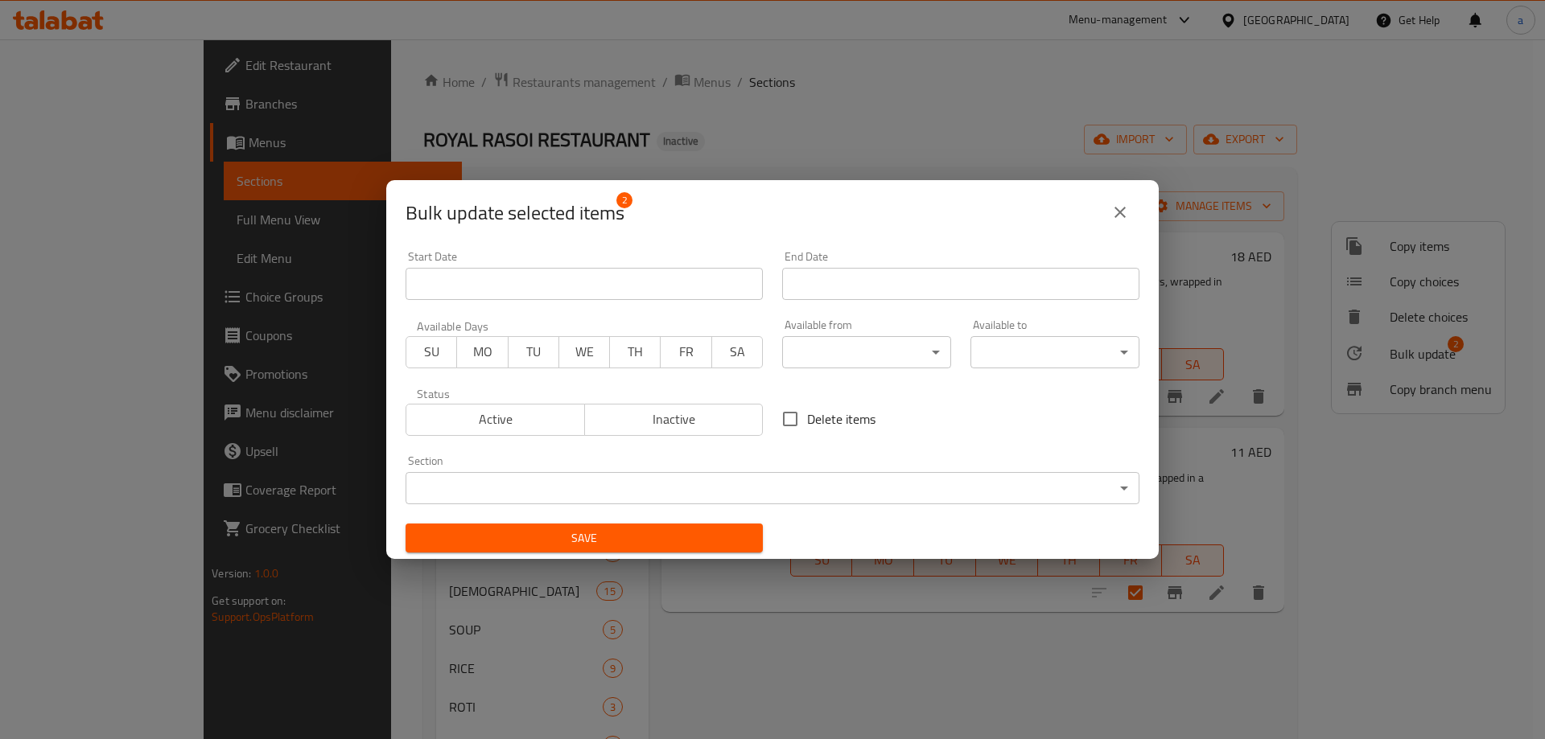
click at [928, 352] on body "​ Menu-management [GEOGRAPHIC_DATA] Get Help a Edit Restaurant Branches Menus S…" at bounding box center [772, 389] width 1545 height 700
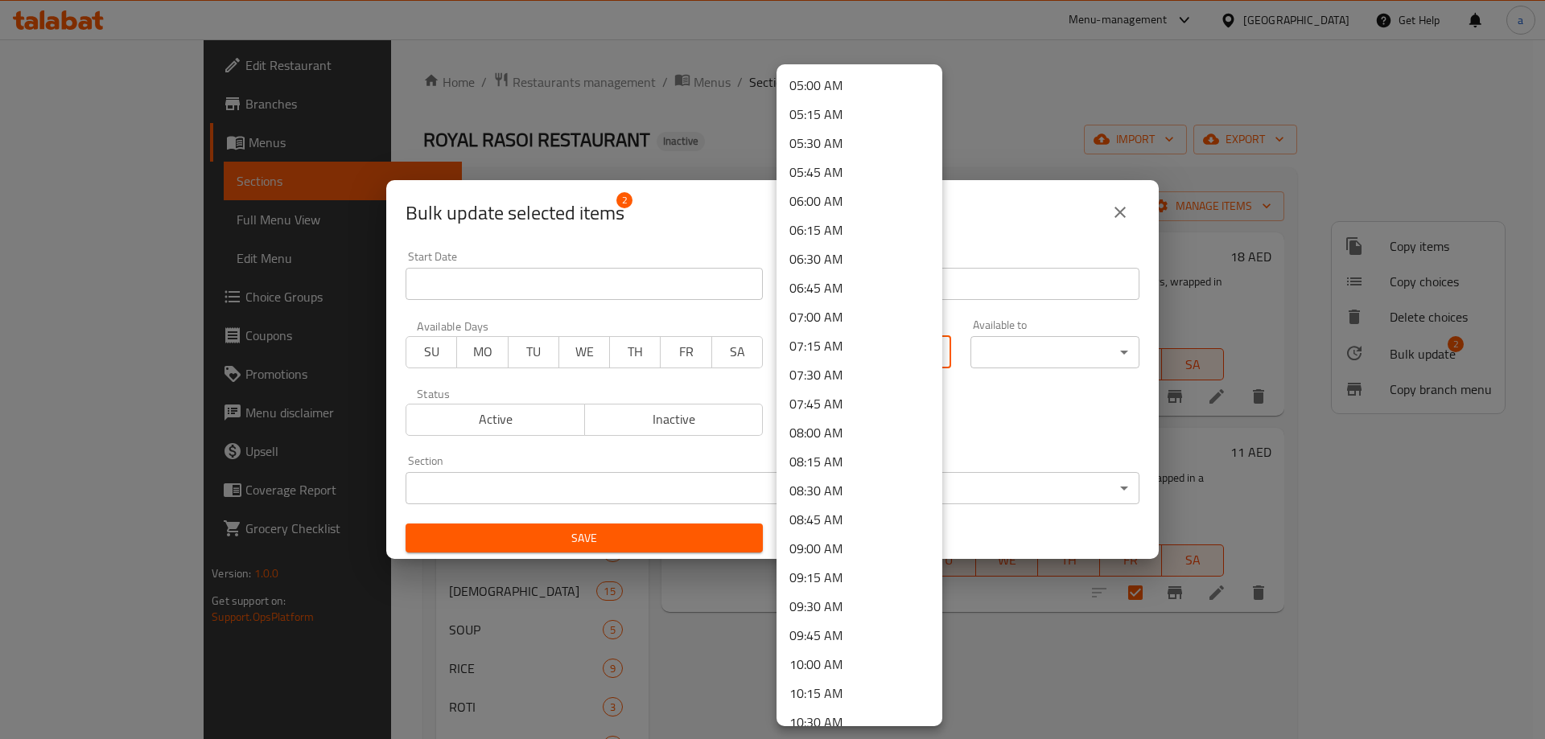
scroll to position [1158, 0]
click at [828, 195] on li "11:00 AM" at bounding box center [859, 201] width 166 height 29
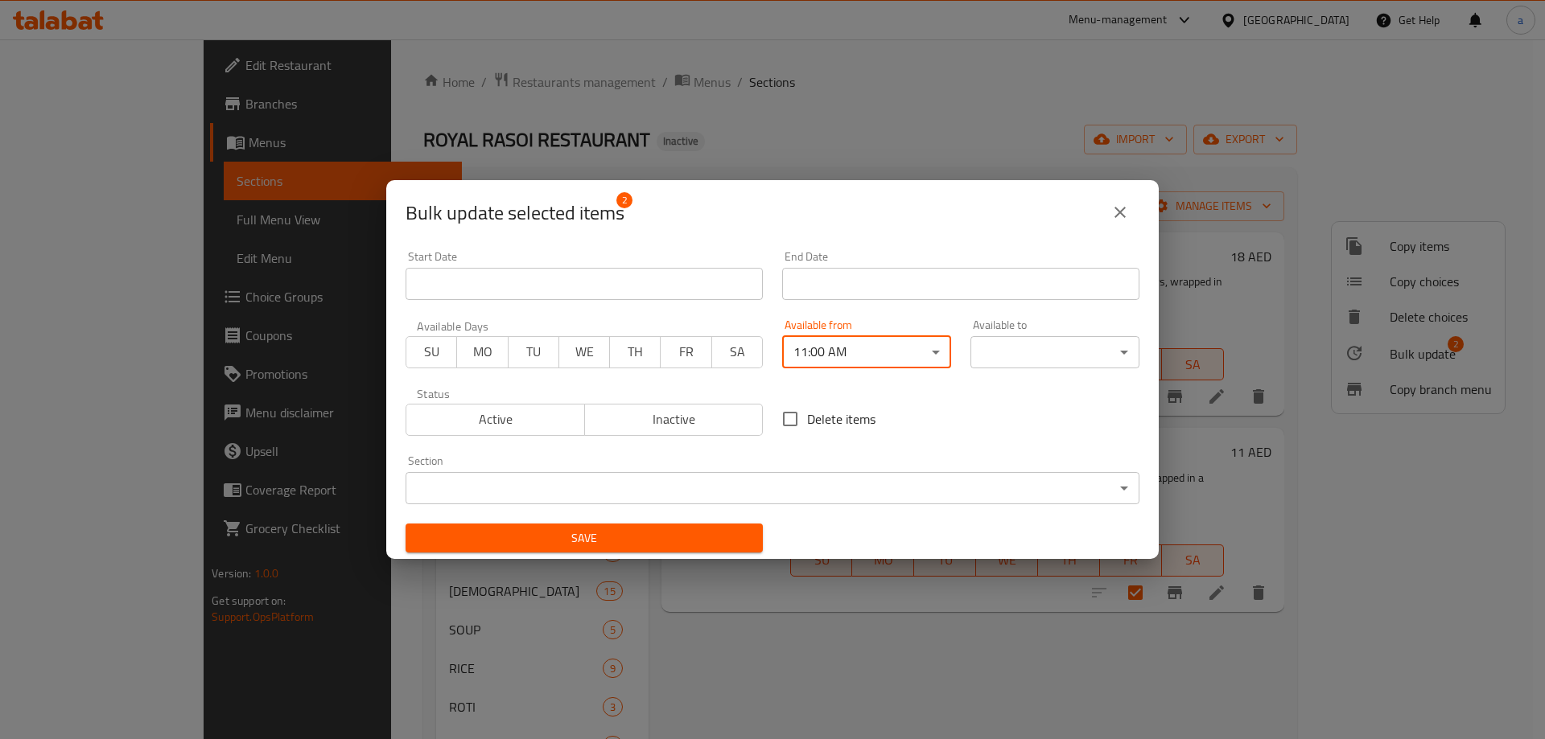
click at [920, 354] on body "​ Menu-management [GEOGRAPHIC_DATA] Get Help a Edit Restaurant Branches Menus S…" at bounding box center [772, 389] width 1545 height 700
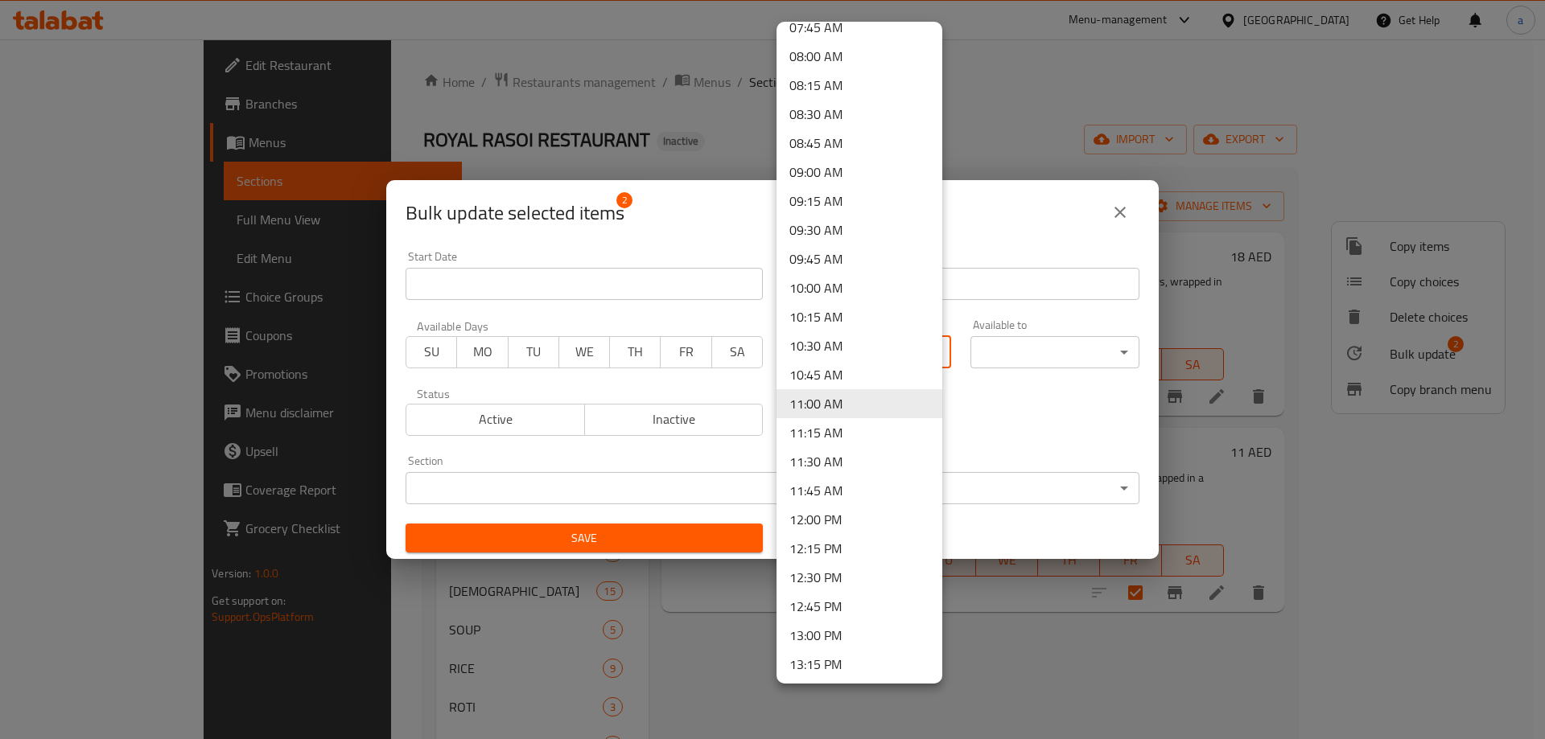
scroll to position [884, 0]
click at [854, 322] on li "10:00 AM" at bounding box center [859, 316] width 166 height 29
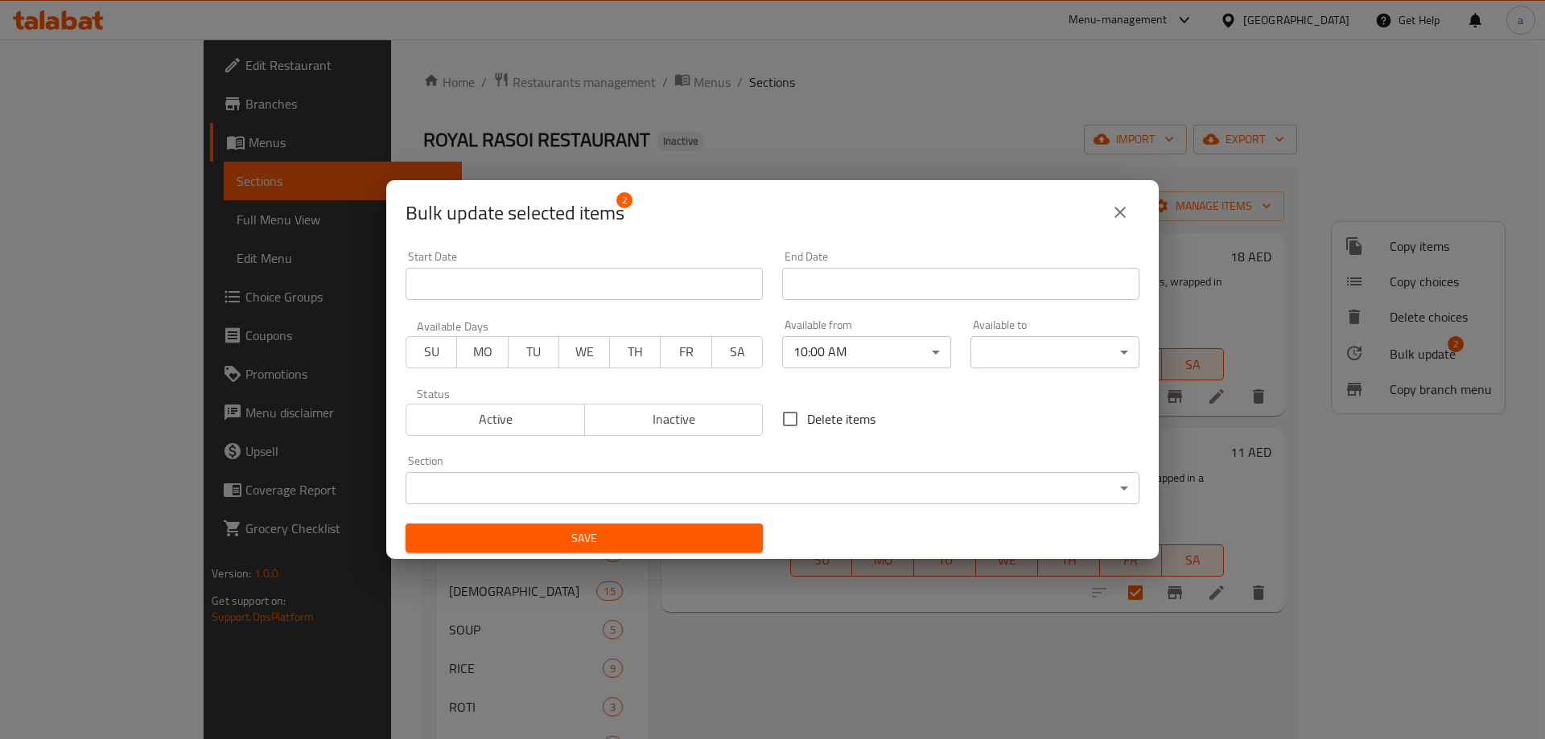
click at [993, 356] on div "00:00 AM 00:15 AM 00:30 AM 00:45 AM 01:00 AM 01:15 AM 01:30 AM 01:45 AM 02:00 A…" at bounding box center [772, 369] width 1545 height 739
click at [1054, 353] on body "​ Menu-management [GEOGRAPHIC_DATA] Get Help a Edit Restaurant Branches Menus S…" at bounding box center [772, 389] width 1545 height 700
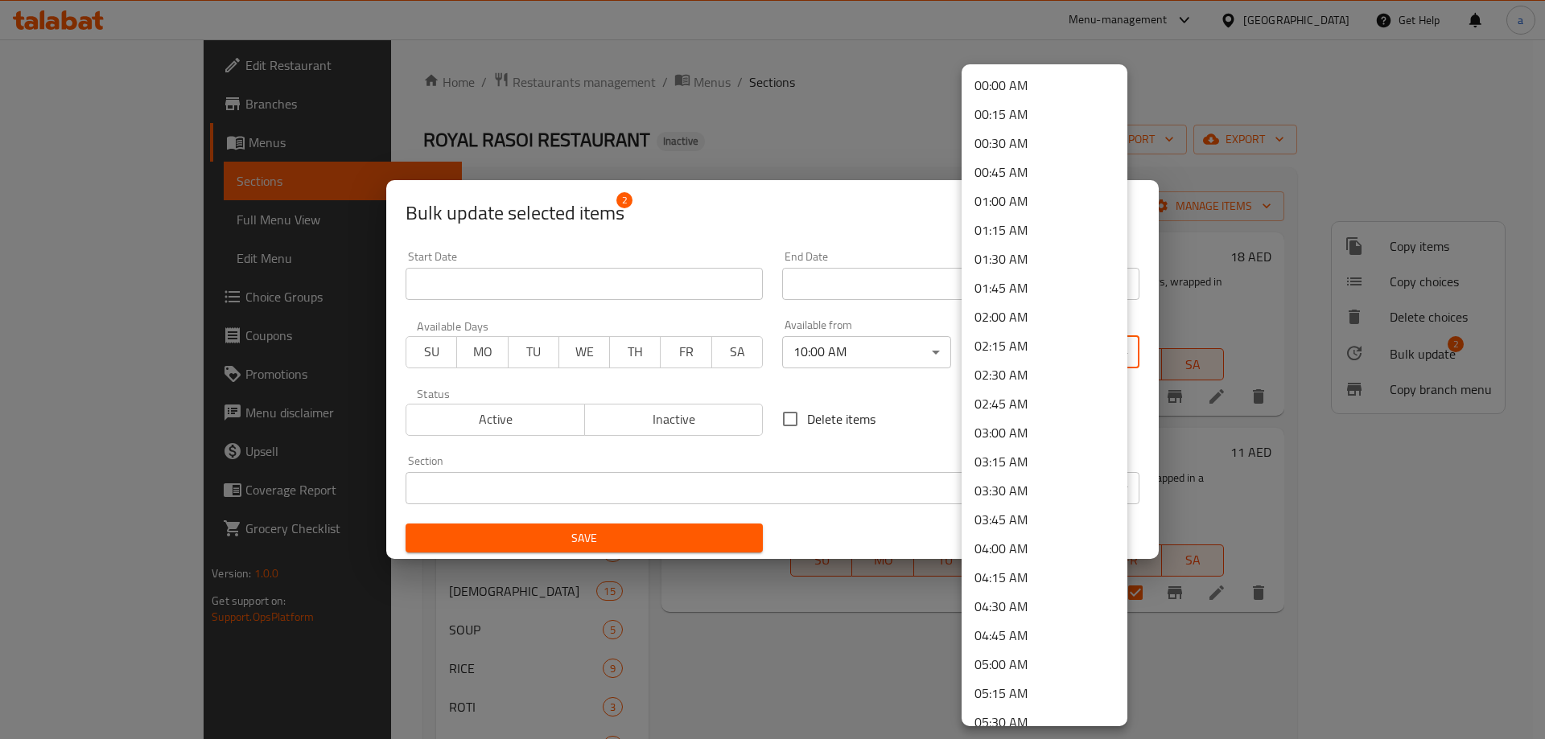
drag, startPoint x: 1112, startPoint y: 422, endPoint x: 1119, endPoint y: 479, distance: 57.6
click at [1119, 479] on div "00:00 AM 00:15 AM 00:30 AM 00:45 AM 01:00 AM 01:15 AM 01:30 AM 01:45 AM 02:00 A…" at bounding box center [1044, 395] width 166 height 662
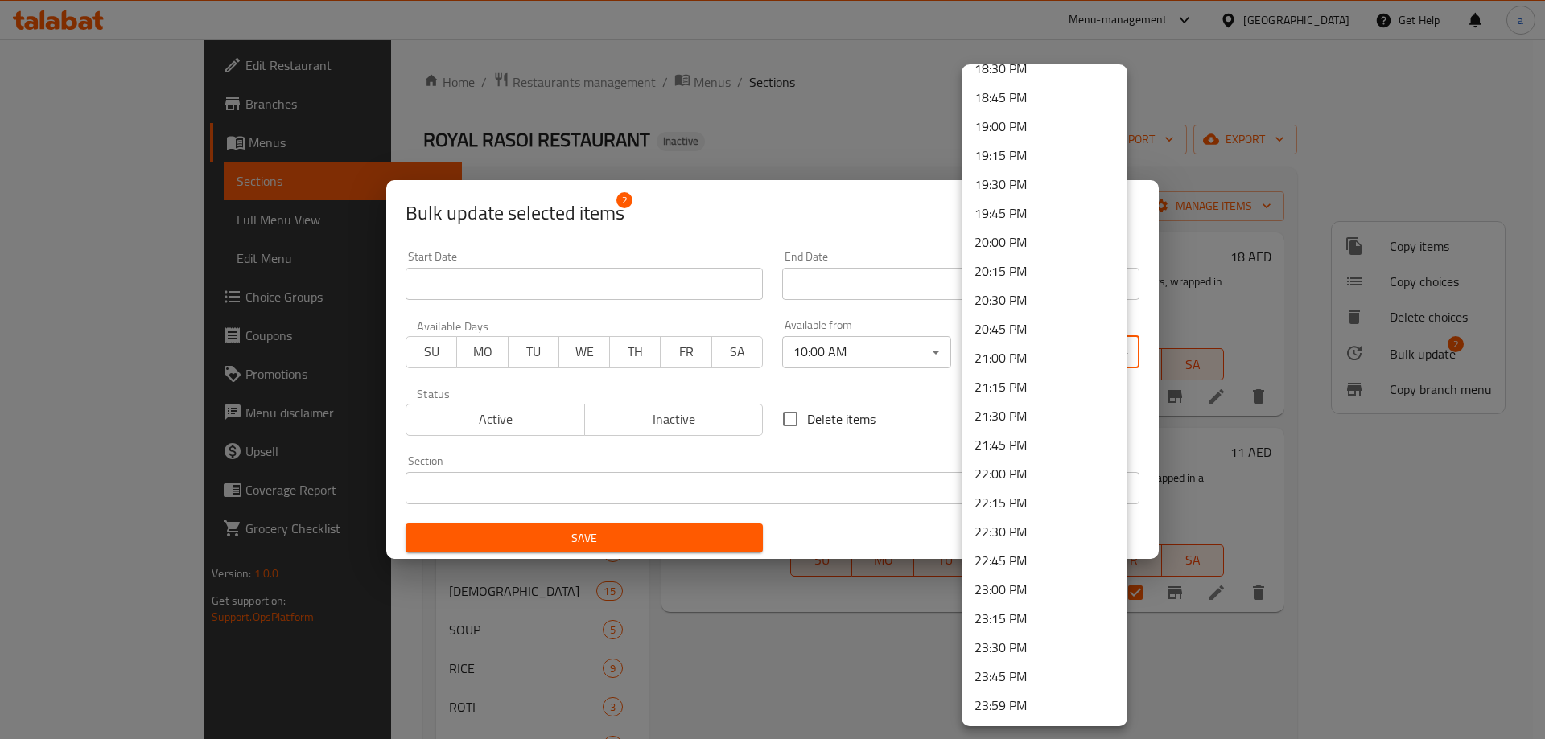
click at [1030, 646] on li "23:30 PM" at bounding box center [1044, 647] width 166 height 29
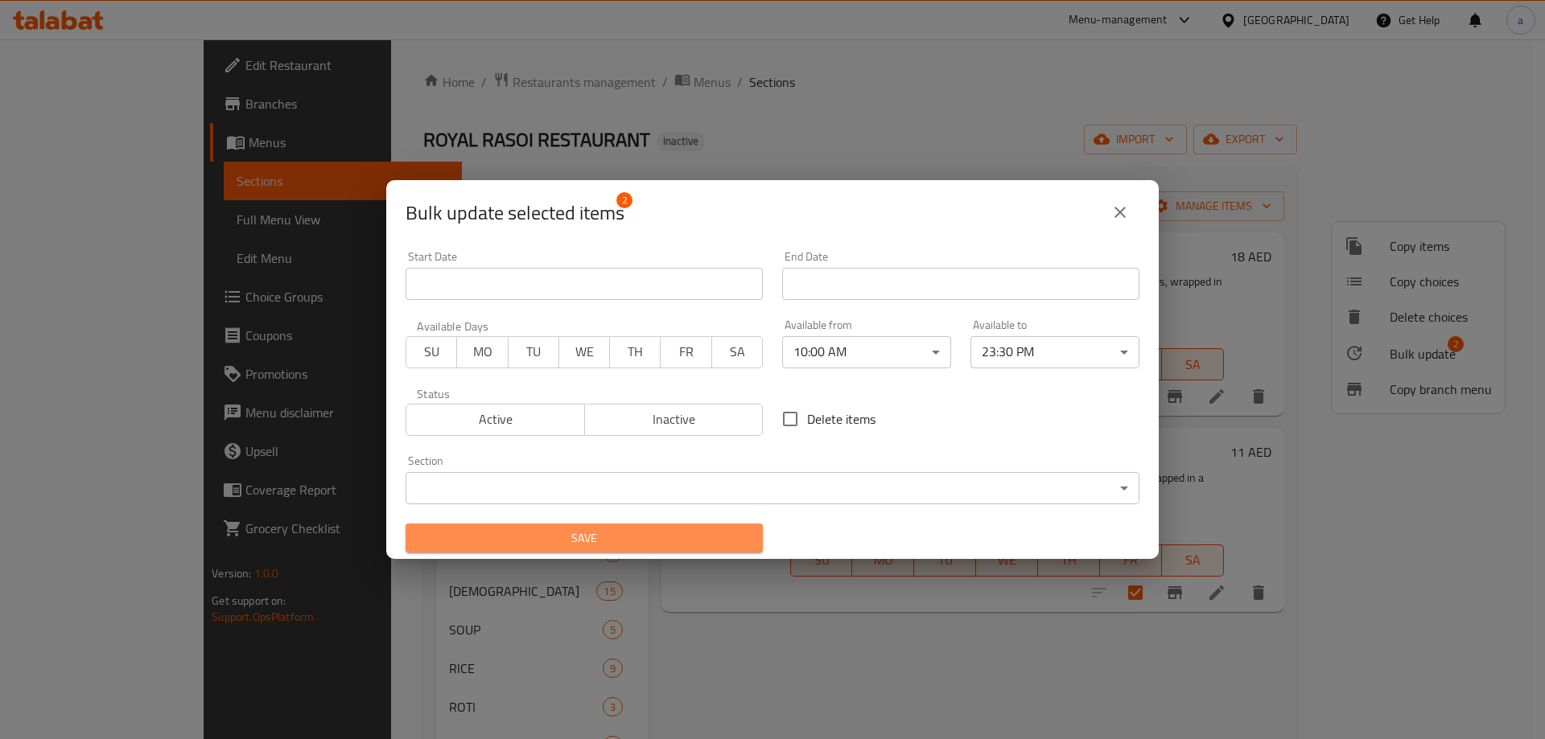
click at [644, 532] on span "Save" at bounding box center [583, 539] width 331 height 20
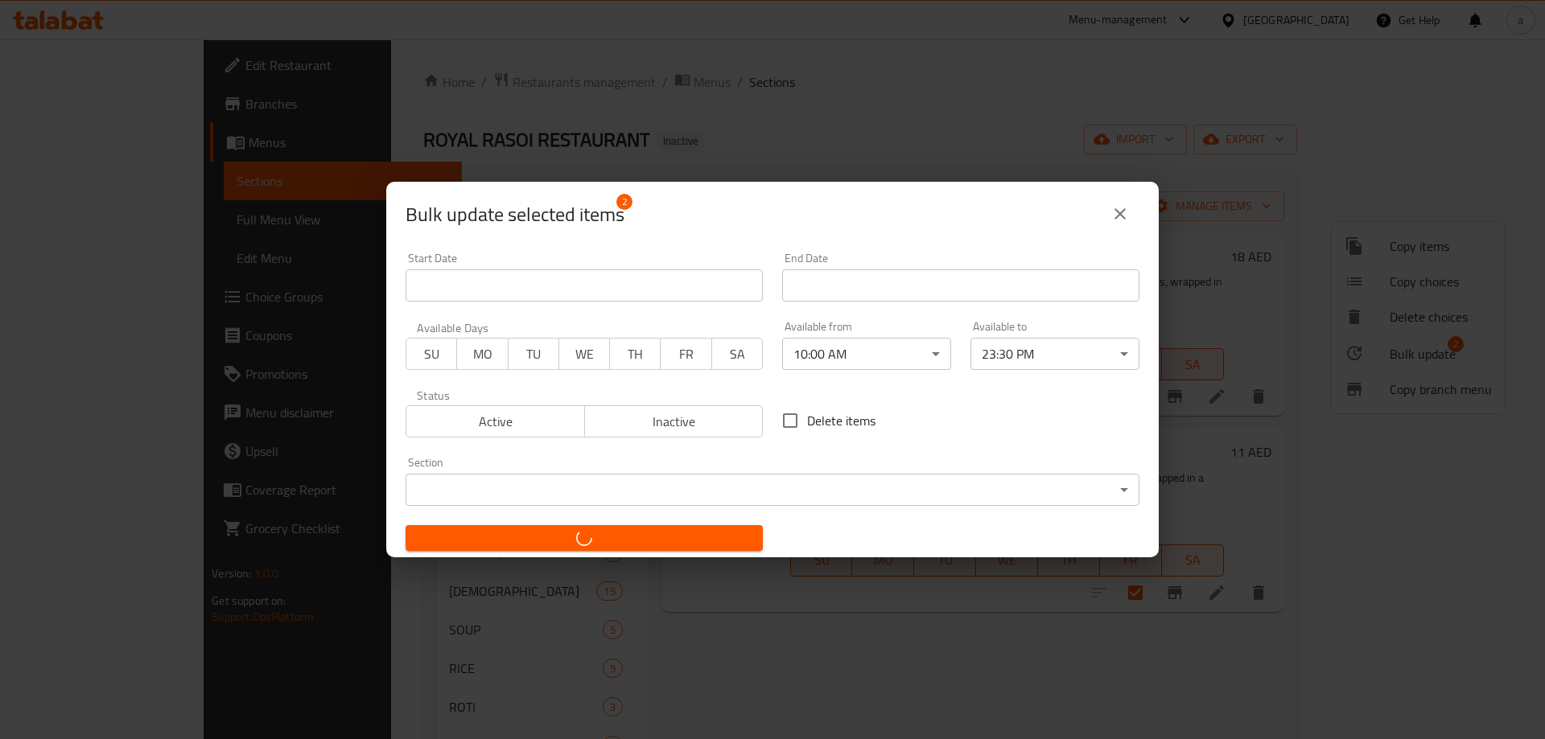
checkbox input "false"
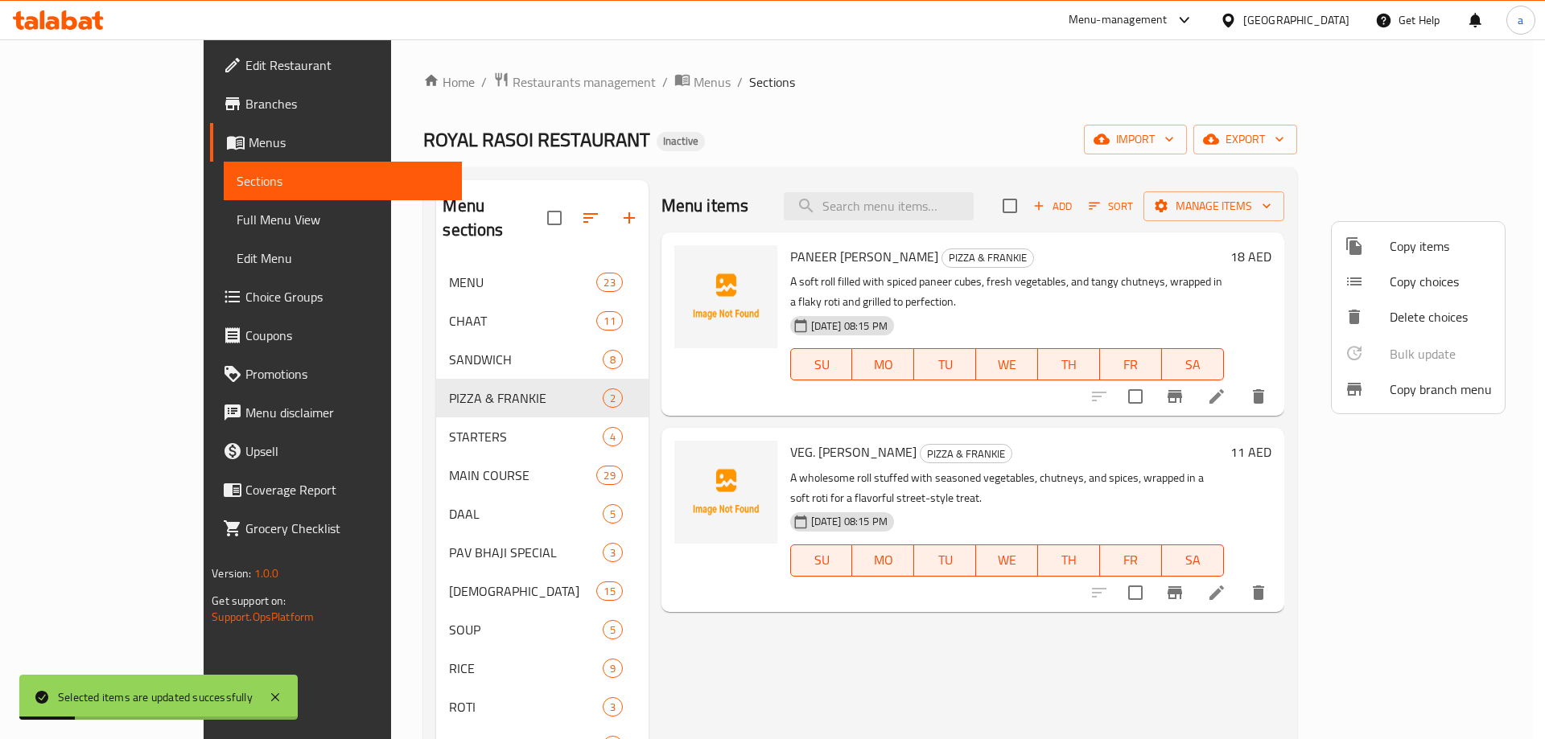
click at [442, 413] on div at bounding box center [772, 369] width 1545 height 739
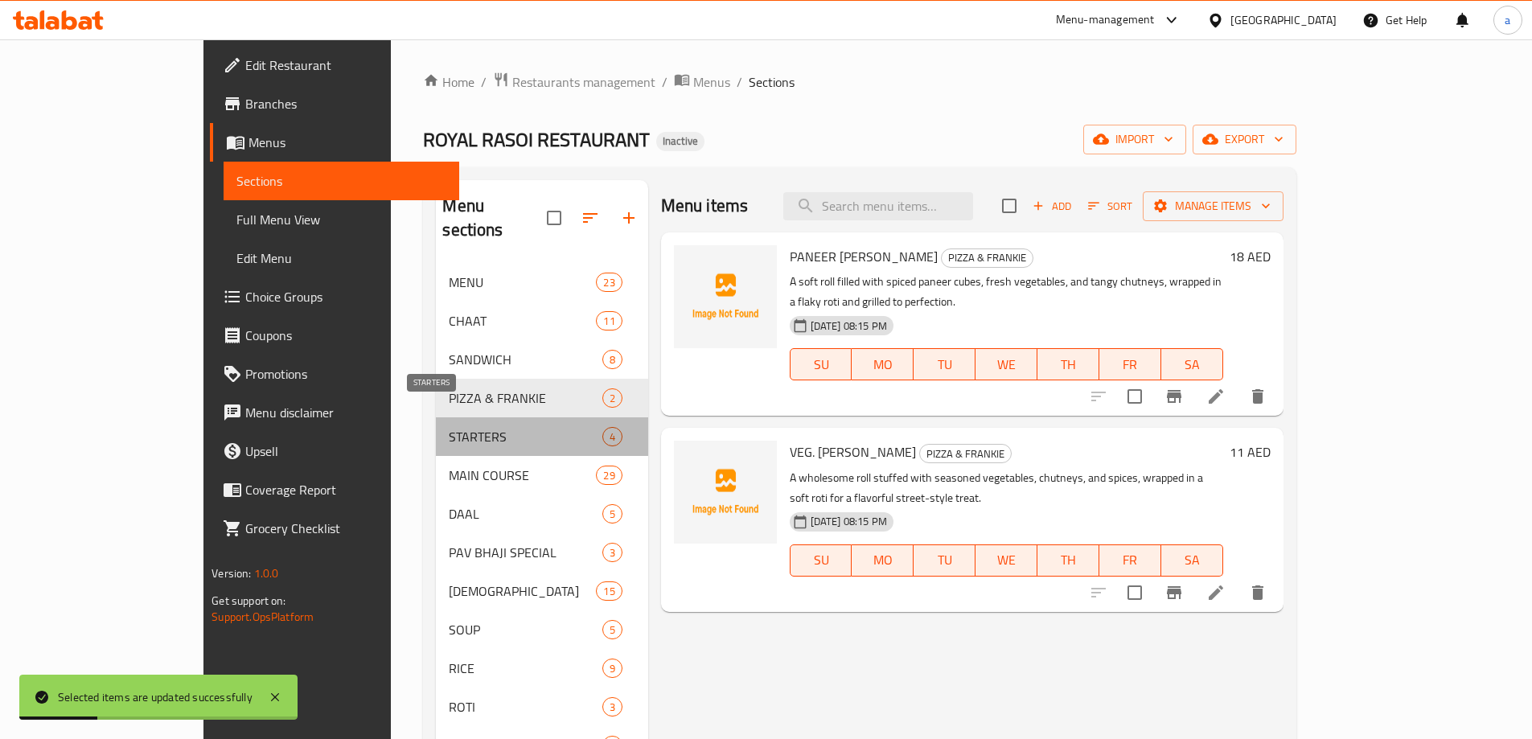
click at [449, 427] on span "STARTERS" at bounding box center [525, 436] width 153 height 19
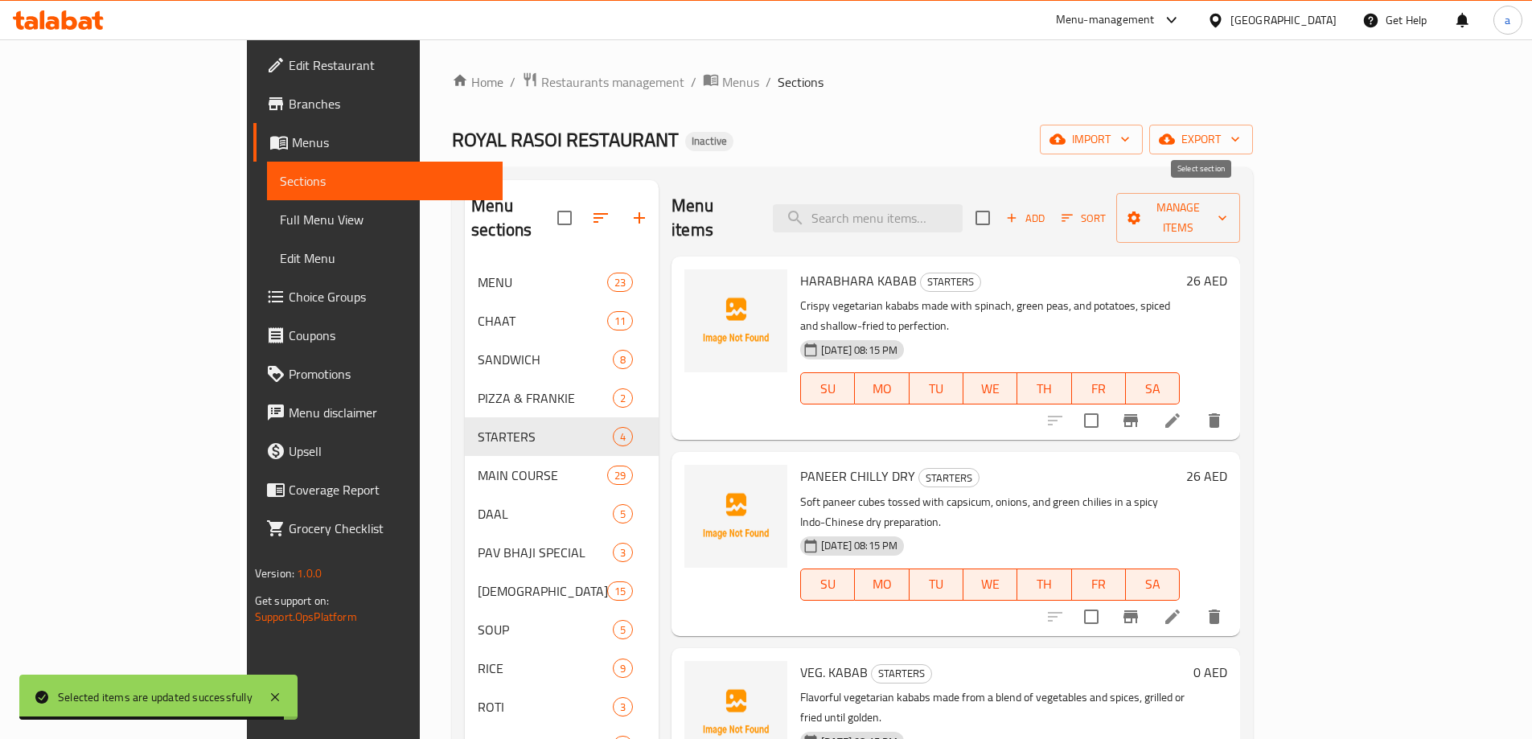
click at [1000, 208] on input "checkbox" at bounding box center [983, 218] width 34 height 34
checkbox input "true"
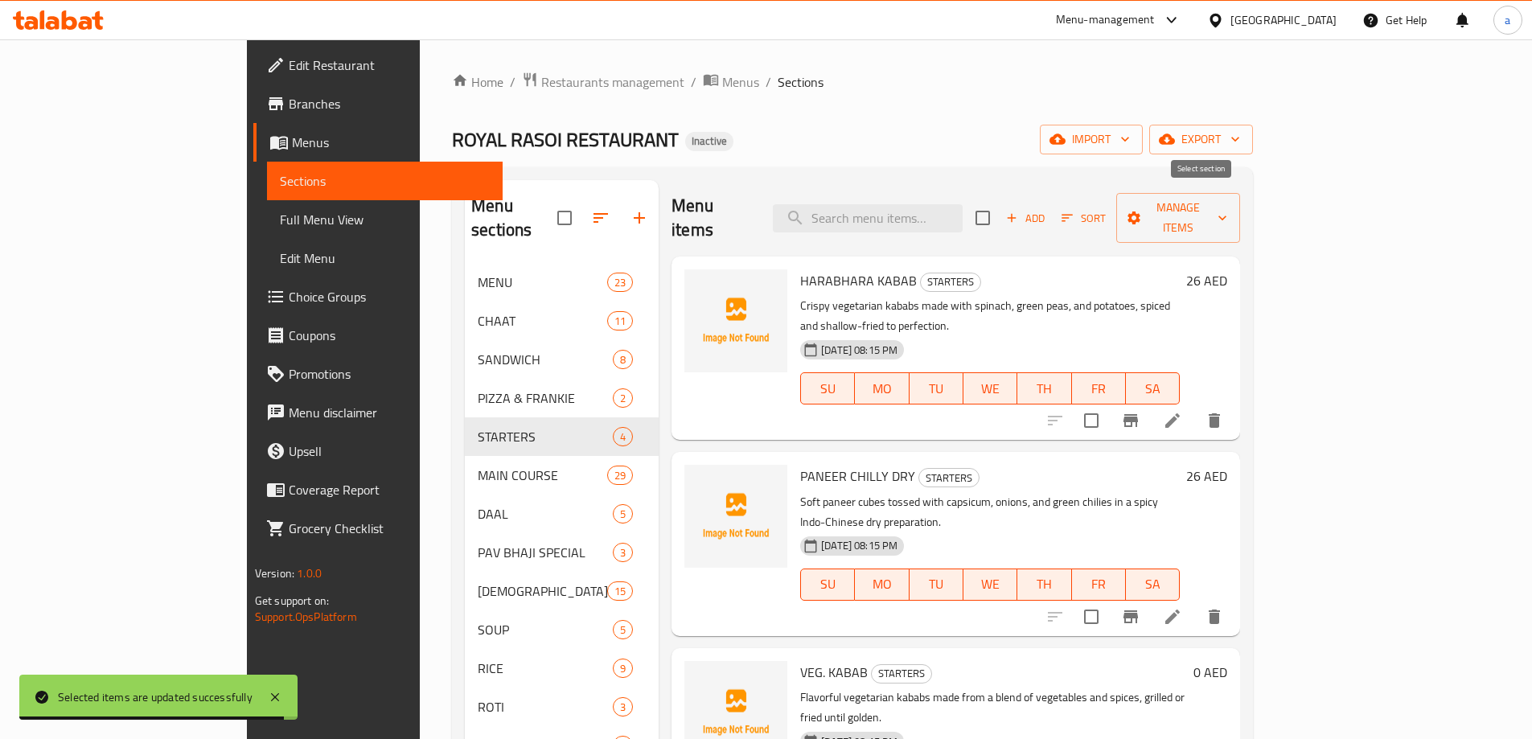
checkbox input "true"
click at [1240, 221] on div "Add Sort Manage items" at bounding box center [1108, 218] width 265 height 50
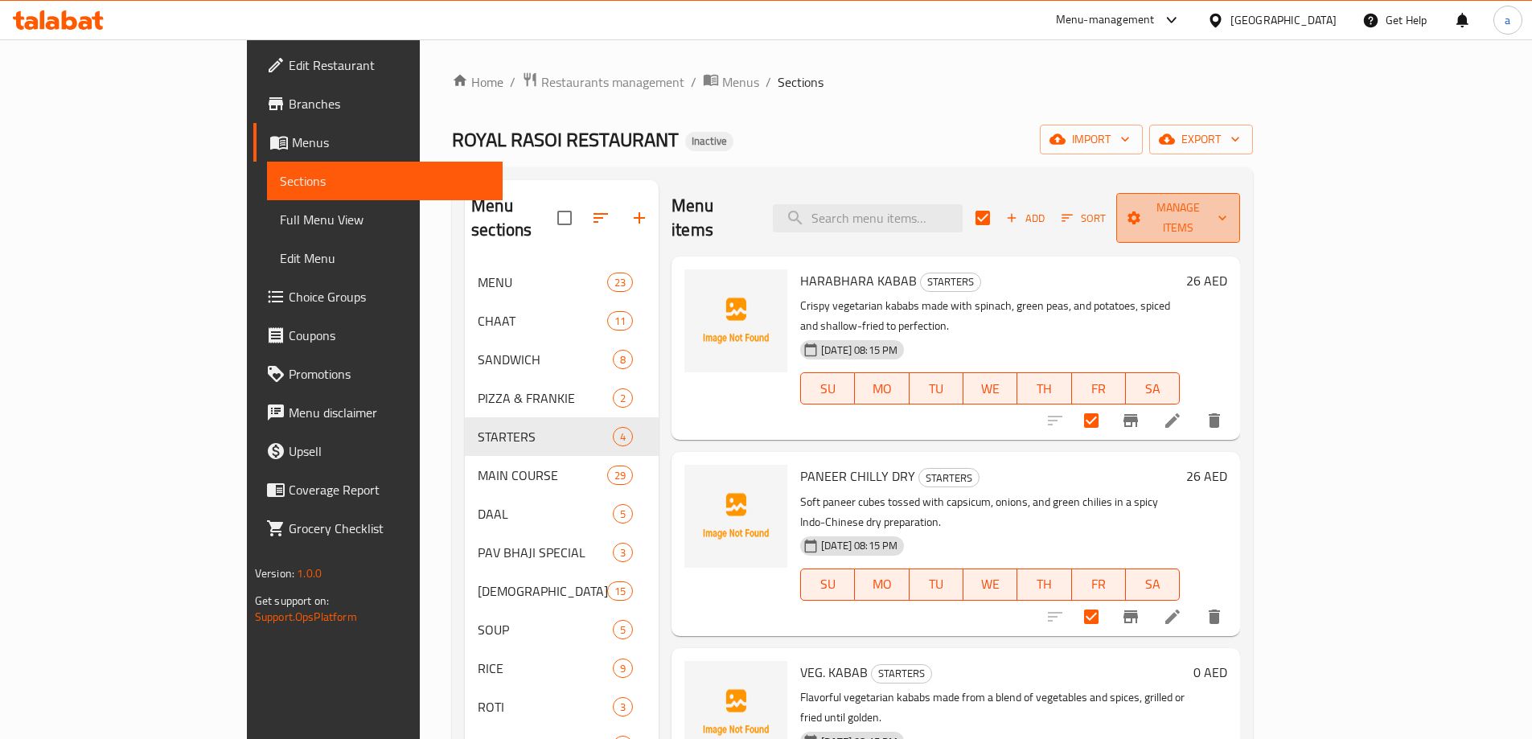
click at [1240, 219] on button "Manage items" at bounding box center [1179, 218] width 124 height 50
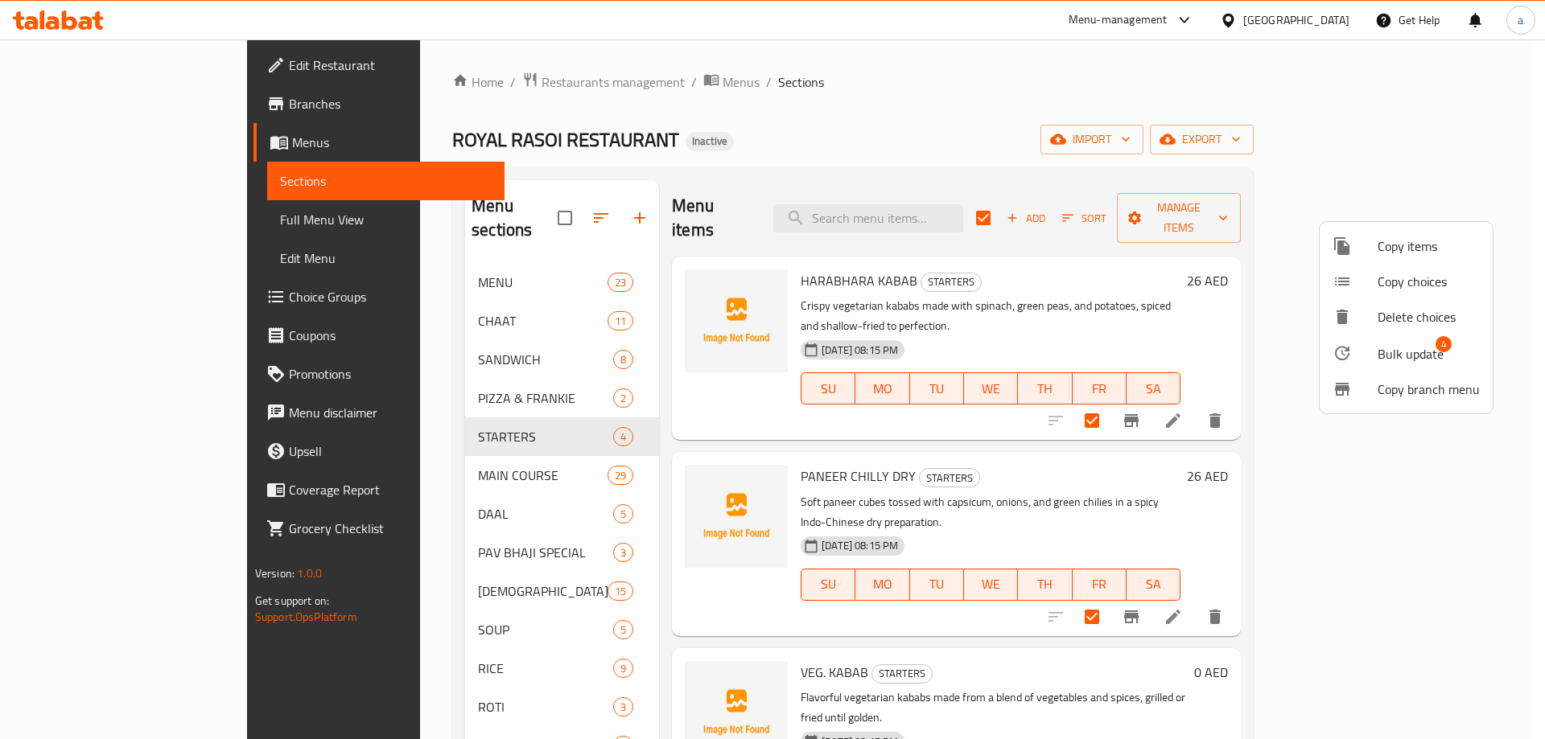
click at [1422, 356] on span "Bulk update" at bounding box center [1410, 353] width 66 height 19
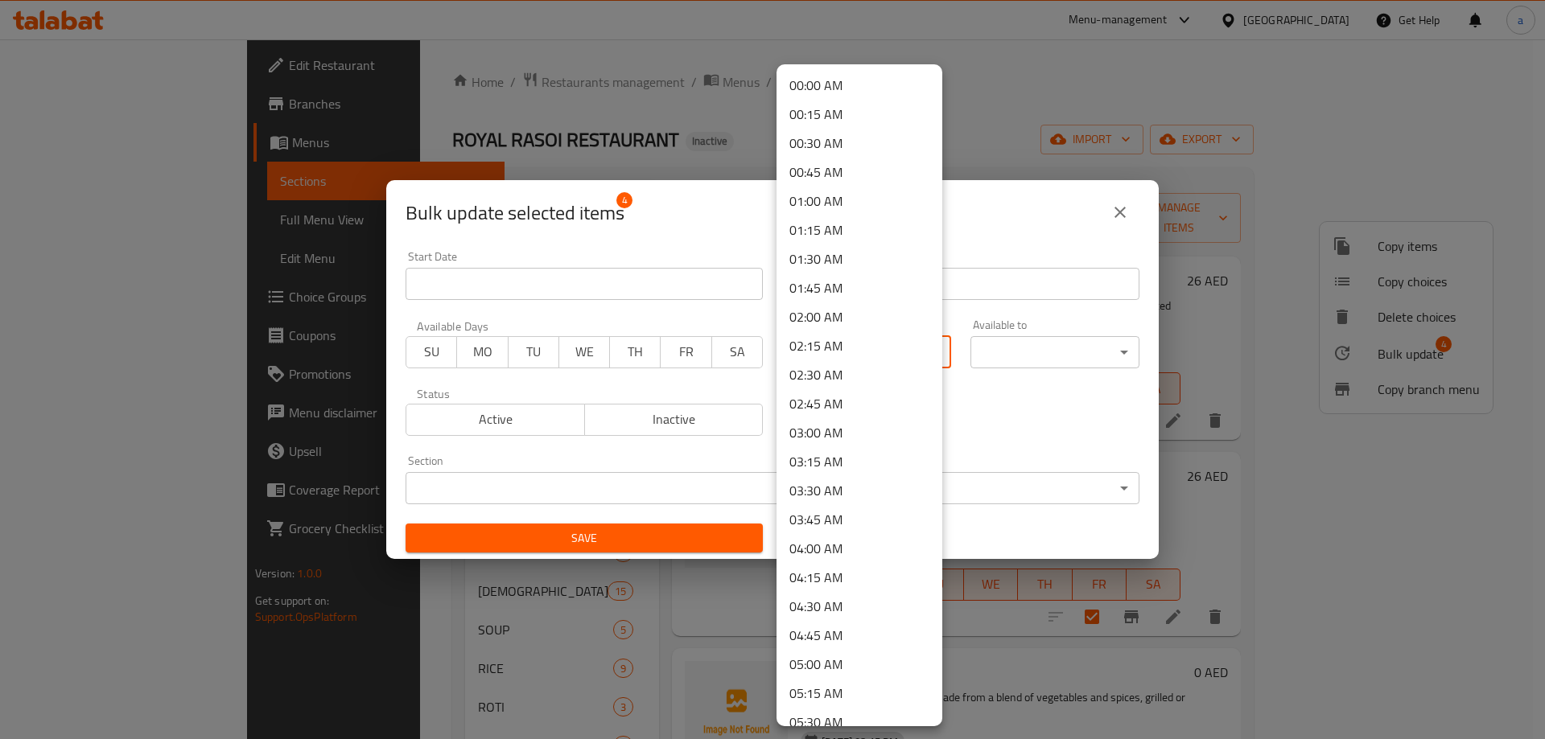
click at [857, 364] on body "​ Menu-management [GEOGRAPHIC_DATA] Get Help a Edit Restaurant Branches Menus S…" at bounding box center [772, 389] width 1545 height 700
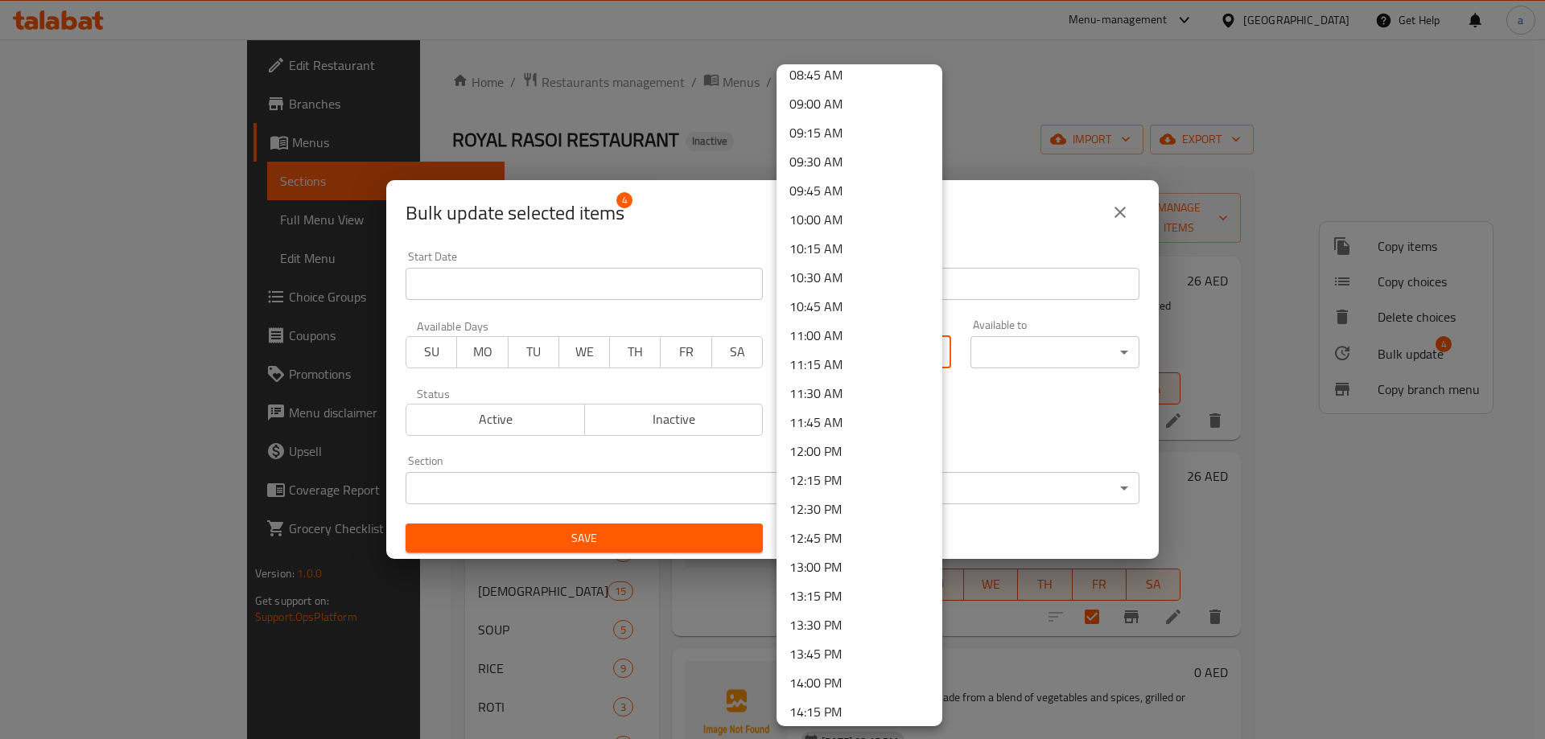
scroll to position [792, 0]
click at [852, 450] on li "10:00 AM" at bounding box center [859, 451] width 166 height 29
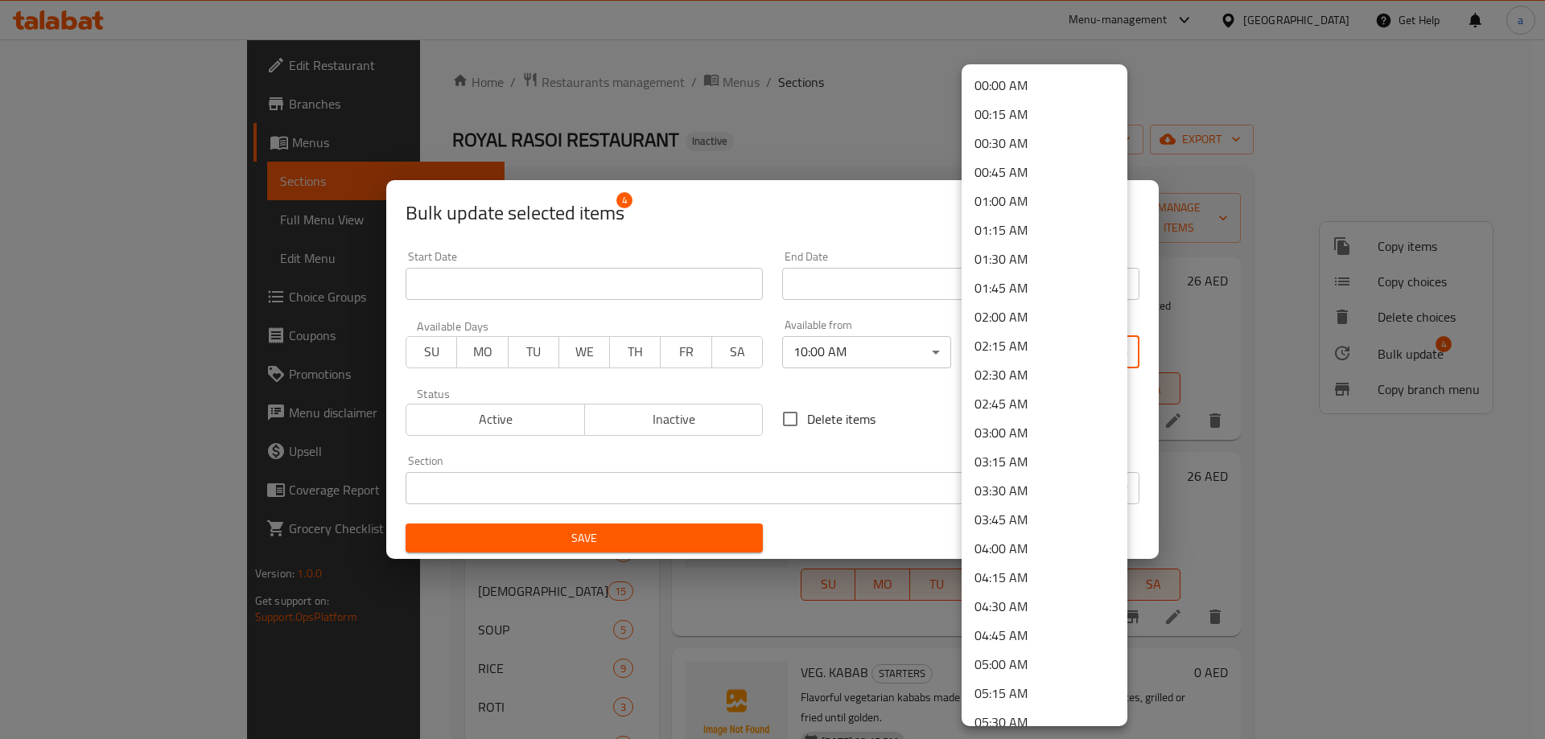
click at [1100, 365] on body "​ Menu-management [GEOGRAPHIC_DATA] Get Help a Edit Restaurant Branches Menus S…" at bounding box center [772, 389] width 1545 height 700
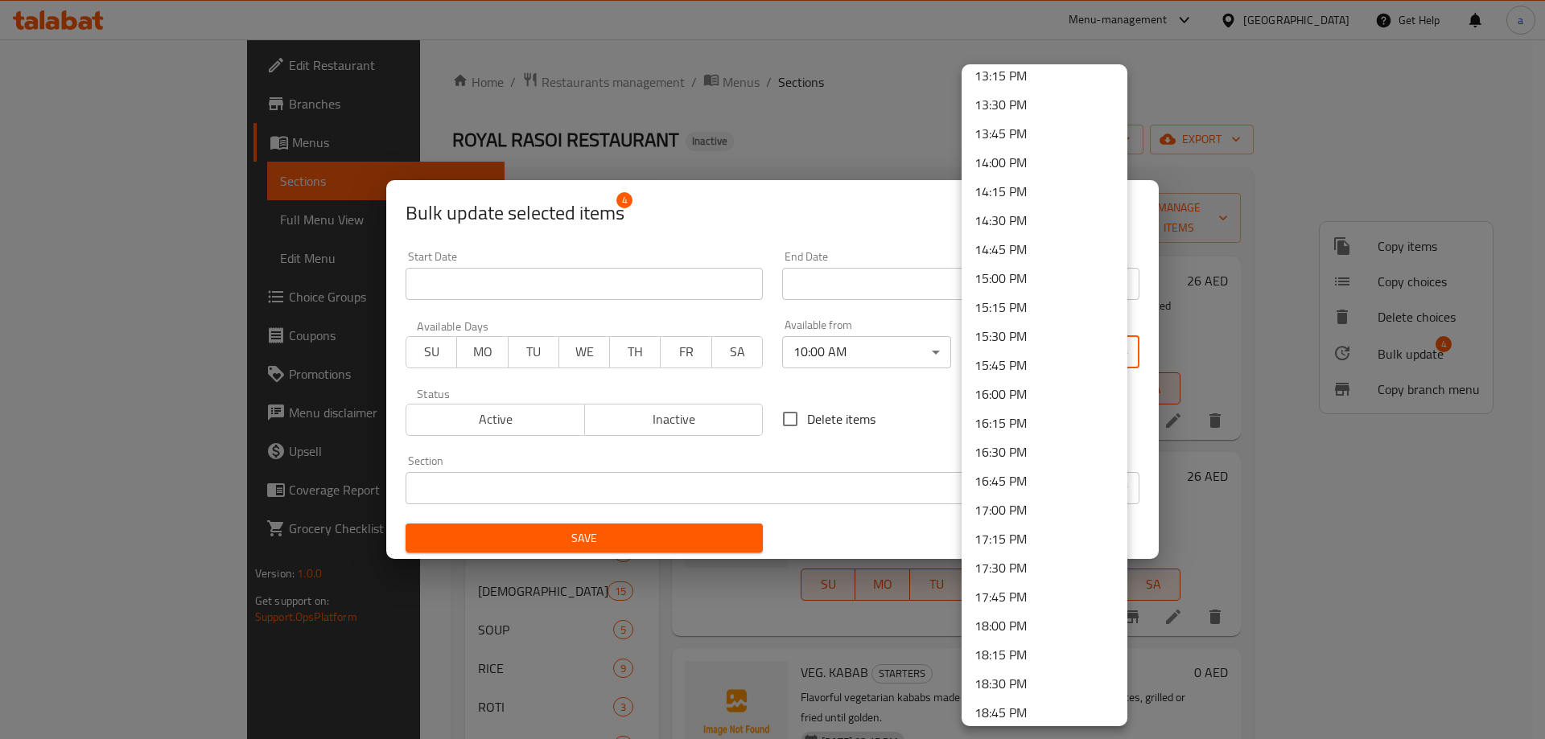
scroll to position [2160, 0]
click at [998, 647] on li "23:30 PM" at bounding box center [1044, 647] width 166 height 29
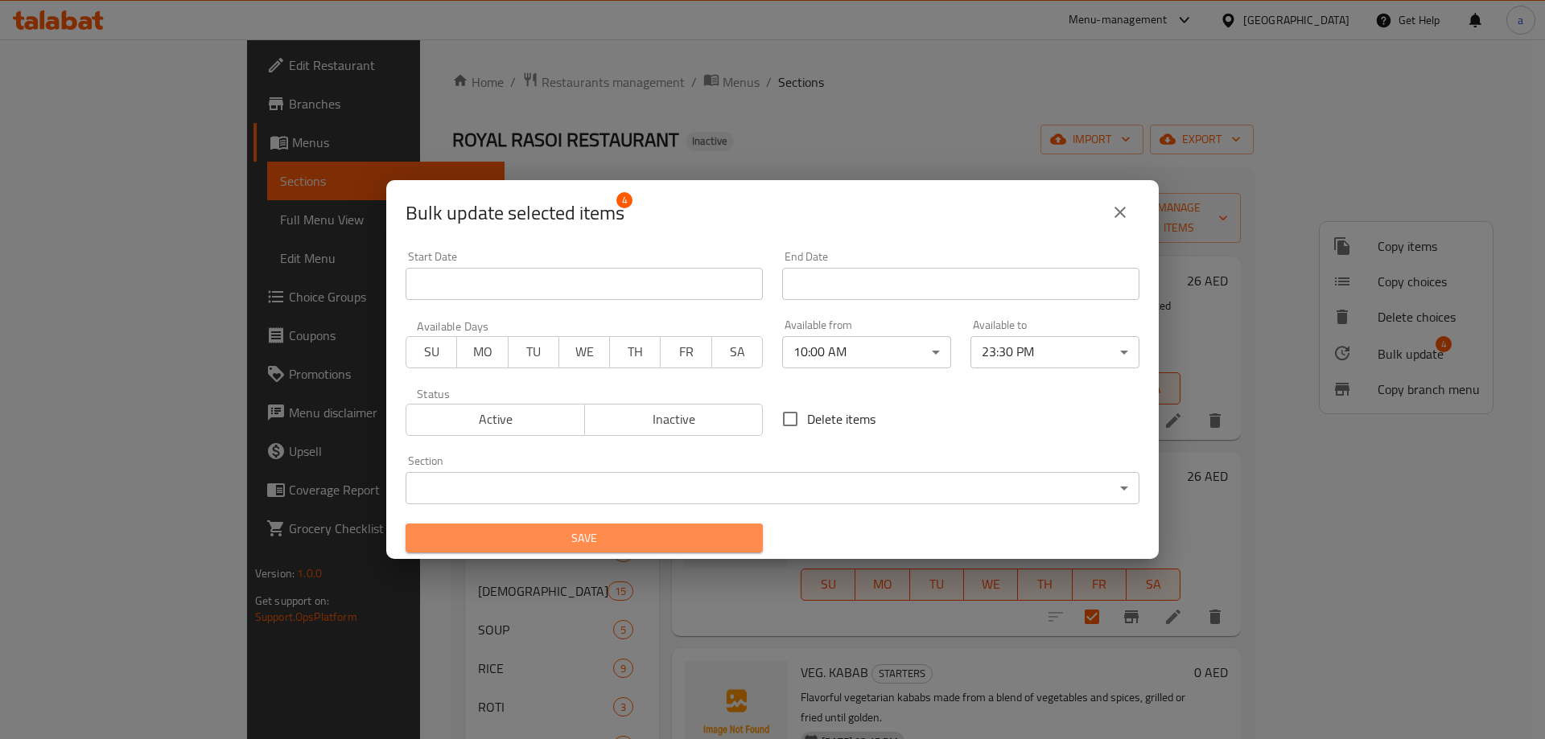
click at [708, 550] on button "Save" at bounding box center [583, 539] width 357 height 30
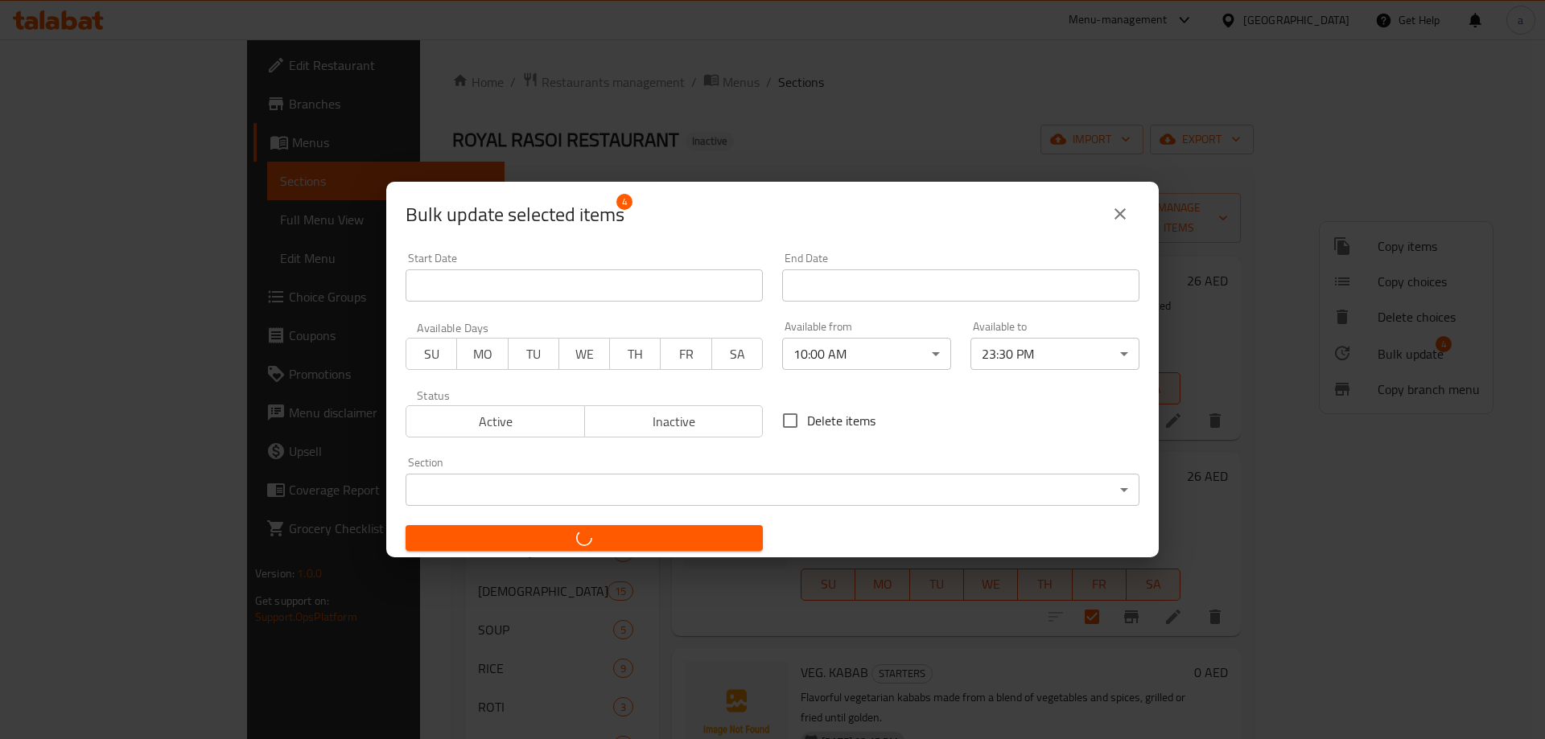
checkbox input "false"
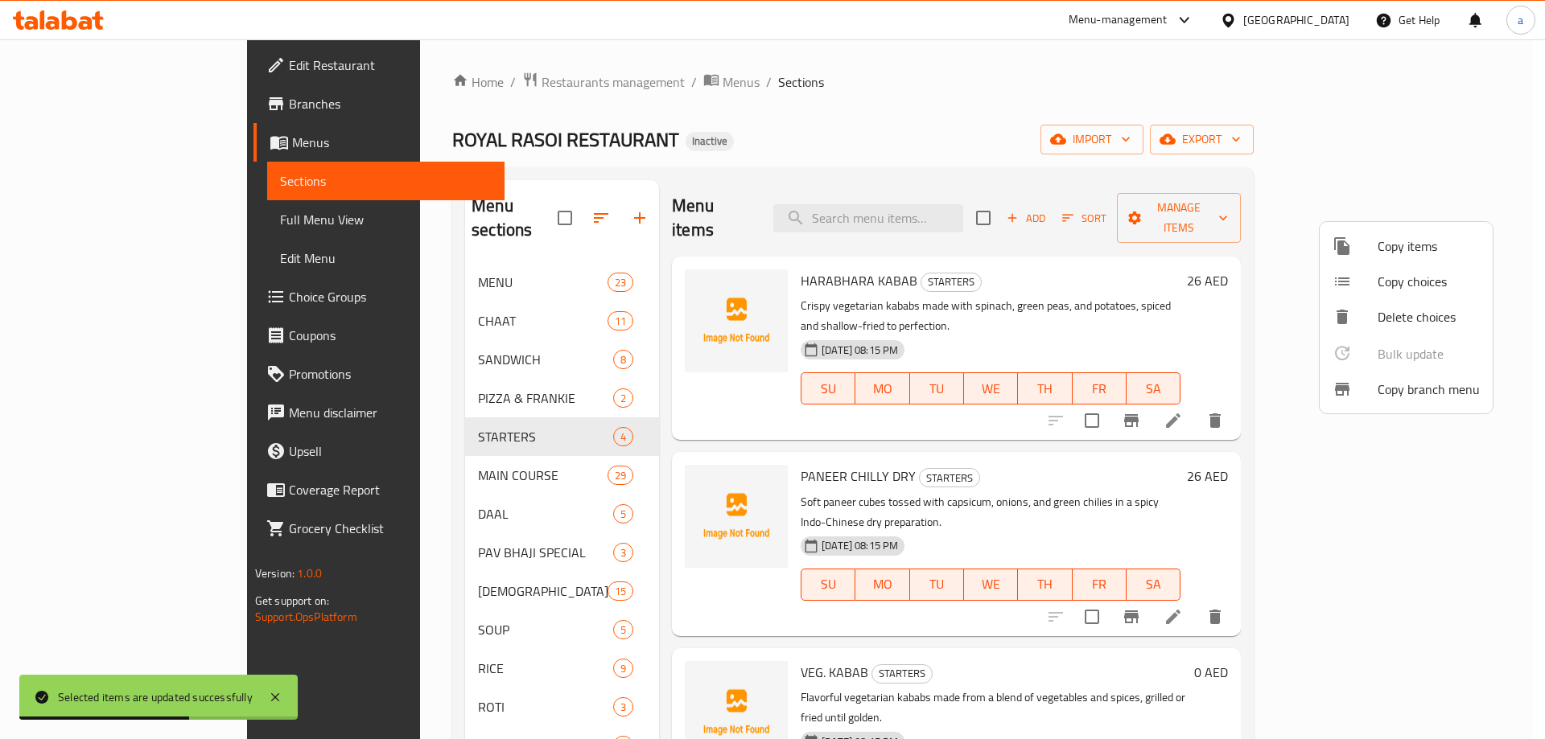
click at [479, 452] on div at bounding box center [772, 369] width 1545 height 739
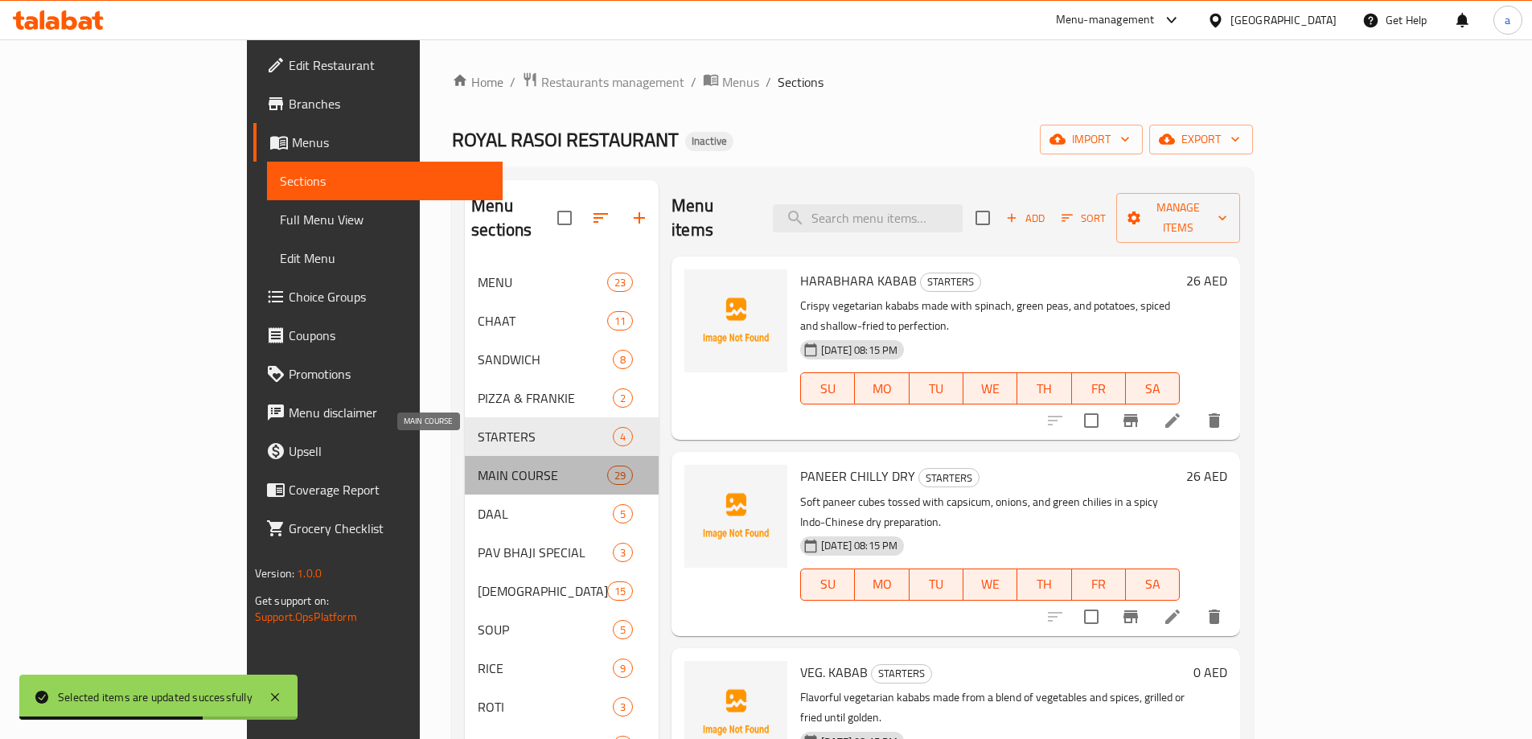
click at [479, 466] on span "MAIN COURSE" at bounding box center [543, 475] width 130 height 19
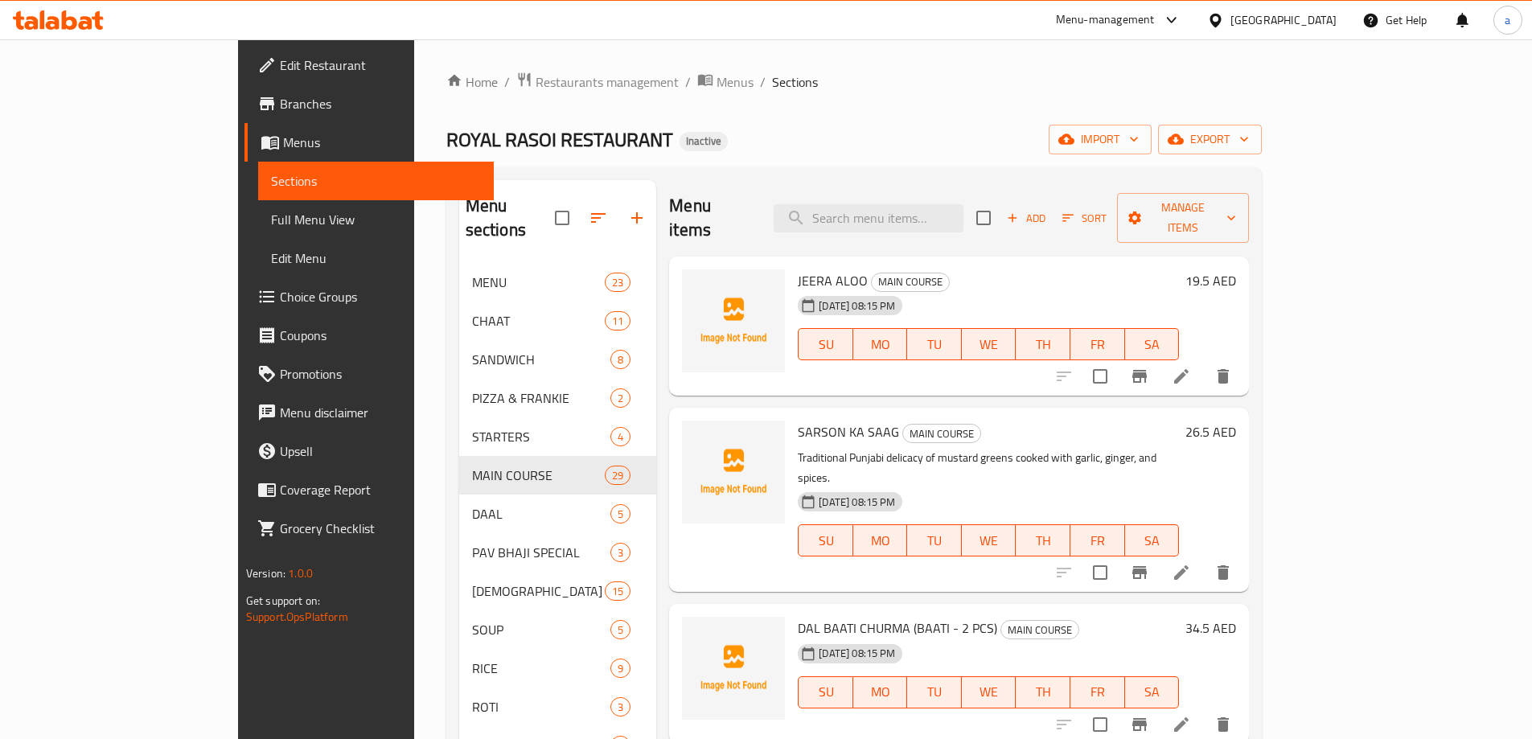
drag, startPoint x: 1208, startPoint y: 206, endPoint x: 1276, endPoint y: 216, distance: 68.3
click at [1001, 206] on input "checkbox" at bounding box center [984, 218] width 34 height 34
click at [1237, 213] on span "Manage items" at bounding box center [1183, 218] width 107 height 40
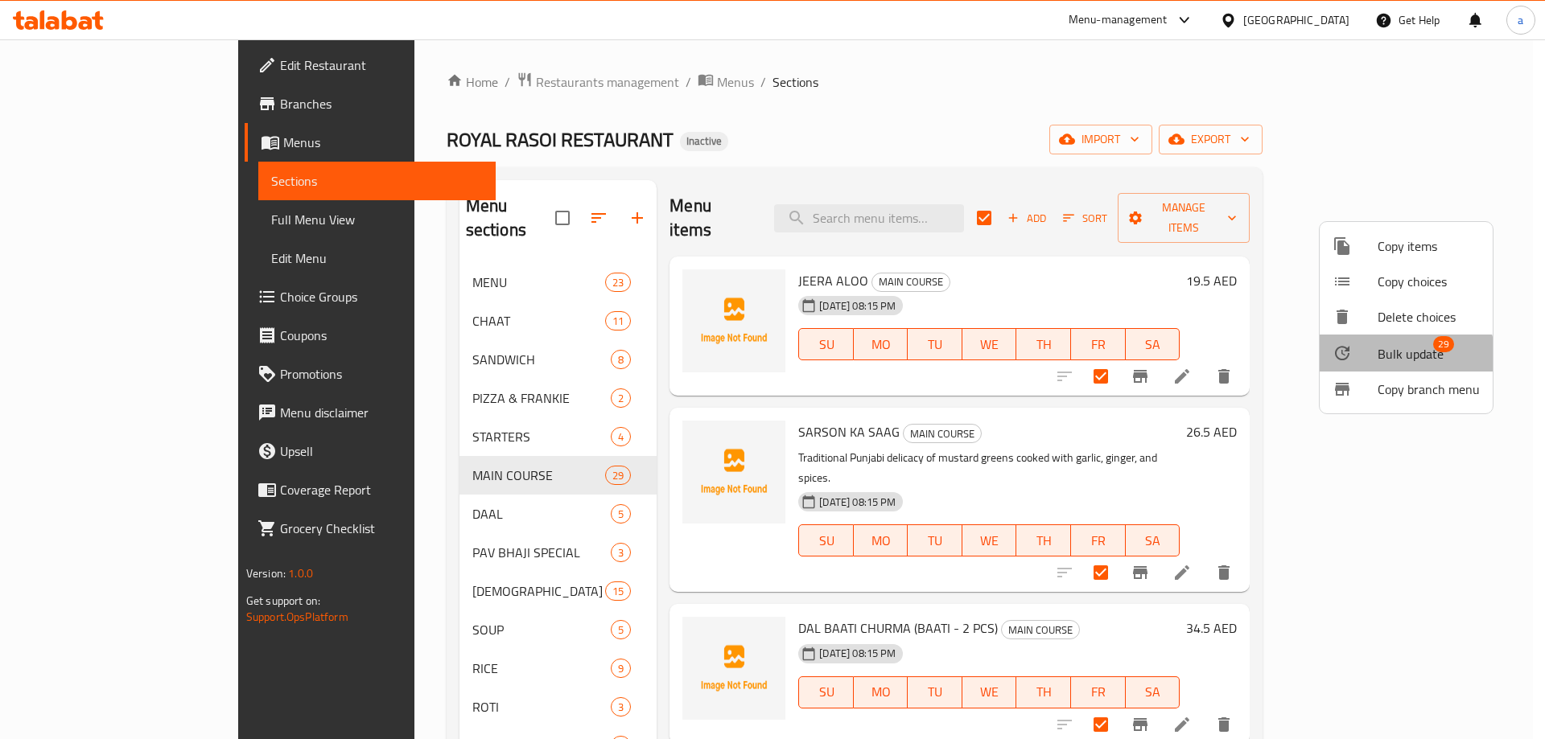
click at [1391, 363] on span "Bulk update" at bounding box center [1410, 353] width 66 height 19
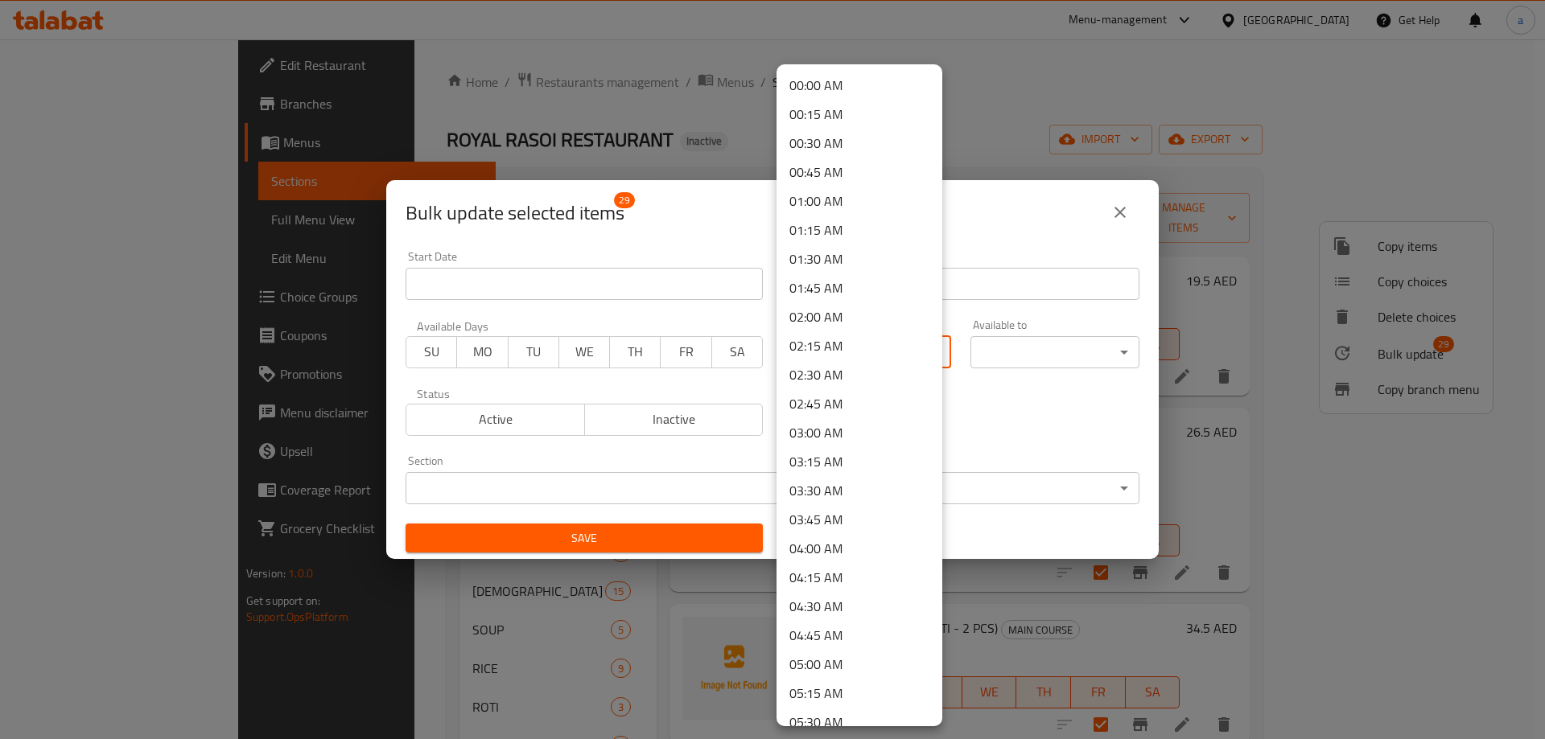
drag, startPoint x: 912, startPoint y: 348, endPoint x: 908, endPoint y: 360, distance: 12.7
click at [913, 348] on body "​ Menu-management [GEOGRAPHIC_DATA] Get Help a Edit Restaurant Branches Menus S…" at bounding box center [772, 389] width 1545 height 700
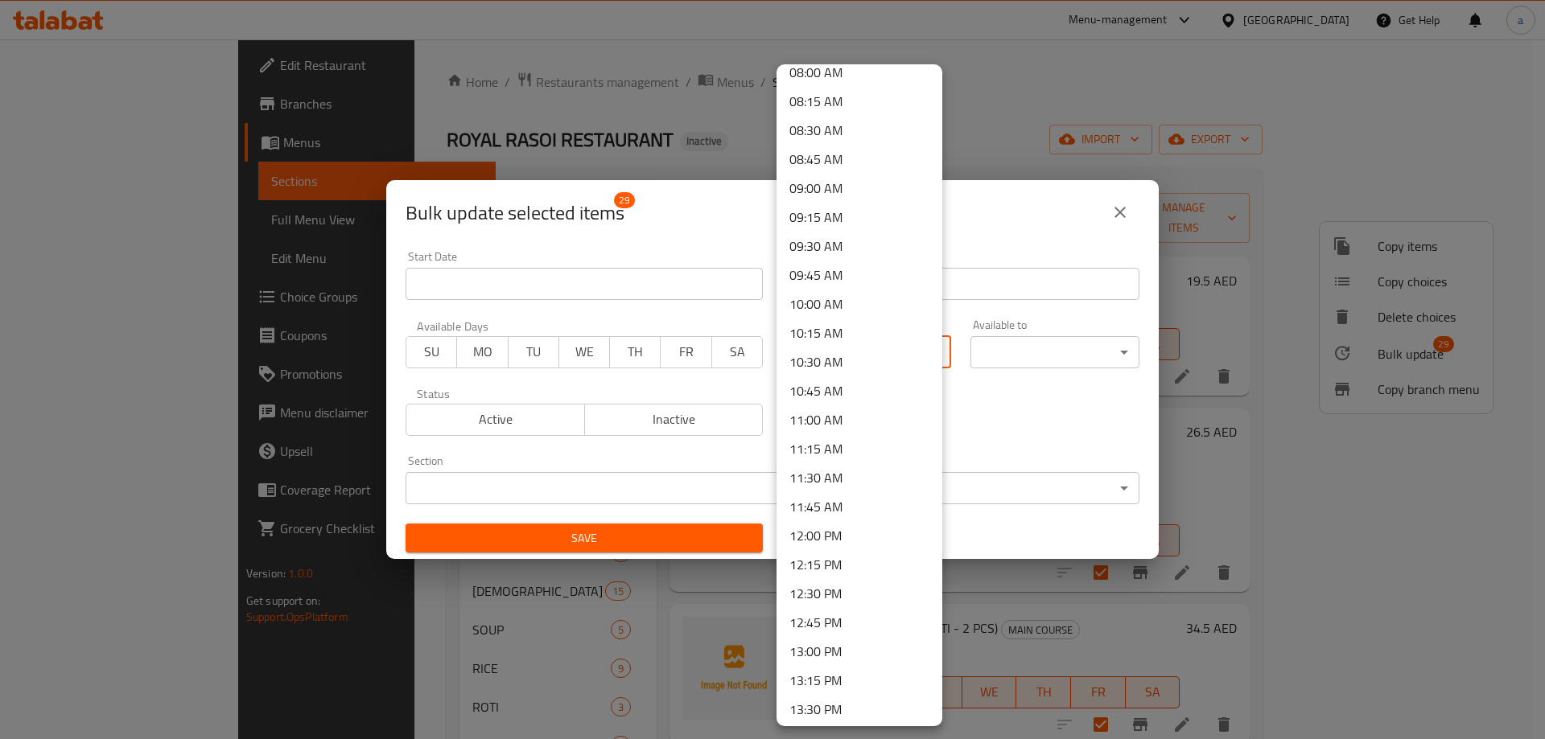
scroll to position [939, 0]
click at [841, 308] on li "10:00 AM" at bounding box center [859, 304] width 166 height 29
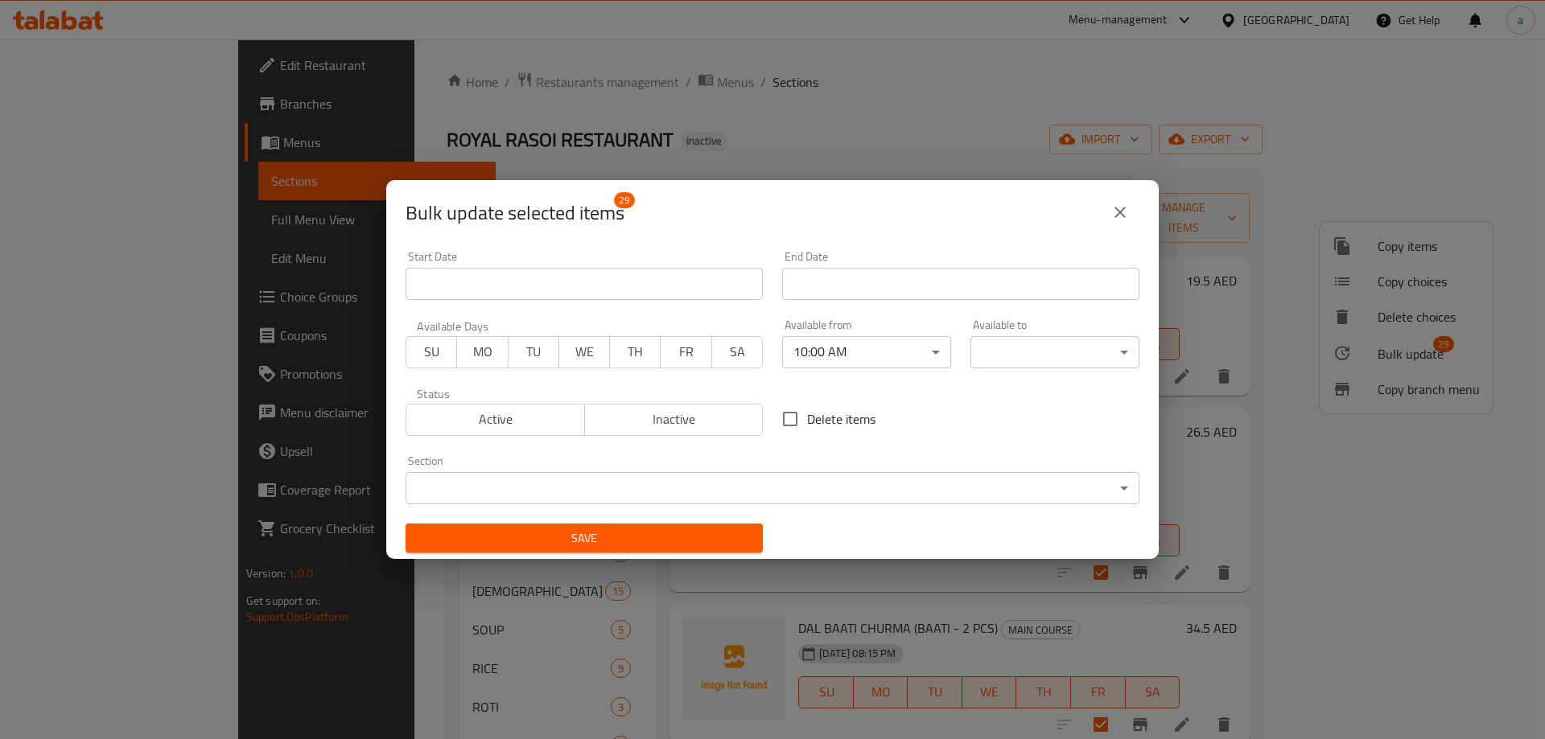
click at [1065, 356] on body "​ Menu-management [GEOGRAPHIC_DATA] Get Help a Edit Restaurant Branches Menus S…" at bounding box center [772, 389] width 1545 height 700
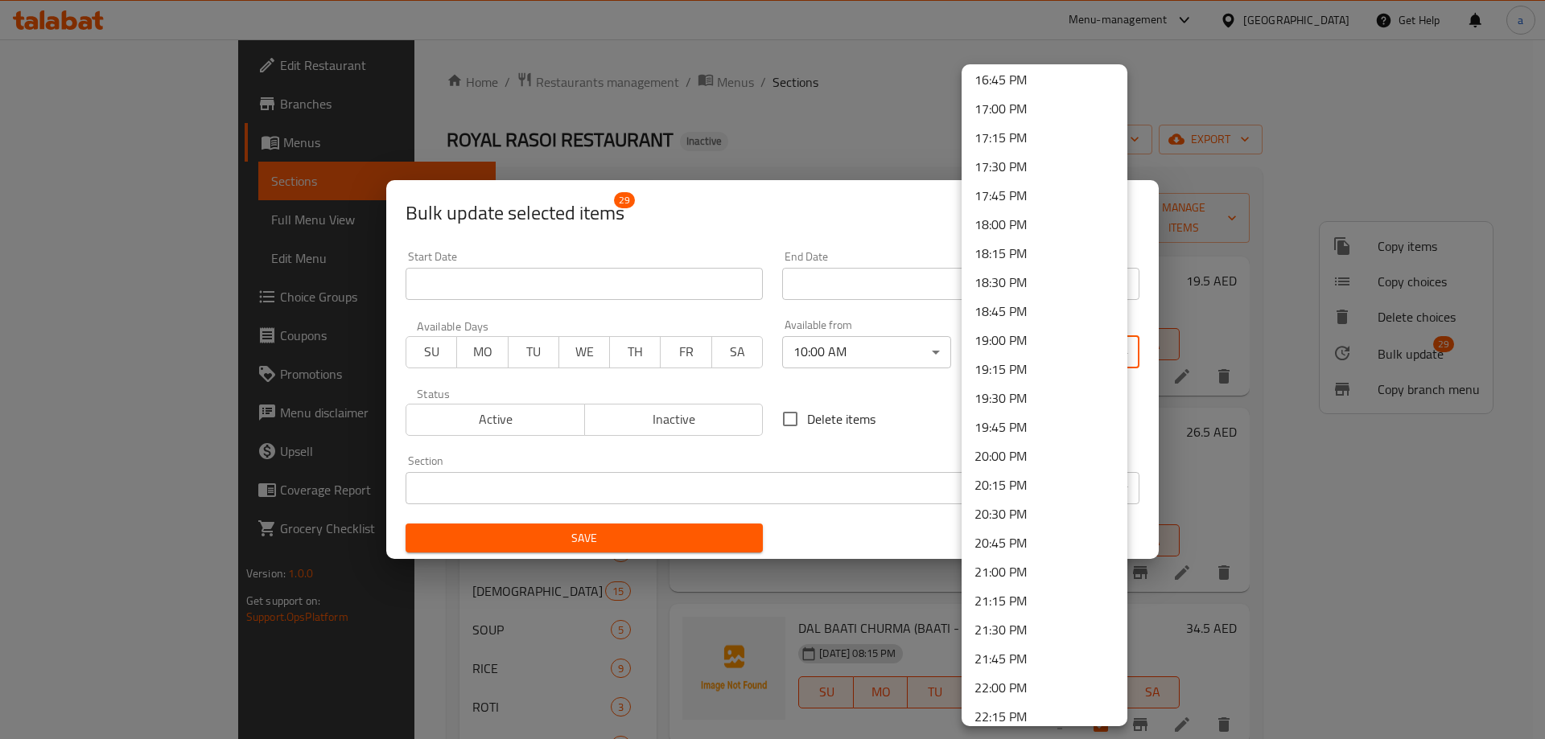
scroll to position [2160, 0]
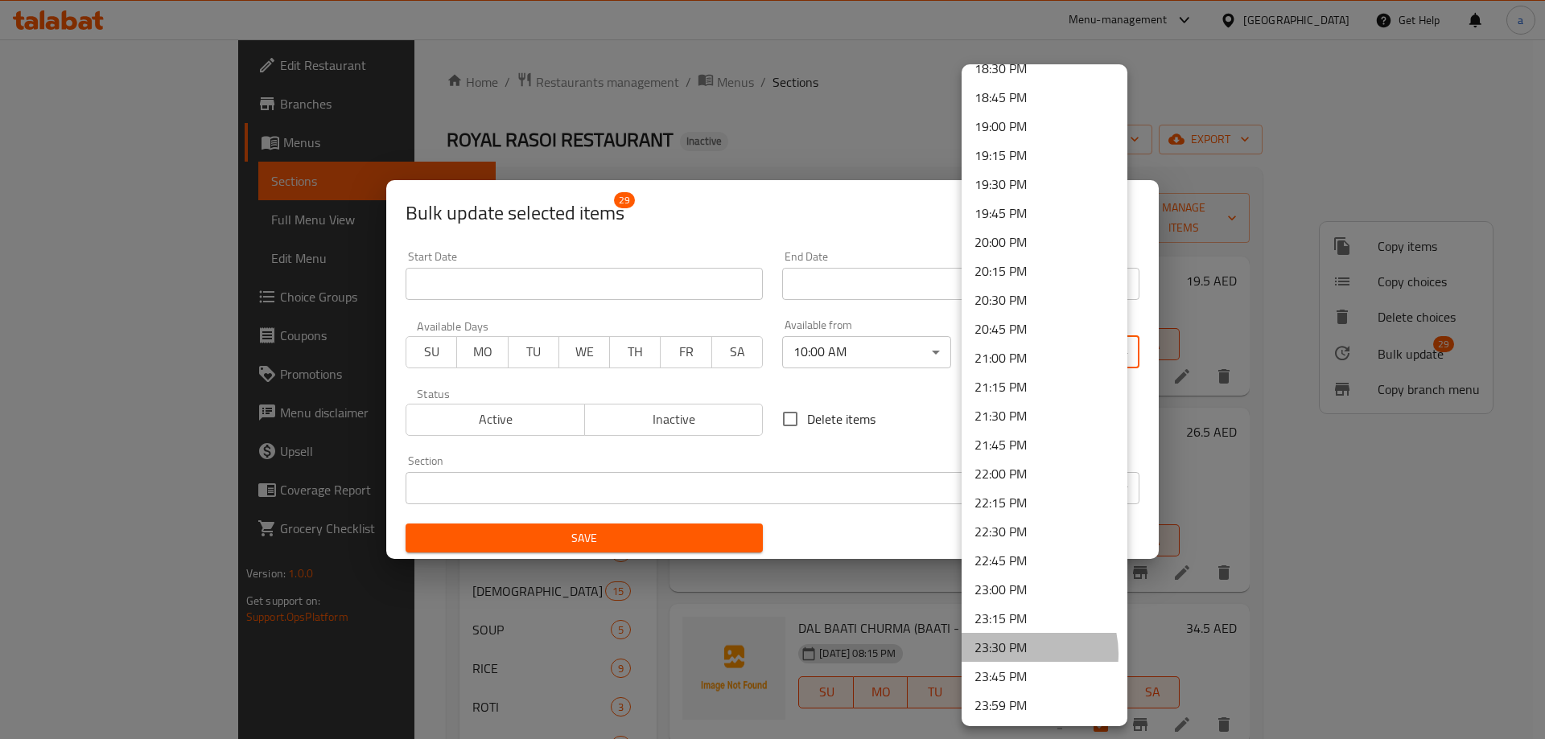
click at [1014, 654] on li "23:30 PM" at bounding box center [1044, 647] width 166 height 29
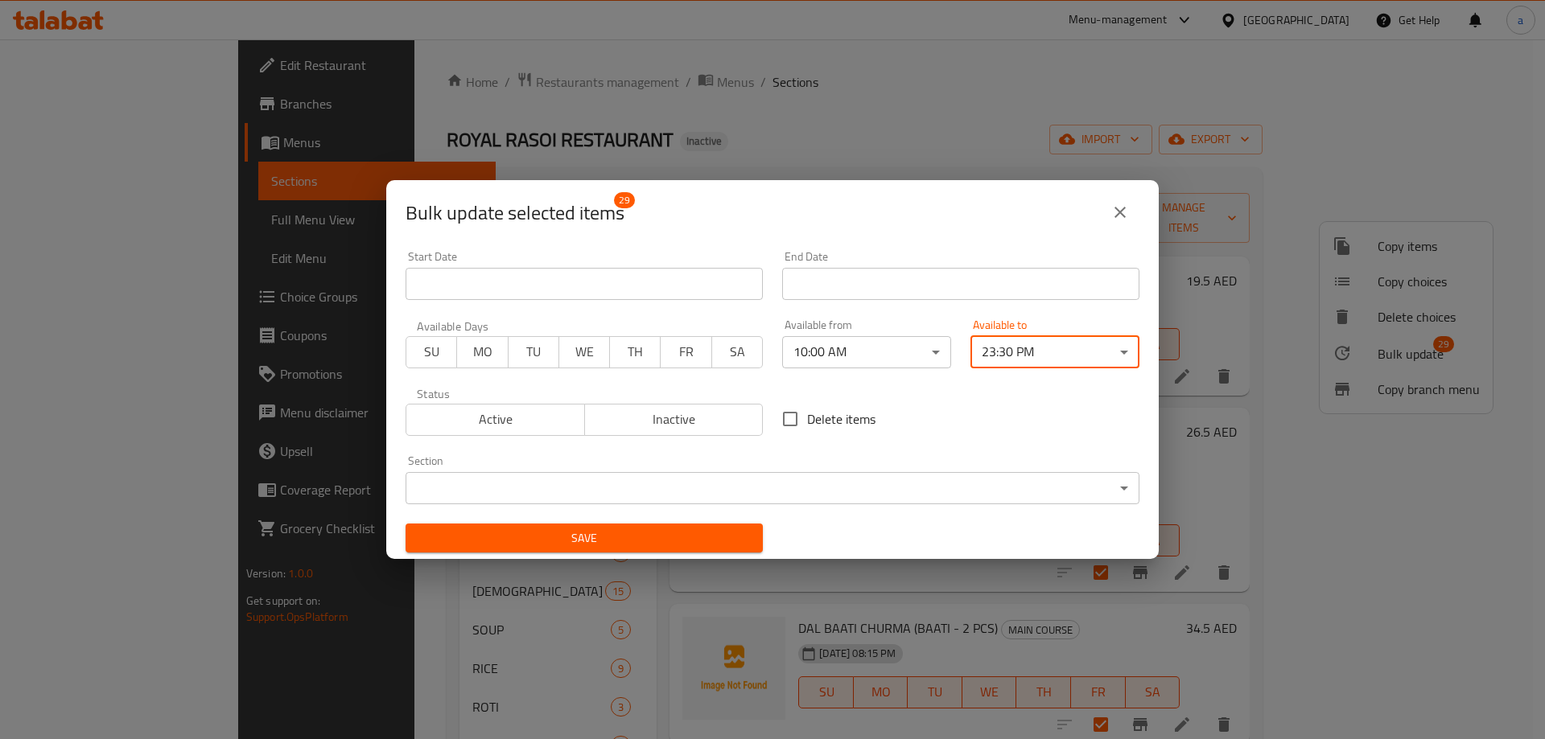
click at [735, 539] on span "Save" at bounding box center [583, 539] width 331 height 20
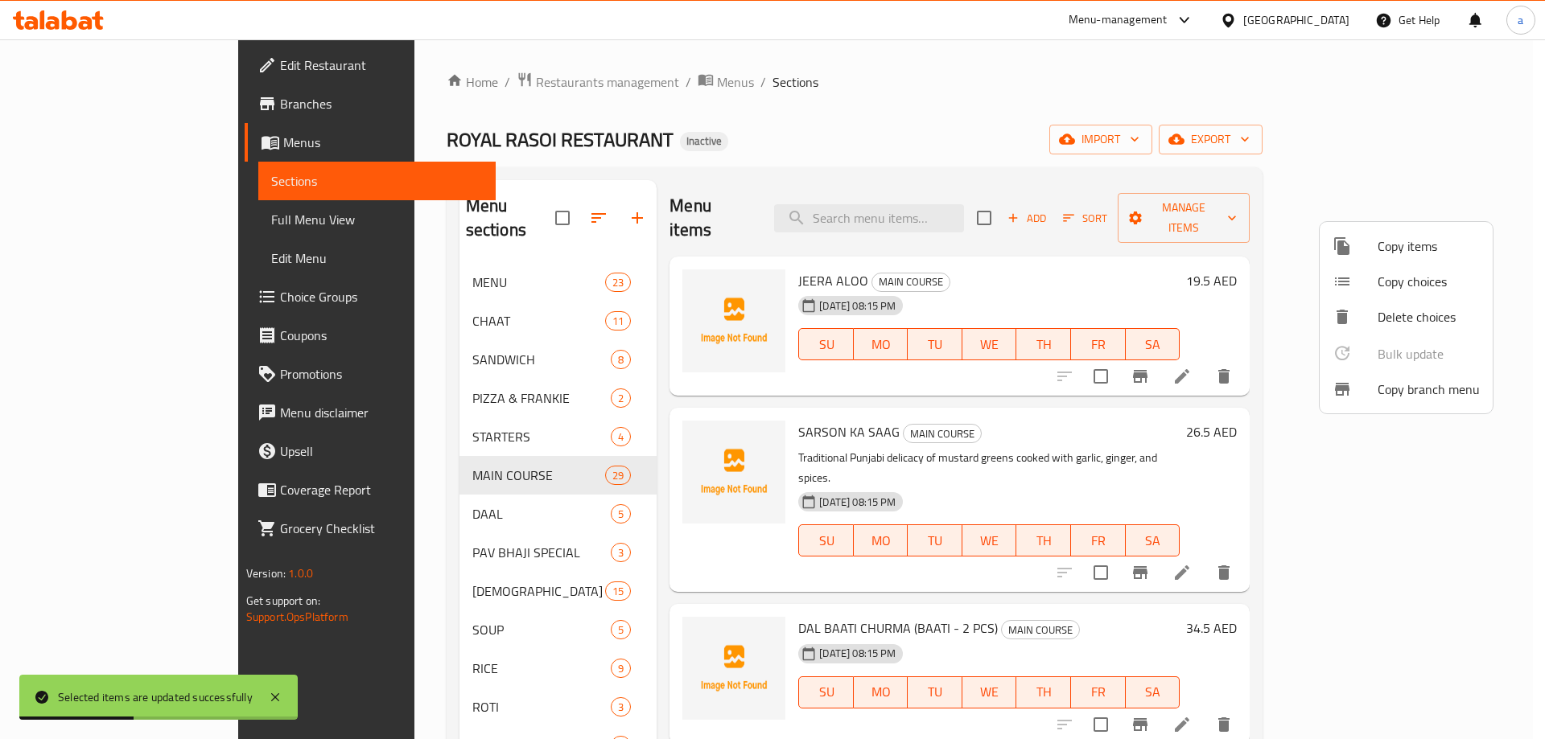
click at [389, 489] on div at bounding box center [772, 369] width 1545 height 739
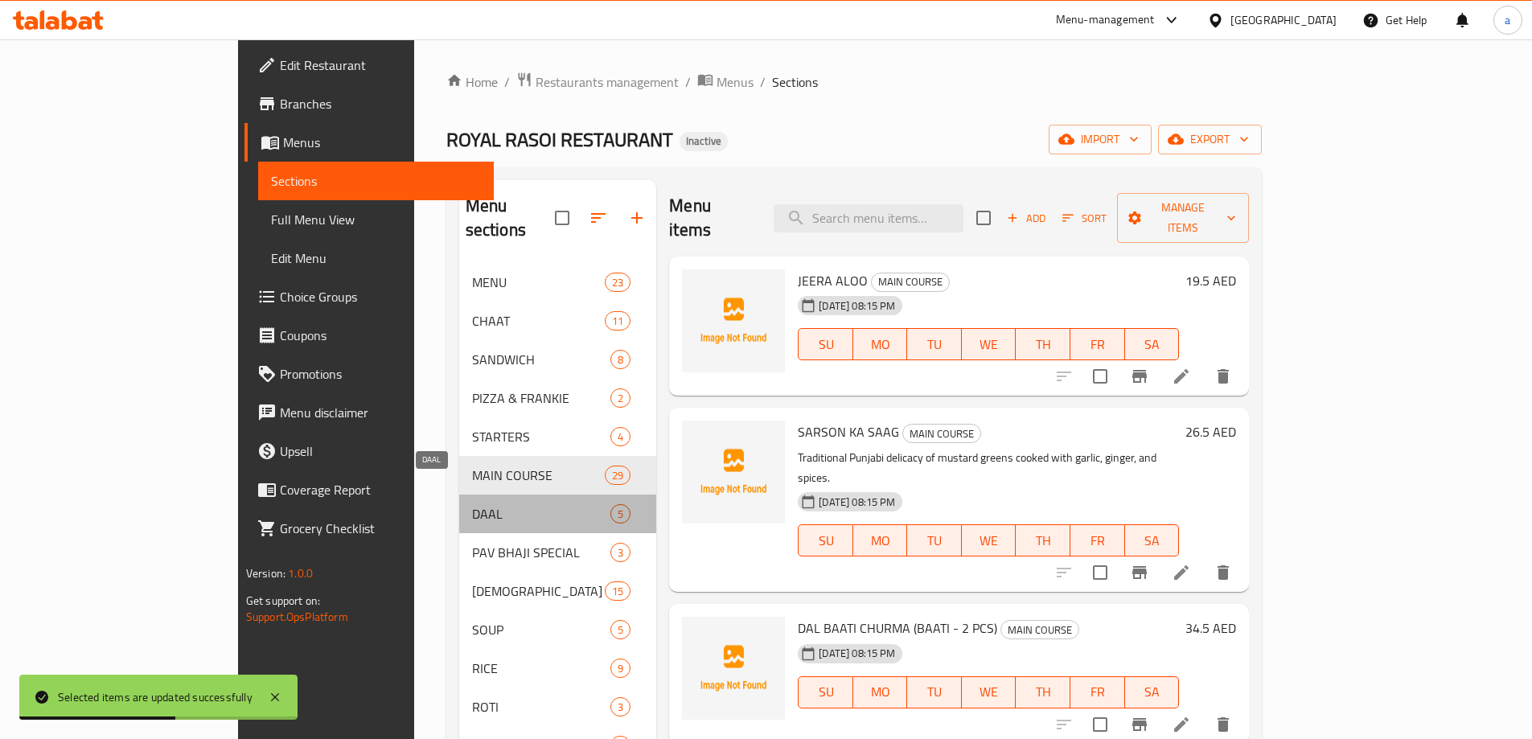
click at [472, 504] on span "DAAL" at bounding box center [541, 513] width 138 height 19
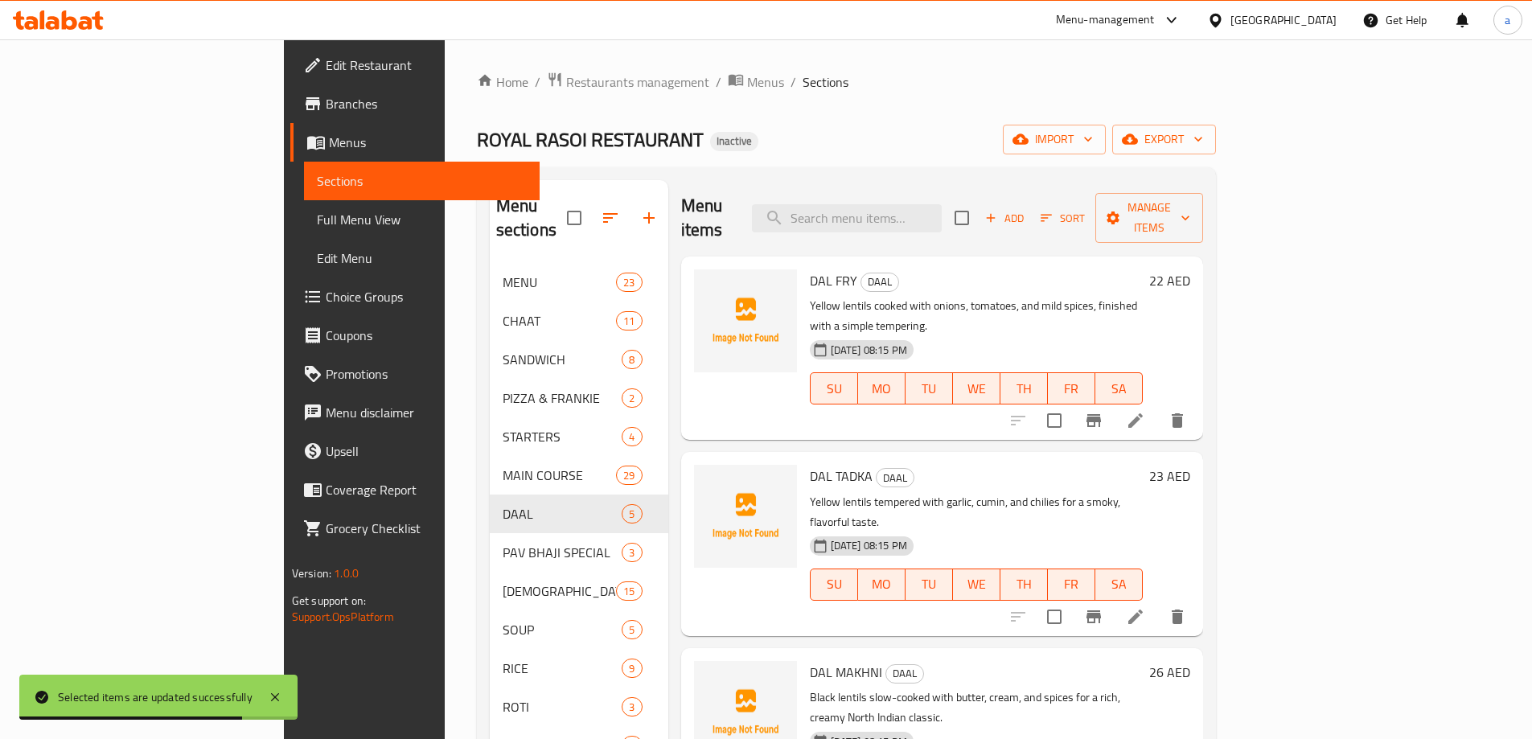
click at [979, 209] on input "checkbox" at bounding box center [962, 218] width 34 height 34
click at [1191, 209] on span "Manage items" at bounding box center [1150, 218] width 82 height 40
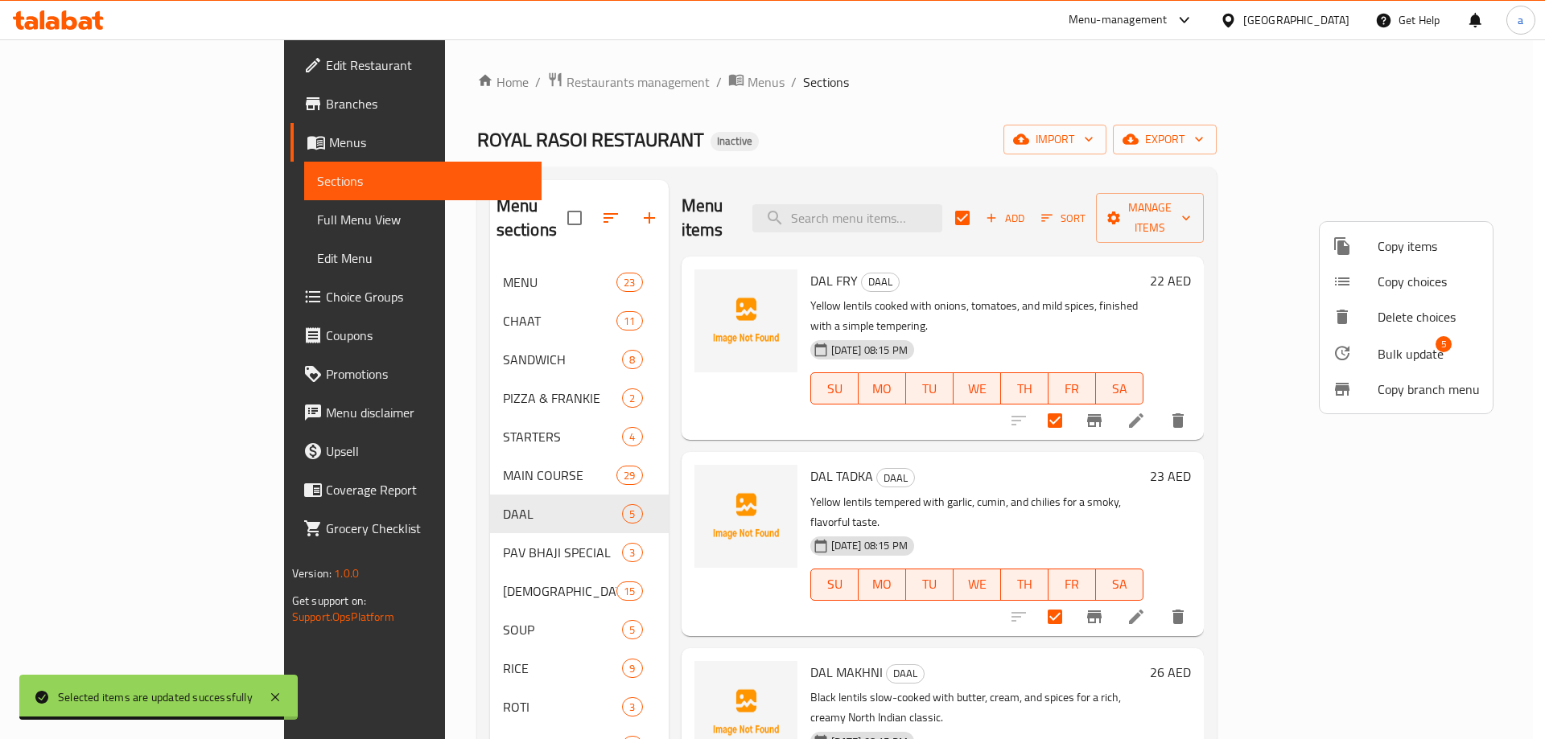
click at [1372, 366] on li "Bulk update 5" at bounding box center [1405, 353] width 173 height 37
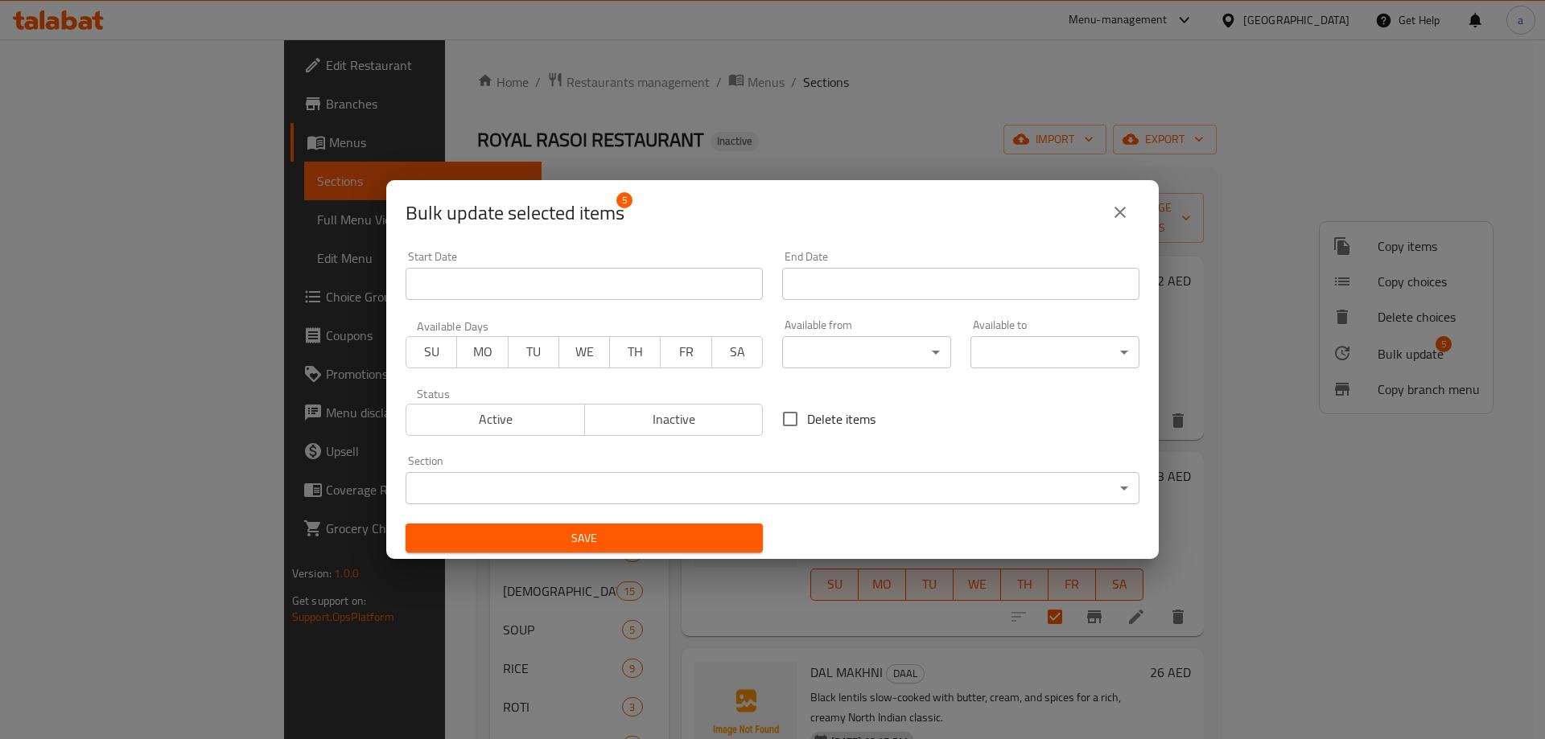
click at [899, 351] on body "​ Menu-management [GEOGRAPHIC_DATA] Get Help a Edit Restaurant Branches Menus S…" at bounding box center [772, 389] width 1545 height 700
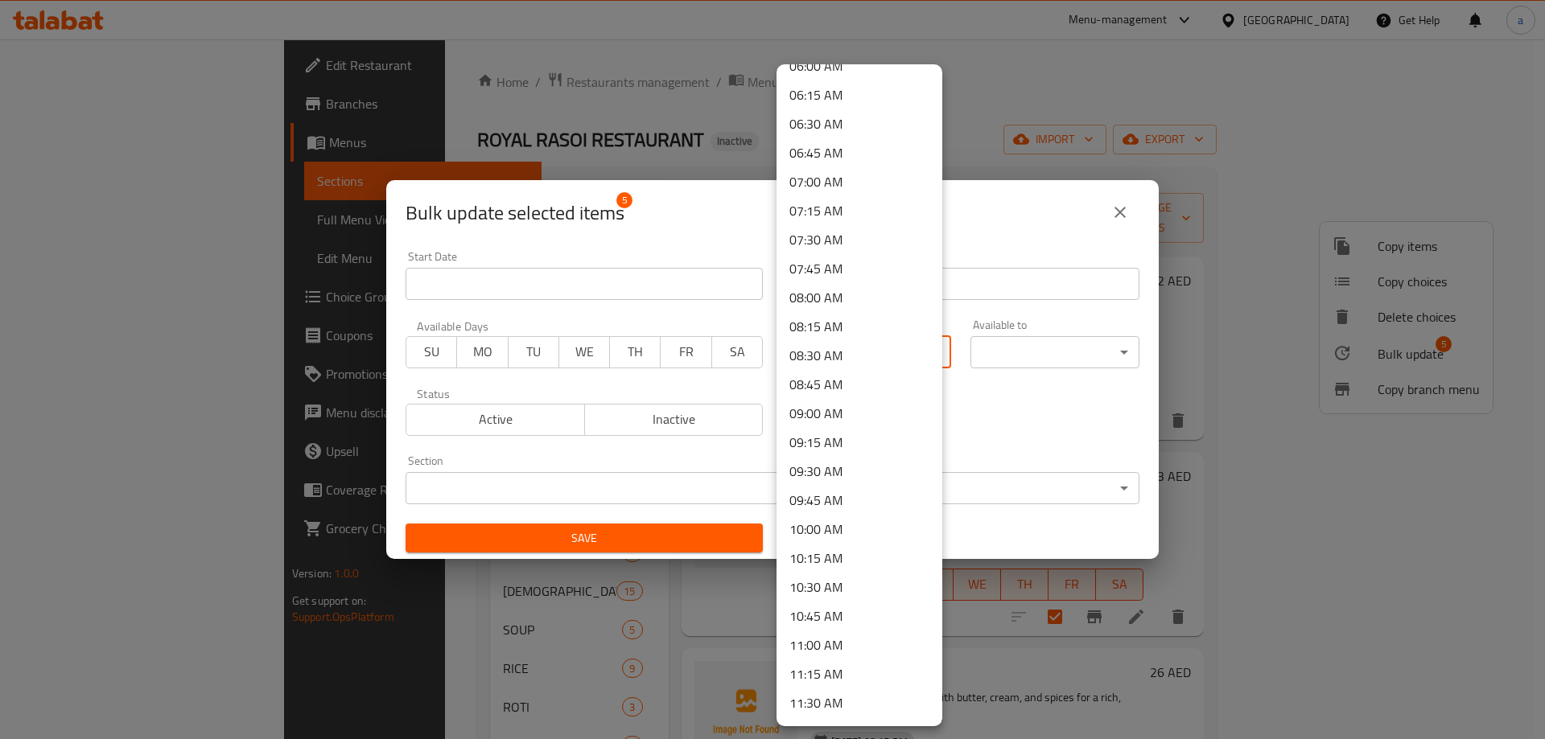
scroll to position [754, 0]
click at [845, 497] on li "10:00 AM" at bounding box center [859, 489] width 166 height 29
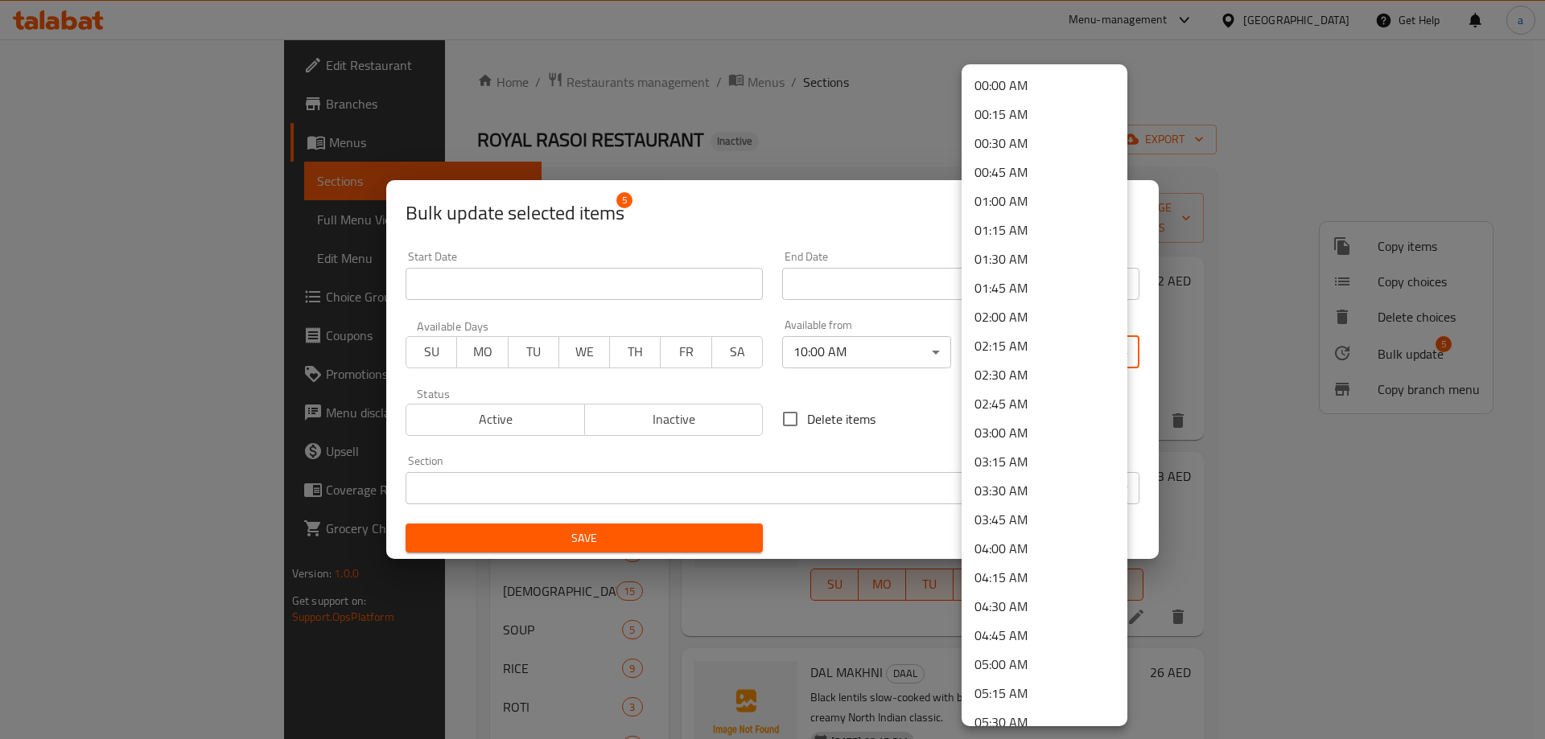
click at [1041, 356] on body "​ Menu-management [GEOGRAPHIC_DATA] Get Help a Edit Restaurant Branches Menus S…" at bounding box center [772, 389] width 1545 height 700
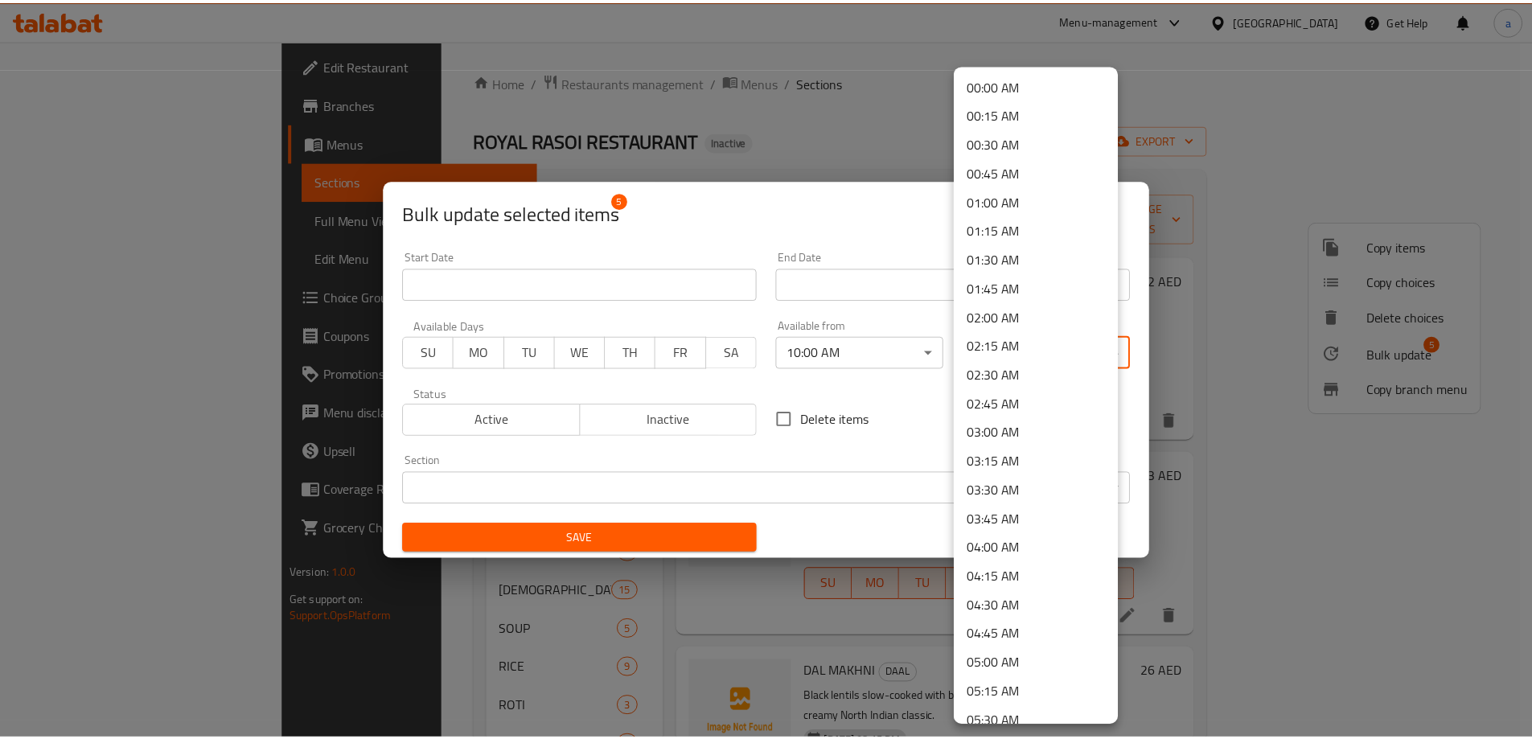
scroll to position [2160, 0]
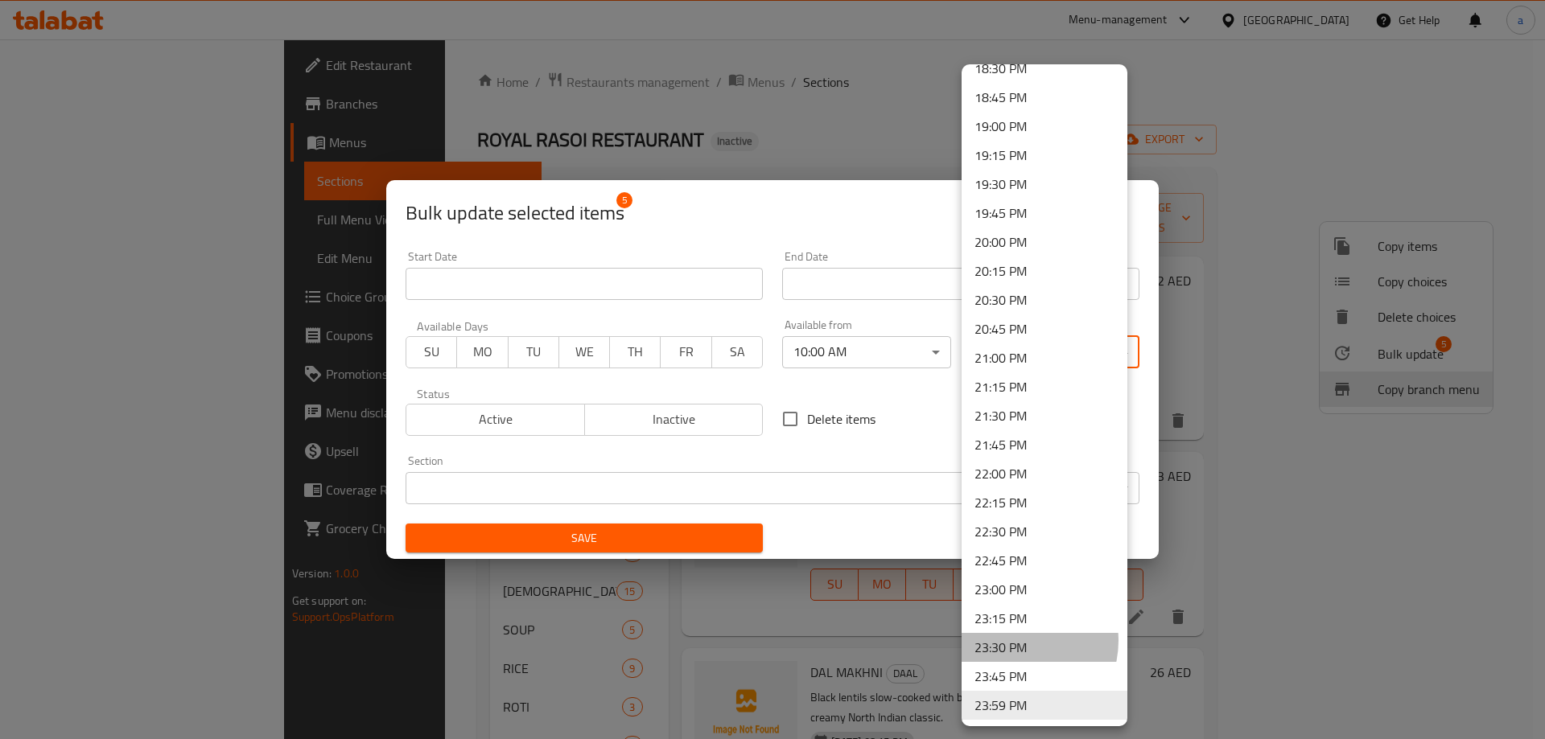
click at [1018, 641] on li "23:30 PM" at bounding box center [1044, 647] width 166 height 29
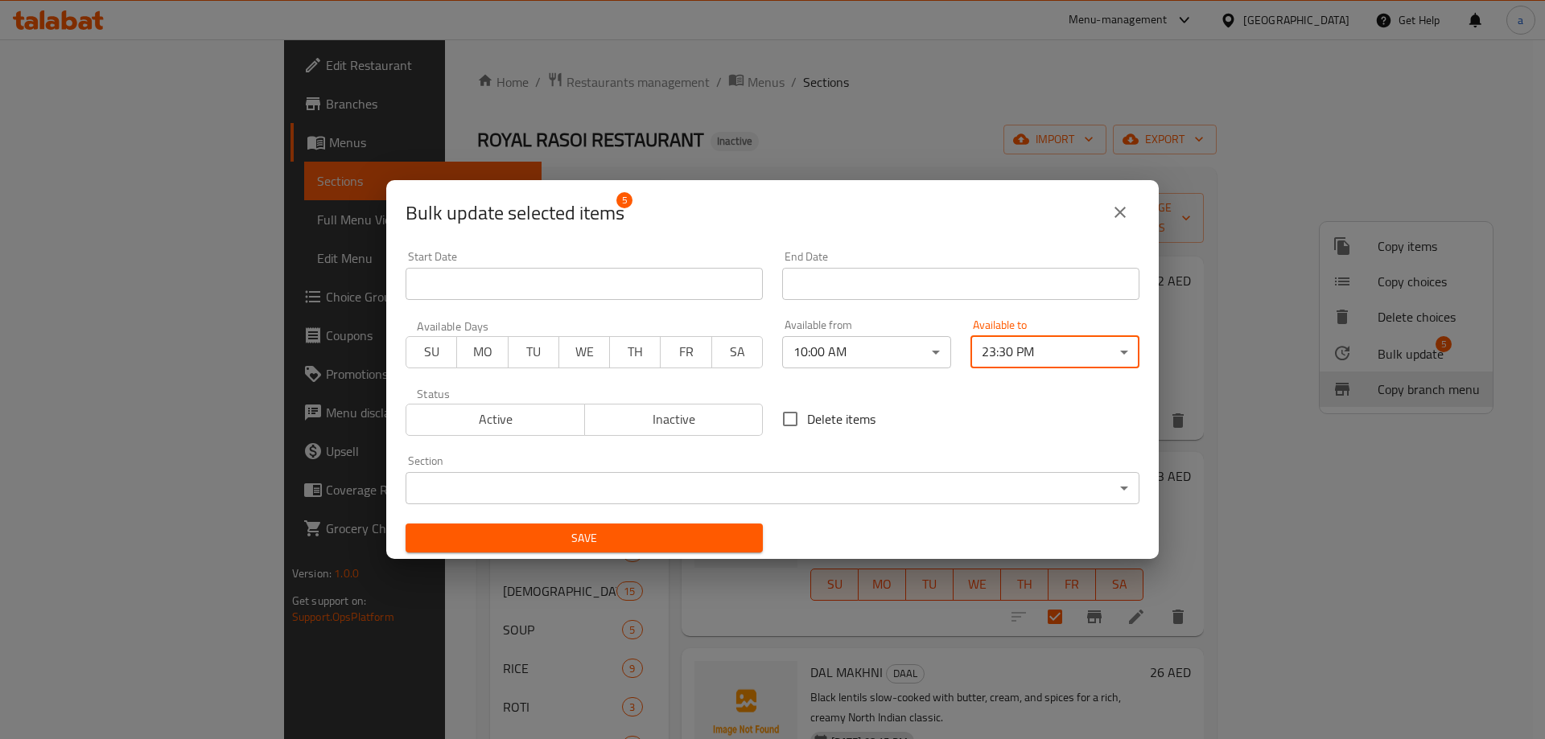
click at [636, 530] on span "Save" at bounding box center [583, 539] width 331 height 20
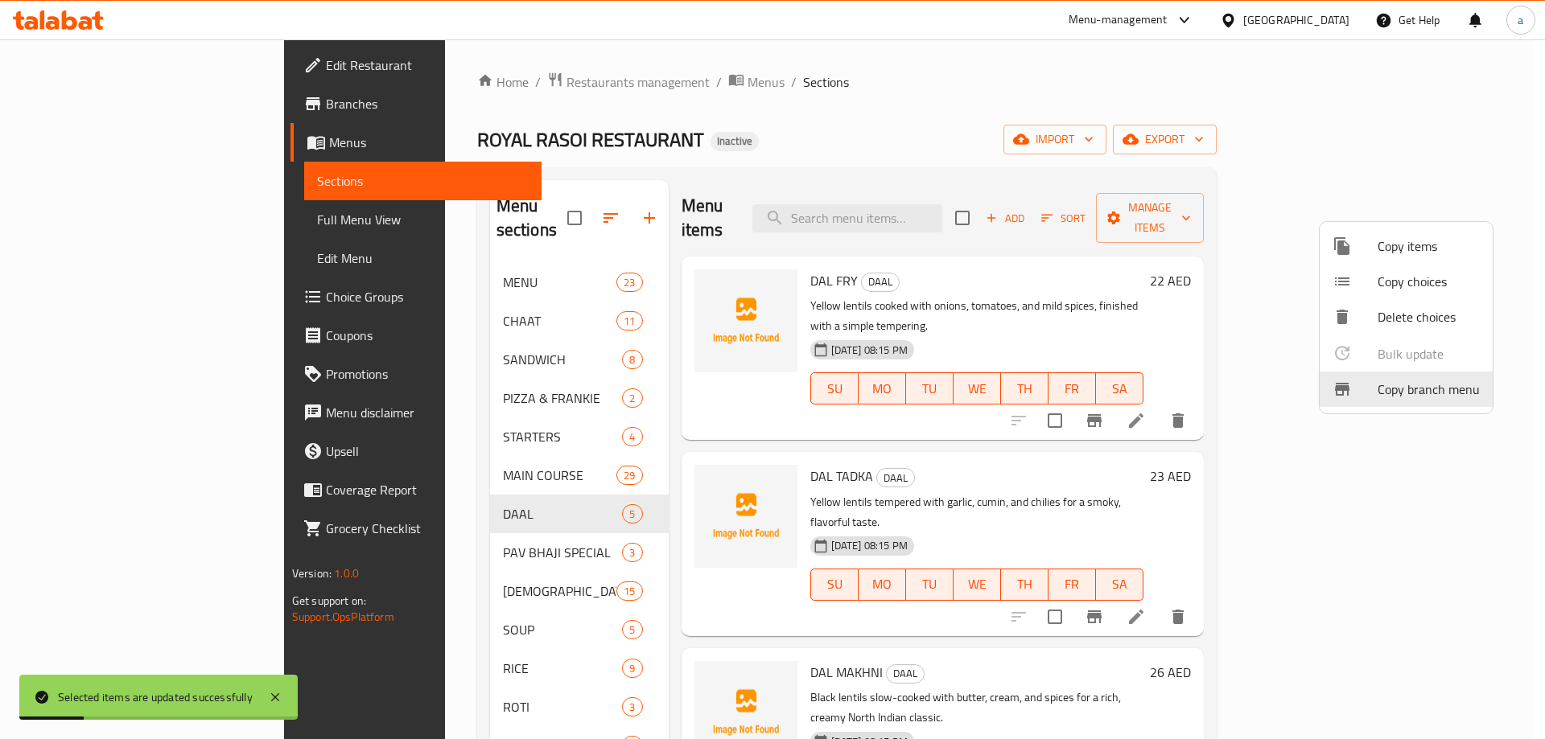
click at [413, 529] on div at bounding box center [772, 369] width 1545 height 739
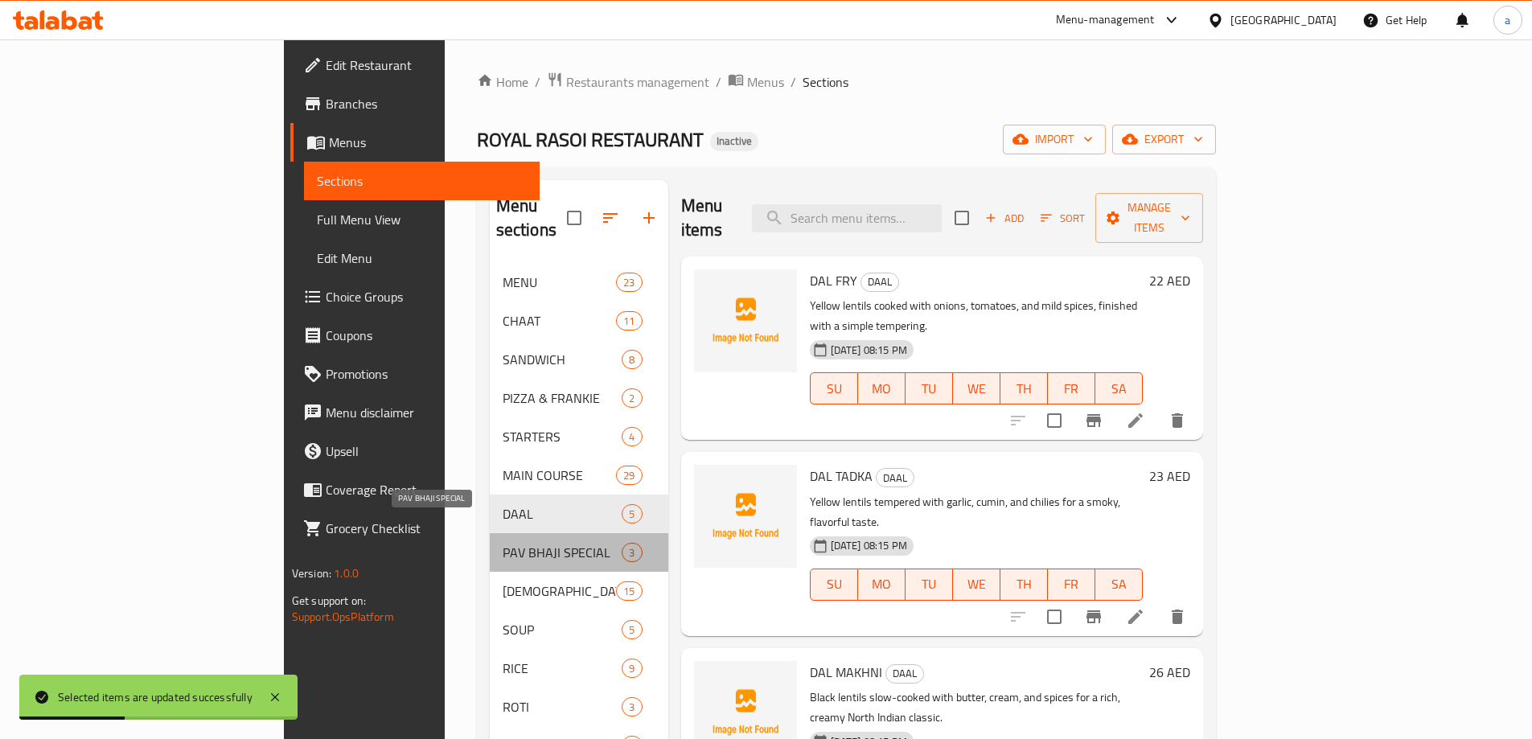
click at [503, 543] on span "PAV BHAJI SPECIAL" at bounding box center [563, 552] width 120 height 19
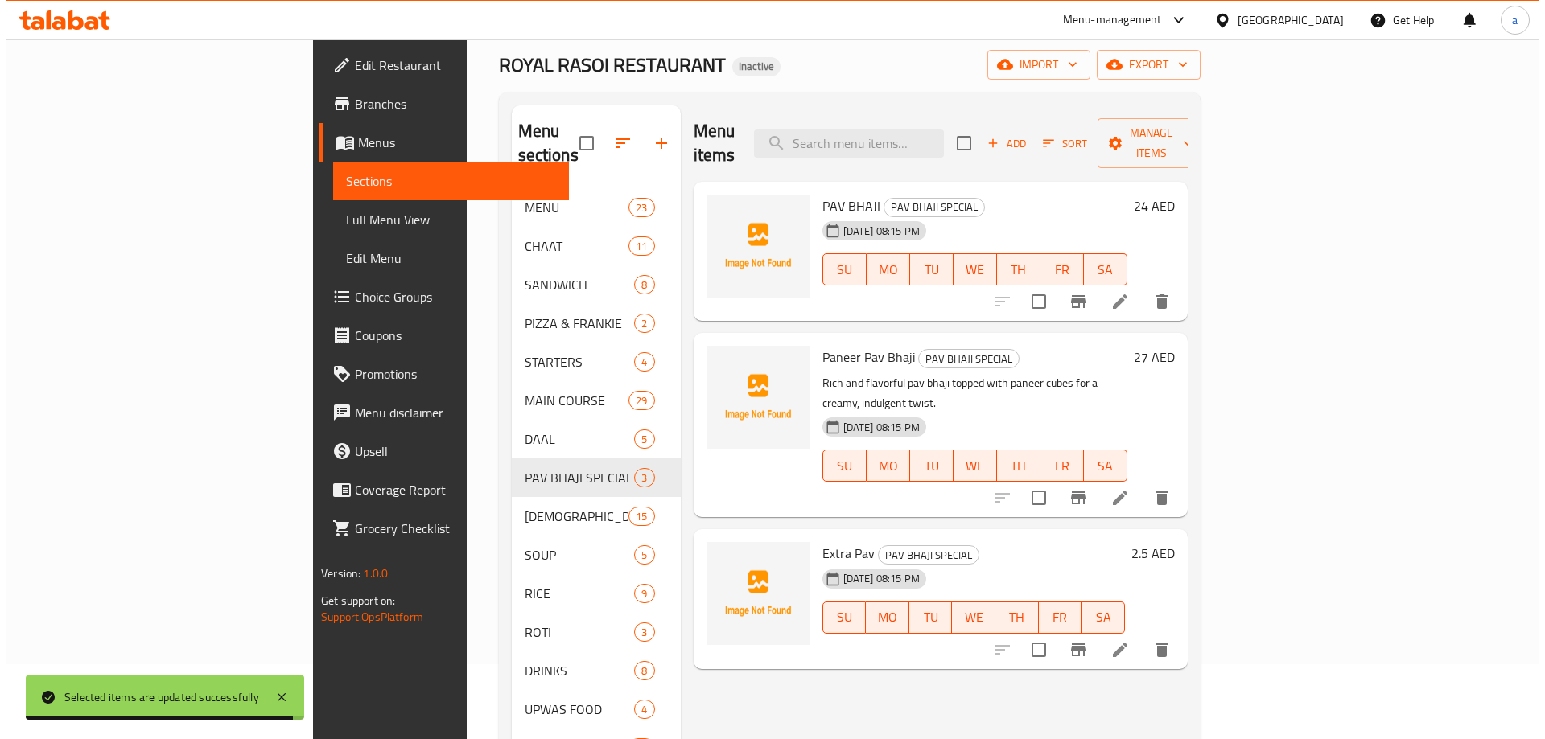
scroll to position [64, 0]
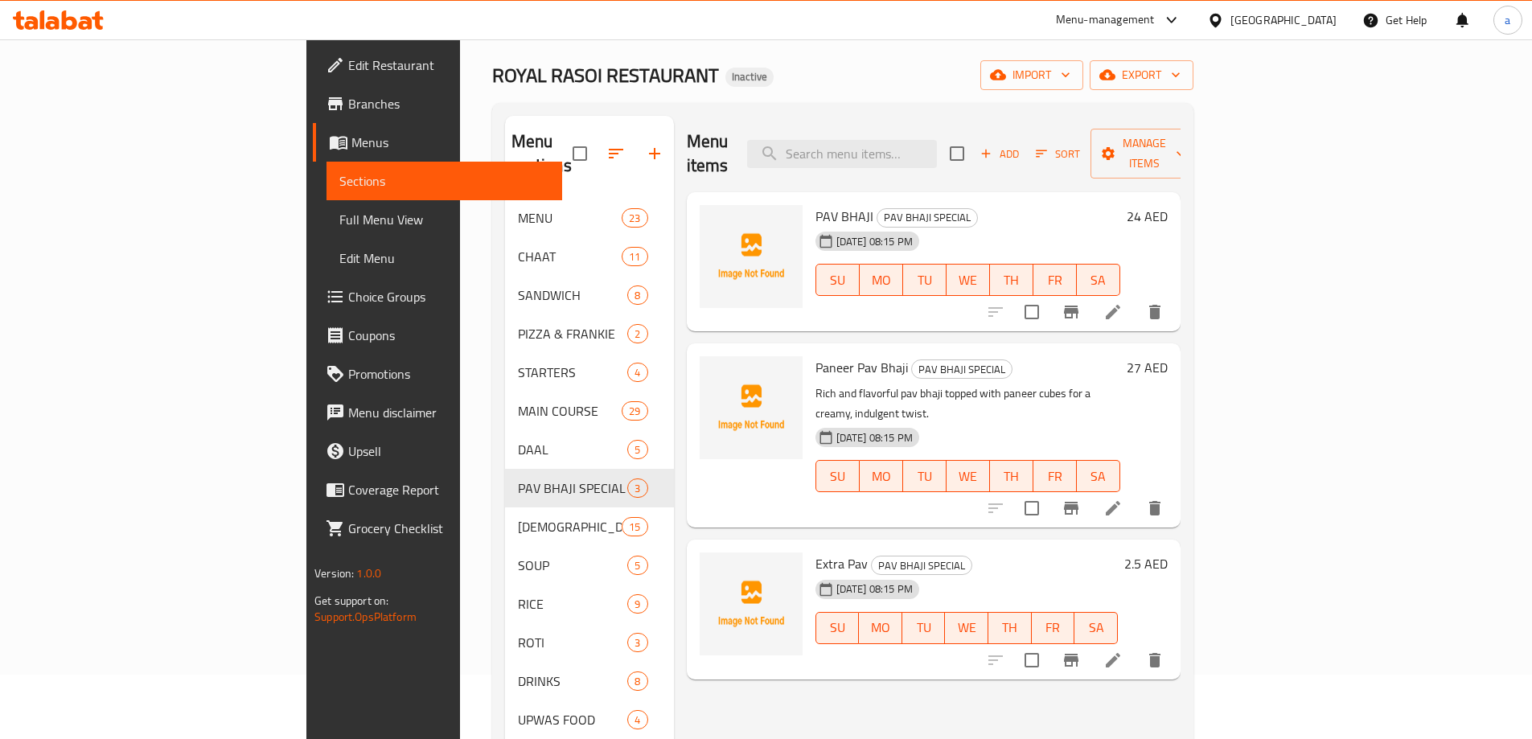
click at [974, 142] on input "checkbox" at bounding box center [957, 154] width 34 height 34
click at [1186, 142] on span "Manage items" at bounding box center [1145, 154] width 82 height 40
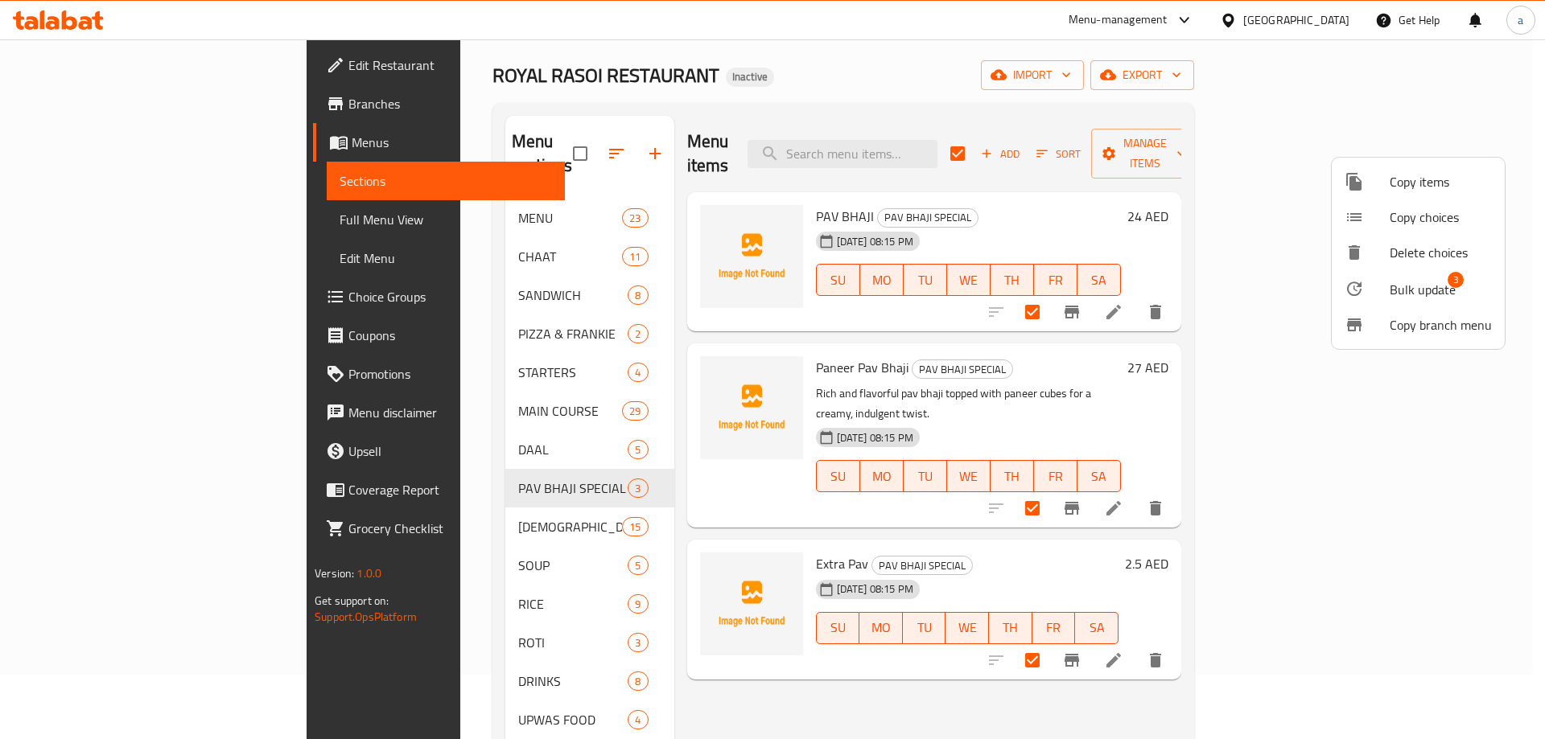
click at [1405, 292] on span "Bulk update" at bounding box center [1422, 289] width 66 height 19
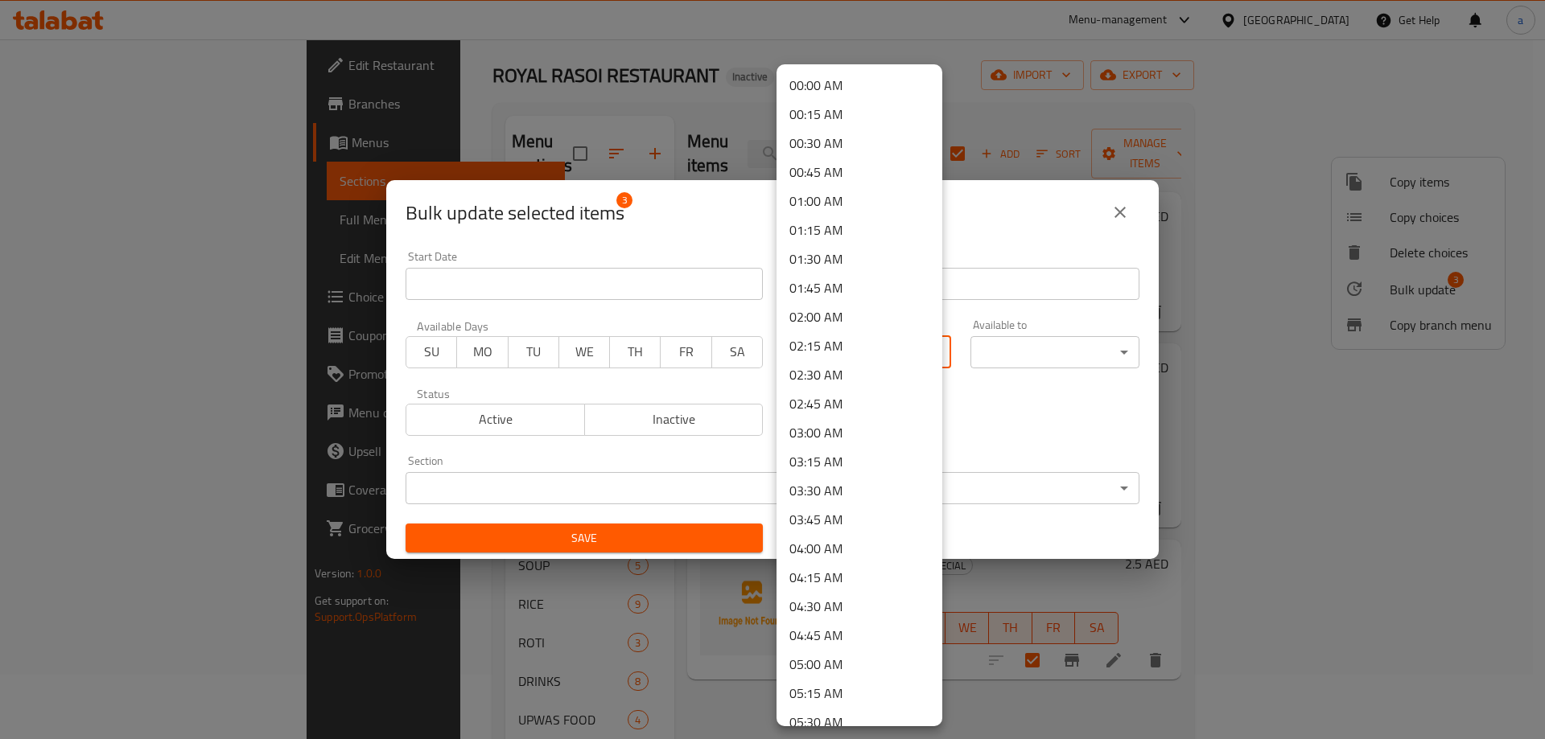
click at [887, 356] on body "​ Menu-management [GEOGRAPHIC_DATA] Get Help a Edit Restaurant Branches Menus S…" at bounding box center [772, 325] width 1545 height 700
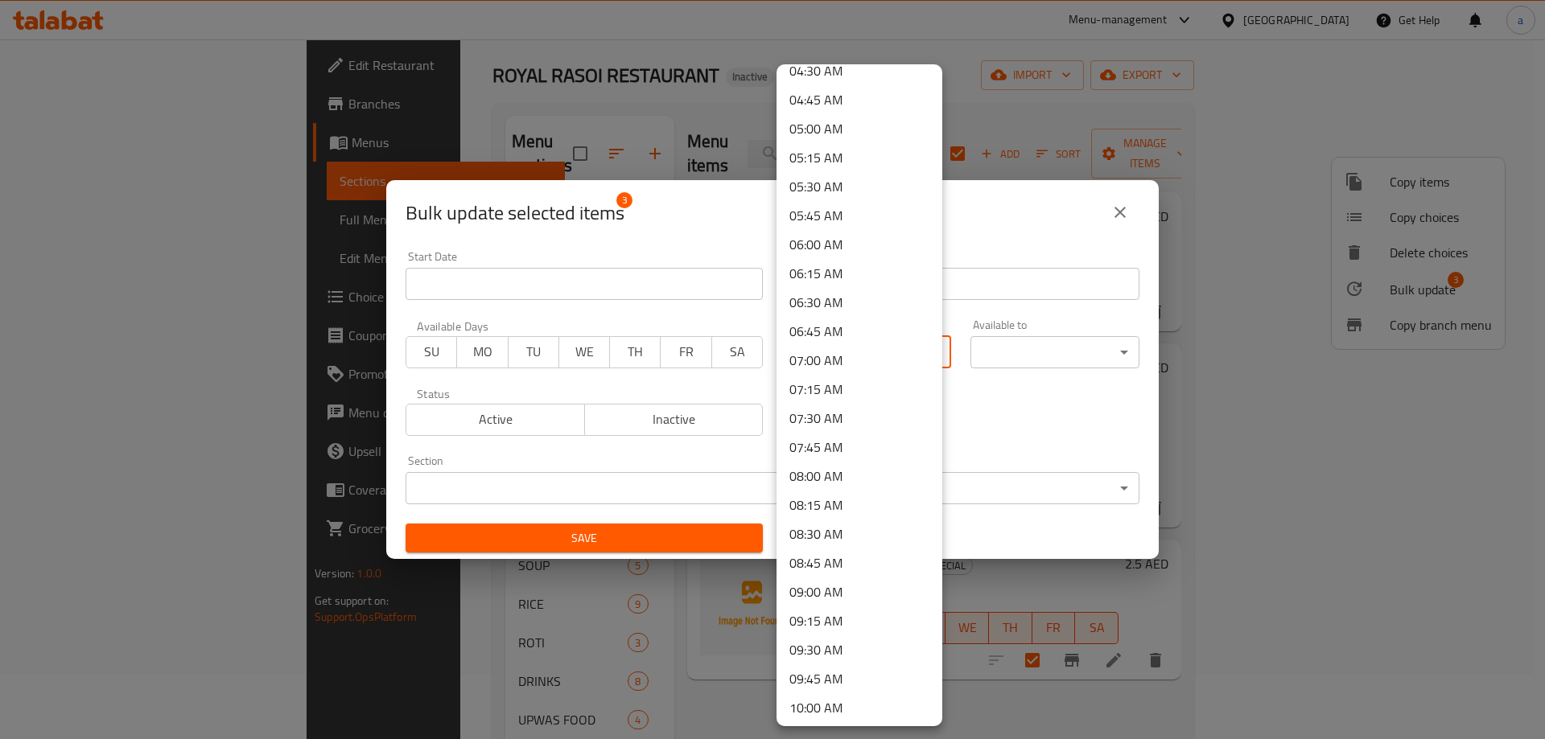
scroll to position [579, 0]
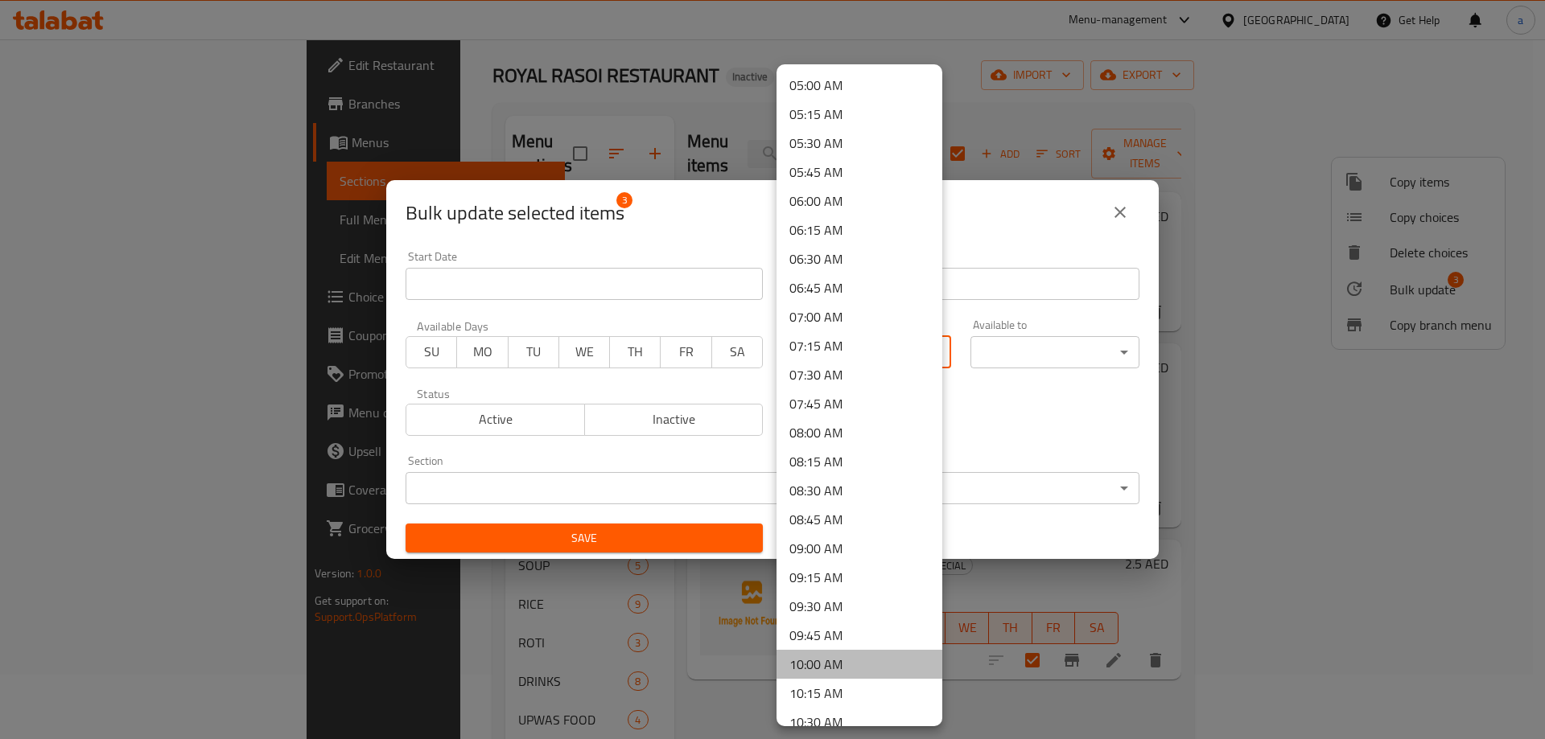
click at [861, 667] on li "10:00 AM" at bounding box center [859, 664] width 166 height 29
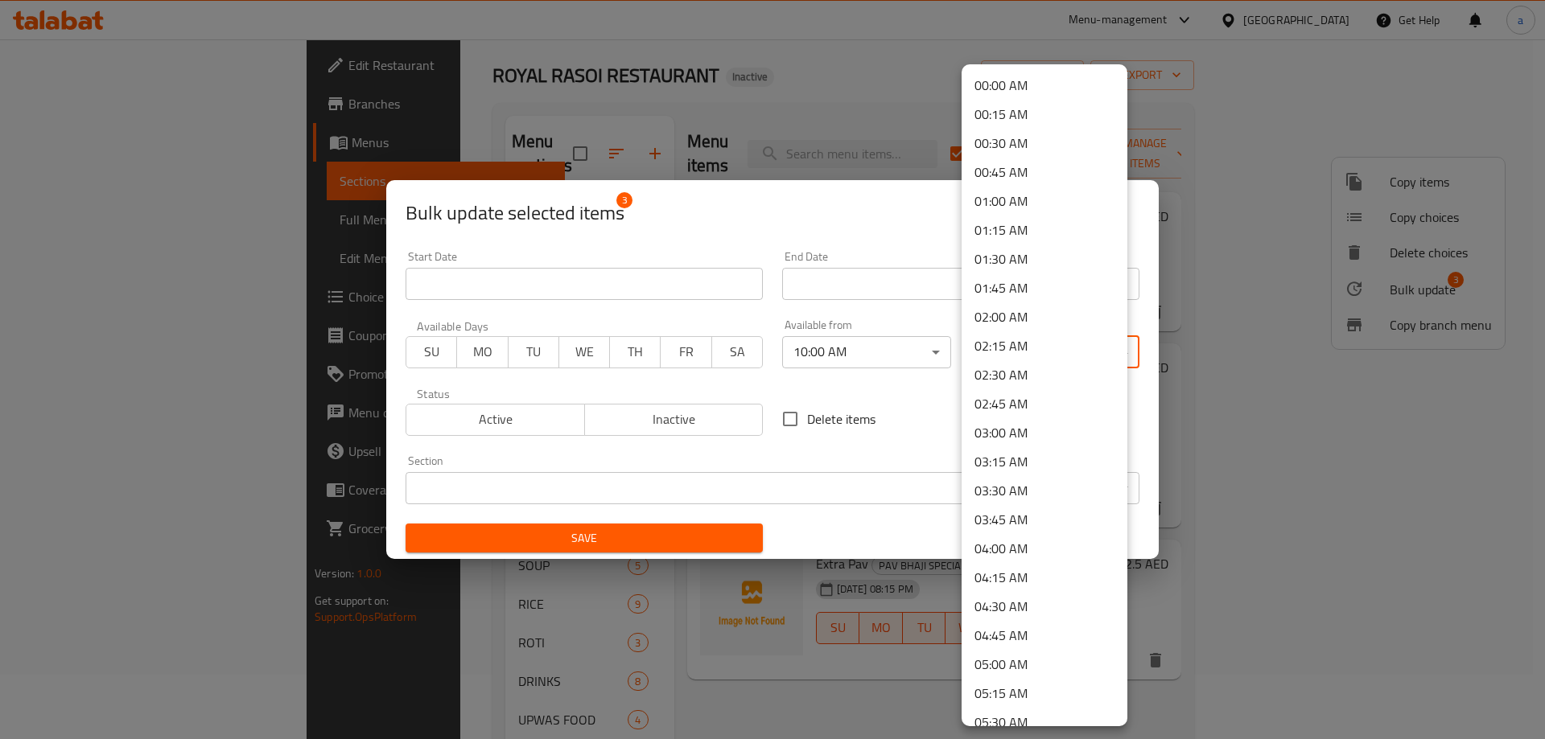
click at [1038, 359] on body "​ Menu-management [GEOGRAPHIC_DATA] Get Help a Edit Restaurant Branches Menus S…" at bounding box center [772, 325] width 1545 height 700
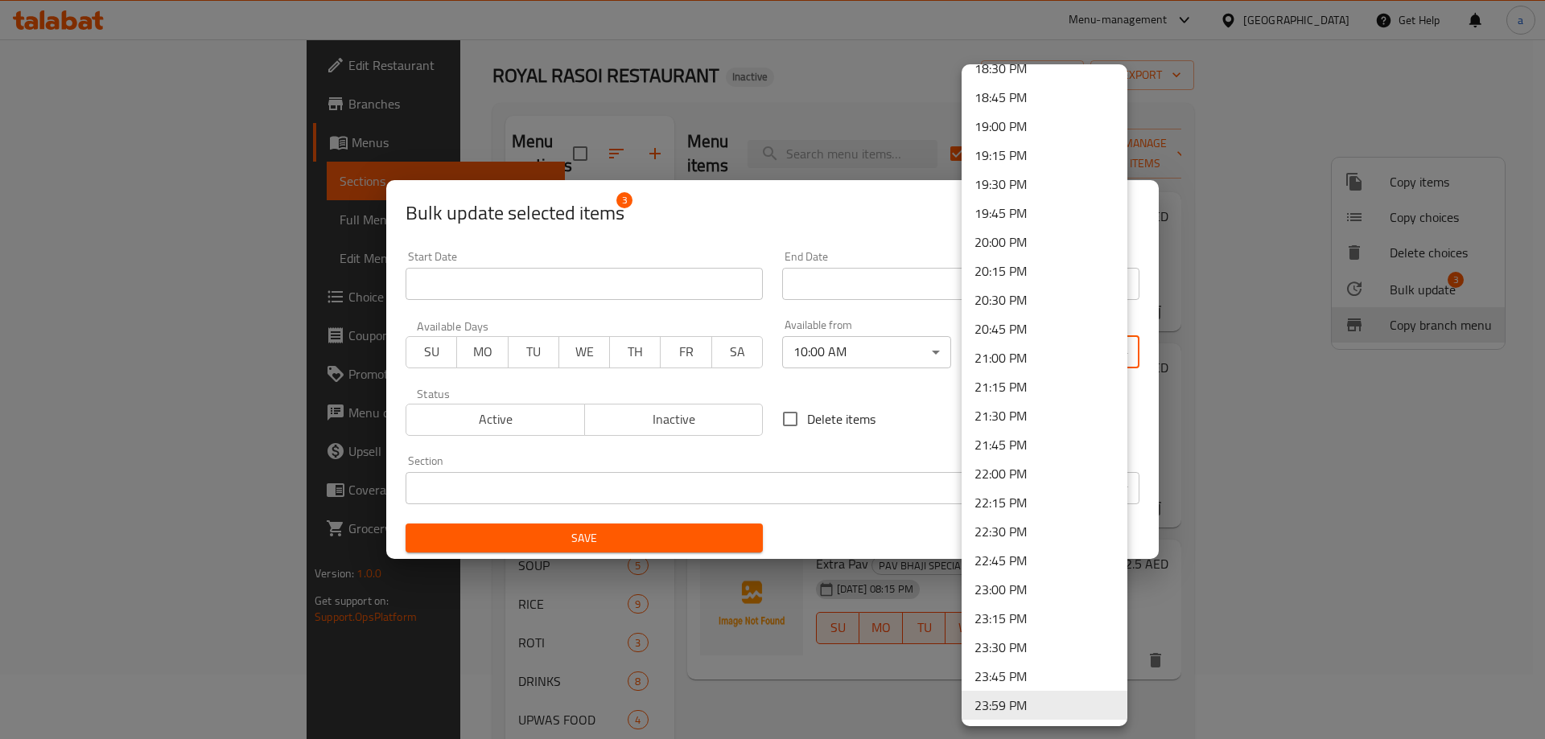
click at [1014, 649] on li "23:30 PM" at bounding box center [1044, 647] width 166 height 29
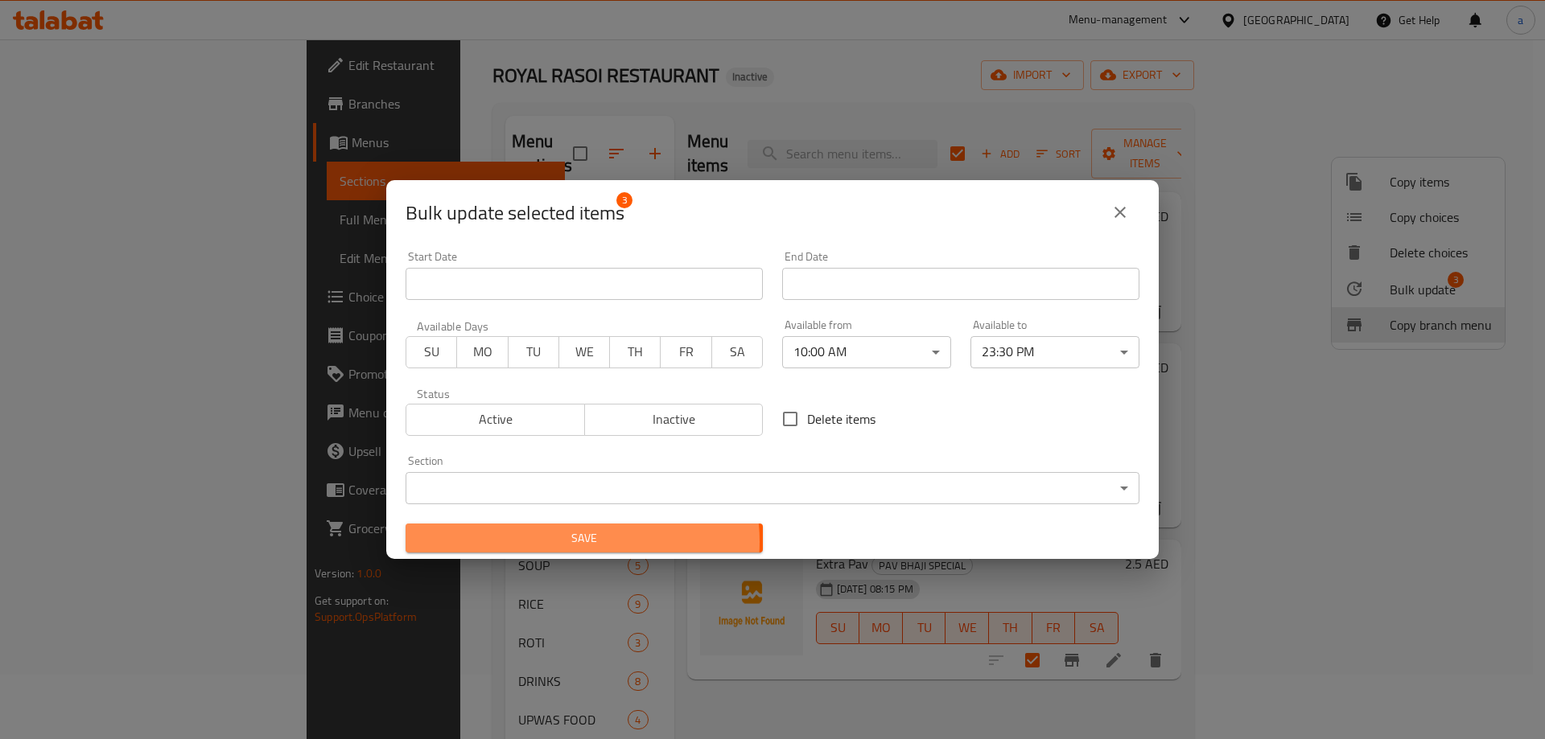
click at [582, 541] on span "Save" at bounding box center [583, 539] width 331 height 20
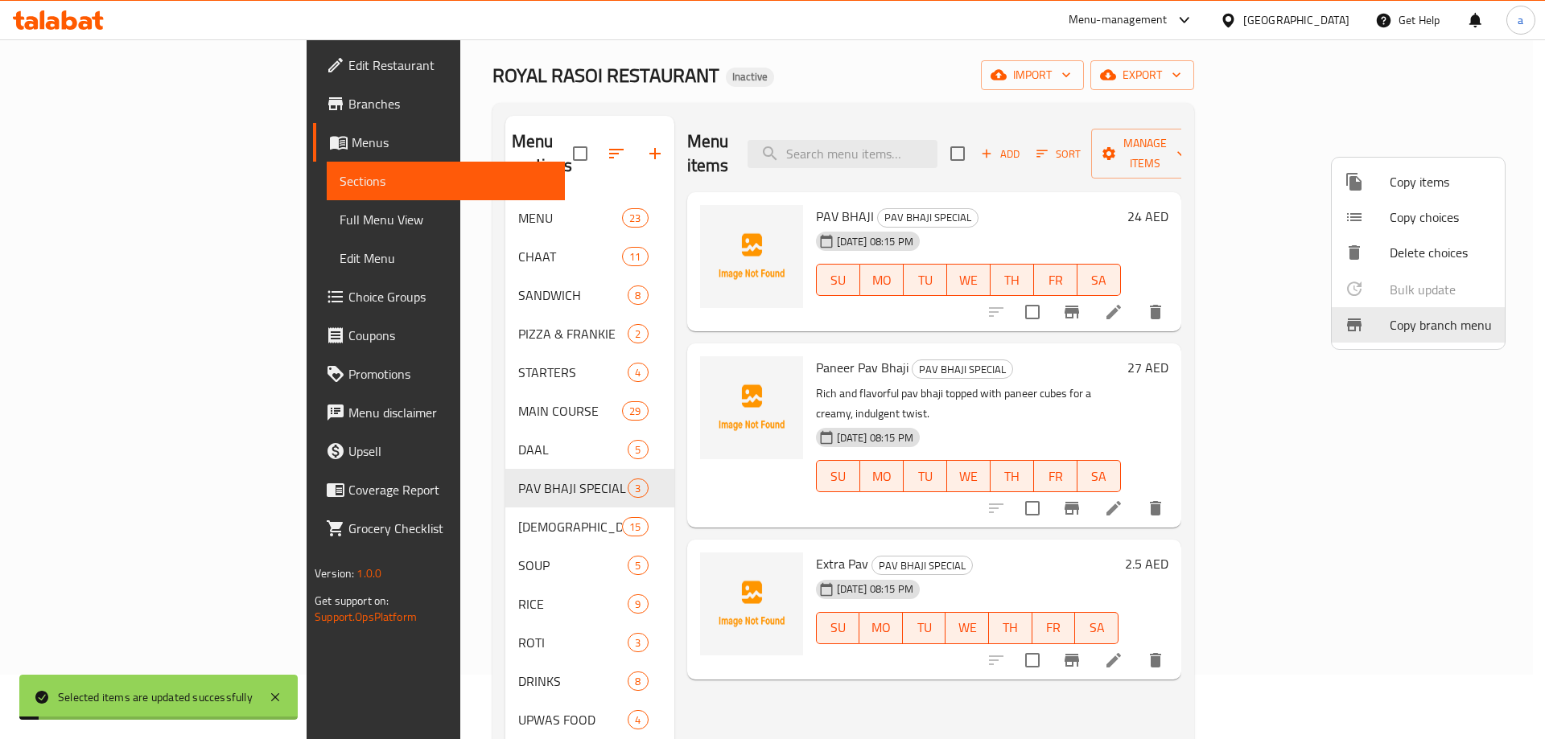
click at [463, 510] on div at bounding box center [772, 369] width 1545 height 739
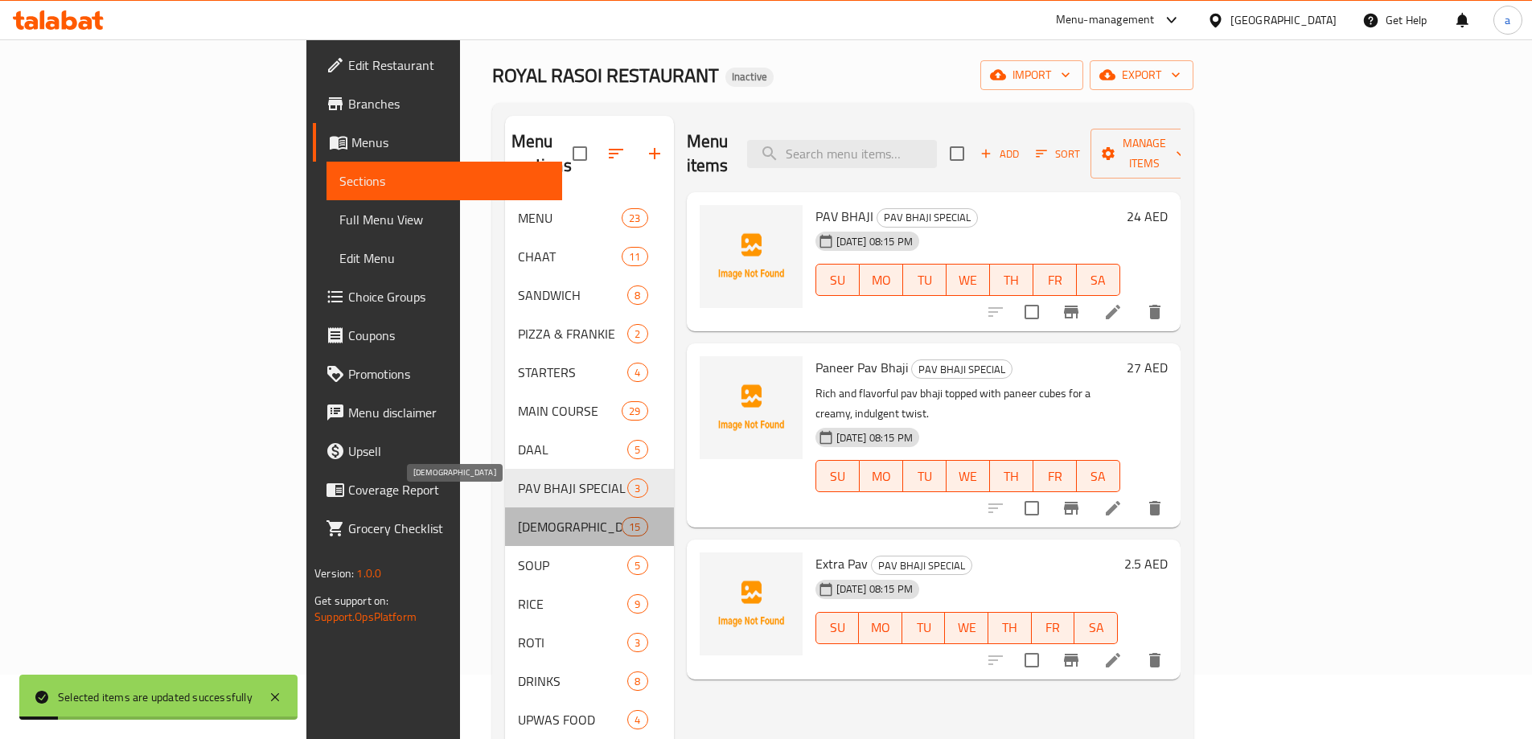
click at [518, 517] on span "[DEMOGRAPHIC_DATA]" at bounding box center [570, 526] width 105 height 19
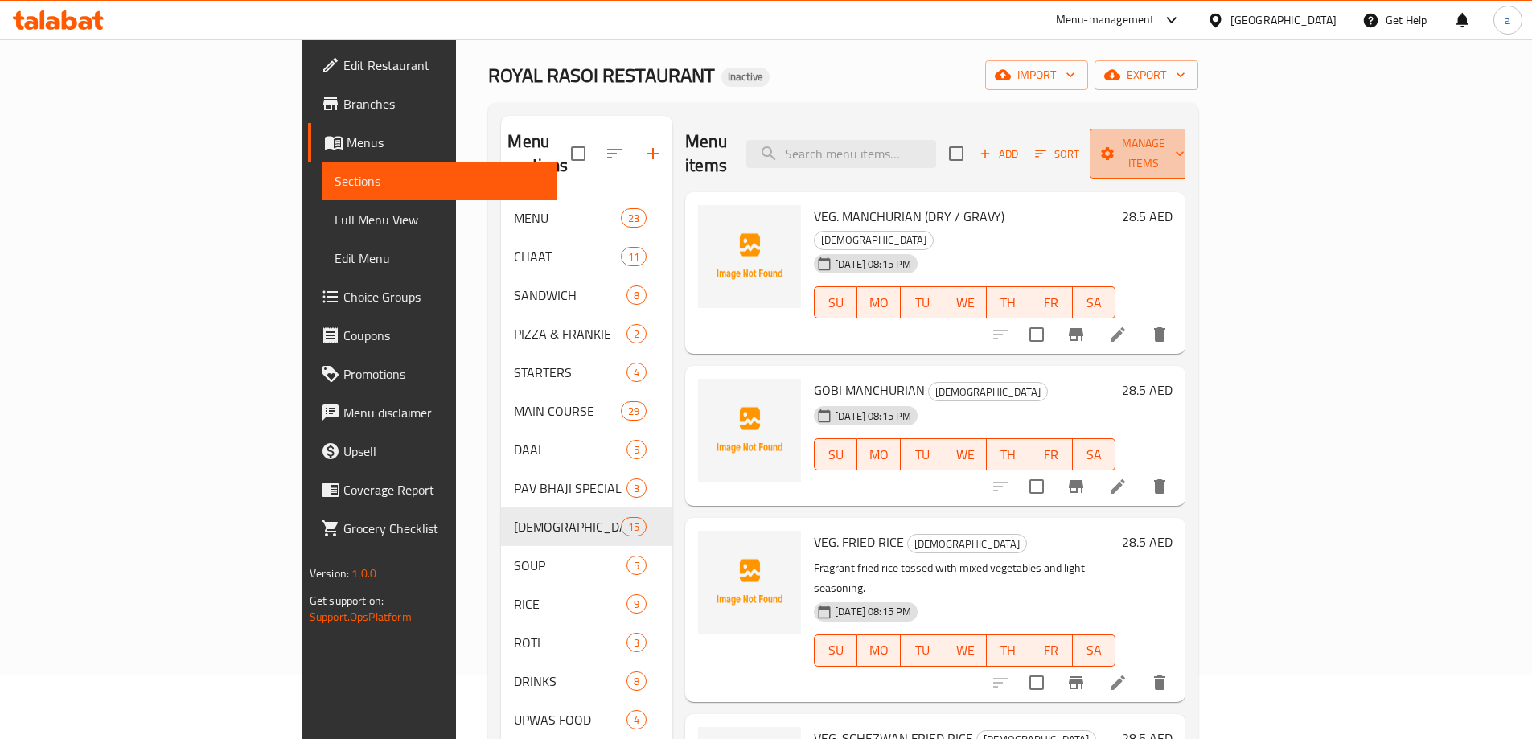
click at [1198, 130] on button "Manage items" at bounding box center [1144, 154] width 108 height 50
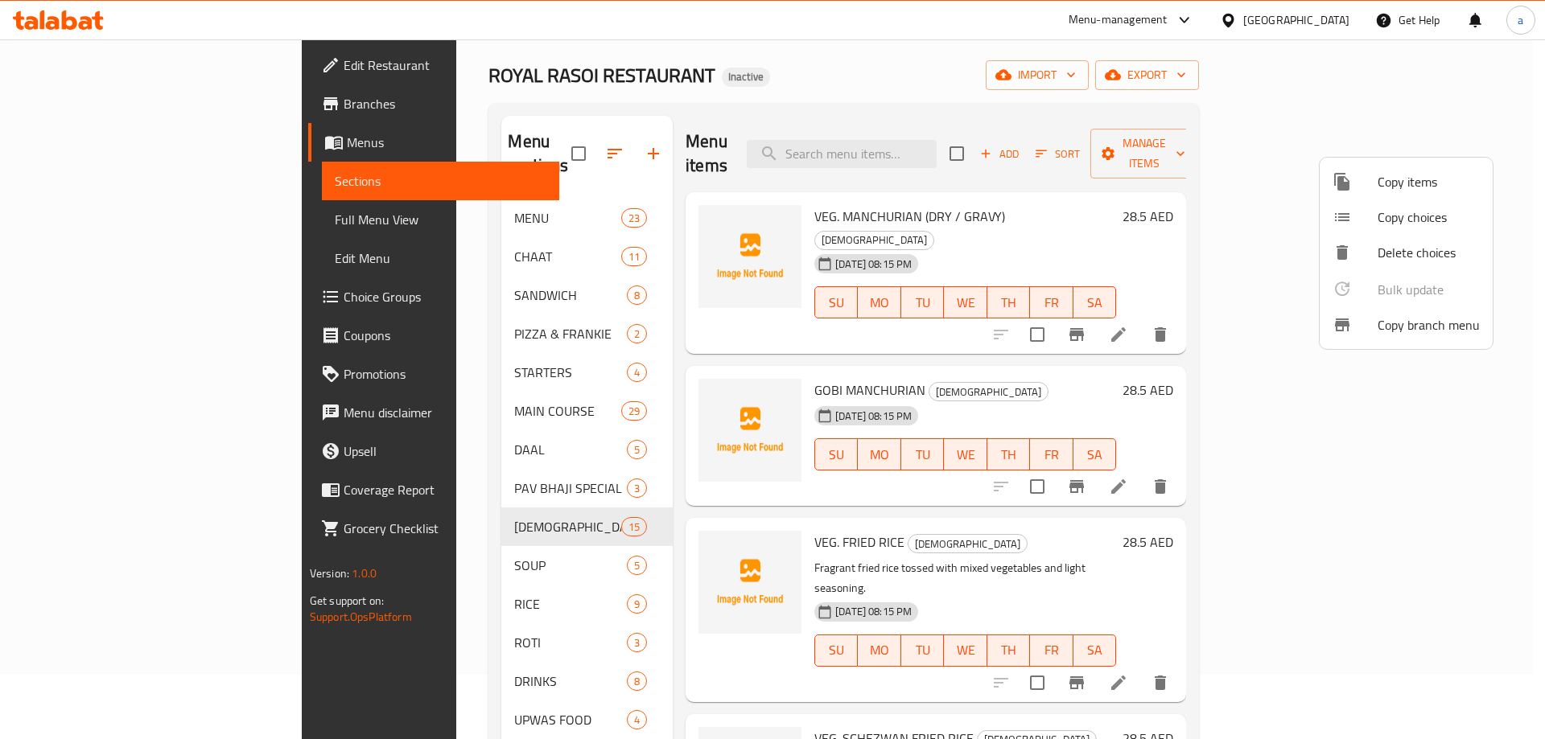
click at [1365, 285] on ul "Copy items Copy choices Delete choices Bulk update 0 Copy branch menu" at bounding box center [1405, 253] width 173 height 191
click at [1255, 347] on div at bounding box center [772, 369] width 1545 height 739
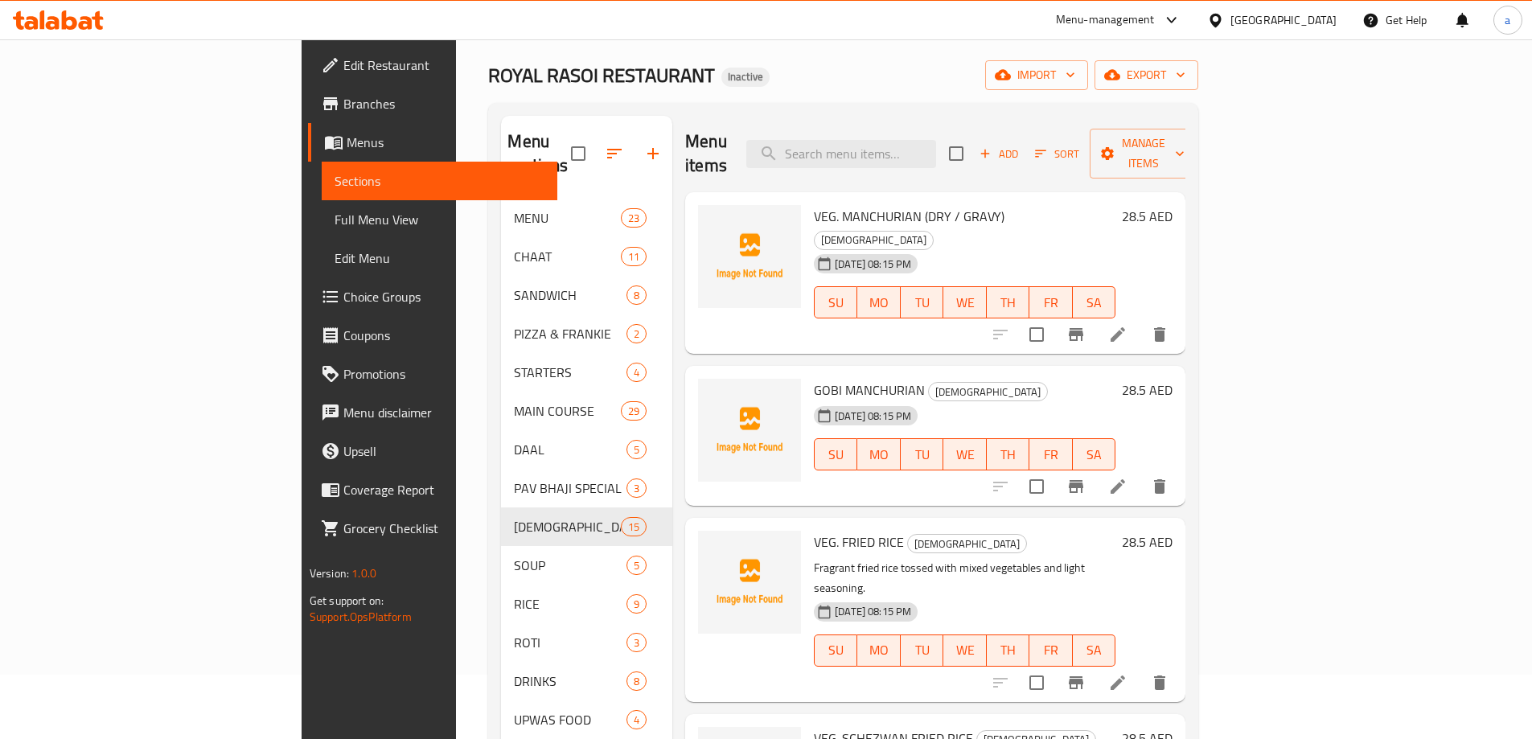
drag, startPoint x: 1194, startPoint y: 141, endPoint x: 1261, endPoint y: 148, distance: 67.2
click at [973, 142] on input "checkbox" at bounding box center [957, 154] width 34 height 34
click at [1116, 147] on icon "button" at bounding box center [1108, 154] width 16 height 16
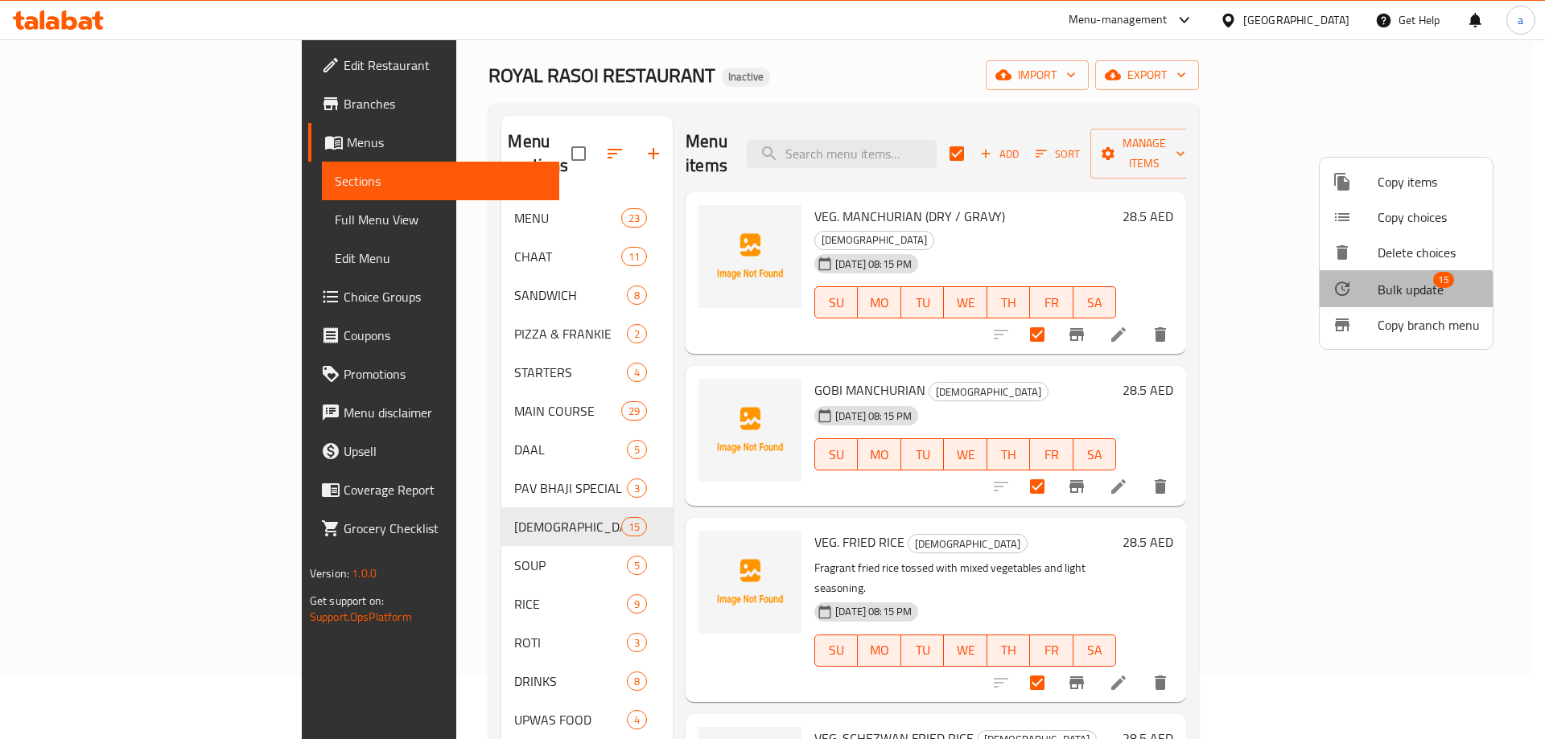
click at [1398, 299] on span "Bulk update" at bounding box center [1410, 289] width 66 height 19
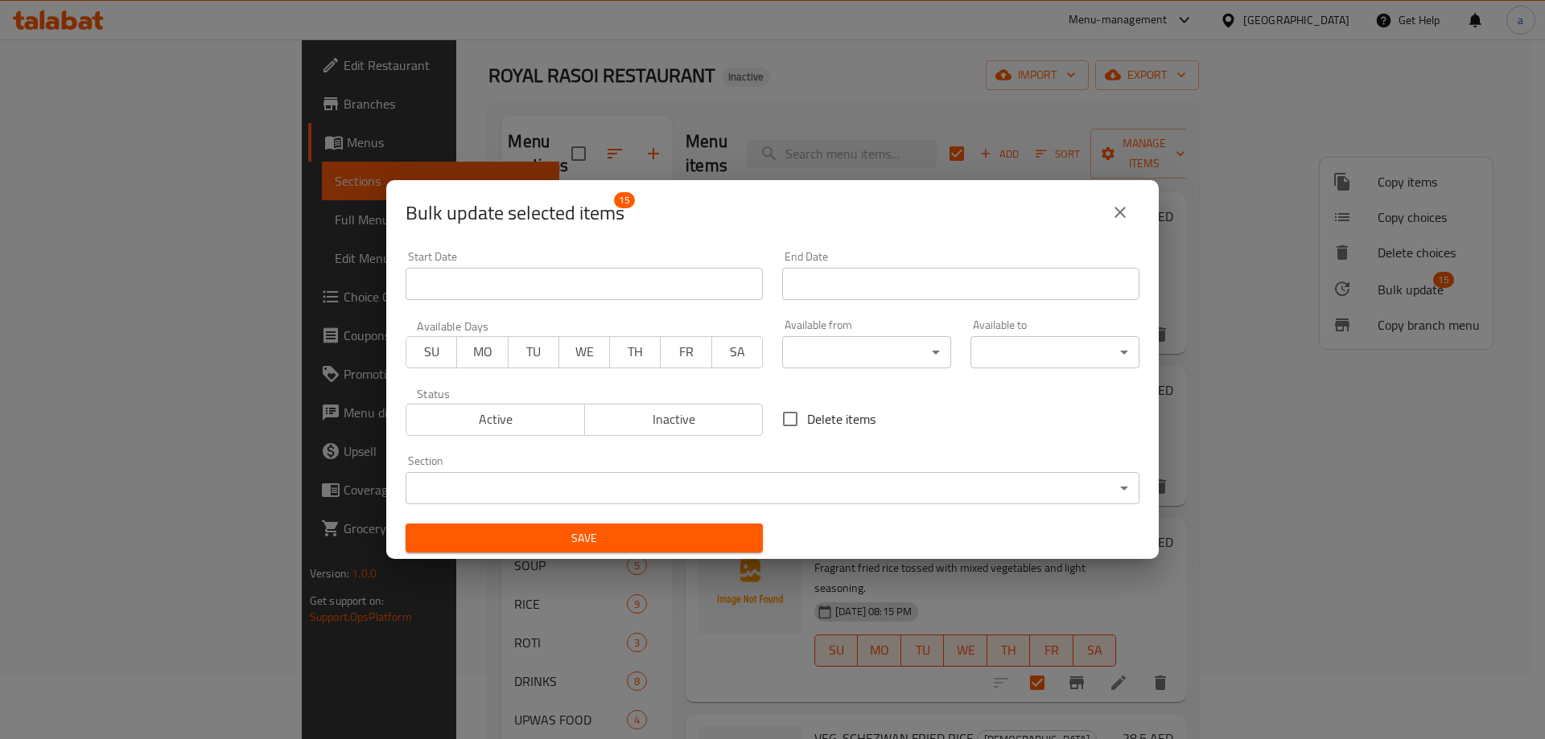
click at [878, 349] on body "​ Menu-management [GEOGRAPHIC_DATA] Get Help a Edit Restaurant Branches Menus S…" at bounding box center [772, 325] width 1545 height 700
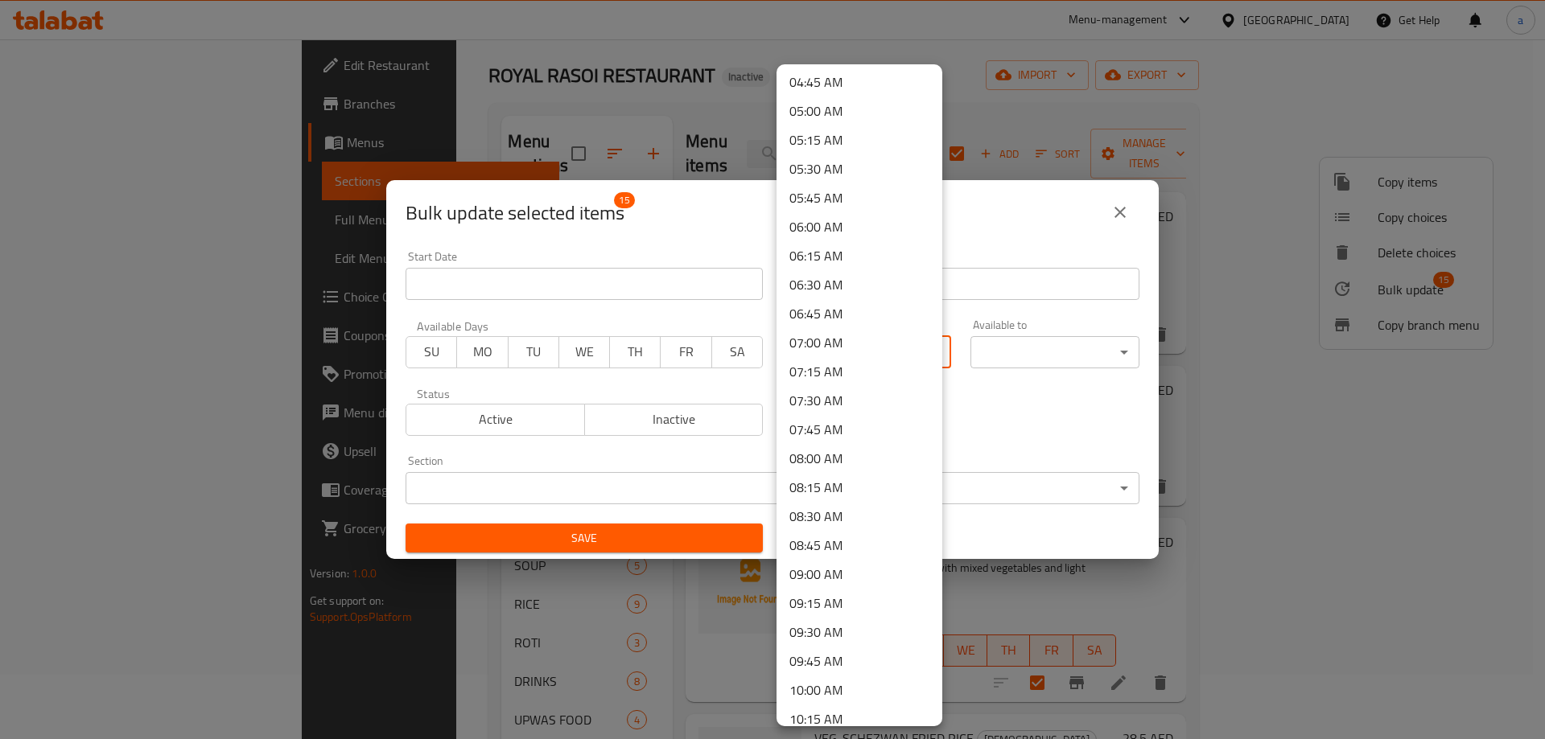
scroll to position [579, 0]
click at [838, 667] on li "10:00 AM" at bounding box center [859, 664] width 166 height 29
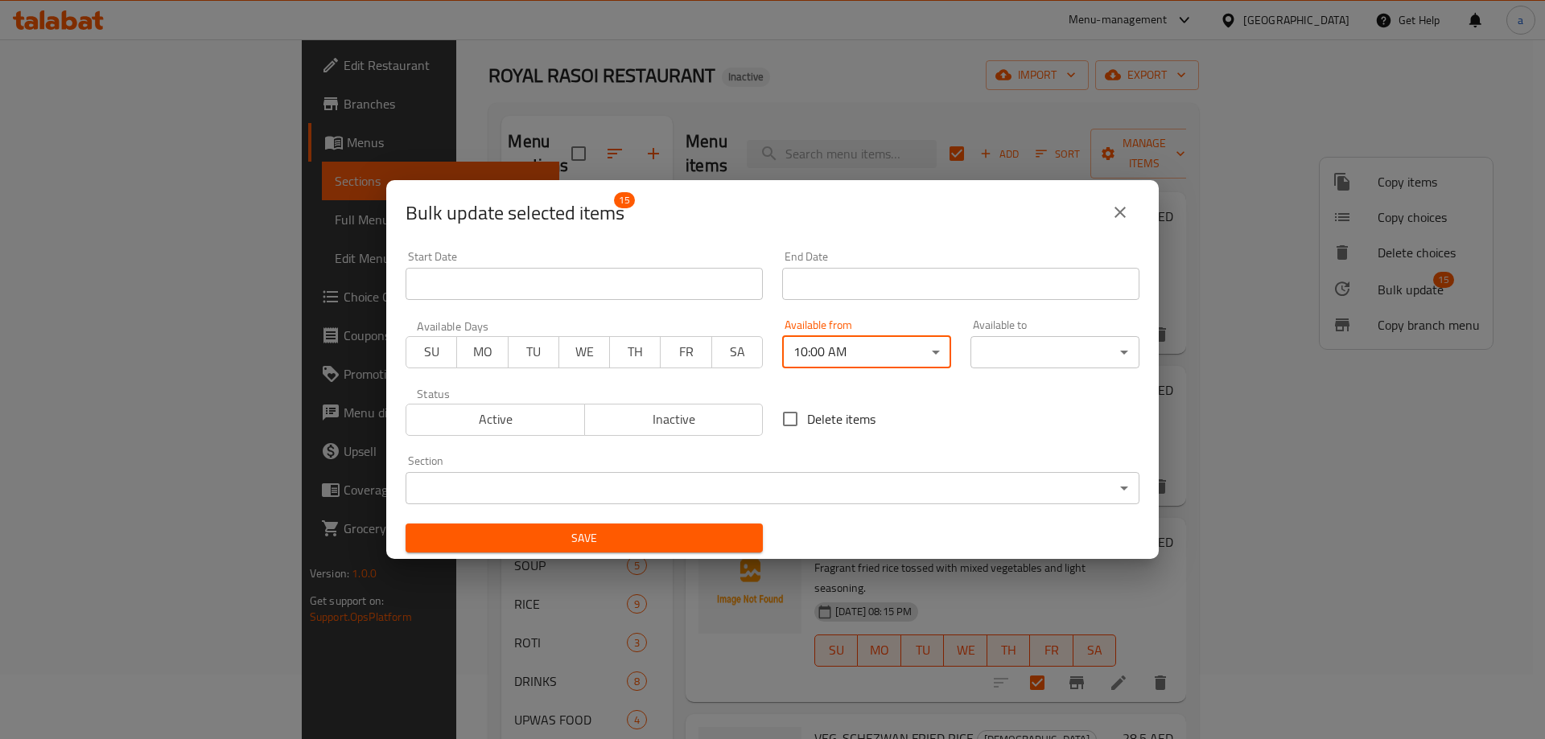
click at [1027, 368] on div "Available to ​ ​" at bounding box center [1054, 344] width 188 height 68
click at [1037, 352] on body "​ Menu-management [GEOGRAPHIC_DATA] Get Help a Edit Restaurant Branches Menus S…" at bounding box center [772, 325] width 1545 height 700
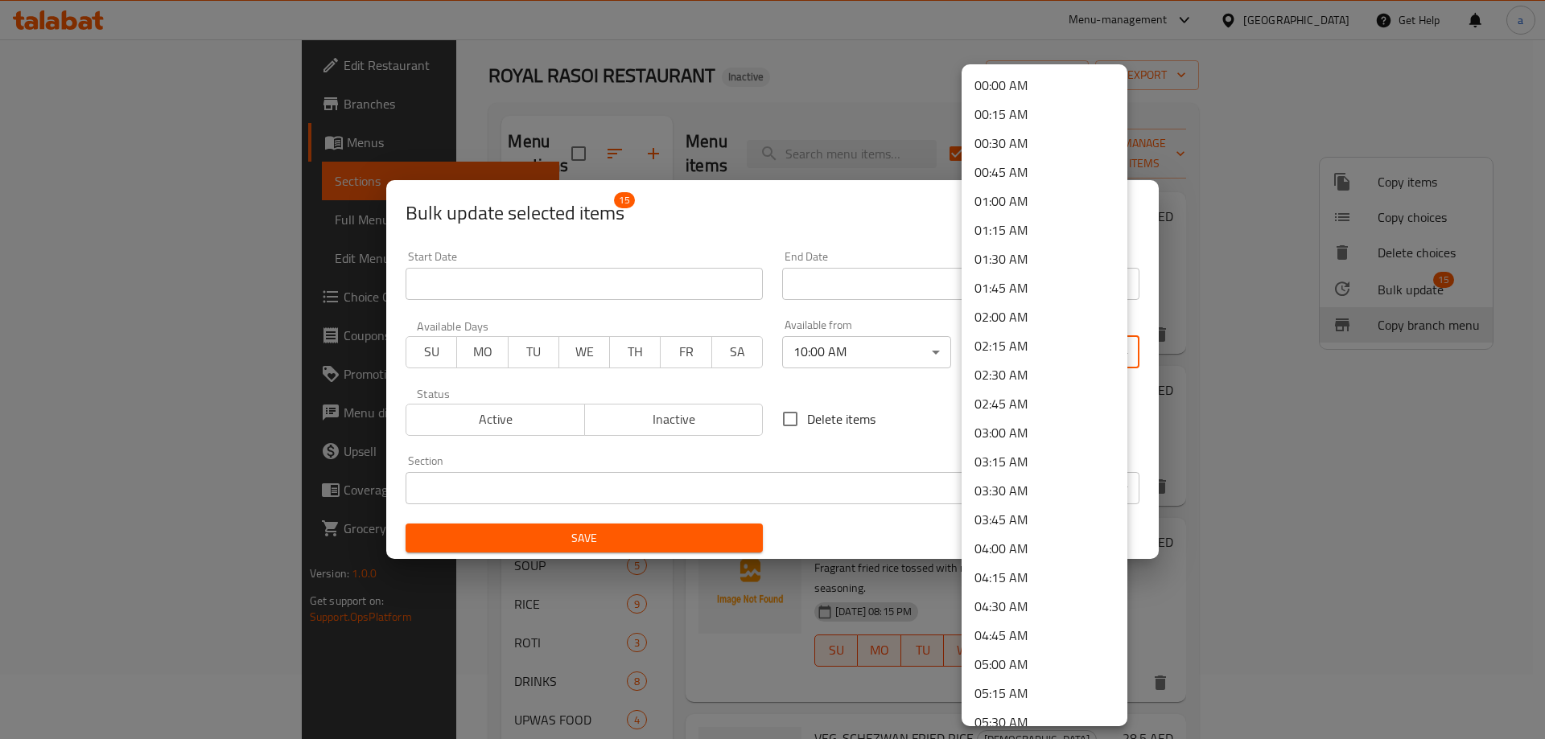
scroll to position [2160, 0]
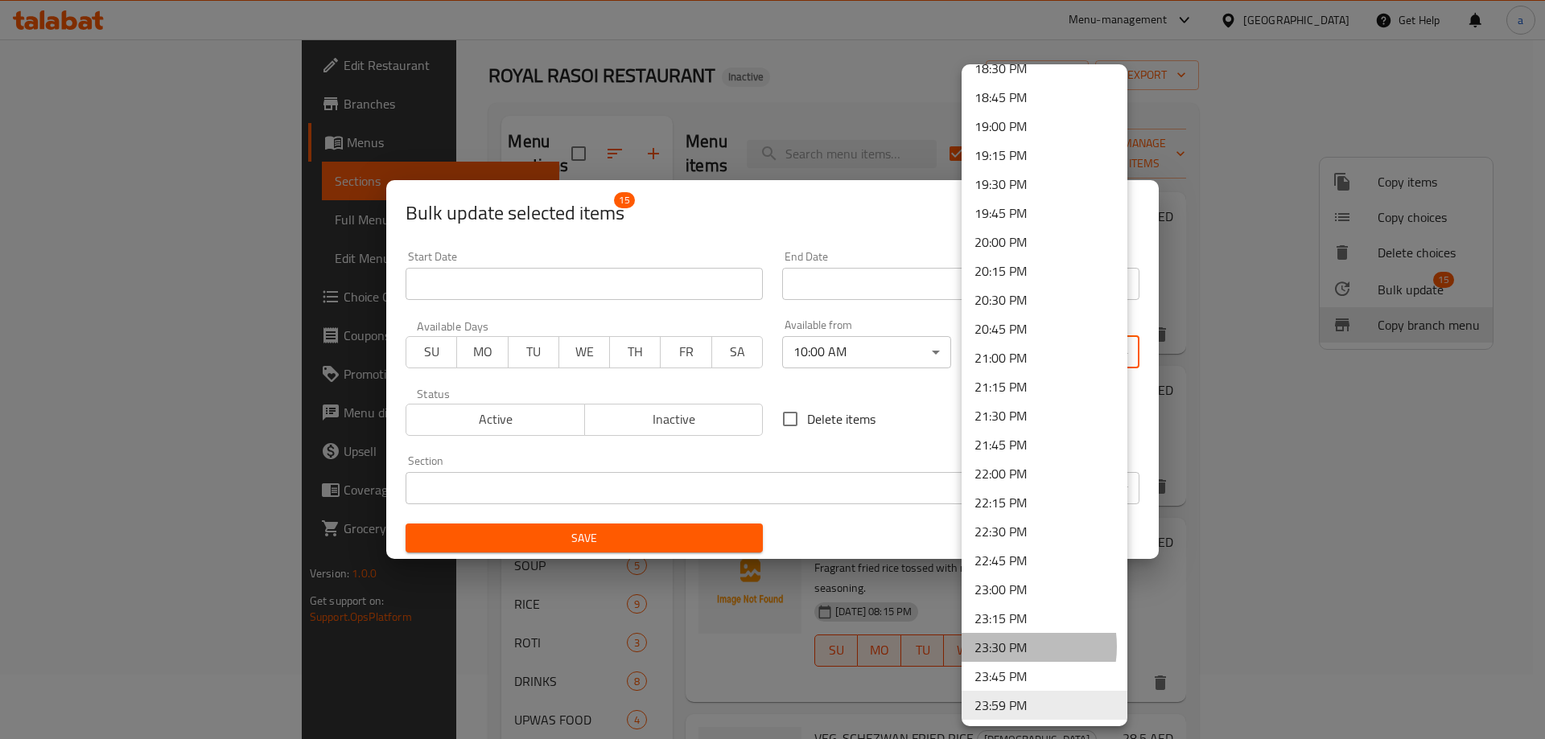
click at [1002, 647] on li "23:30 PM" at bounding box center [1044, 647] width 166 height 29
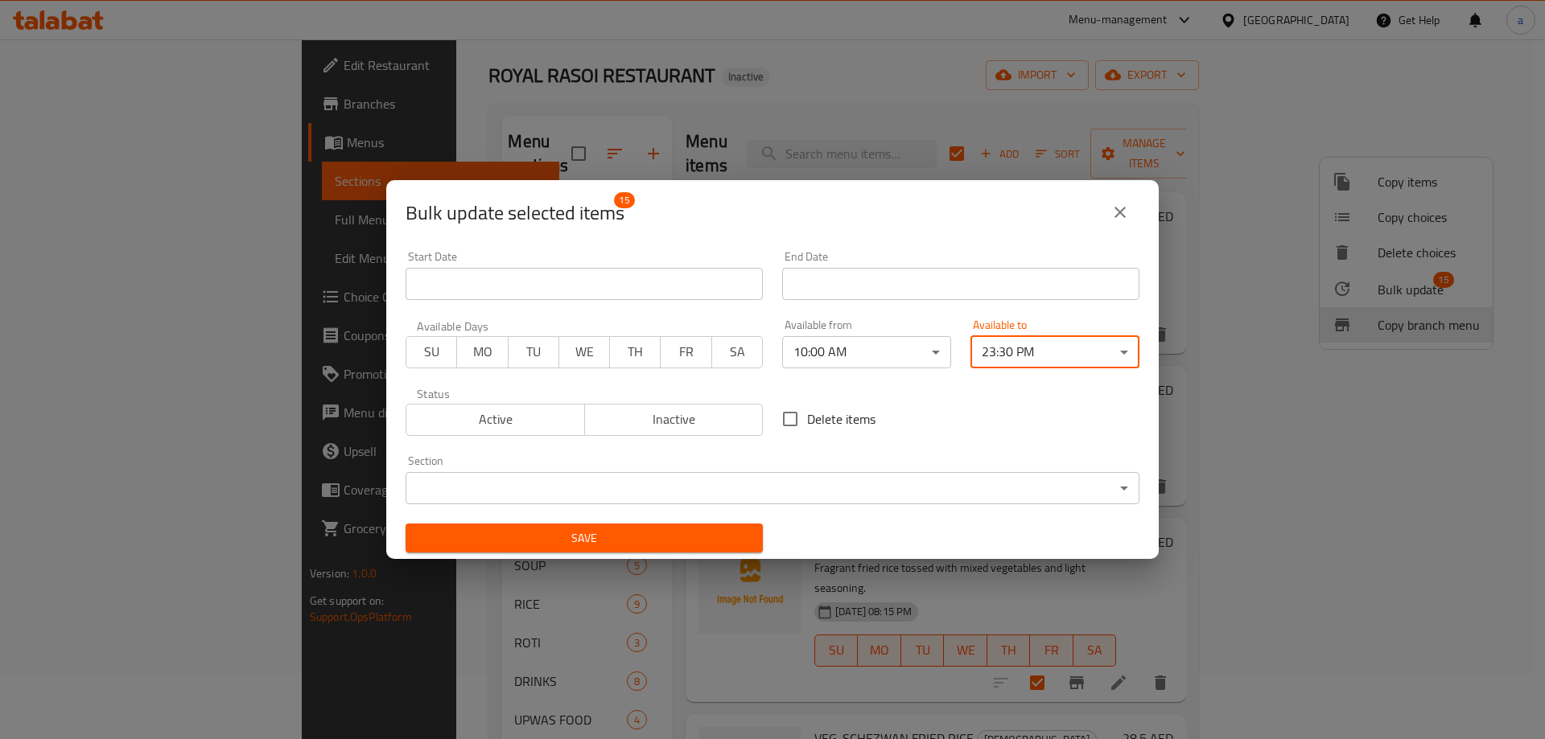
click at [684, 533] on span "Save" at bounding box center [583, 539] width 331 height 20
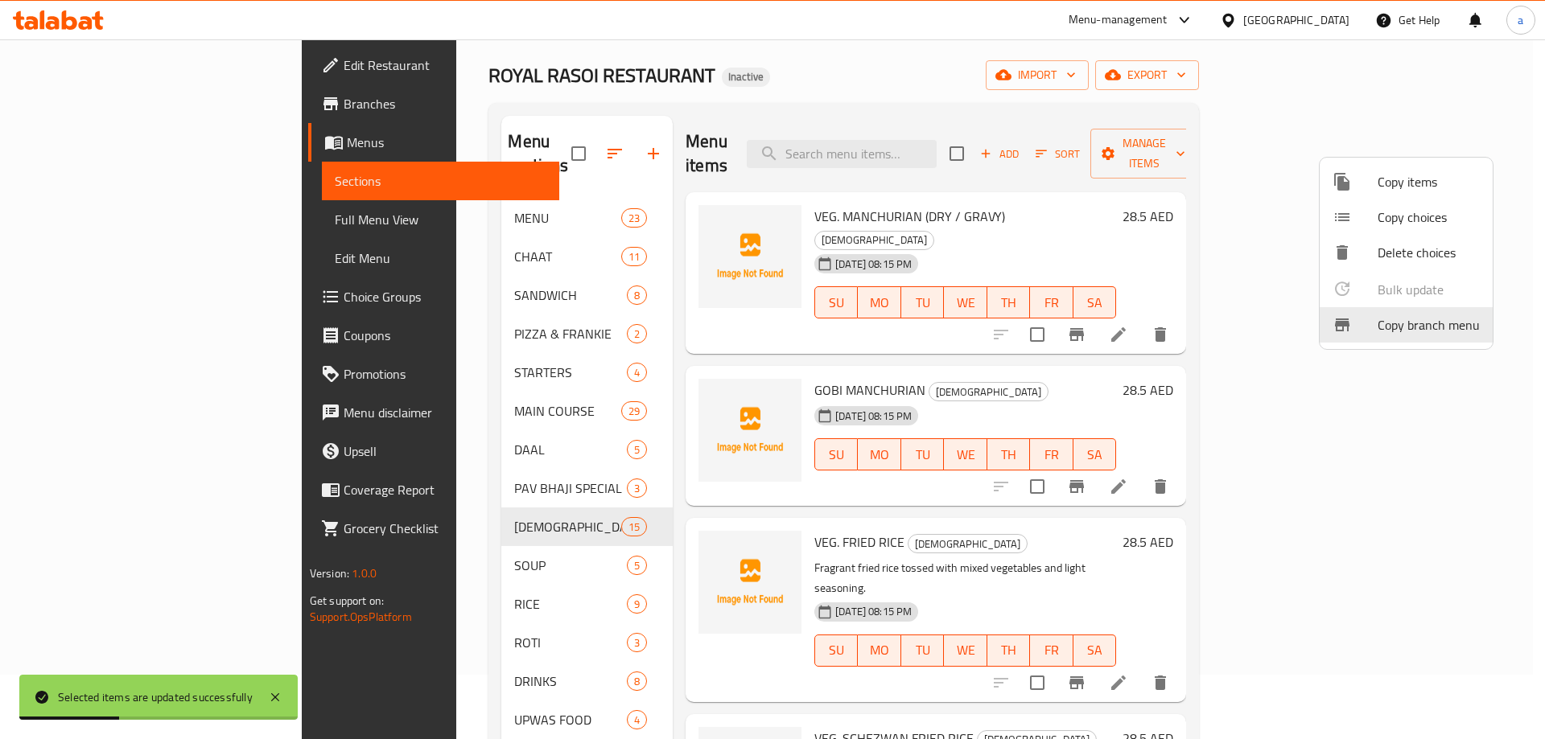
click at [405, 535] on div at bounding box center [772, 369] width 1545 height 739
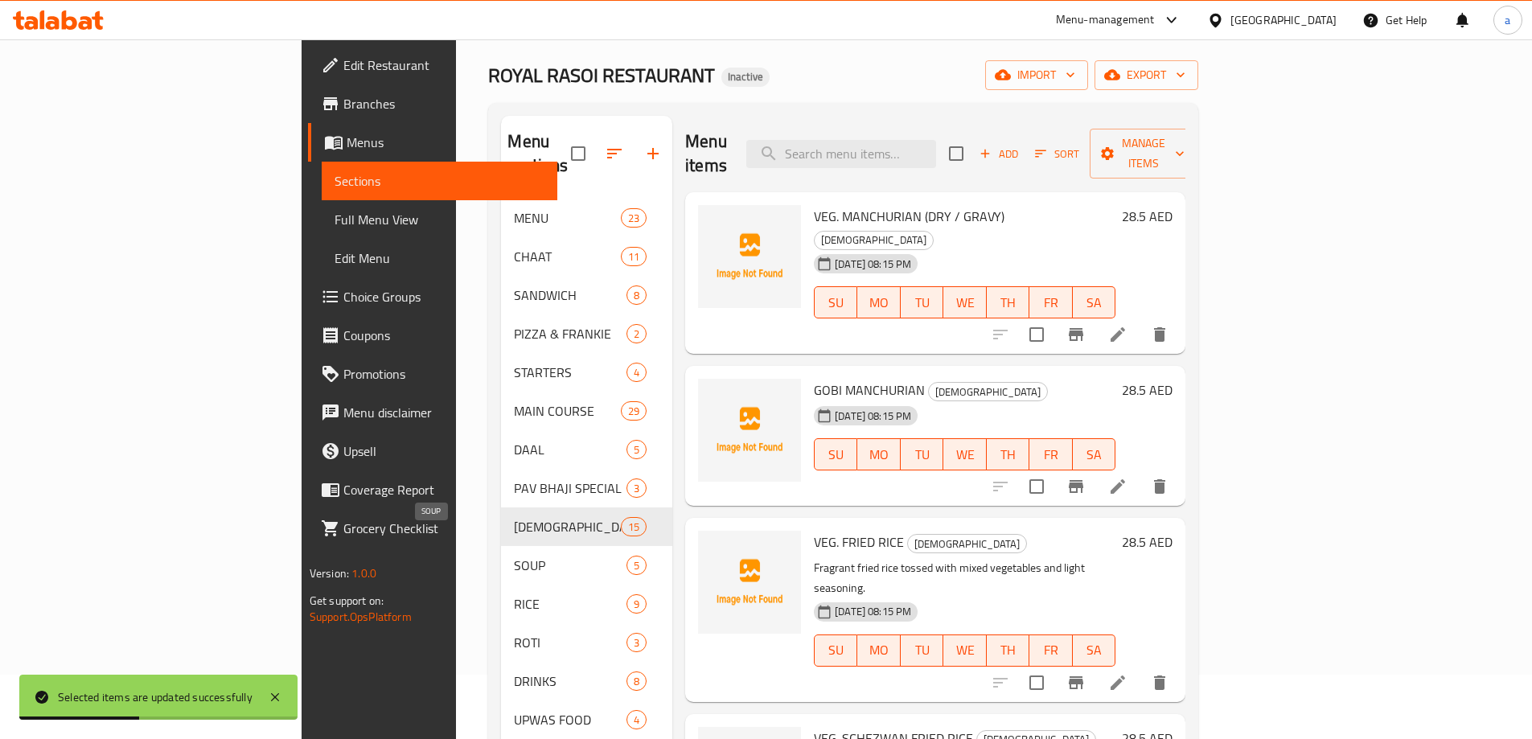
click at [514, 556] on span "SOUP" at bounding box center [570, 565] width 113 height 19
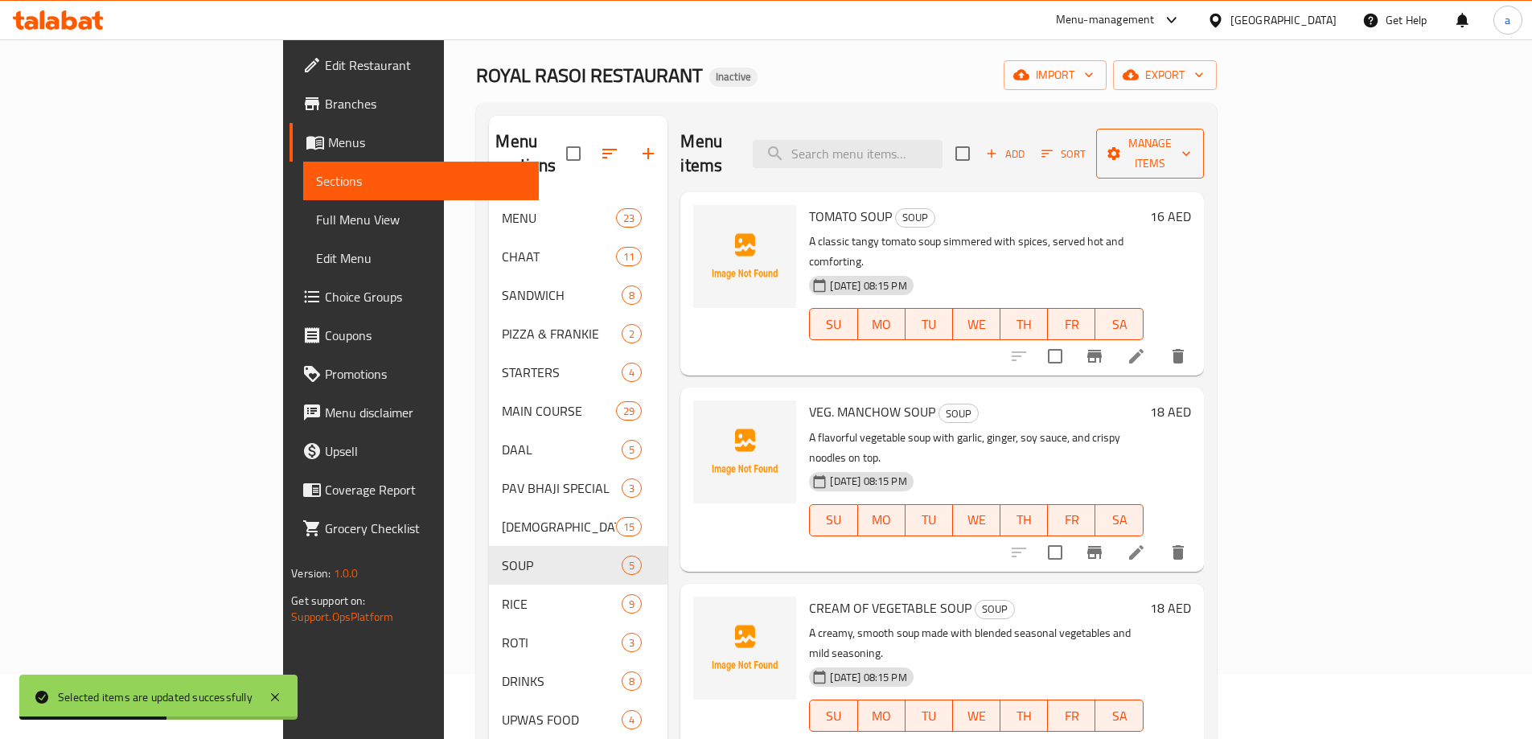
click at [1191, 144] on span "Manage items" at bounding box center [1150, 154] width 82 height 40
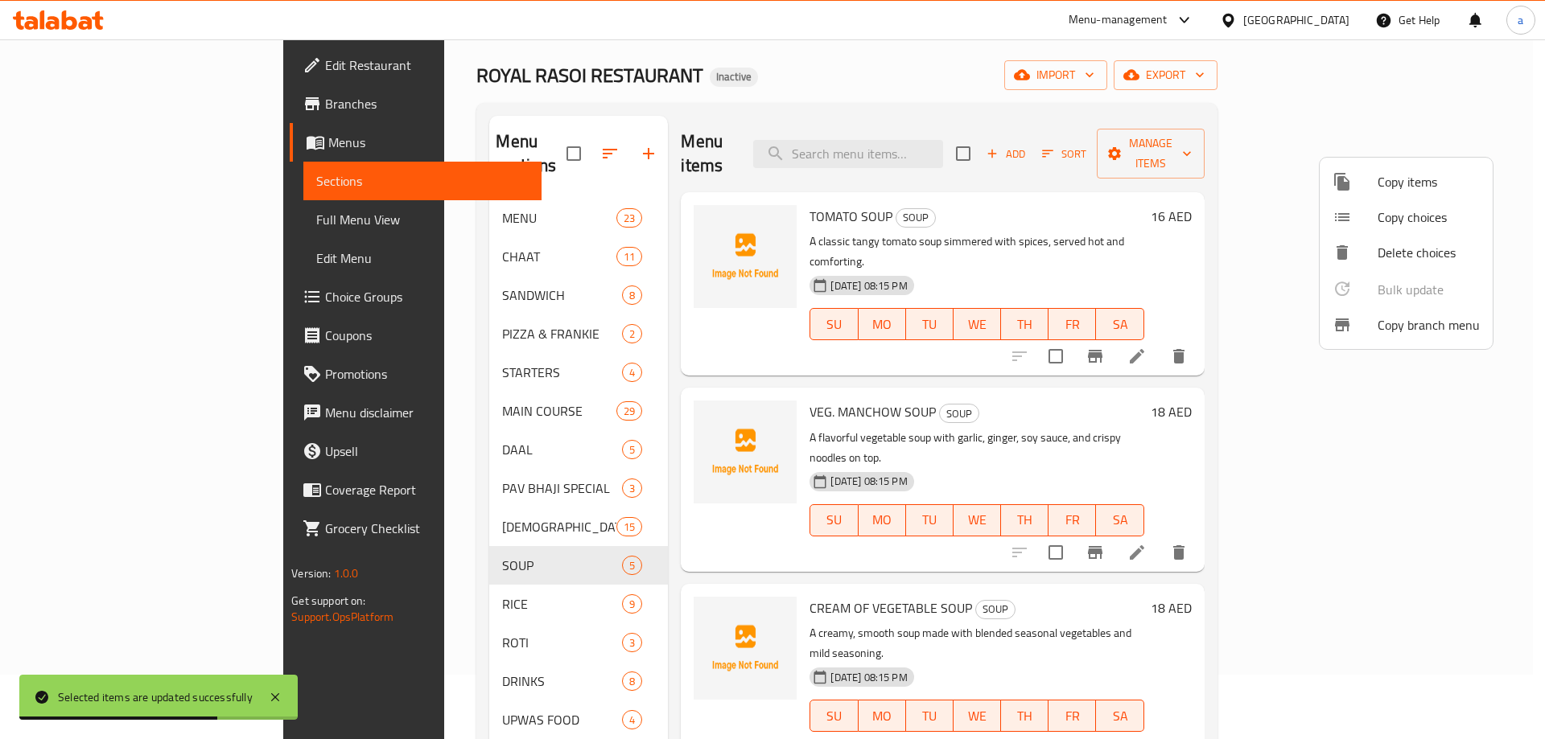
click at [1207, 142] on div at bounding box center [772, 369] width 1545 height 739
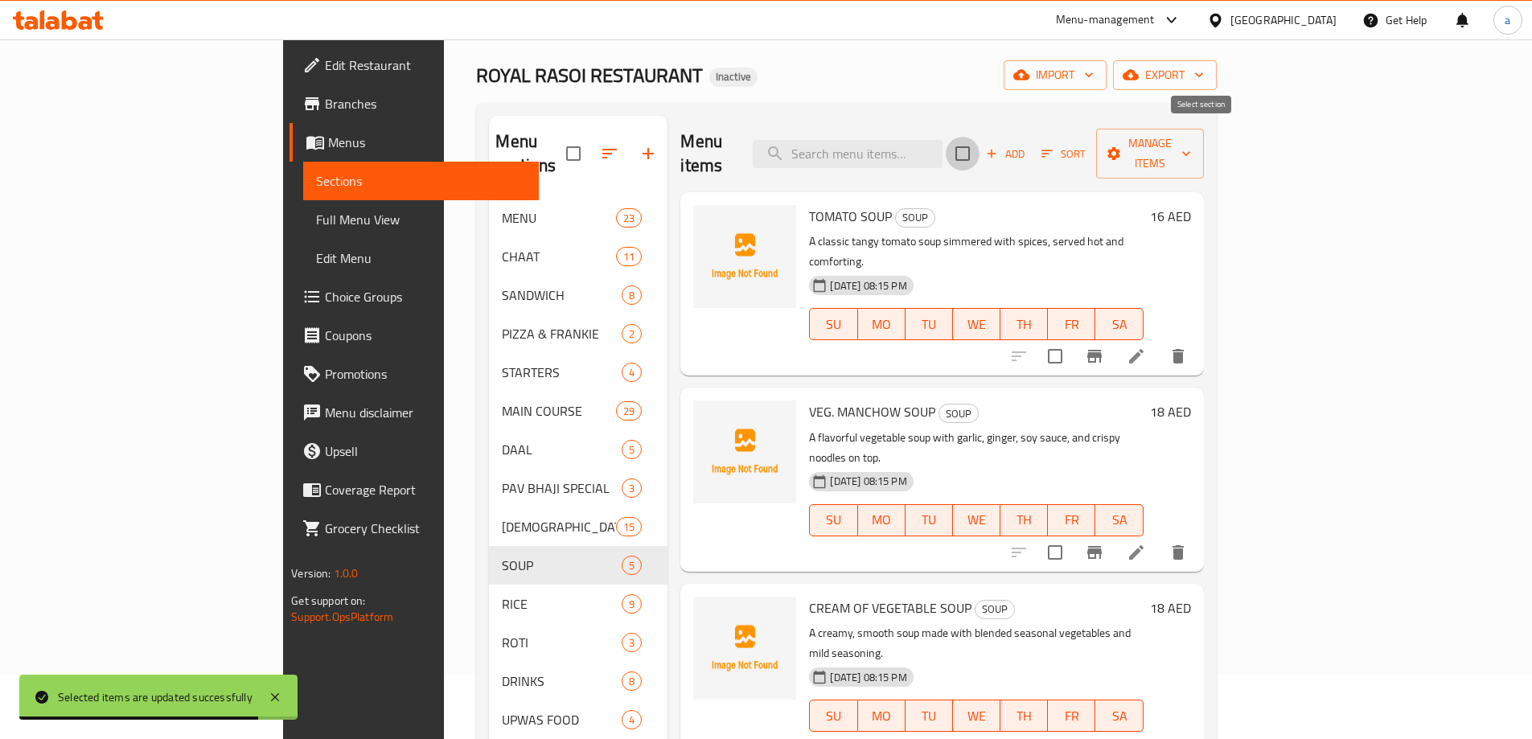
click at [980, 142] on input "checkbox" at bounding box center [963, 154] width 34 height 34
click at [1191, 150] on span "Manage items" at bounding box center [1150, 154] width 82 height 40
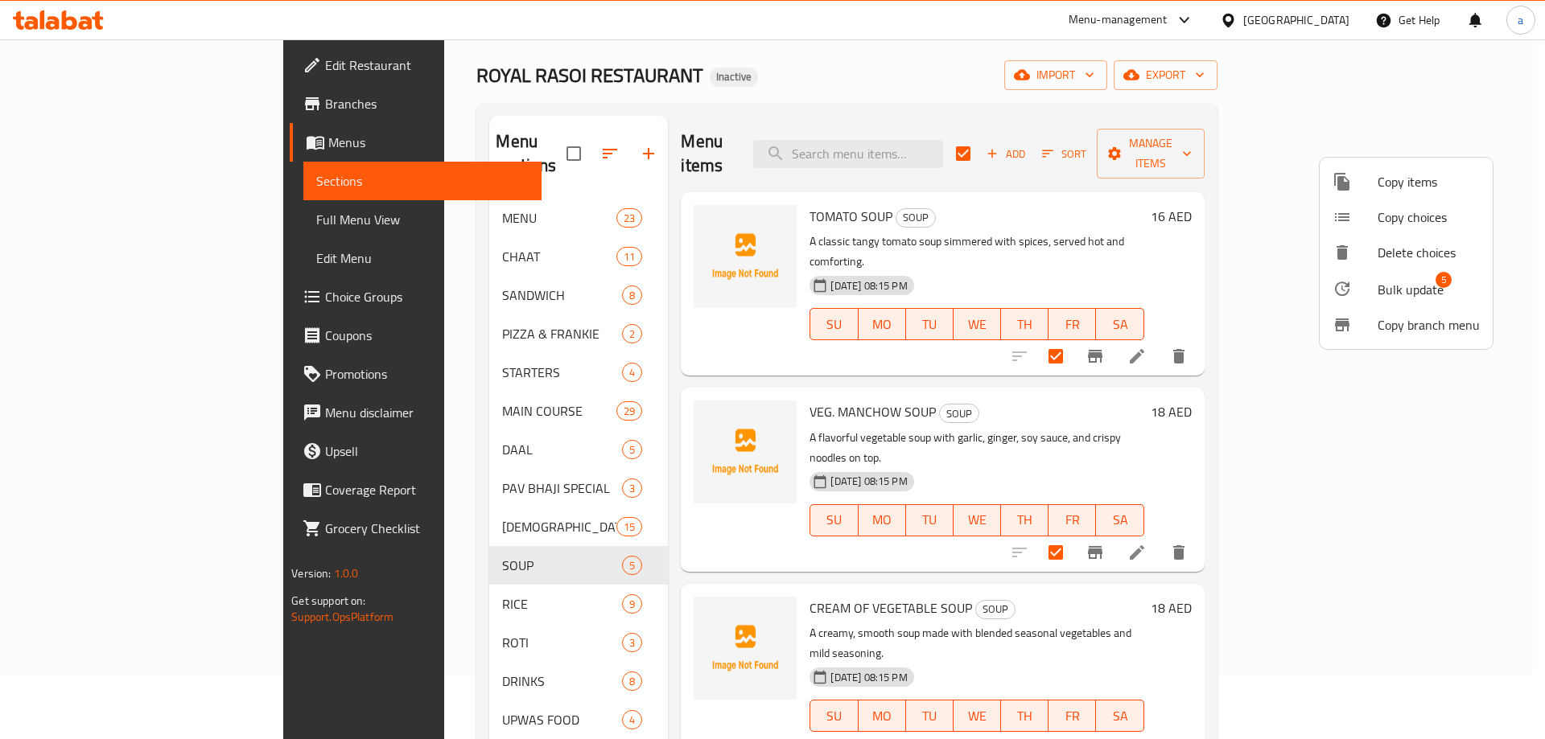
click at [1384, 289] on span "Bulk update" at bounding box center [1410, 289] width 66 height 19
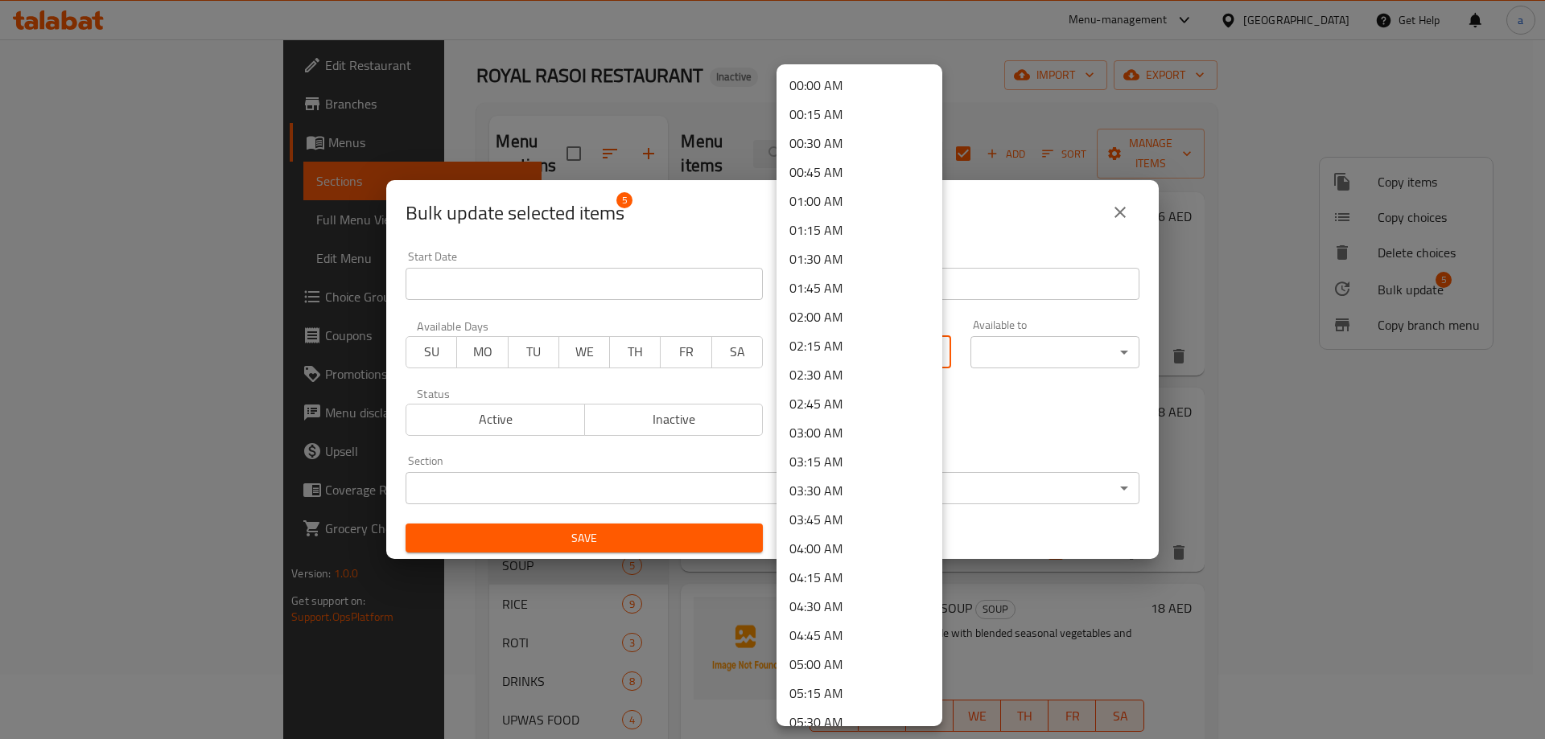
click at [907, 358] on body "​ Menu-management [GEOGRAPHIC_DATA] Get Help a Edit Restaurant Branches Menus S…" at bounding box center [772, 325] width 1545 height 700
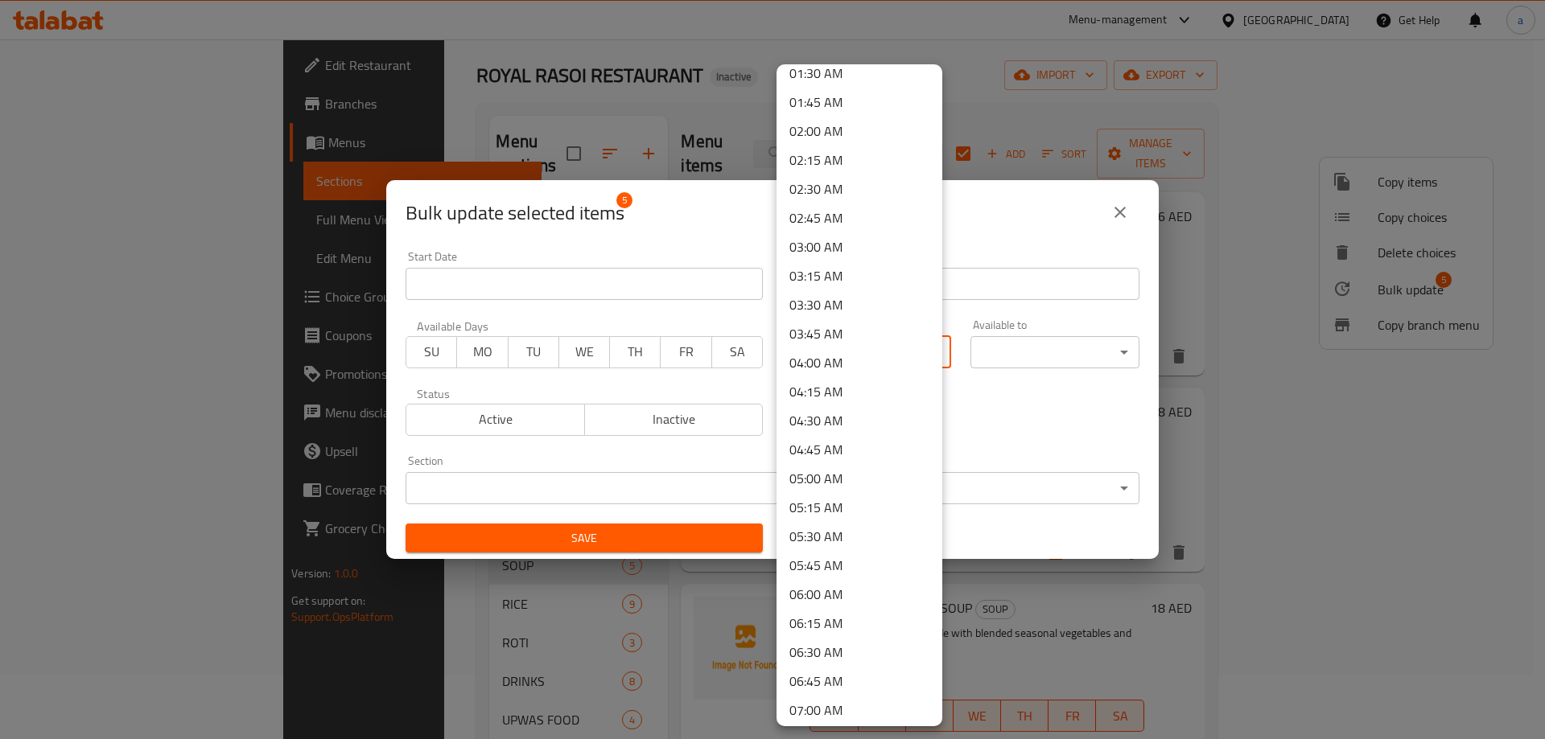
scroll to position [644, 0]
click at [825, 608] on li "10:00 AM" at bounding box center [859, 600] width 166 height 29
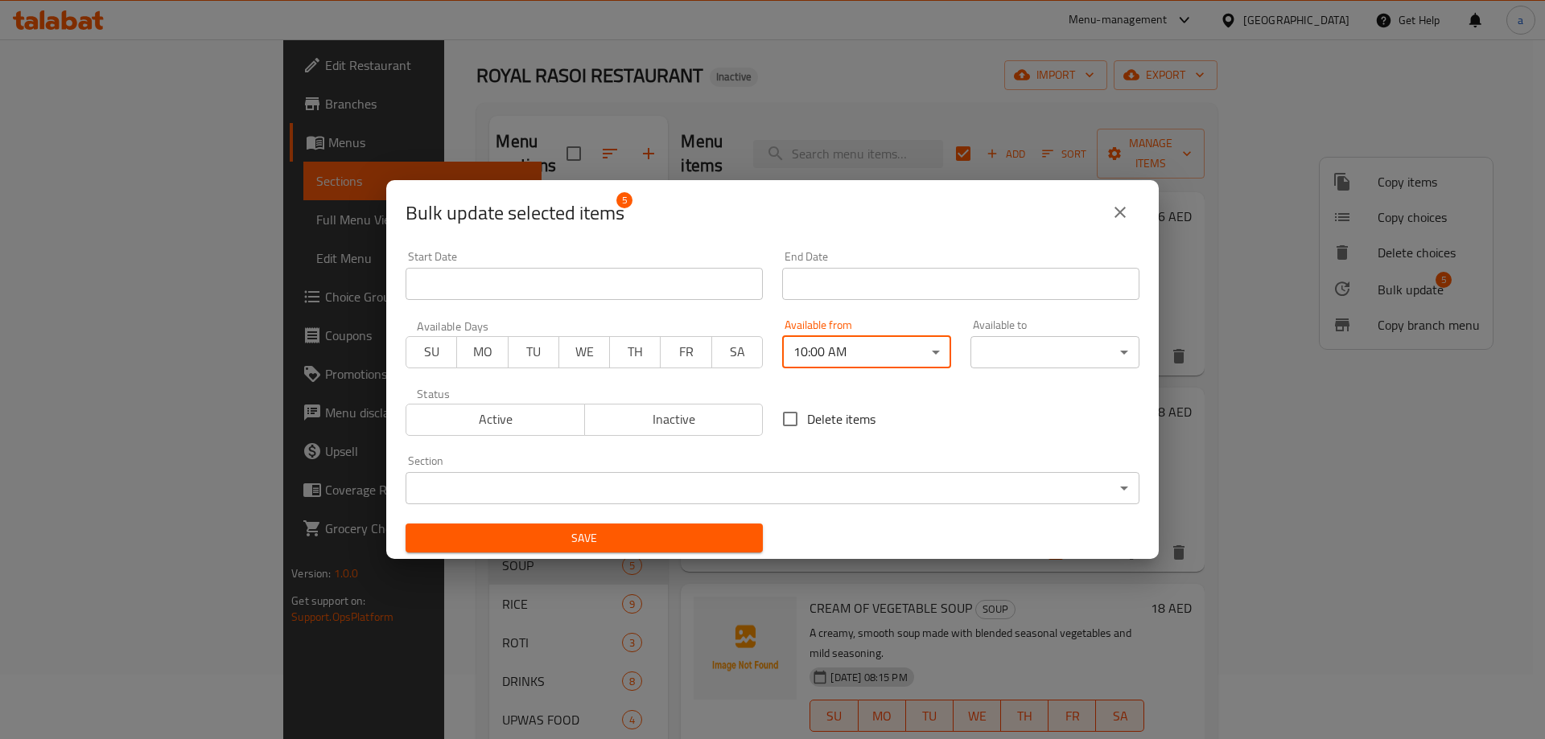
click at [1056, 339] on body "​ Menu-management [GEOGRAPHIC_DATA] Get Help a Edit Restaurant Branches Menus S…" at bounding box center [772, 325] width 1545 height 700
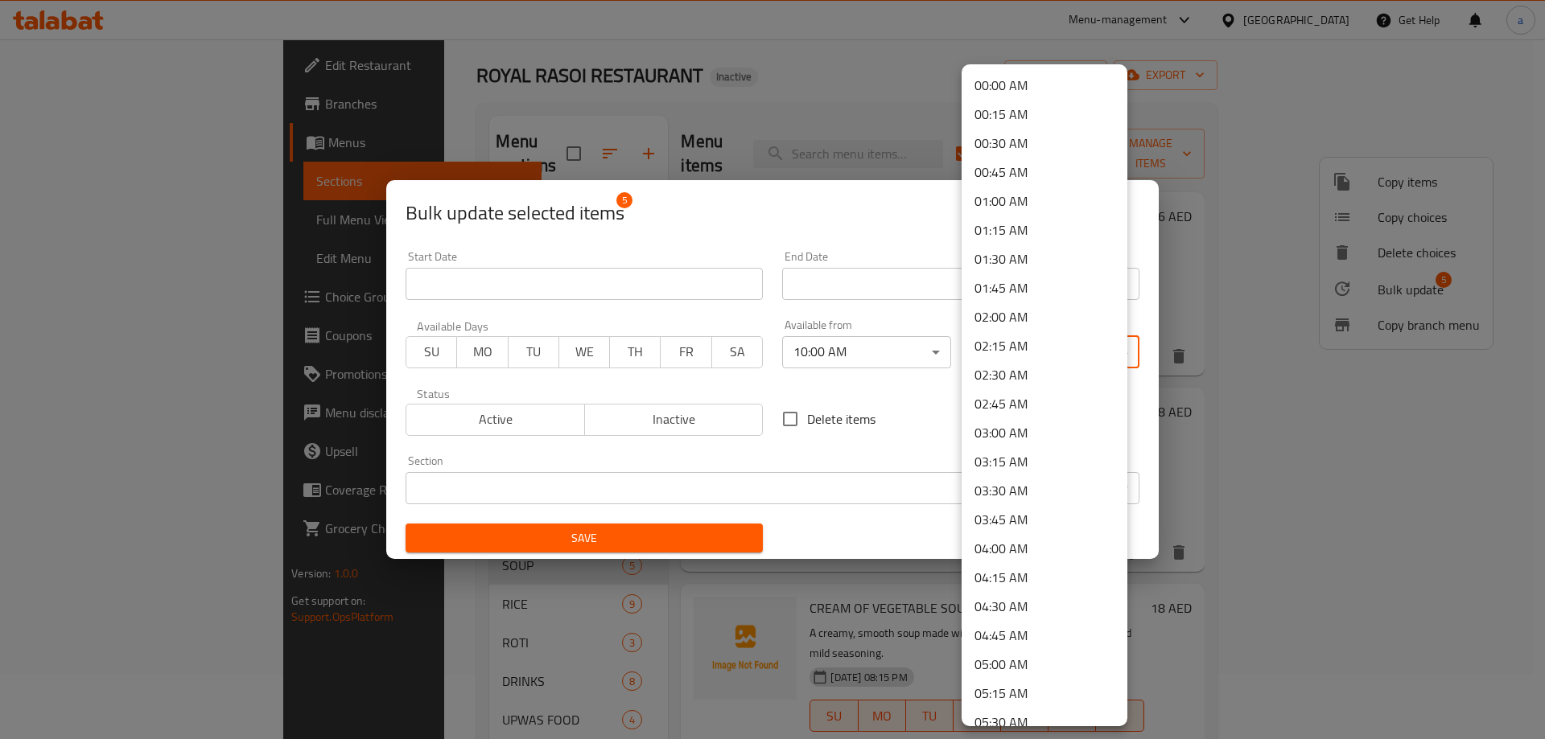
scroll to position [2160, 0]
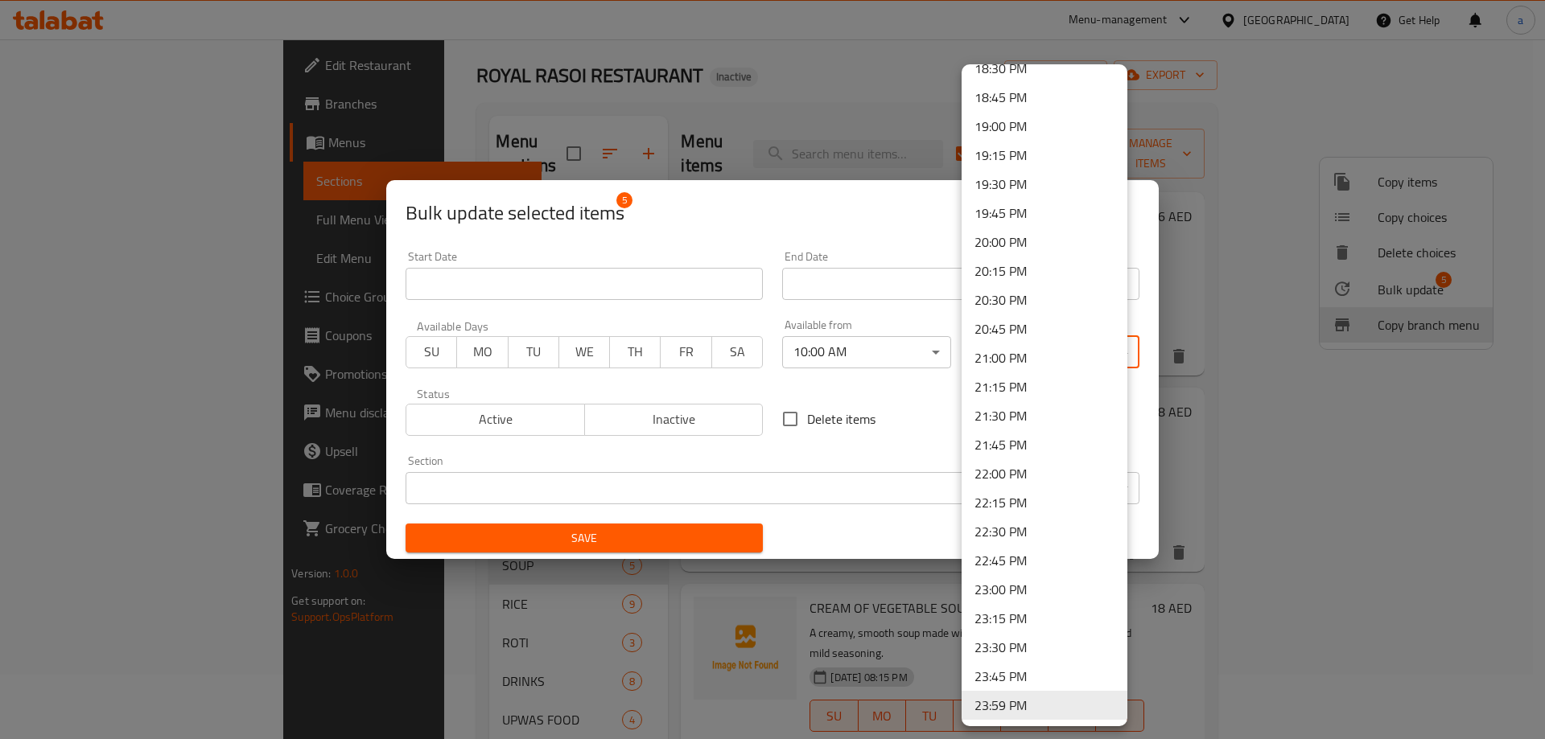
click at [1047, 647] on li "23:30 PM" at bounding box center [1044, 647] width 166 height 29
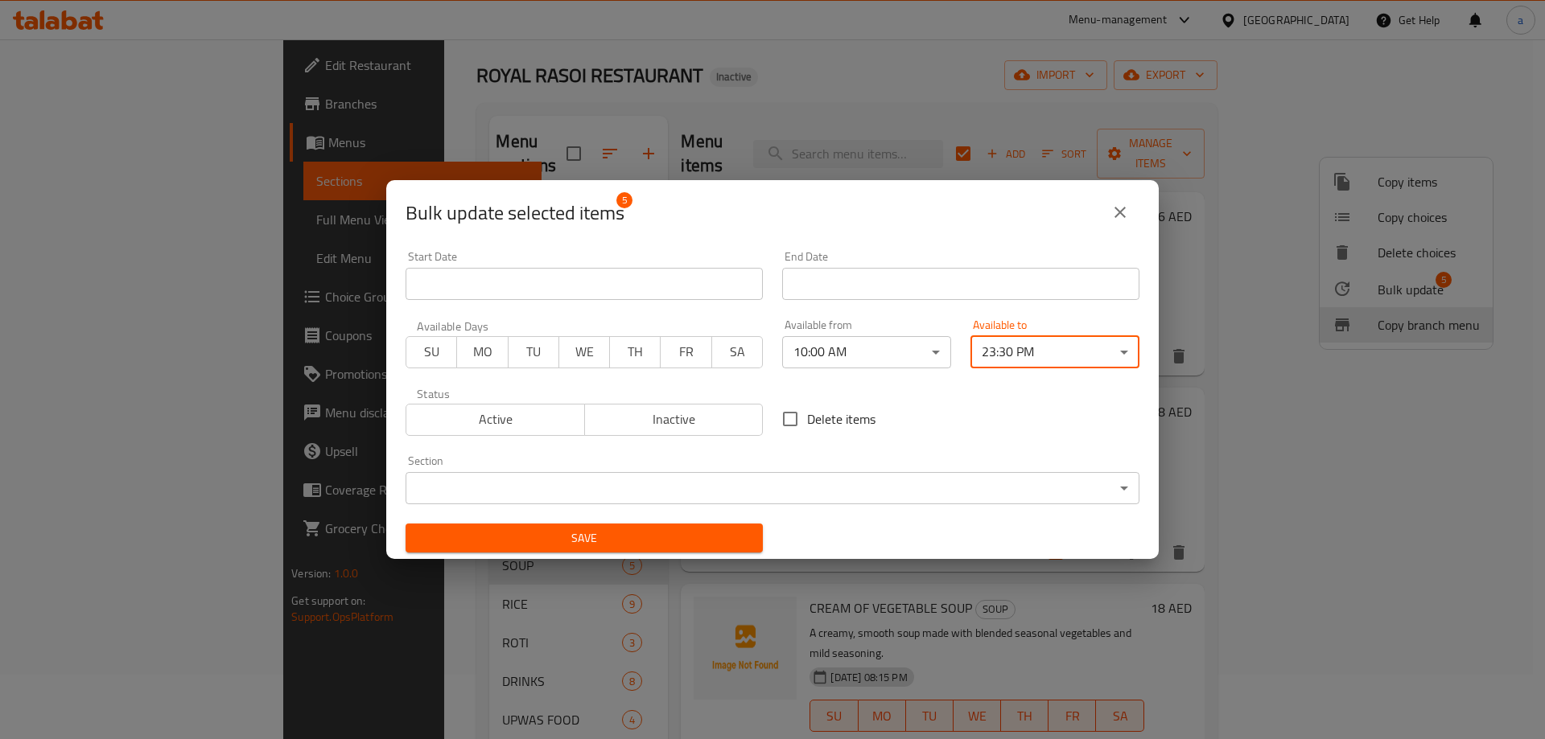
click at [672, 537] on span "Save" at bounding box center [583, 539] width 331 height 20
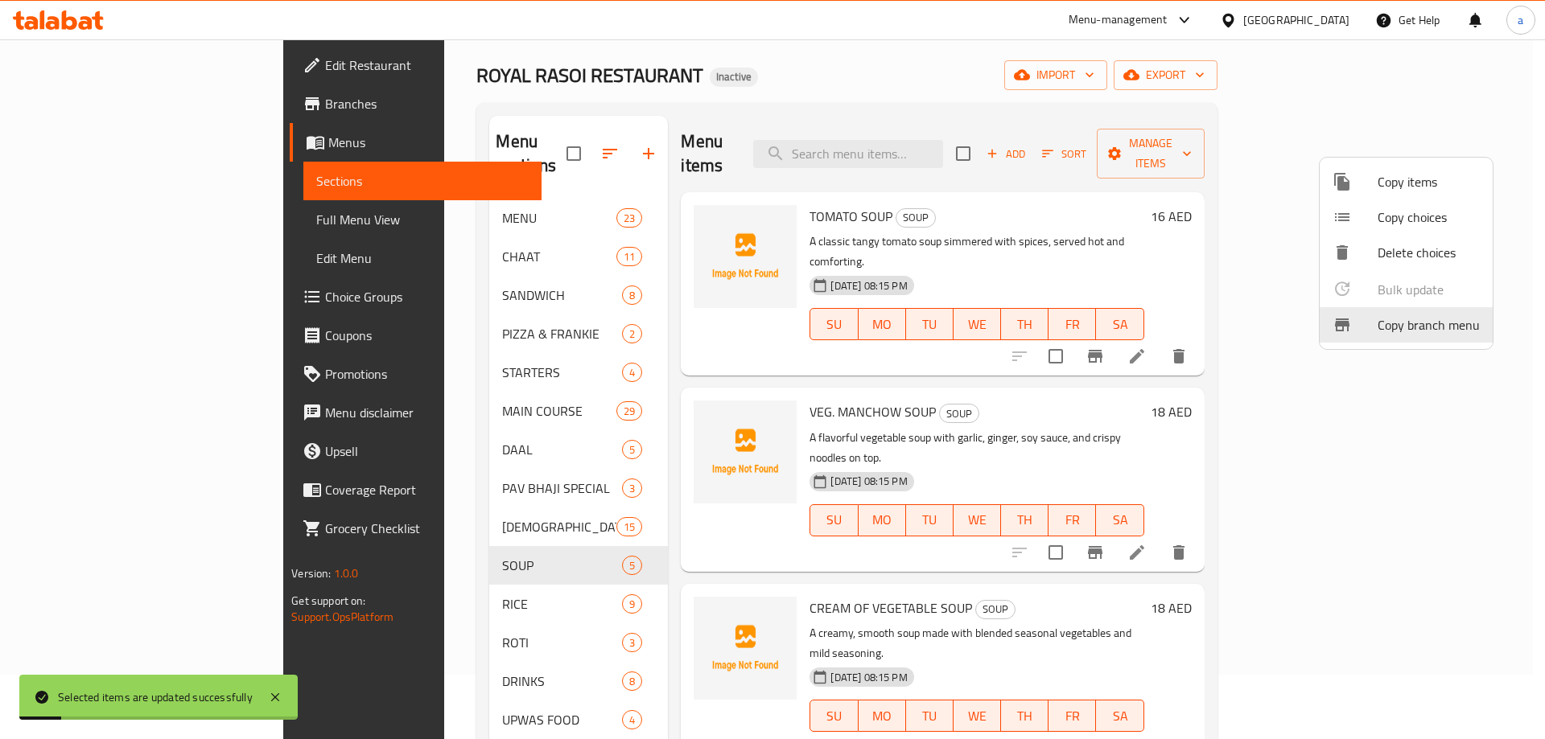
click at [513, 570] on div at bounding box center [772, 369] width 1545 height 739
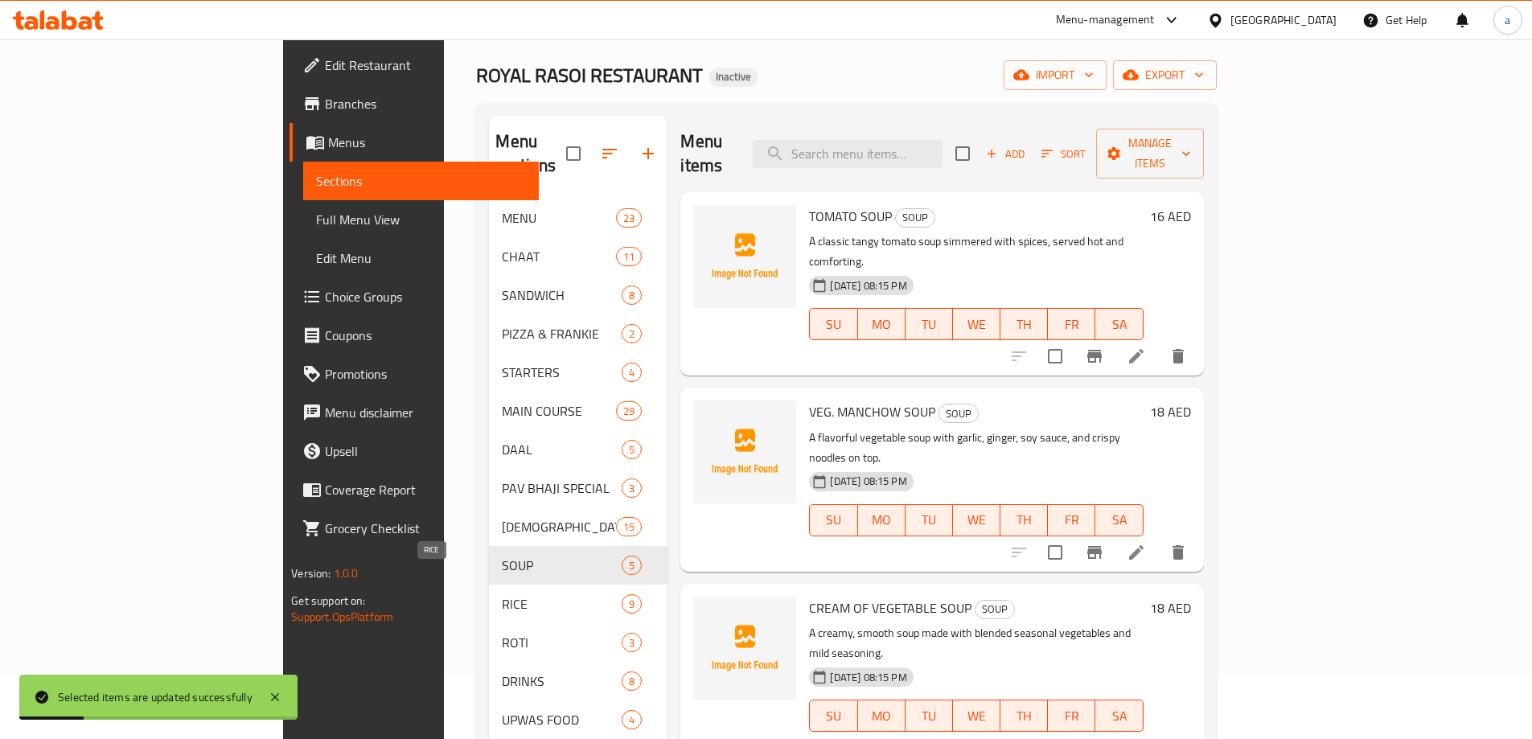
click at [512, 594] on span "RICE" at bounding box center [562, 603] width 120 height 19
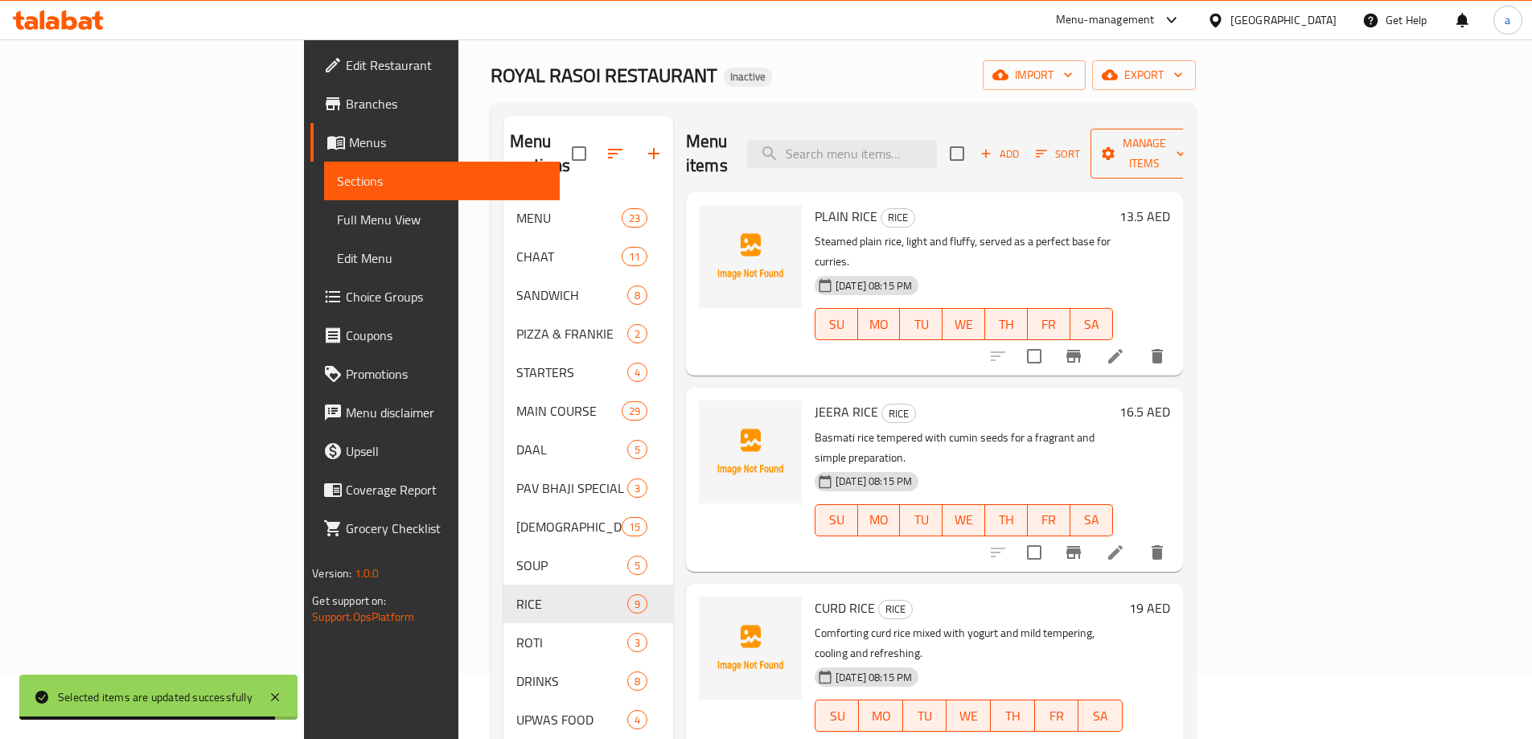
click at [1186, 150] on span "Manage items" at bounding box center [1145, 154] width 82 height 40
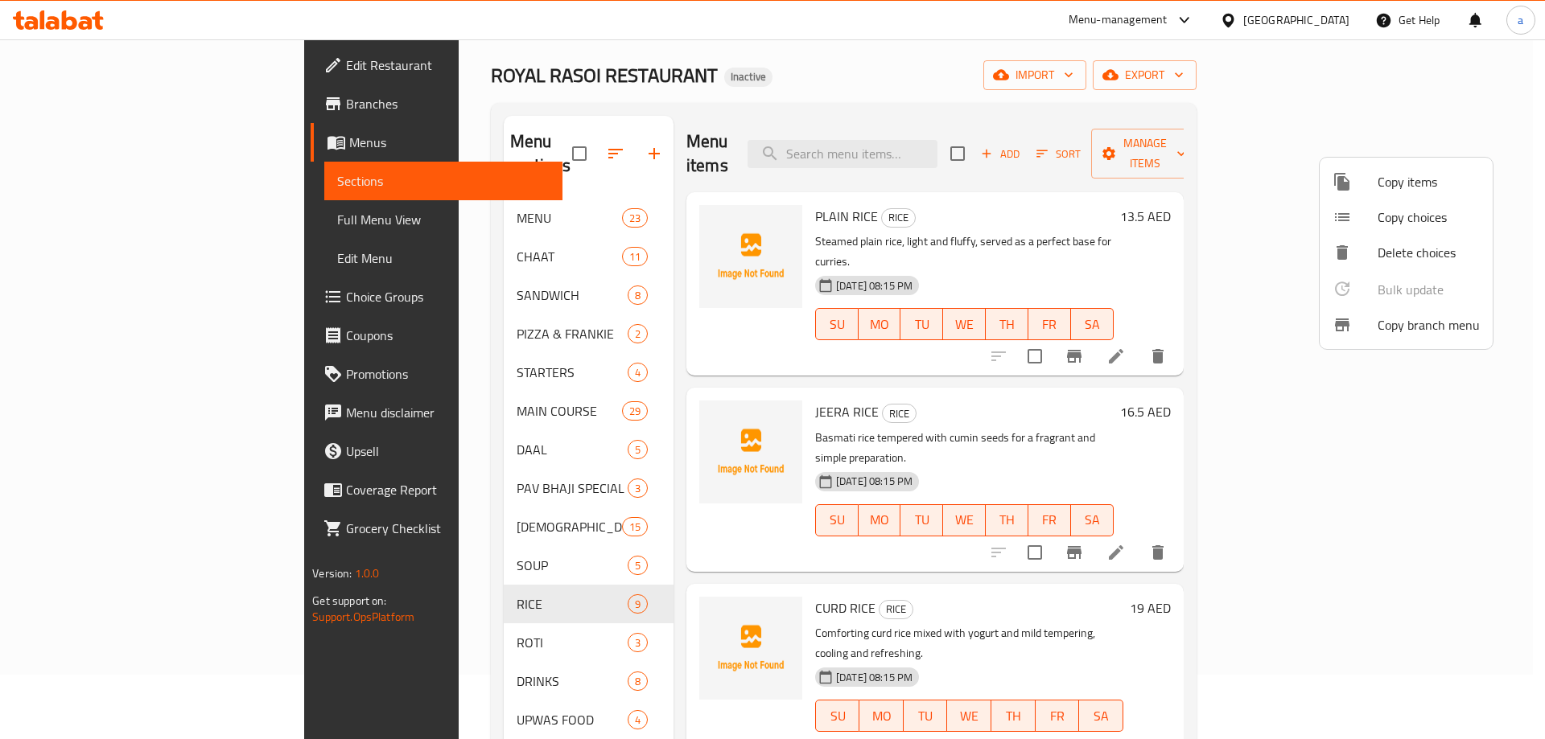
click at [1195, 144] on div at bounding box center [772, 369] width 1545 height 739
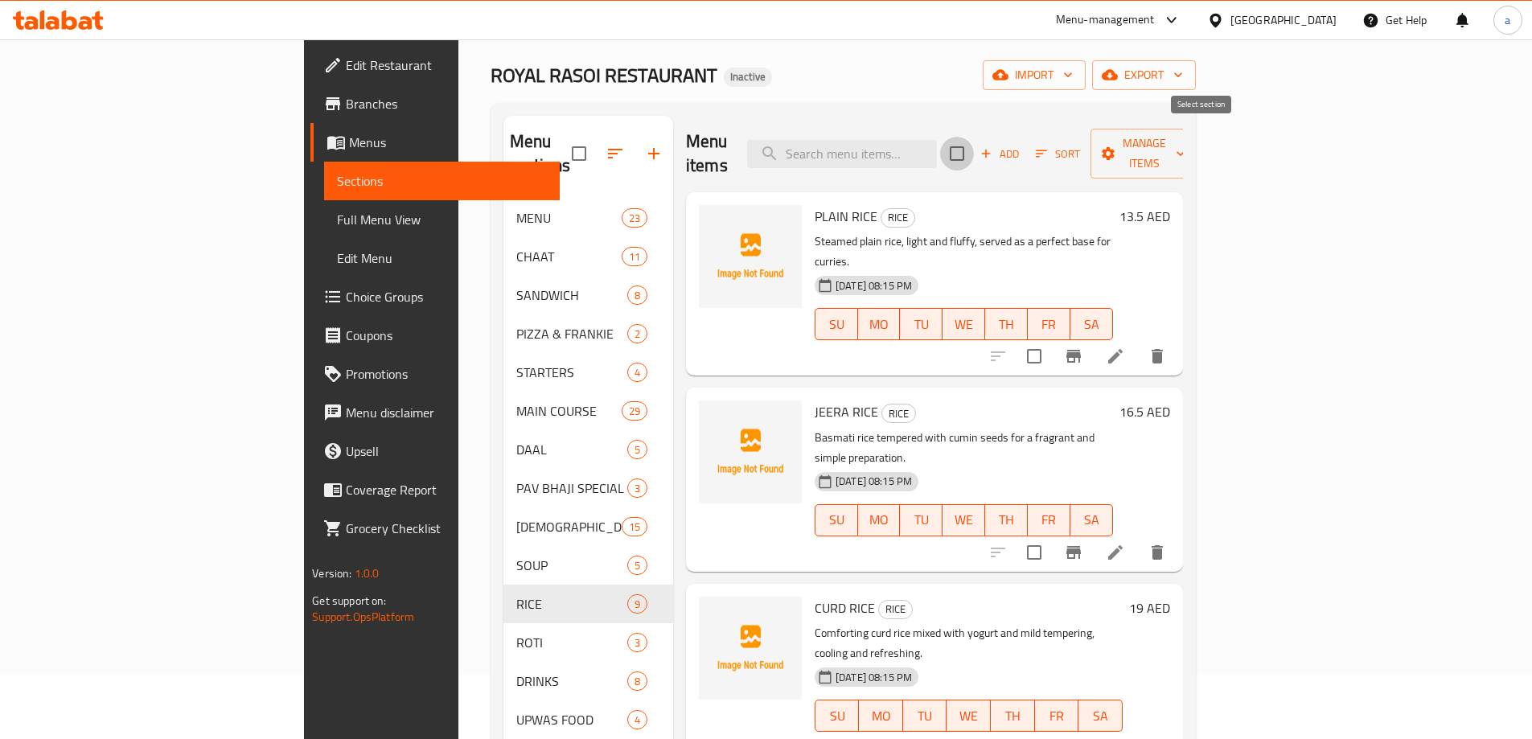
click at [974, 137] on input "checkbox" at bounding box center [957, 154] width 34 height 34
click at [1186, 142] on span "Manage items" at bounding box center [1145, 154] width 82 height 40
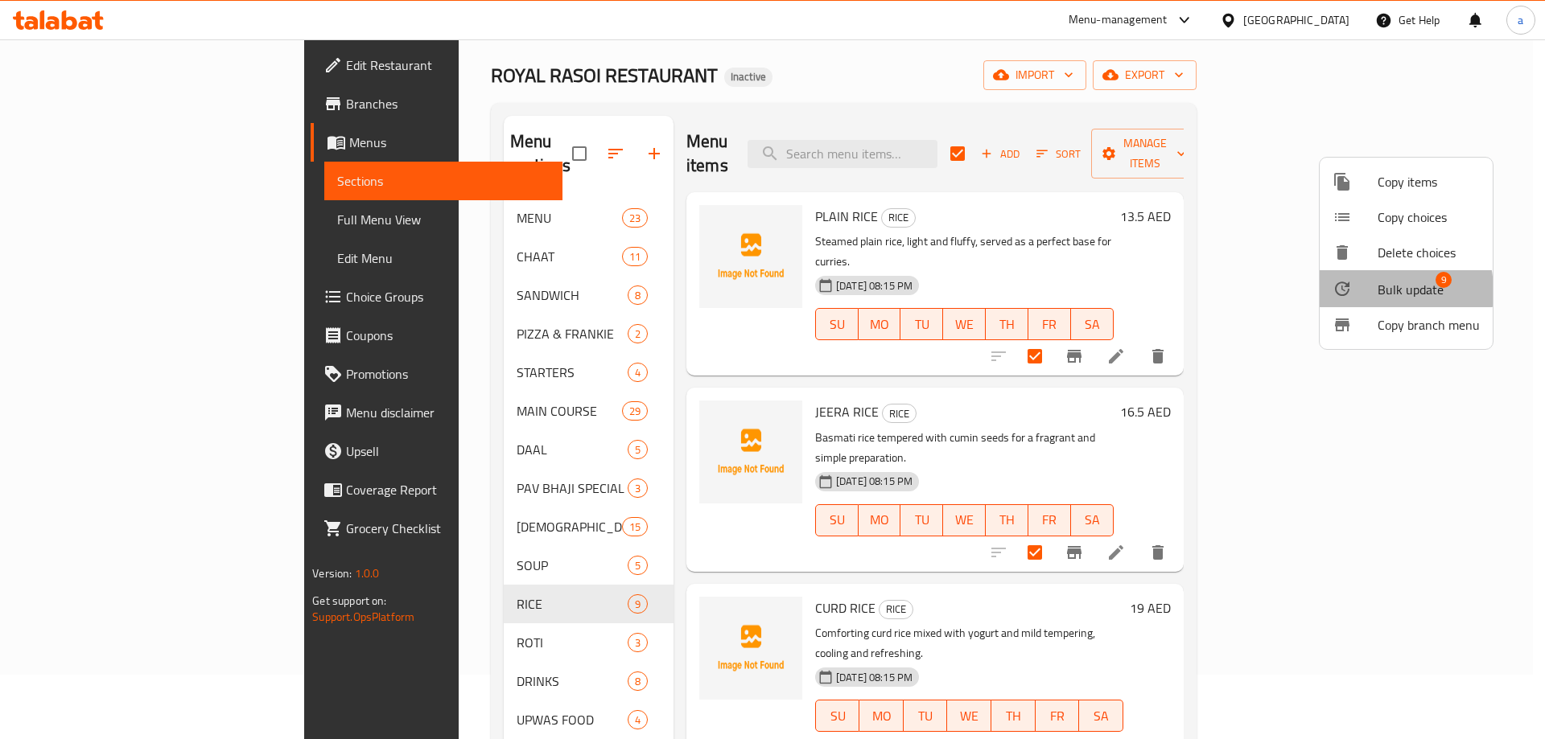
click at [1363, 291] on div at bounding box center [1354, 288] width 45 height 19
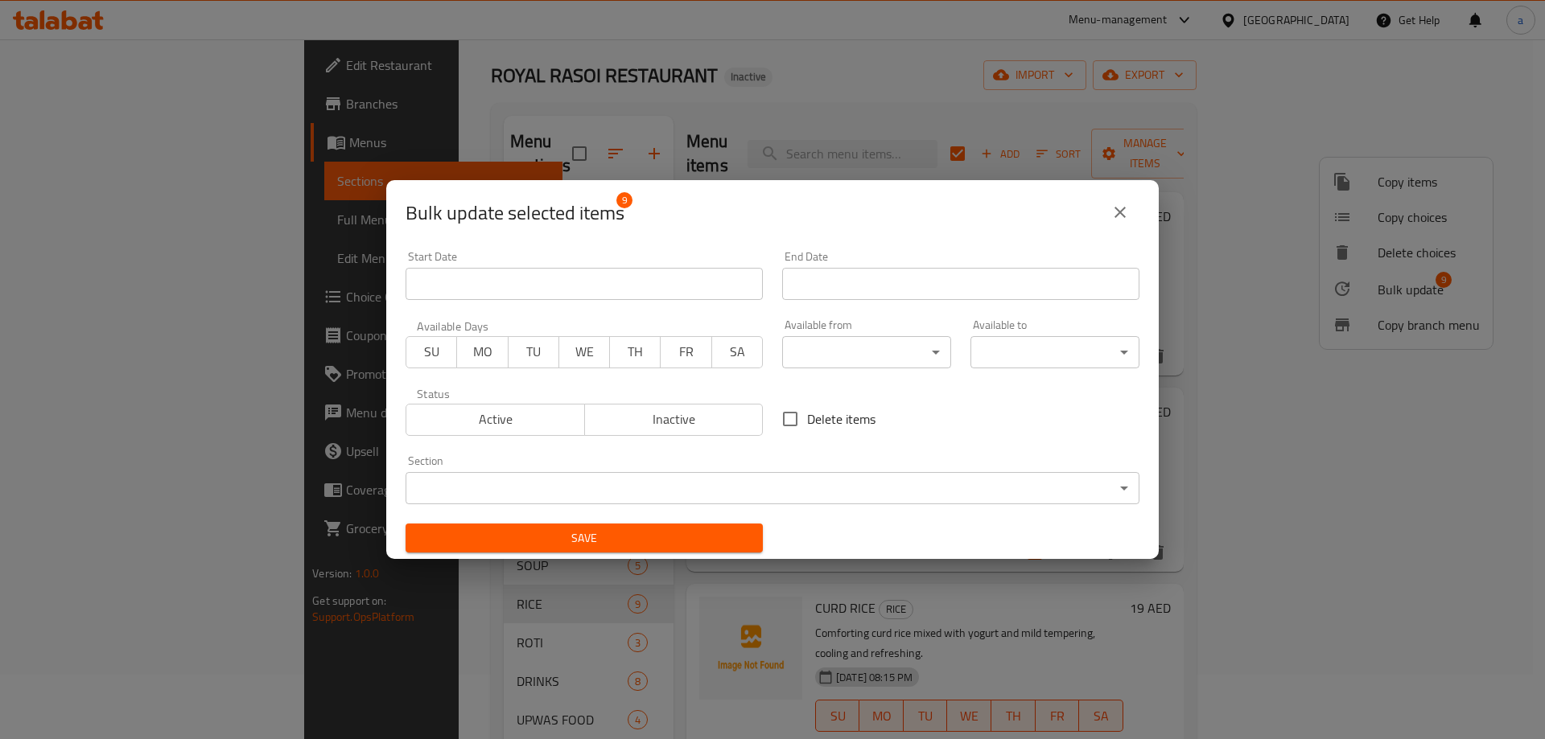
drag, startPoint x: 830, startPoint y: 370, endPoint x: 840, endPoint y: 375, distance: 10.8
click at [839, 374] on div "Available from ​ ​" at bounding box center [866, 344] width 188 height 68
click at [854, 355] on body "​ Menu-management [GEOGRAPHIC_DATA] Get Help a Edit Restaurant Branches Menus S…" at bounding box center [772, 325] width 1545 height 700
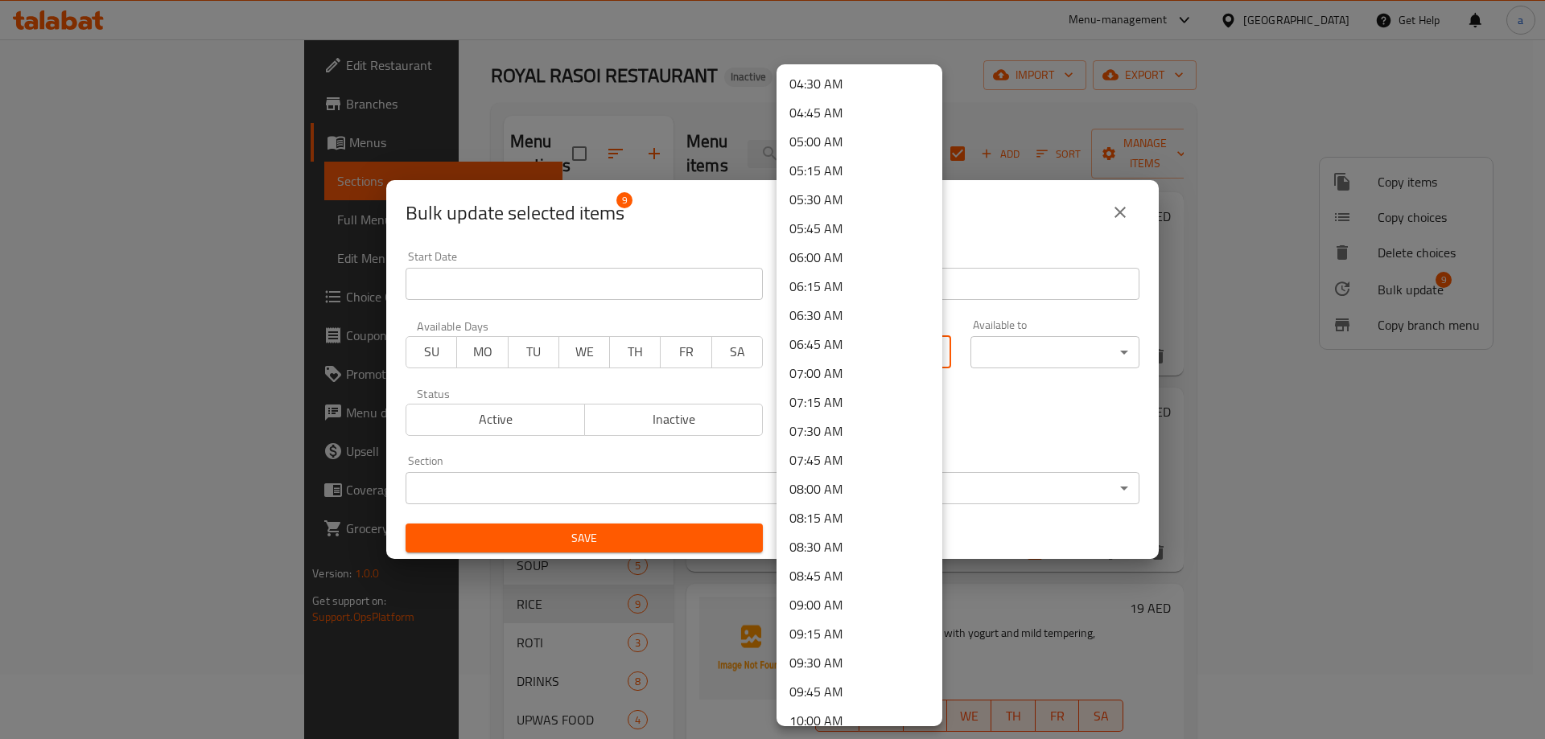
scroll to position [579, 0]
click at [833, 661] on li "10:00 AM" at bounding box center [859, 664] width 166 height 29
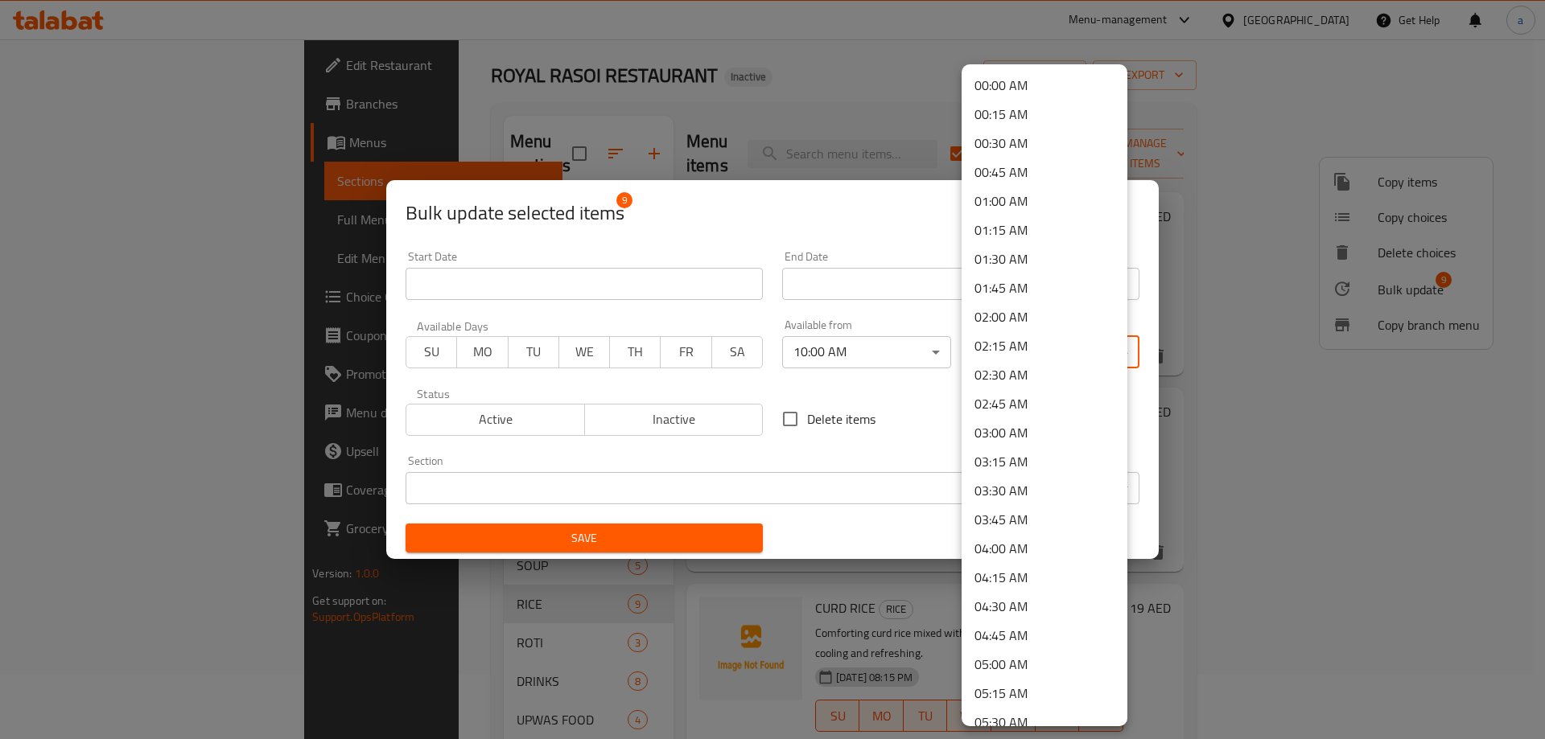
click at [1001, 347] on body "​ Menu-management [GEOGRAPHIC_DATA] Get Help a Edit Restaurant Branches Menus S…" at bounding box center [772, 325] width 1545 height 700
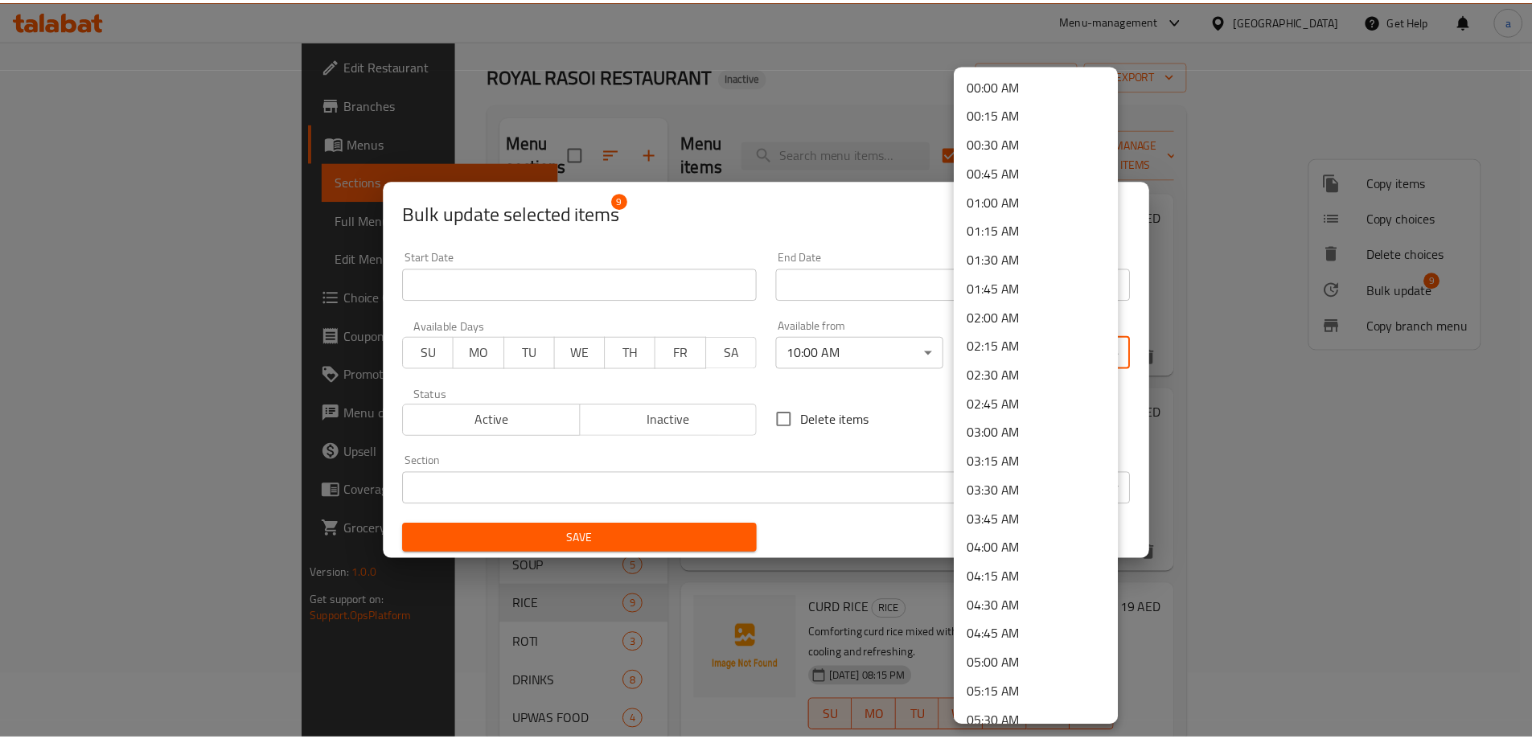
scroll to position [2160, 0]
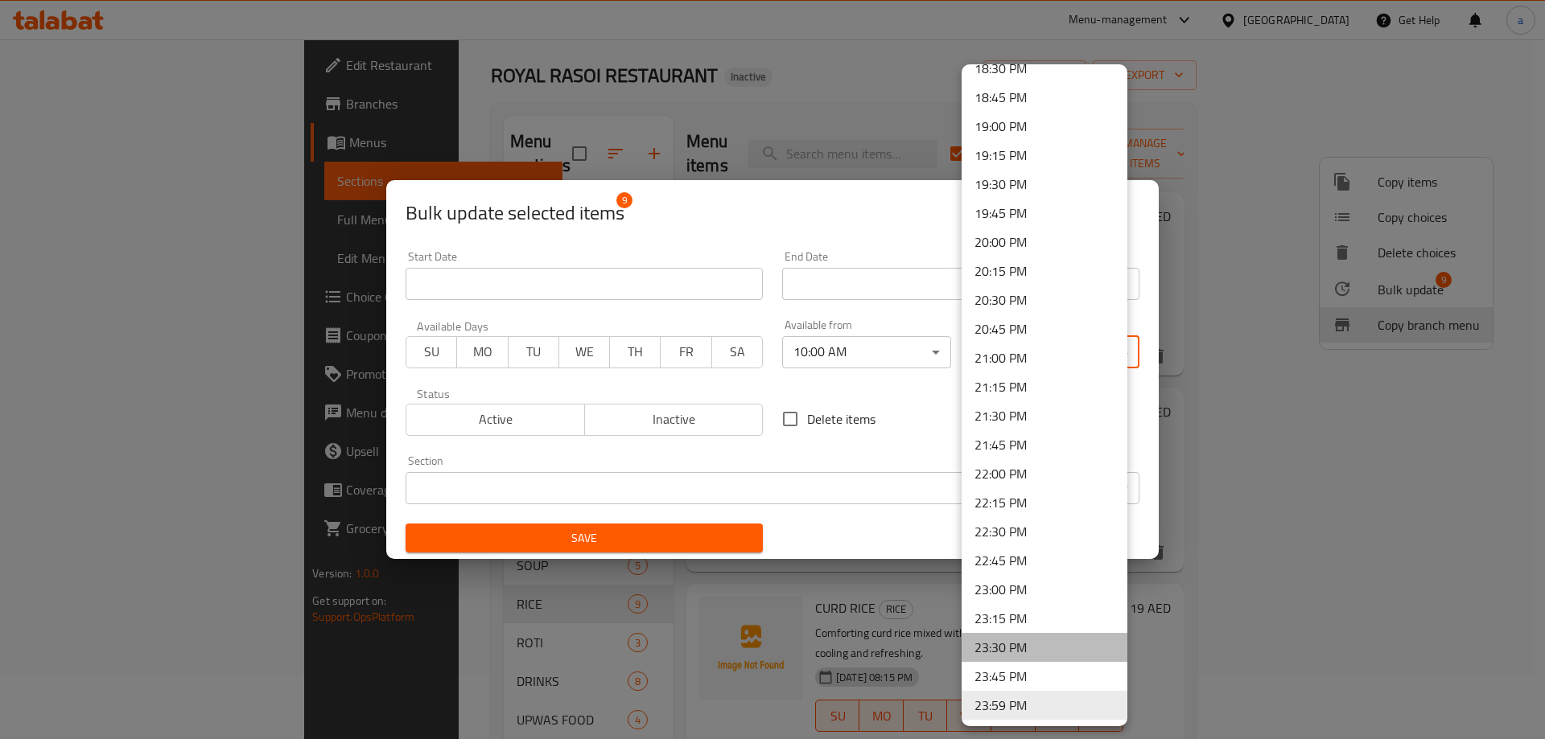
click at [1048, 645] on li "23:30 PM" at bounding box center [1044, 647] width 166 height 29
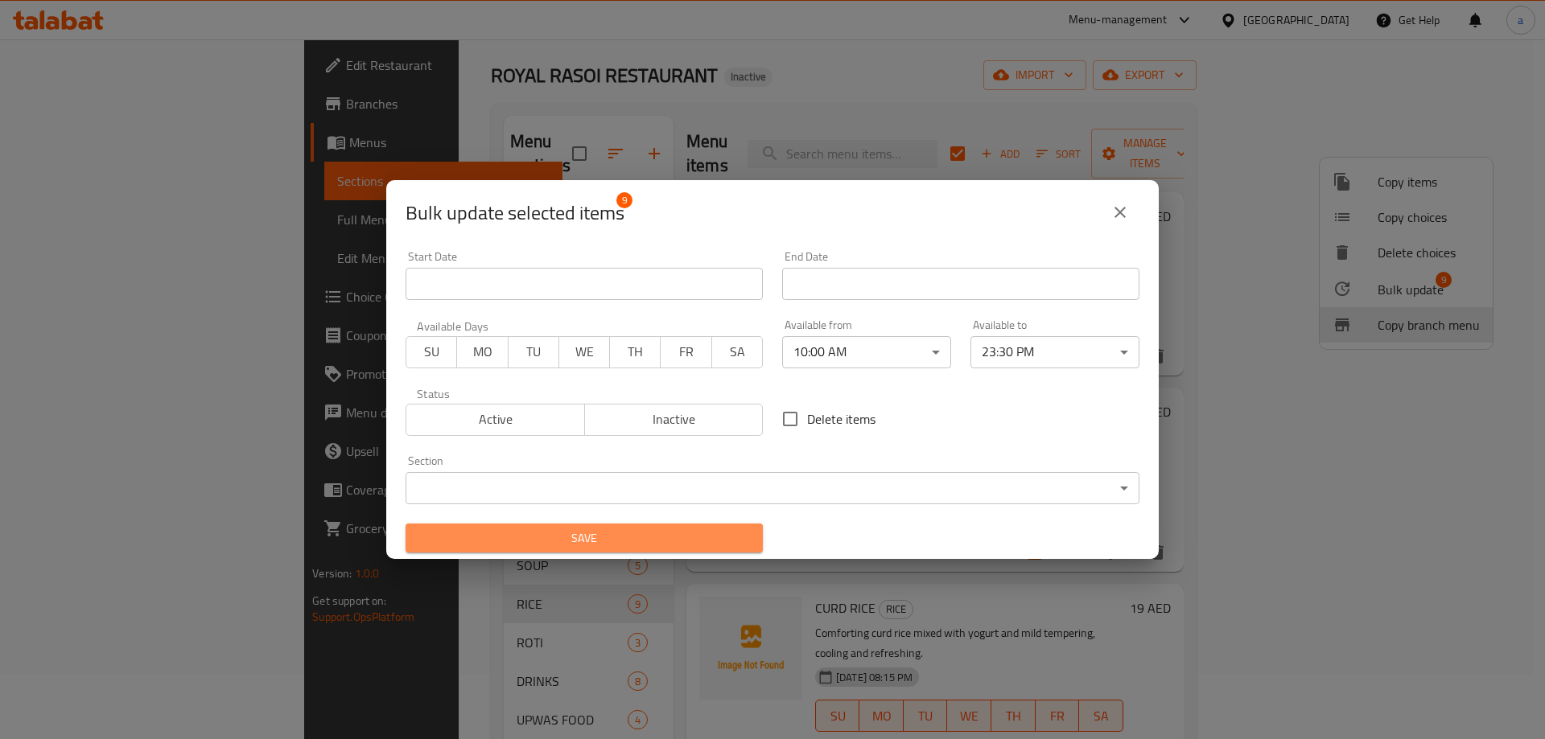
click at [702, 541] on span "Save" at bounding box center [583, 539] width 331 height 20
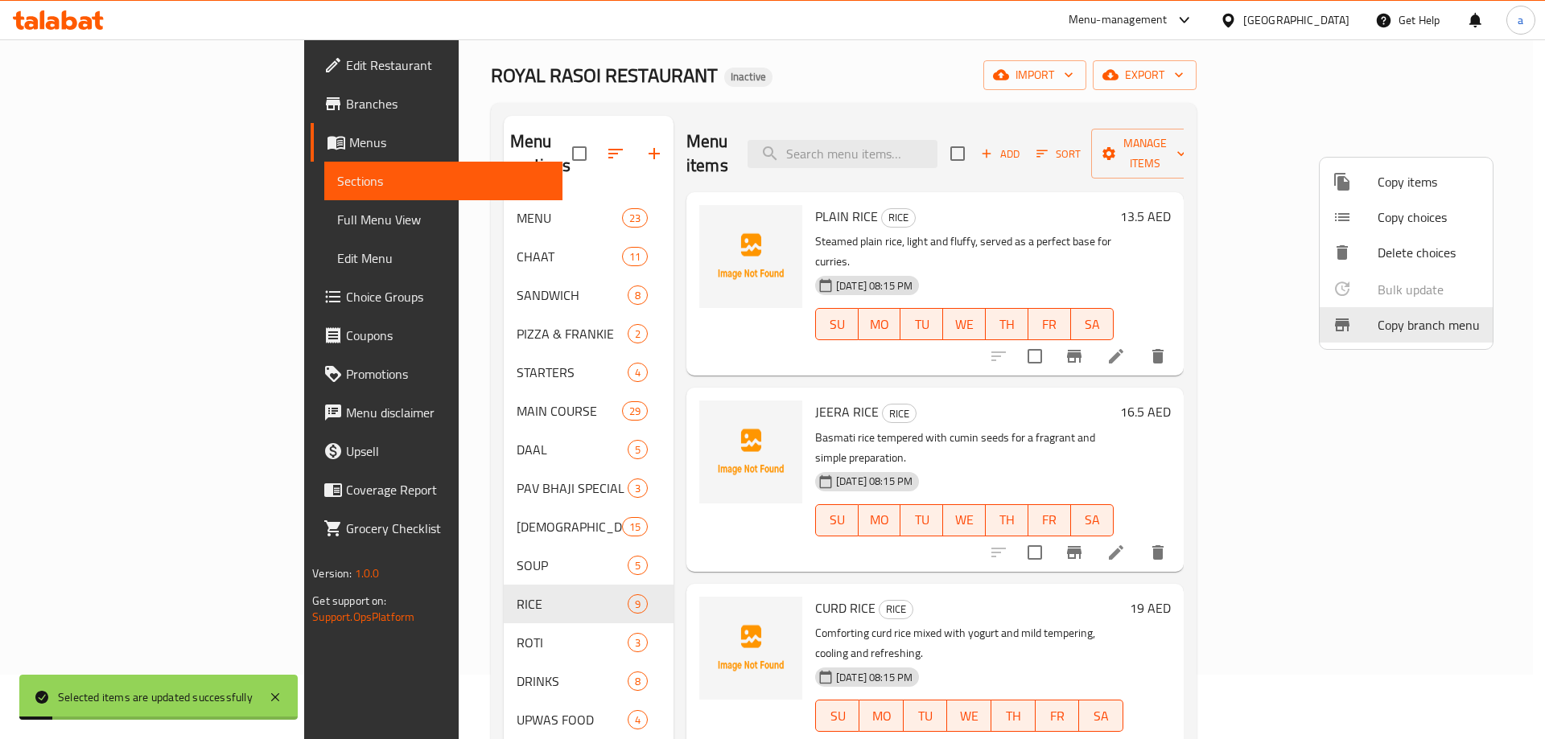
click at [394, 622] on div at bounding box center [772, 369] width 1545 height 739
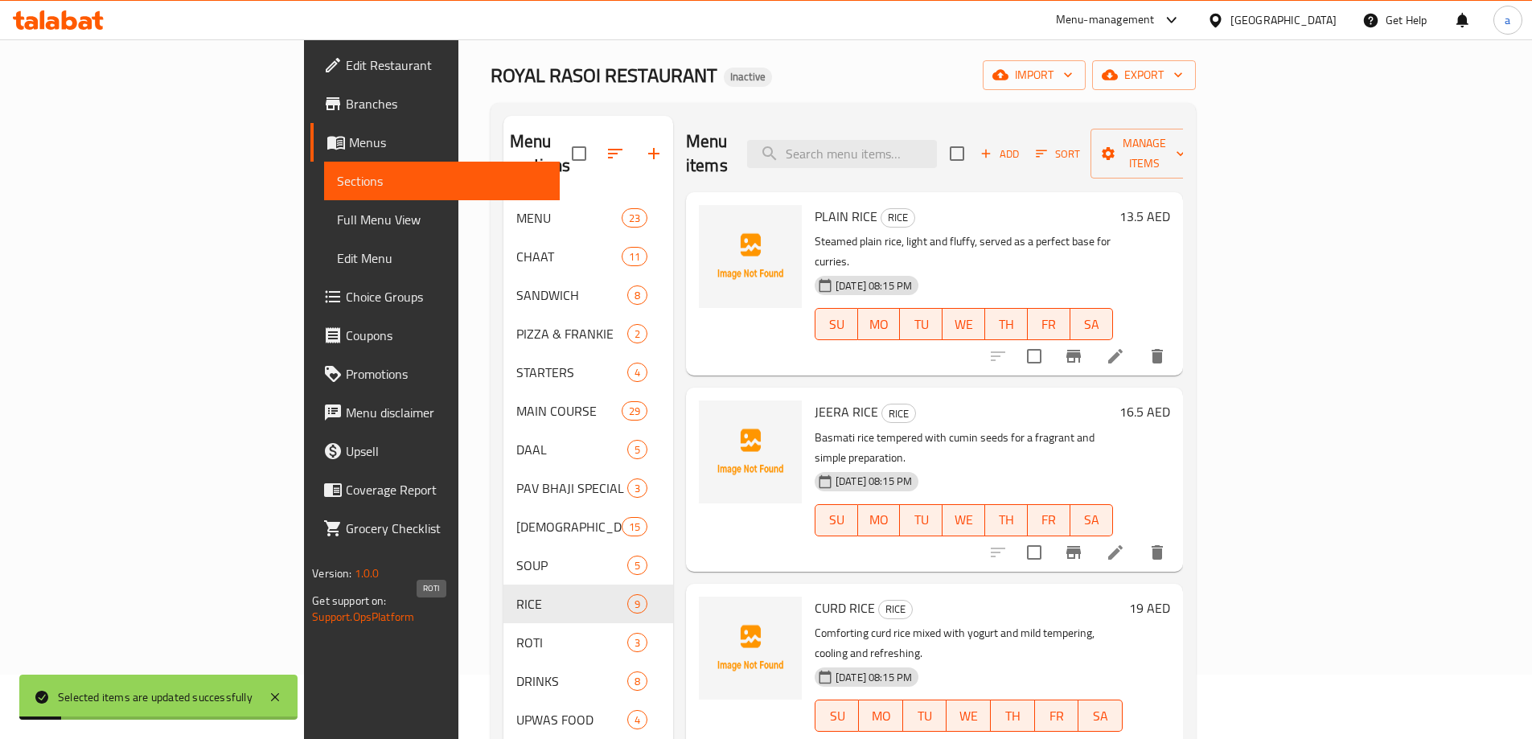
click at [516, 633] on span "ROTI" at bounding box center [571, 642] width 111 height 19
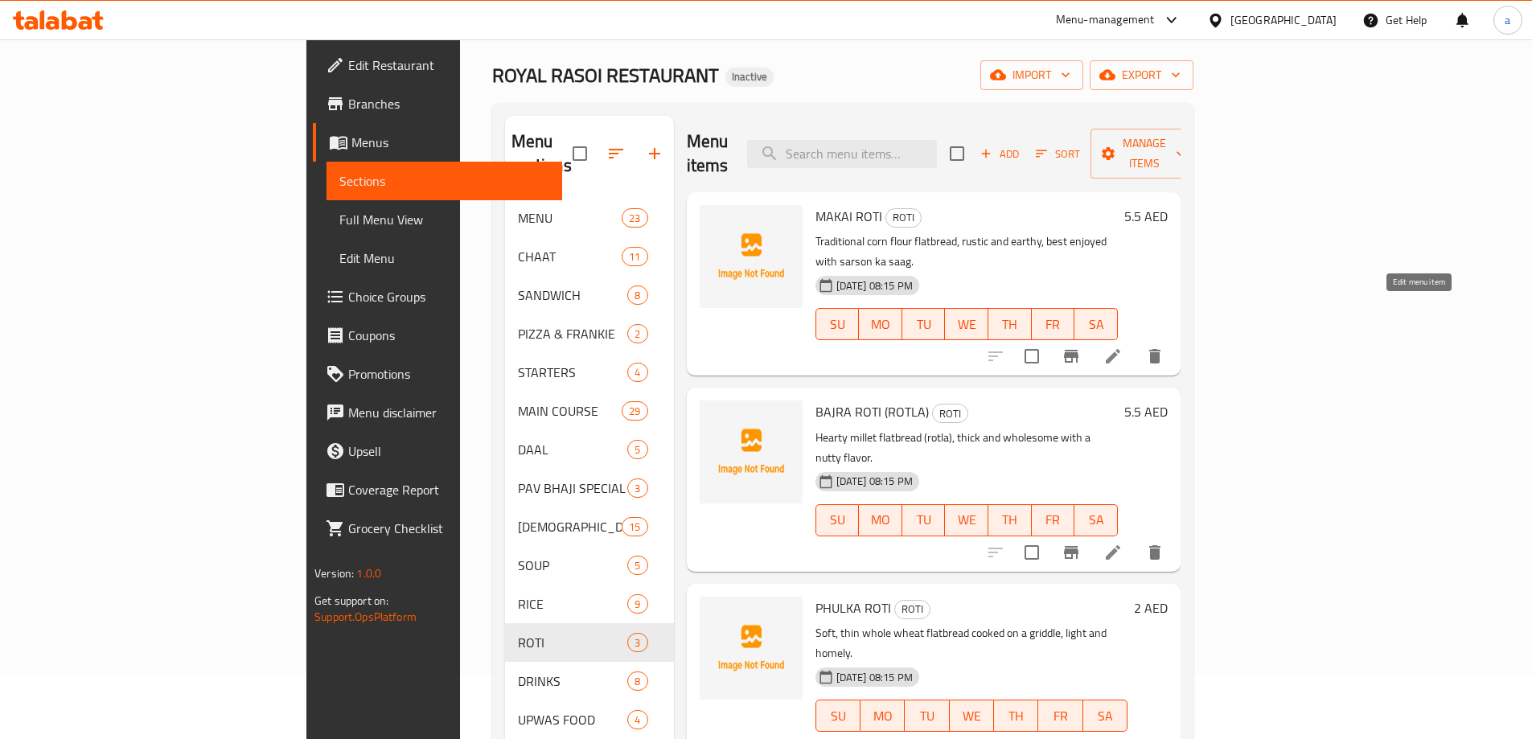
click at [1123, 347] on icon at bounding box center [1113, 356] width 19 height 19
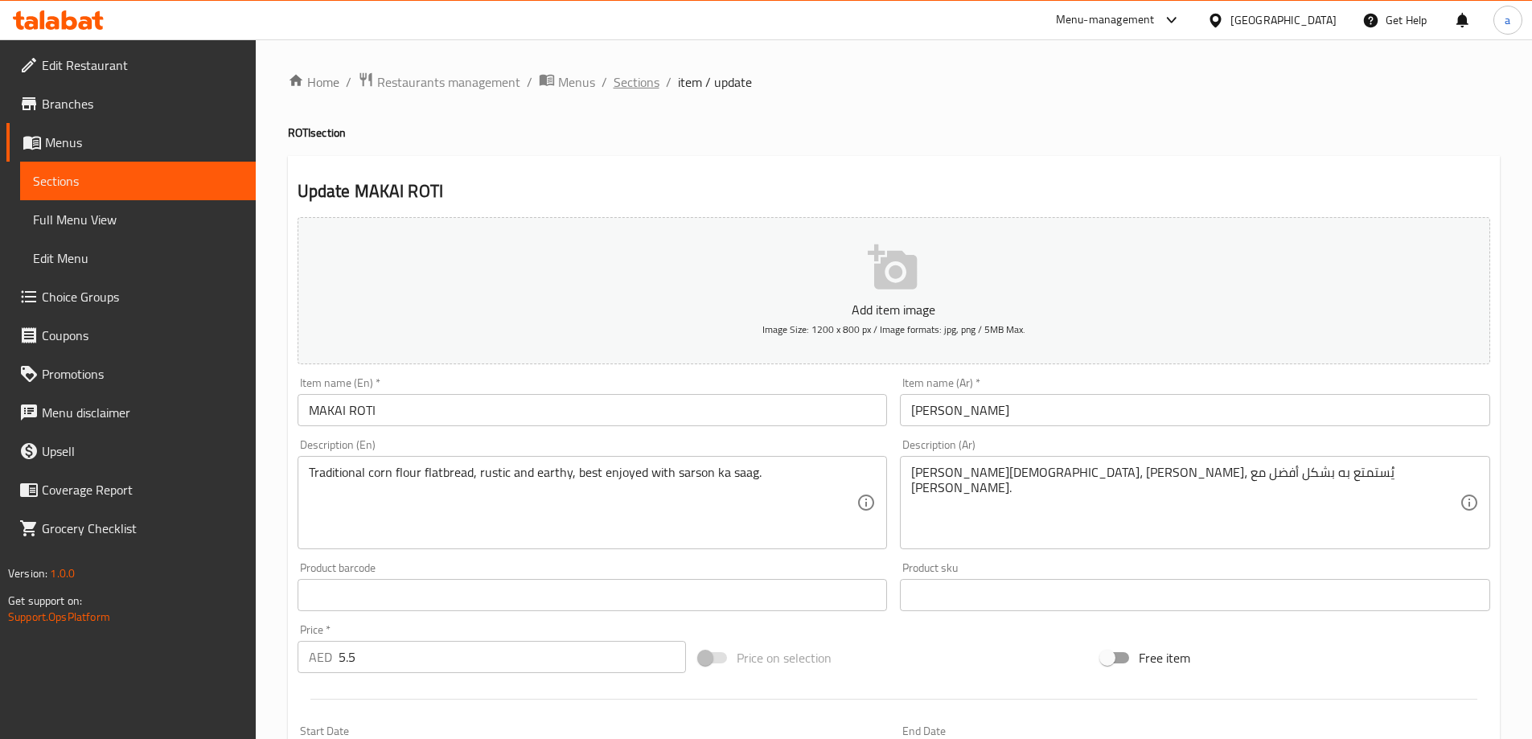
click at [639, 81] on span "Sections" at bounding box center [637, 81] width 46 height 19
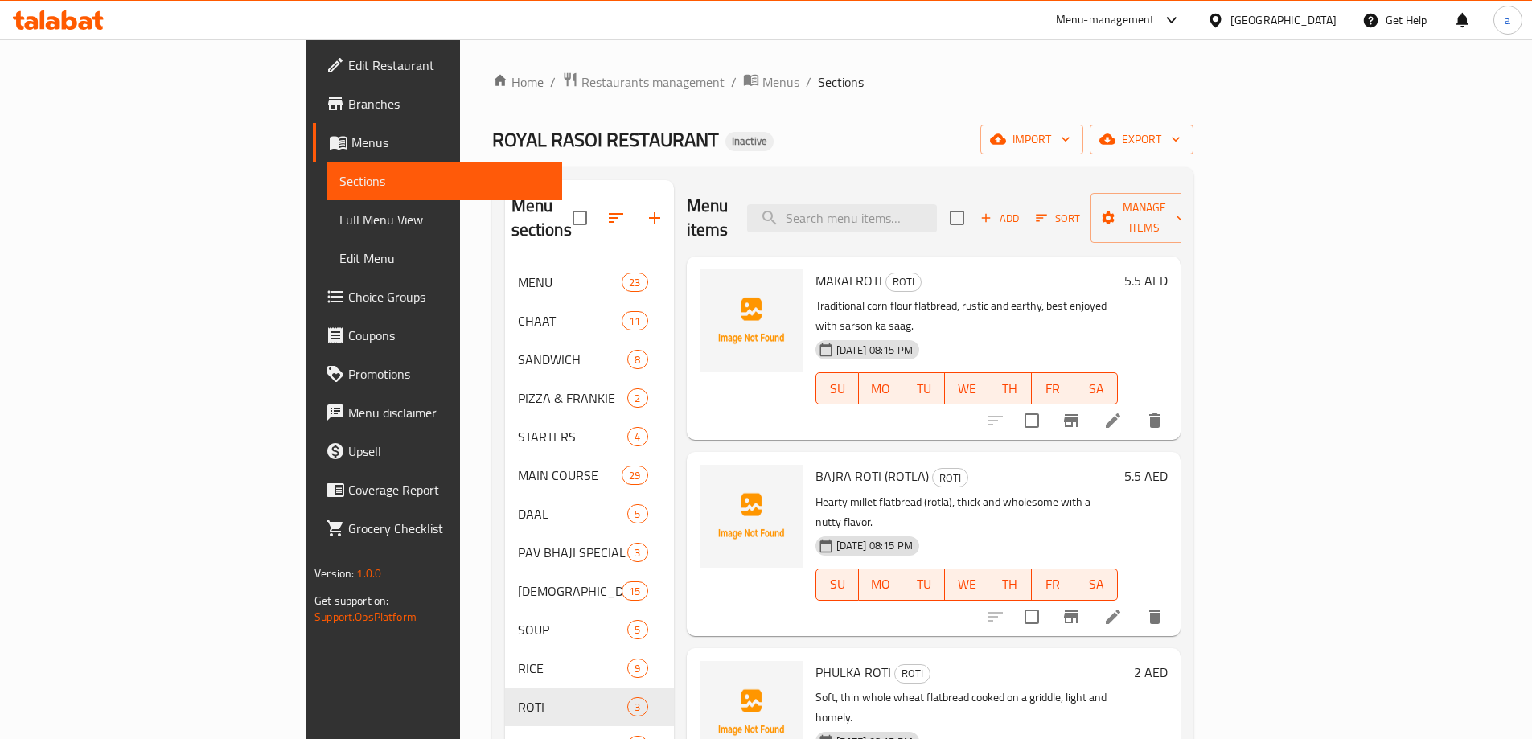
click at [974, 204] on input "checkbox" at bounding box center [957, 218] width 34 height 34
click at [1186, 215] on span "Manage items" at bounding box center [1145, 218] width 82 height 40
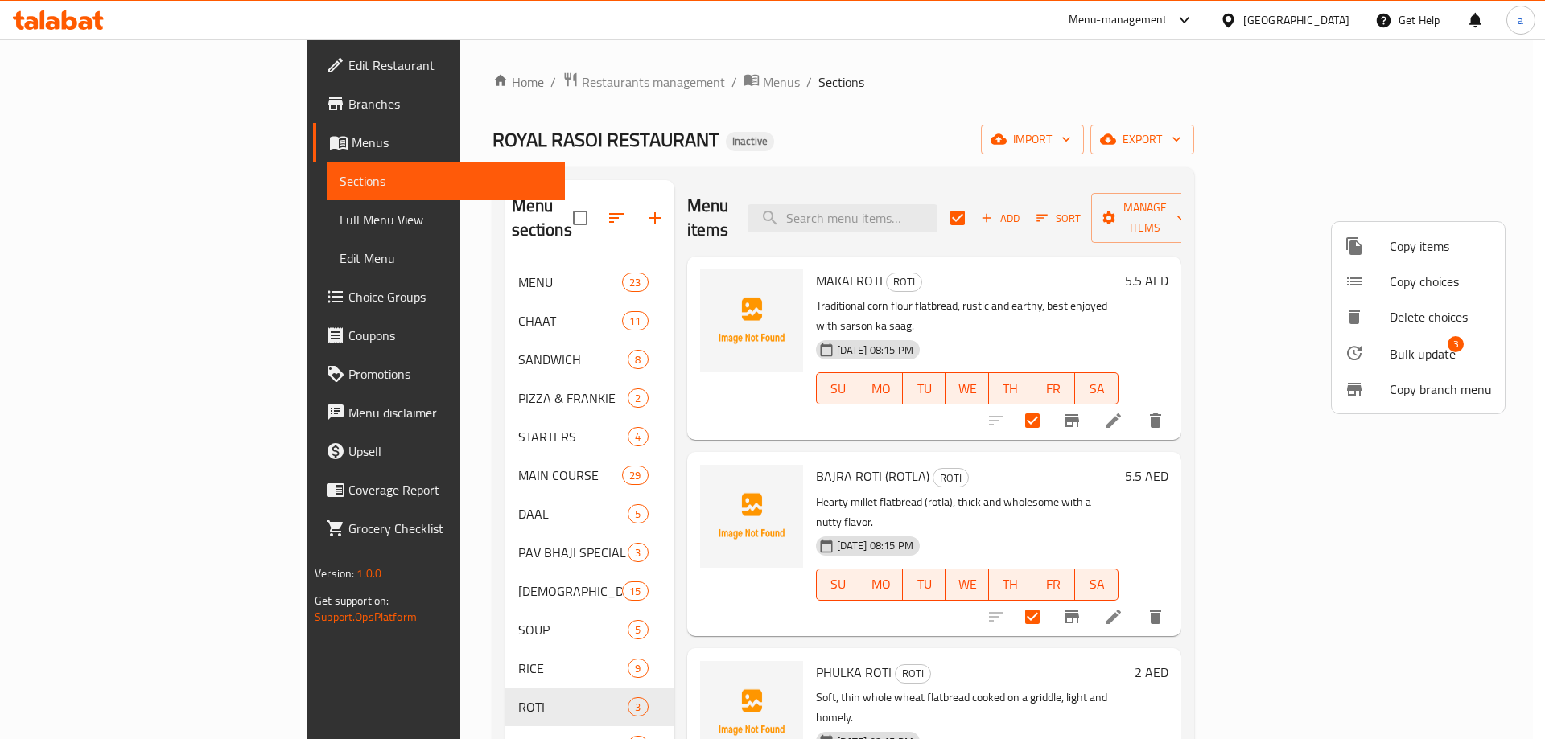
click at [991, 533] on div at bounding box center [772, 369] width 1545 height 739
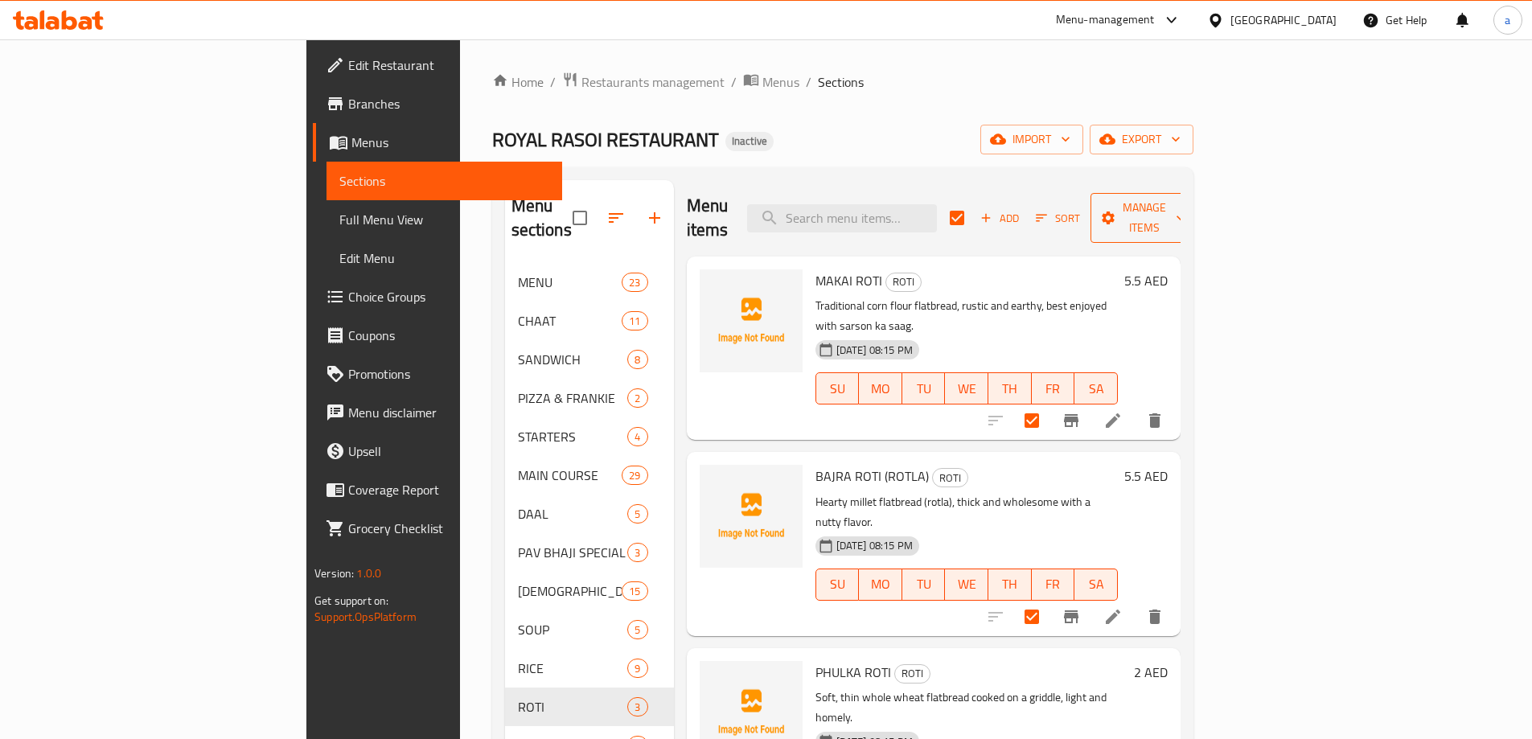
click at [1186, 215] on span "Manage items" at bounding box center [1145, 218] width 82 height 40
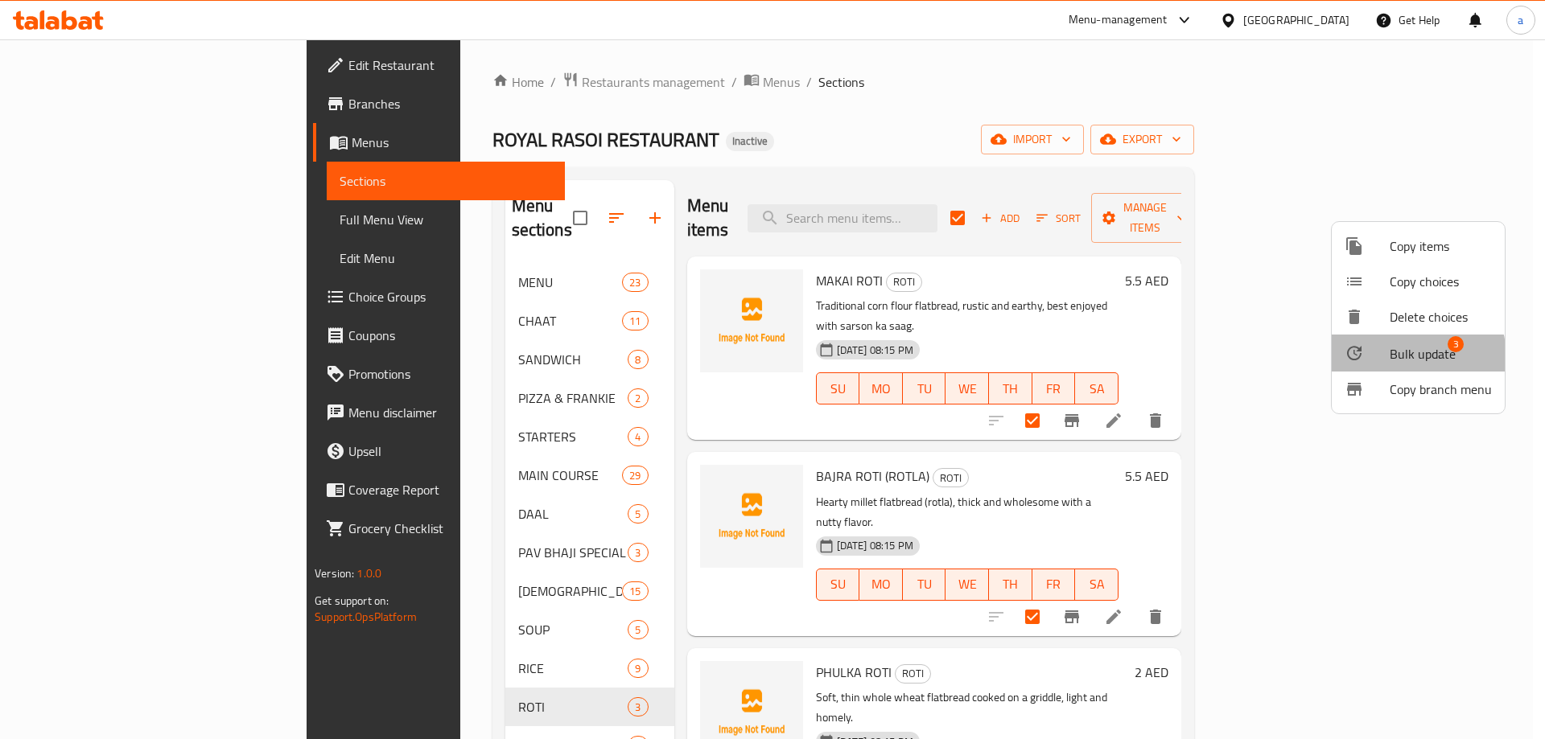
click at [1388, 359] on div at bounding box center [1366, 352] width 45 height 19
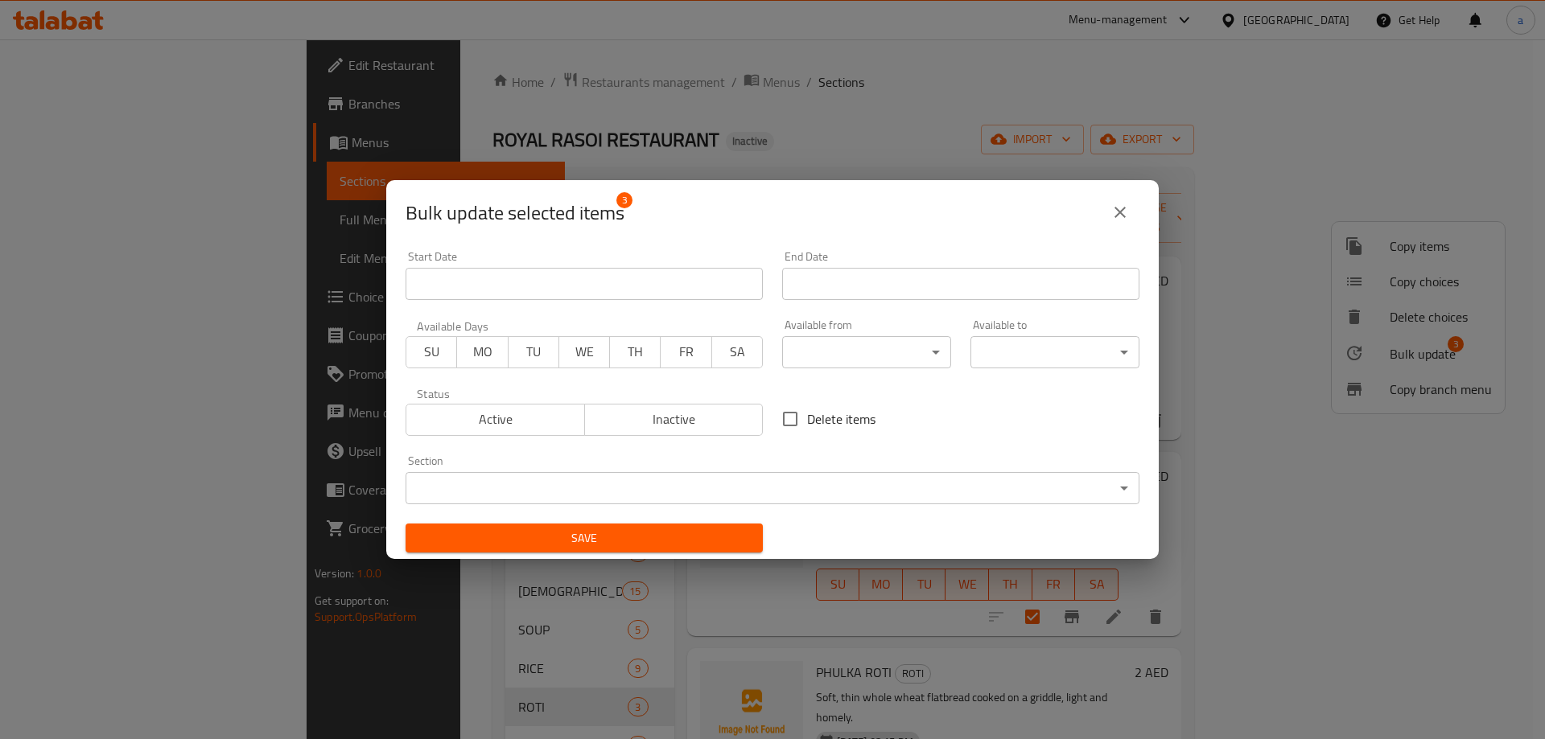
click at [904, 334] on div "Available from ​ ​" at bounding box center [866, 343] width 169 height 49
click at [897, 357] on body "​ Menu-management [GEOGRAPHIC_DATA] Get Help a Edit Restaurant Branches Menus S…" at bounding box center [772, 389] width 1545 height 700
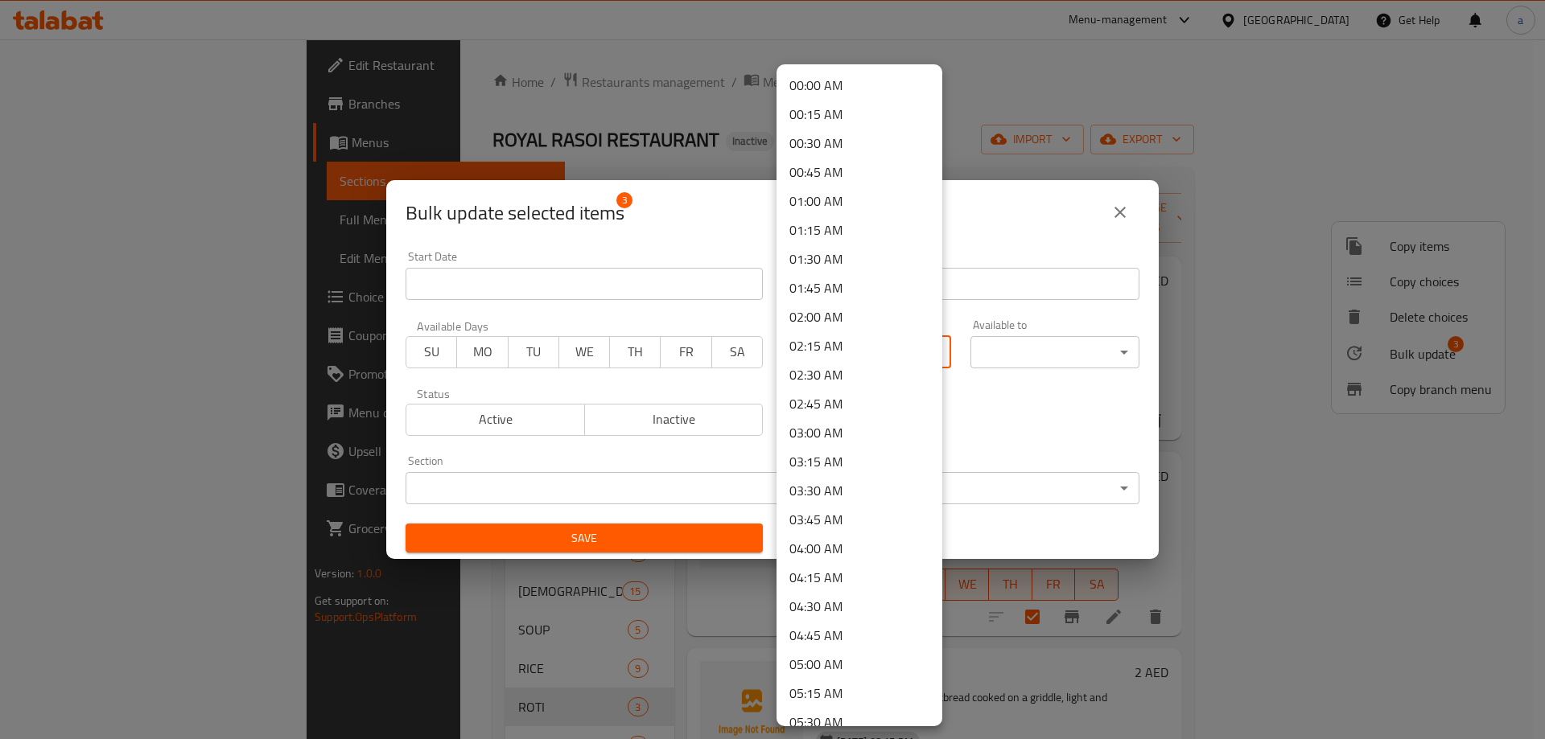
scroll to position [579, 0]
click at [826, 674] on li "10:00 AM" at bounding box center [859, 664] width 166 height 29
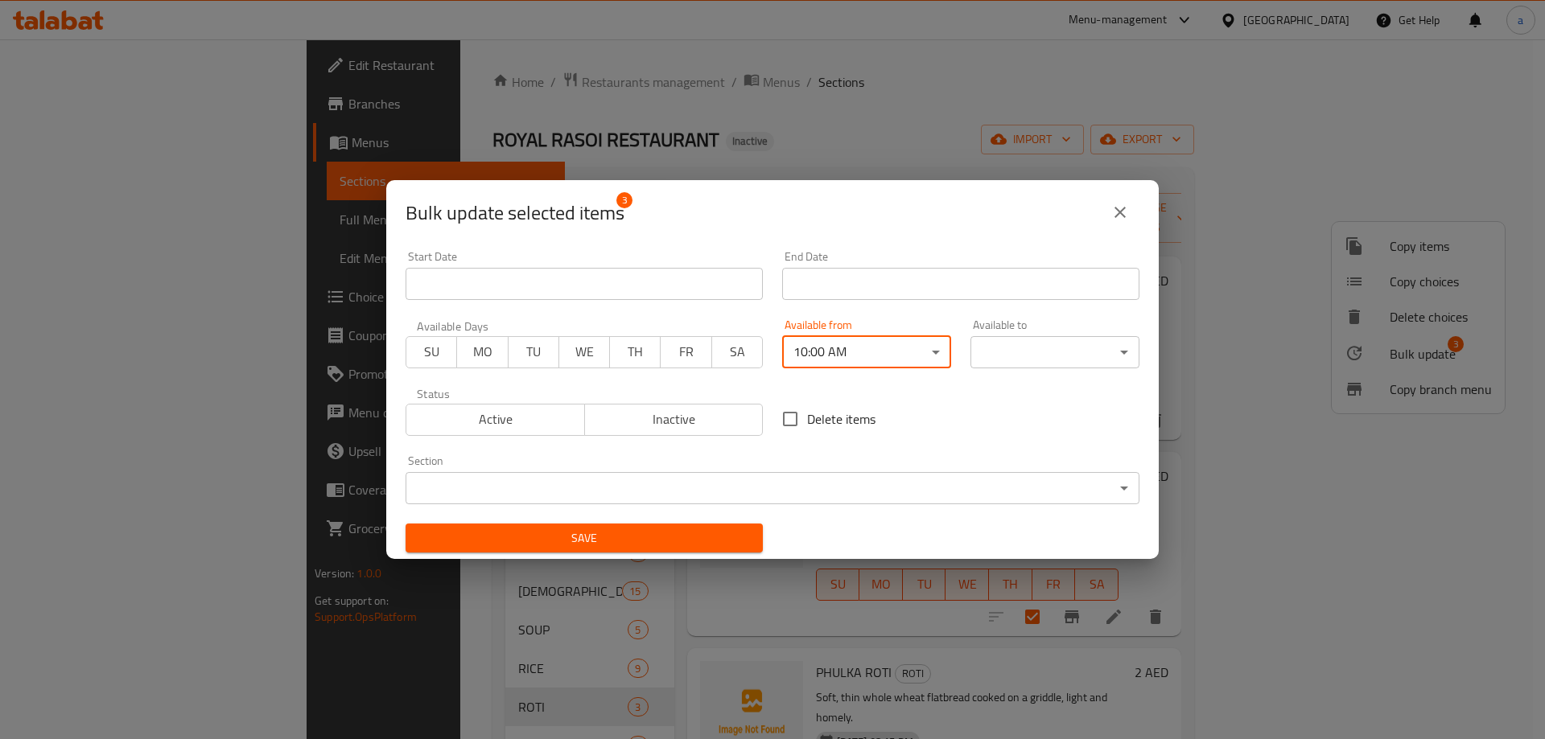
click at [1047, 374] on div "Available to ​ ​" at bounding box center [1054, 344] width 188 height 68
click at [1064, 352] on body "​ Menu-management [GEOGRAPHIC_DATA] Get Help a Edit Restaurant Branches Menus S…" at bounding box center [772, 389] width 1545 height 700
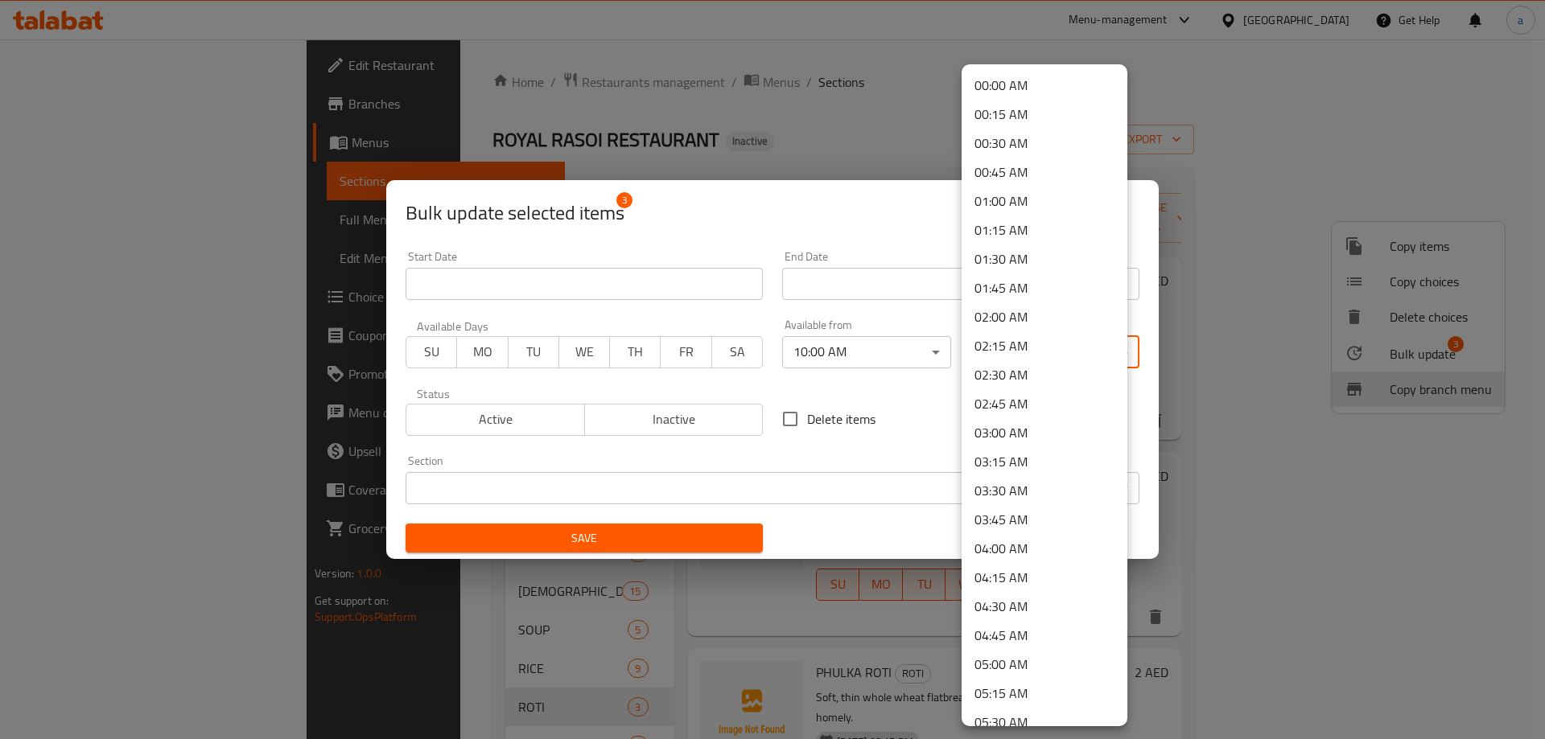
scroll to position [2160, 0]
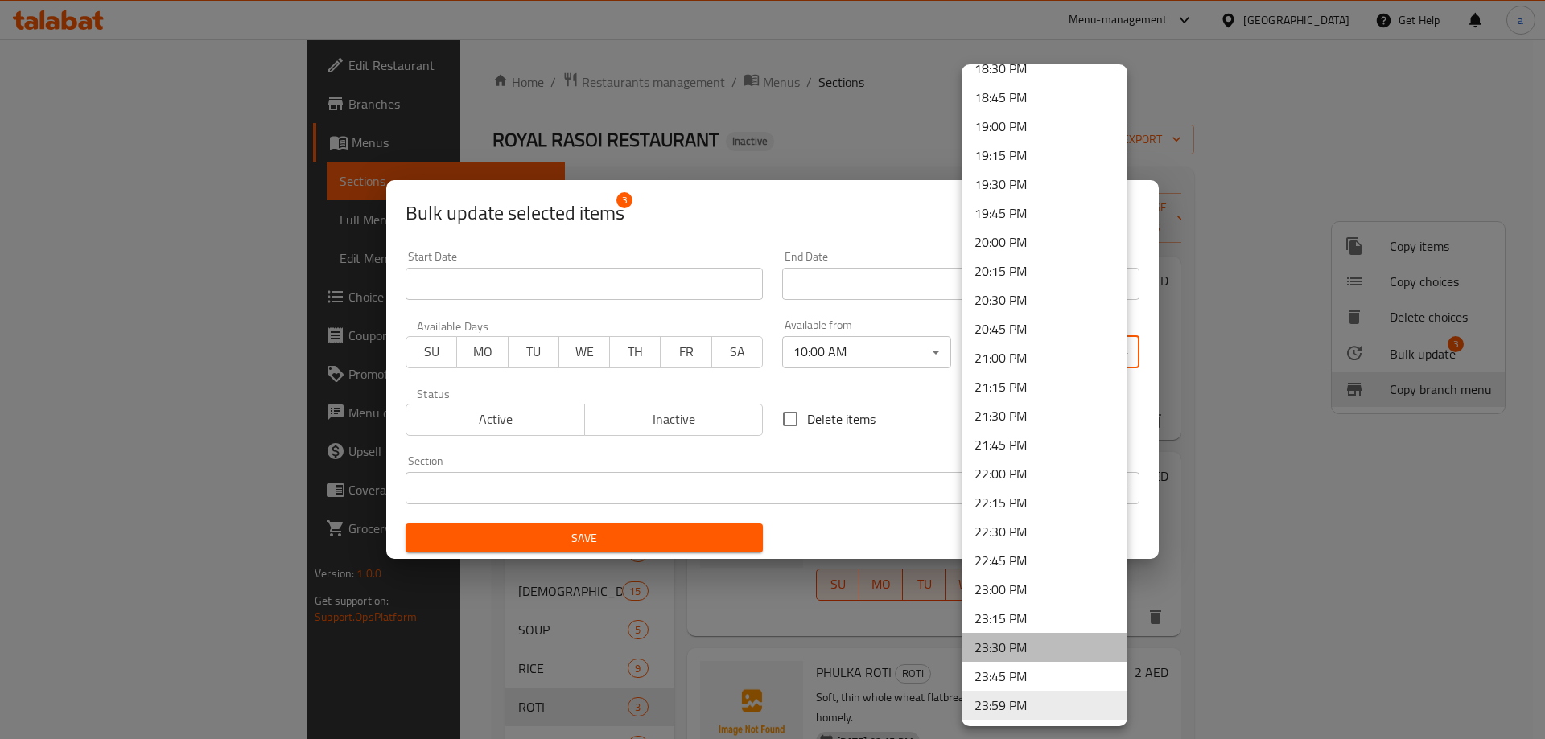
click at [1046, 649] on li "23:30 PM" at bounding box center [1044, 647] width 166 height 29
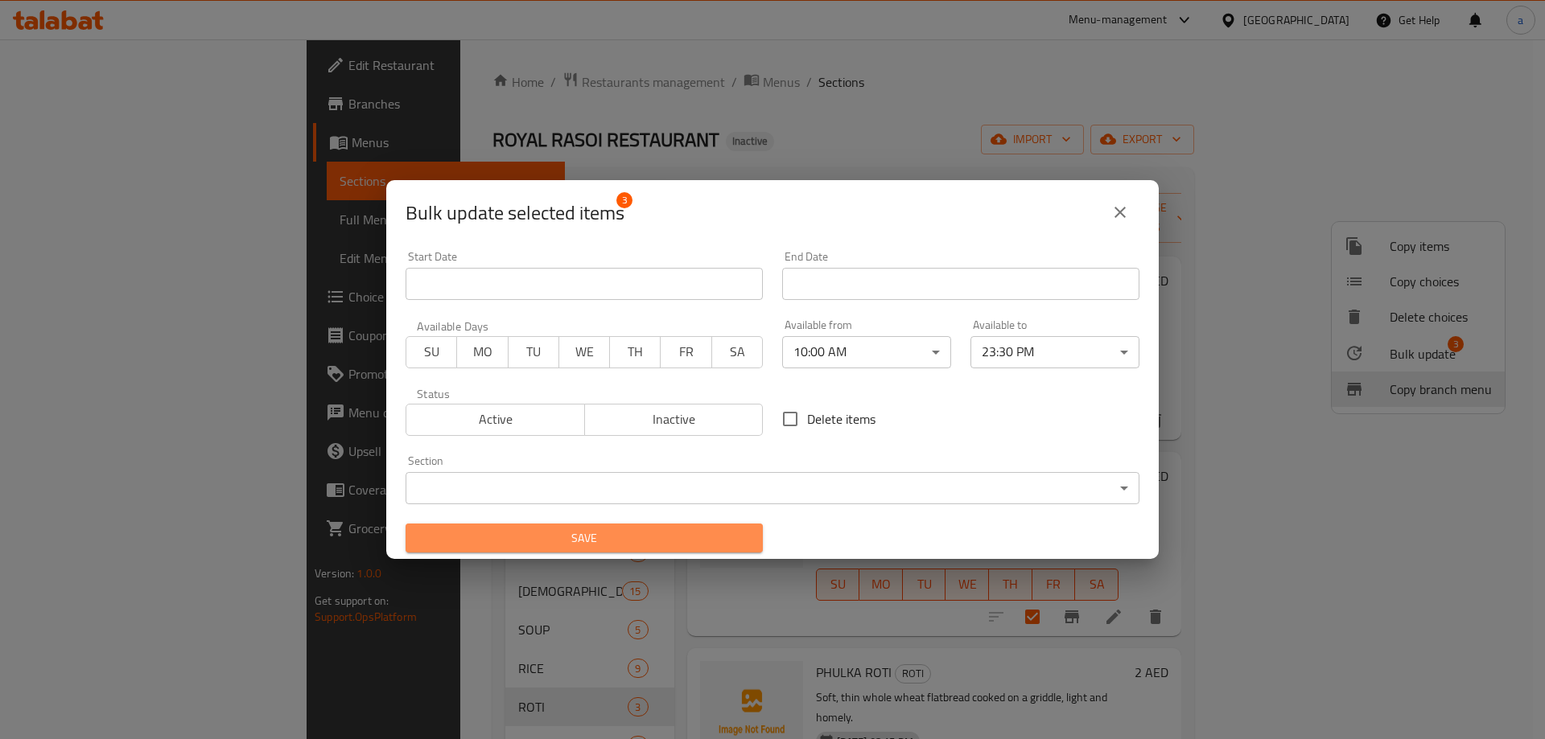
click at [668, 537] on span "Save" at bounding box center [583, 539] width 331 height 20
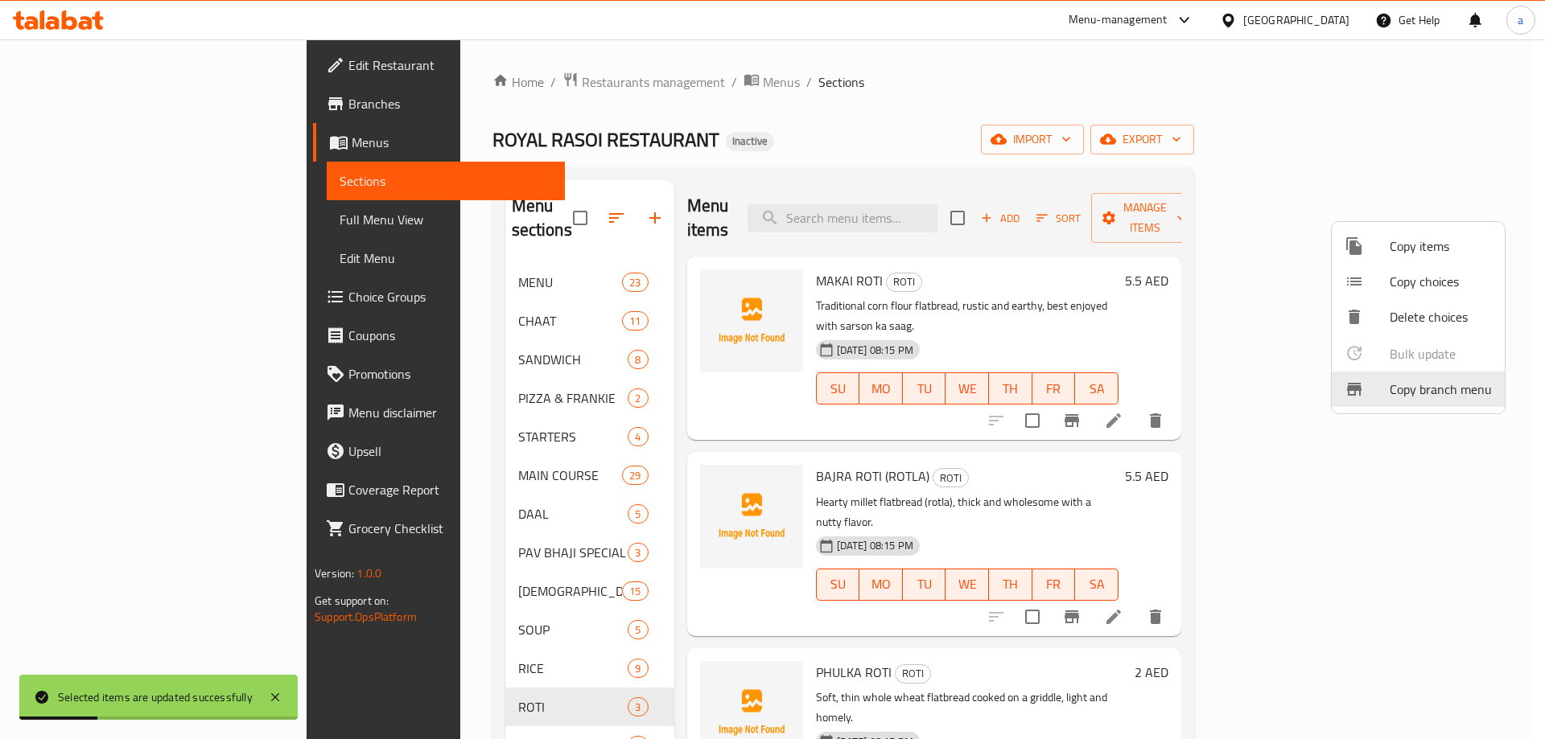
click at [387, 710] on div at bounding box center [772, 369] width 1545 height 739
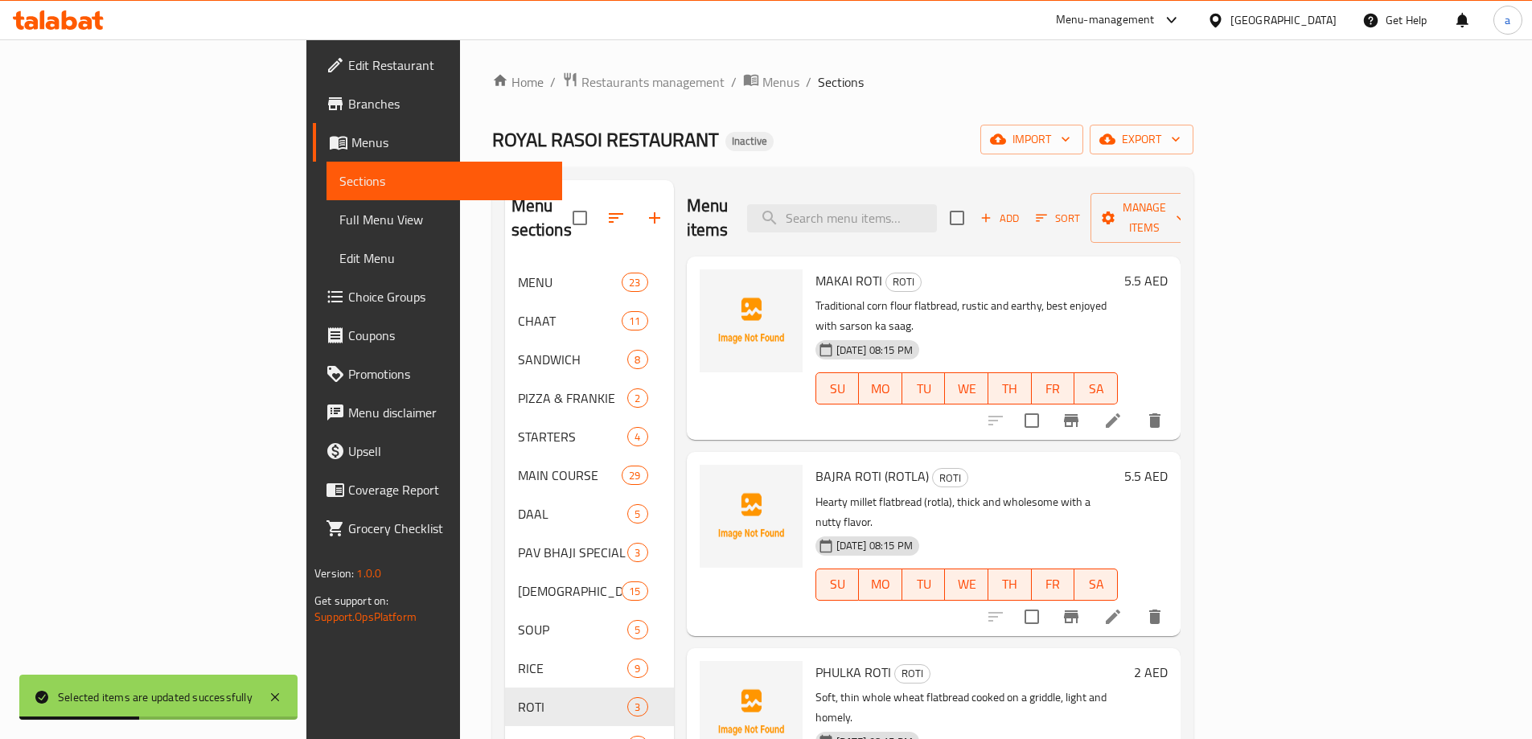
click at [505, 726] on div "DRINKS 8" at bounding box center [589, 745] width 169 height 39
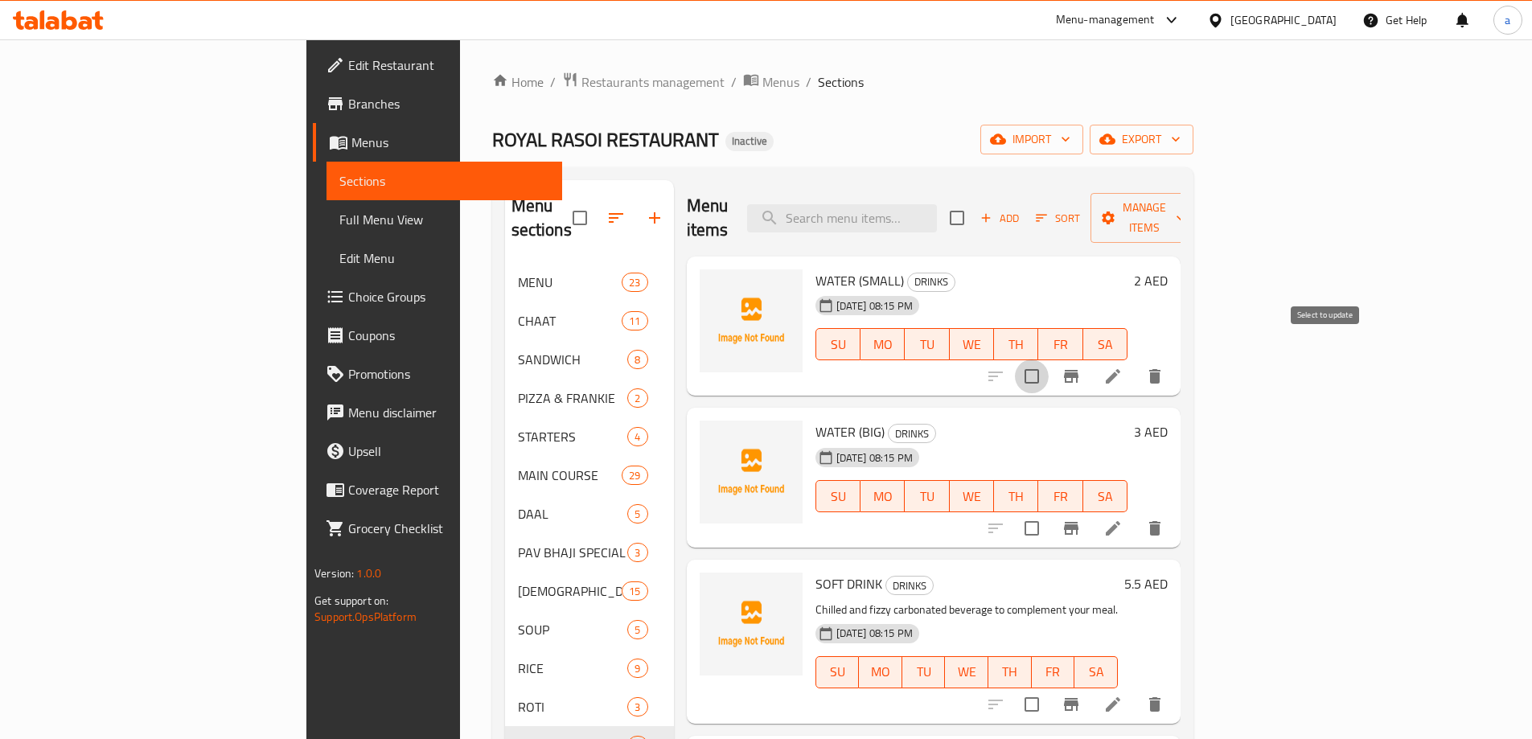
click at [1049, 360] on input "checkbox" at bounding box center [1032, 377] width 34 height 34
click at [1049, 512] on input "checkbox" at bounding box center [1032, 529] width 34 height 34
click at [1049, 688] on input "checkbox" at bounding box center [1032, 705] width 34 height 34
click at [1181, 225] on div "Menu items Add Sort Manage items" at bounding box center [934, 218] width 494 height 76
click at [1199, 216] on button "Manage items" at bounding box center [1145, 218] width 108 height 50
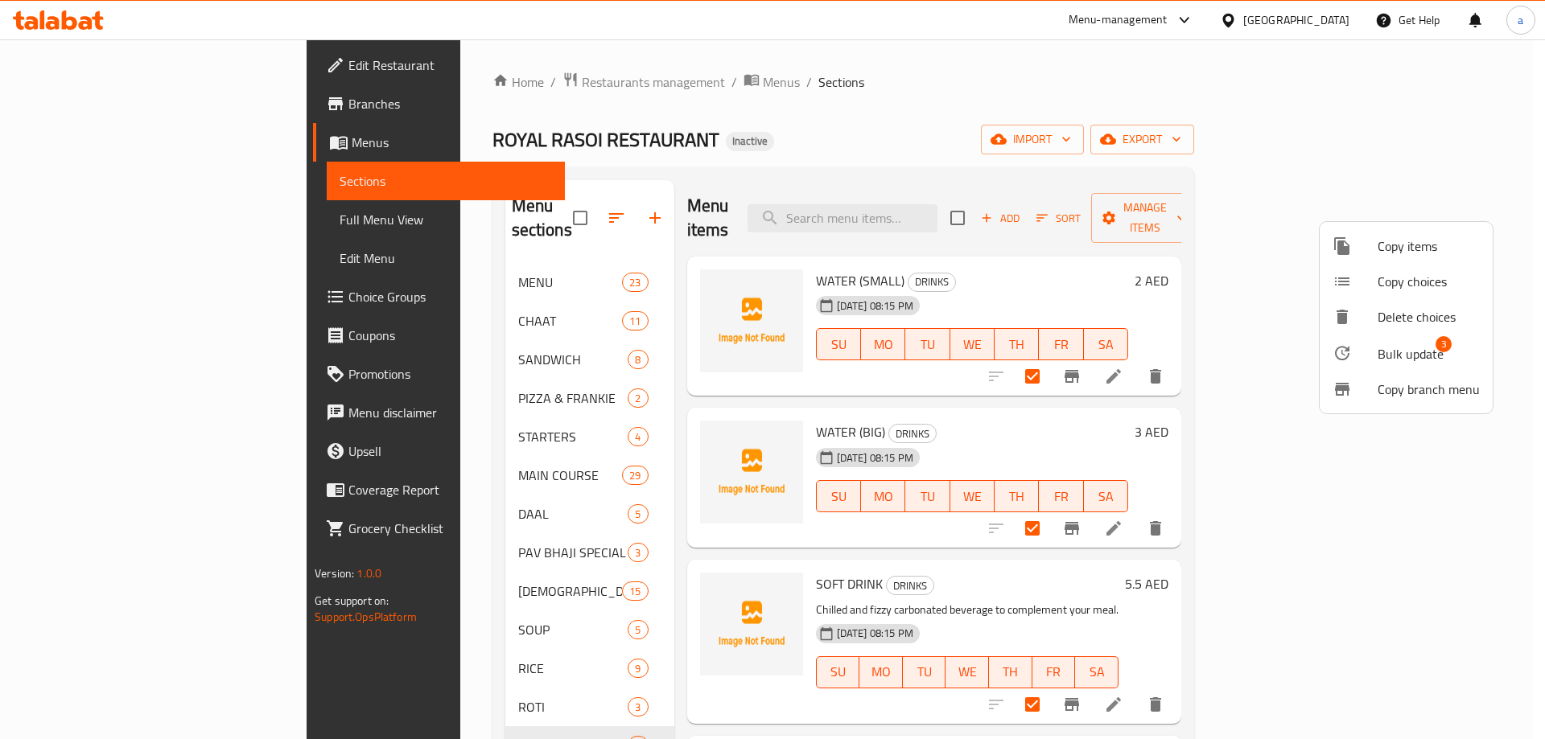
click at [1438, 356] on span "Bulk update" at bounding box center [1410, 353] width 66 height 19
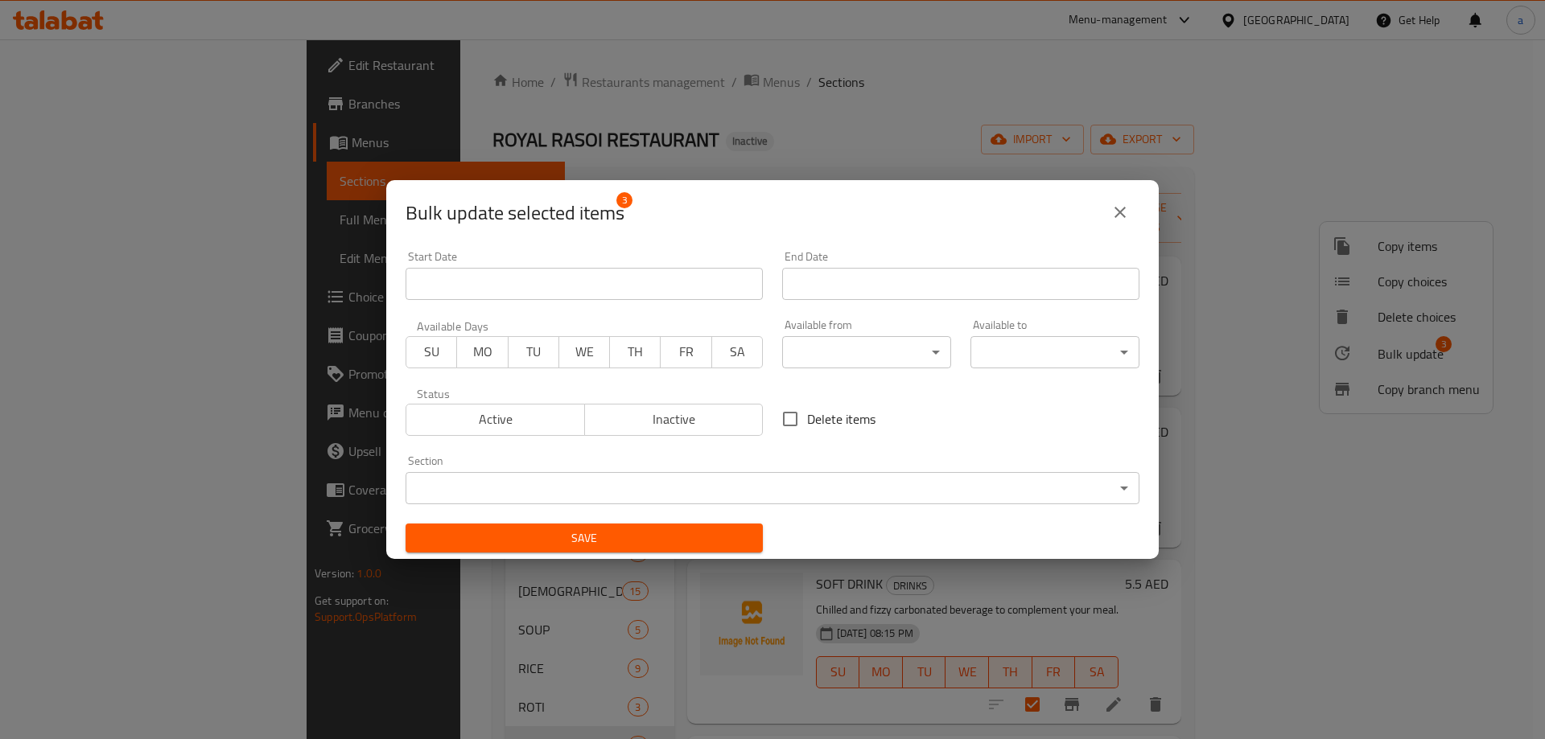
click at [900, 343] on body "​ Menu-management [GEOGRAPHIC_DATA] Get Help a Edit Restaurant Branches Menus S…" at bounding box center [772, 389] width 1545 height 700
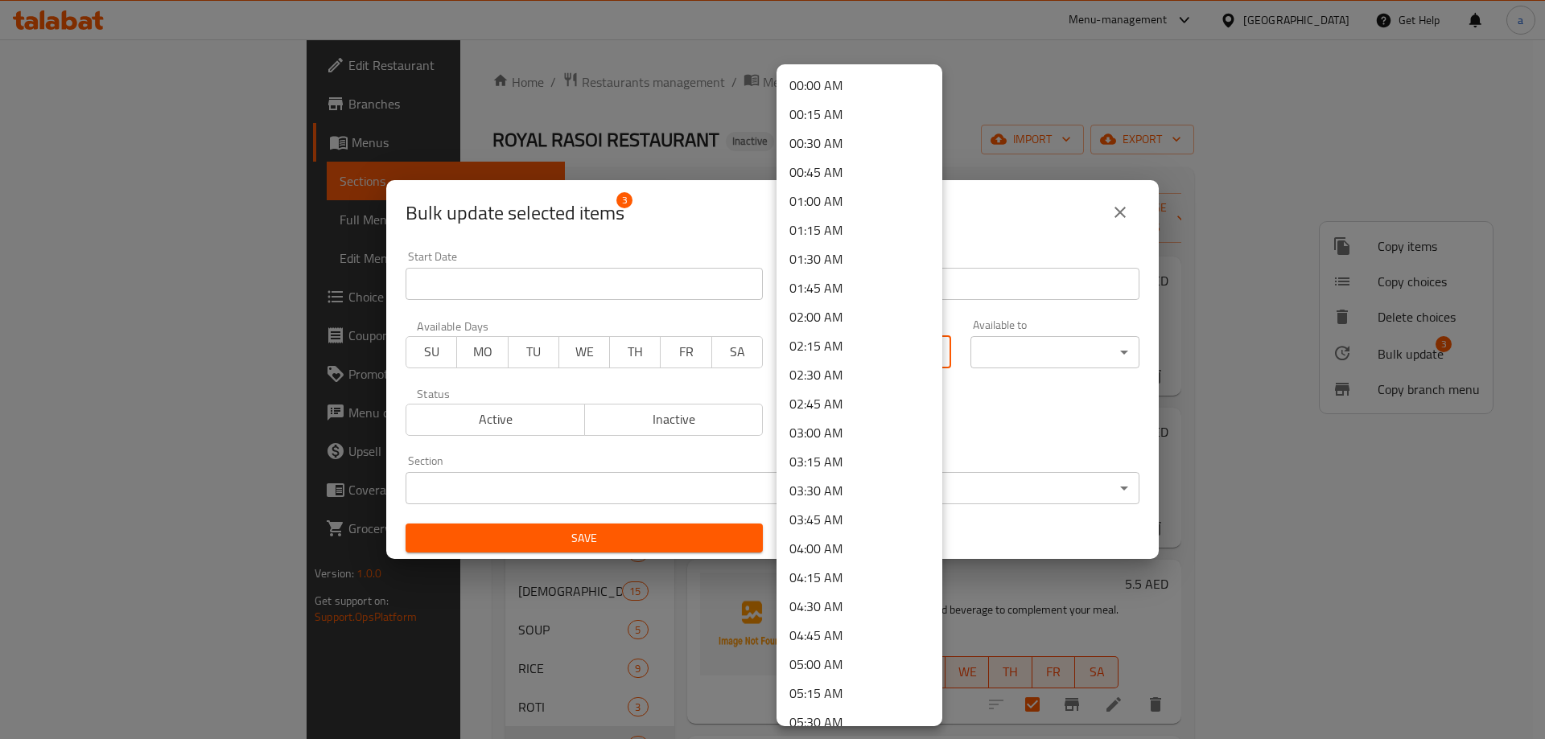
scroll to position [322, 0]
click at [852, 693] on li "08:00 AM" at bounding box center [859, 690] width 166 height 29
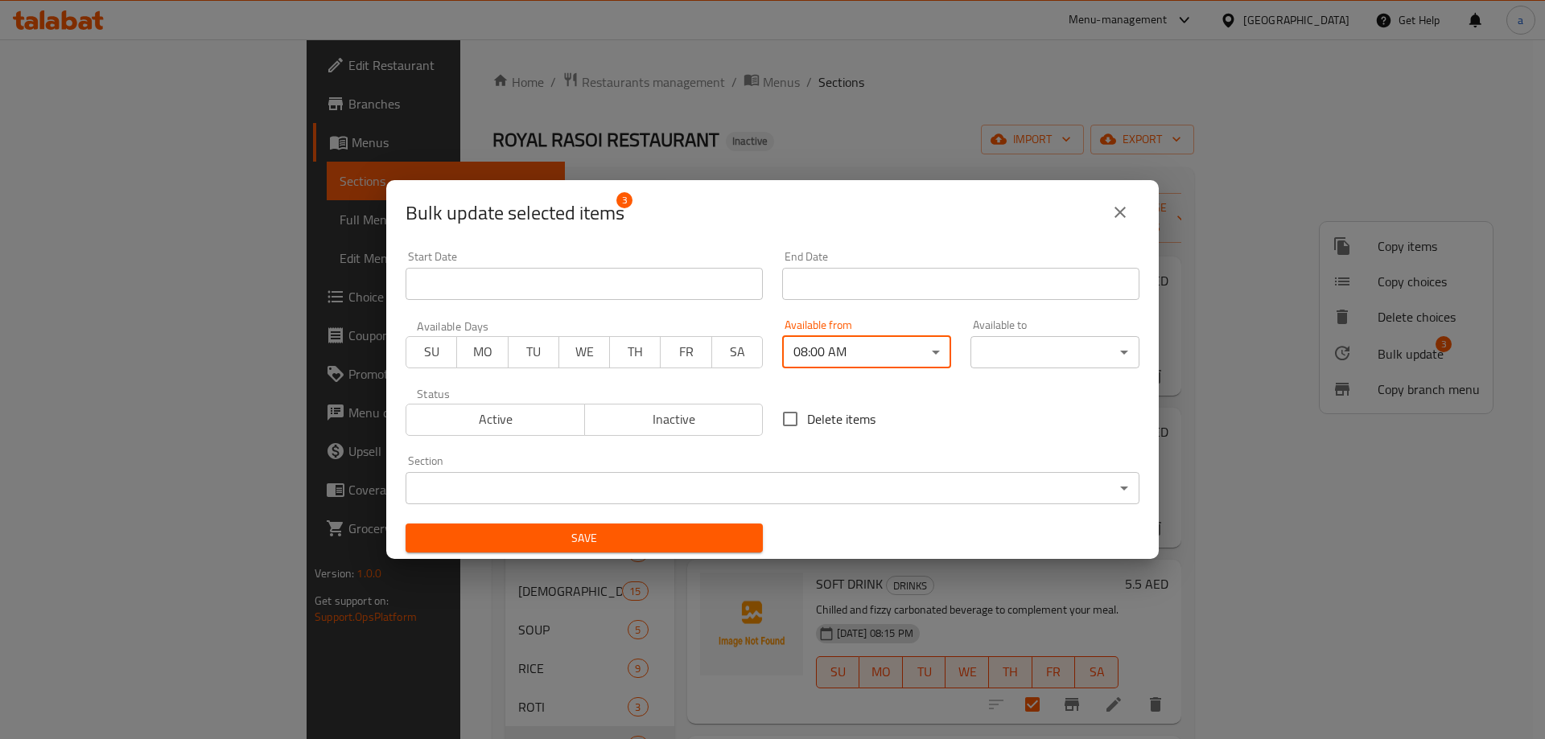
click at [1039, 347] on body "​ Menu-management [GEOGRAPHIC_DATA] Get Help a Edit Restaurant Branches Menus S…" at bounding box center [772, 389] width 1545 height 700
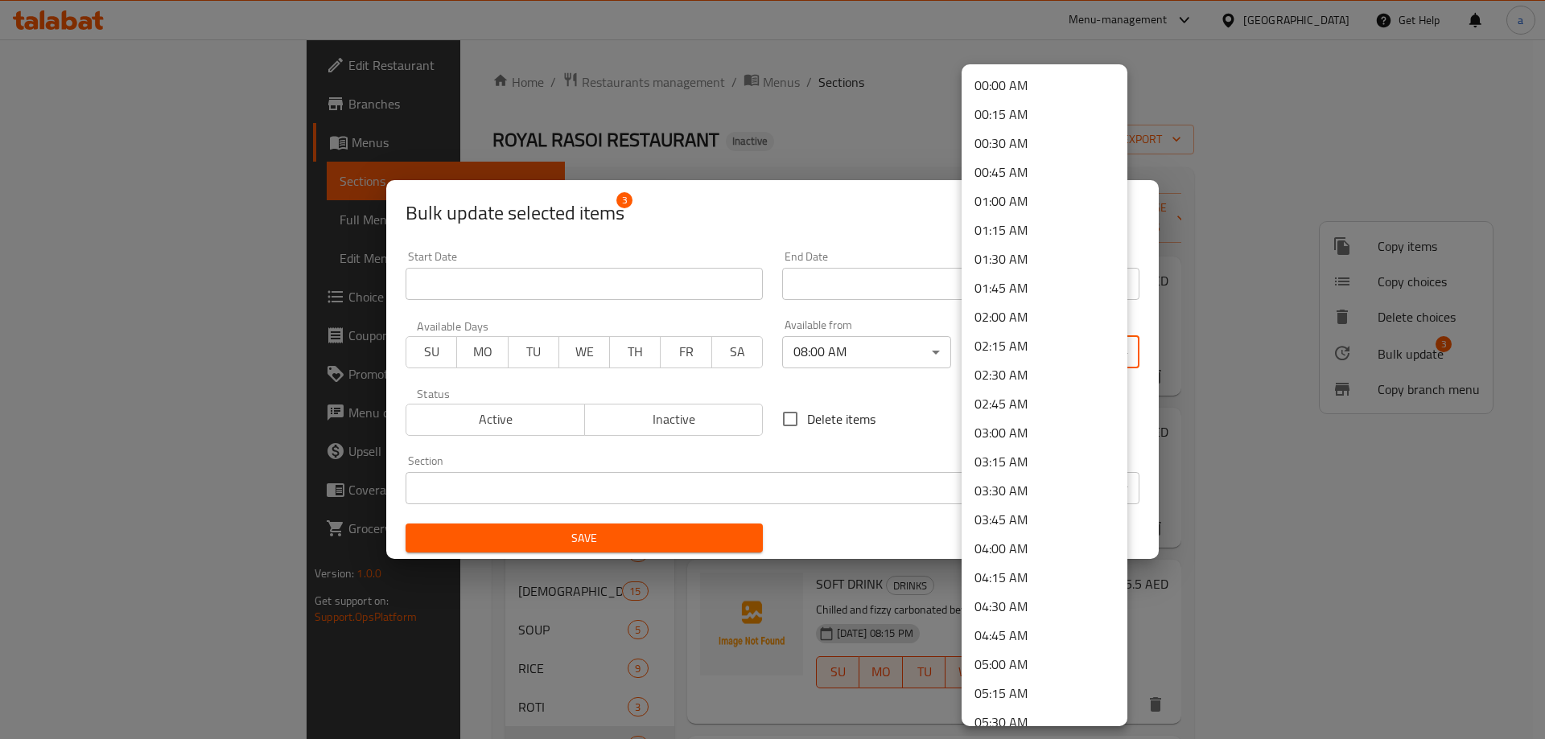
scroll to position [2160, 0]
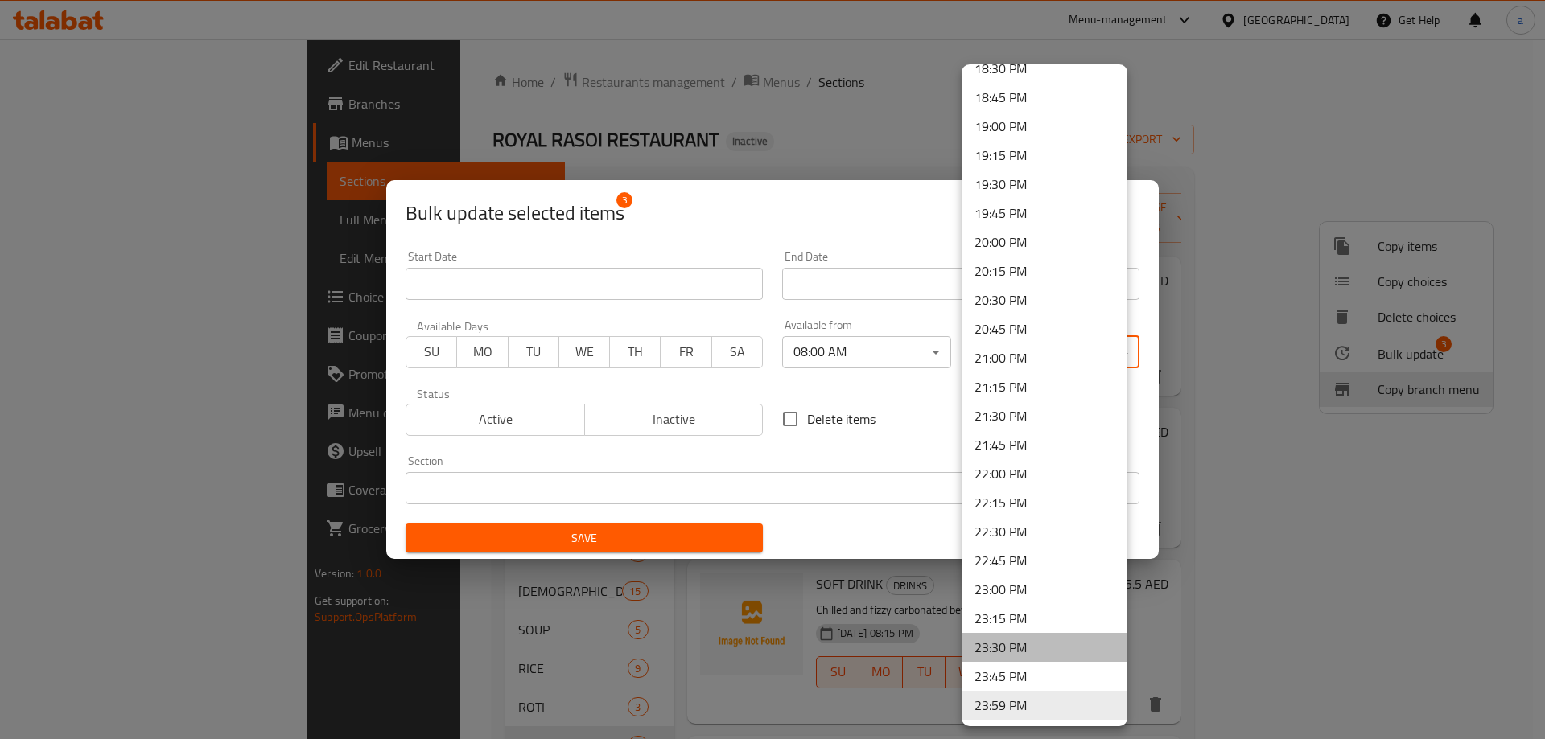
click at [1063, 640] on li "23:30 PM" at bounding box center [1044, 647] width 166 height 29
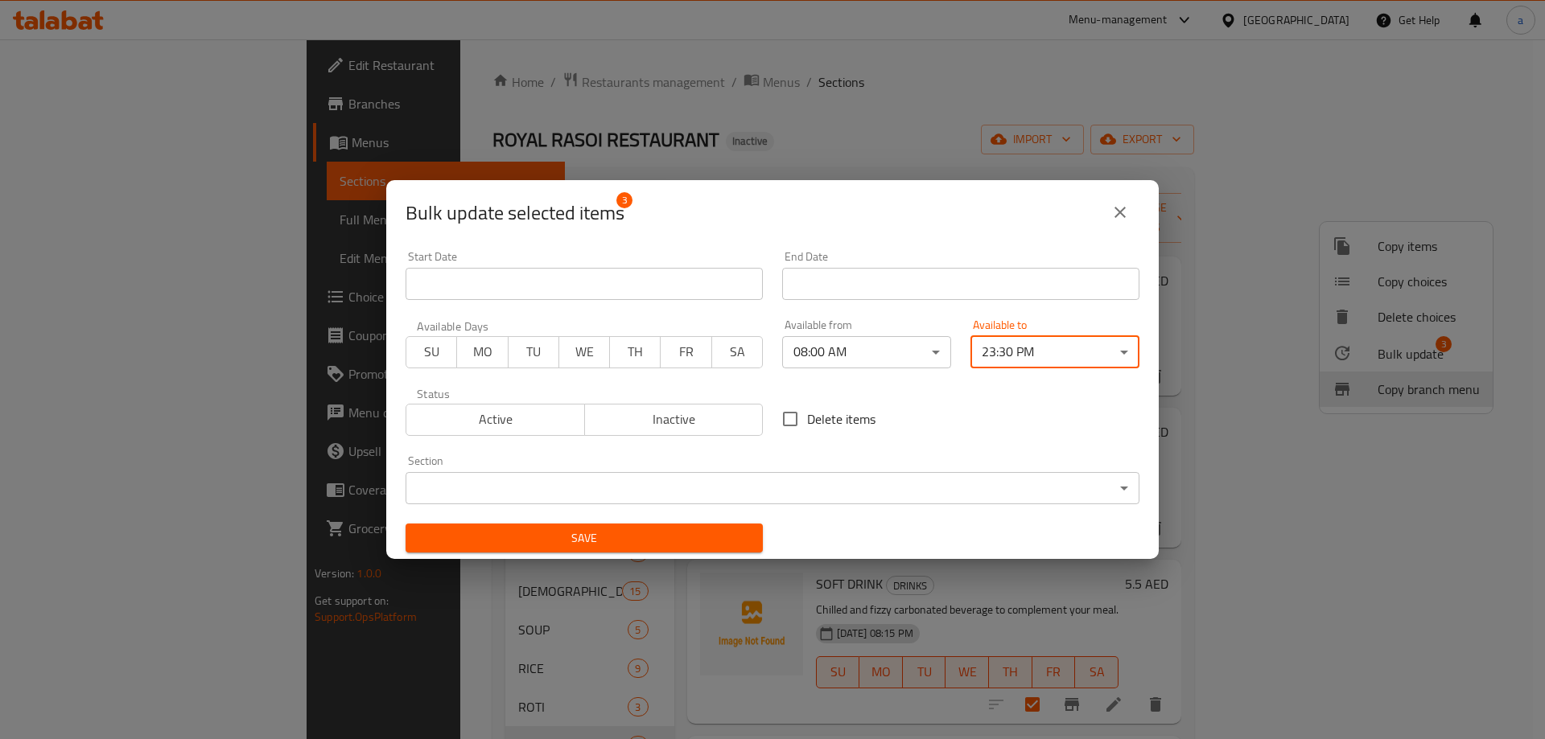
click at [660, 525] on button "Save" at bounding box center [583, 539] width 357 height 30
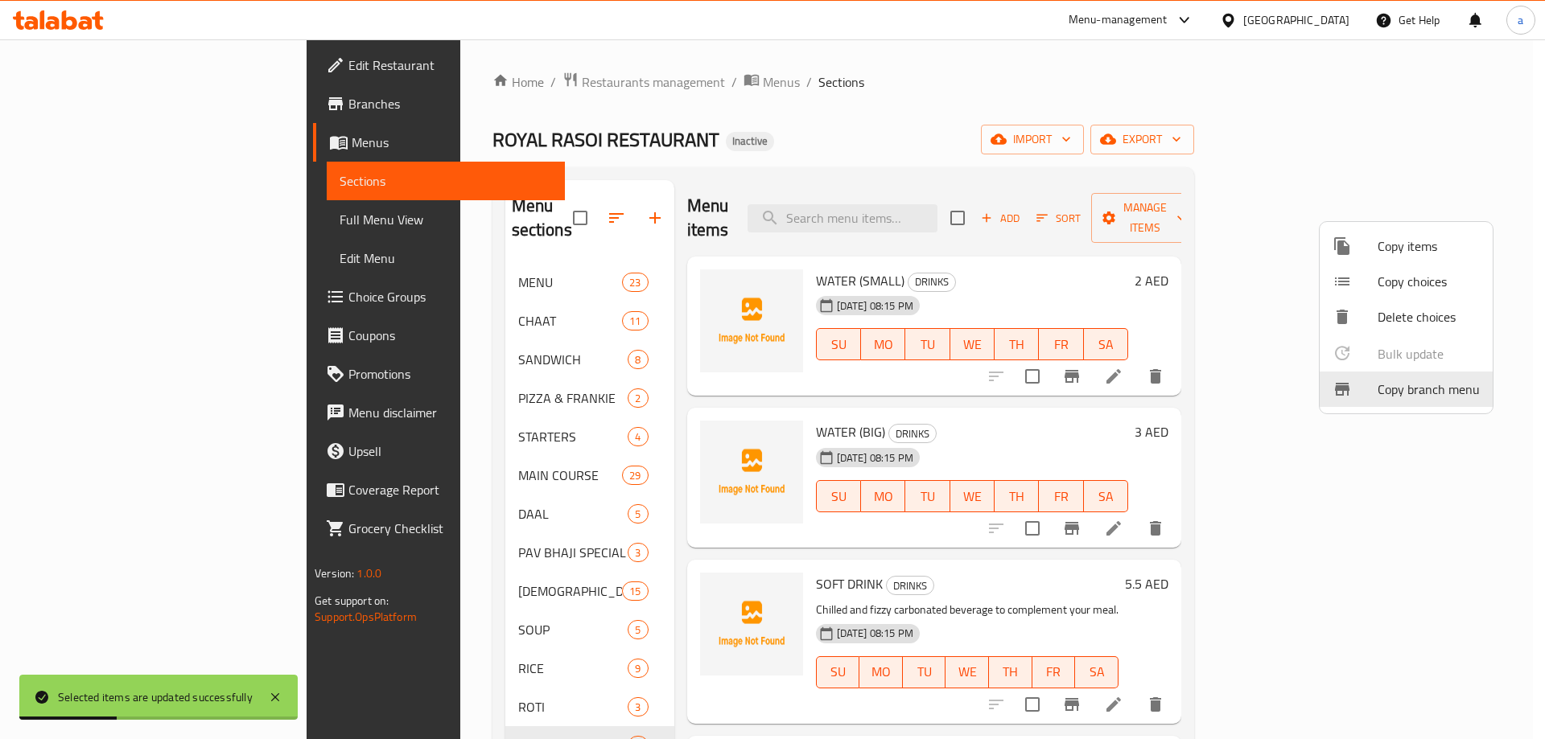
click at [1191, 207] on div at bounding box center [772, 369] width 1545 height 739
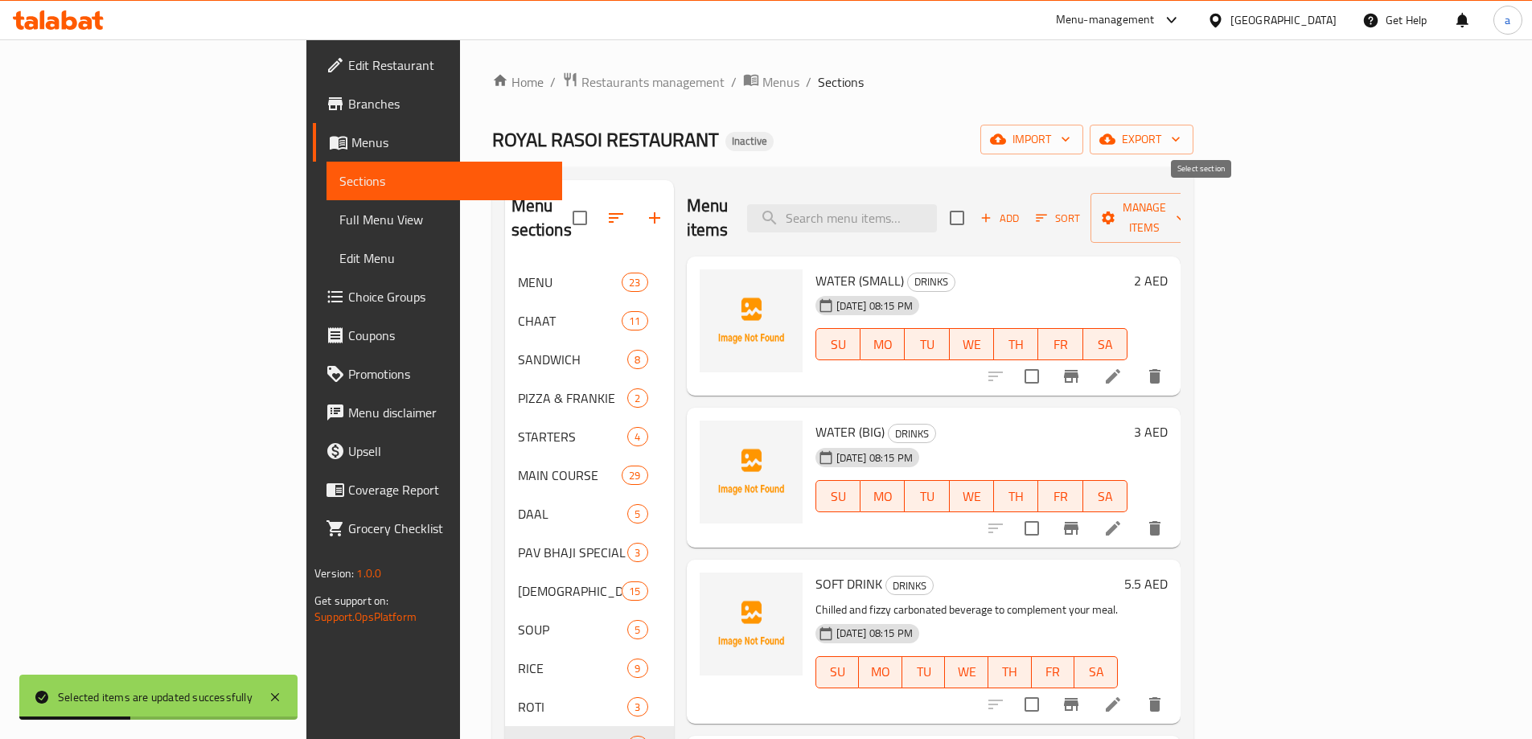
click at [974, 204] on input "checkbox" at bounding box center [957, 218] width 34 height 34
click at [1049, 360] on input "checkbox" at bounding box center [1032, 377] width 34 height 34
click at [1049, 516] on input "checkbox" at bounding box center [1032, 529] width 34 height 34
click at [1049, 688] on input "checkbox" at bounding box center [1032, 705] width 34 height 34
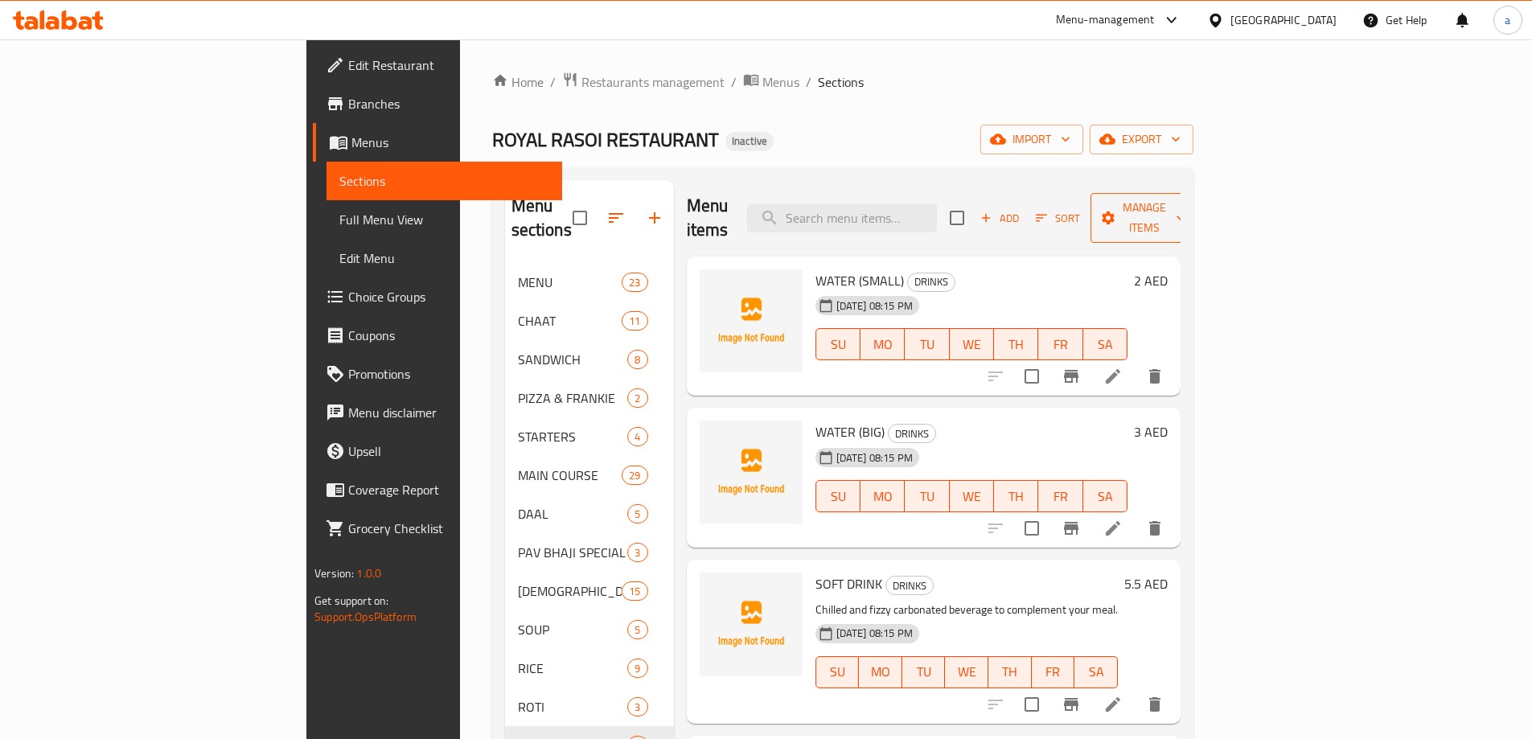
click at [1186, 204] on span "Manage items" at bounding box center [1145, 218] width 82 height 40
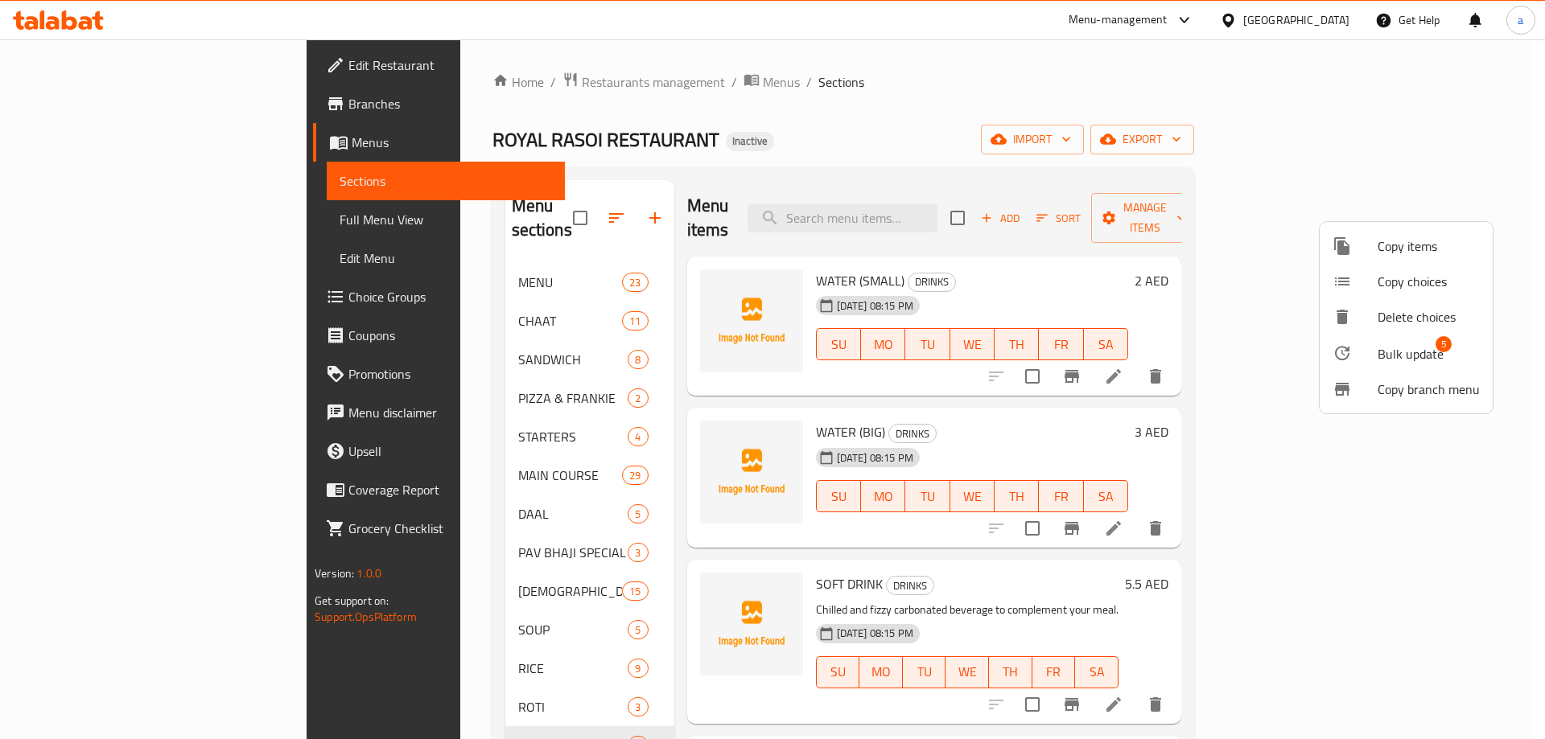
click at [1390, 364] on span "Bulk update" at bounding box center [1410, 353] width 66 height 19
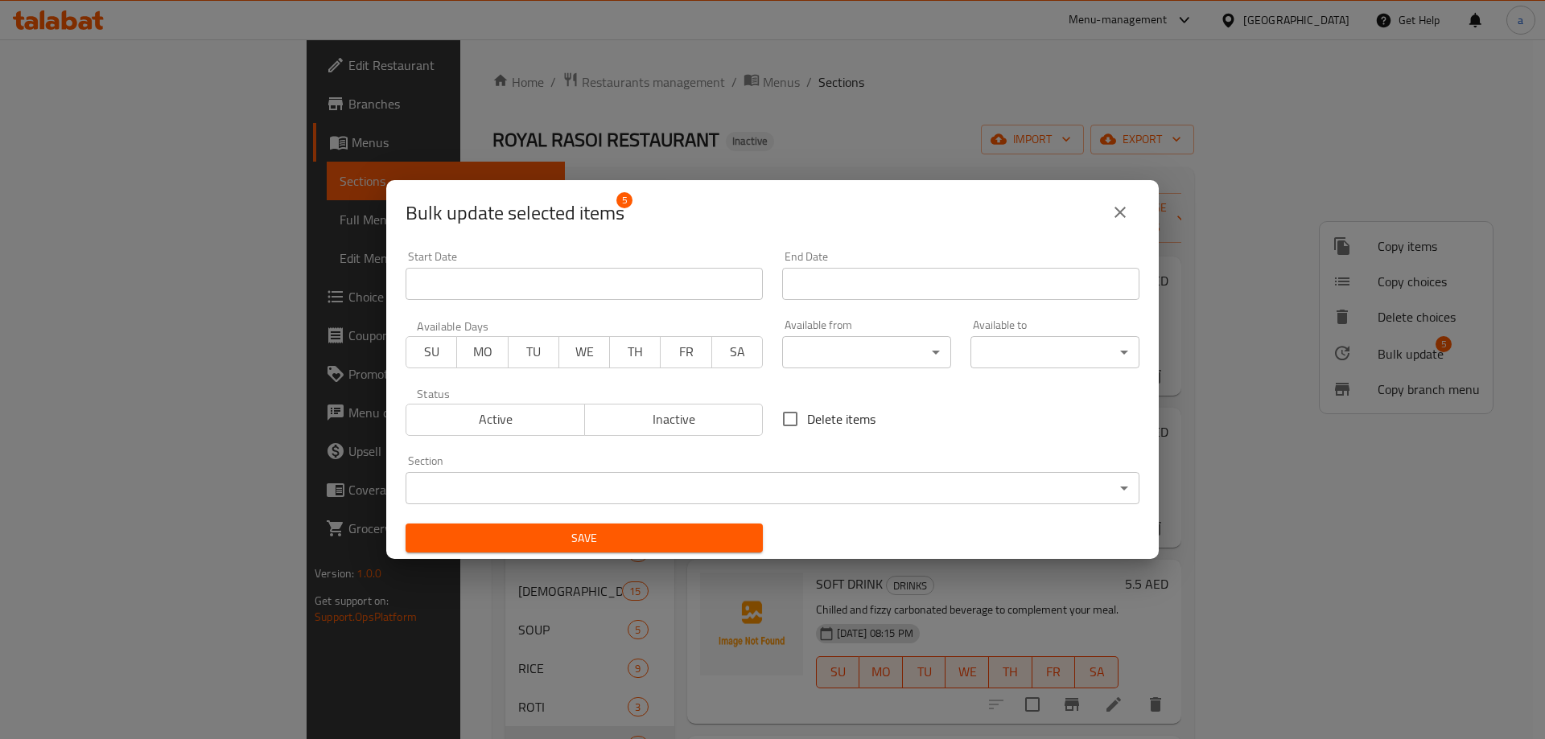
click at [899, 352] on body "​ Menu-management [GEOGRAPHIC_DATA] Get Help a Edit Restaurant Branches Menus S…" at bounding box center [772, 389] width 1545 height 700
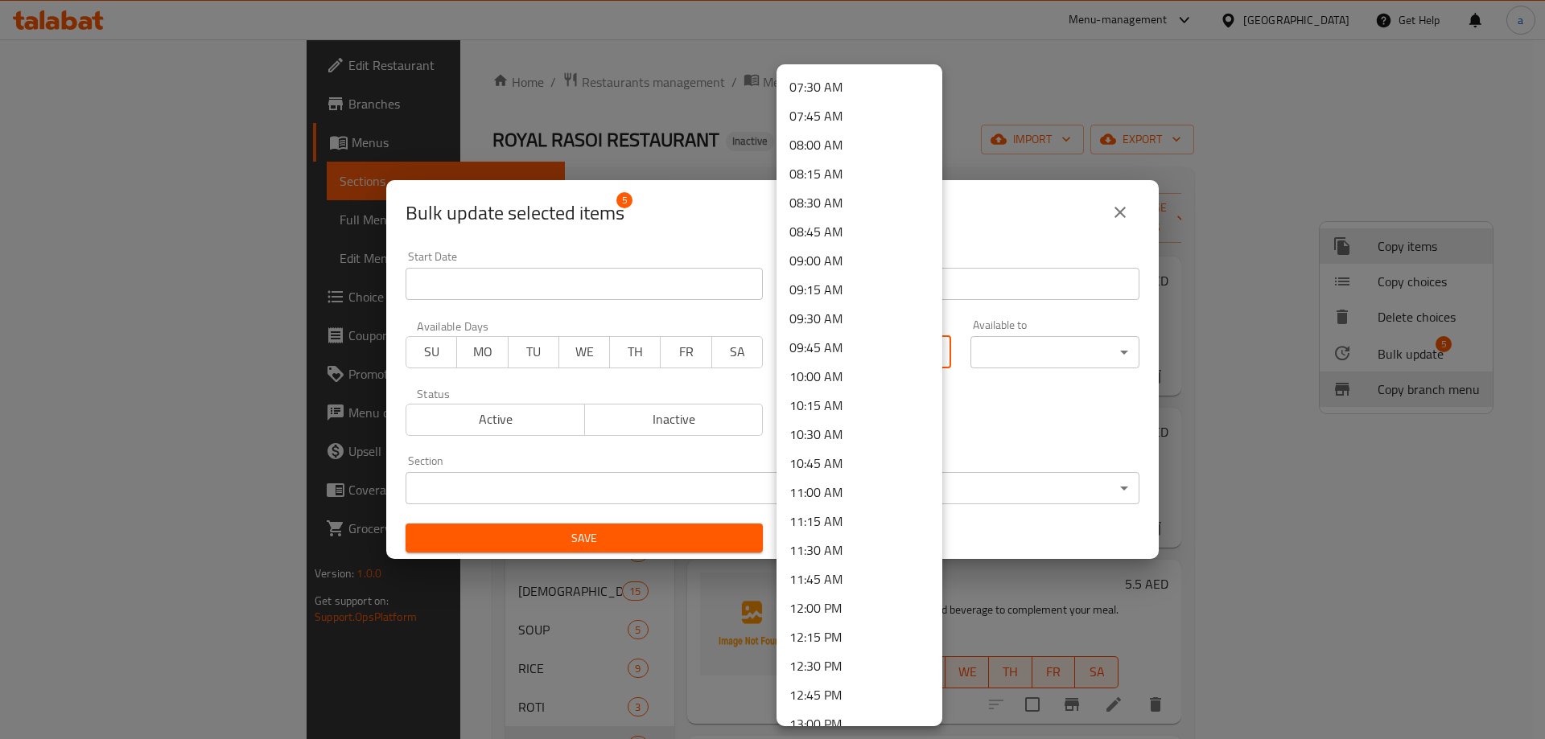
scroll to position [873, 0]
click at [845, 367] on li "10:00 AM" at bounding box center [859, 370] width 166 height 29
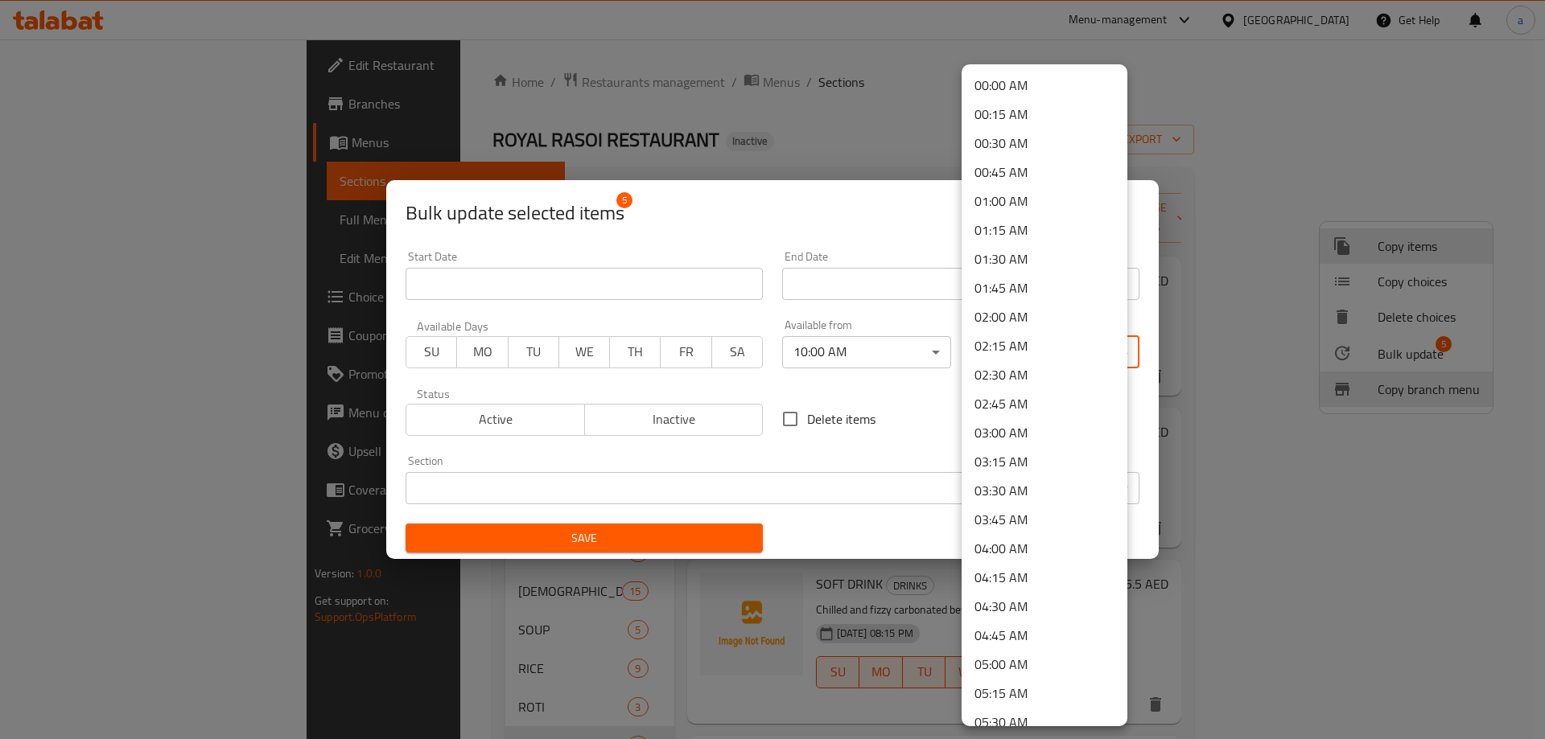
click at [1000, 351] on body "​ Menu-management [GEOGRAPHIC_DATA] Get Help a Edit Restaurant Branches Menus S…" at bounding box center [772, 389] width 1545 height 700
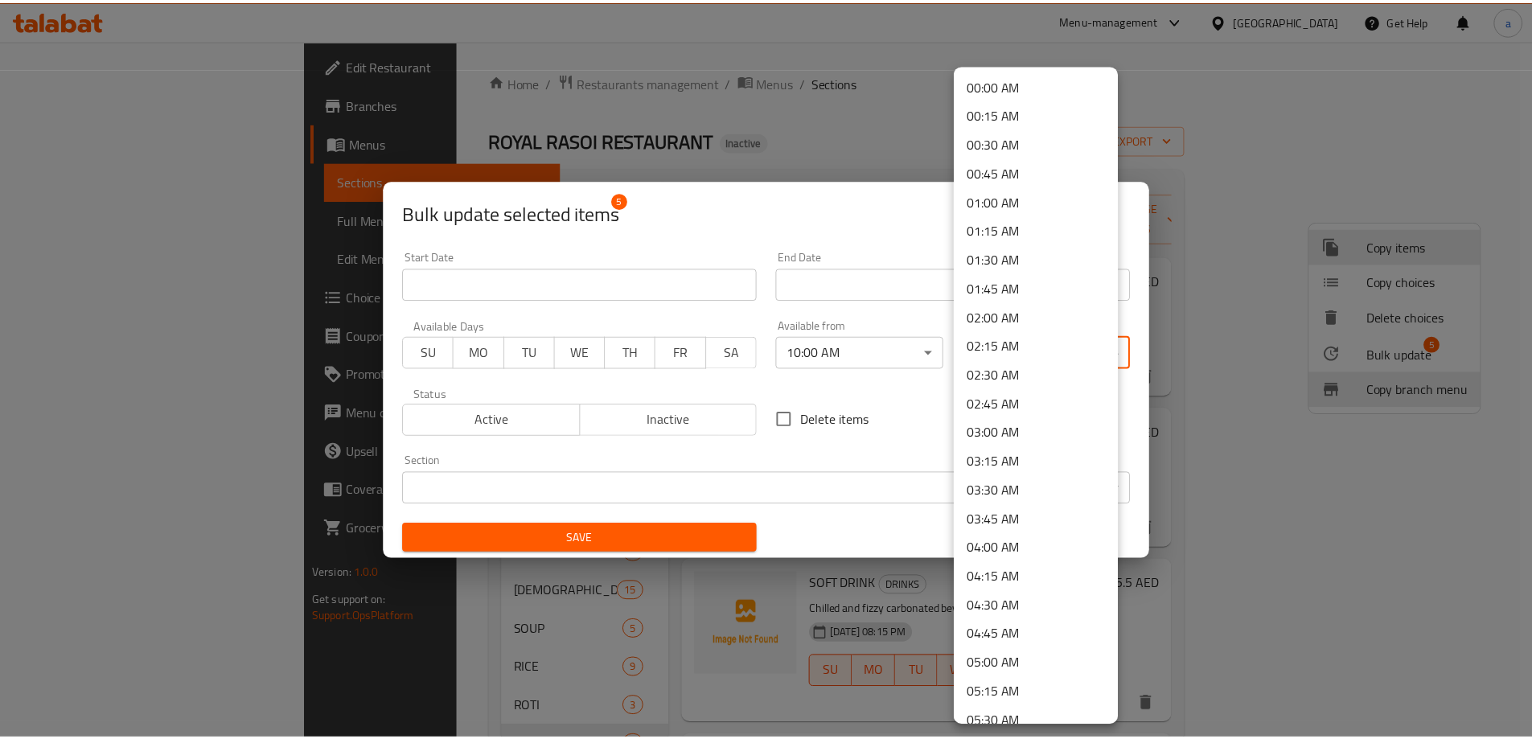
scroll to position [2160, 0]
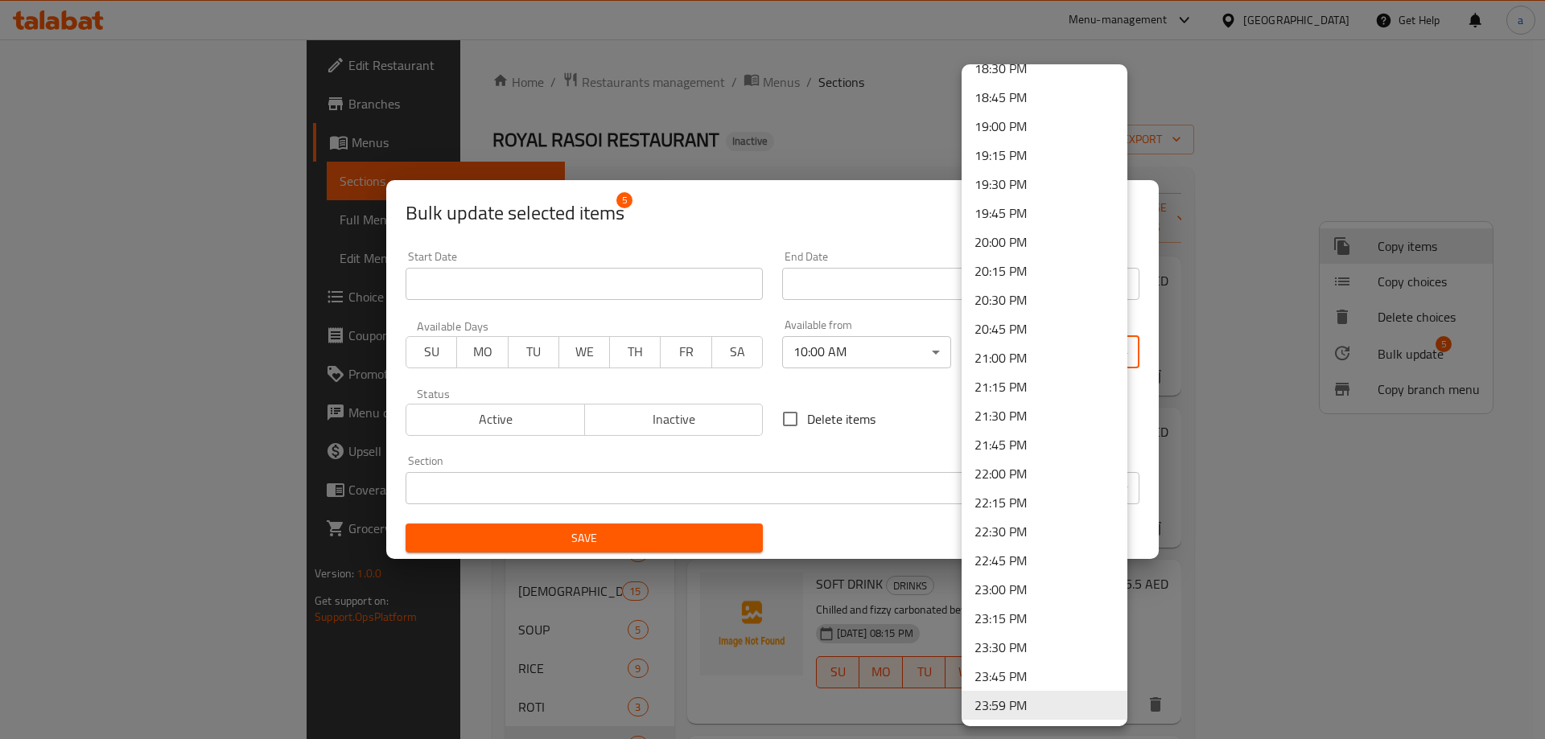
click at [1009, 645] on li "23:30 PM" at bounding box center [1044, 647] width 166 height 29
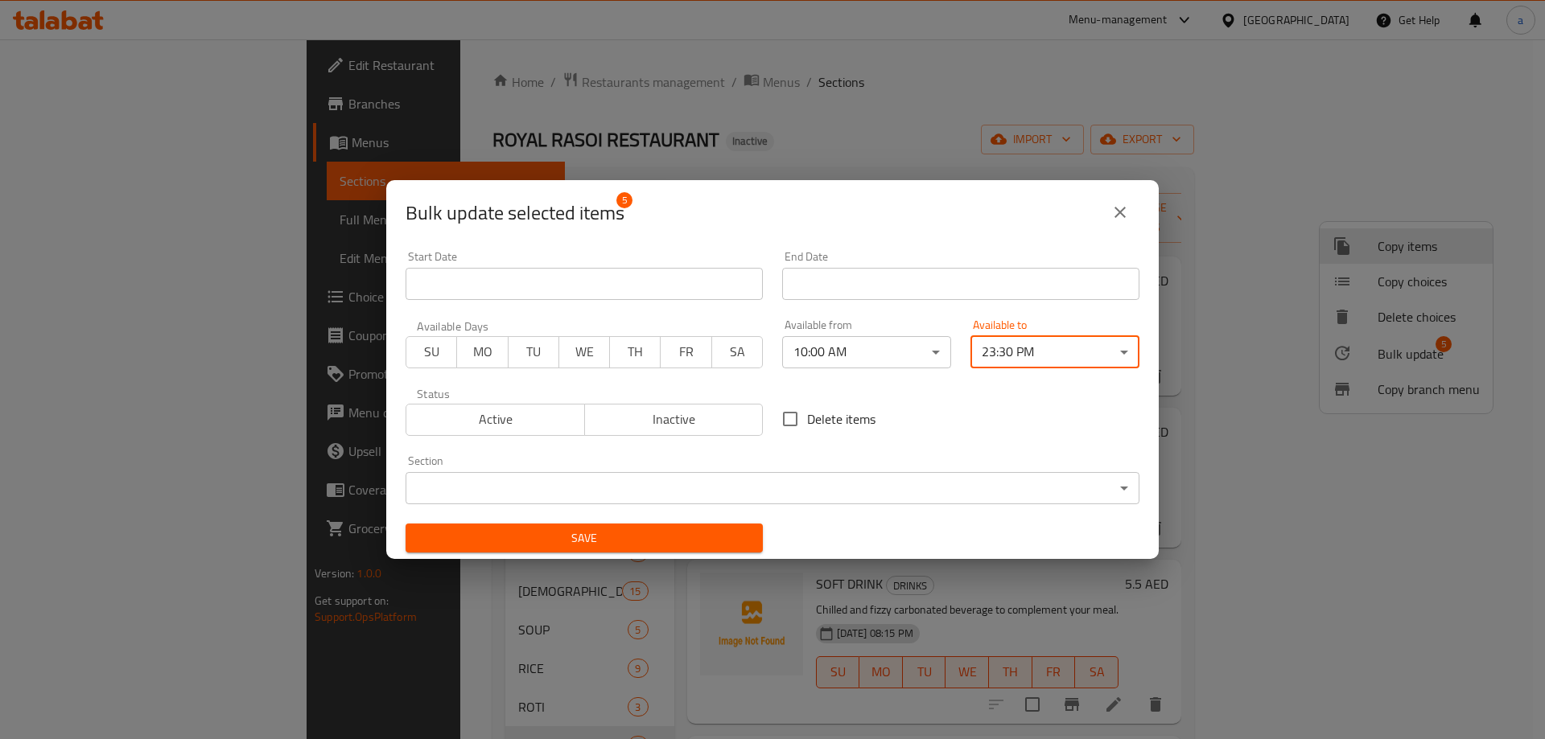
click at [538, 536] on span "Save" at bounding box center [583, 539] width 331 height 20
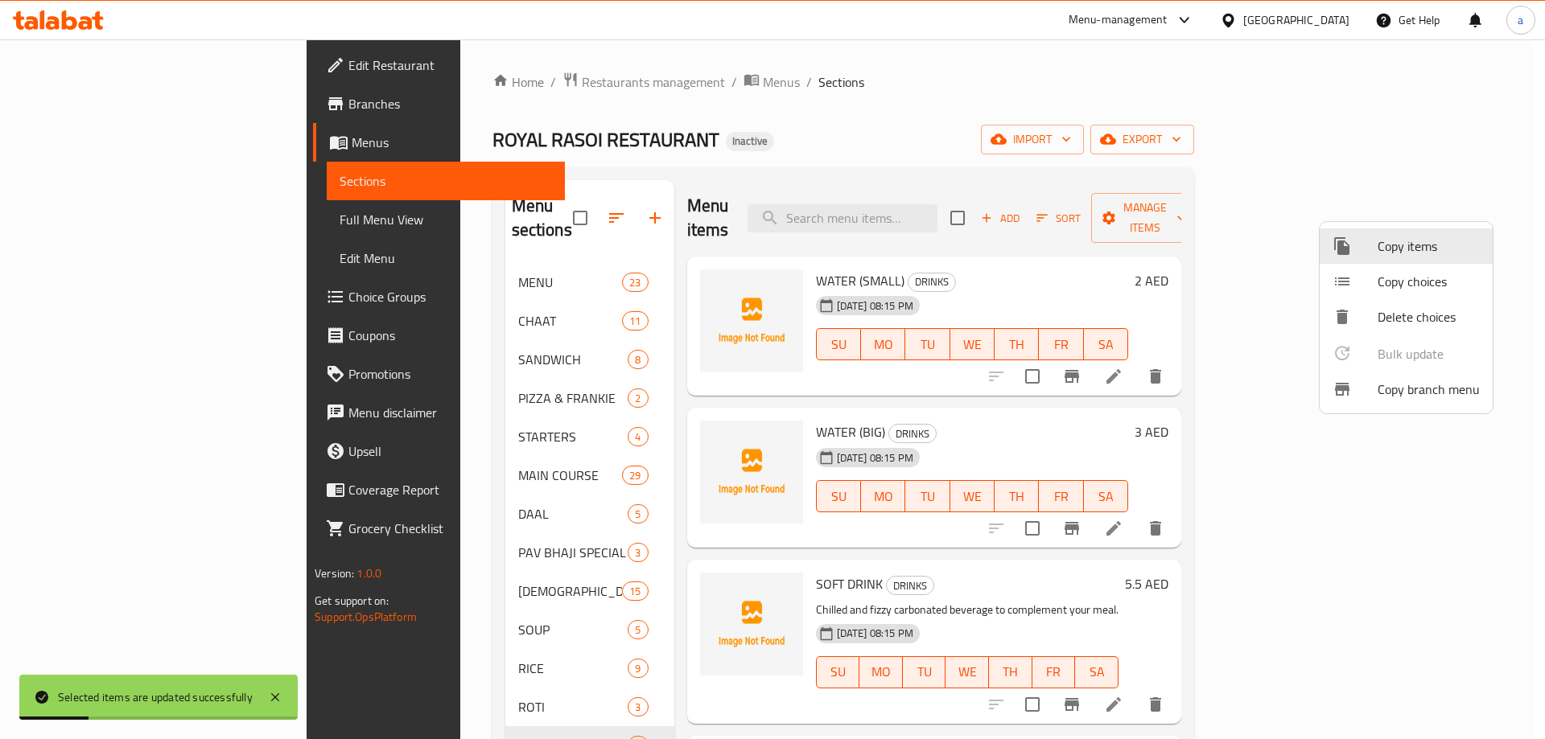
click at [268, 636] on div at bounding box center [772, 369] width 1545 height 739
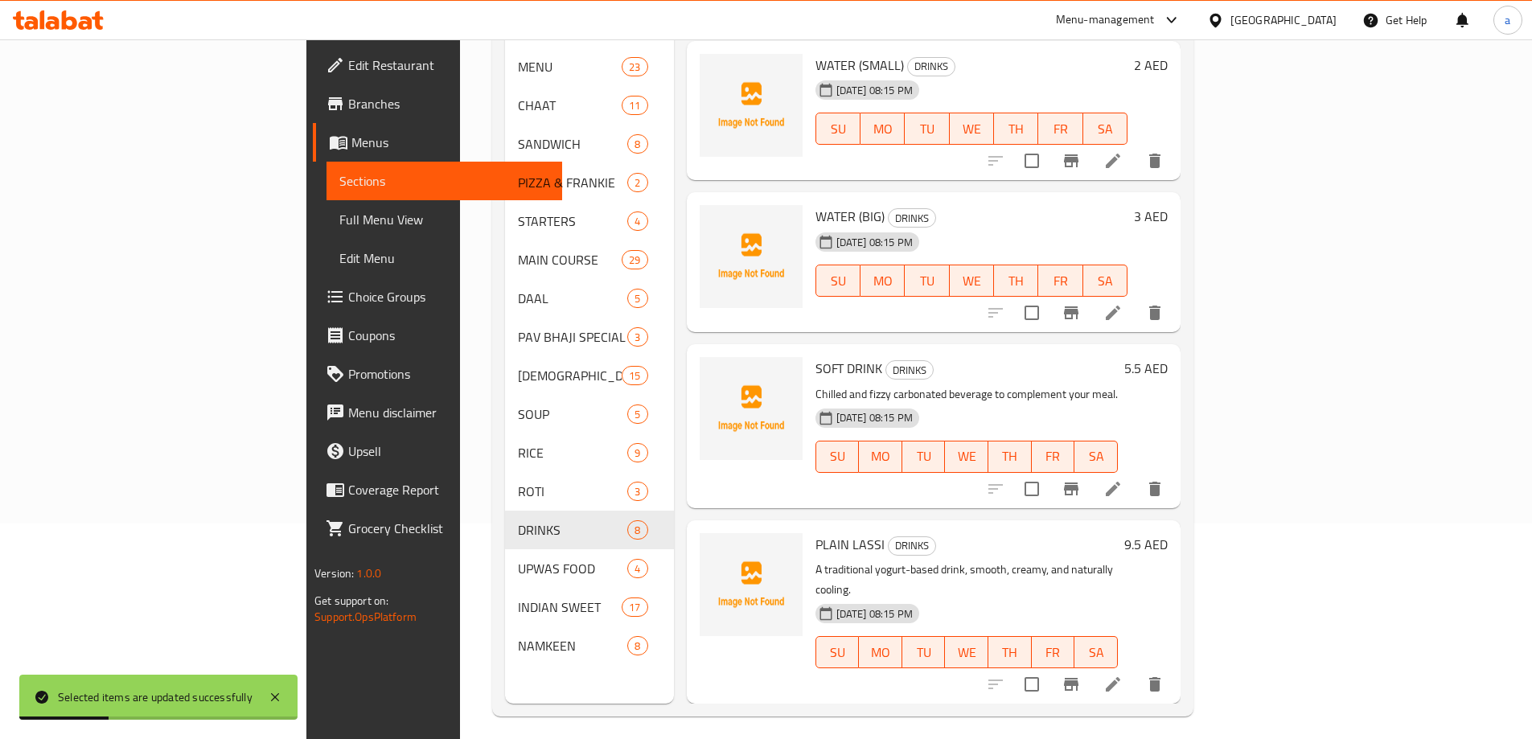
scroll to position [225, 0]
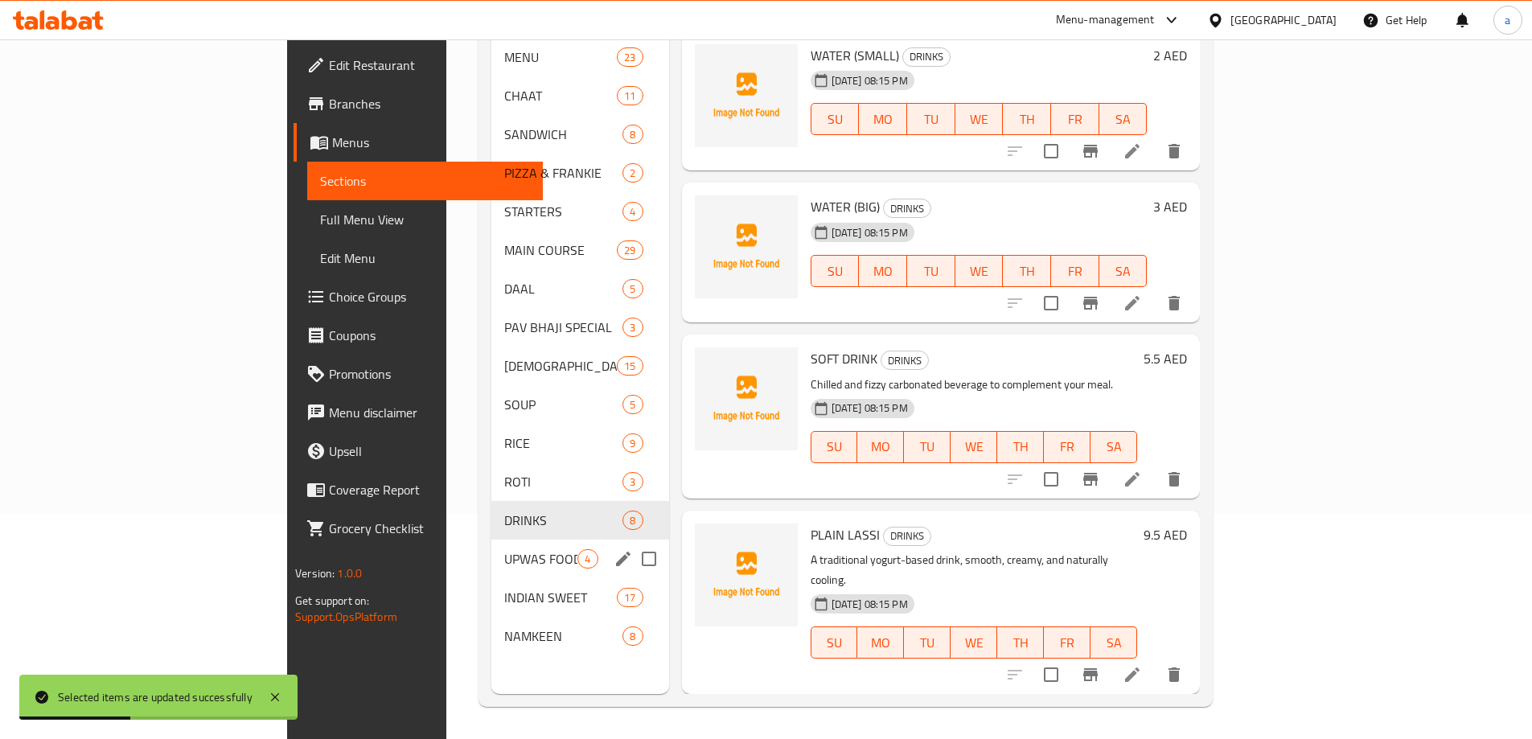
click at [492, 545] on div "UPWAS FOOD 4" at bounding box center [580, 559] width 177 height 39
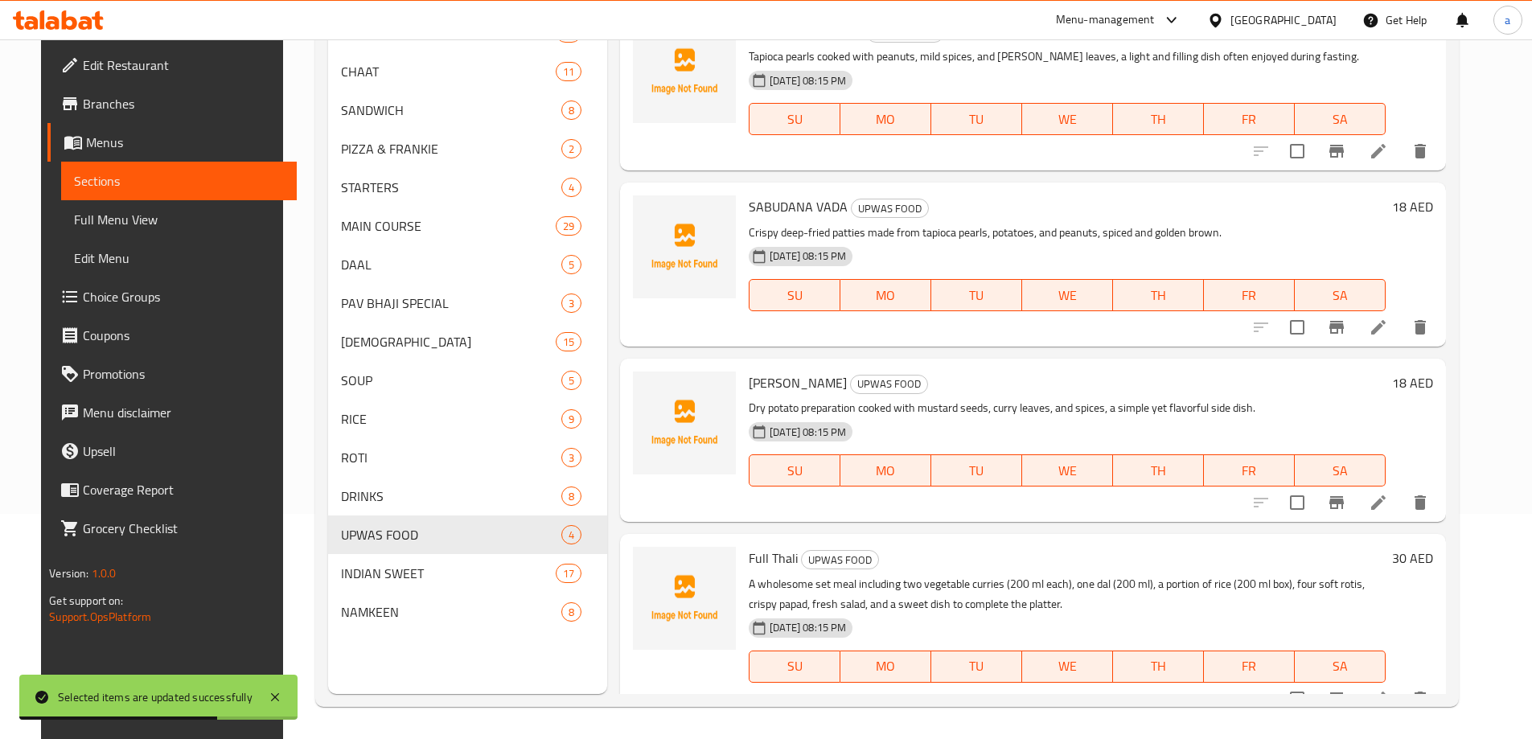
scroll to position [24, 0]
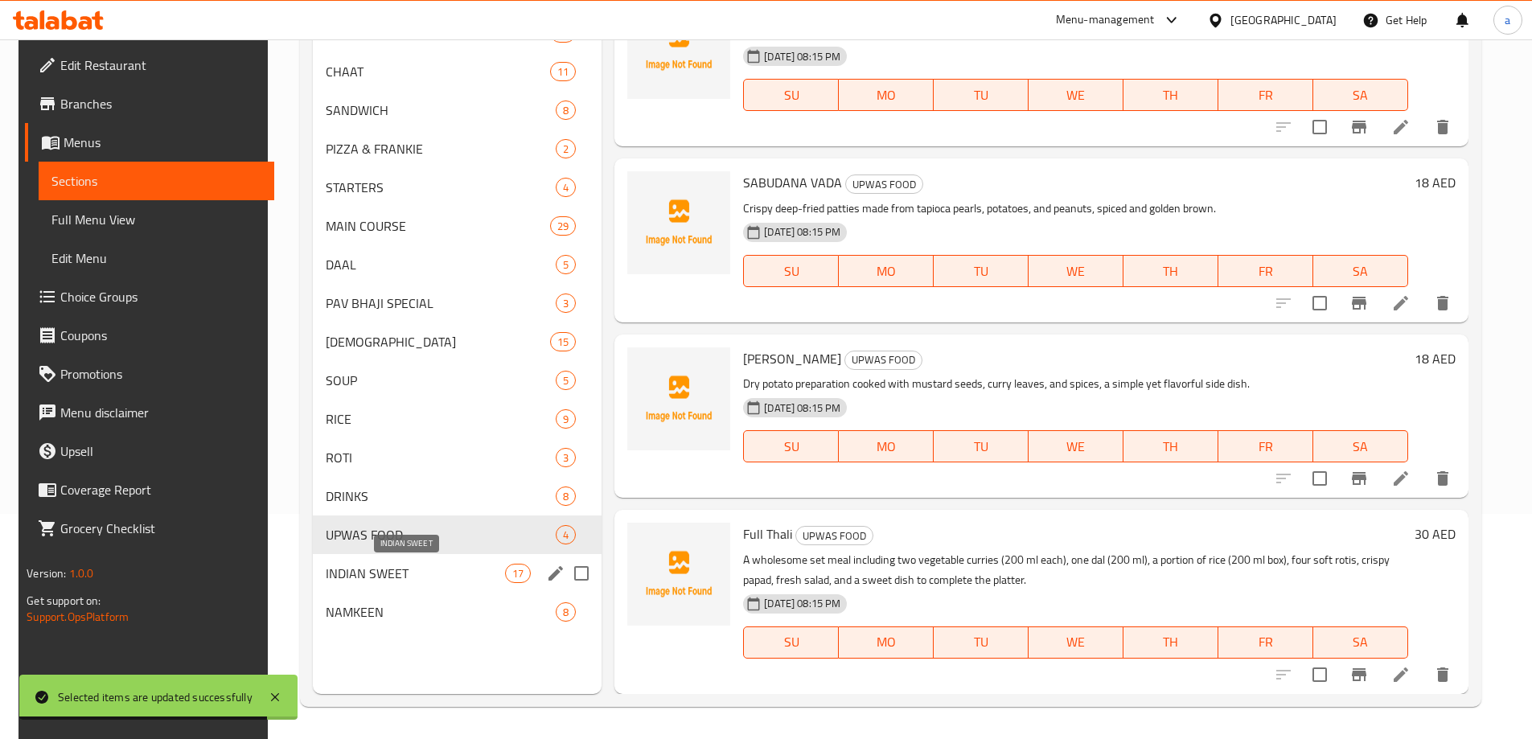
click at [393, 576] on span "INDIAN SWEET" at bounding box center [415, 573] width 179 height 19
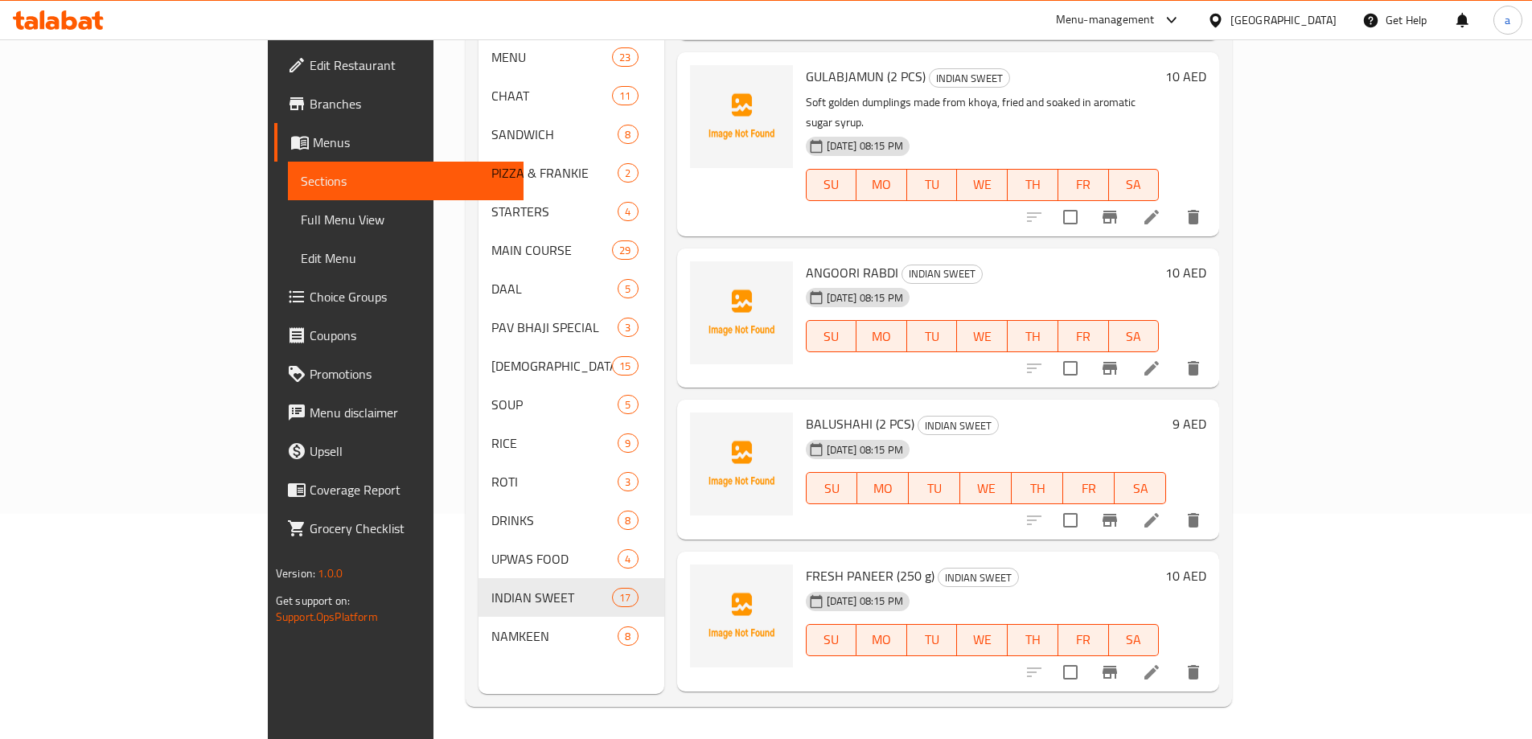
scroll to position [2048, 0]
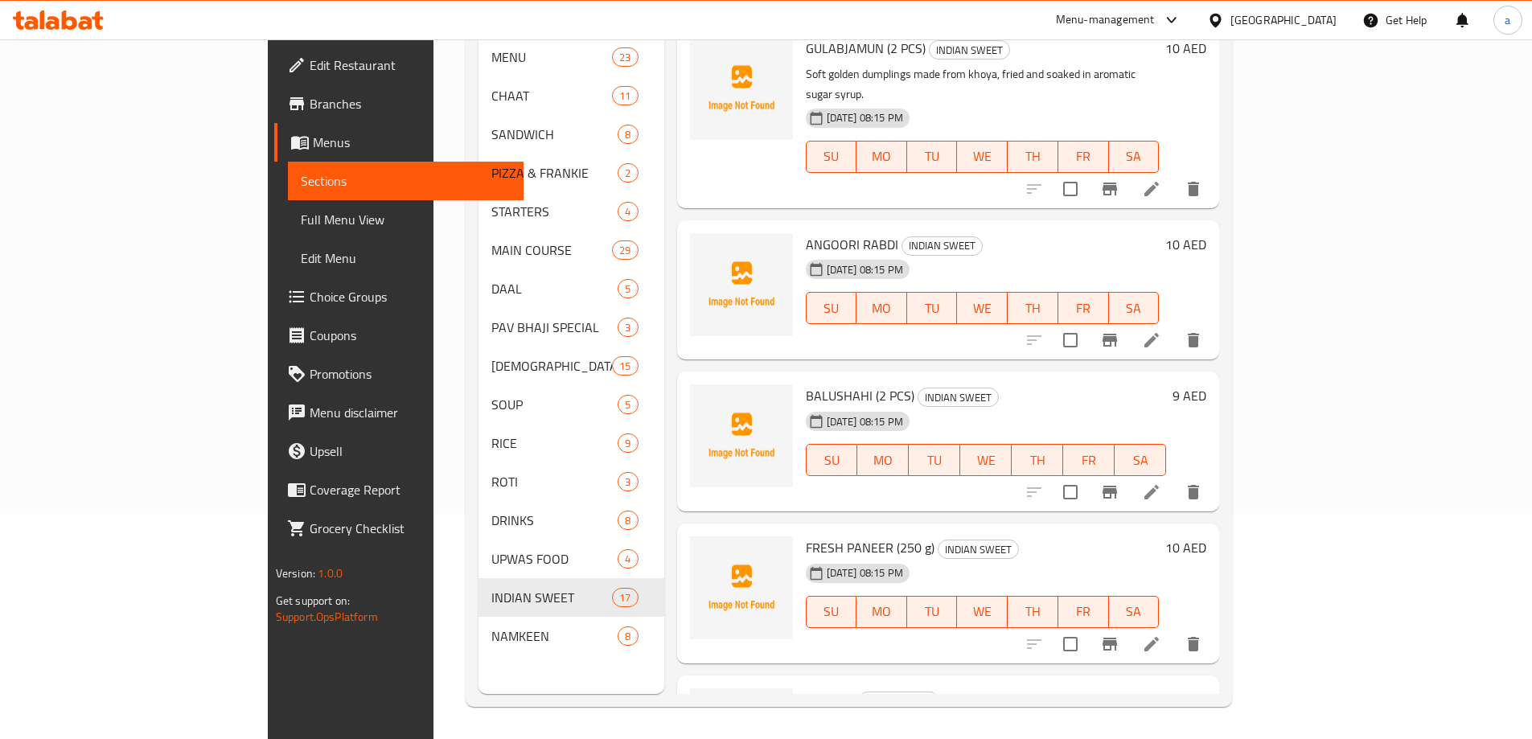
click at [1174, 630] on li at bounding box center [1151, 644] width 45 height 29
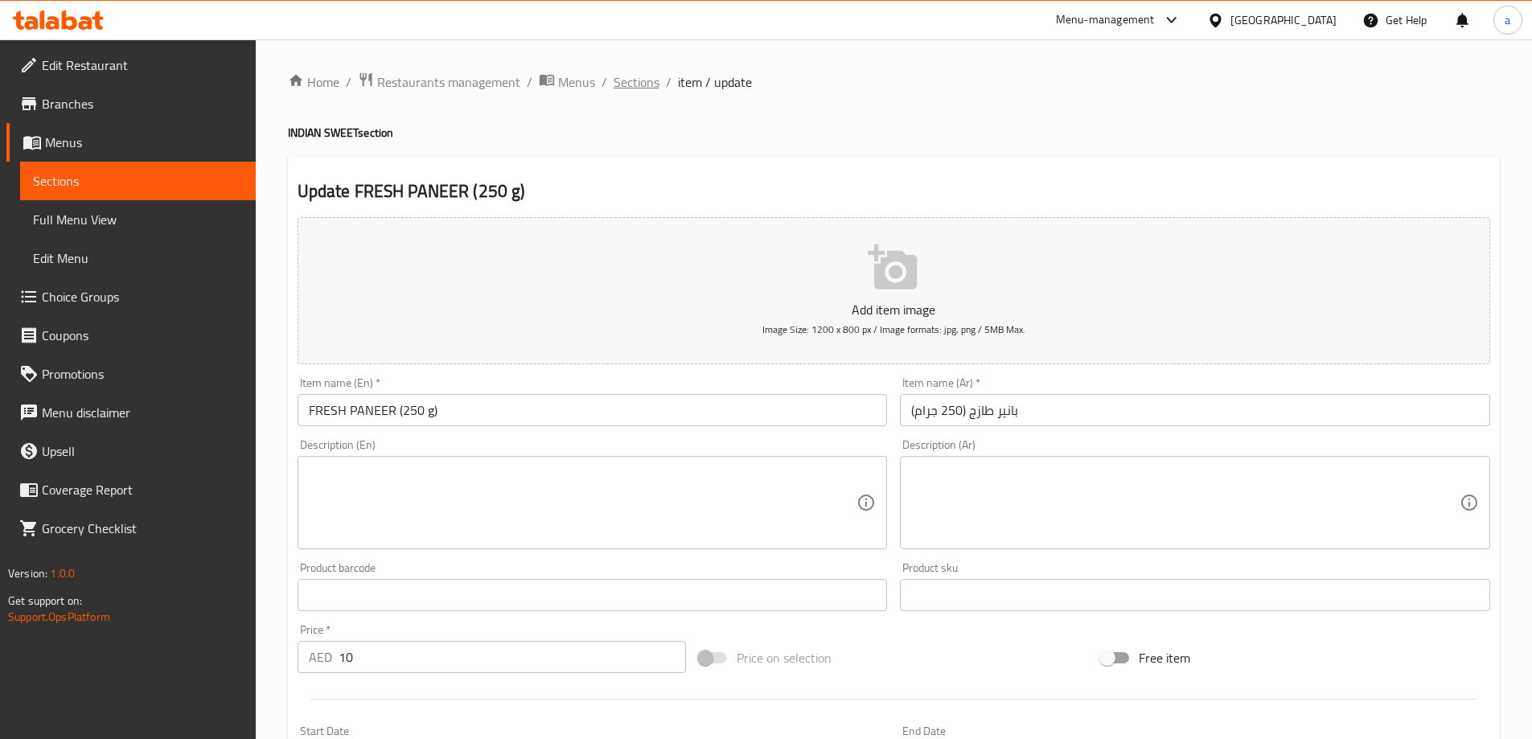
click at [652, 78] on span "Sections" at bounding box center [637, 81] width 46 height 19
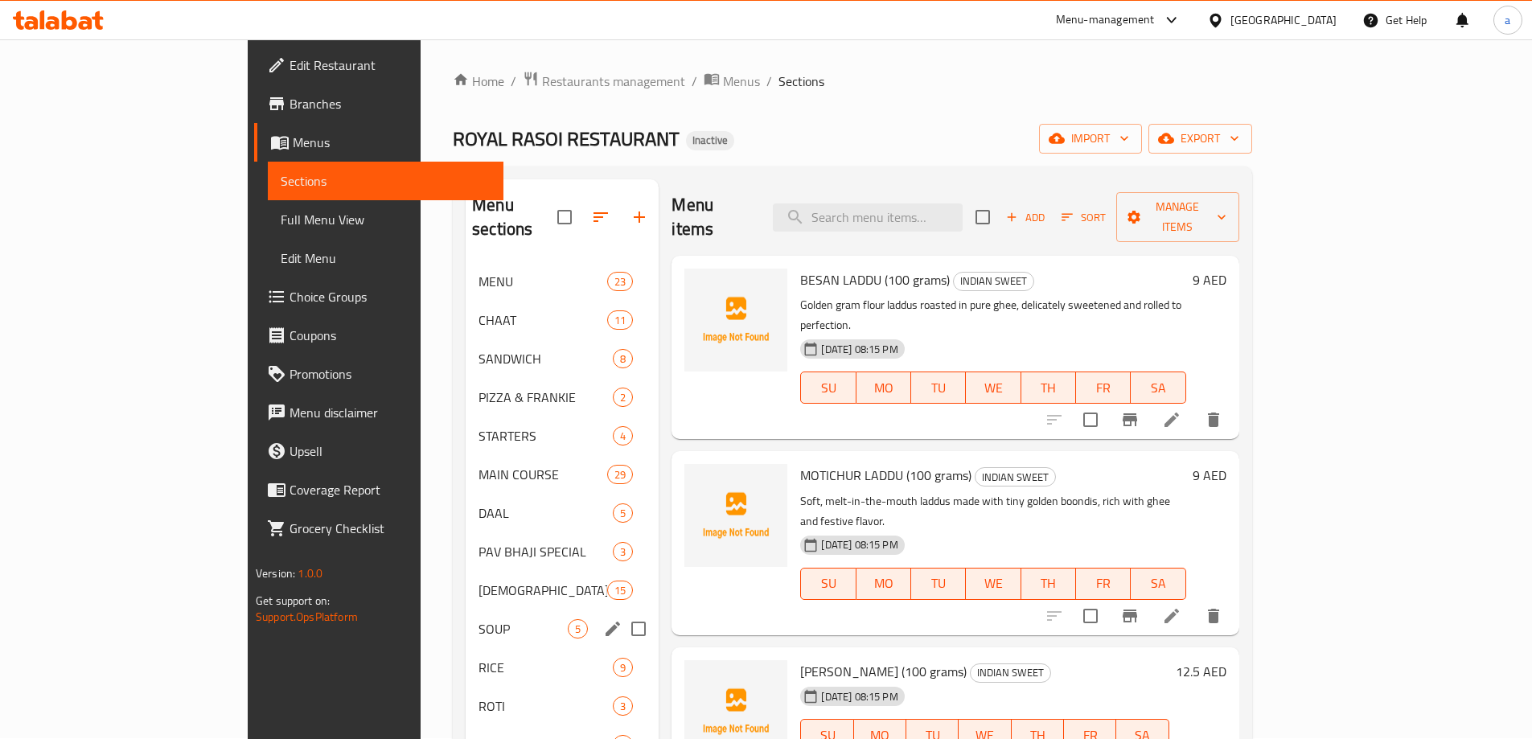
scroll to position [225, 0]
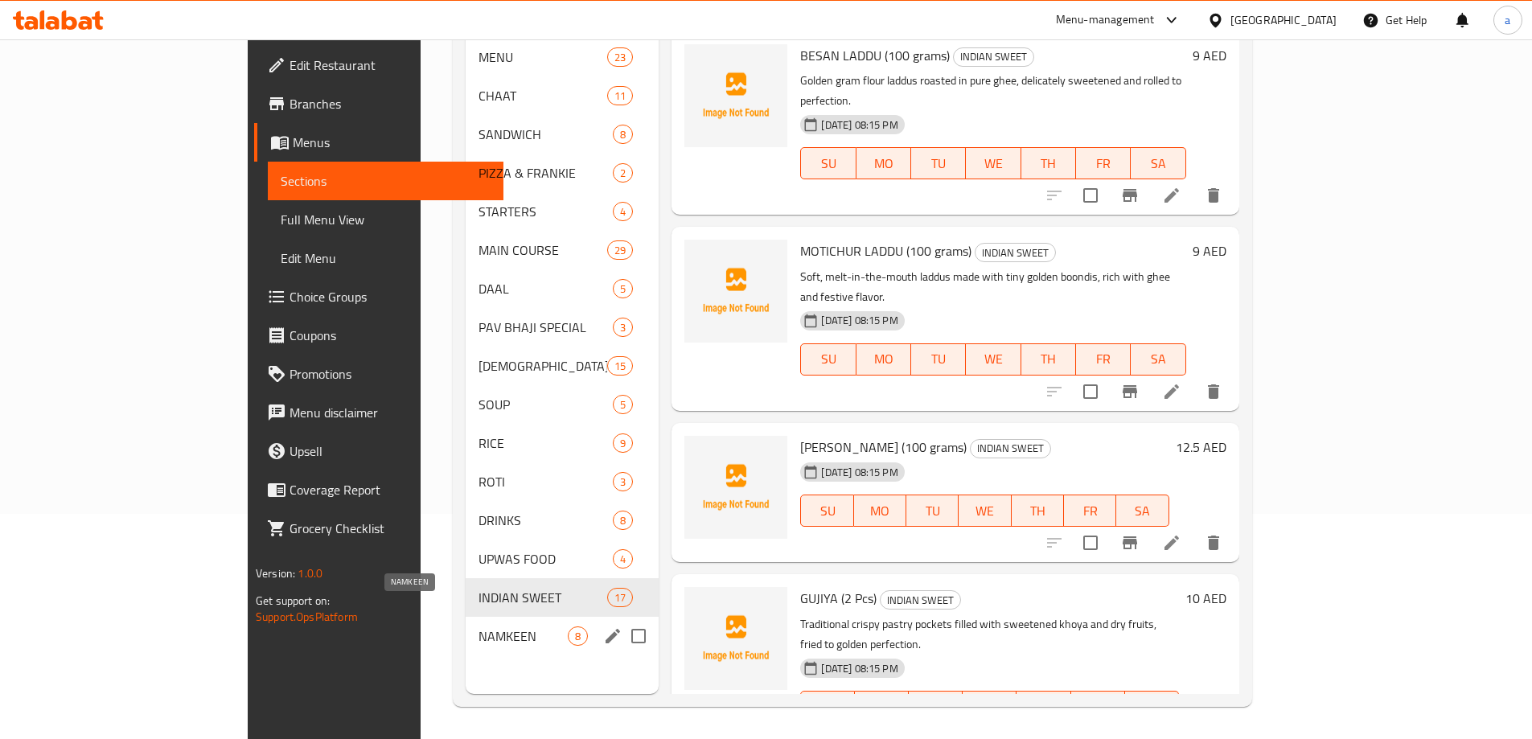
click at [479, 627] on span "NAMKEEN" at bounding box center [523, 636] width 89 height 19
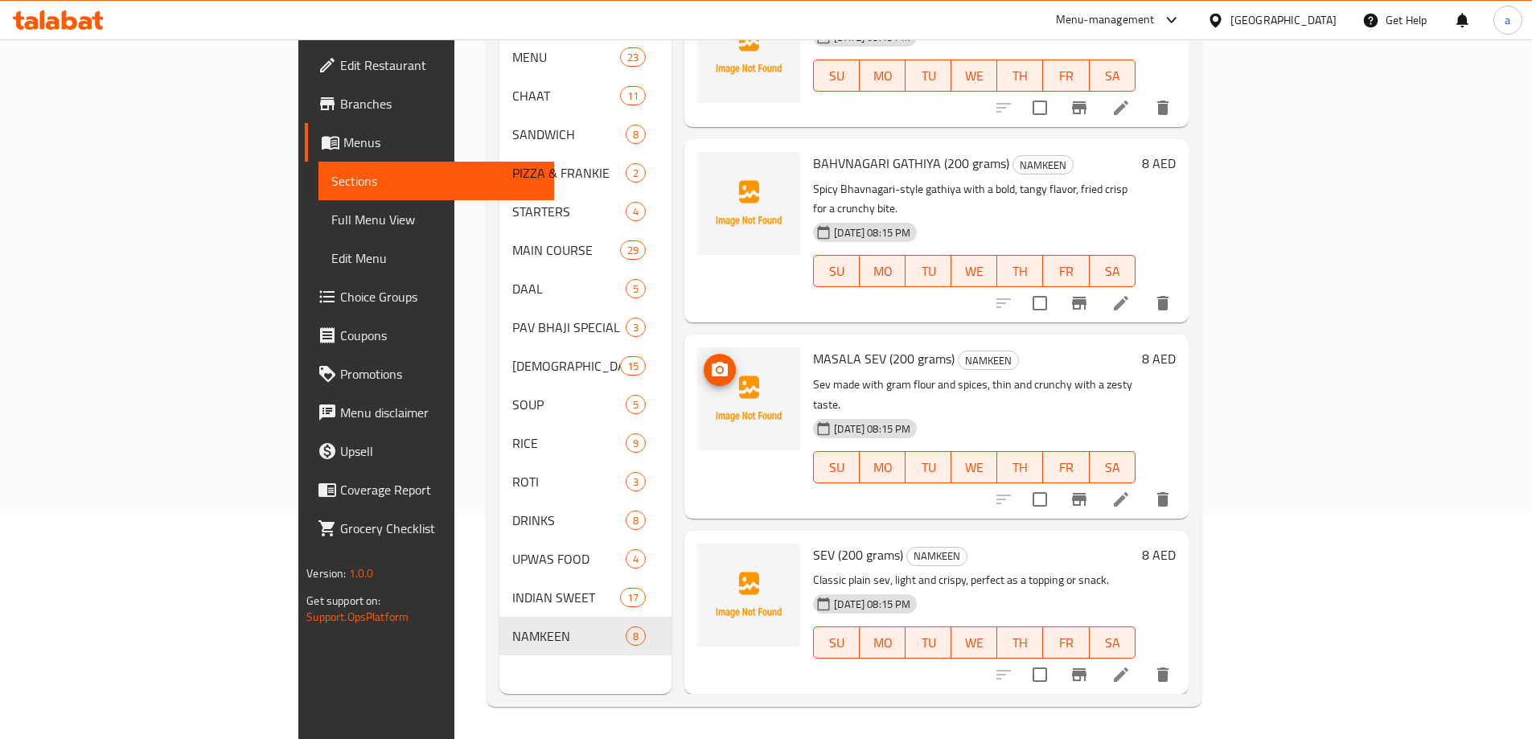
scroll to position [241, 0]
click at [1131, 488] on icon at bounding box center [1121, 497] width 19 height 19
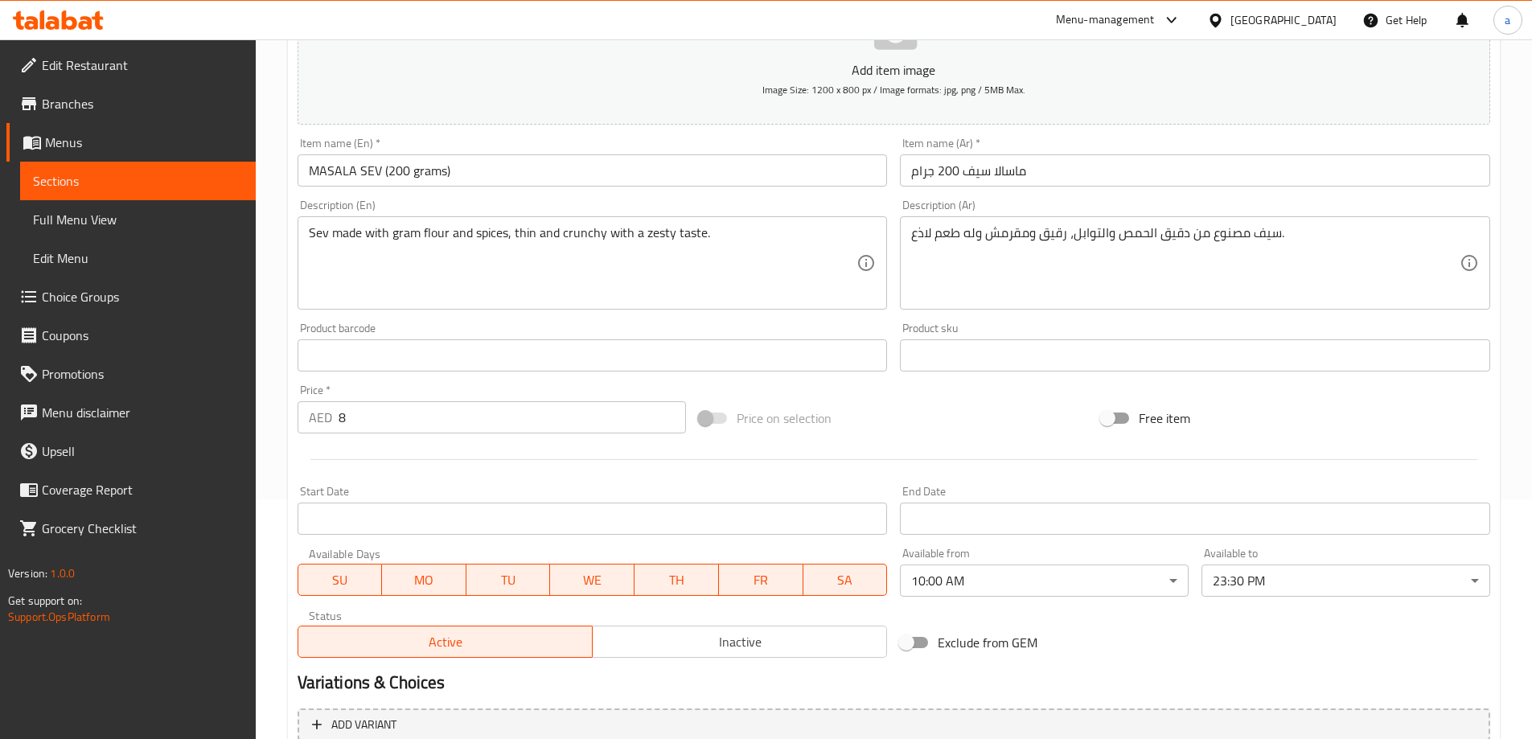
scroll to position [397, 0]
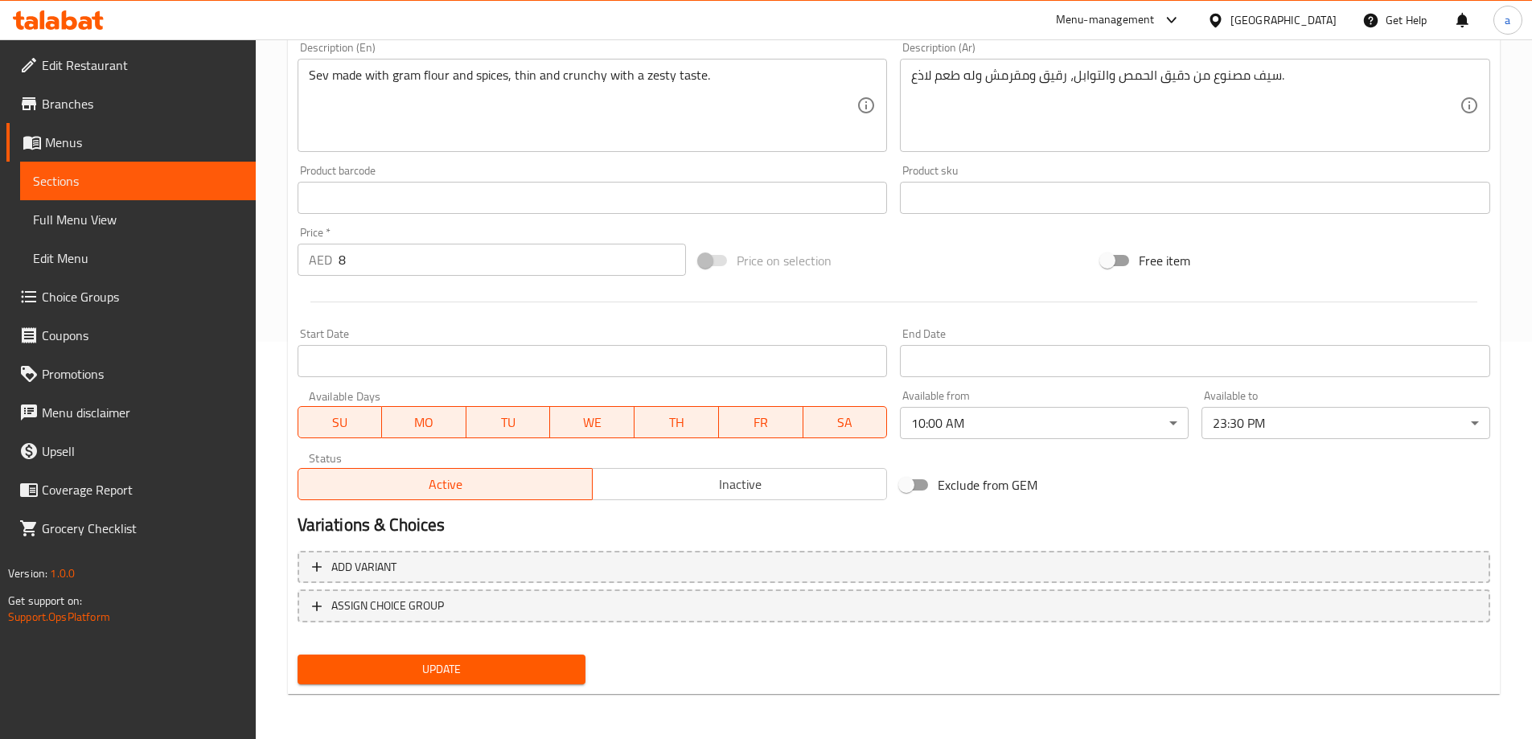
click at [99, 222] on span "Full Menu View" at bounding box center [138, 219] width 210 height 19
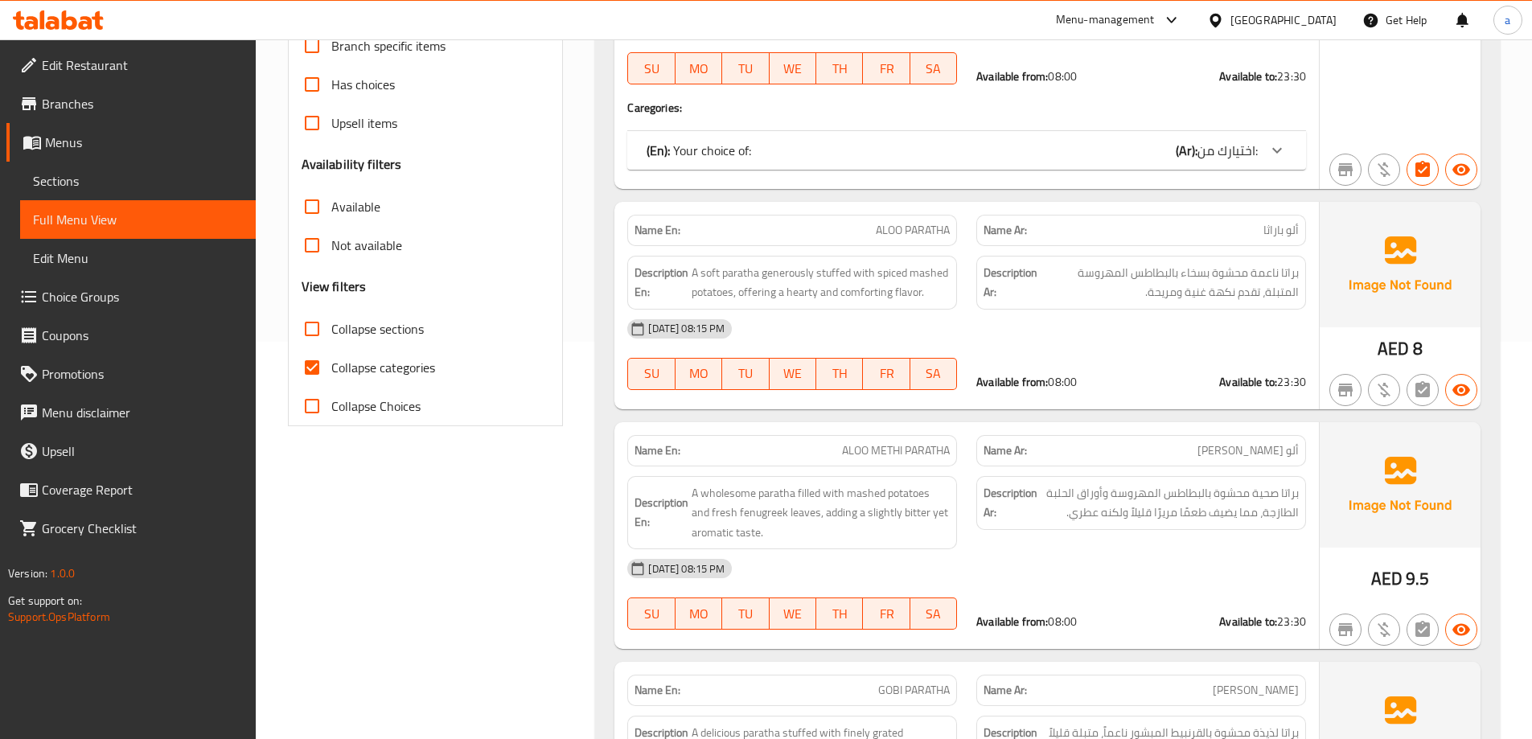
click at [317, 360] on input "Collapse categories" at bounding box center [312, 367] width 39 height 39
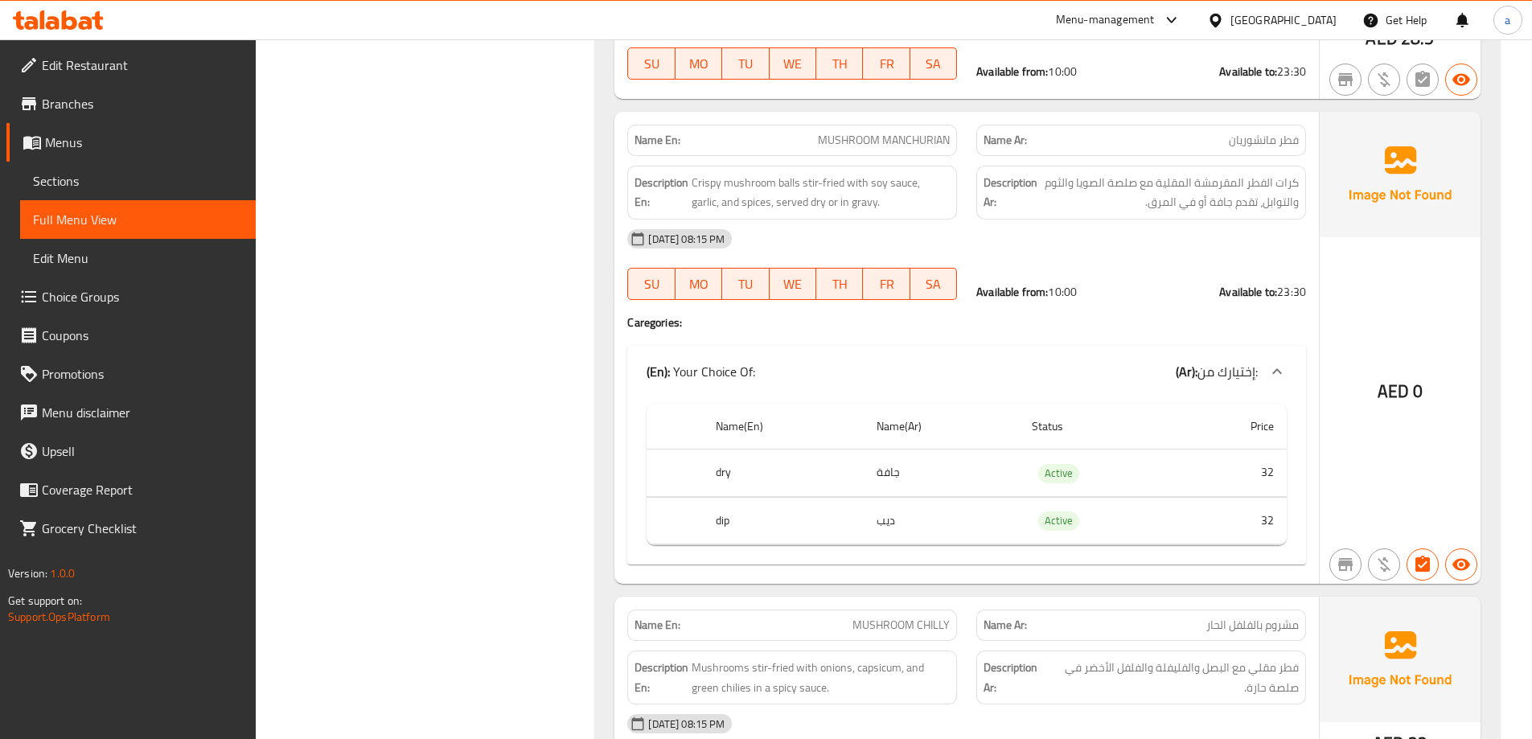
scroll to position [21326, 0]
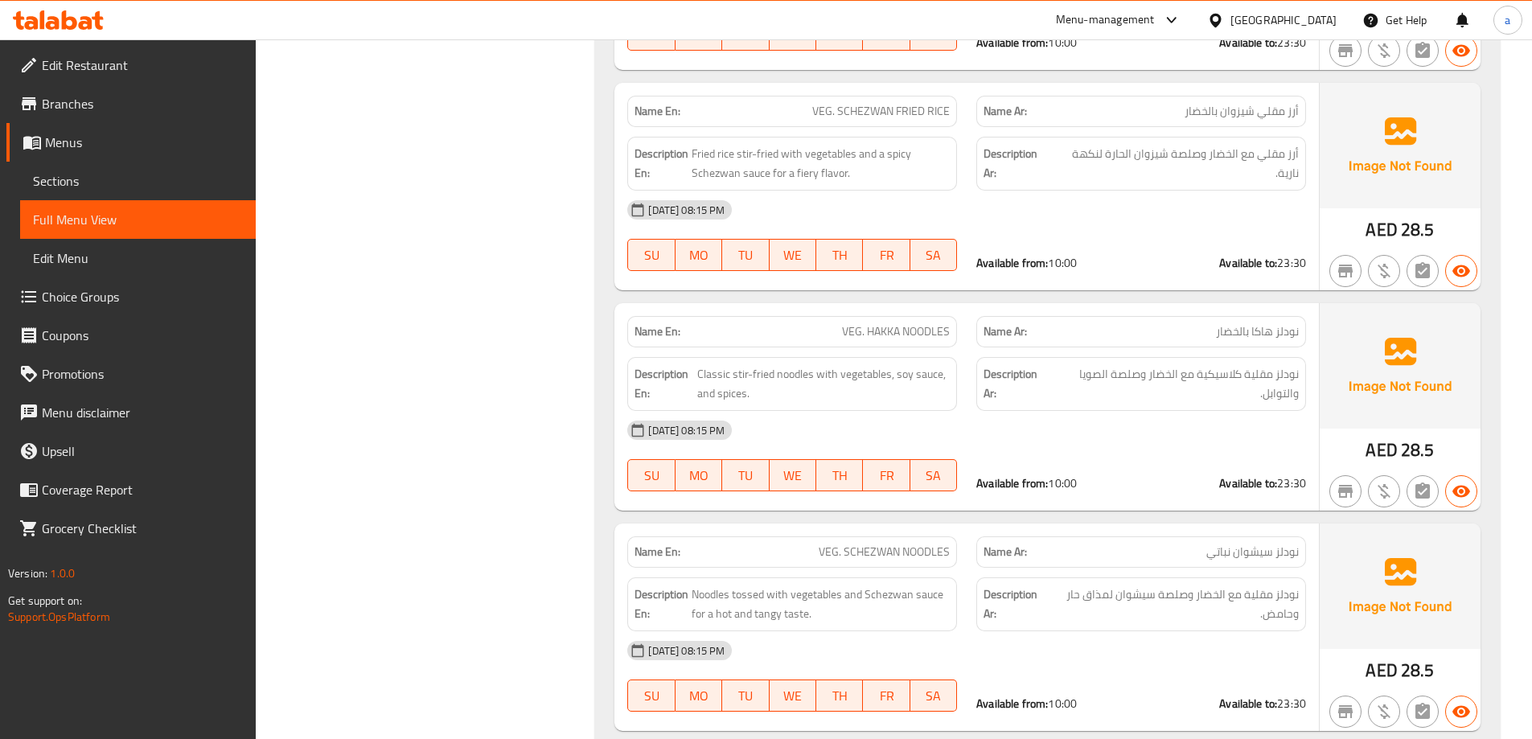
drag, startPoint x: 1539, startPoint y: 93, endPoint x: 1151, endPoint y: 168, distance: 394.9
click at [1151, 245] on div "Available from: 10:00 Available to: 23:30" at bounding box center [1141, 262] width 349 height 35
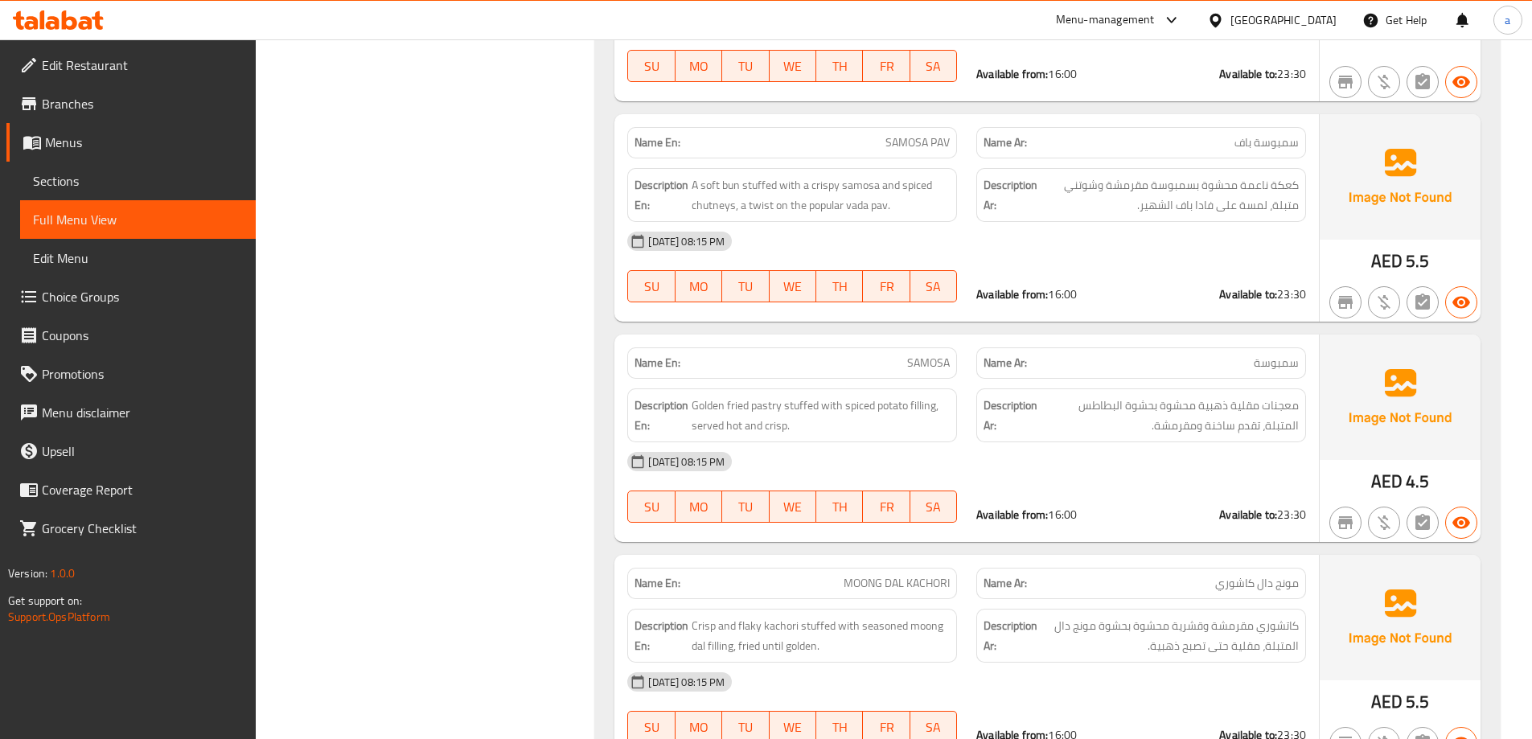
scroll to position [0, 0]
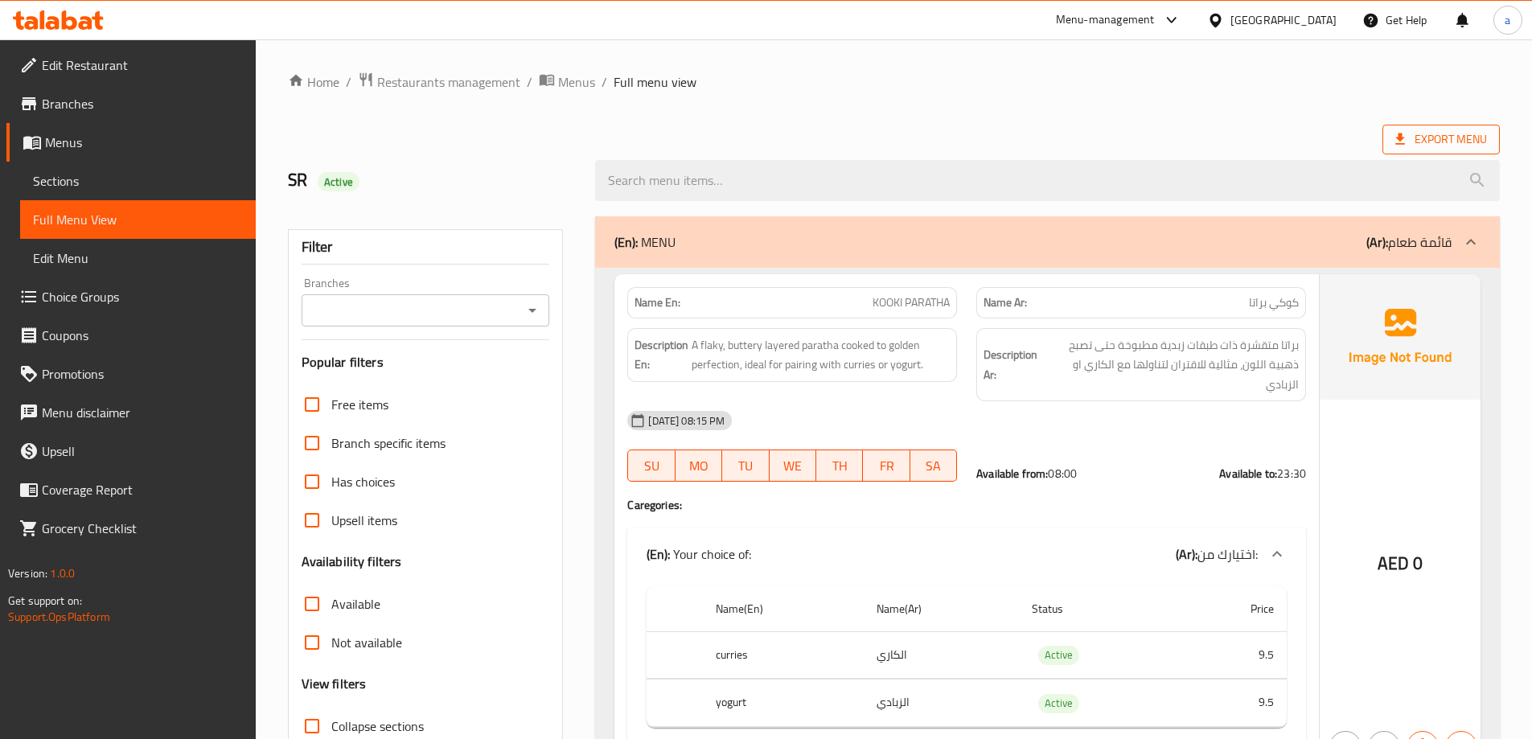
click at [1438, 138] on span "Export Menu" at bounding box center [1442, 140] width 92 height 20
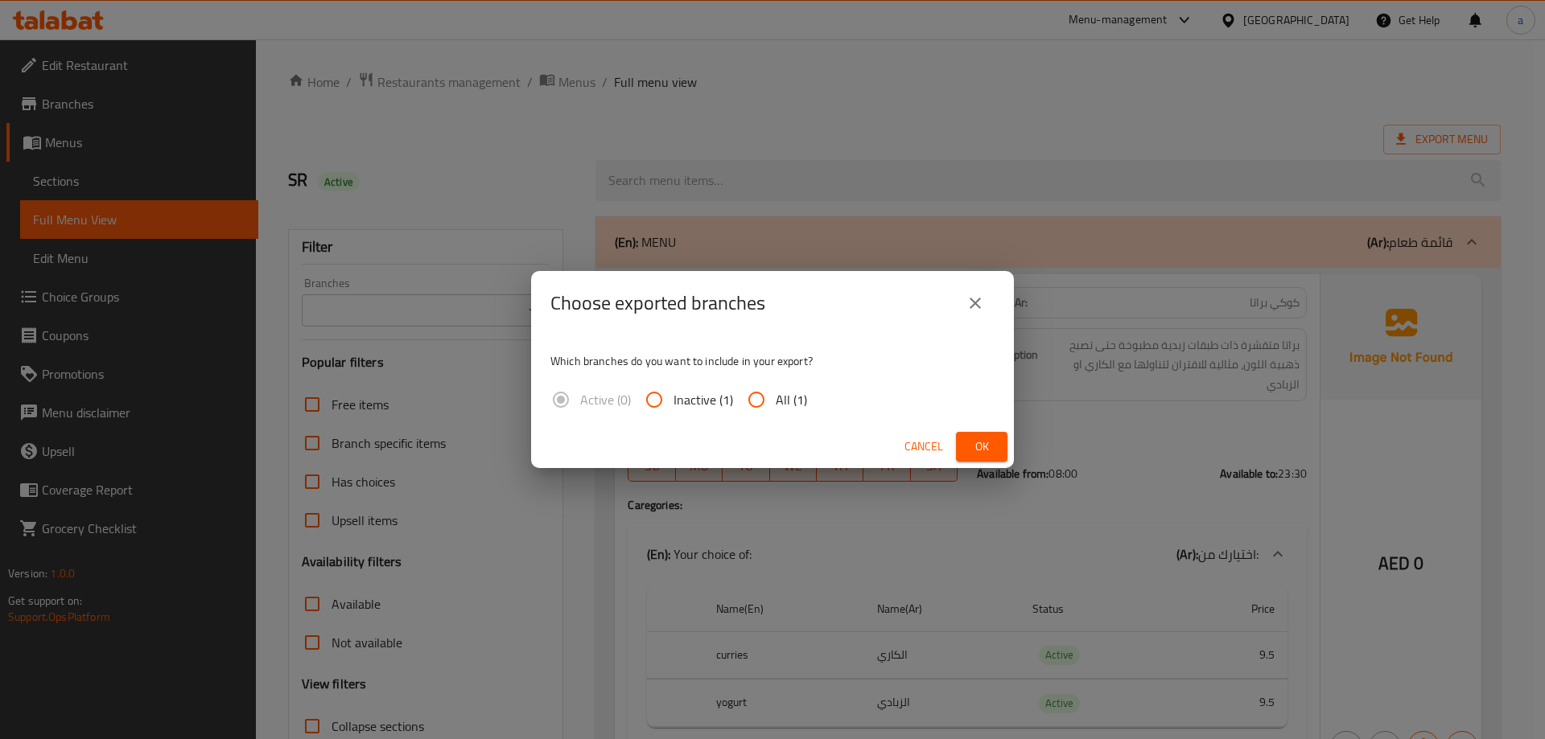
click at [755, 418] on input "All (1)" at bounding box center [756, 399] width 39 height 39
click at [969, 434] on button "Ok" at bounding box center [981, 447] width 51 height 30
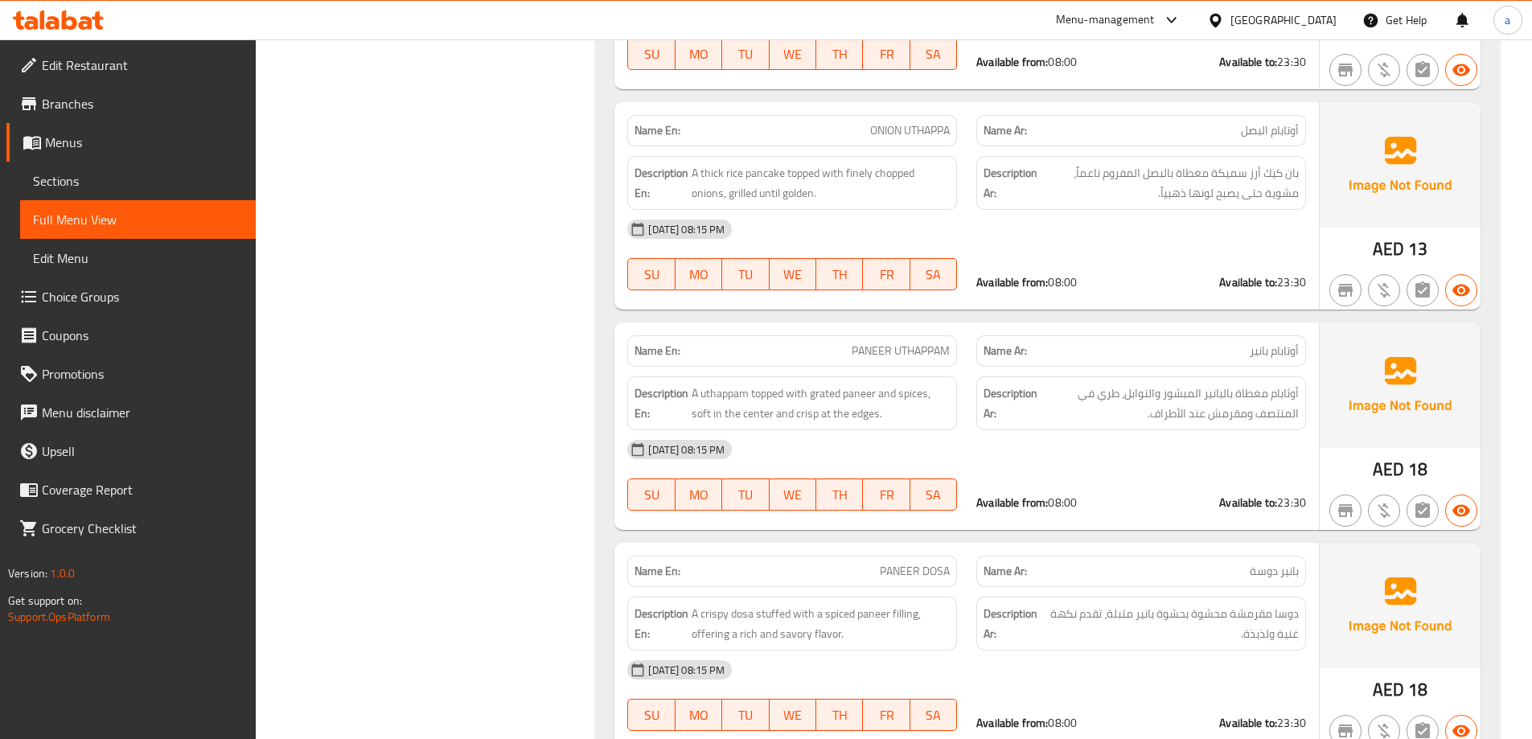
scroll to position [4424, 0]
